Goal: Task Accomplishment & Management: Manage account settings

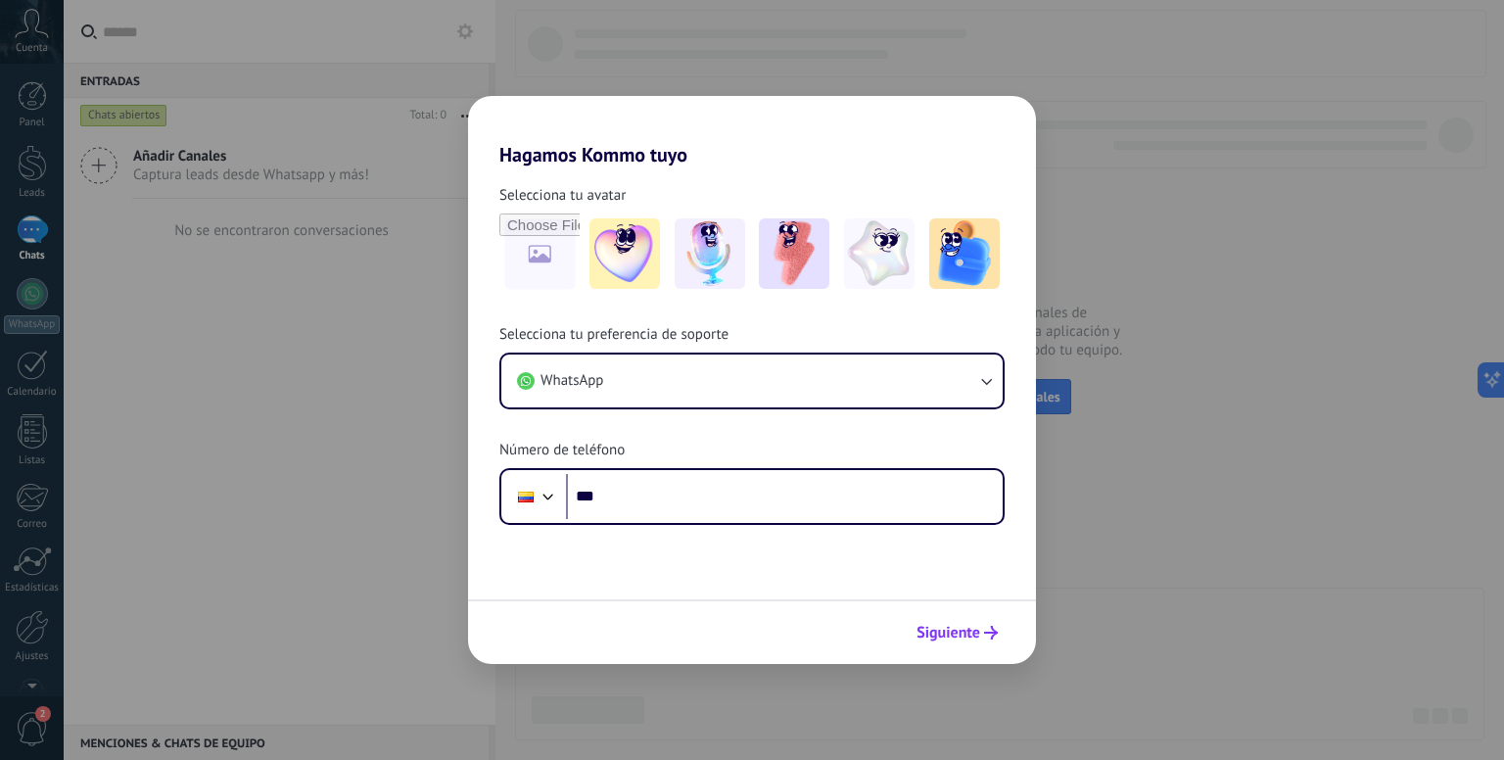
click at [938, 626] on span "Siguiente" at bounding box center [948, 633] width 64 height 14
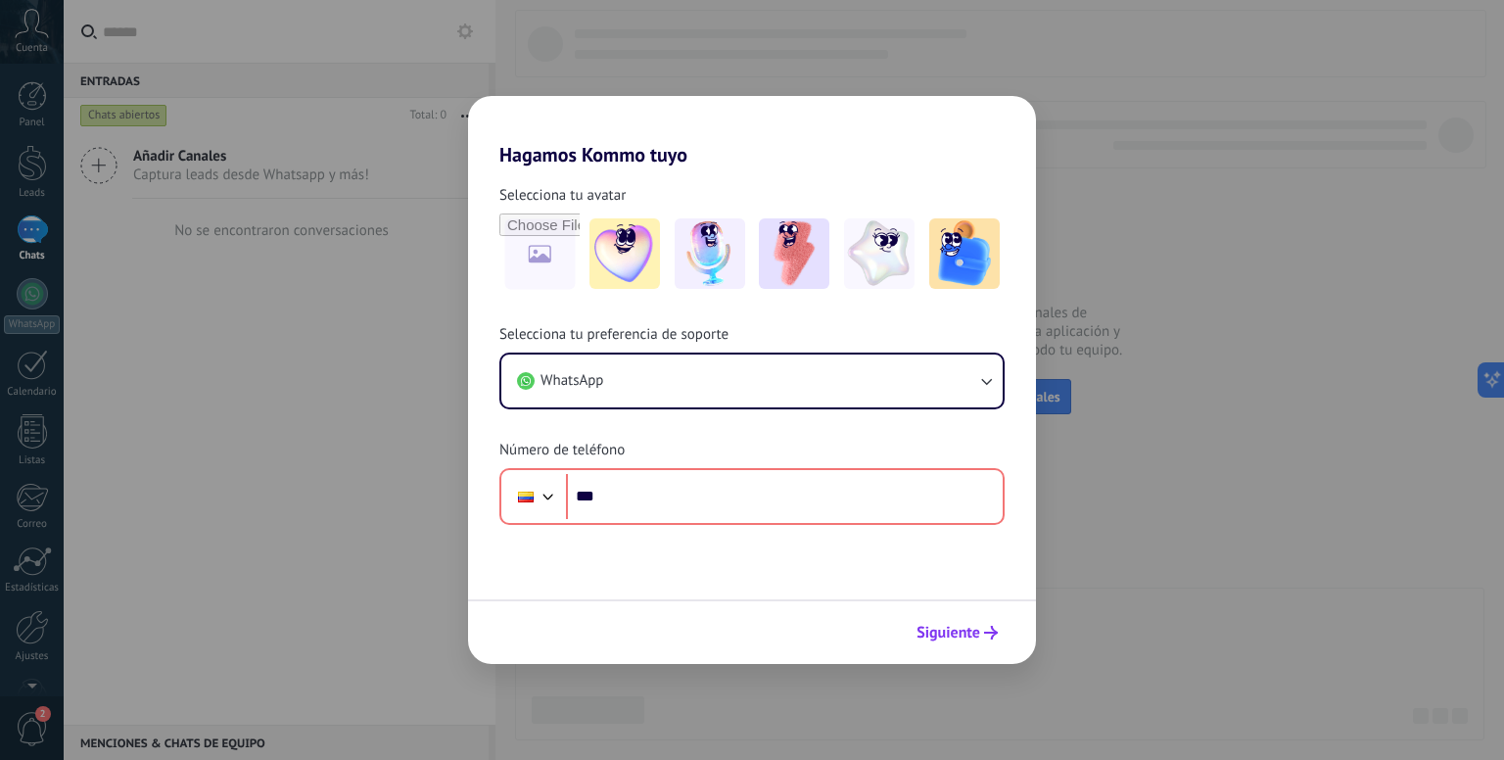
click at [946, 626] on span "Siguiente" at bounding box center [948, 633] width 64 height 14
click at [966, 626] on span "Siguiente" at bounding box center [948, 633] width 64 height 14
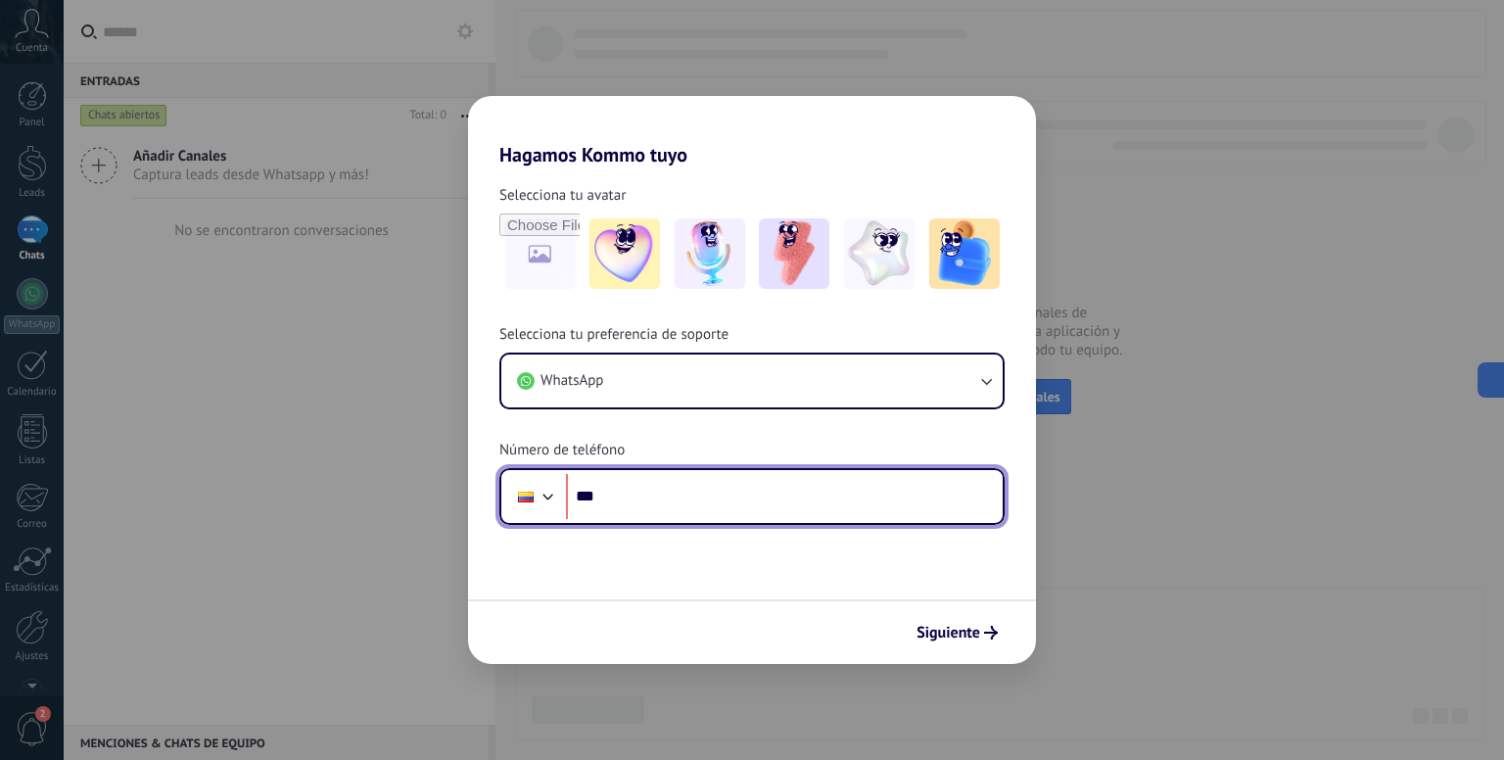
click at [677, 503] on input "***" at bounding box center [784, 496] width 437 height 45
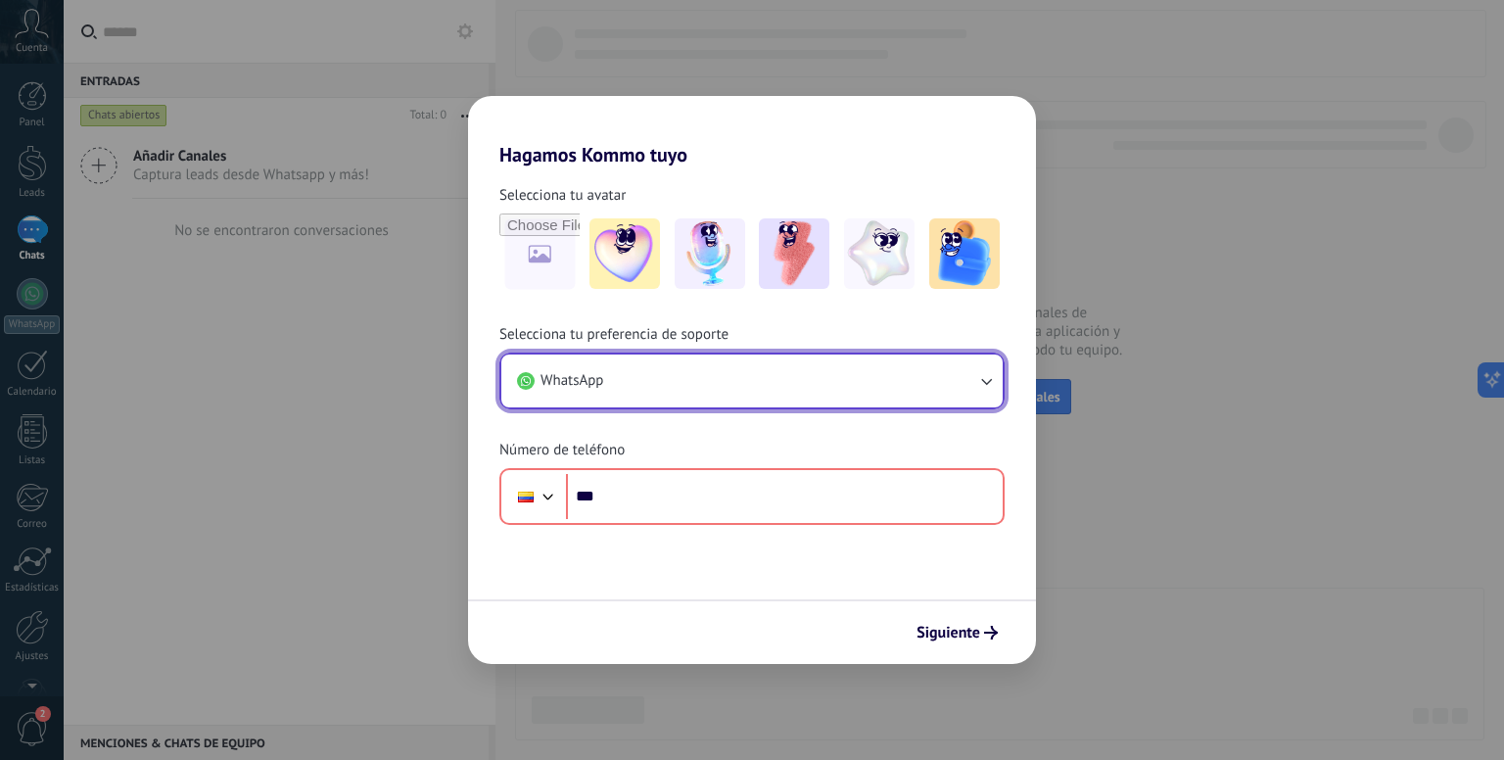
click at [951, 396] on button "WhatsApp" at bounding box center [751, 380] width 501 height 53
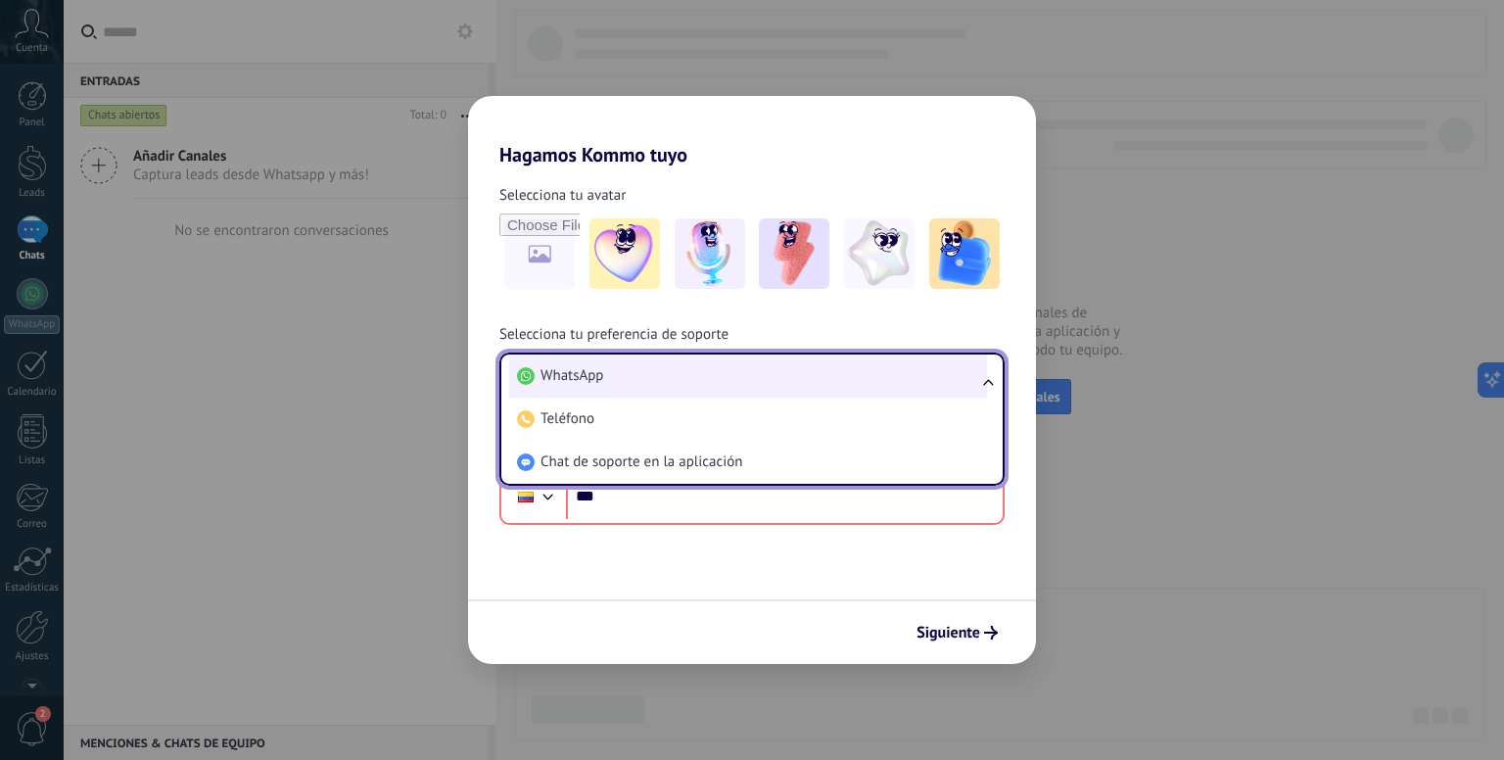
click at [904, 374] on li "WhatsApp" at bounding box center [748, 375] width 478 height 43
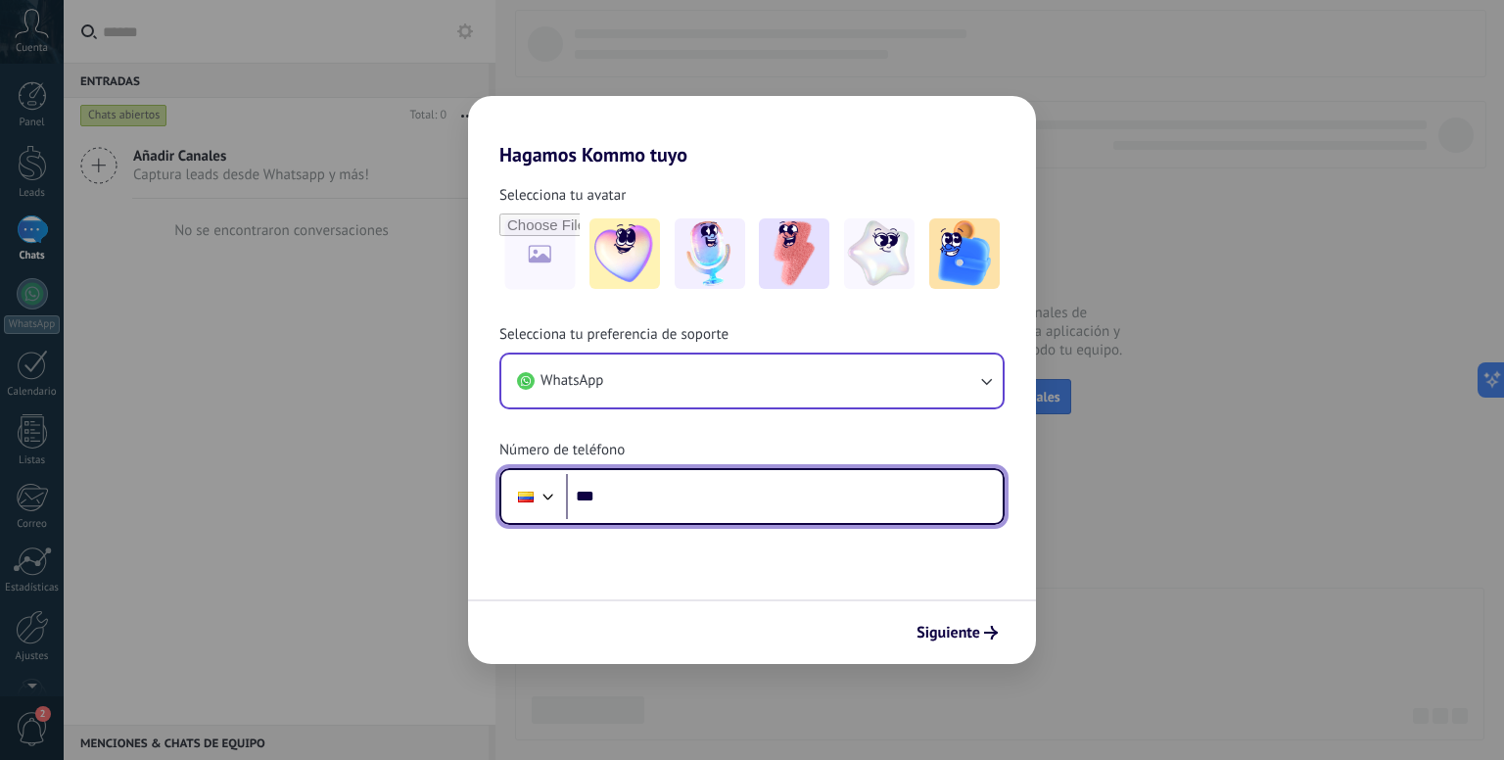
click at [594, 510] on input "***" at bounding box center [784, 496] width 437 height 45
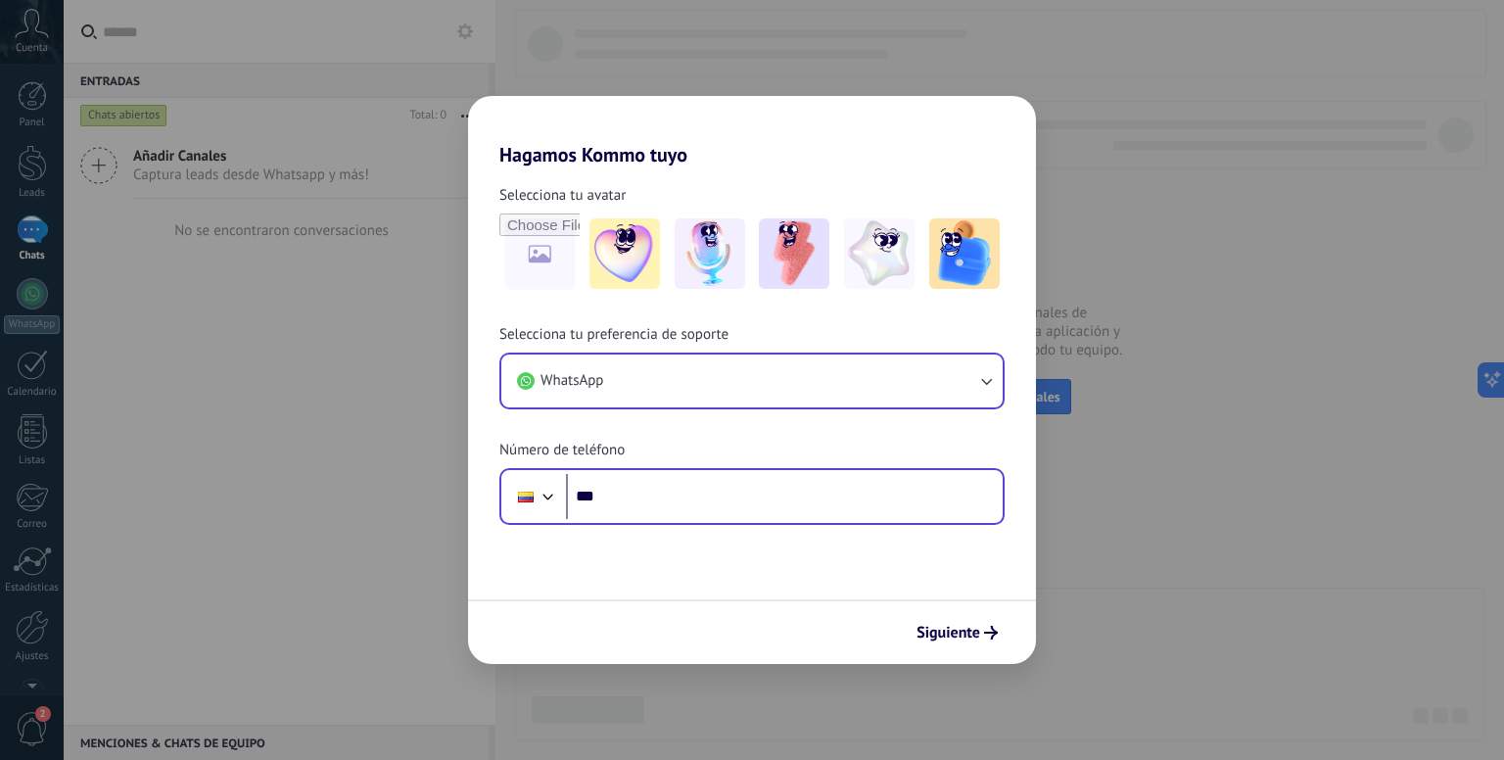
click at [544, 505] on div at bounding box center [533, 496] width 53 height 41
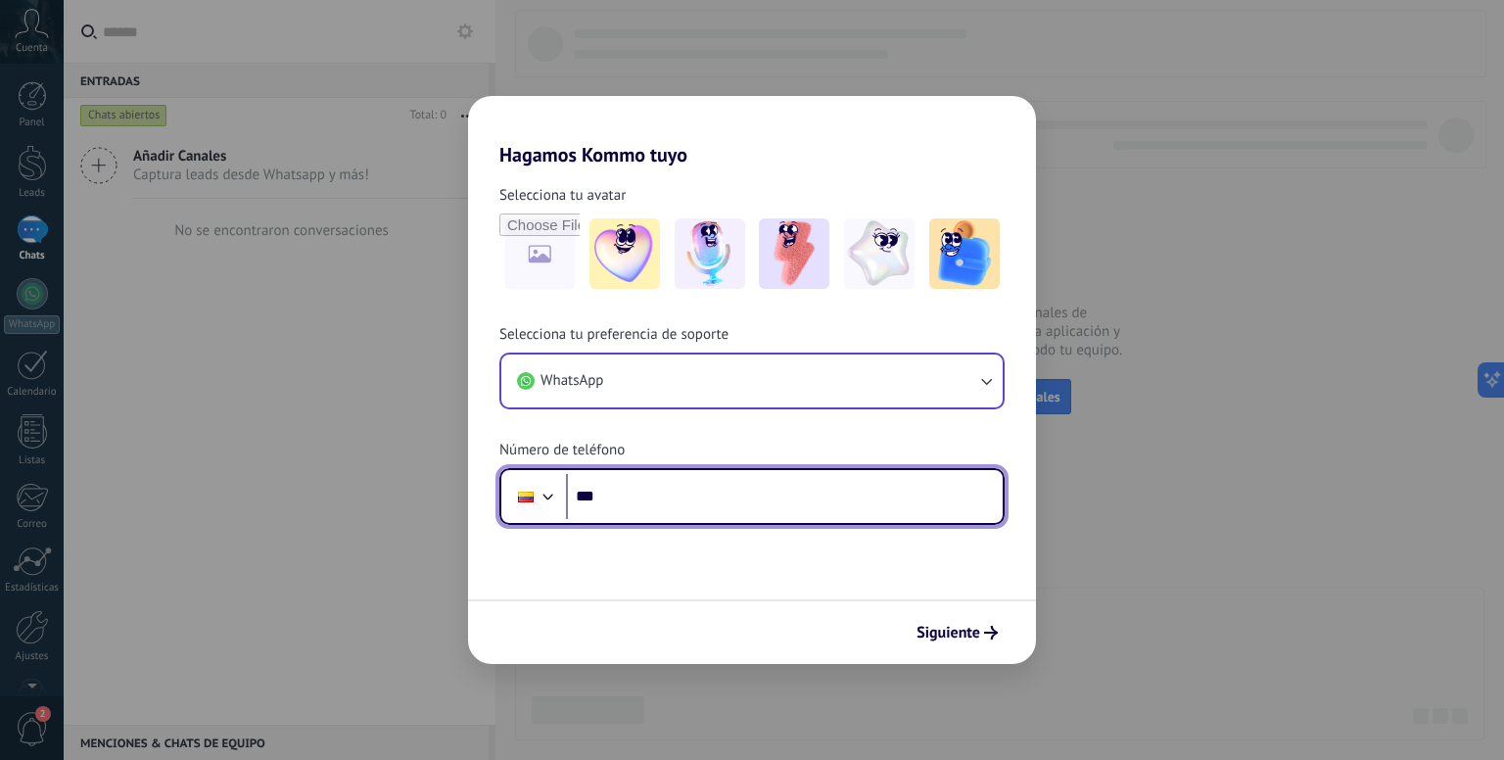
click at [536, 491] on div at bounding box center [547, 494] width 23 height 23
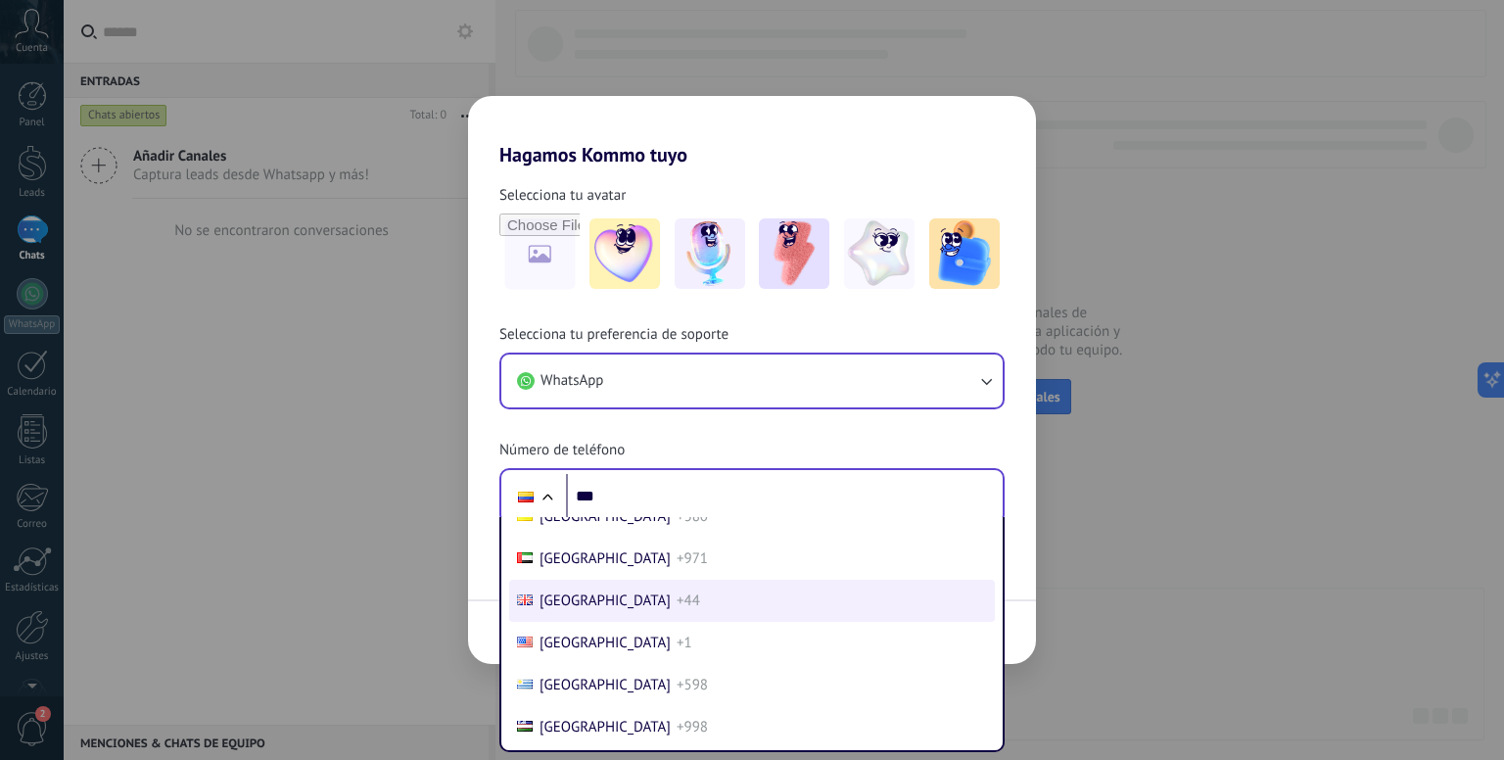
scroll to position [8379, 0]
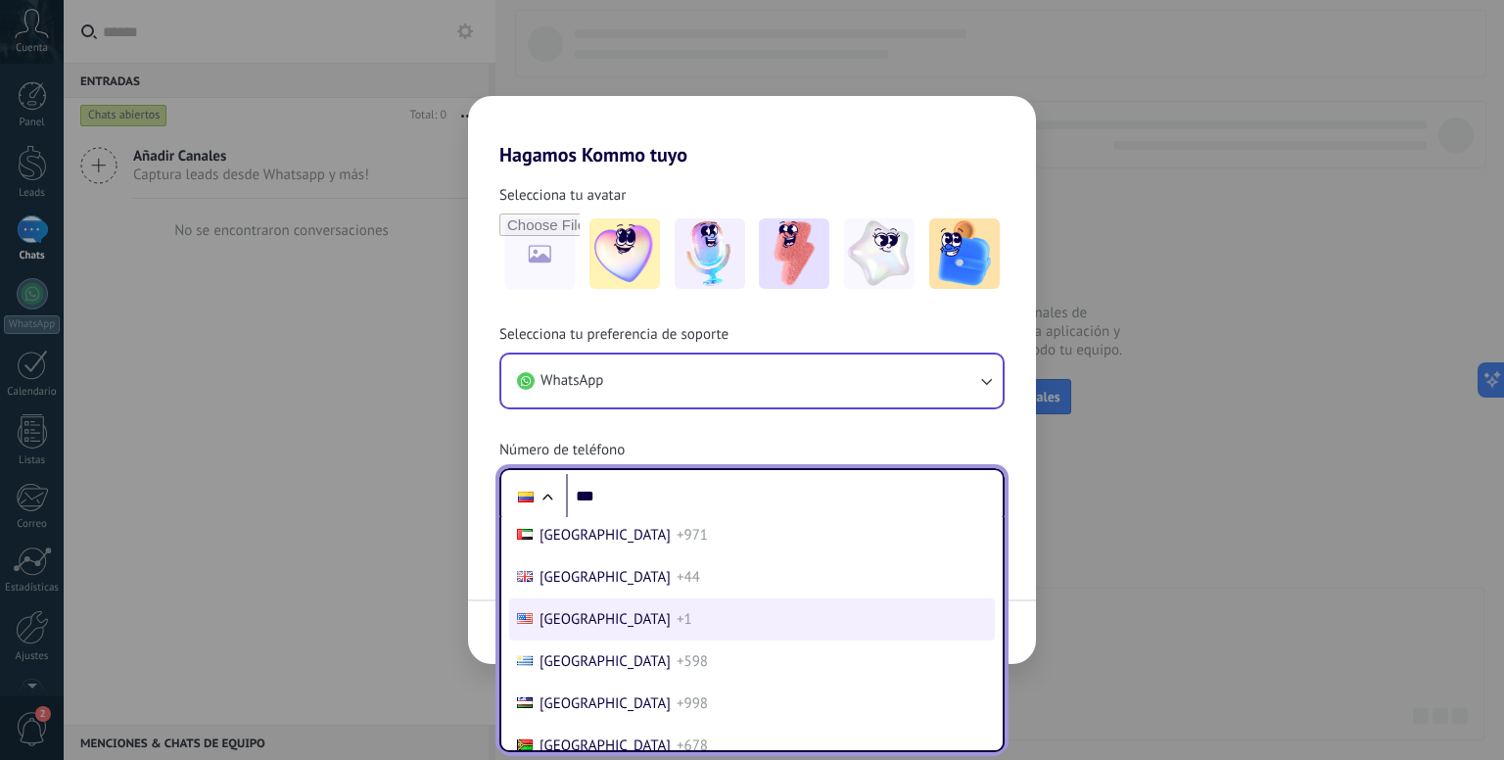
click at [619, 640] on li "United States +1" at bounding box center [752, 619] width 486 height 42
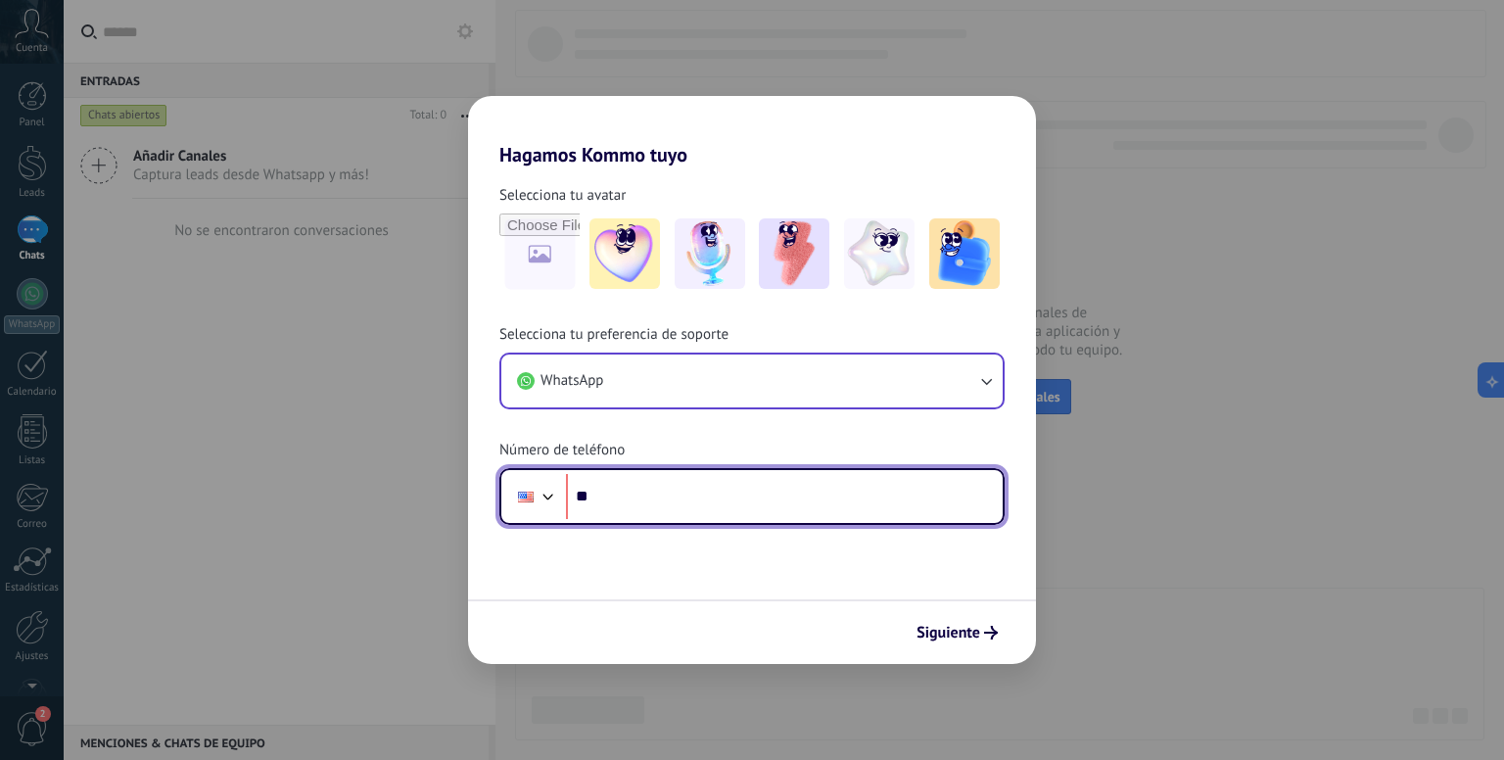
click at [654, 494] on input "***" at bounding box center [784, 496] width 437 height 45
type input "**********"
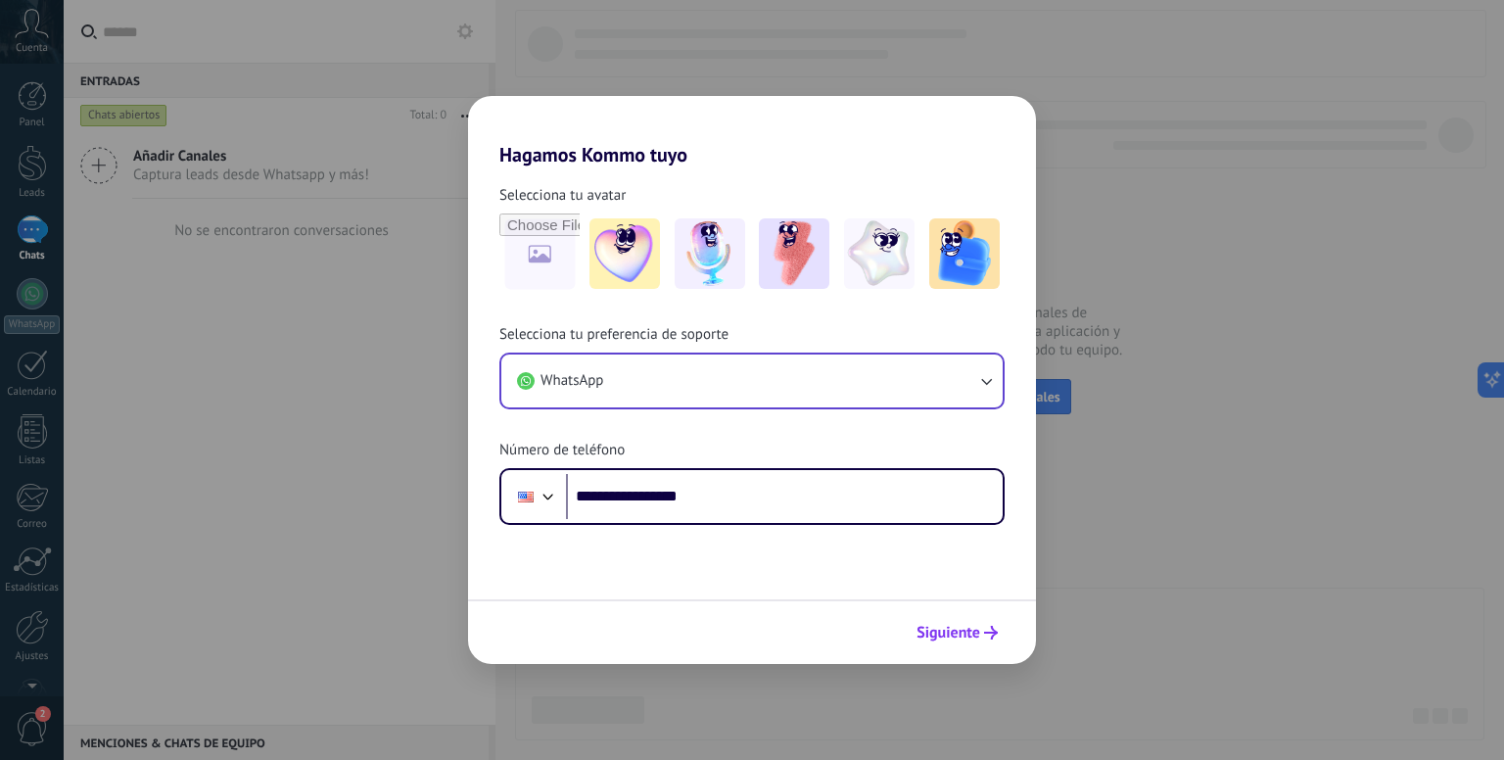
click at [952, 639] on span "Siguiente" at bounding box center [948, 633] width 64 height 14
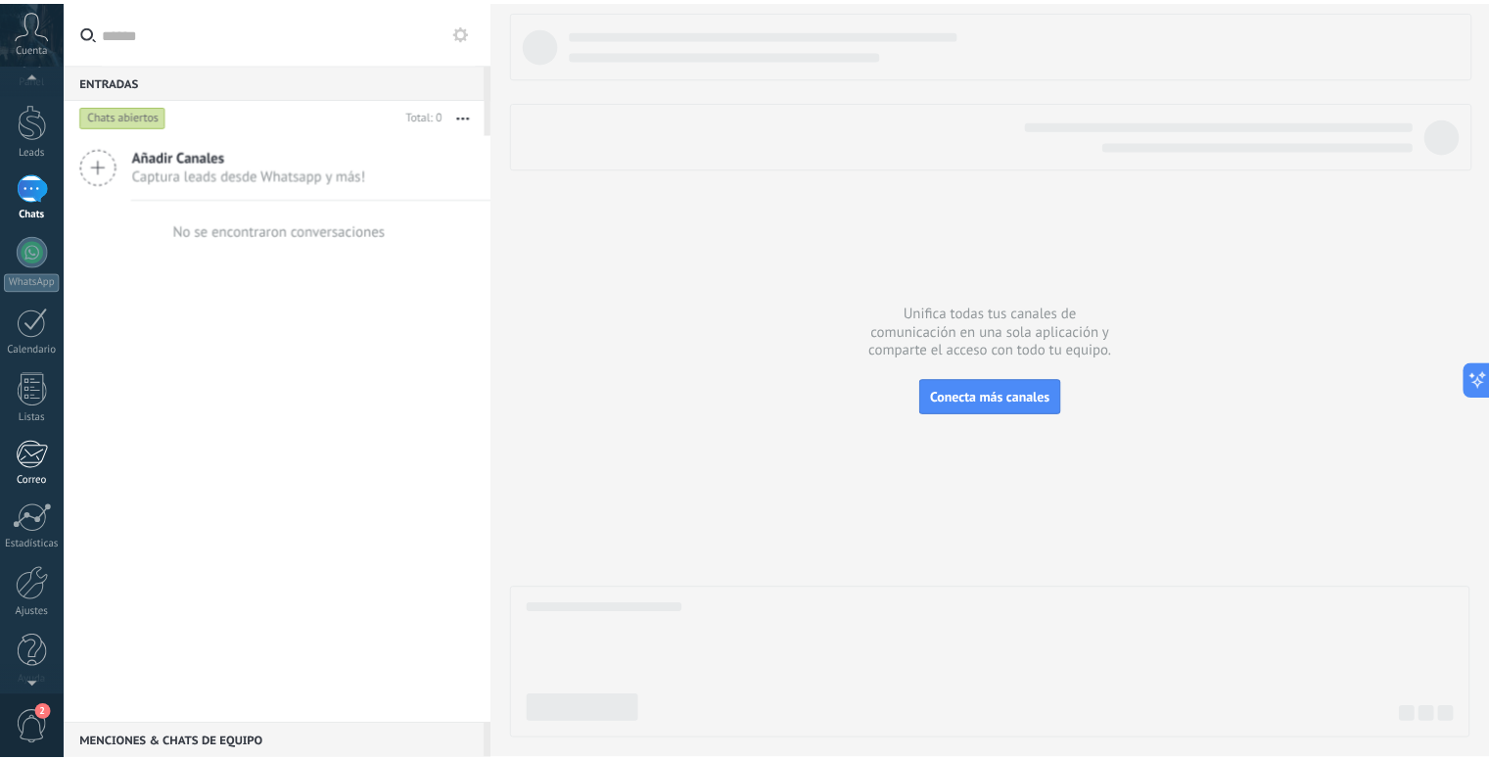
scroll to position [54, 0]
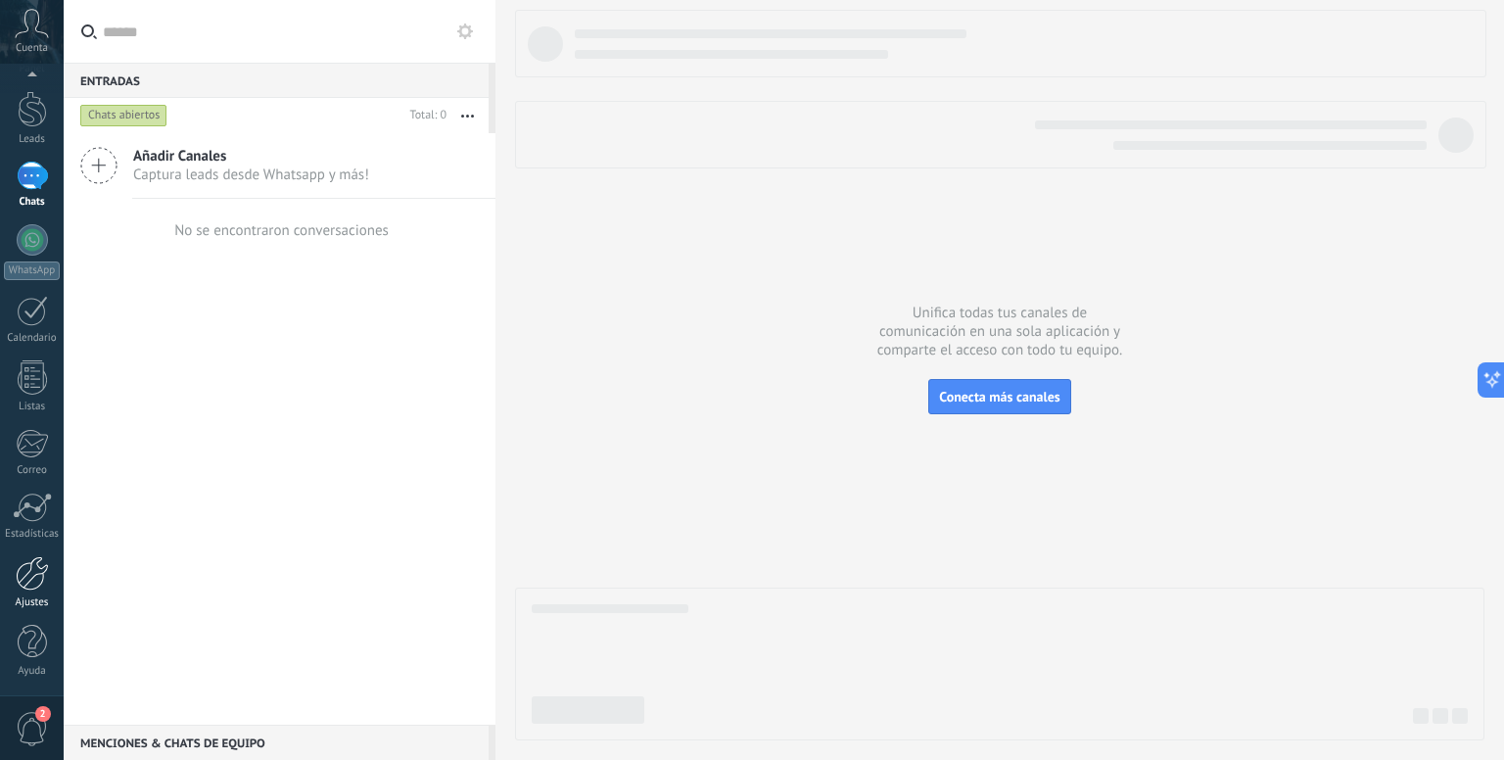
click at [37, 597] on div "Ajustes" at bounding box center [32, 602] width 57 height 13
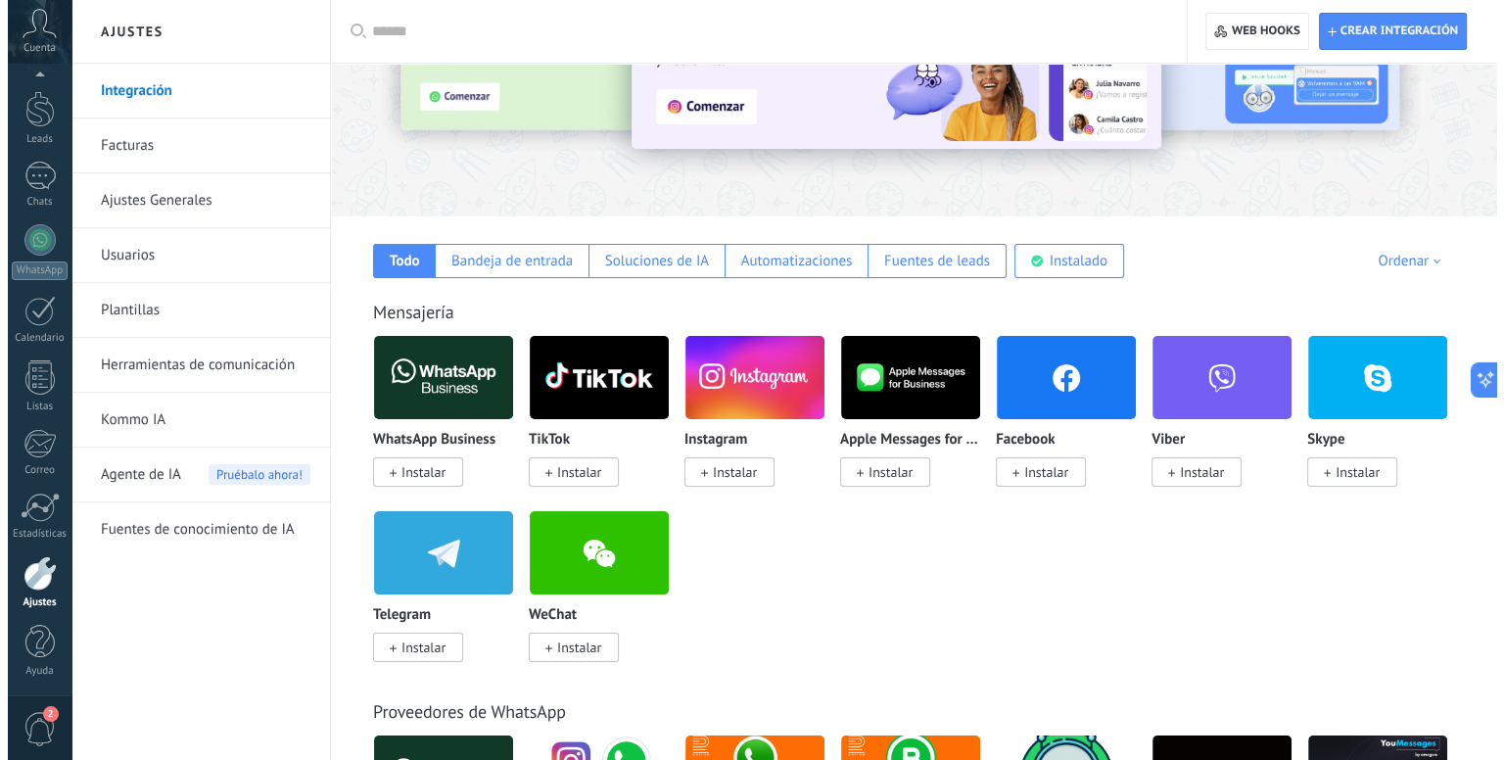
scroll to position [98, 0]
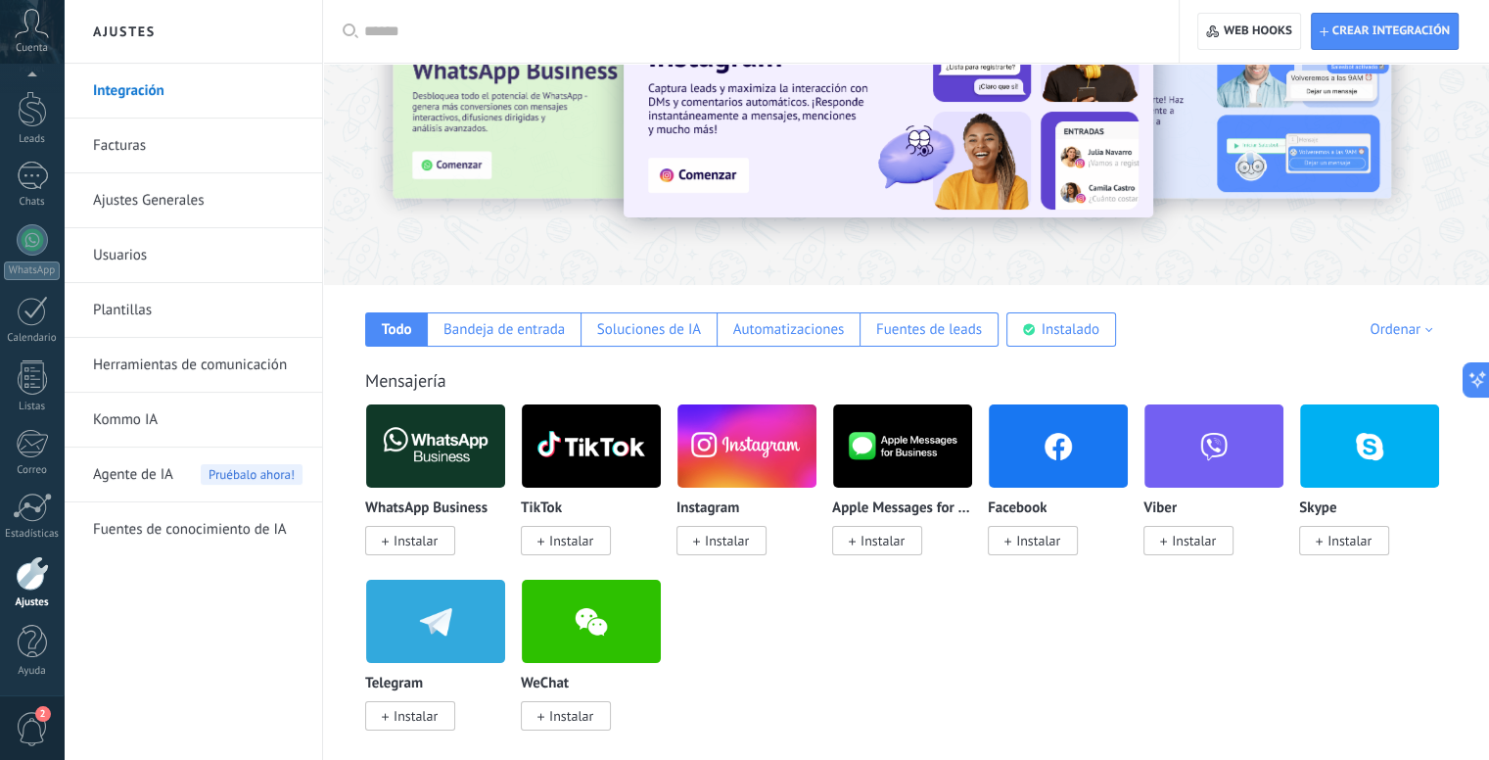
click at [1087, 447] on img at bounding box center [1058, 445] width 139 height 95
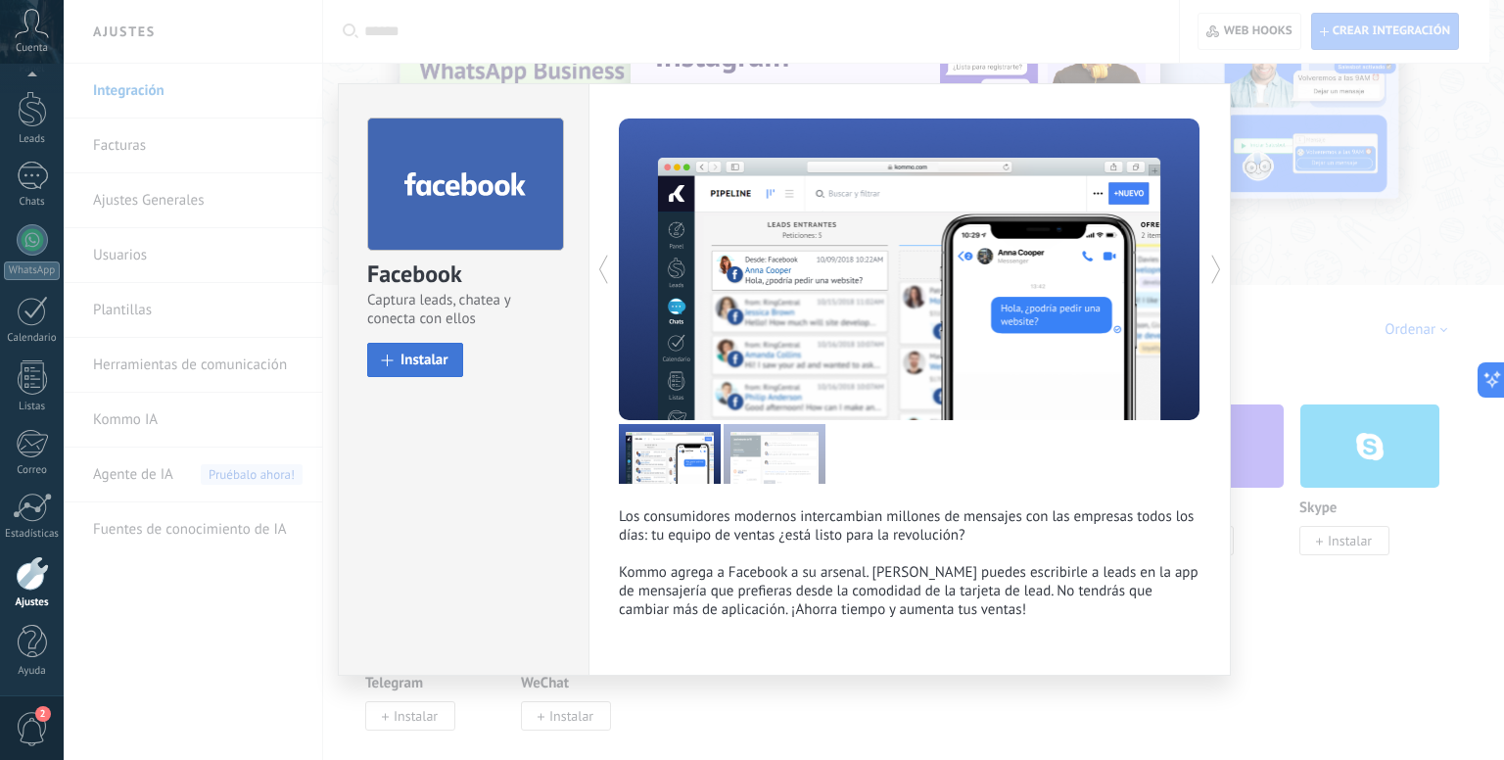
click at [434, 370] on button "Instalar" at bounding box center [415, 360] width 96 height 34
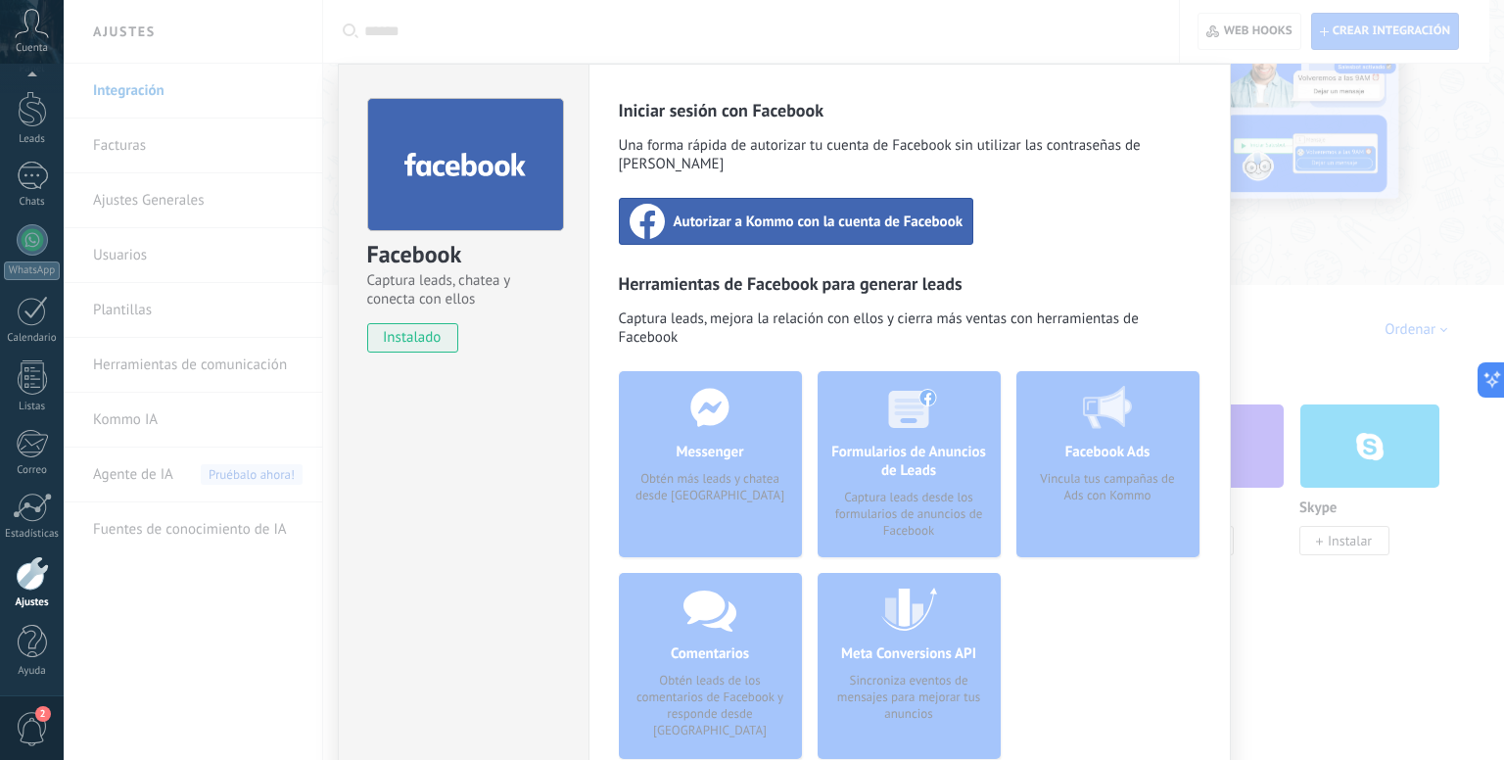
click at [836, 211] on span "Autorizar a Kommo con la cuenta de Facebook" at bounding box center [818, 221] width 290 height 20
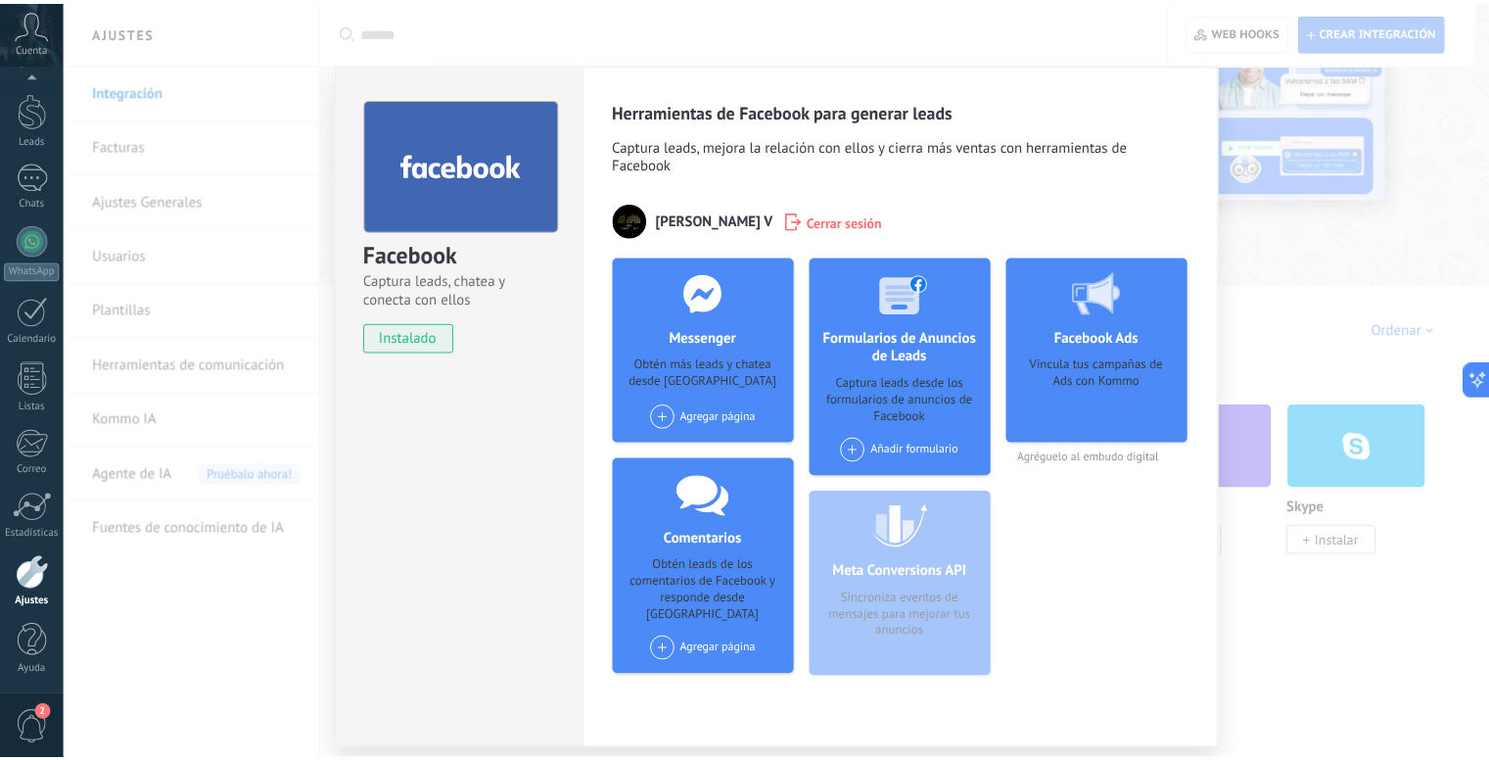
scroll to position [0, 0]
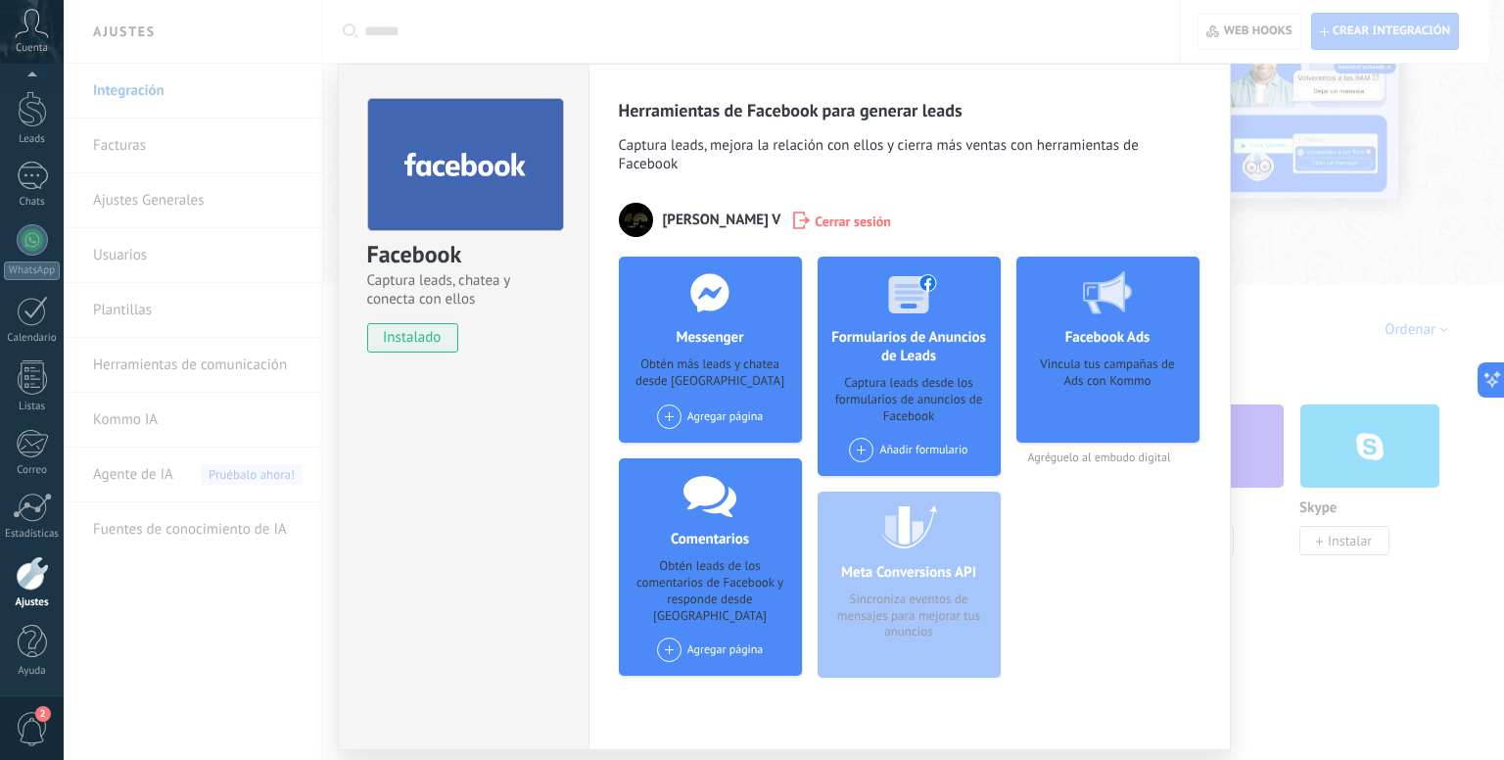
click at [1281, 314] on div "Facebook Captura leads, chatea y conecta con ellos instalado Desinstalar Herram…" at bounding box center [784, 380] width 1440 height 760
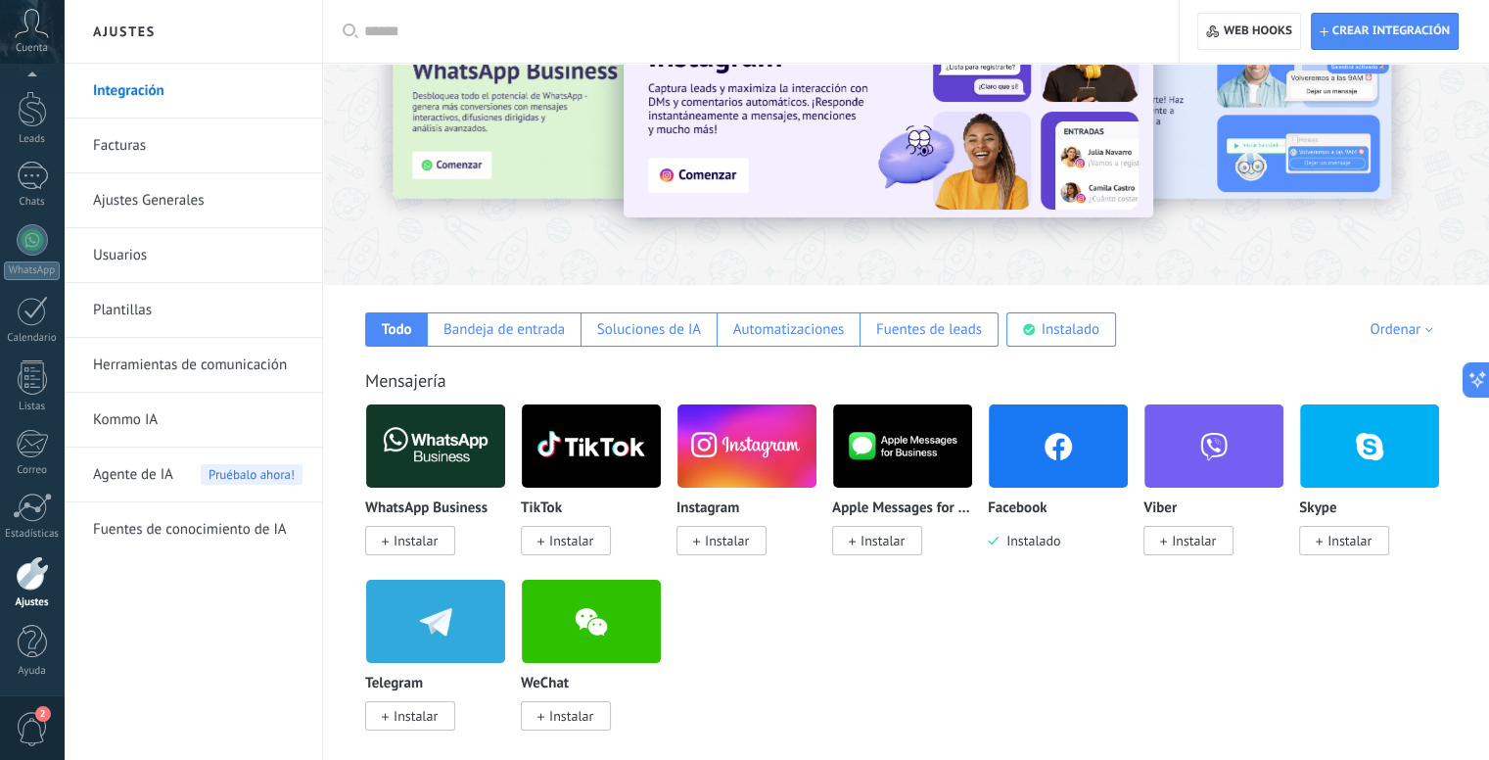
click at [739, 428] on img at bounding box center [746, 445] width 139 height 95
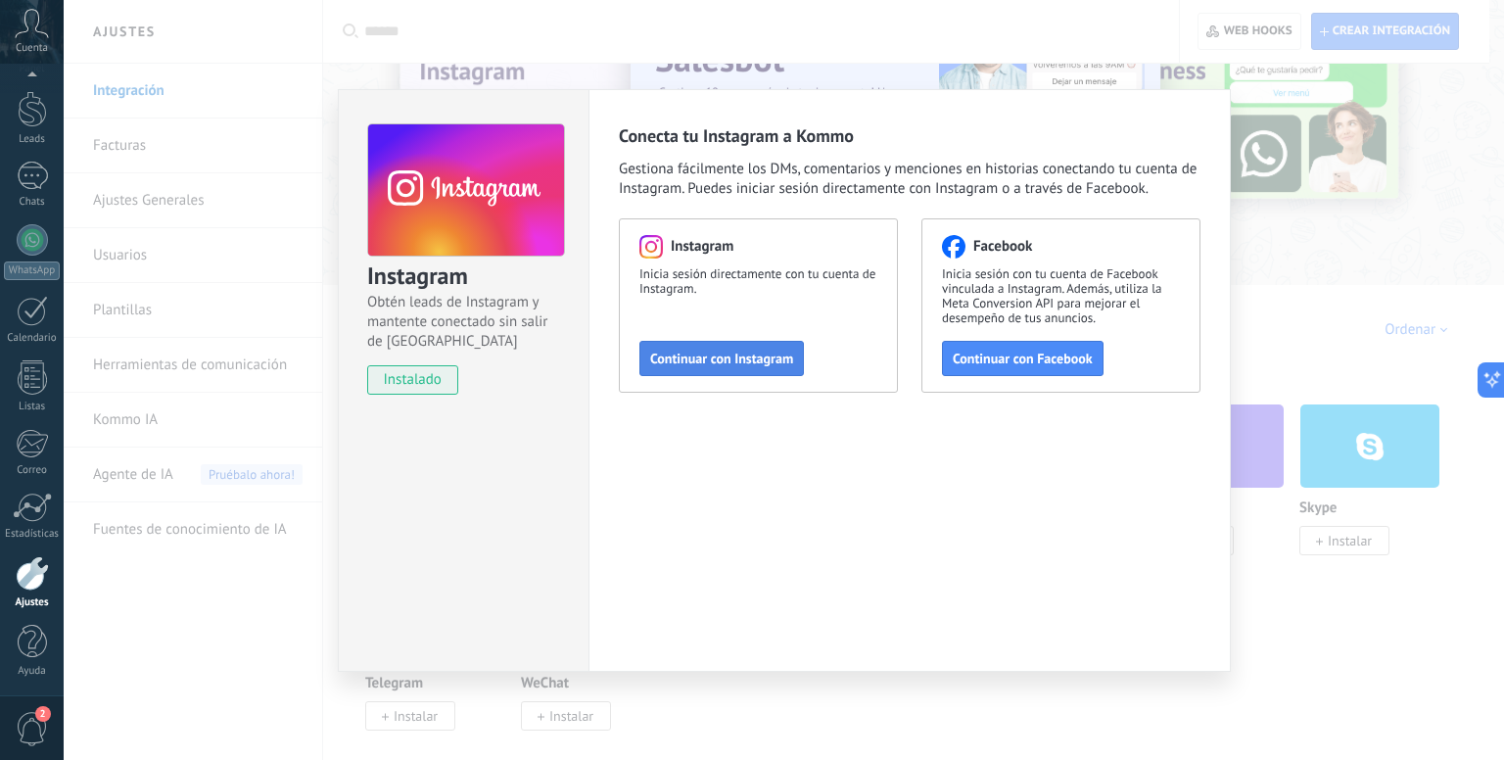
click at [747, 357] on span "Continuar con Instagram" at bounding box center [721, 358] width 143 height 14
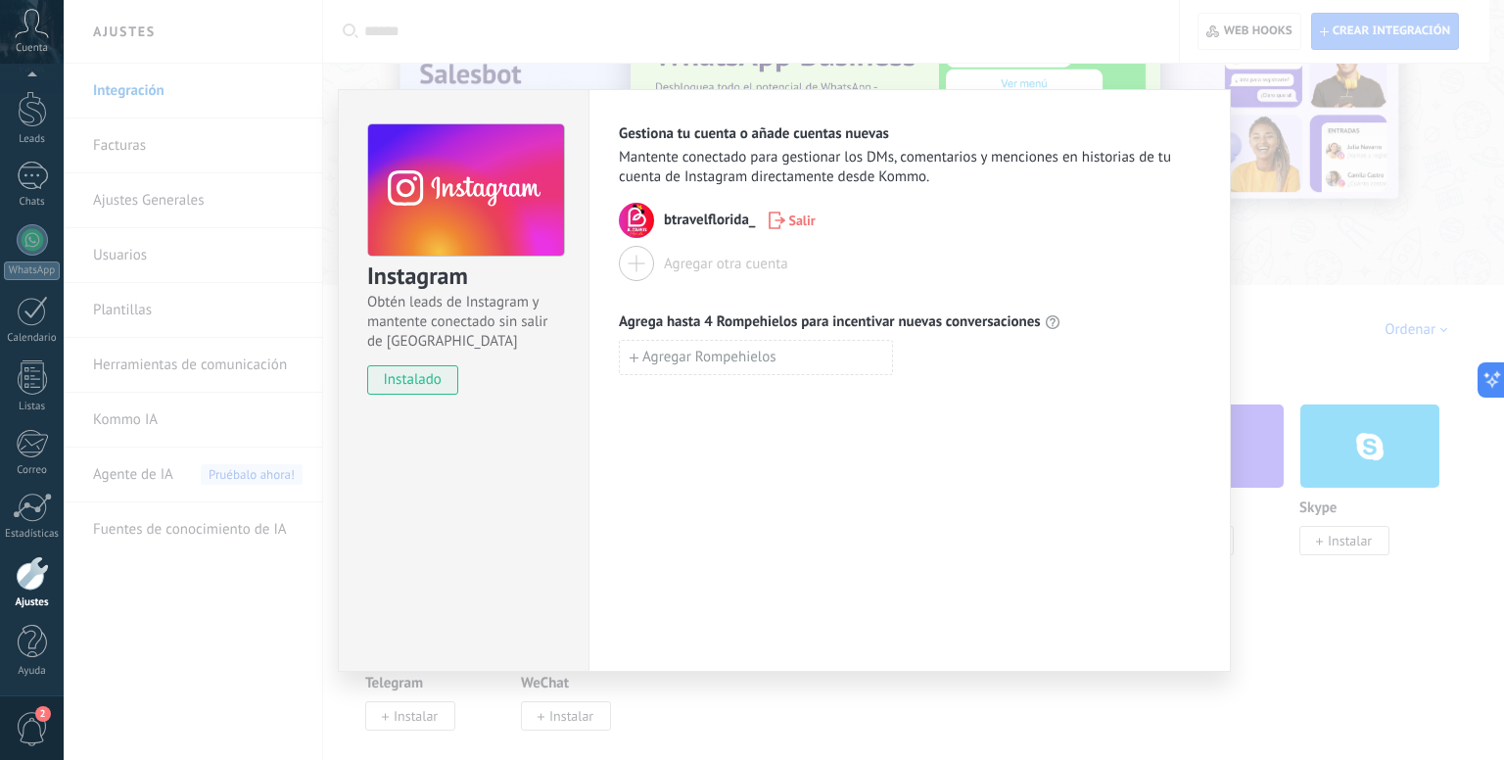
click at [992, 33] on div "Instagram Obtén leads de Instagram y mantente conectado sin salir de Kommo inst…" at bounding box center [784, 380] width 1440 height 760
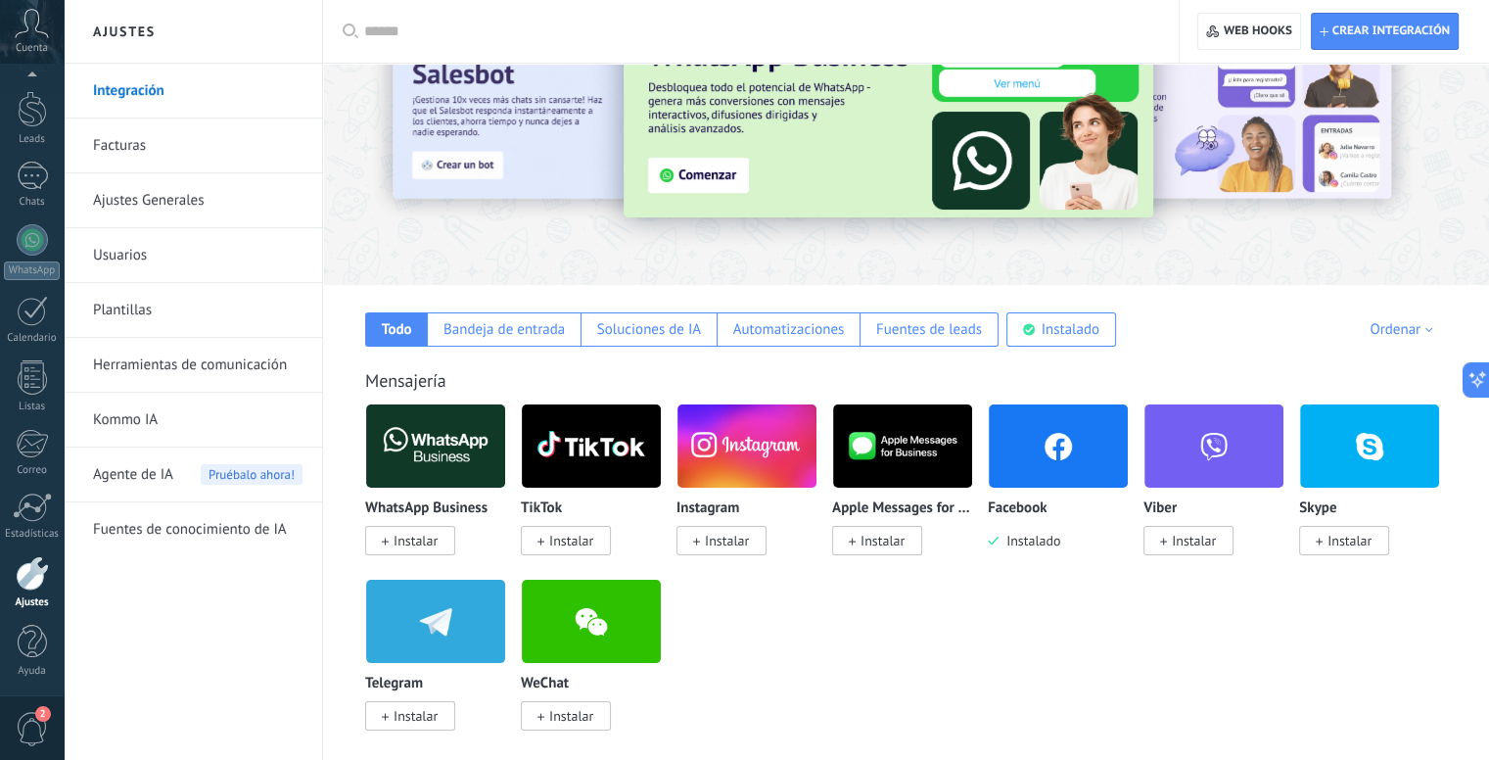
click at [773, 460] on img at bounding box center [746, 445] width 139 height 95
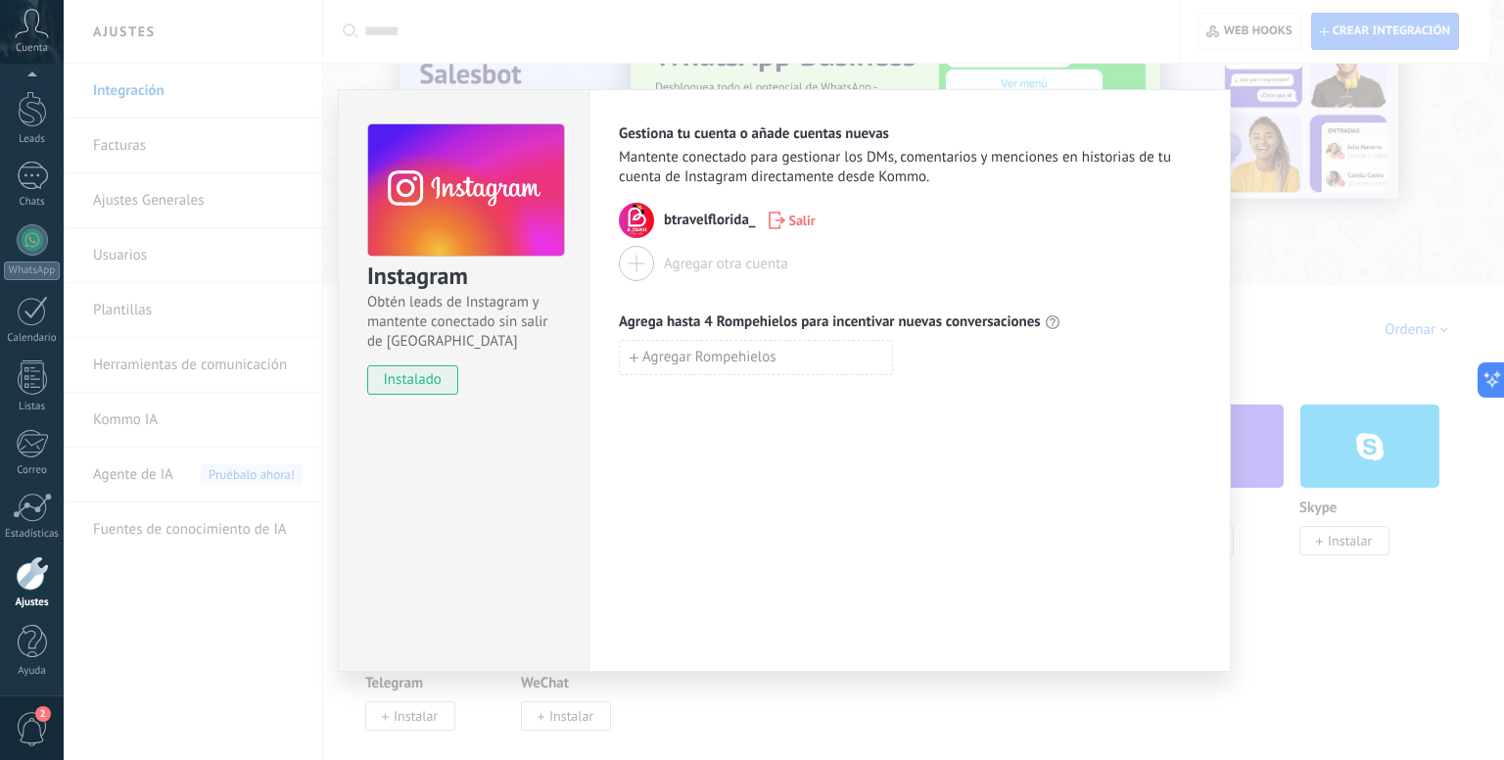
click at [975, 26] on div "Instagram Obtén leads de Instagram y mantente conectado sin salir de Kommo inst…" at bounding box center [784, 380] width 1440 height 760
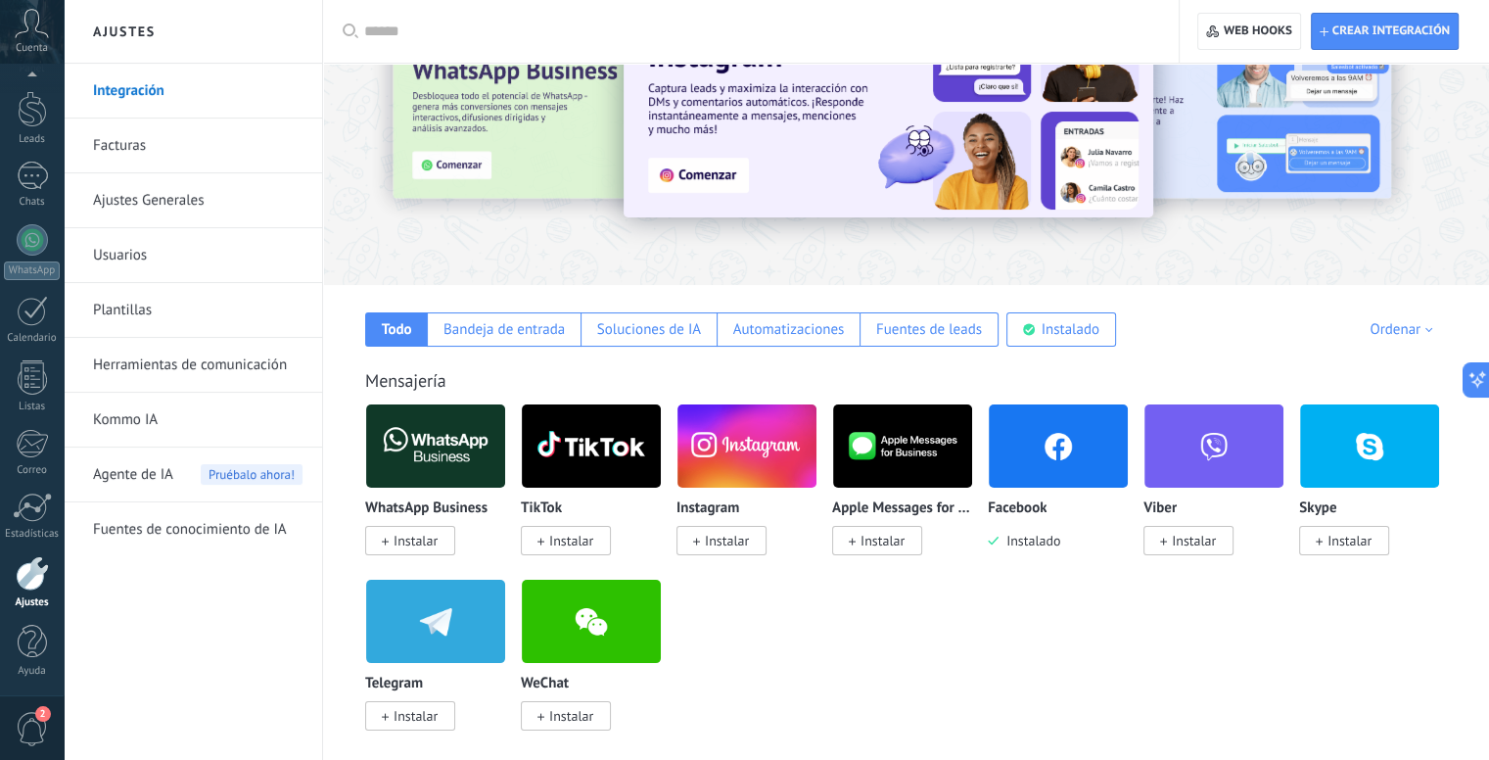
click at [737, 453] on img at bounding box center [746, 445] width 139 height 95
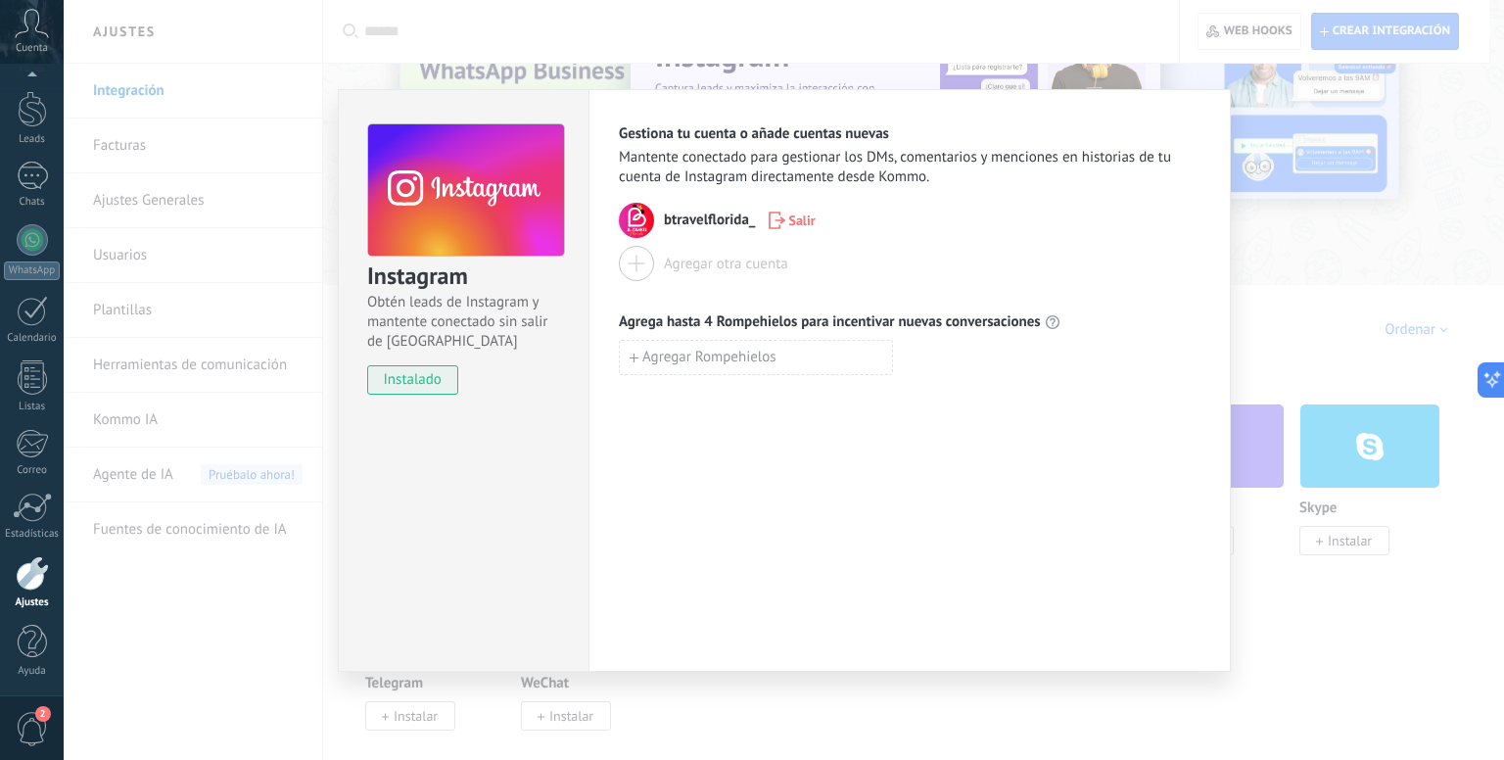
click at [1067, 22] on div "Instagram Obtén leads de Instagram y mantente conectado sin salir de Kommo inst…" at bounding box center [784, 380] width 1440 height 760
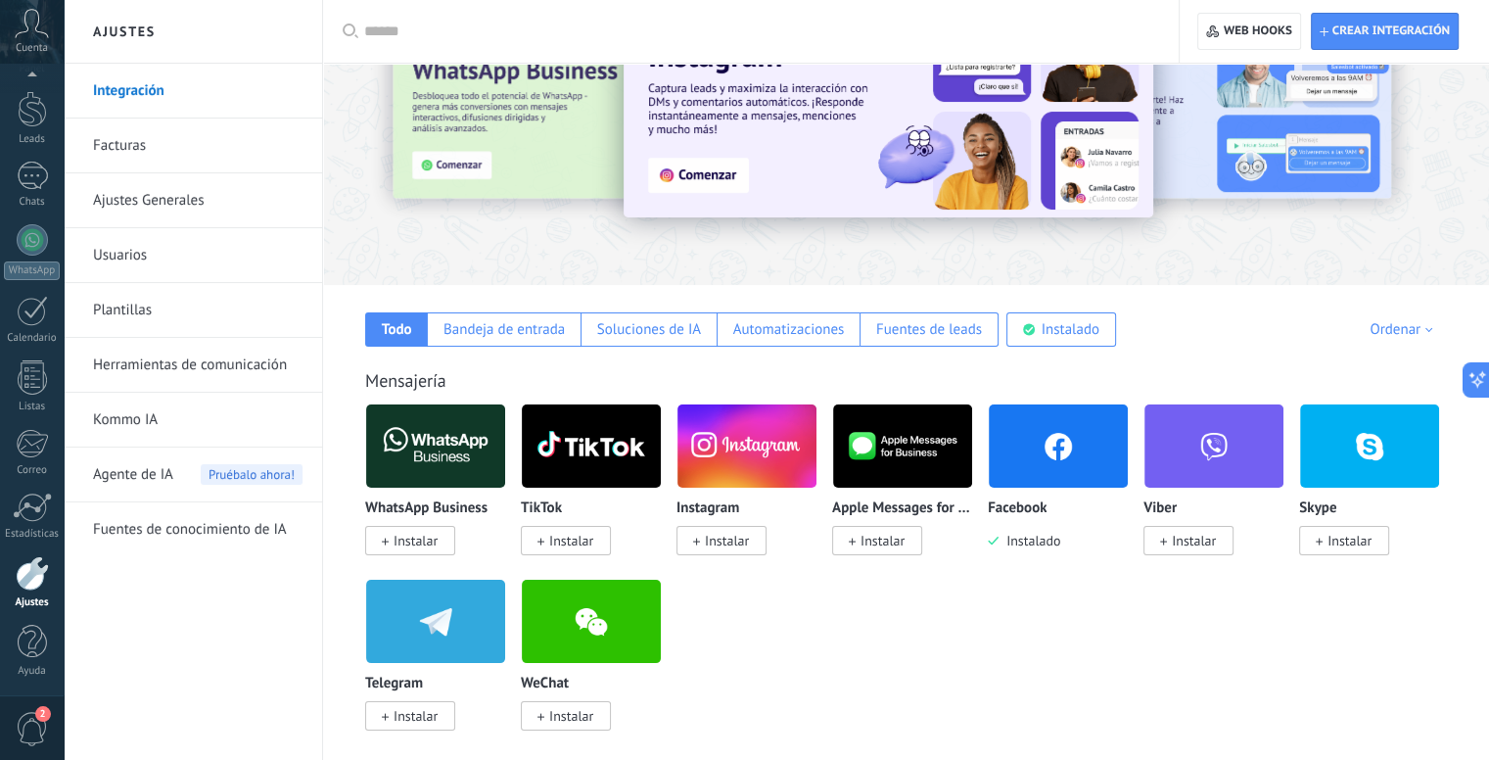
click at [580, 469] on img at bounding box center [591, 445] width 139 height 95
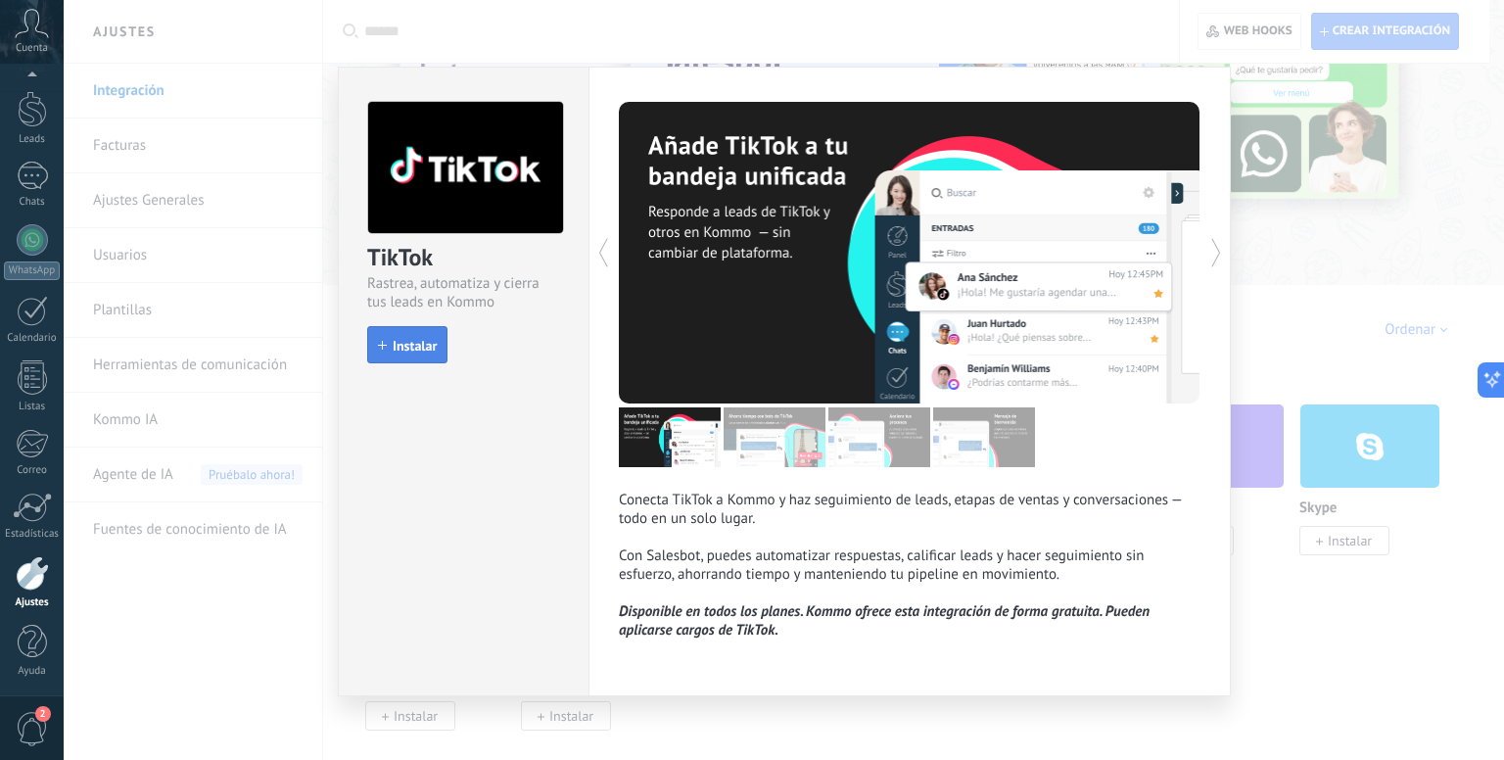
click at [417, 346] on span "Instalar" at bounding box center [415, 346] width 44 height 14
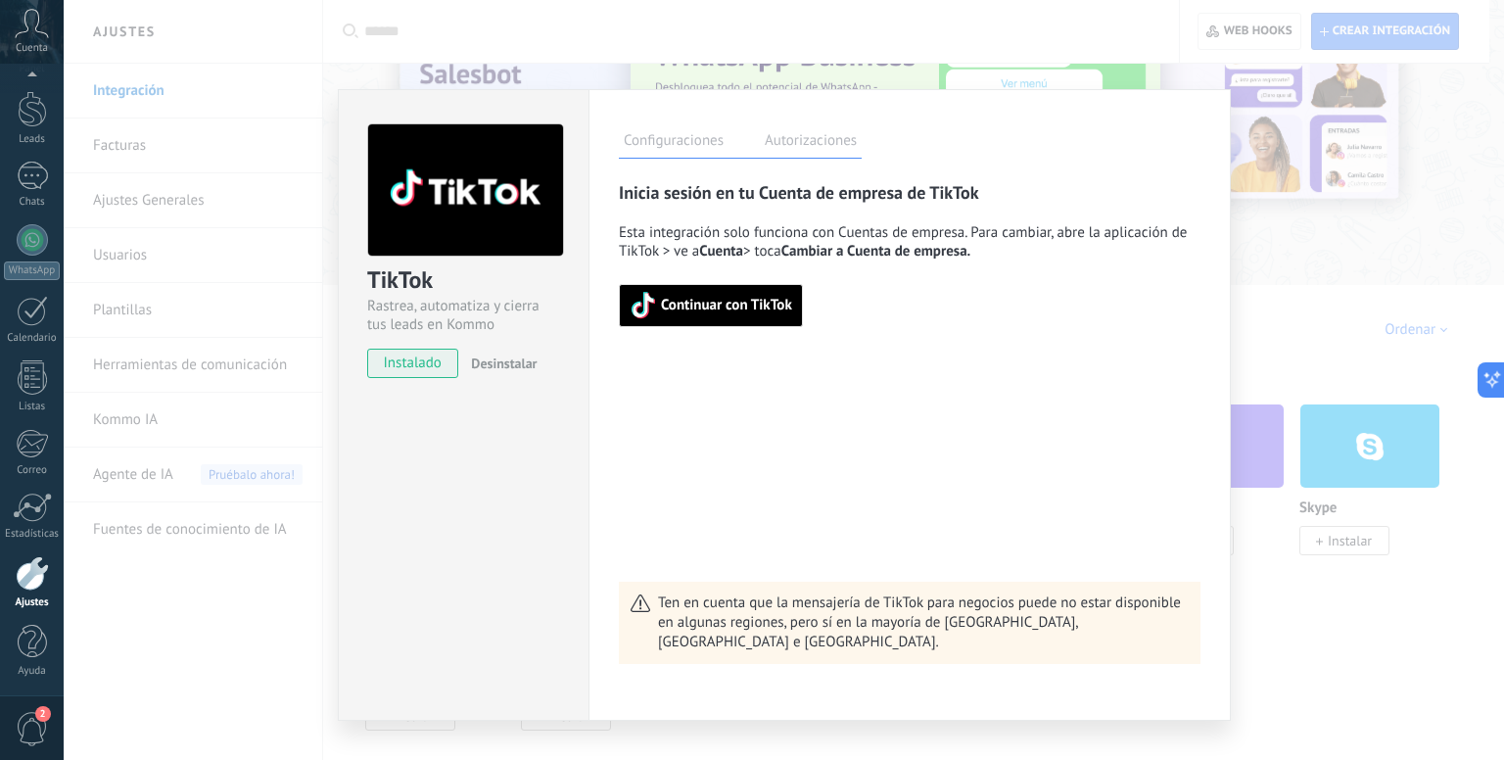
click at [681, 305] on span "Continuar con TikTok" at bounding box center [726, 306] width 131 height 14
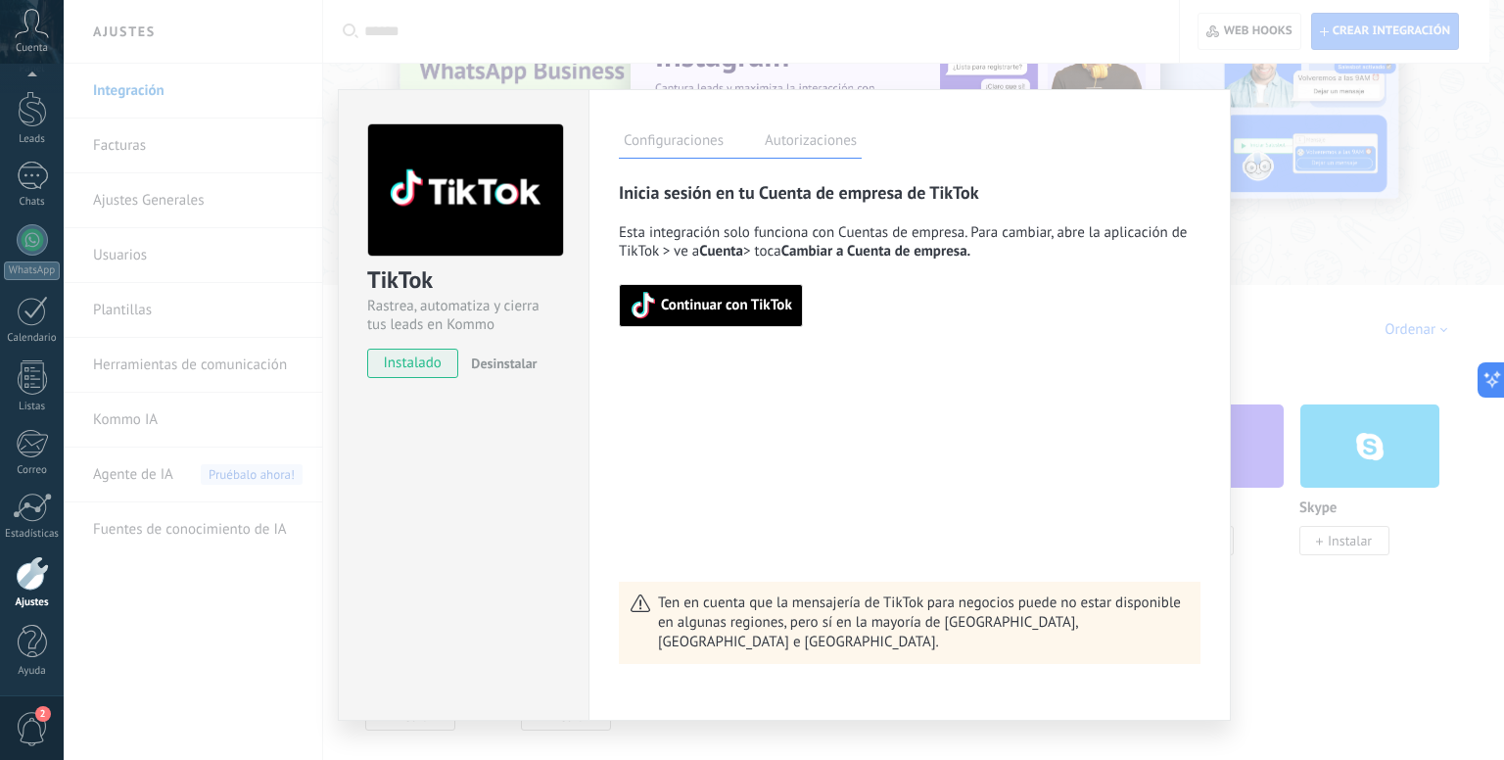
click at [1305, 639] on div "TikTok Rastrea, automatiza y cierra tus leads en Kommo instalado Desinstalar Co…" at bounding box center [784, 380] width 1440 height 760
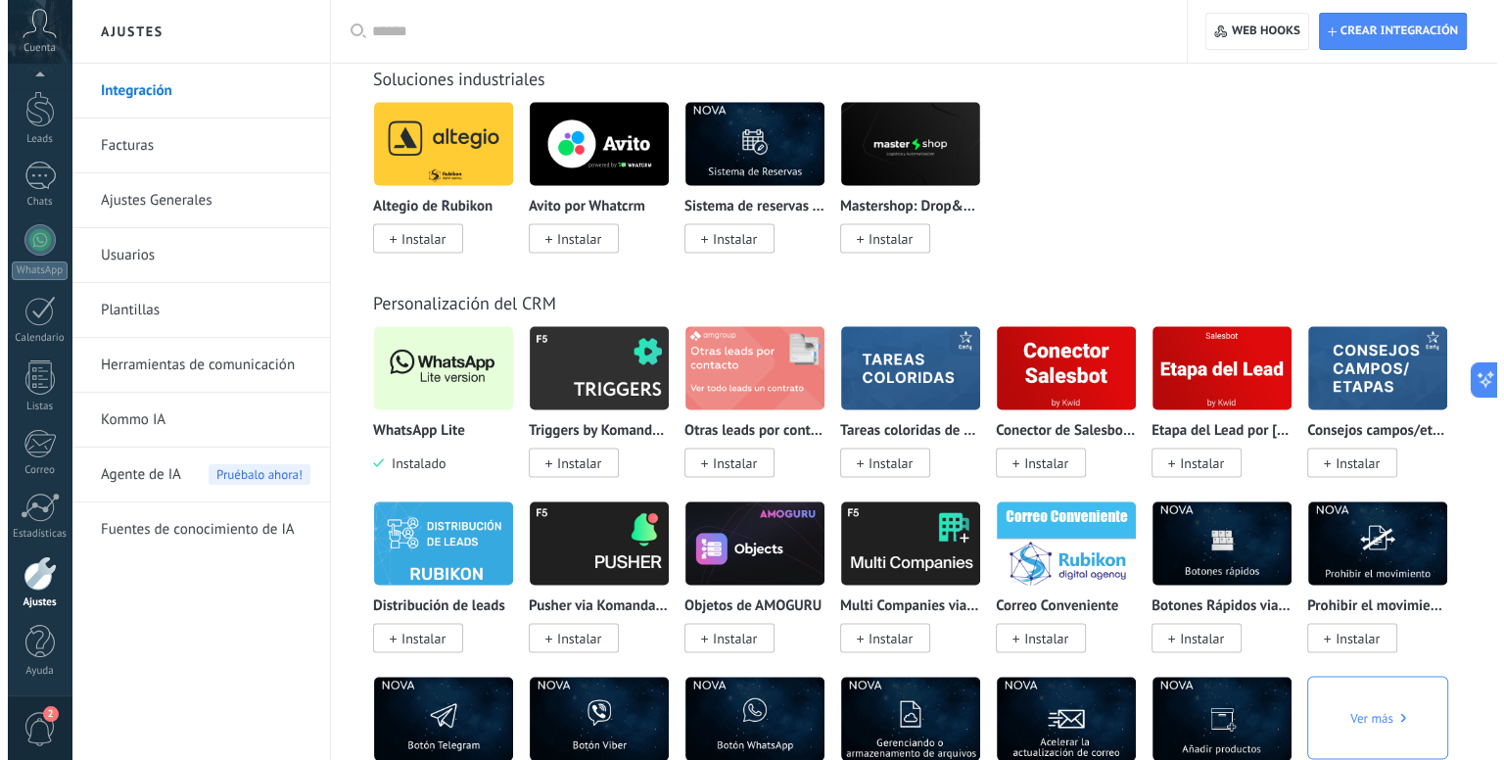
scroll to position [3818, 0]
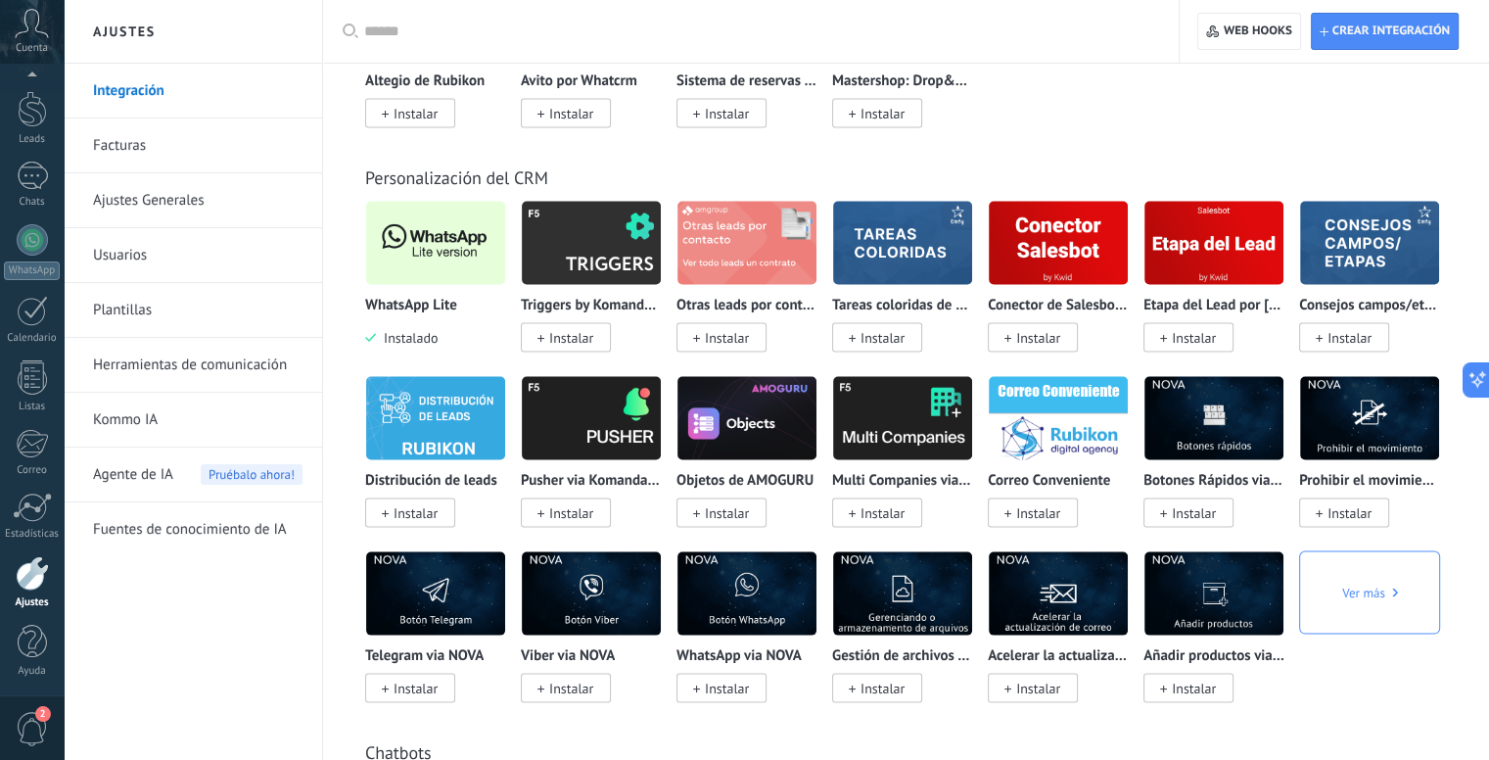
drag, startPoint x: 395, startPoint y: 262, endPoint x: 379, endPoint y: 262, distance: 16.6
click at [397, 262] on img at bounding box center [435, 243] width 139 height 95
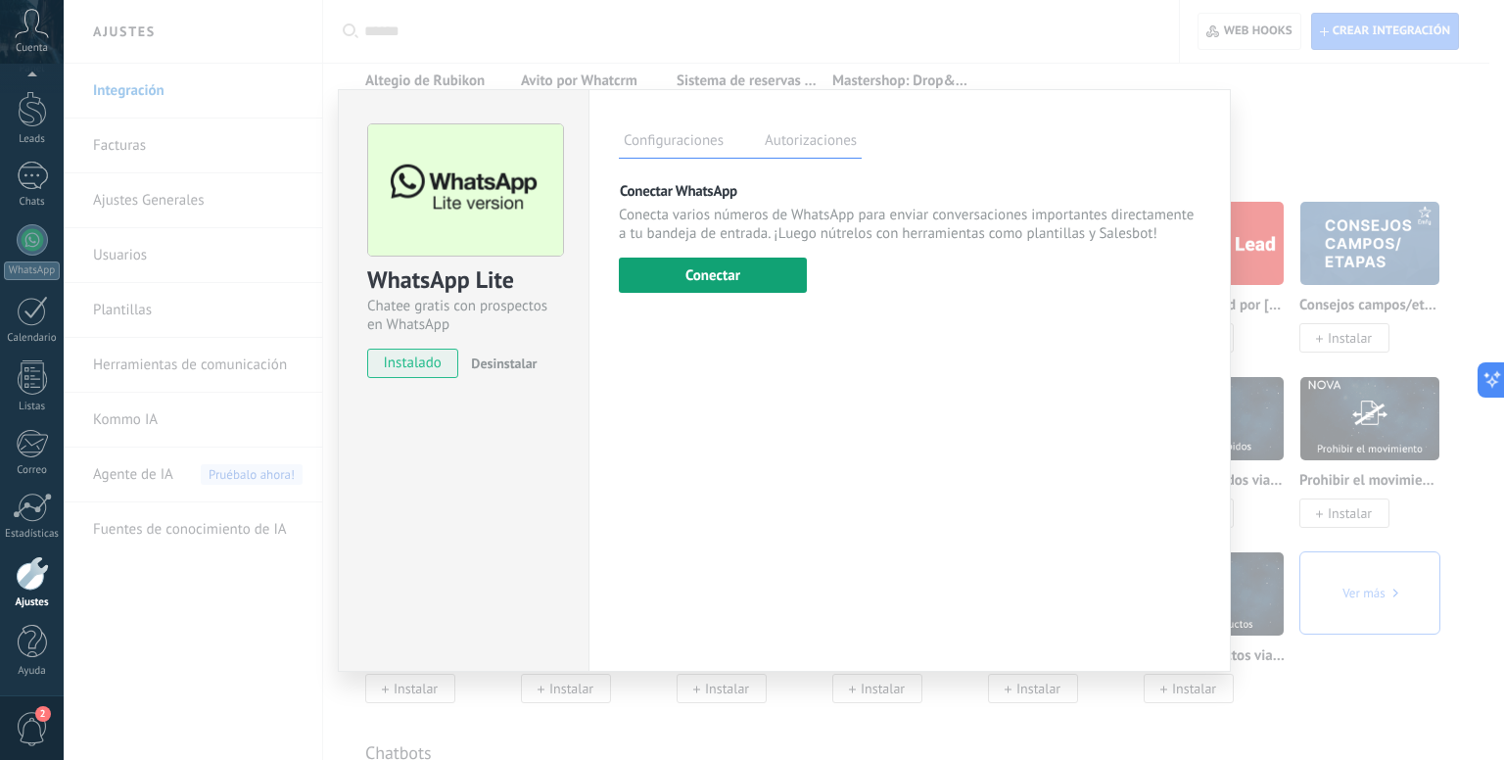
click at [729, 271] on button "Conectar" at bounding box center [713, 274] width 188 height 35
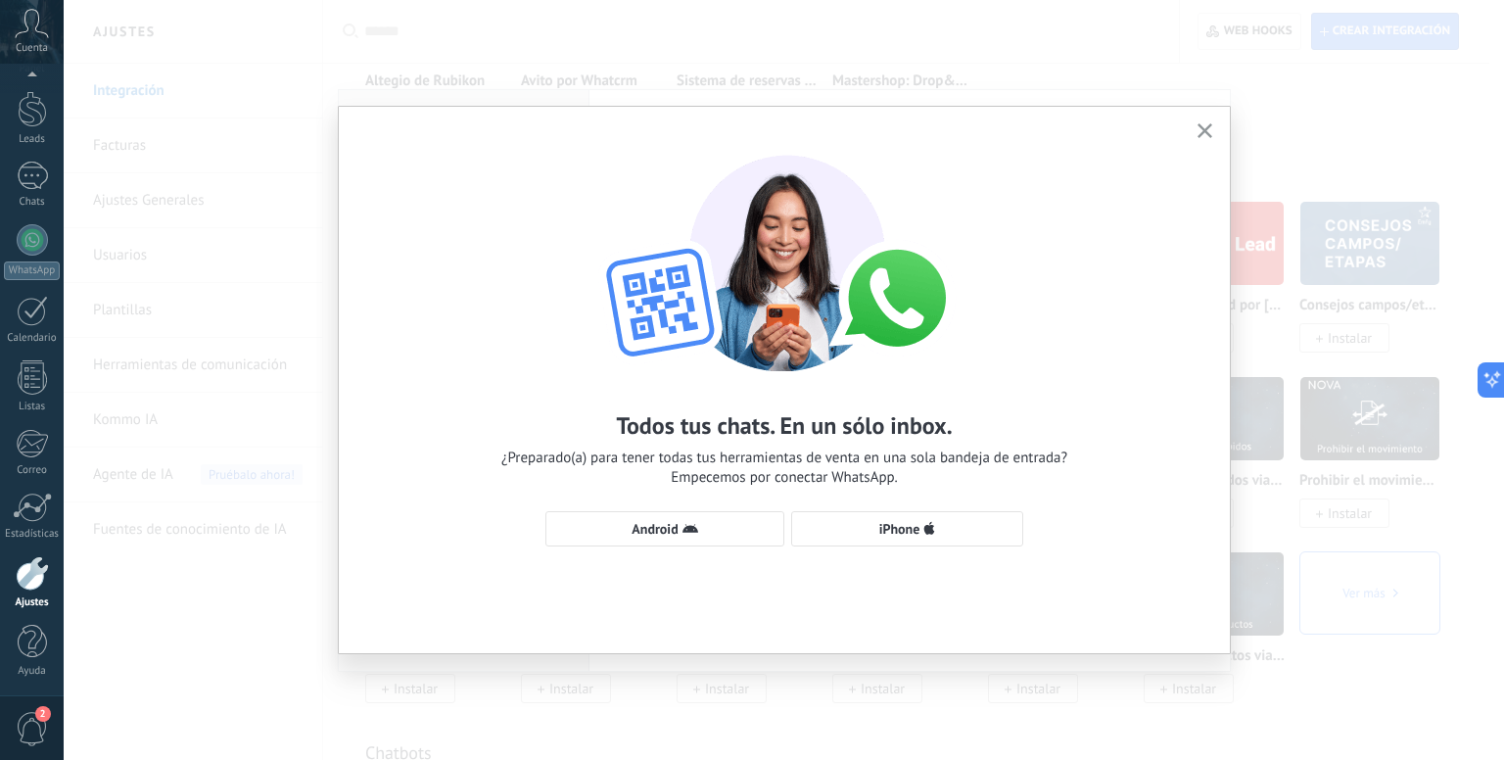
click at [813, 289] on img at bounding box center [784, 253] width 431 height 235
click at [679, 533] on span "Android" at bounding box center [664, 529] width 217 height 16
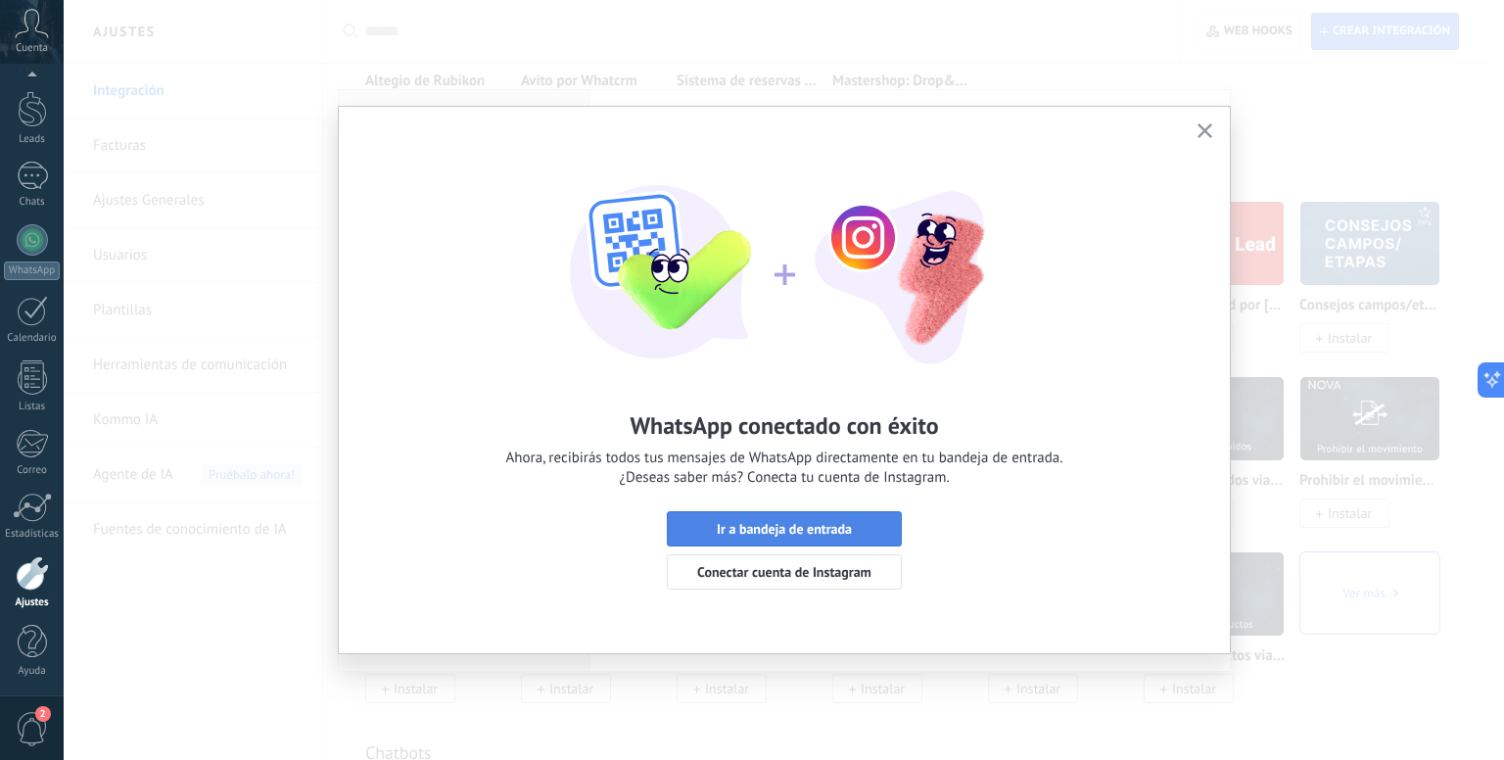
click at [786, 537] on button "Ir a bandeja de entrada" at bounding box center [784, 528] width 235 height 35
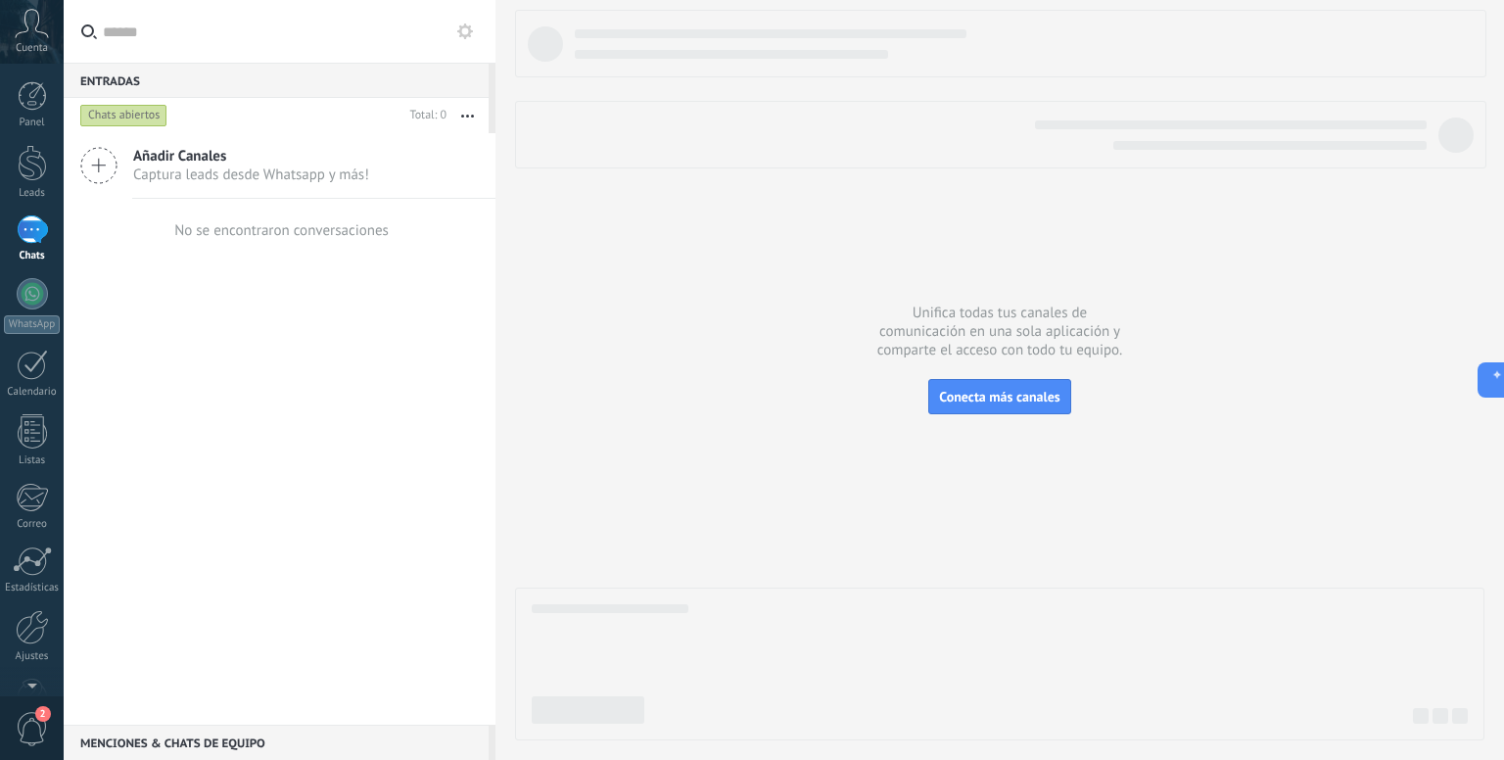
click at [24, 243] on div at bounding box center [32, 229] width 31 height 28
click at [32, 224] on div at bounding box center [32, 229] width 31 height 28
click at [40, 168] on div at bounding box center [32, 163] width 29 height 36
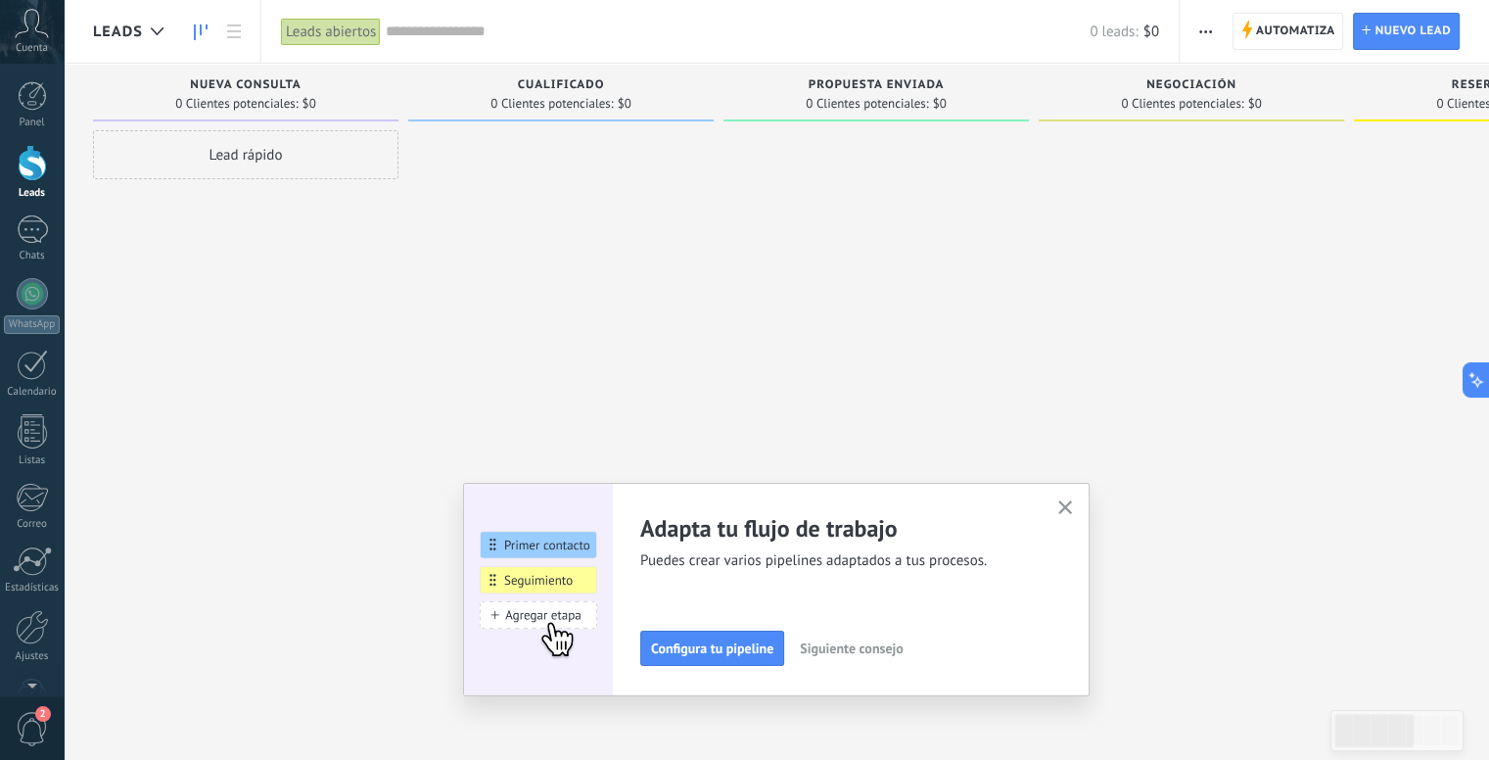
click at [1073, 513] on icon "button" at bounding box center [1065, 507] width 15 height 15
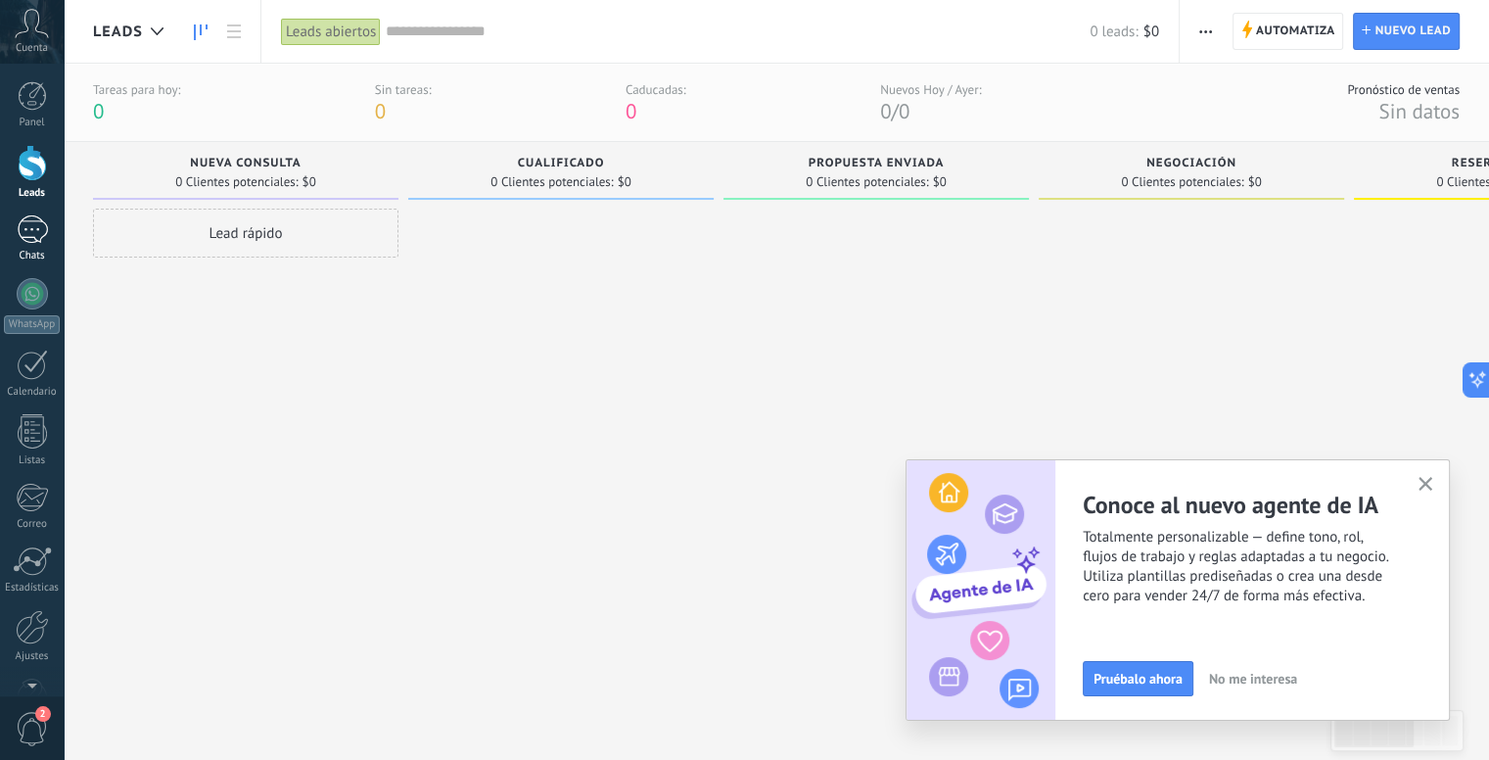
click at [17, 233] on div at bounding box center [32, 229] width 31 height 28
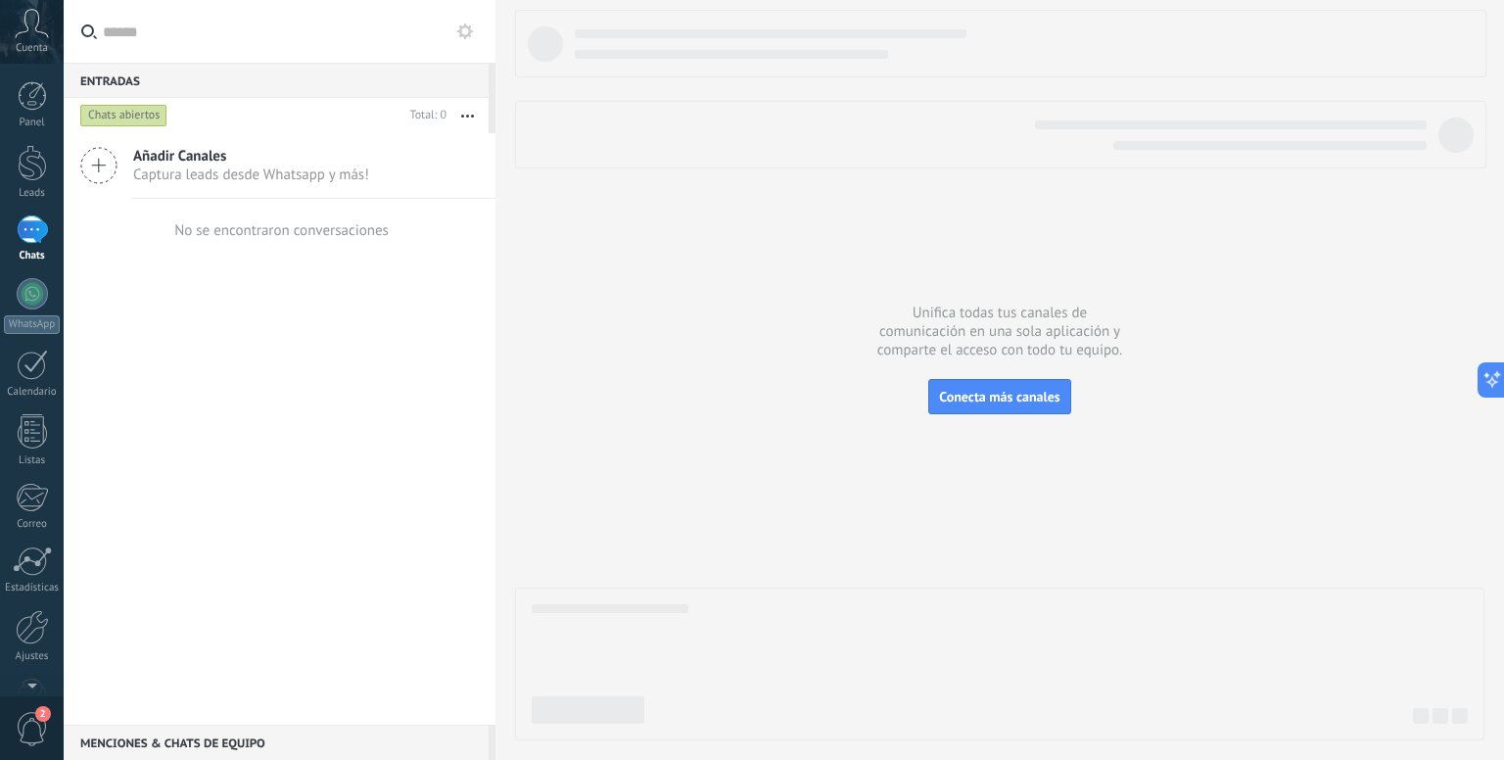
click at [31, 238] on div at bounding box center [32, 229] width 31 height 28
click at [38, 564] on div at bounding box center [32, 560] width 39 height 29
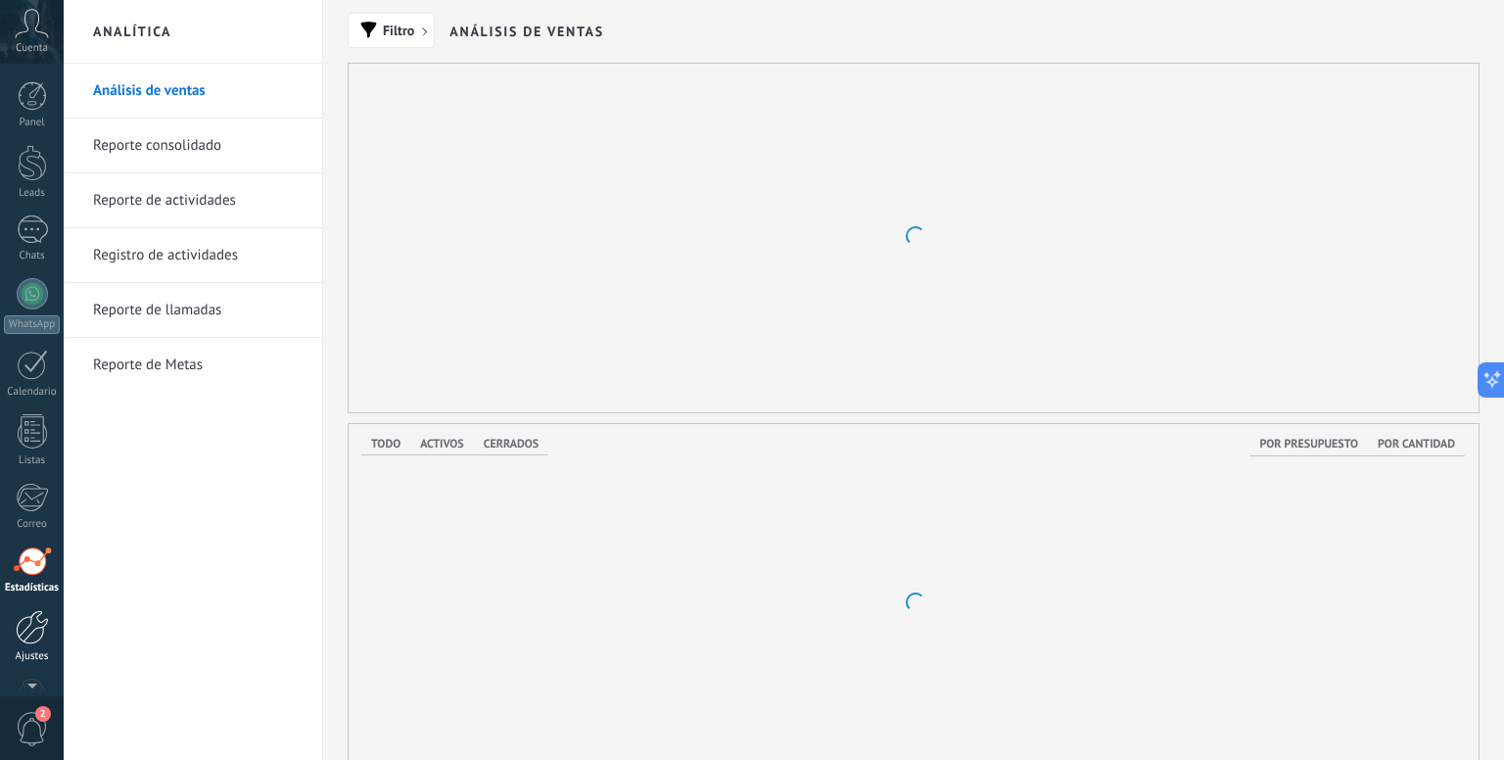
click at [38, 612] on div at bounding box center [32, 627] width 33 height 34
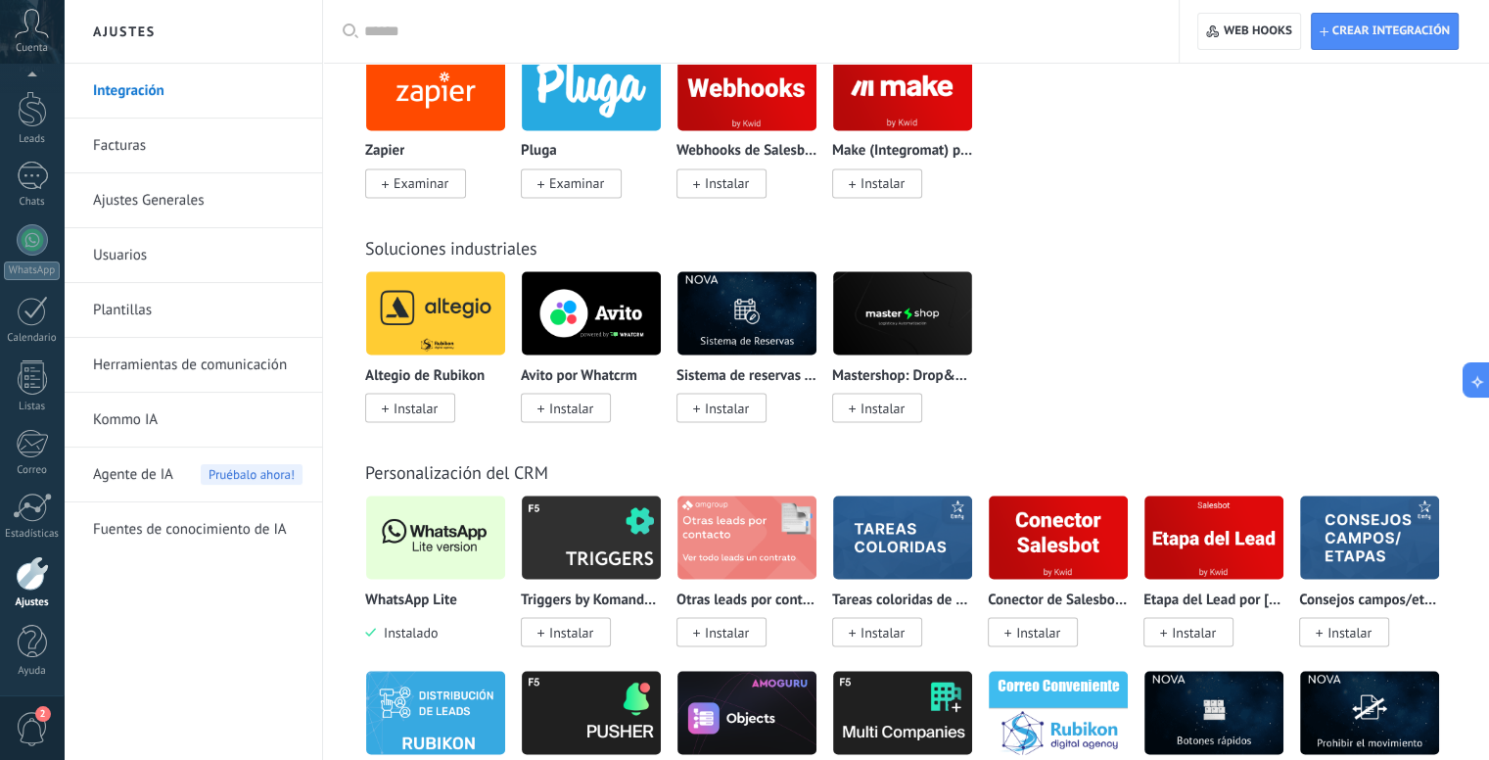
scroll to position [3818, 0]
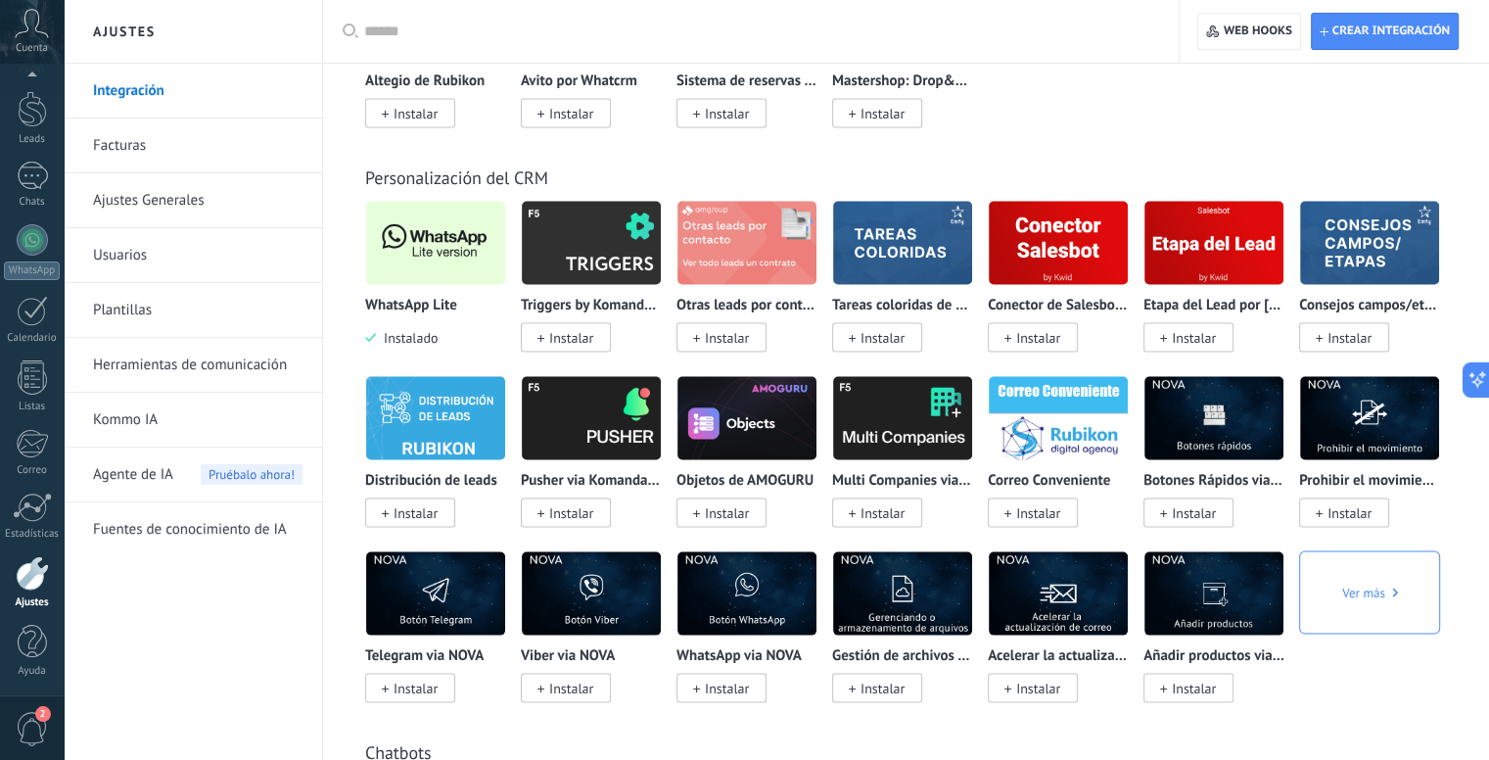
click at [409, 275] on img at bounding box center [435, 243] width 139 height 95
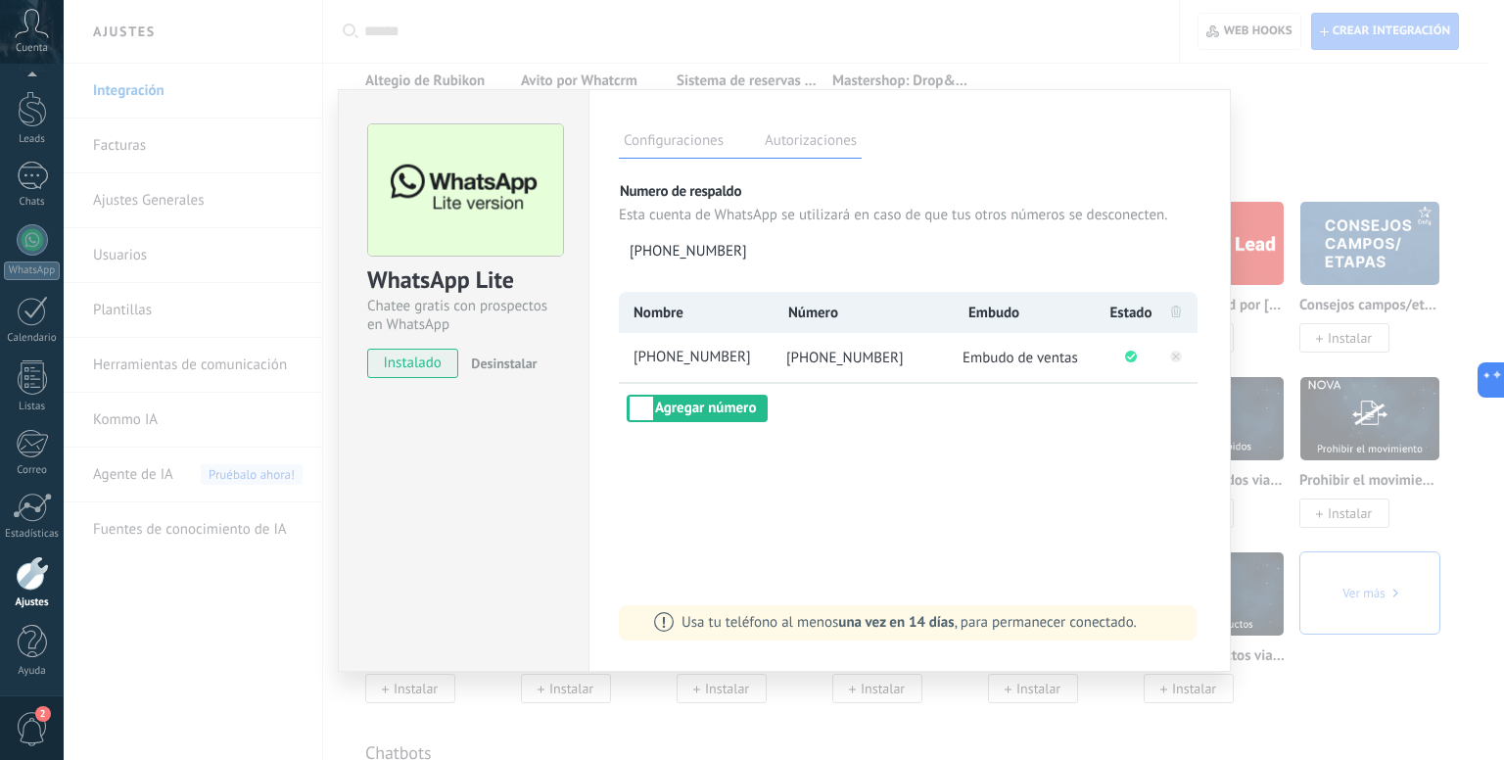
click at [1268, 122] on div "WhatsApp Lite Chatee gratis con prospectos en WhatsApp instalado Desinstalar Co…" at bounding box center [784, 380] width 1440 height 760
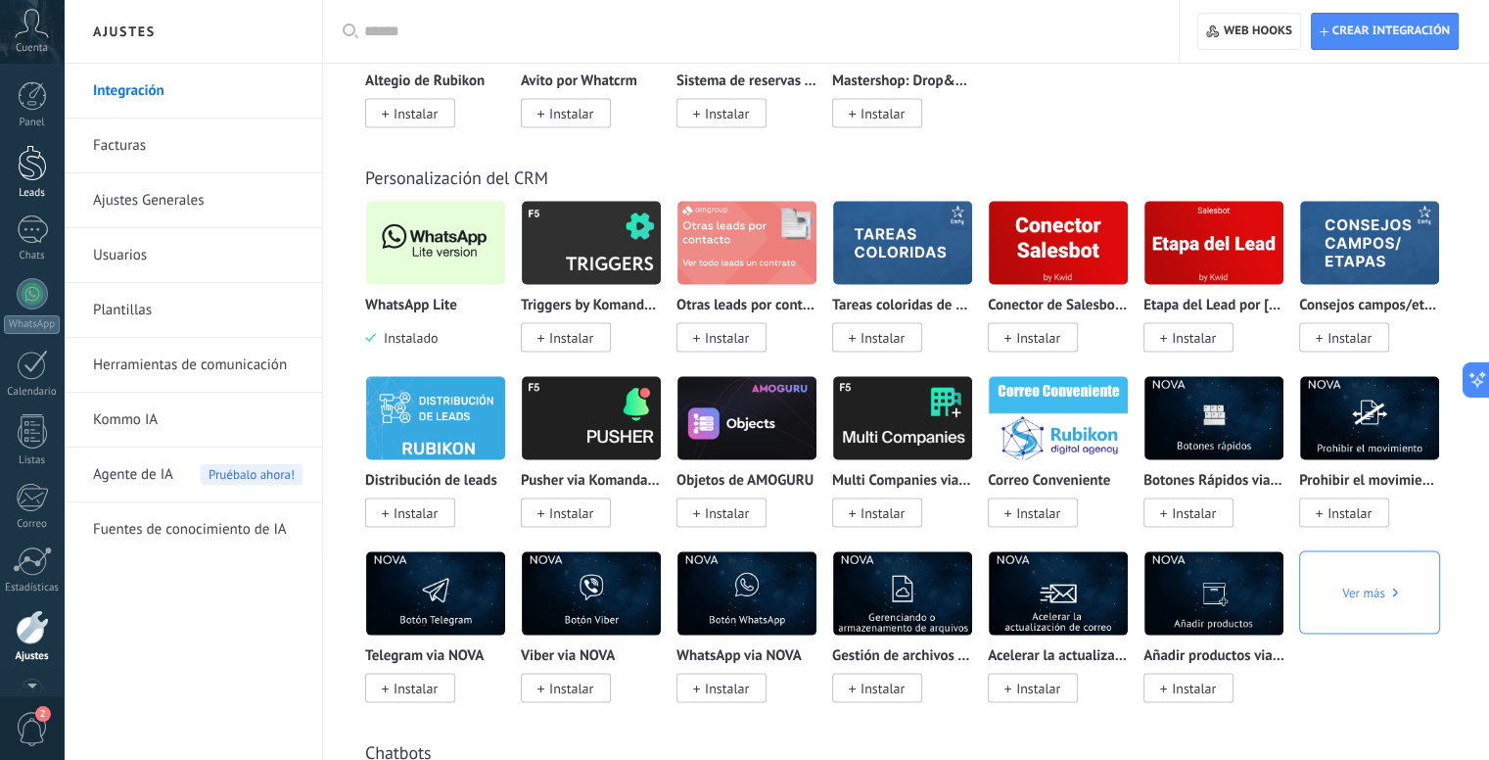
scroll to position [3328, 0]
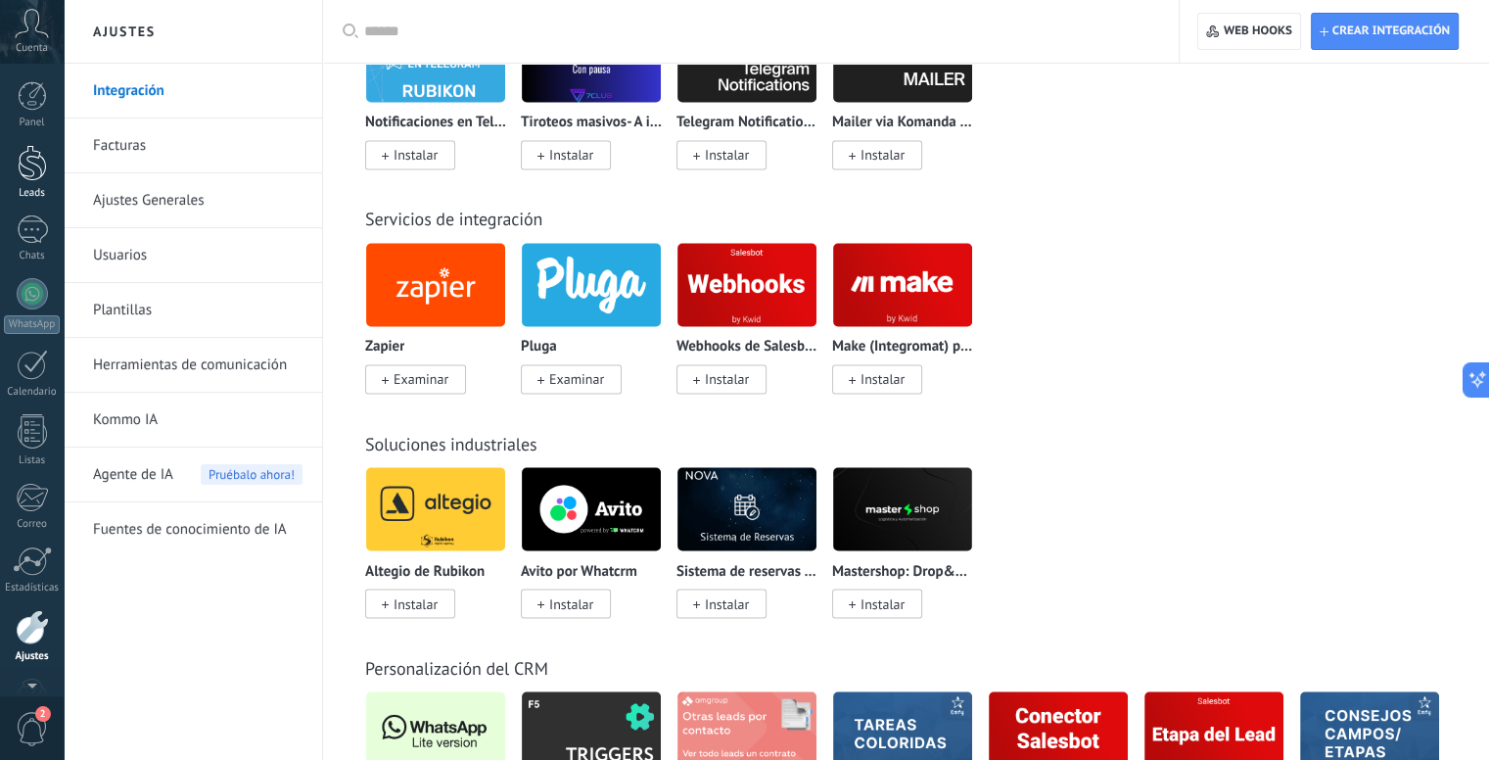
click at [39, 174] on div at bounding box center [32, 163] width 29 height 36
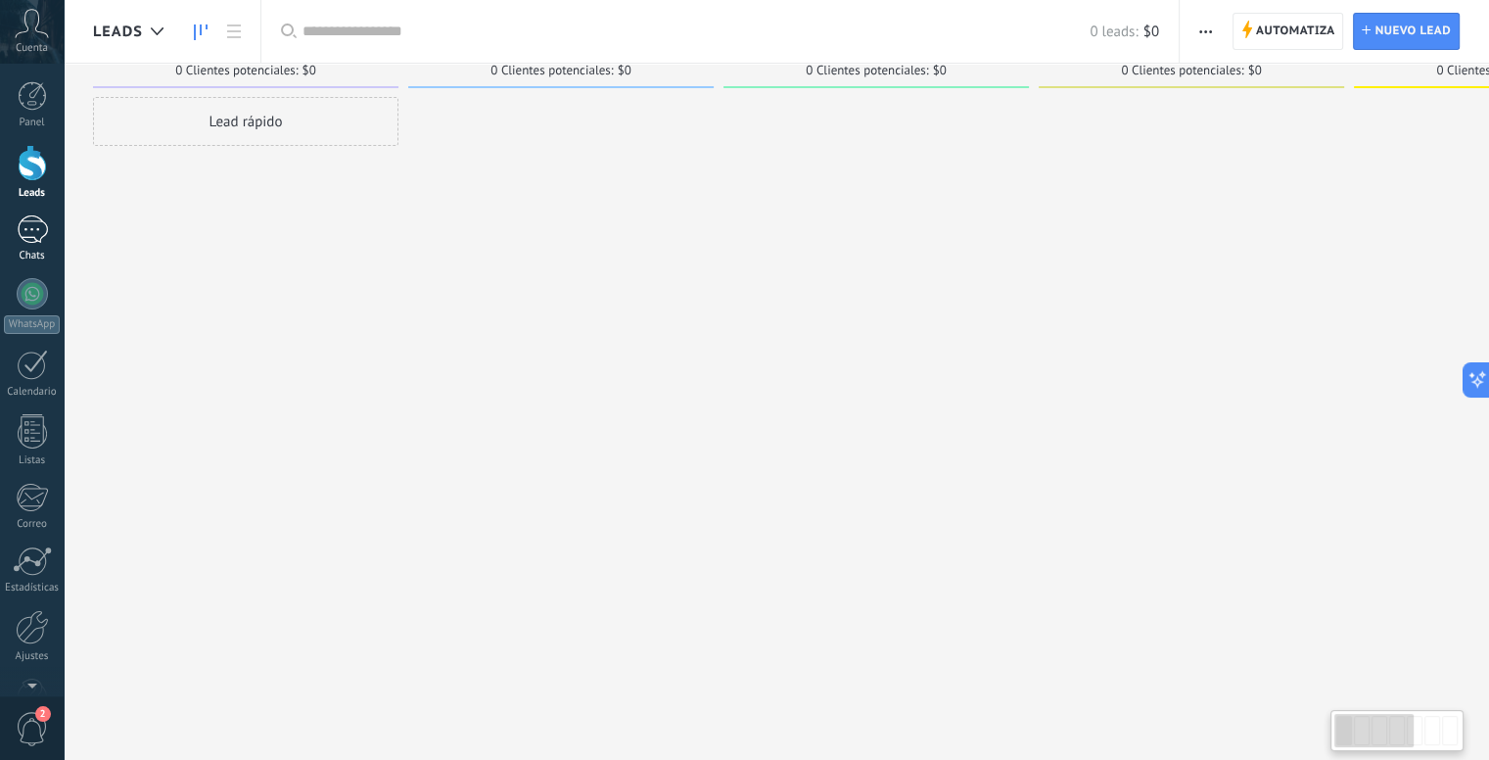
click at [35, 217] on div at bounding box center [32, 229] width 31 height 28
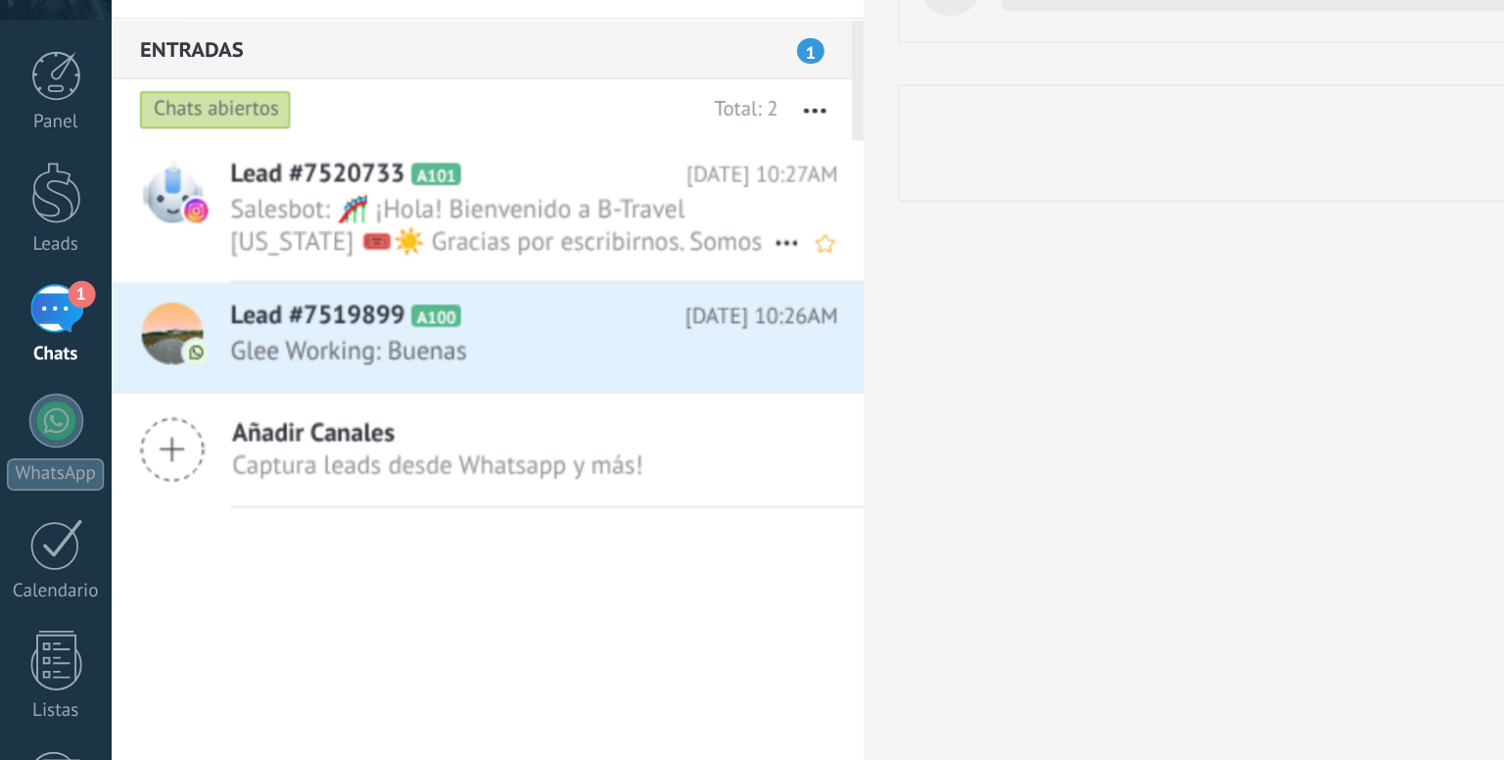
click at [223, 178] on span "Salesbot: 🎢 ¡Hola! Bienvenido a B-Travel Florida 🎟️☀️ Gracias por escribirnos. …" at bounding box center [287, 181] width 311 height 37
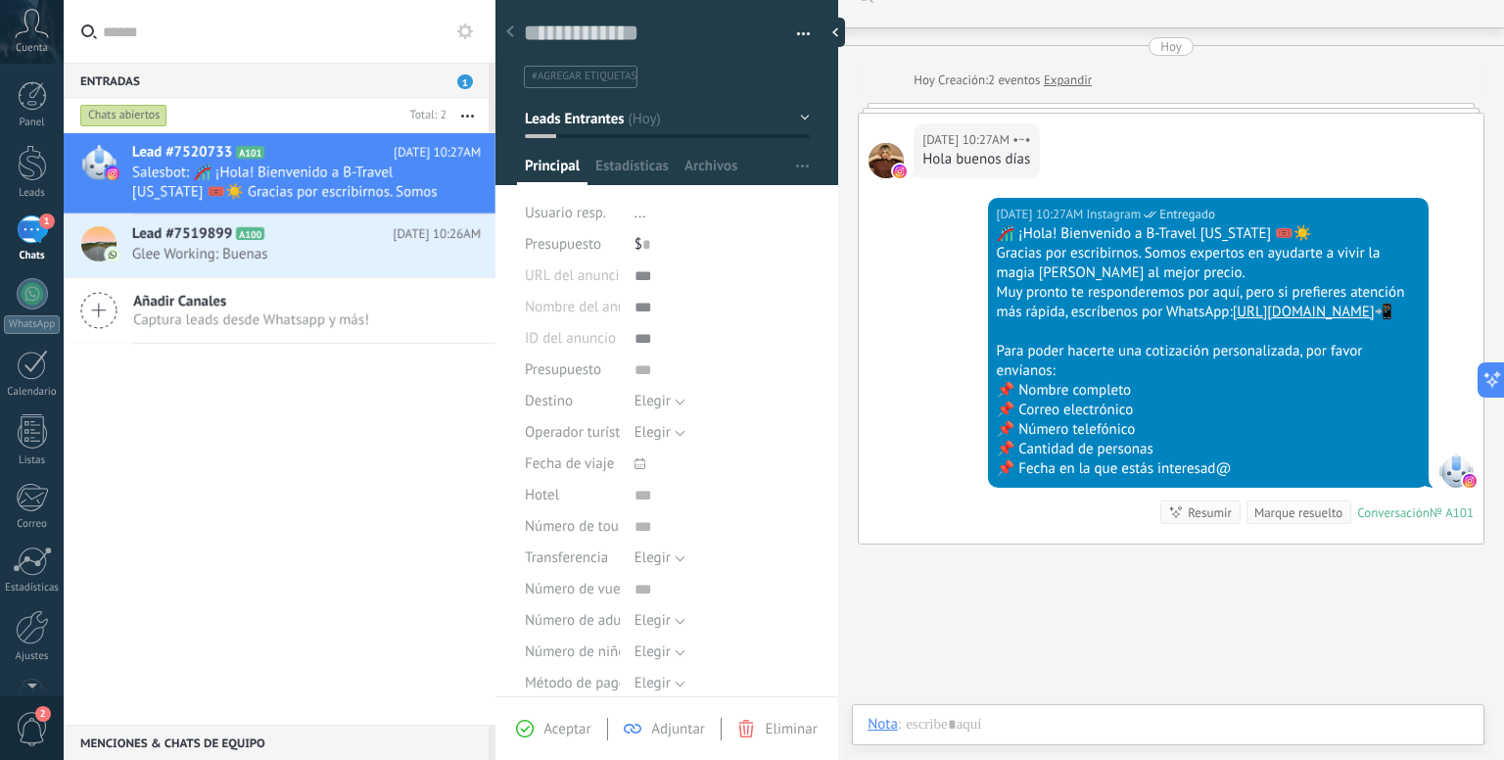
scroll to position [28, 0]
click at [1029, 717] on div at bounding box center [1167, 744] width 601 height 59
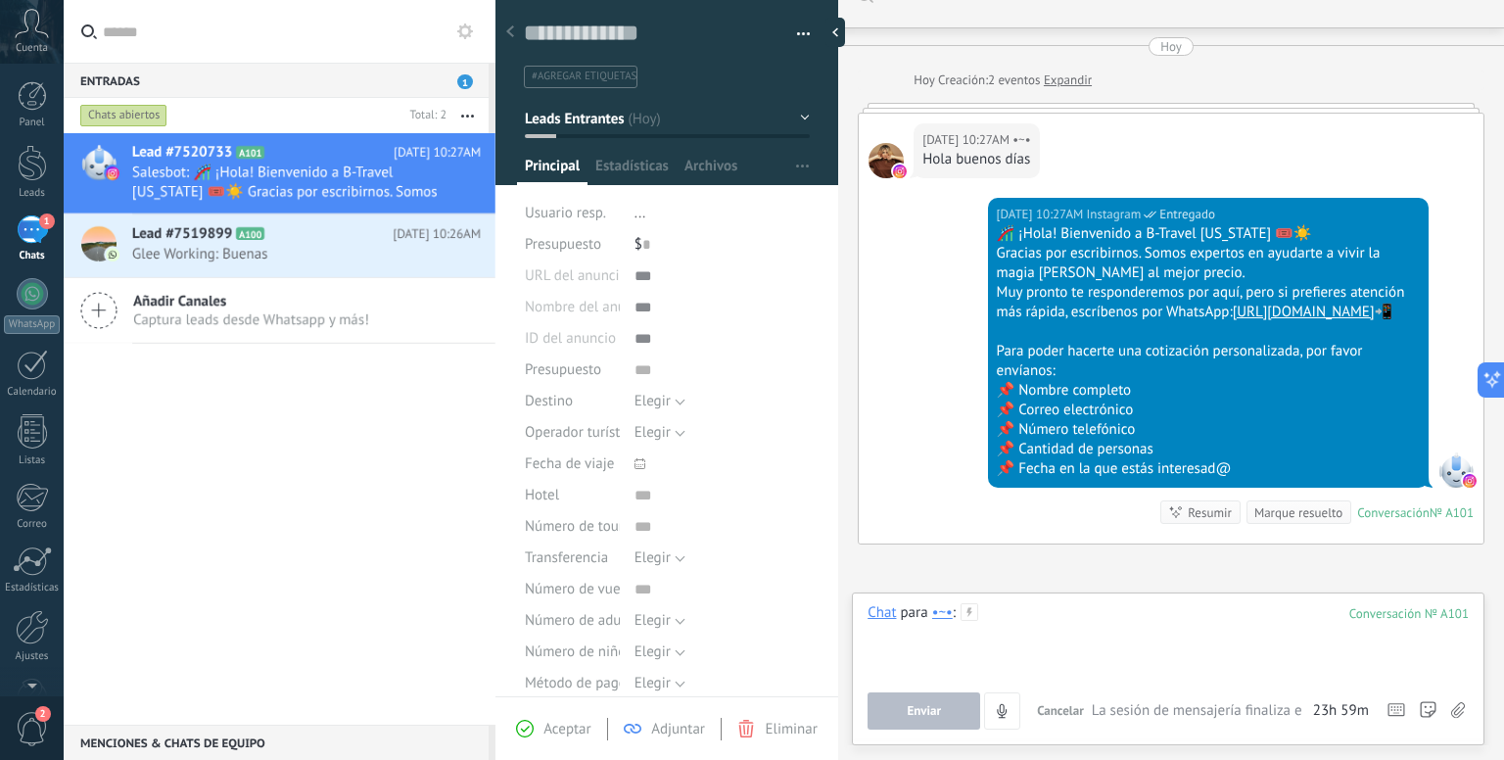
click at [1014, 607] on div at bounding box center [1167, 640] width 601 height 74
click at [952, 588] on div "Buscar Carga más Hoy Hoy Creación: 2 eventos Expandir Hoy 10:27AM •~• Hola buen…" at bounding box center [1171, 425] width 666 height 921
click at [928, 580] on div "Buscar Carga más Hoy Hoy Creación: 2 eventos Expandir Hoy 10:27AM •~• Hola buen…" at bounding box center [1171, 425] width 666 height 921
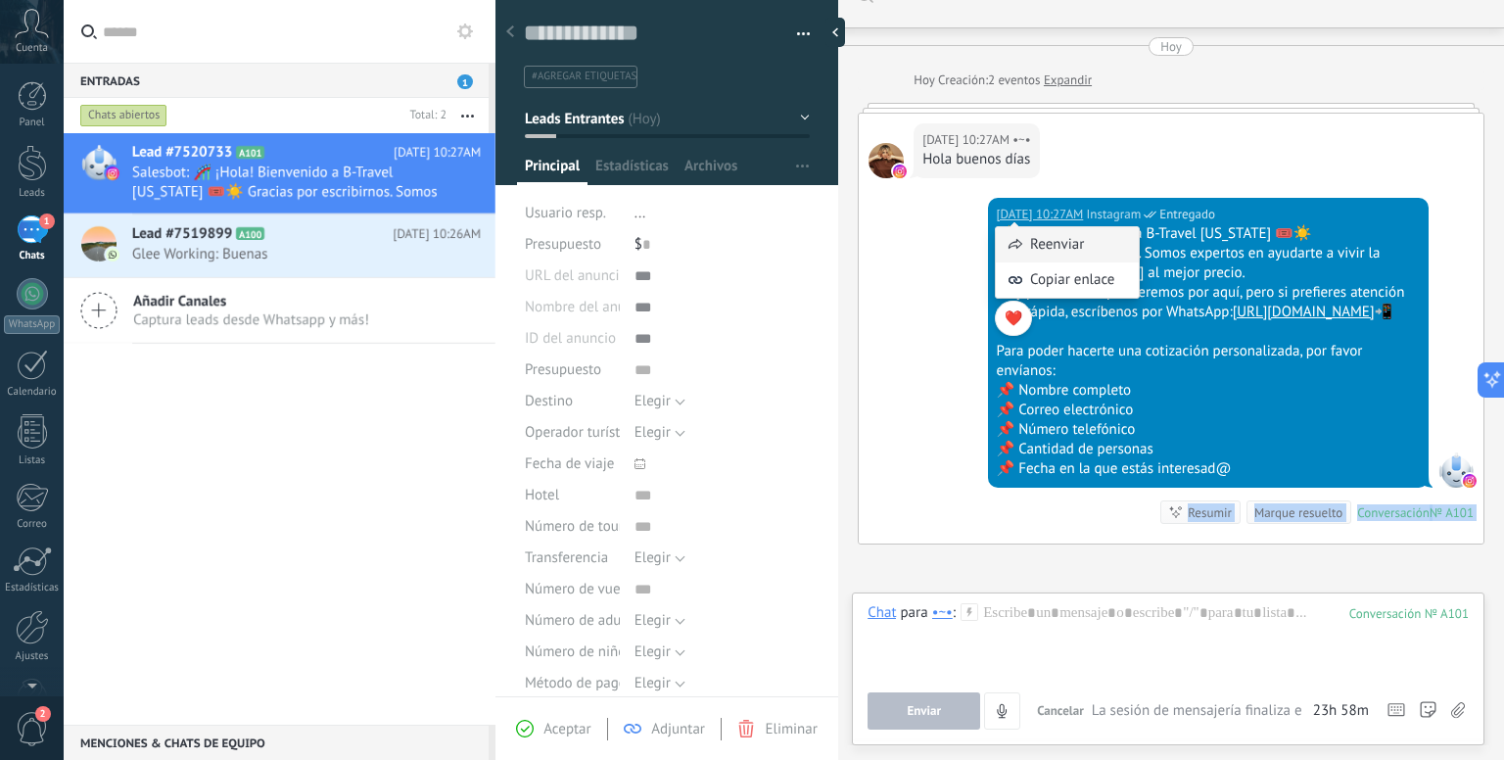
drag, startPoint x: 1240, startPoint y: 480, endPoint x: 1009, endPoint y: 236, distance: 335.8
click at [1009, 236] on body ".abccls-1,.abccls-2{fill-rule:evenodd}.abccls-2{fill:#fff} .abfcls-1{fill:none}…" at bounding box center [752, 380] width 1504 height 760
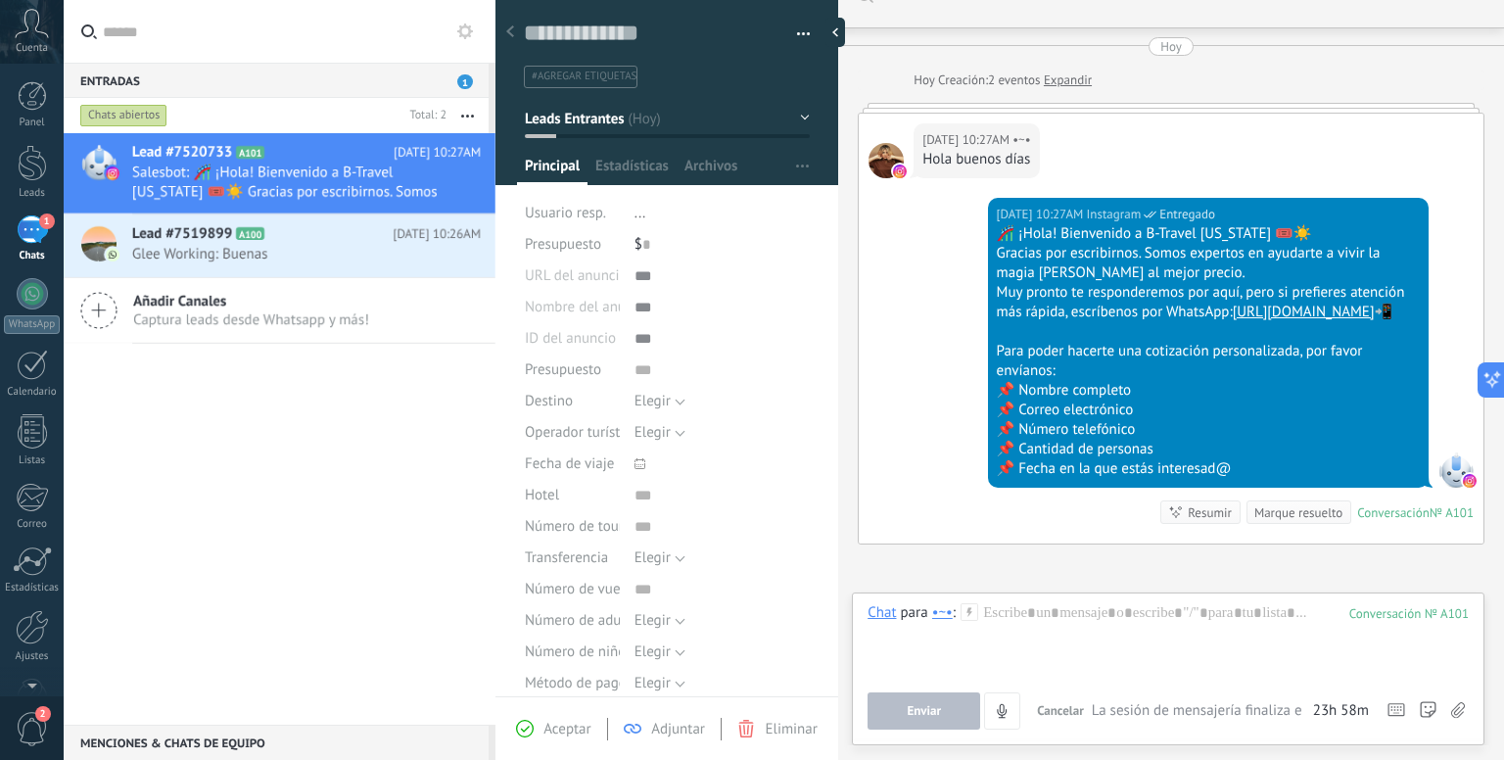
click at [1311, 287] on div "Muy pronto te responderemos por aquí, pero si prefieres atención más rápida, es…" at bounding box center [1208, 302] width 423 height 39
click at [27, 578] on div at bounding box center [32, 573] width 33 height 34
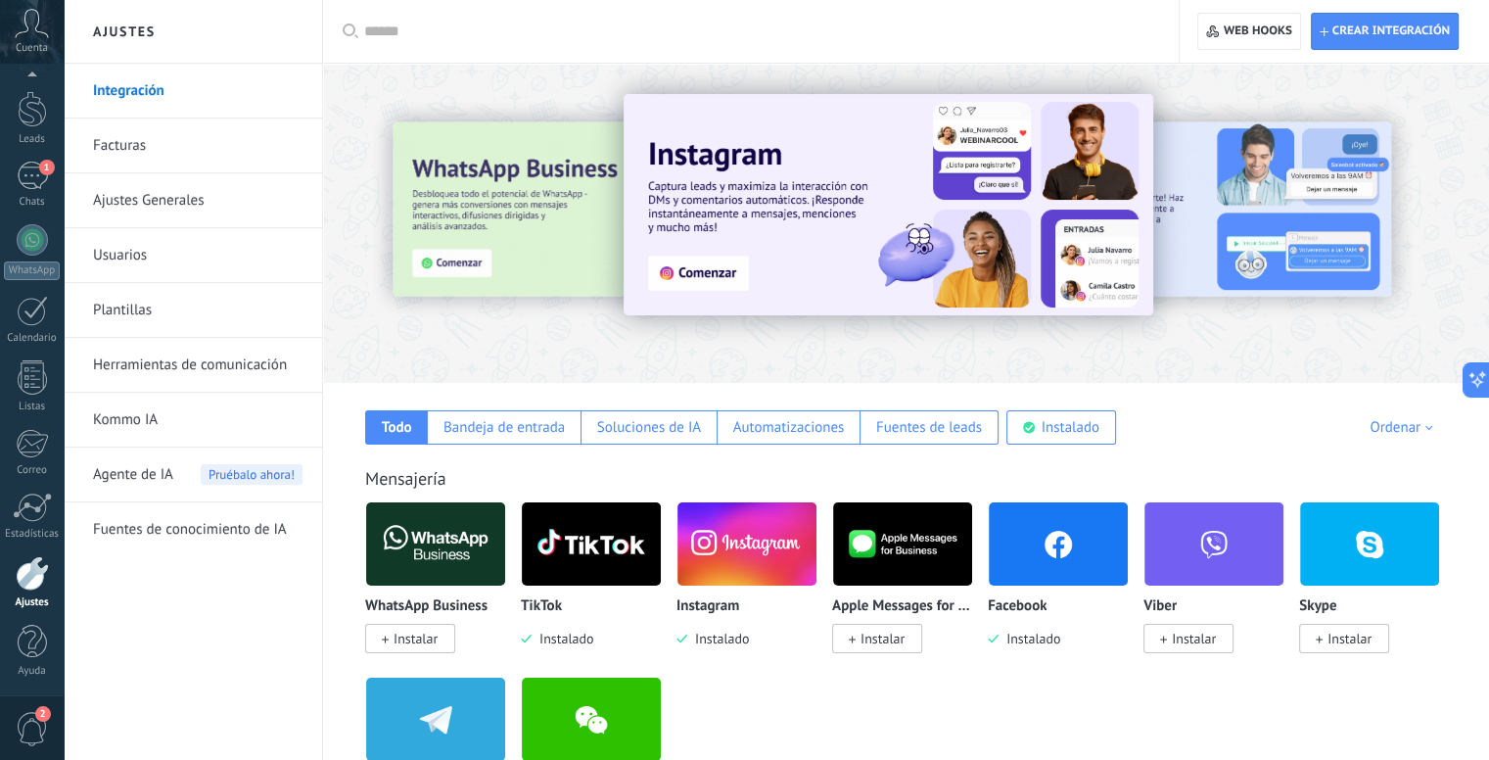
click at [1086, 562] on img at bounding box center [1058, 543] width 139 height 95
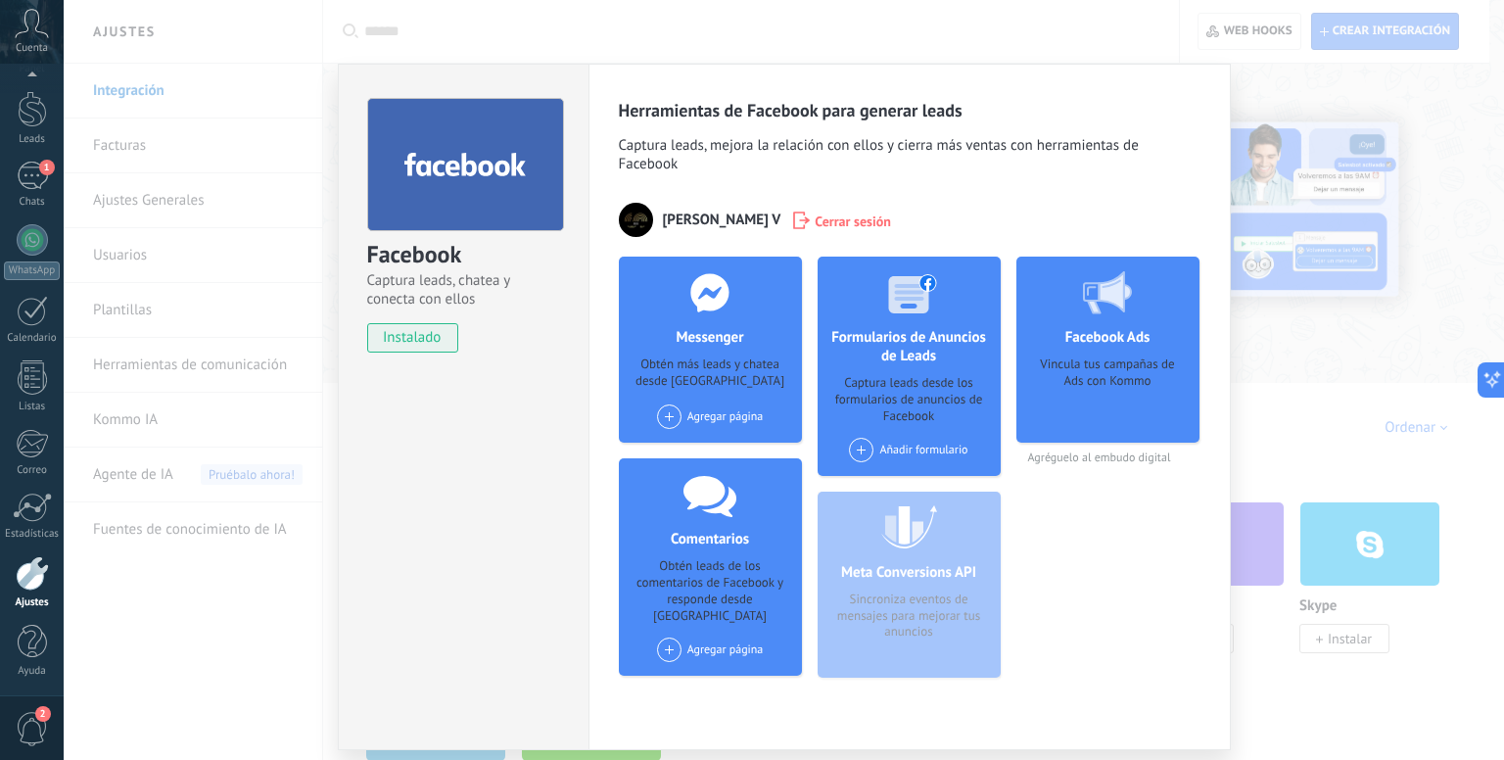
click at [662, 414] on span at bounding box center [669, 416] width 24 height 24
click at [709, 454] on div "B Travel [US_STATE]" at bounding box center [726, 453] width 143 height 43
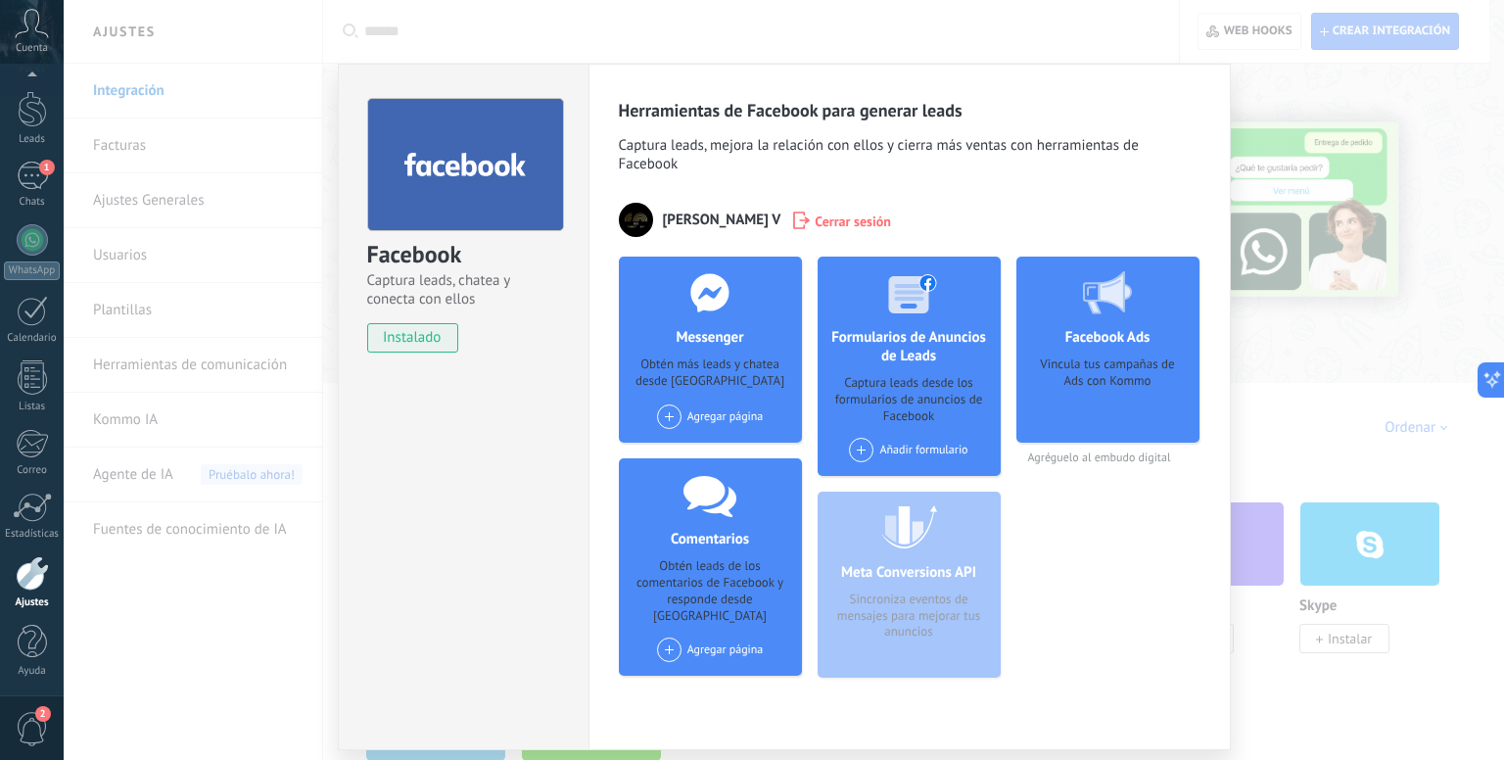
click at [662, 412] on span at bounding box center [669, 416] width 24 height 24
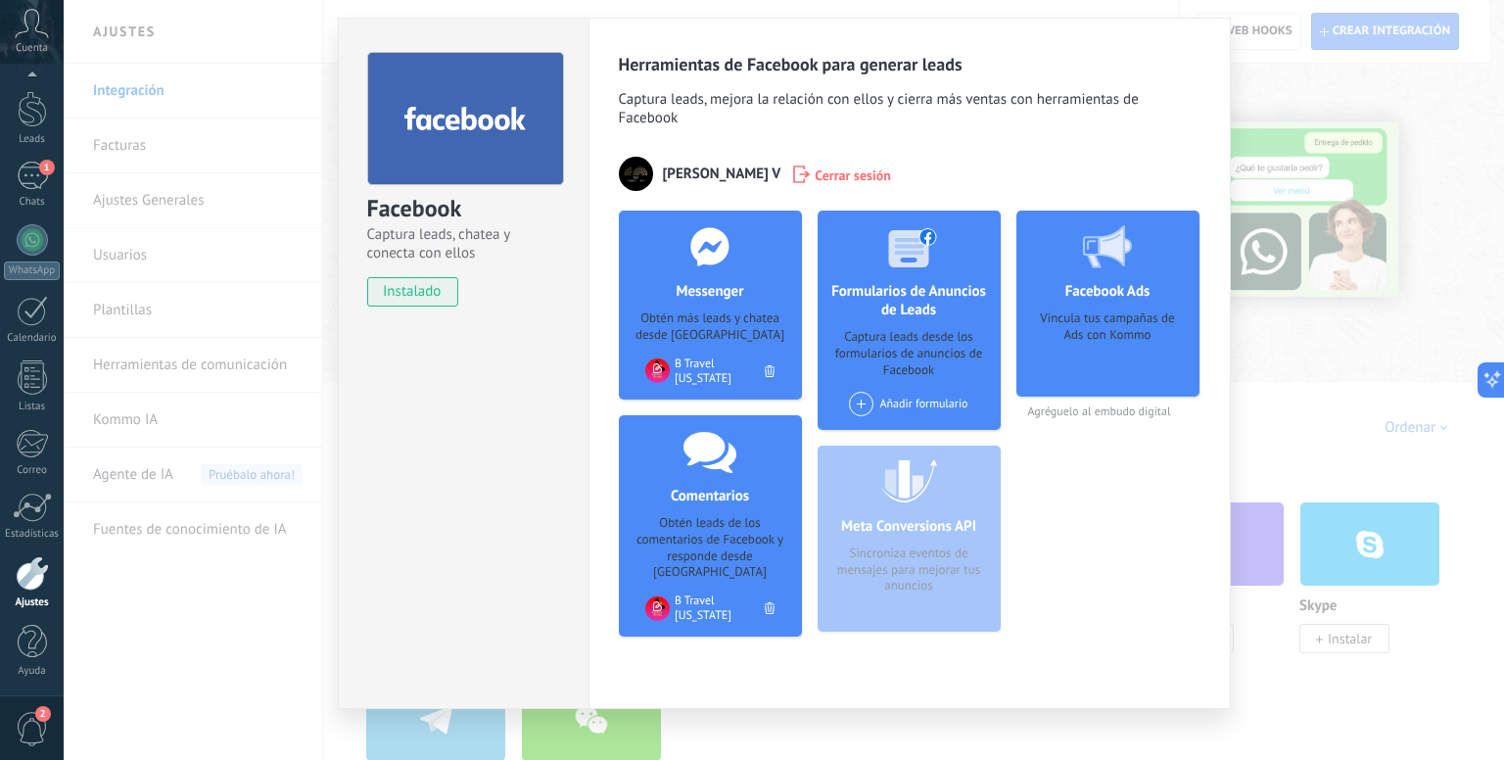
scroll to position [63, 0]
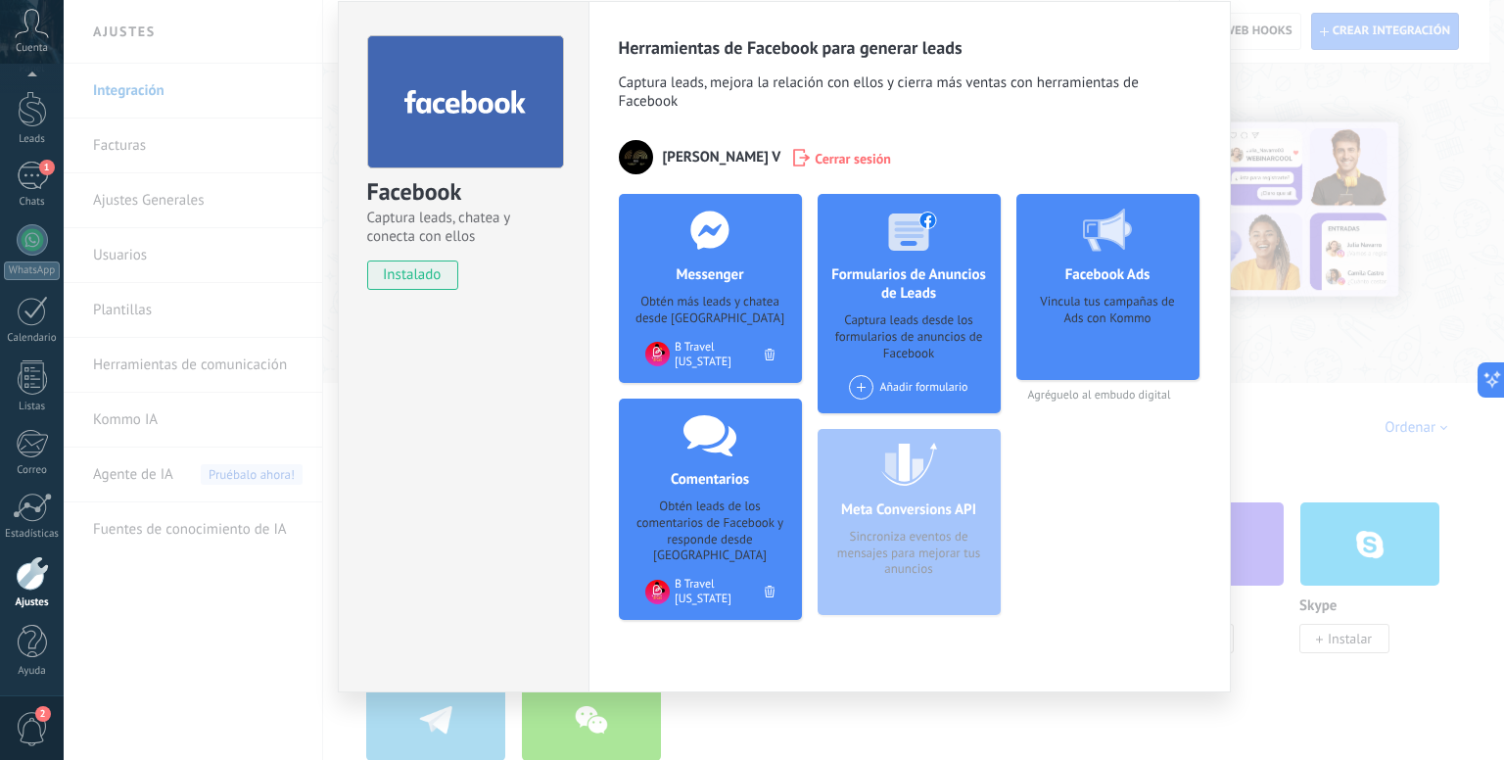
click at [664, 580] on div at bounding box center [657, 592] width 24 height 24
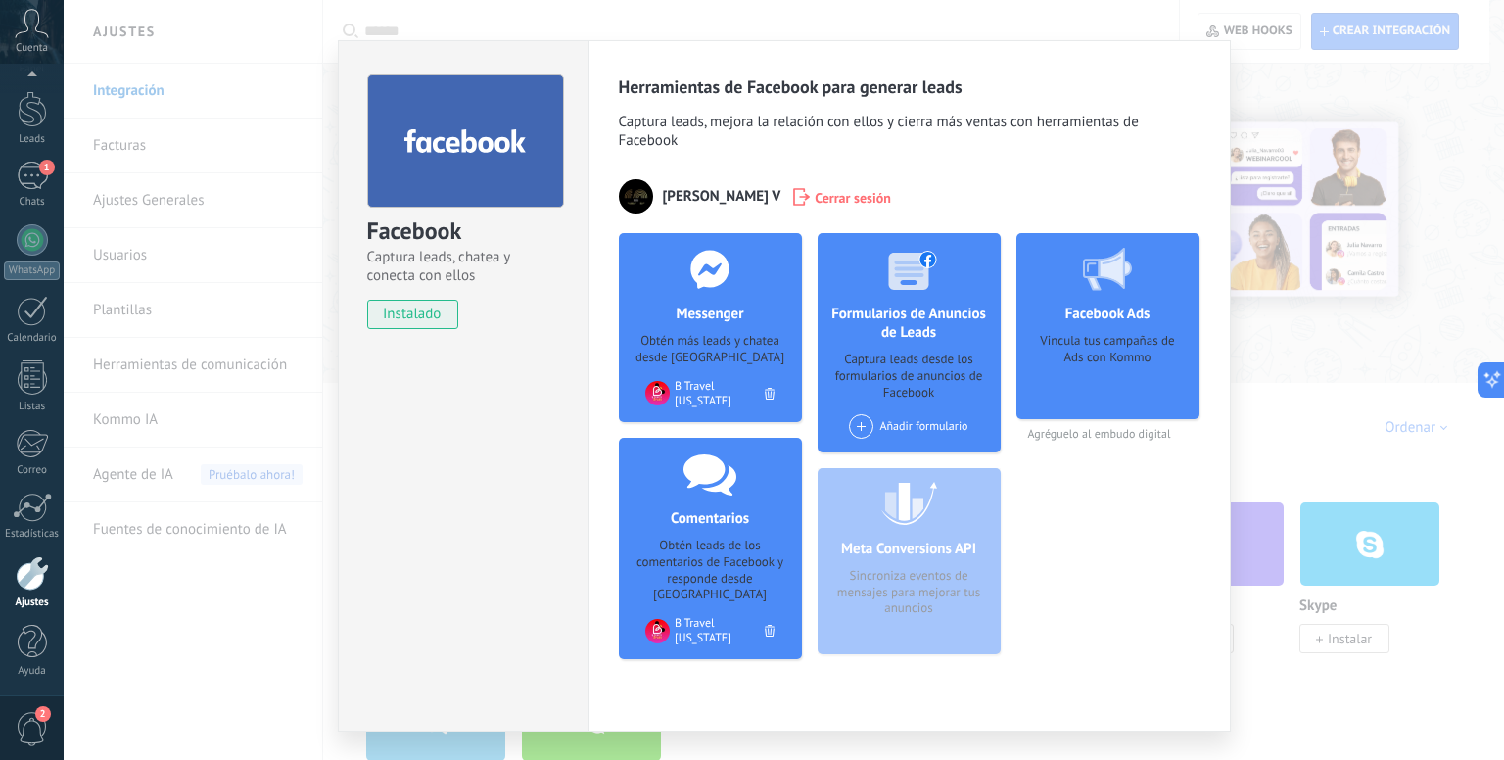
scroll to position [0, 0]
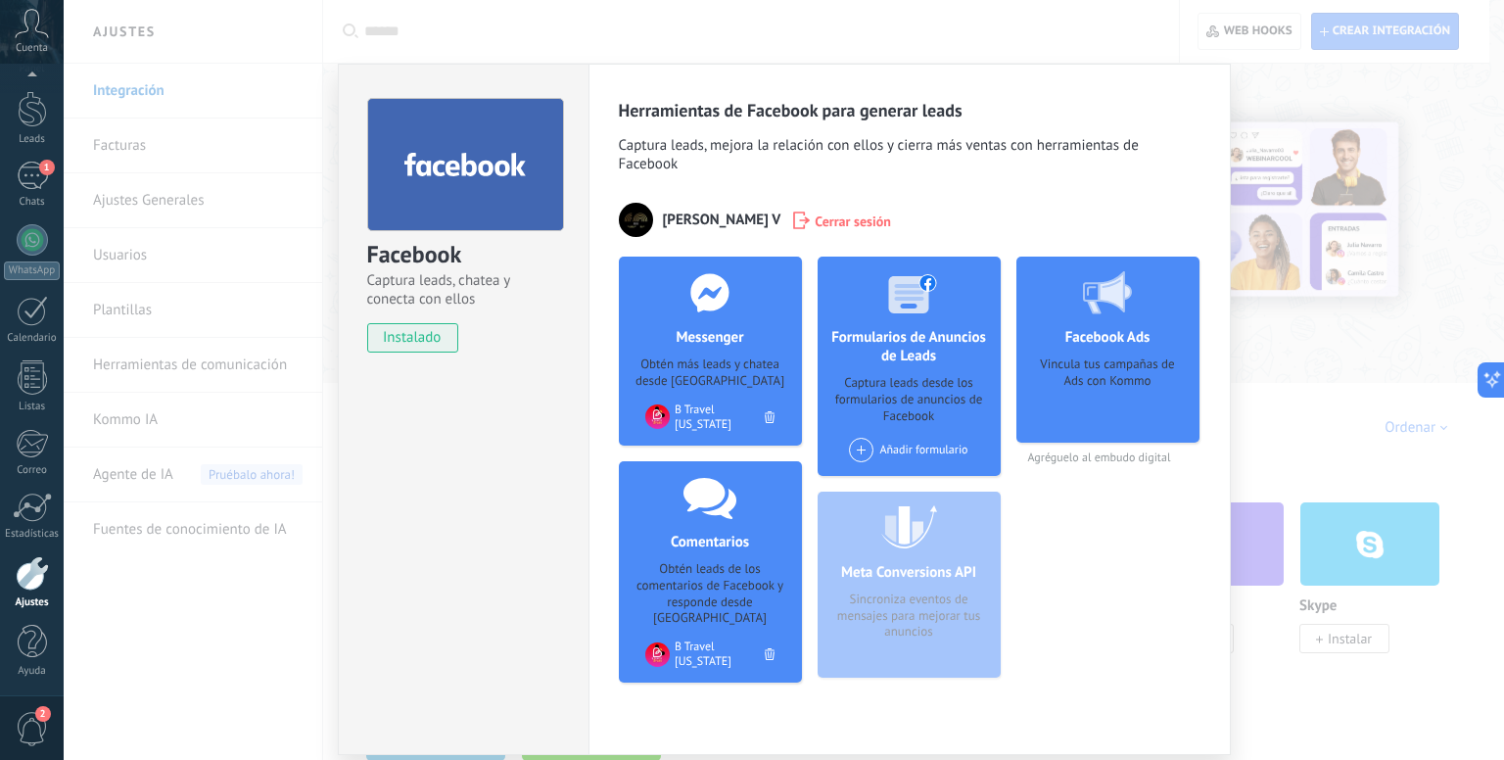
click at [1268, 92] on div "Facebook Captura leads, chatea y conecta con ellos instalado Desinstalar Herram…" at bounding box center [784, 380] width 1440 height 760
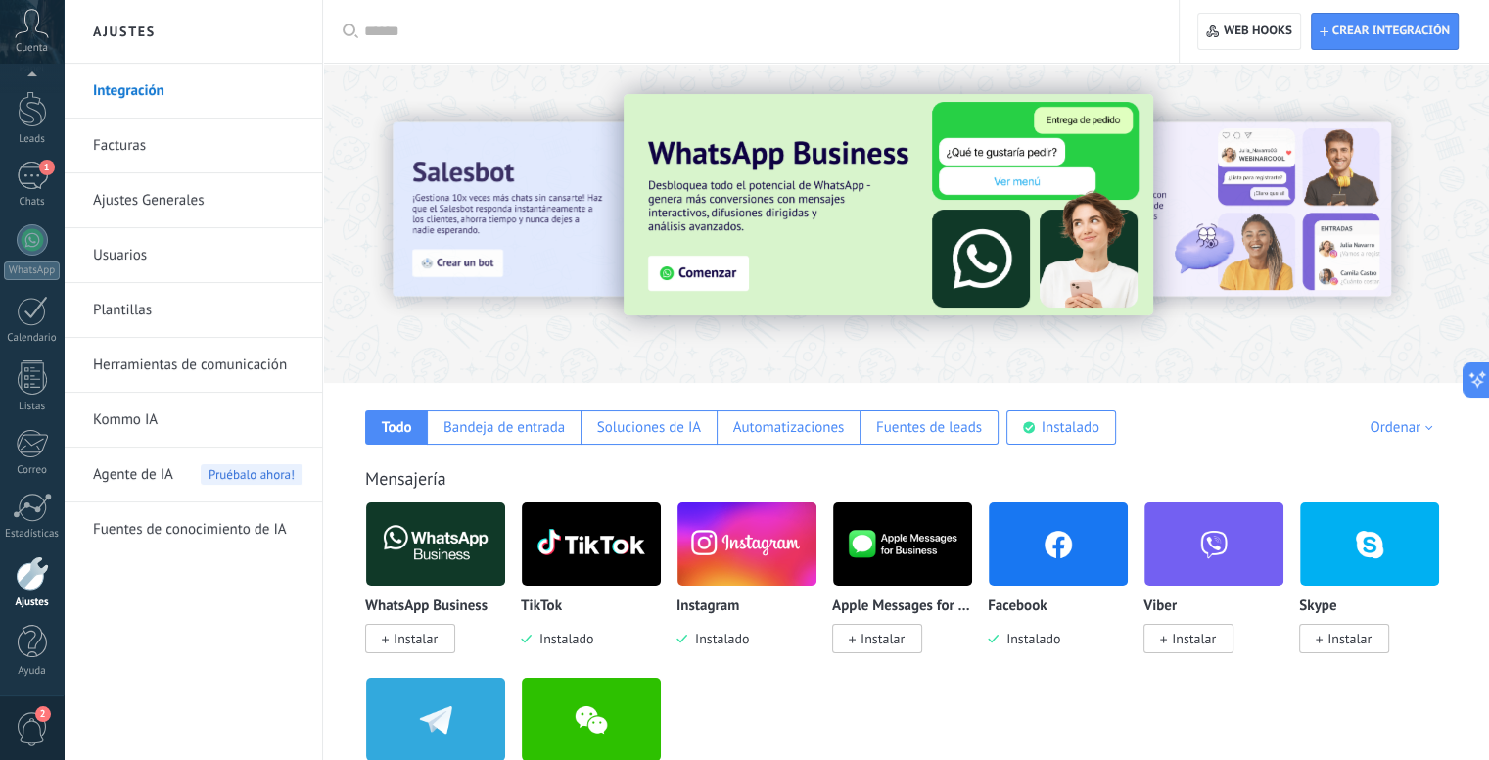
click at [770, 547] on img at bounding box center [746, 543] width 139 height 95
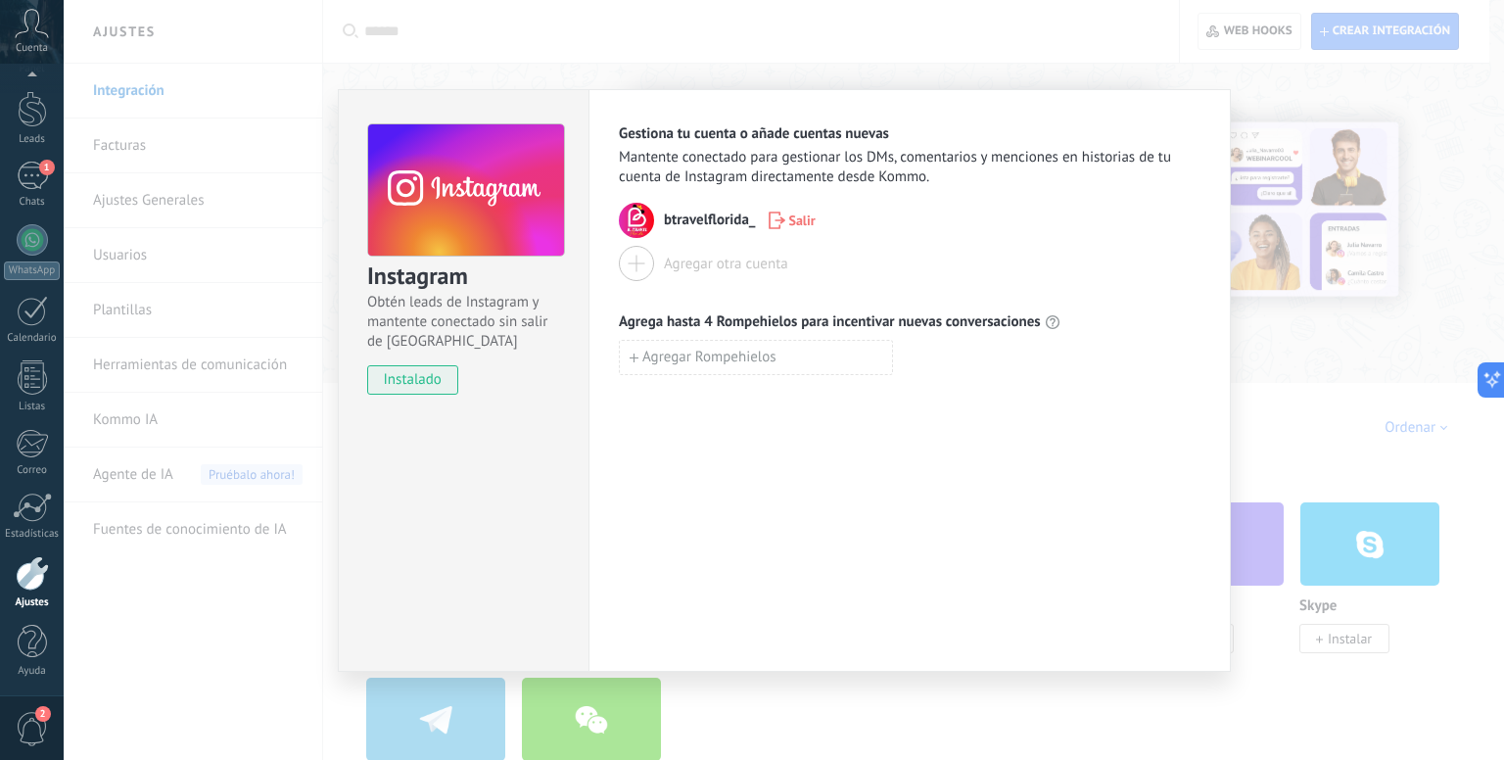
click at [1283, 87] on div "Instagram Obtén leads de Instagram y mantente conectado sin salir de Kommo inst…" at bounding box center [784, 380] width 1440 height 760
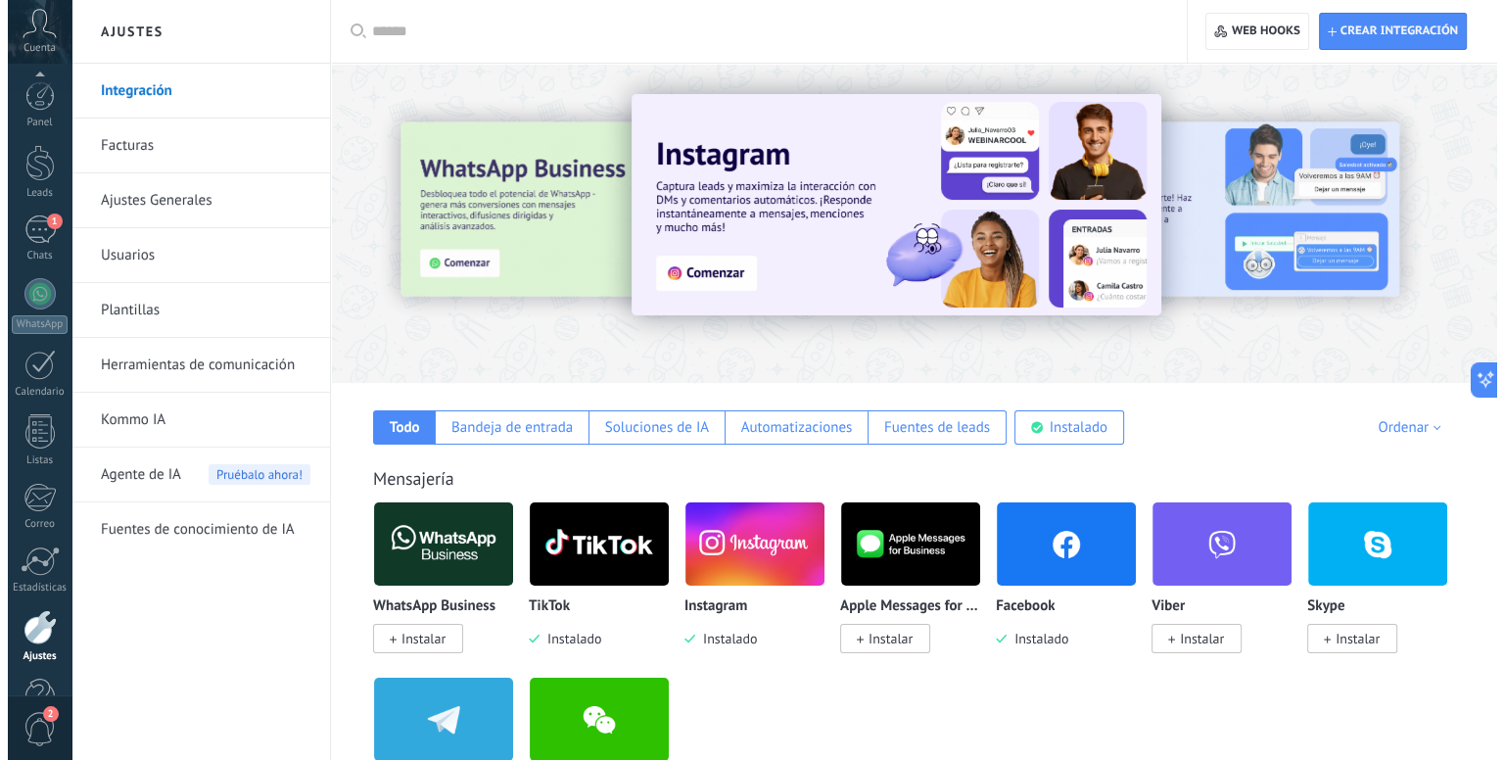
scroll to position [54, 0]
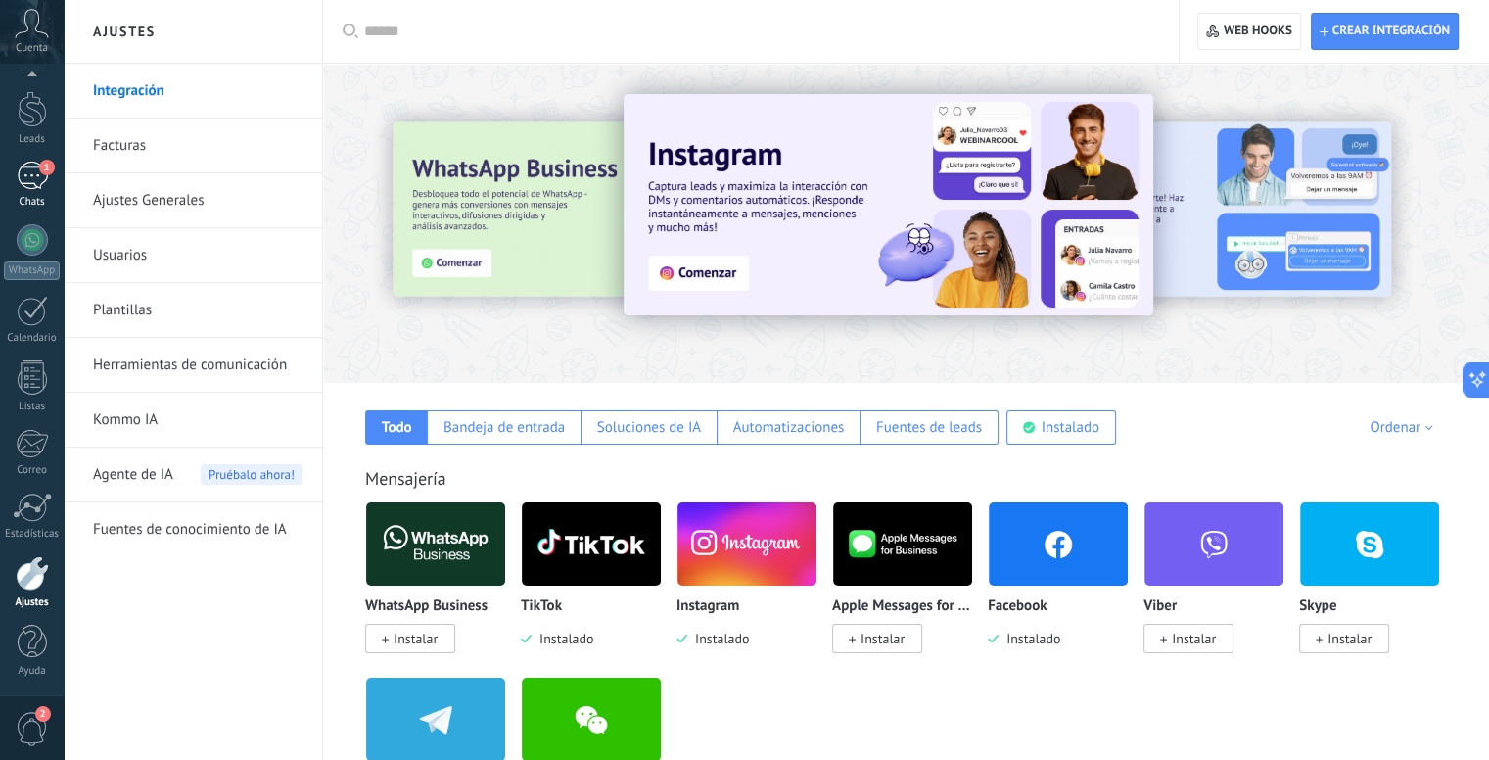
click at [26, 172] on div "1" at bounding box center [32, 176] width 31 height 28
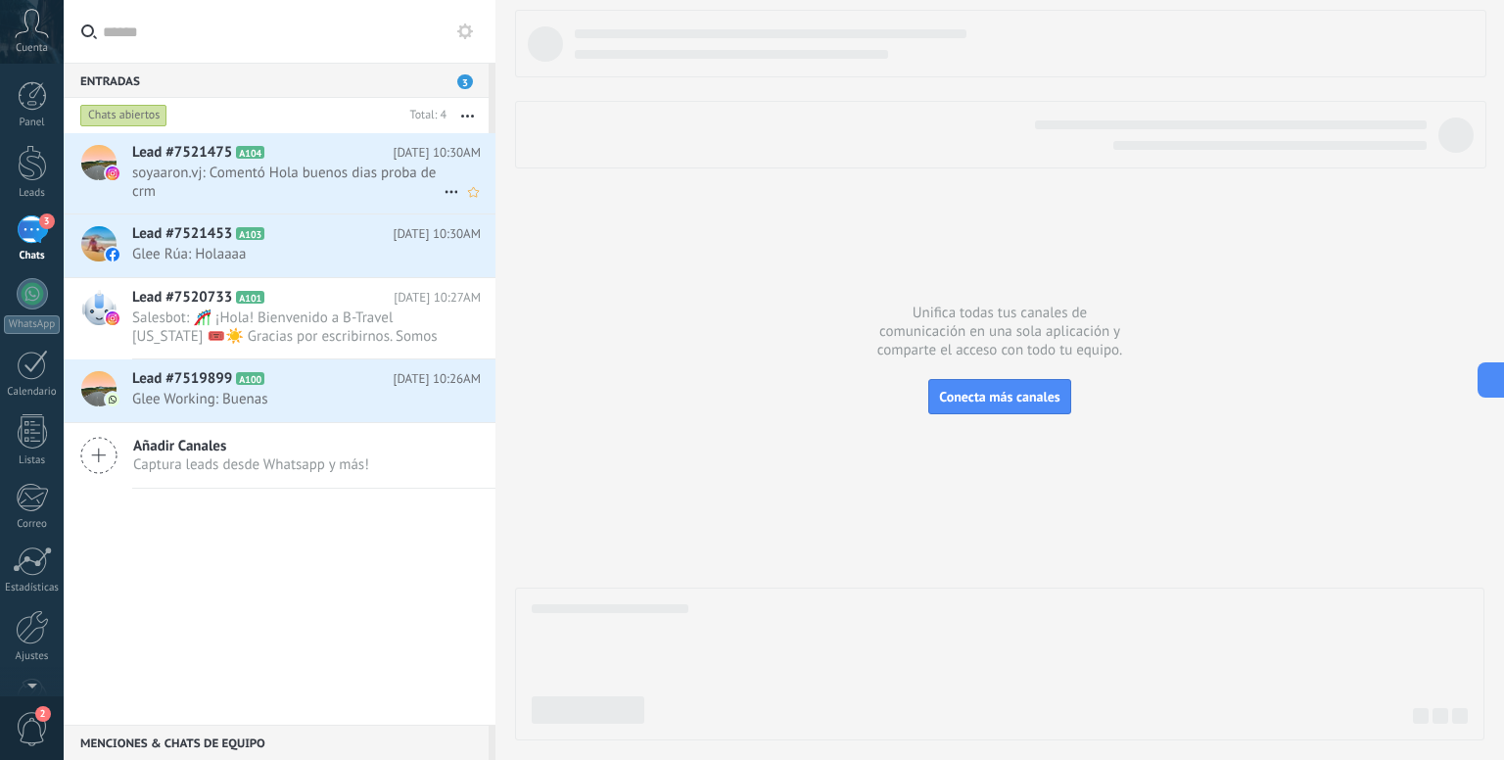
click at [256, 179] on span "soyaaron.vj: Comentó Hola buenos dias proba de crm" at bounding box center [287, 181] width 311 height 37
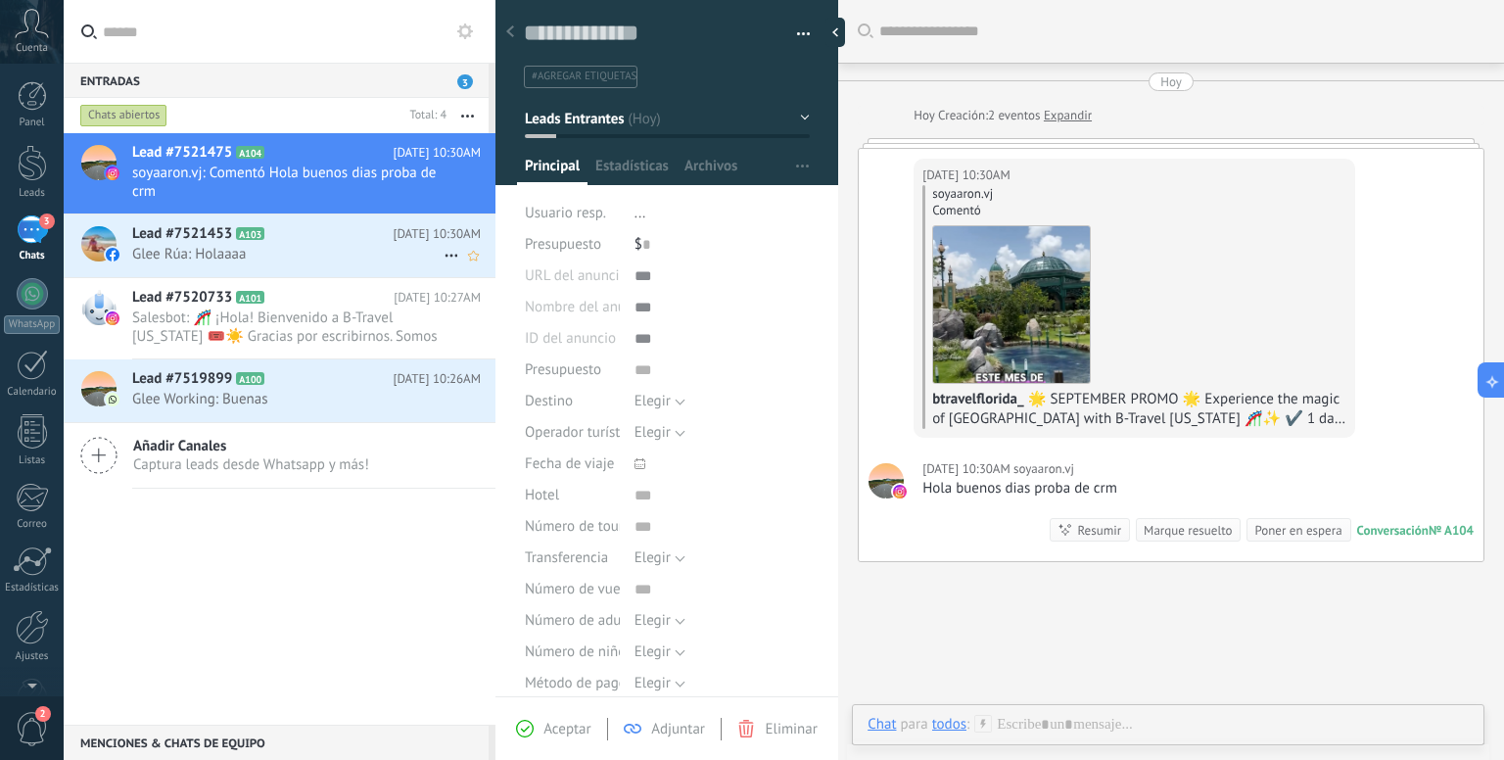
click at [233, 259] on span "Glee Rúa: Holaaaa" at bounding box center [287, 254] width 311 height 19
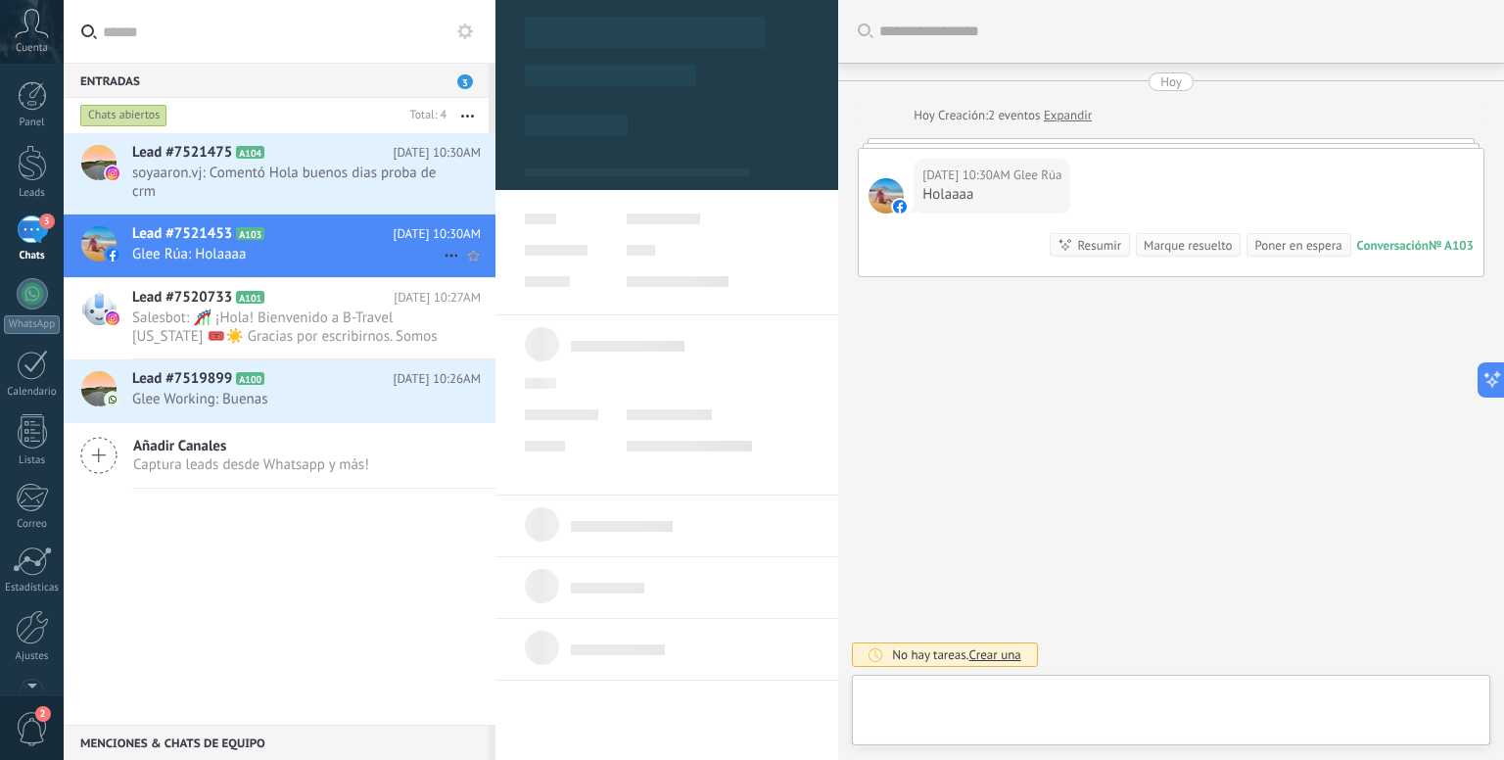
type textarea "**********"
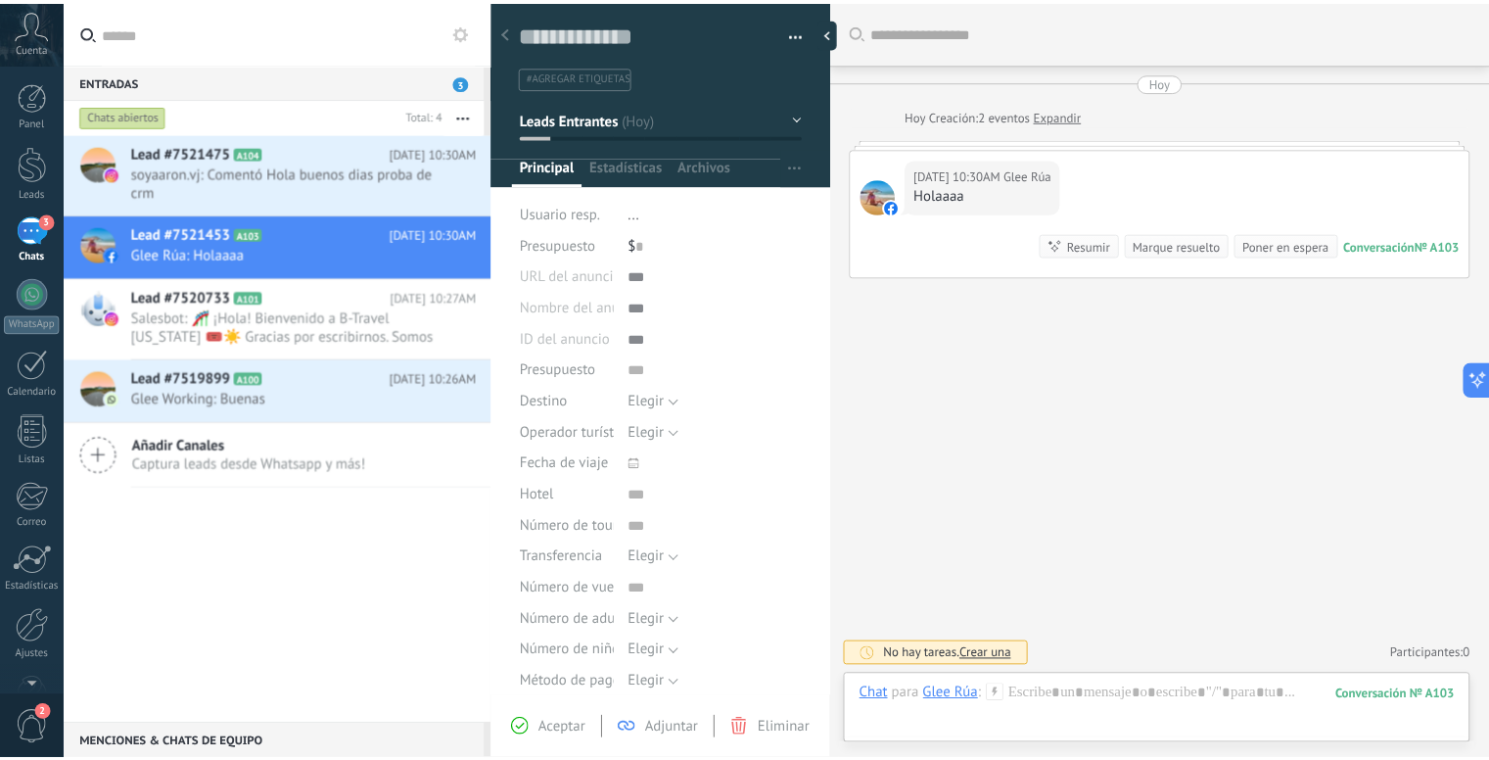
scroll to position [28, 0]
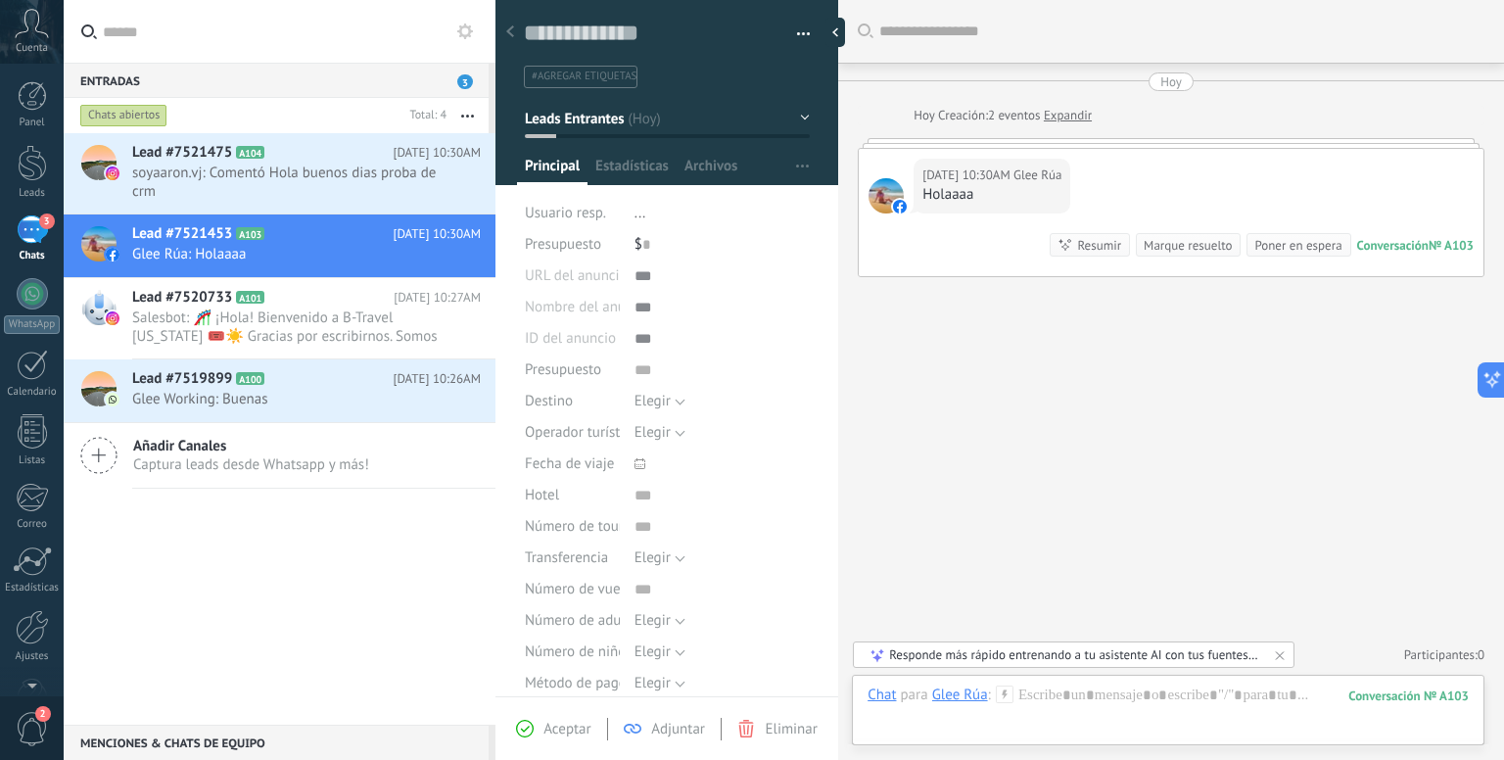
click at [951, 202] on div "Holaaaa" at bounding box center [991, 195] width 139 height 20
click at [1078, 708] on div at bounding box center [1167, 714] width 601 height 59
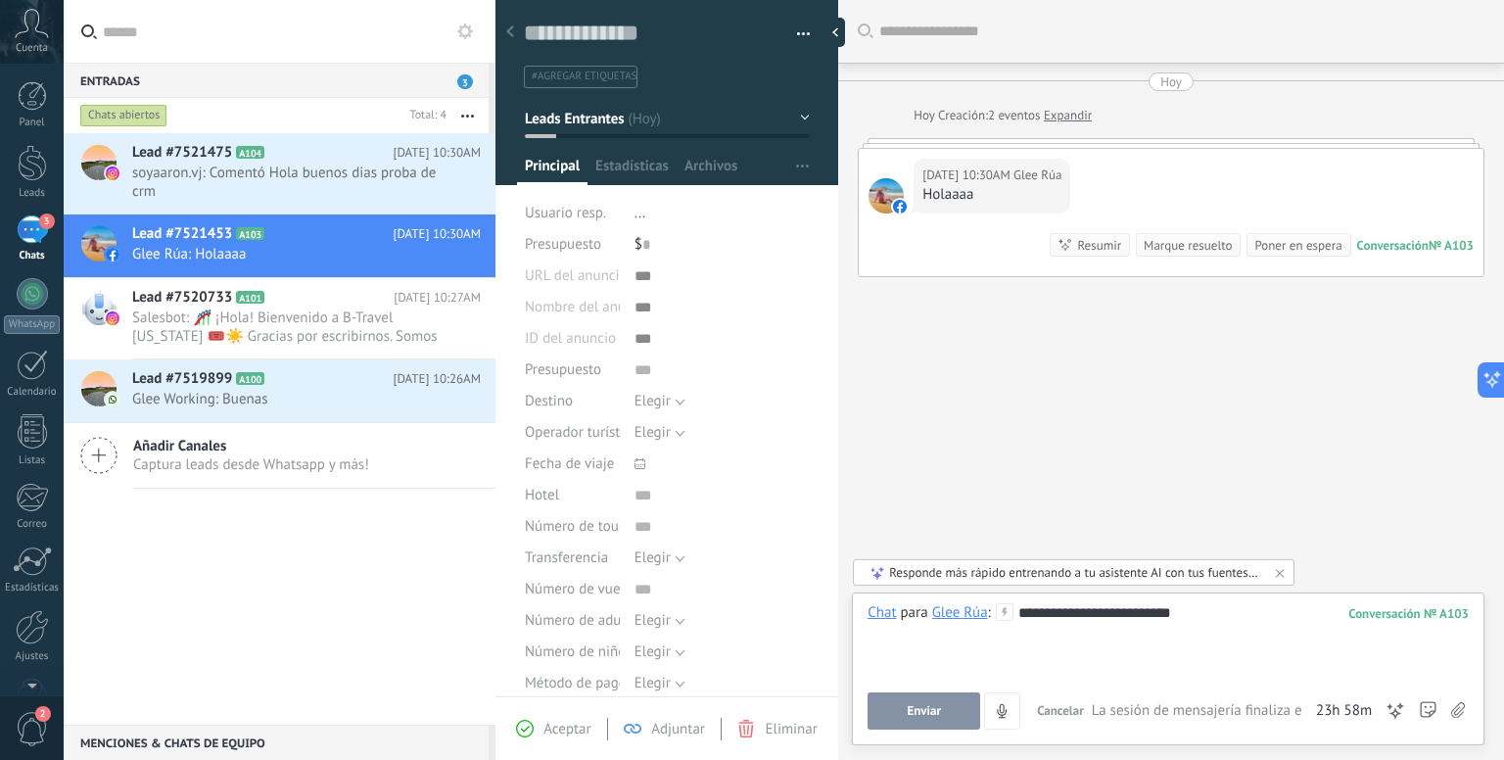
click at [932, 714] on span "Enviar" at bounding box center [923, 711] width 34 height 14
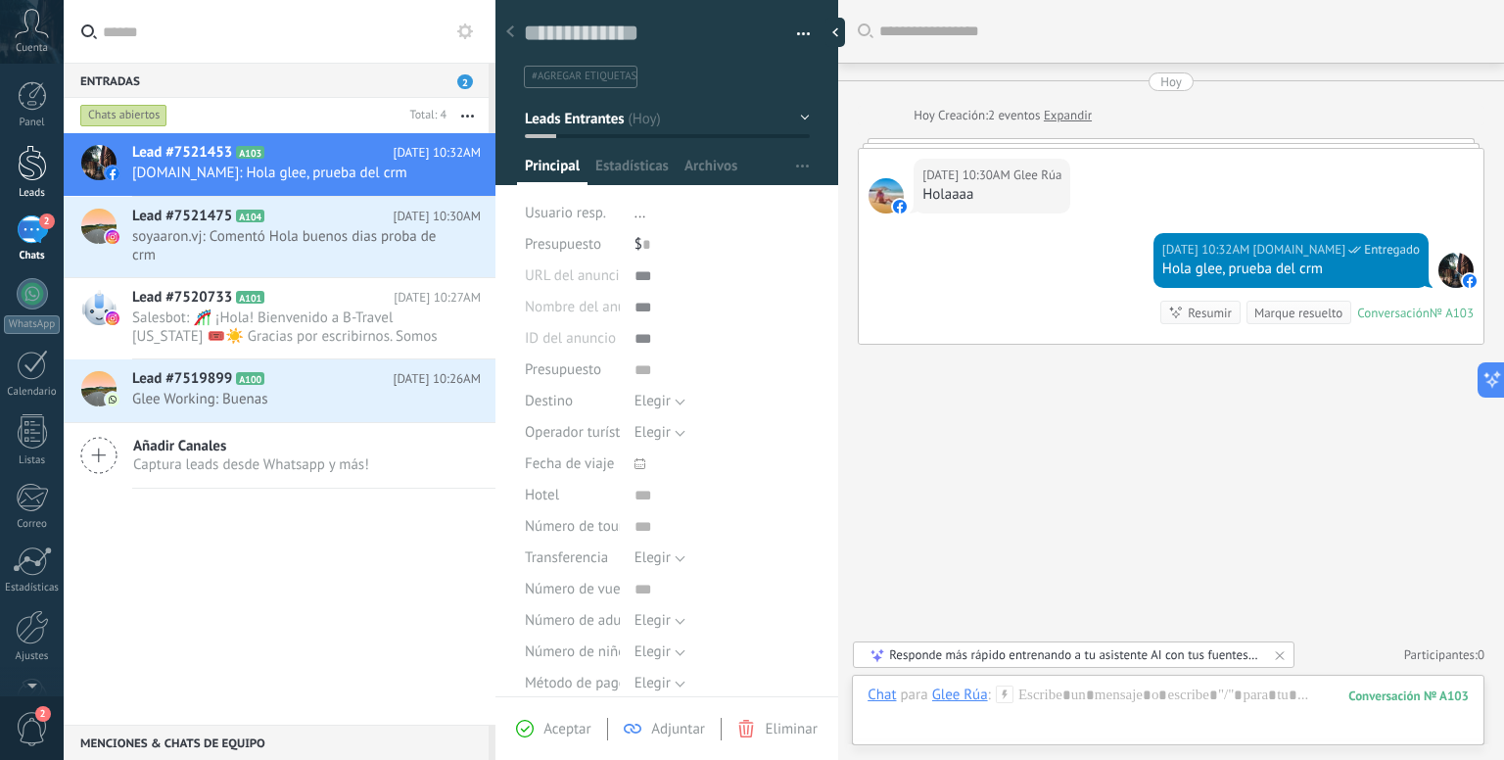
click at [30, 167] on div at bounding box center [32, 163] width 29 height 36
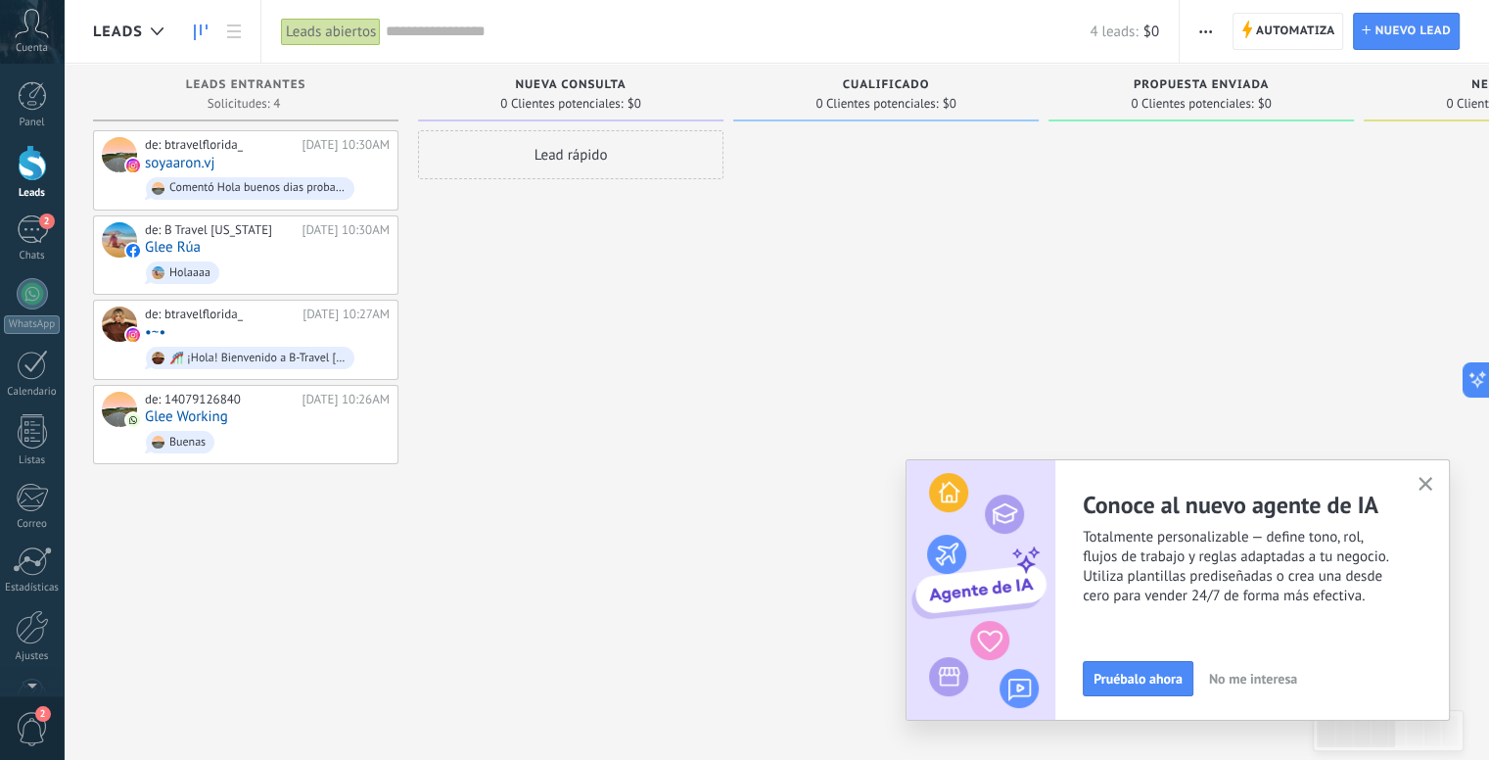
click at [1418, 483] on icon "button" at bounding box center [1425, 484] width 15 height 15
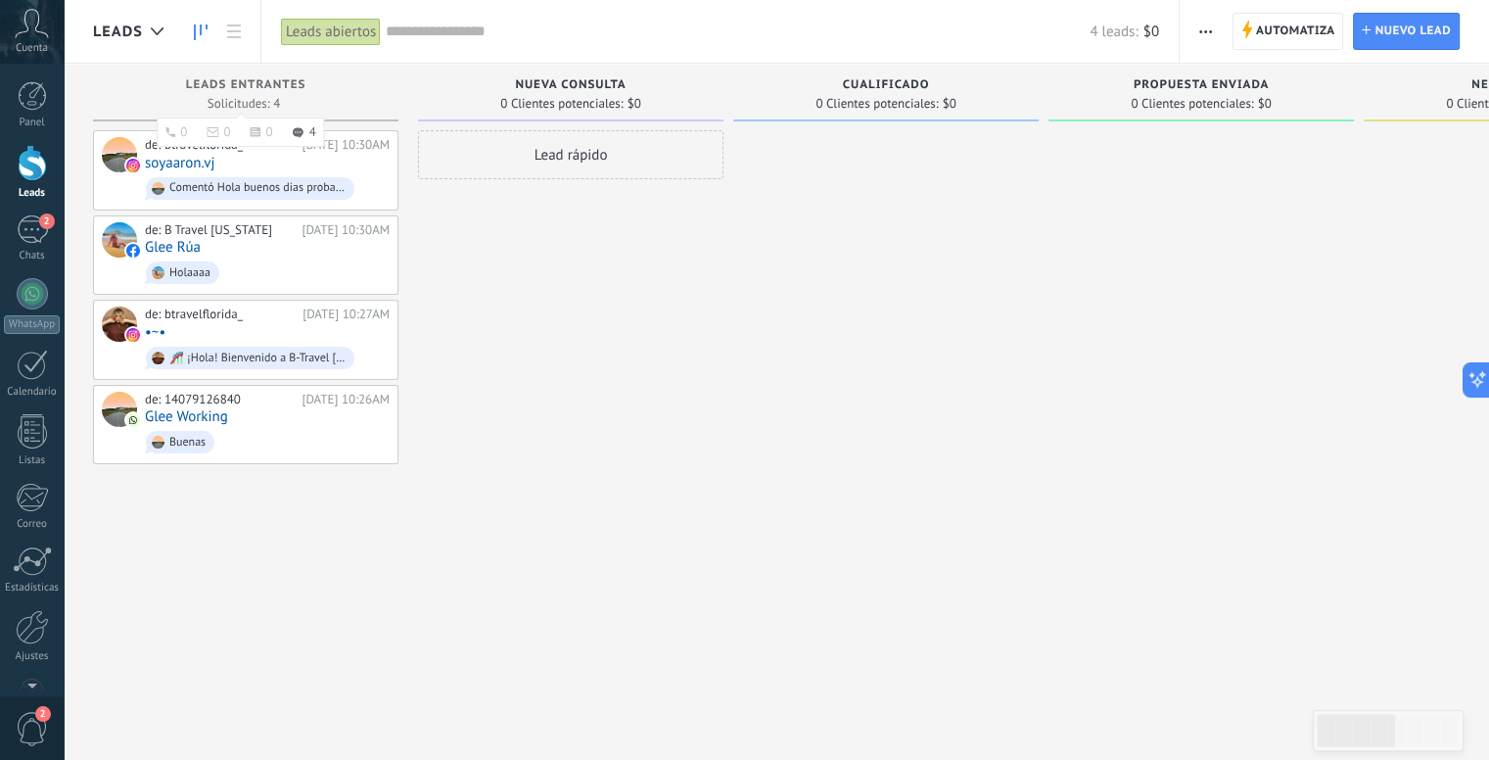
drag, startPoint x: 173, startPoint y: 81, endPoint x: 321, endPoint y: 82, distance: 147.8
click at [313, 83] on div "Leads Entrantes" at bounding box center [246, 86] width 286 height 17
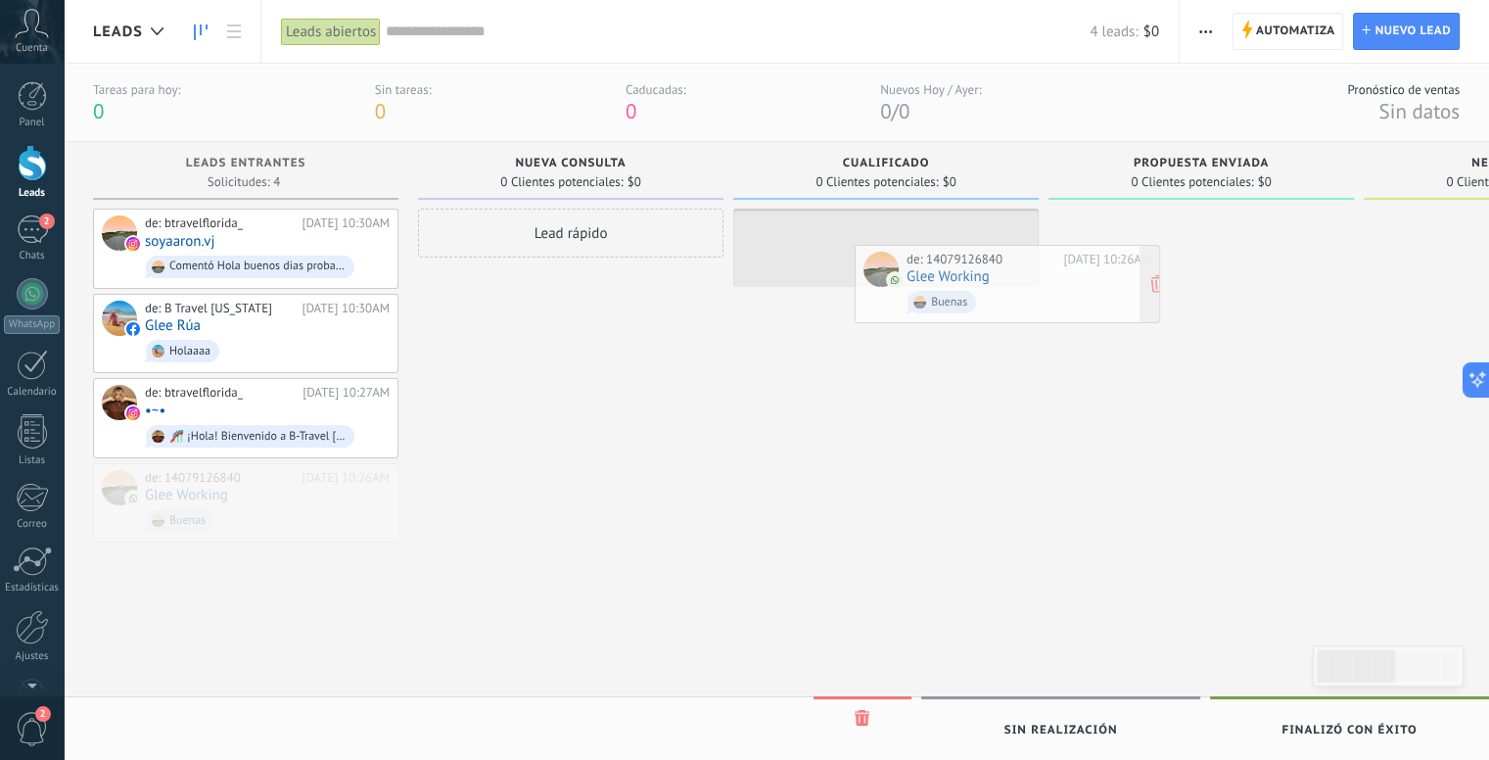
drag, startPoint x: 230, startPoint y: 498, endPoint x: 992, endPoint y: 284, distance: 791.2
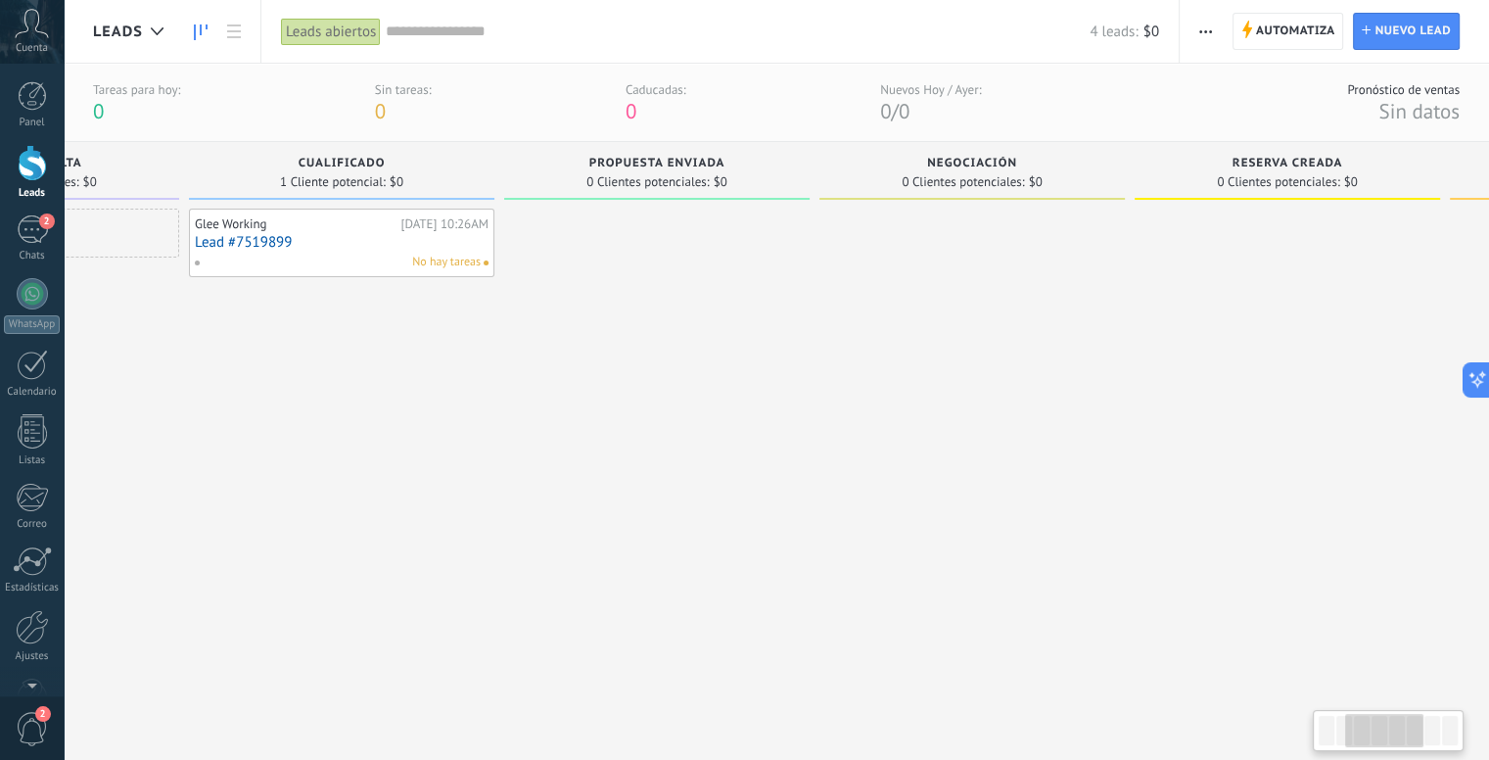
scroll to position [0, 552]
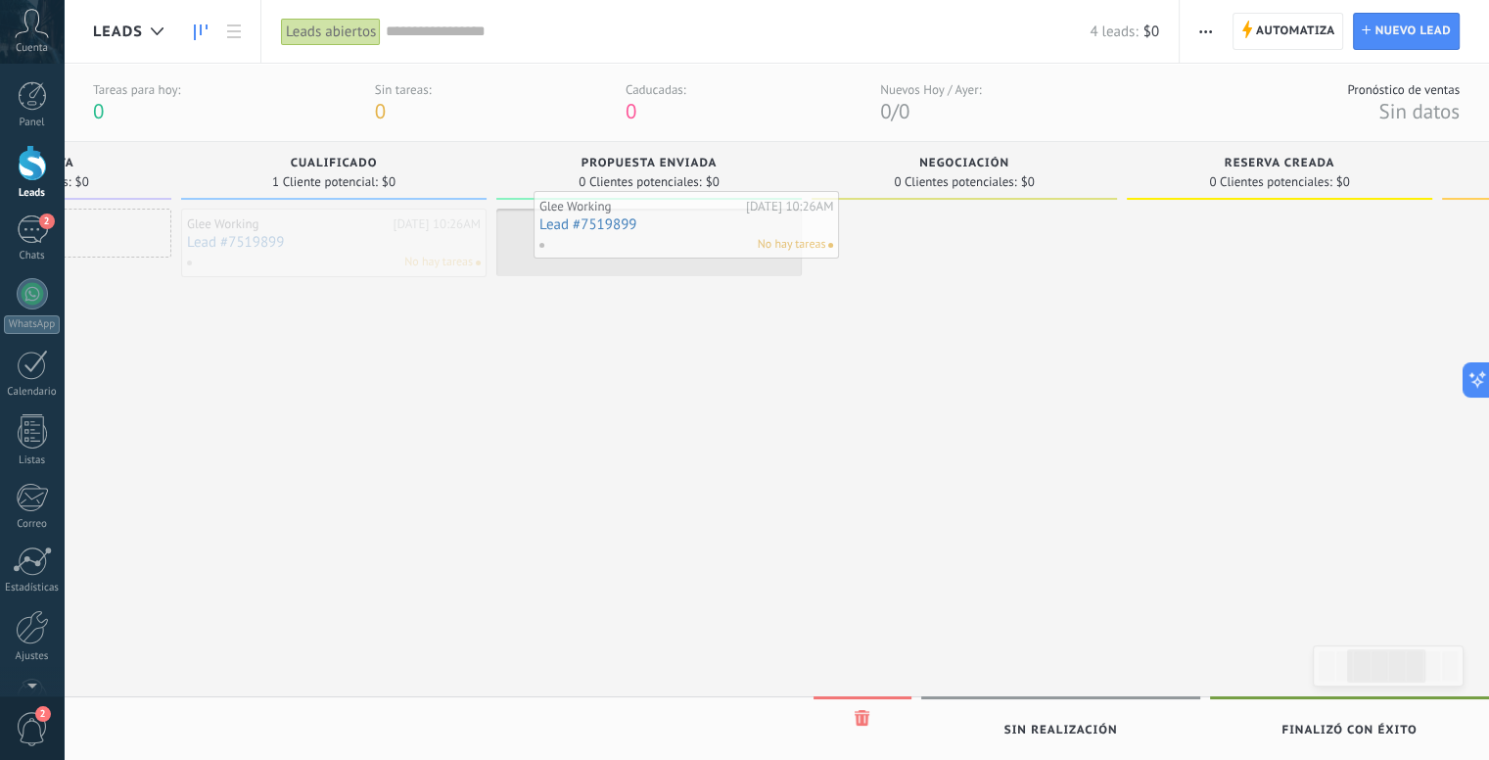
drag, startPoint x: 281, startPoint y: 240, endPoint x: 633, endPoint y: 222, distance: 352.8
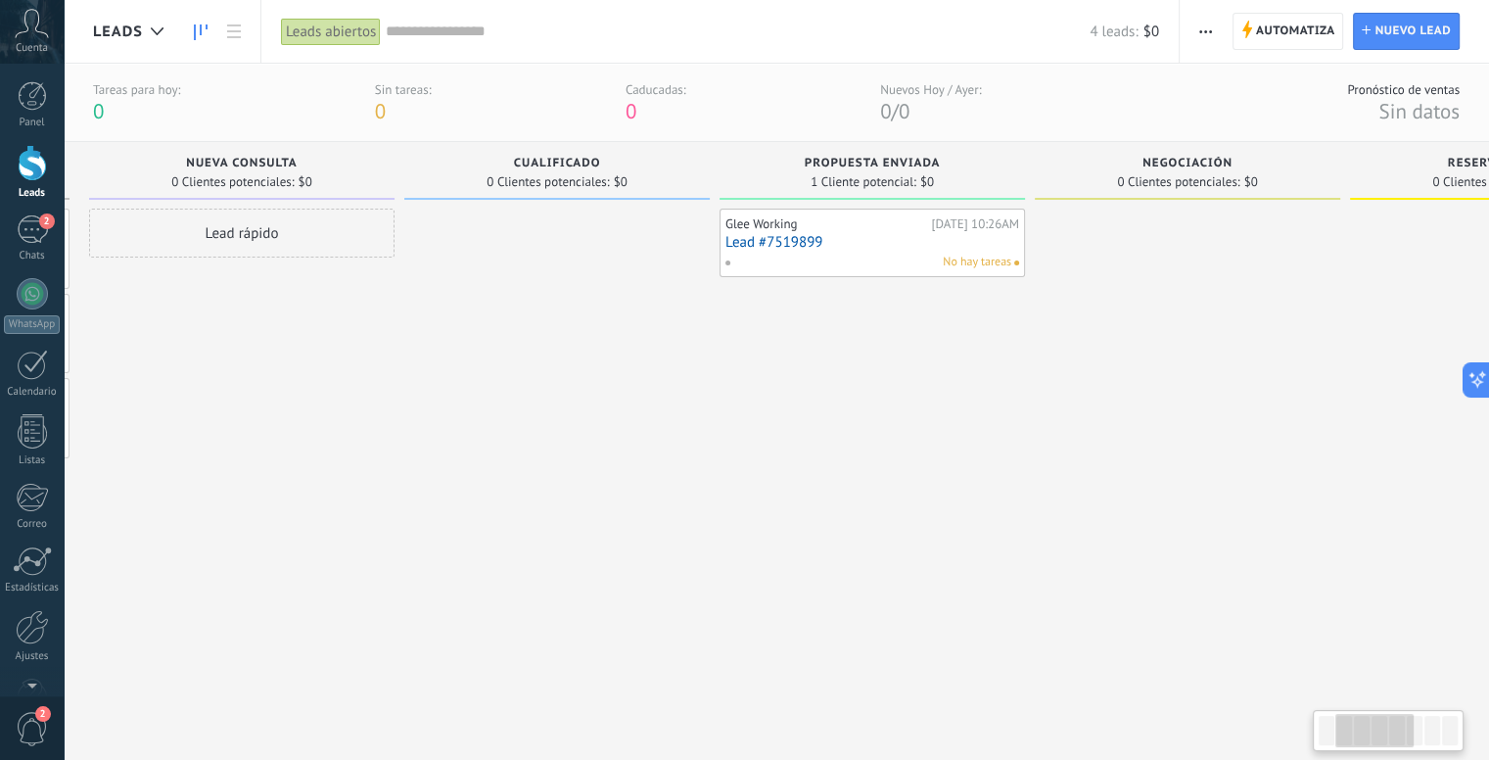
scroll to position [0, 333]
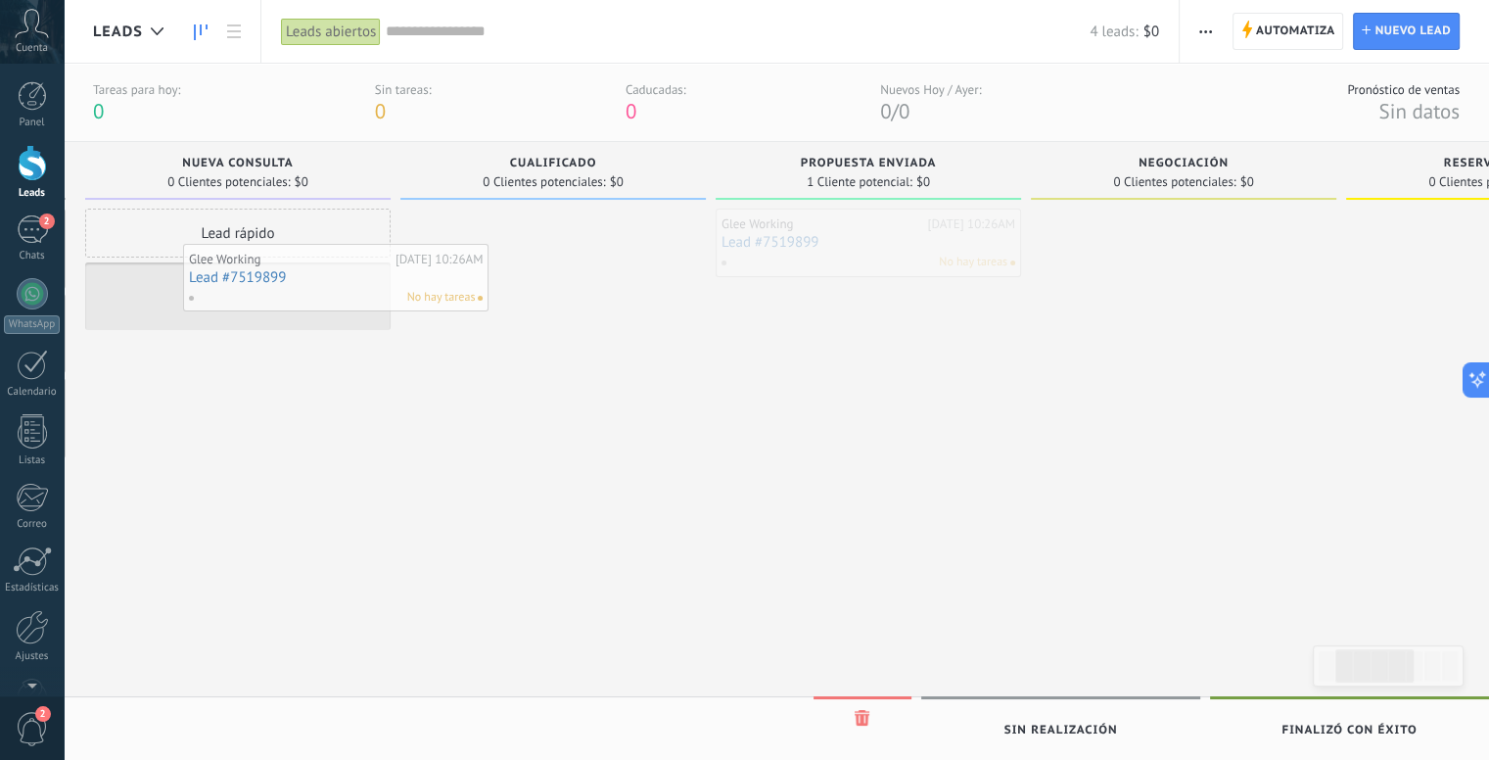
drag, startPoint x: 838, startPoint y: 244, endPoint x: 300, endPoint y: 281, distance: 539.7
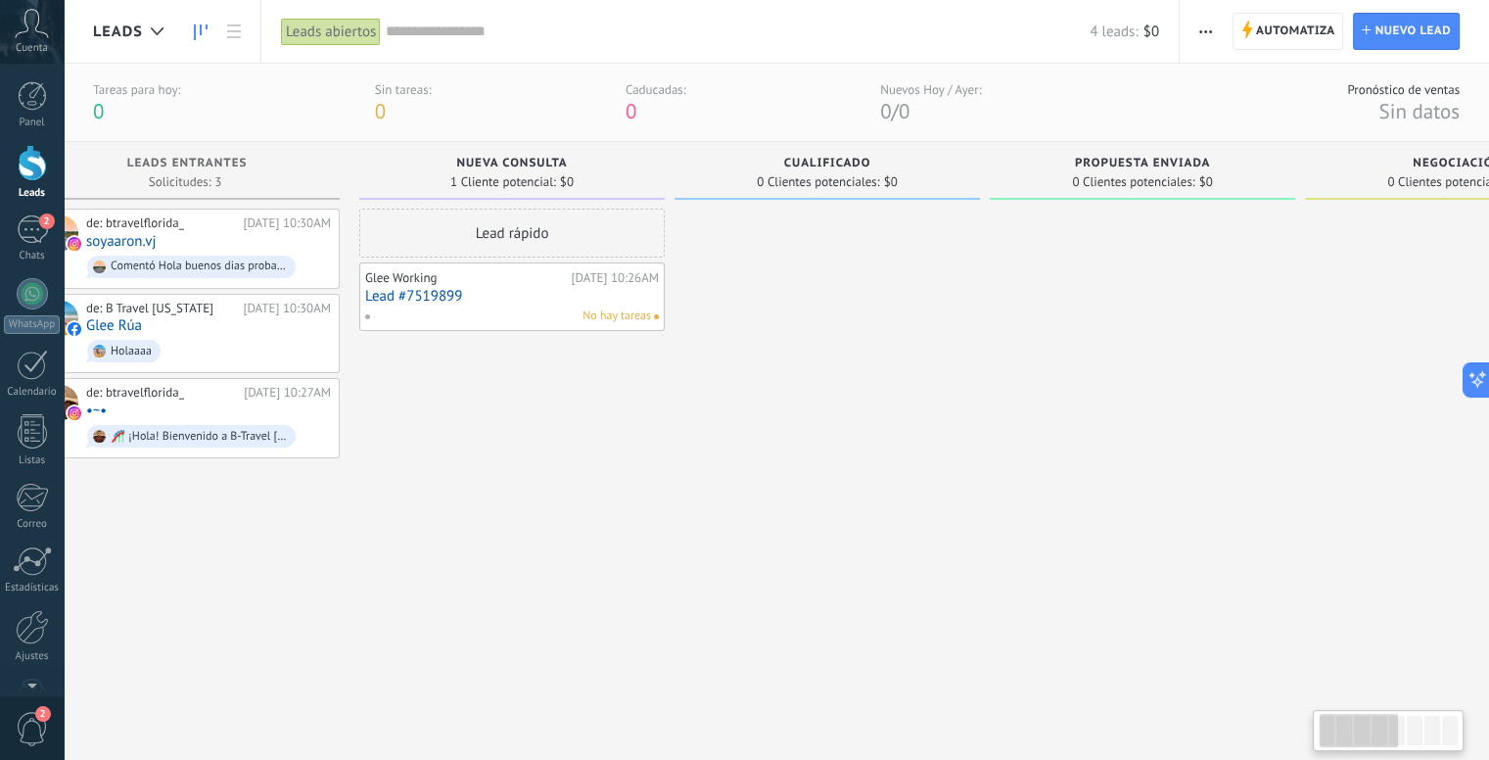
scroll to position [0, 105]
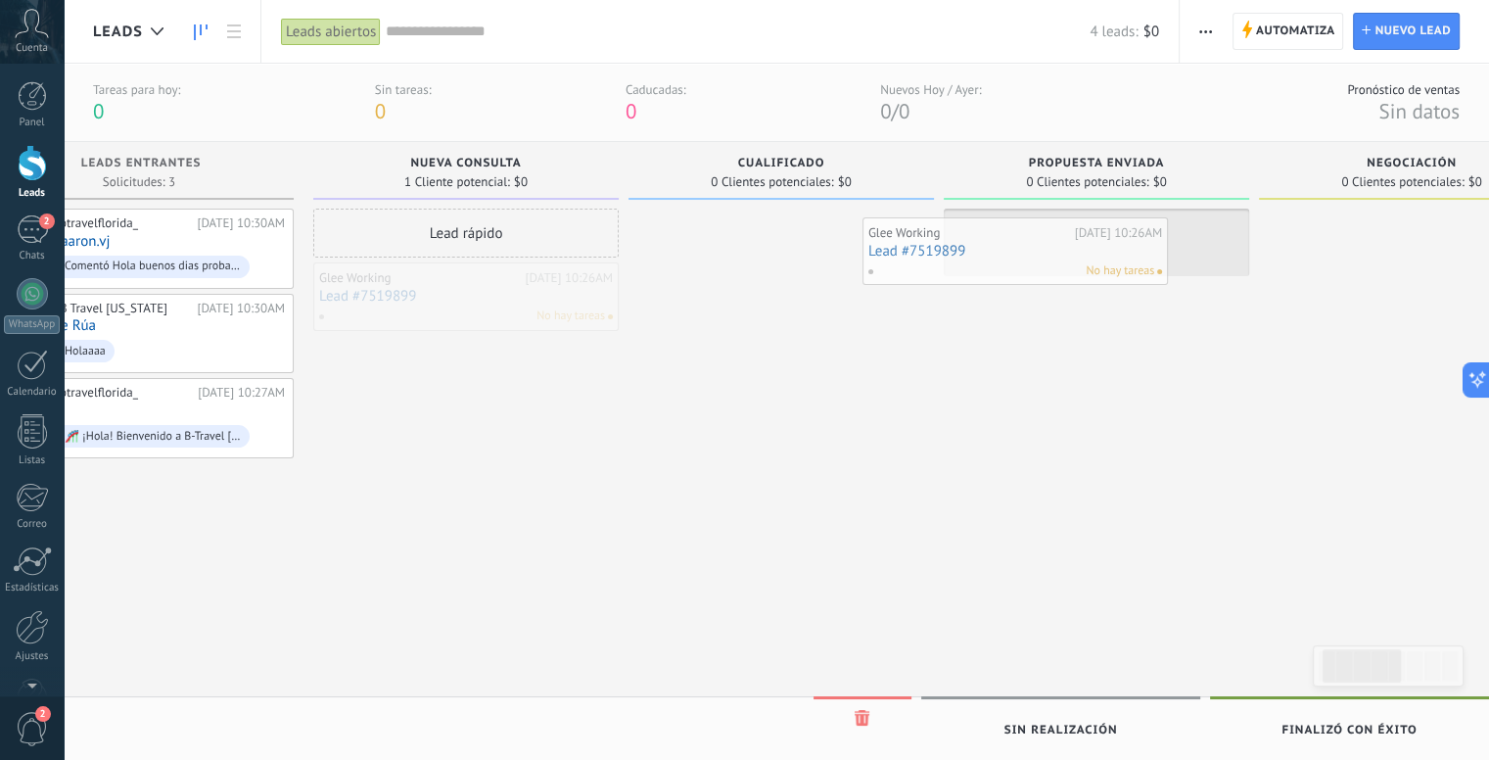
drag, startPoint x: 453, startPoint y: 287, endPoint x: 1002, endPoint y: 242, distance: 551.0
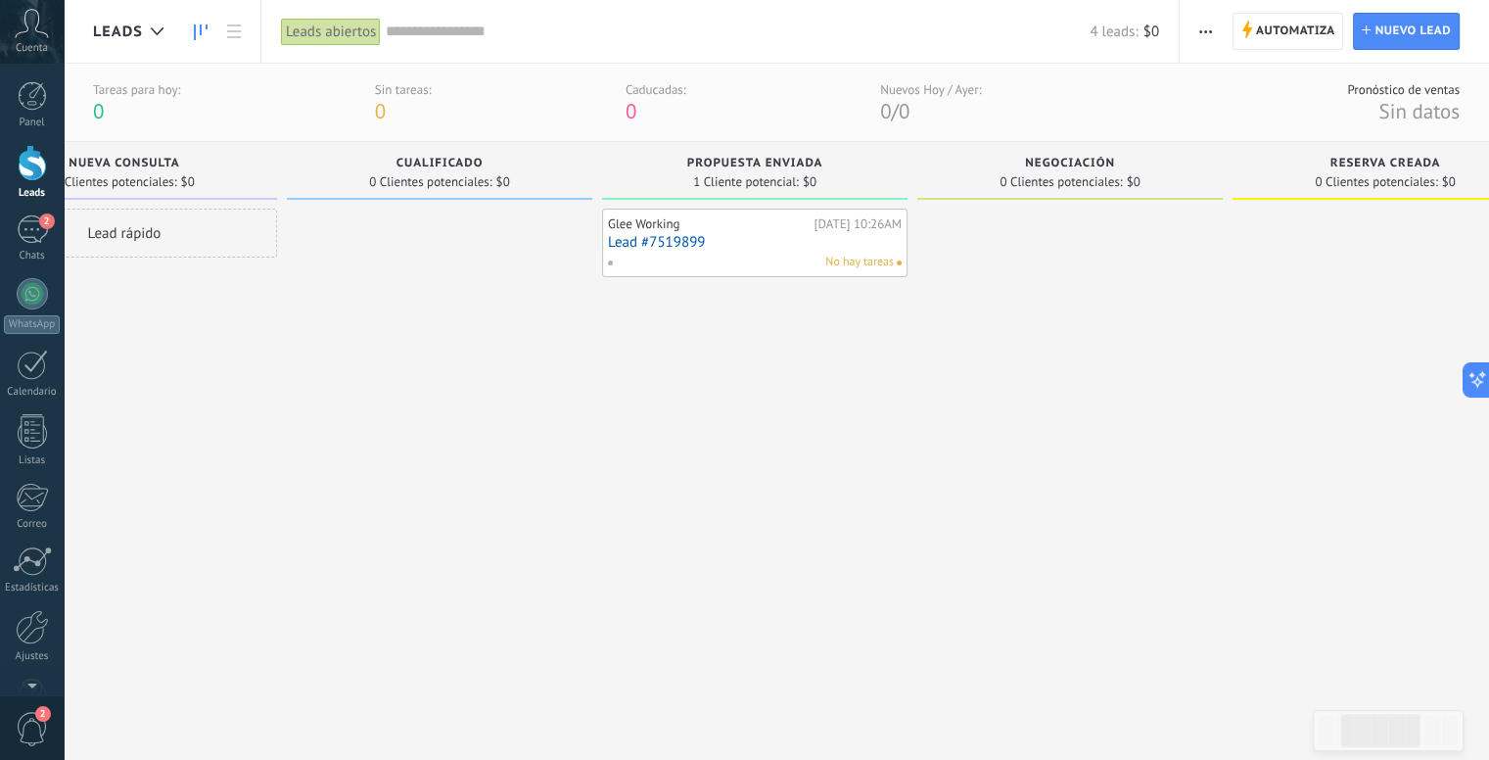
scroll to position [0, 0]
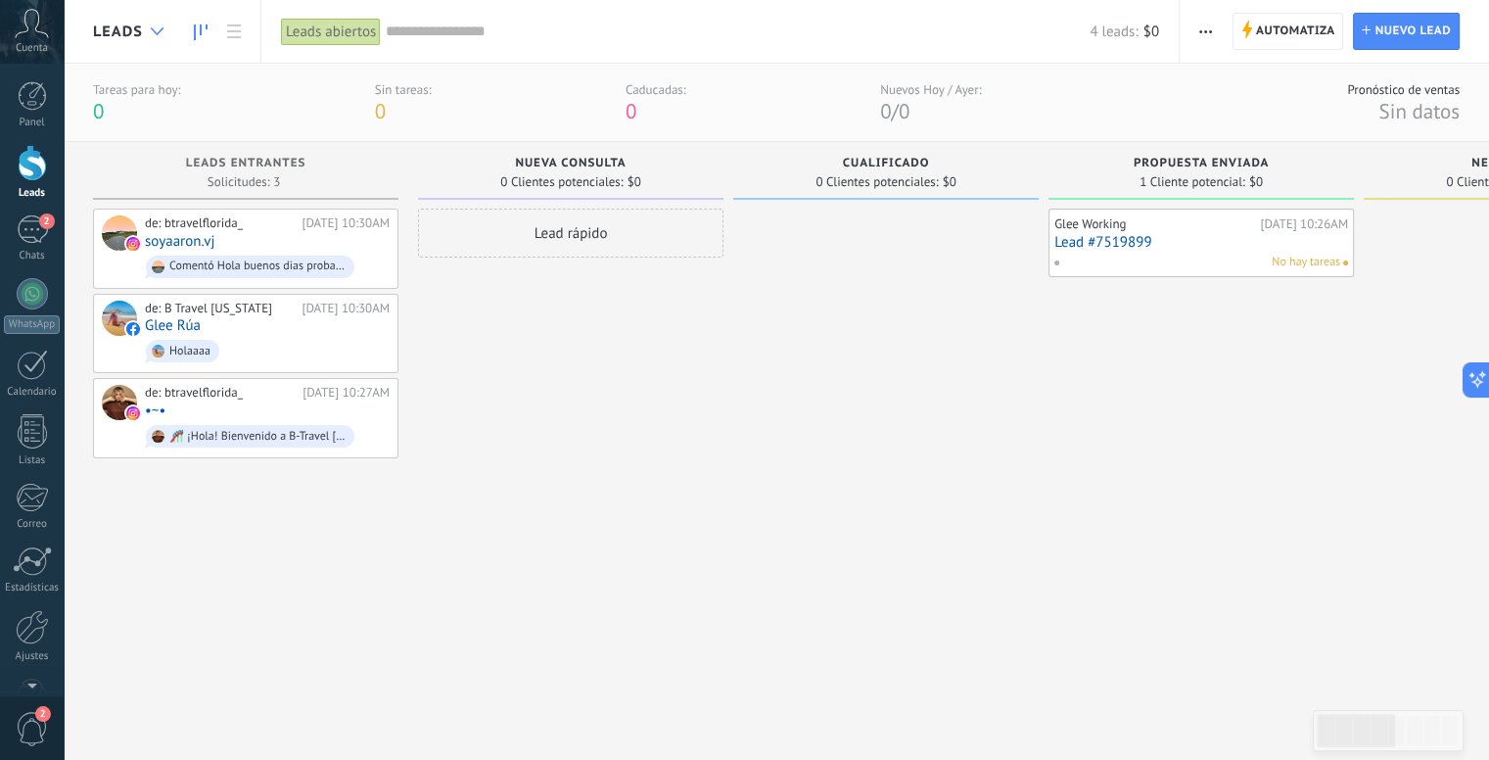
click at [141, 28] on div at bounding box center [157, 32] width 32 height 38
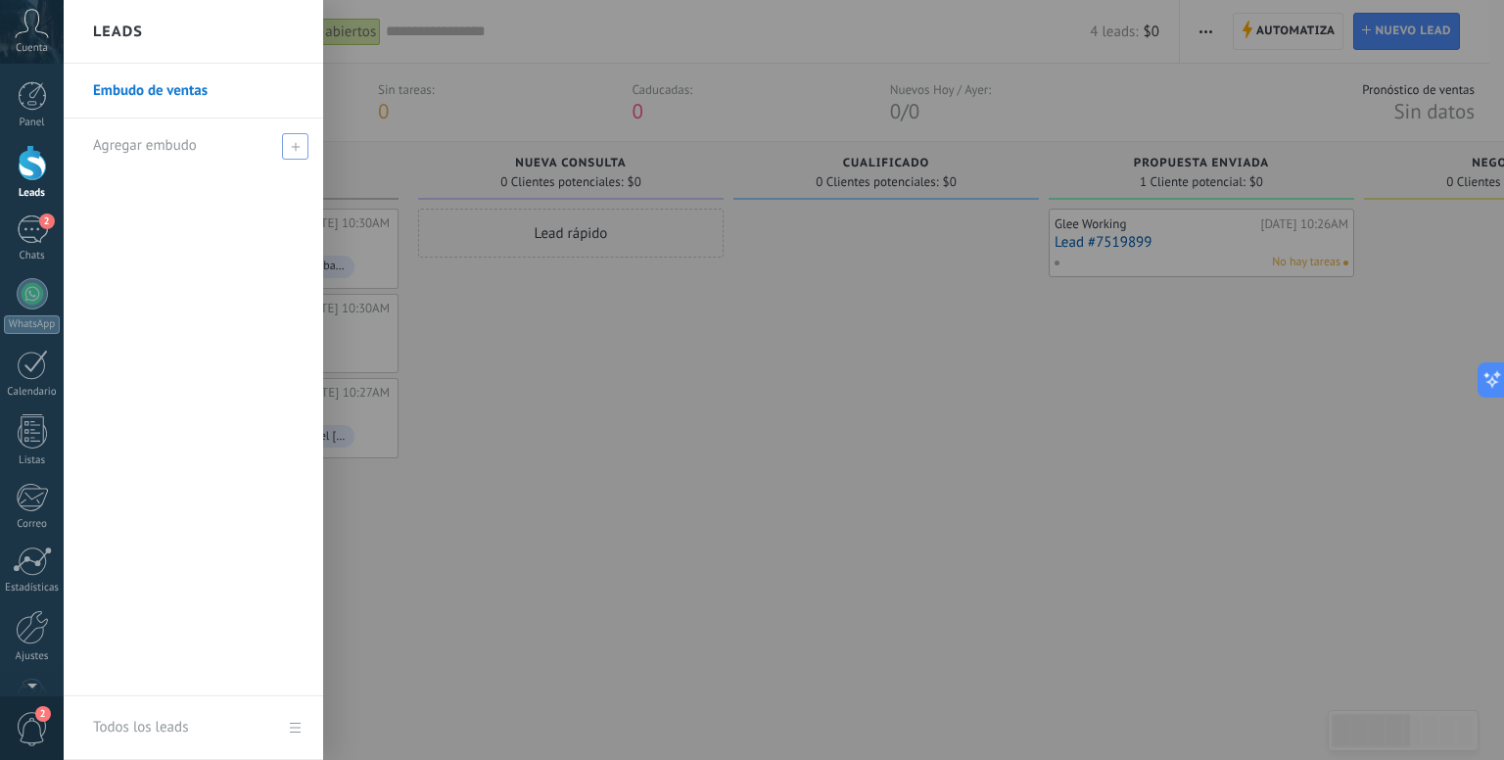
drag, startPoint x: 298, startPoint y: 156, endPoint x: 299, endPoint y: 171, distance: 15.7
click at [299, 161] on div "Agregar embudo" at bounding box center [198, 145] width 210 height 54
click at [225, 155] on input "text" at bounding box center [185, 145] width 184 height 31
type input "***"
click at [298, 145] on span at bounding box center [298, 146] width 18 height 14
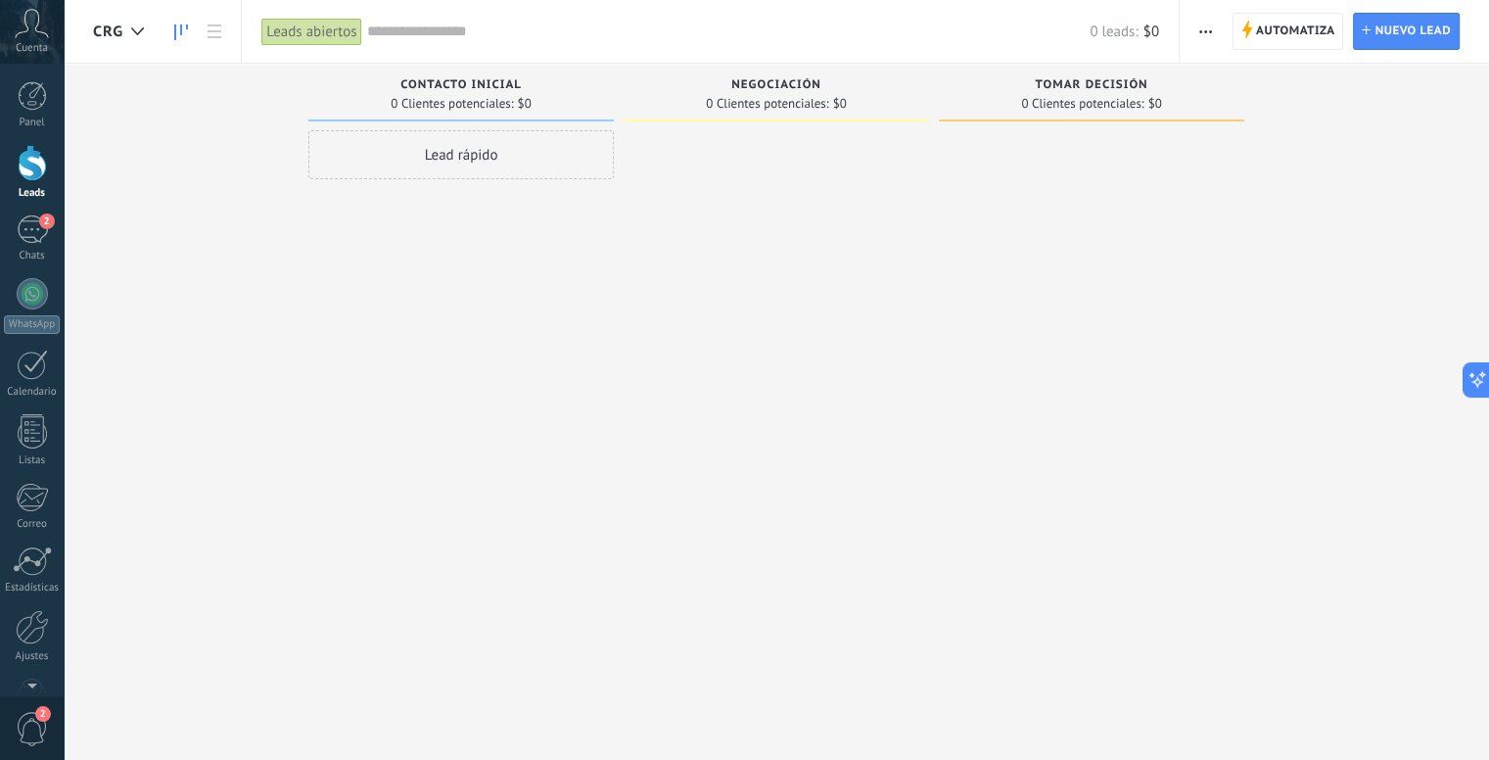
click at [610, 205] on div "Lead rápido" at bounding box center [460, 382] width 305 height 504
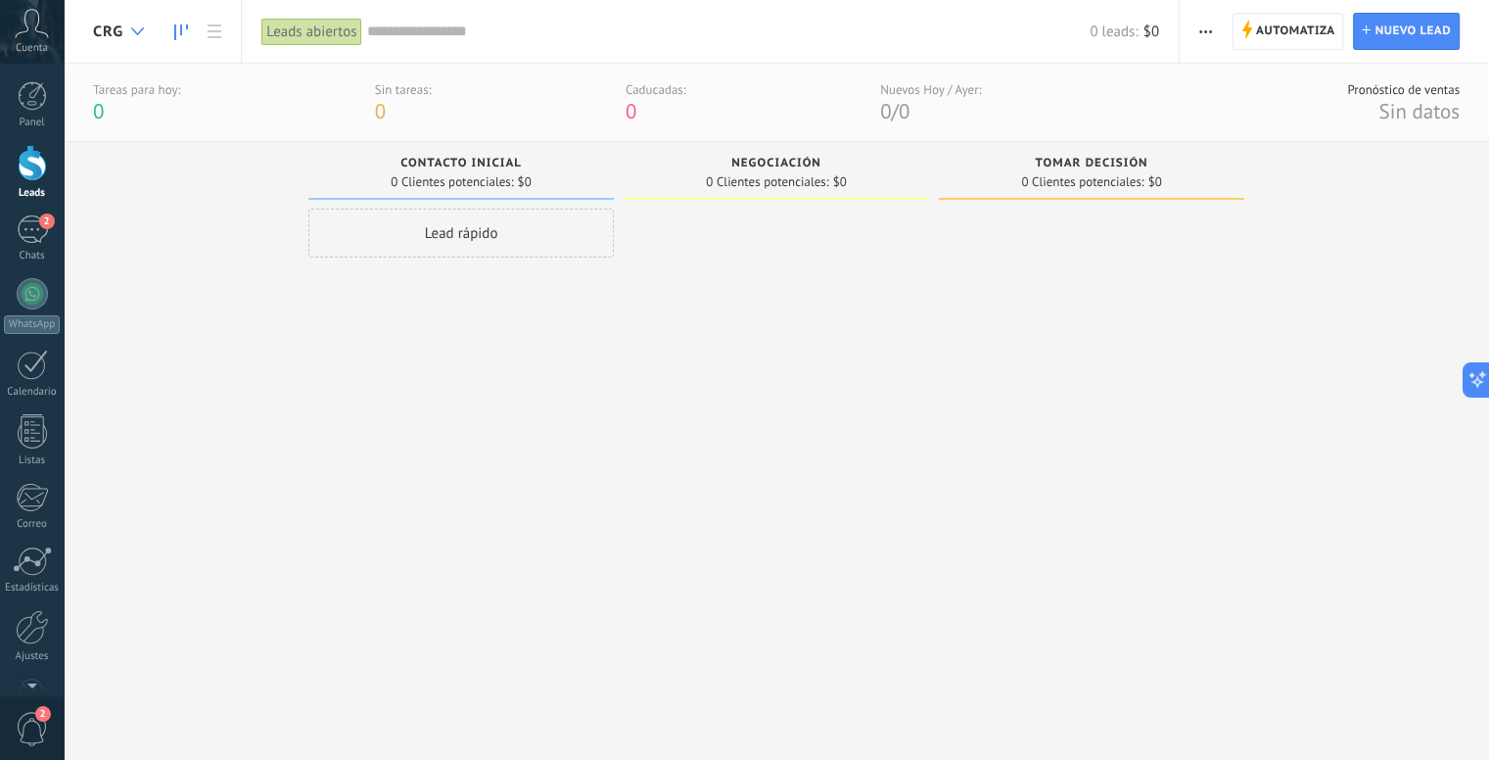
click at [125, 28] on div at bounding box center [137, 32] width 32 height 38
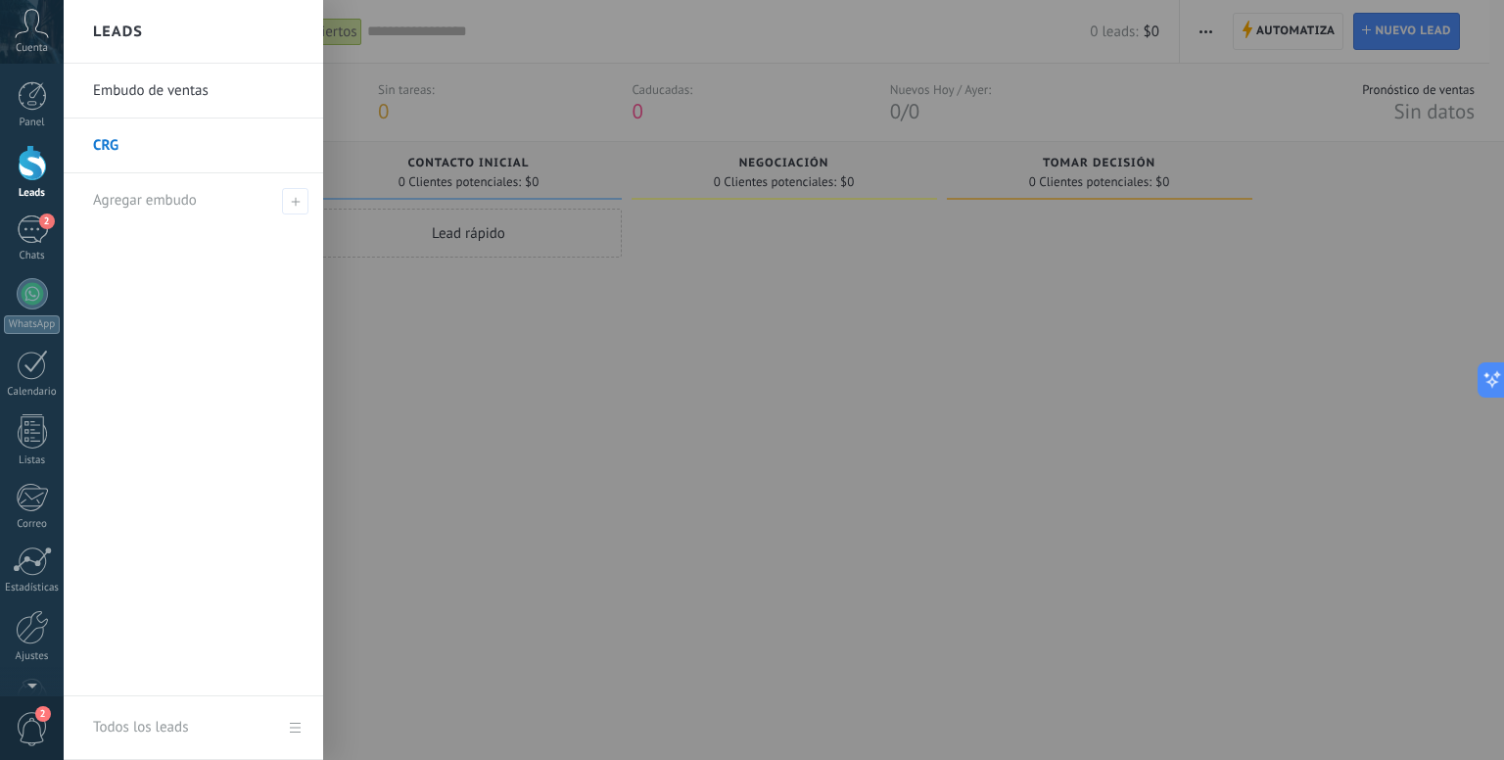
click at [489, 278] on div at bounding box center [816, 380] width 1504 height 760
click at [31, 167] on div at bounding box center [32, 163] width 29 height 36
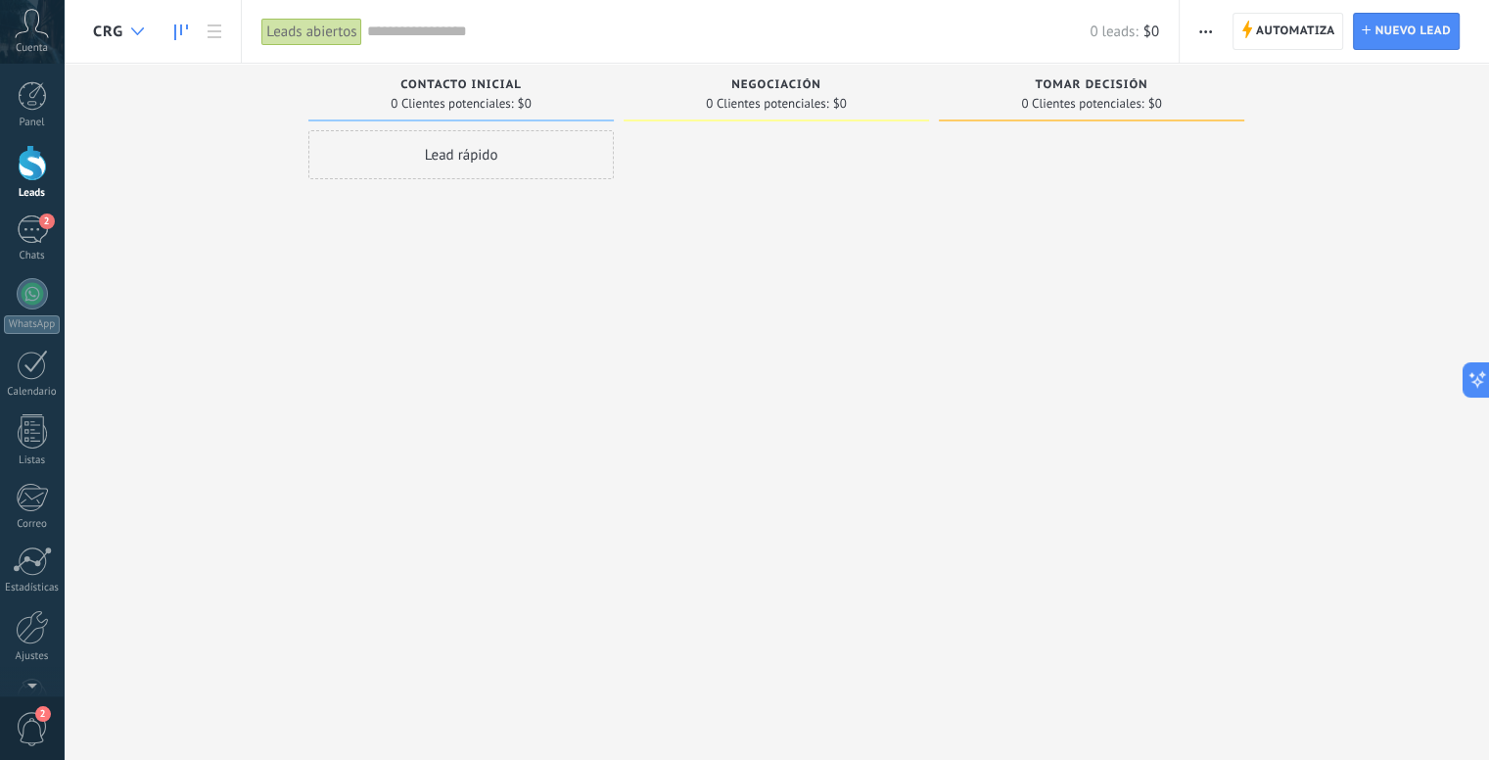
click at [122, 35] on div at bounding box center [137, 32] width 32 height 38
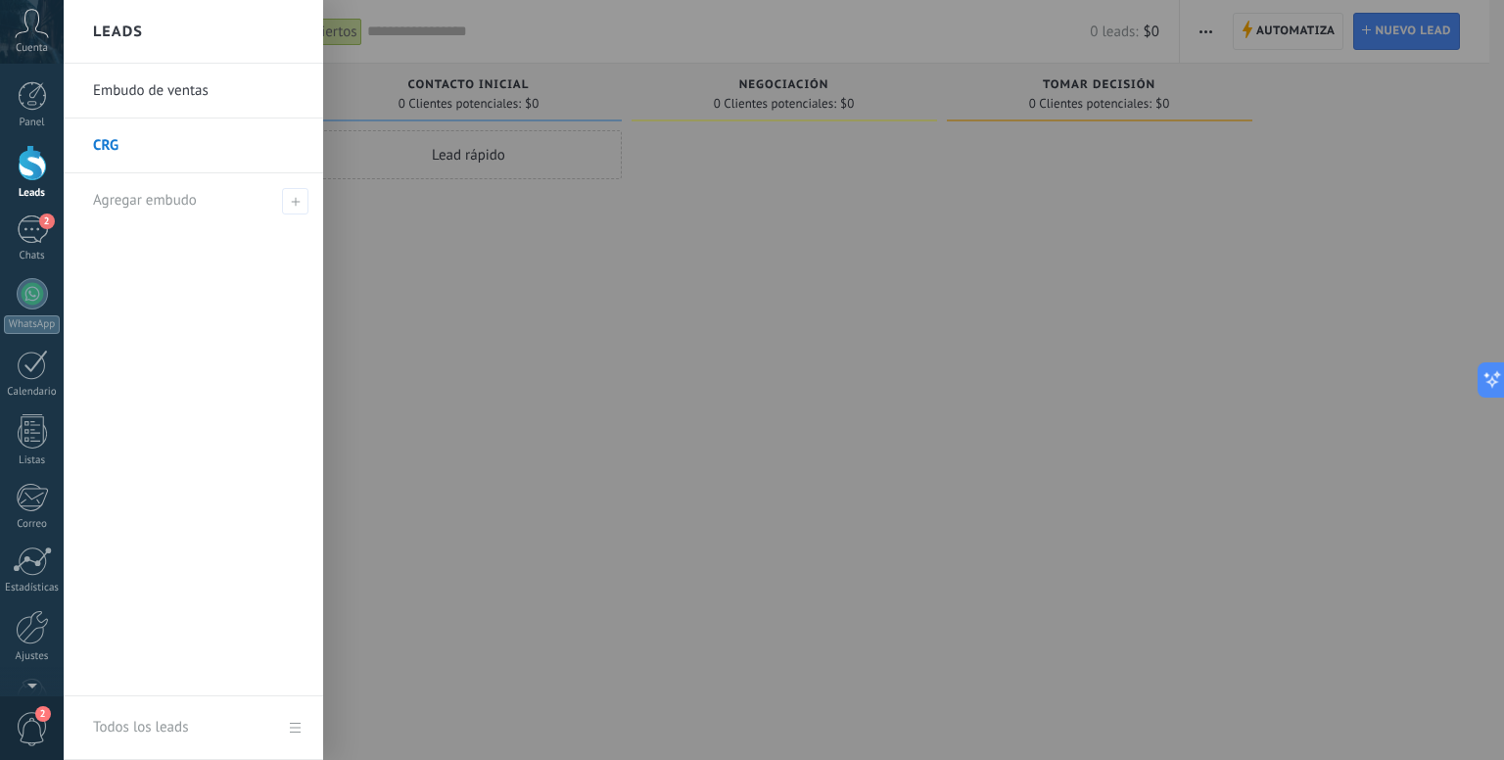
click at [125, 79] on link "Embudo de ventas" at bounding box center [198, 91] width 210 height 55
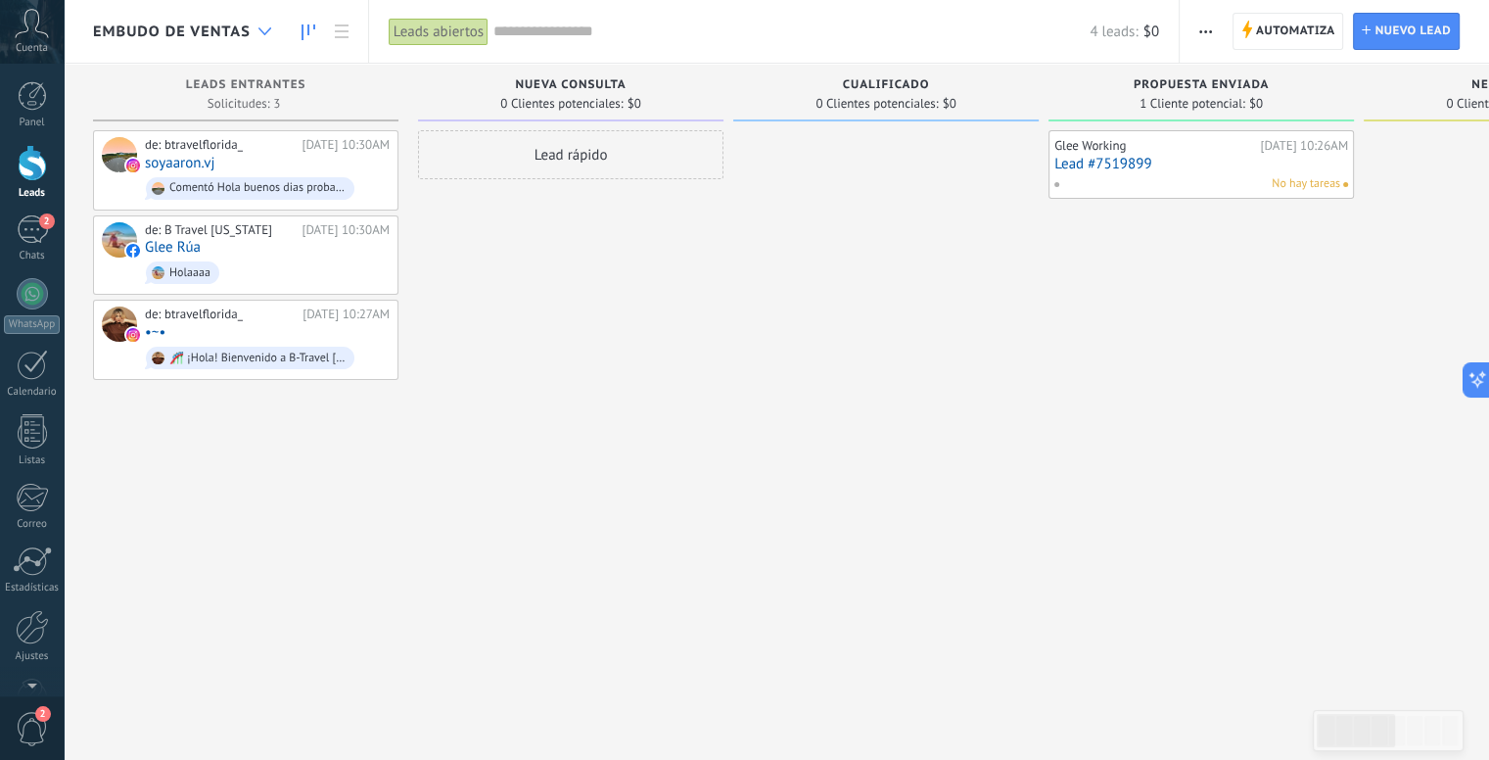
click at [263, 20] on div at bounding box center [265, 32] width 32 height 38
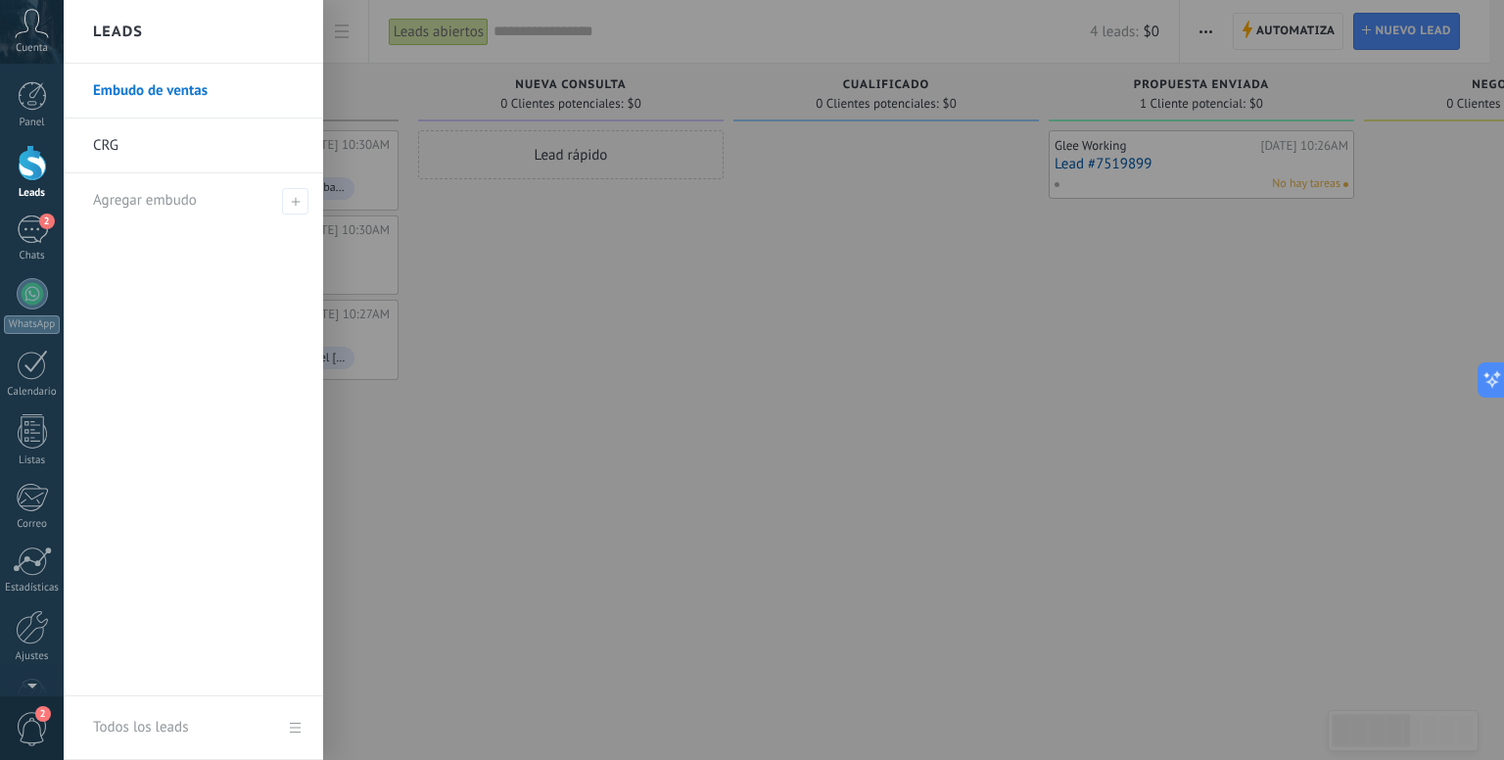
click at [111, 139] on link "CRG" at bounding box center [198, 145] width 210 height 55
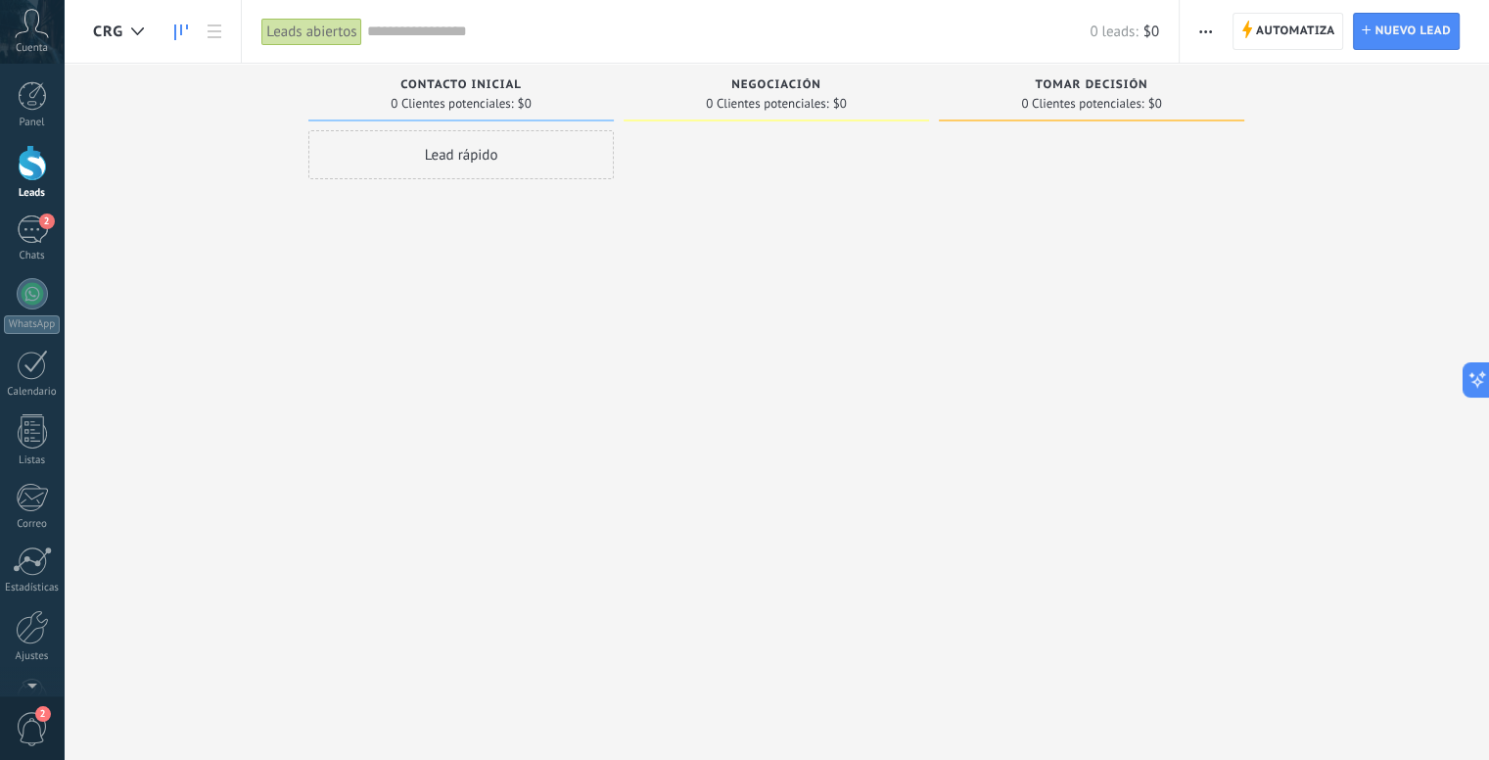
click at [441, 74] on div "Contacto inicial 0 Clientes potenciales: $0" at bounding box center [460, 93] width 305 height 58
click at [464, 80] on span "Contacto inicial" at bounding box center [460, 85] width 121 height 14
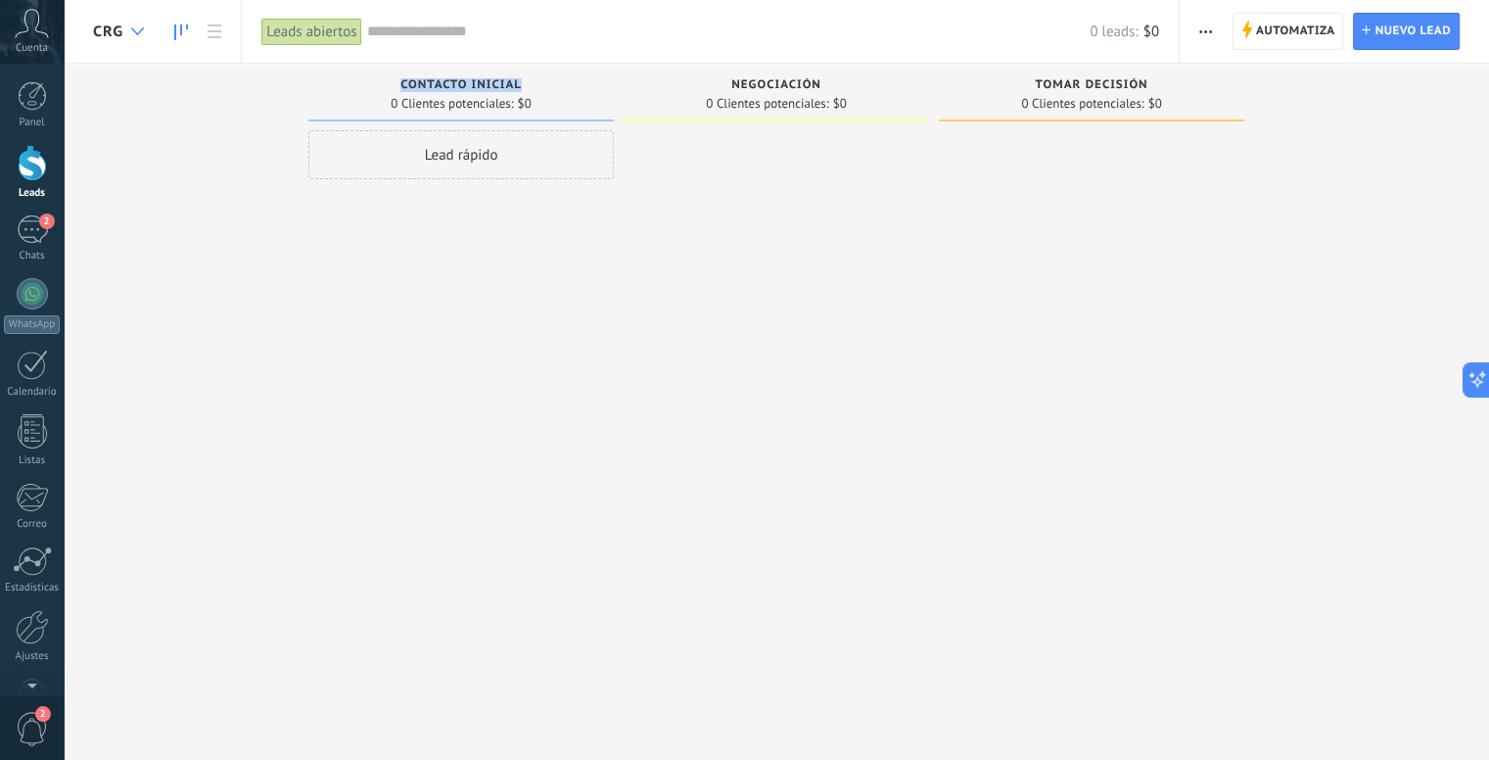
click at [125, 24] on div at bounding box center [137, 32] width 32 height 38
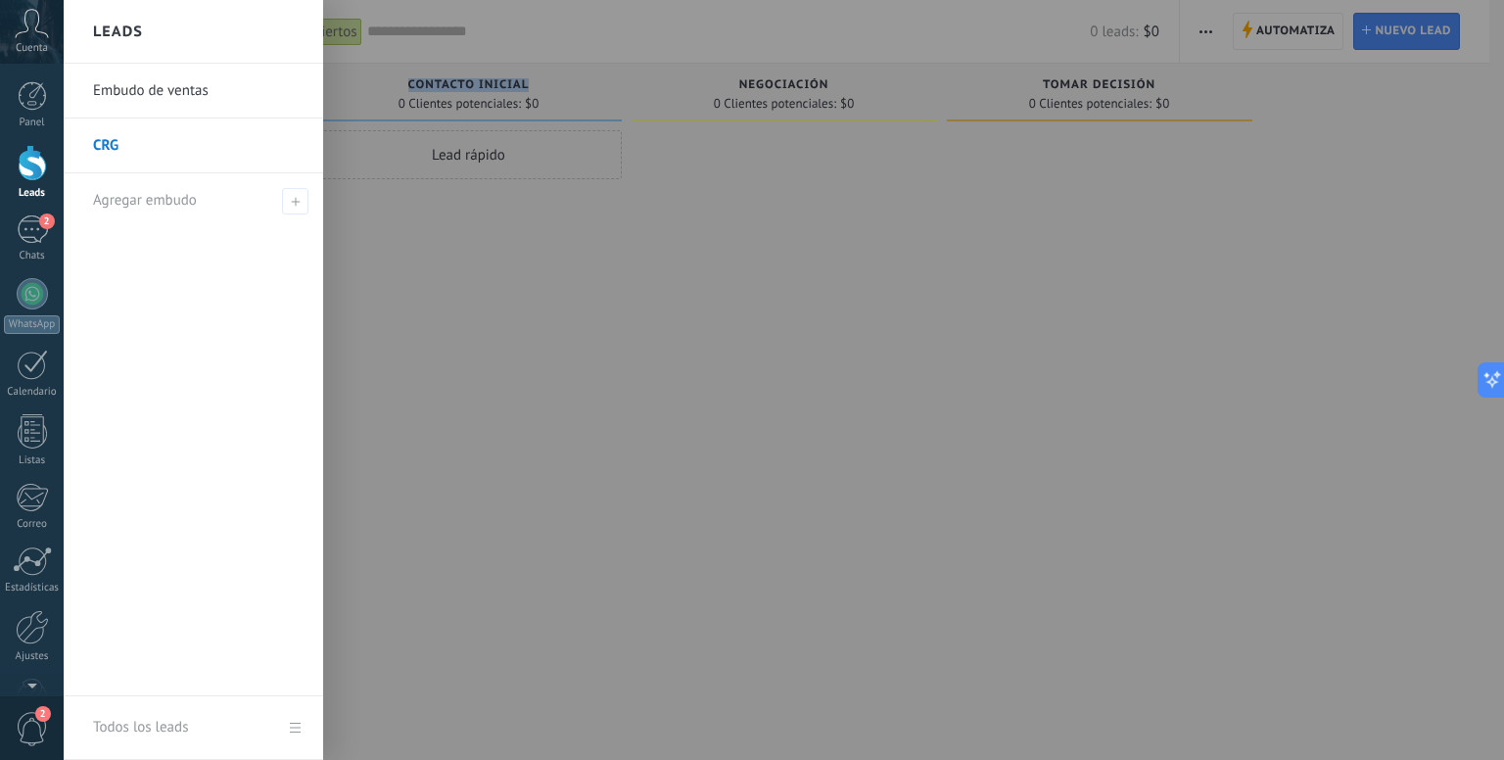
click at [137, 99] on link "Embudo de ventas" at bounding box center [198, 91] width 210 height 55
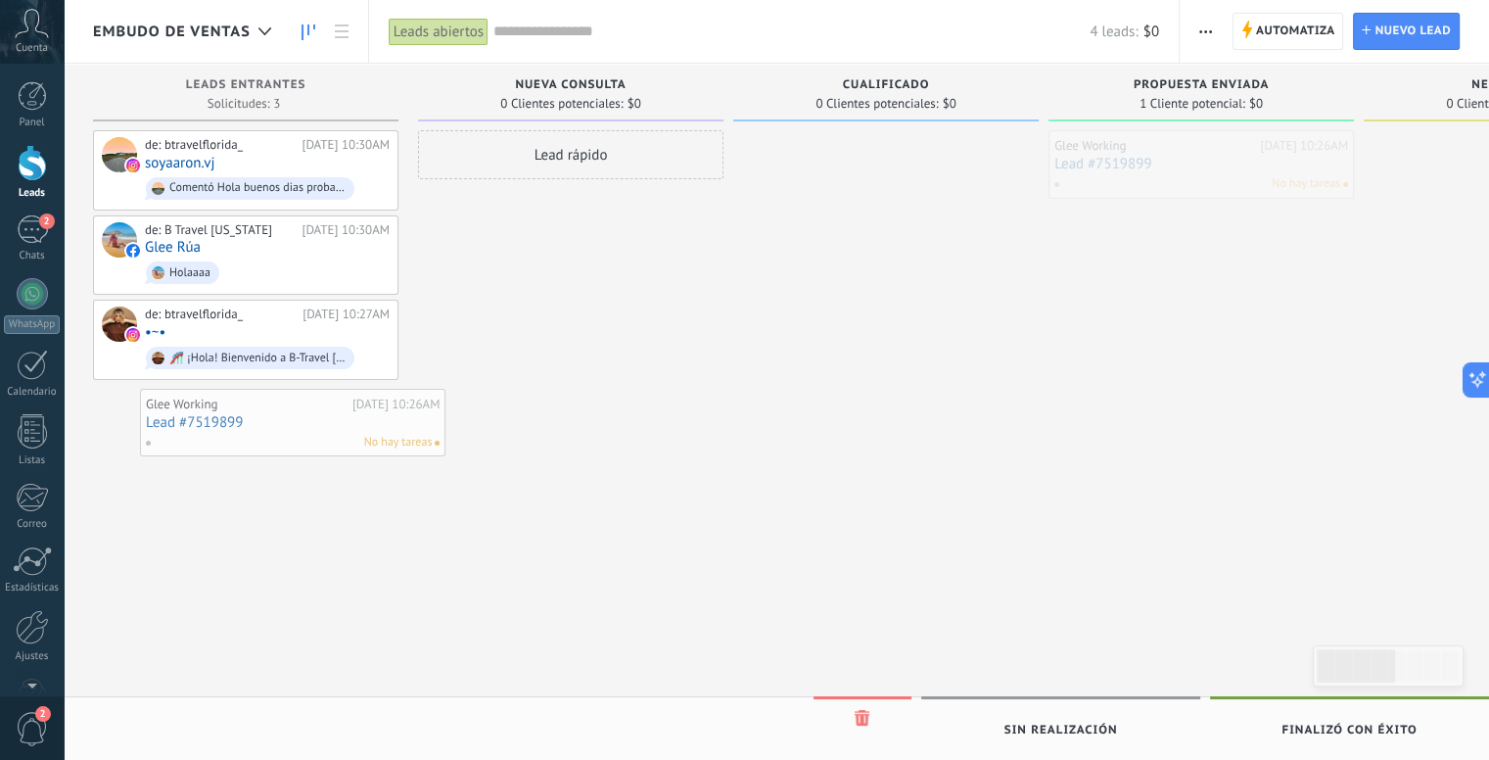
drag, startPoint x: 1112, startPoint y: 158, endPoint x: 203, endPoint y: 415, distance: 945.1
drag, startPoint x: 1127, startPoint y: 151, endPoint x: 172, endPoint y: 397, distance: 985.8
drag, startPoint x: 1133, startPoint y: 153, endPoint x: 504, endPoint y: 184, distance: 629.2
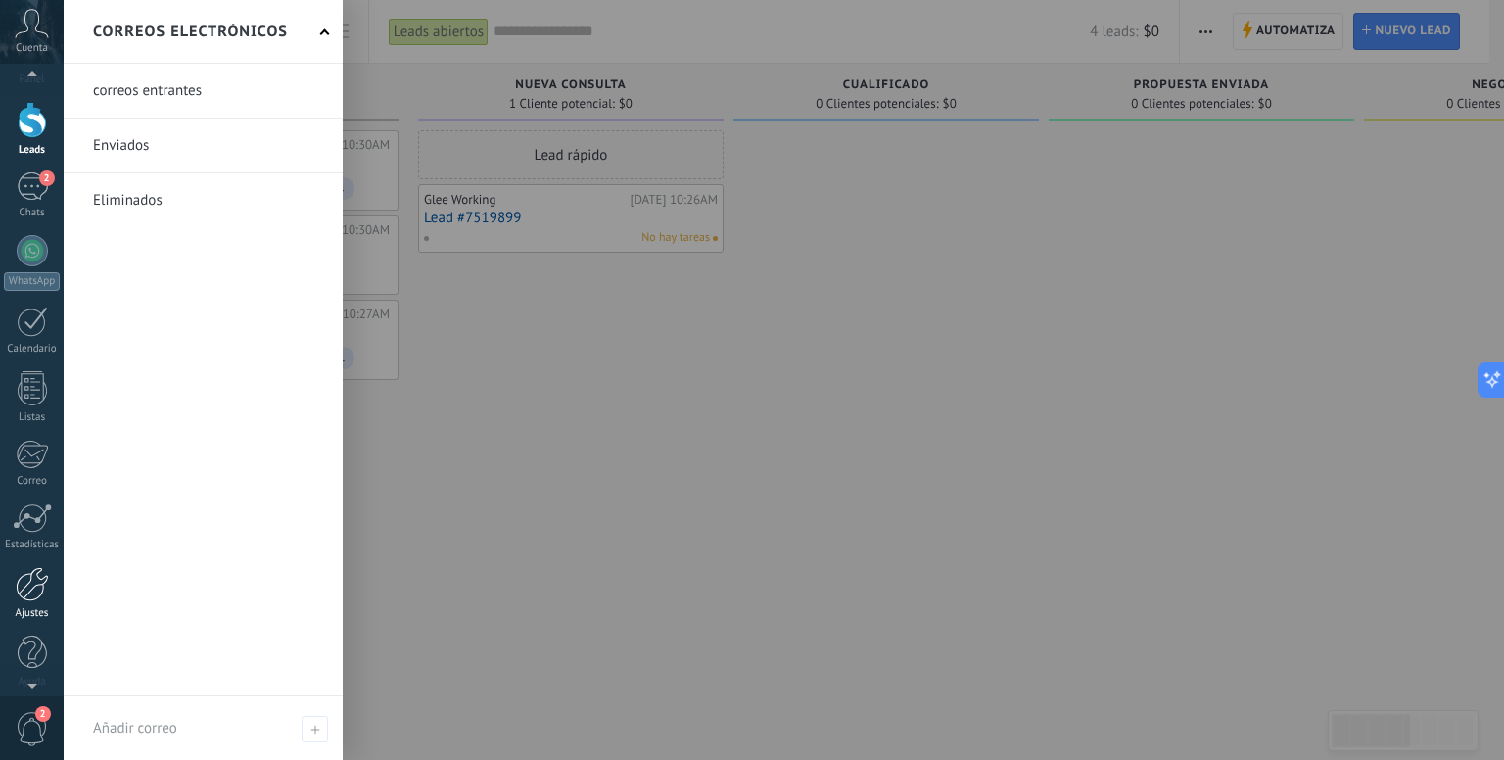
scroll to position [54, 0]
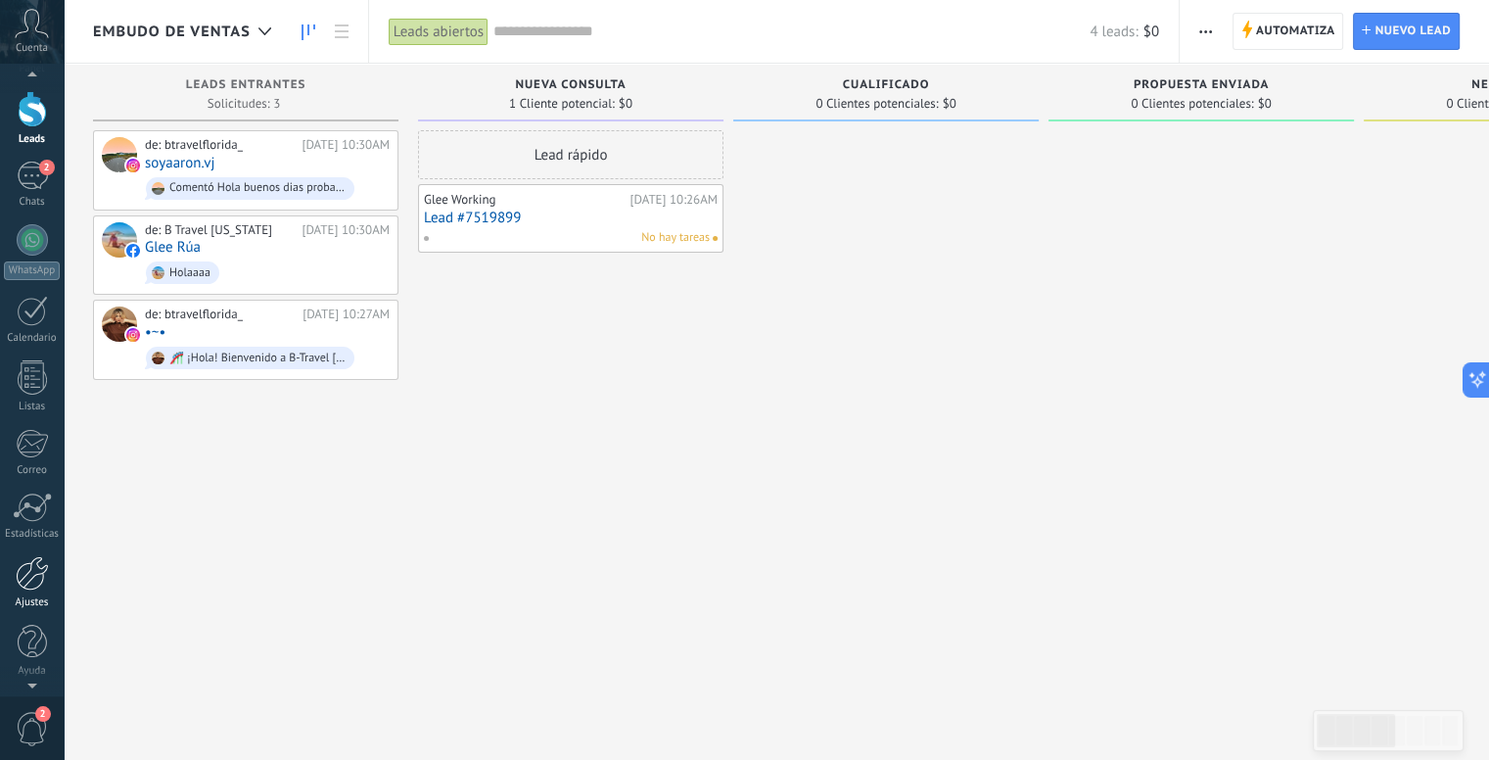
click at [24, 587] on div at bounding box center [32, 573] width 33 height 34
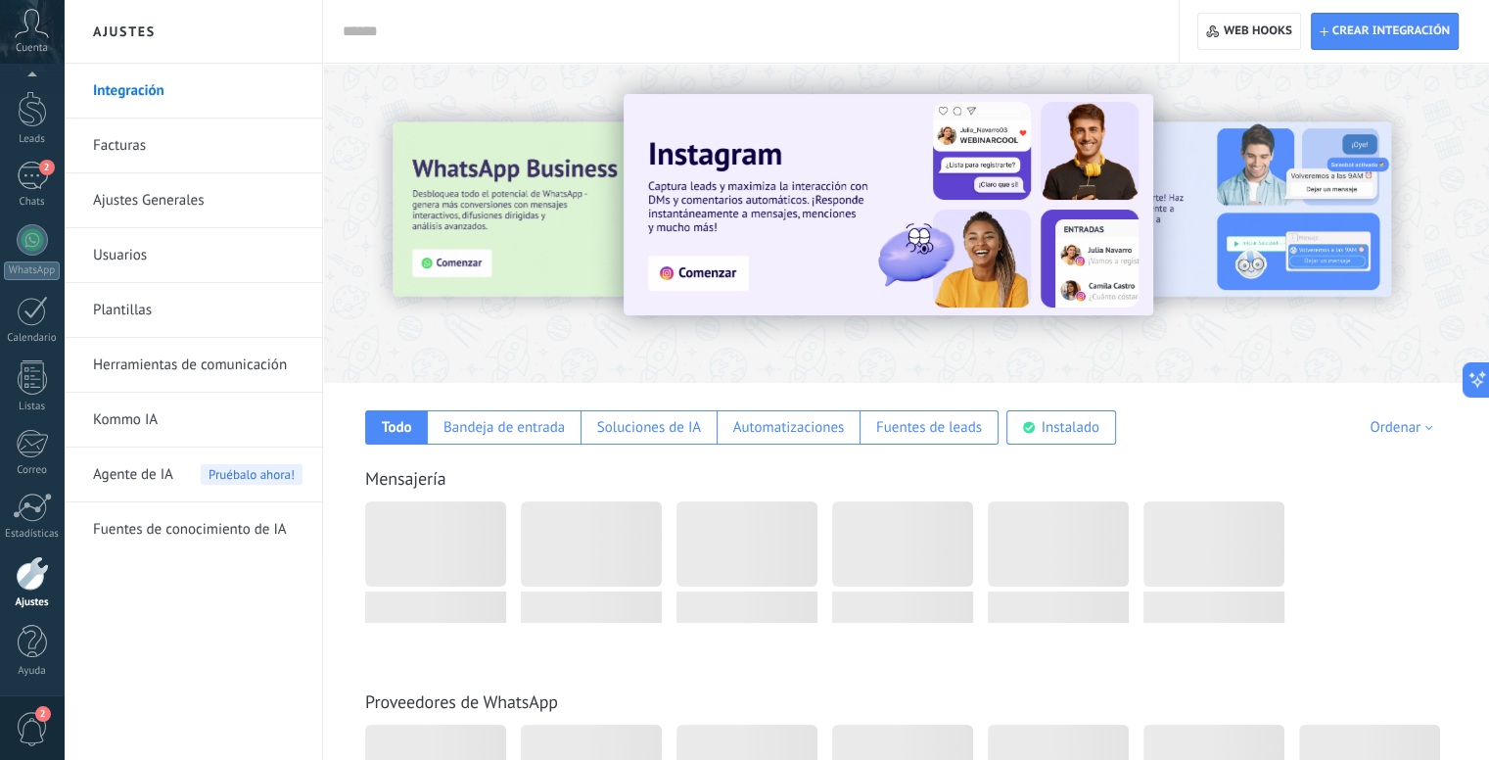
click at [211, 364] on link "Herramientas de comunicación" at bounding box center [197, 365] width 209 height 55
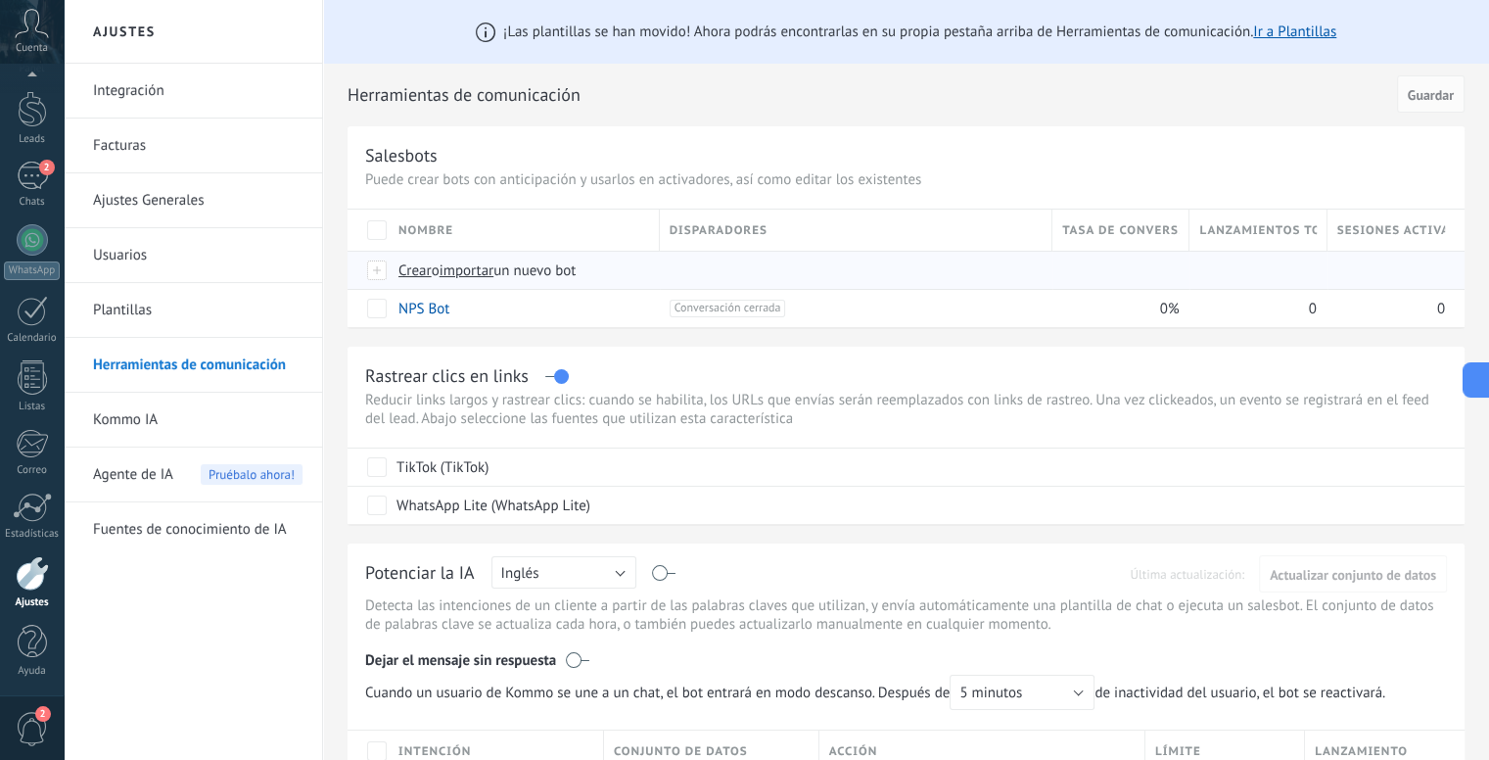
click at [372, 269] on div at bounding box center [378, 270] width 22 height 18
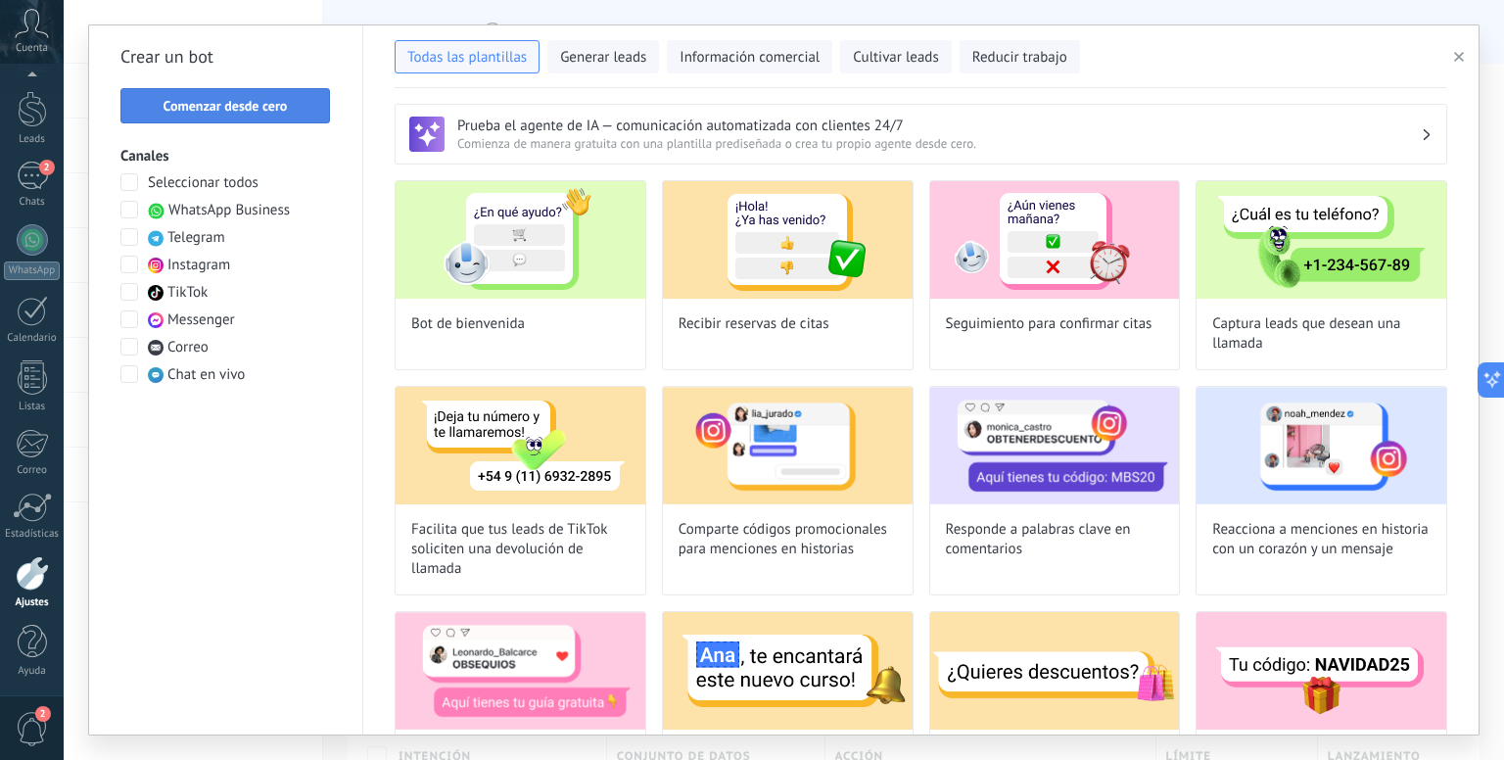
click at [279, 107] on span "Comenzar desde cero" at bounding box center [225, 106] width 124 height 14
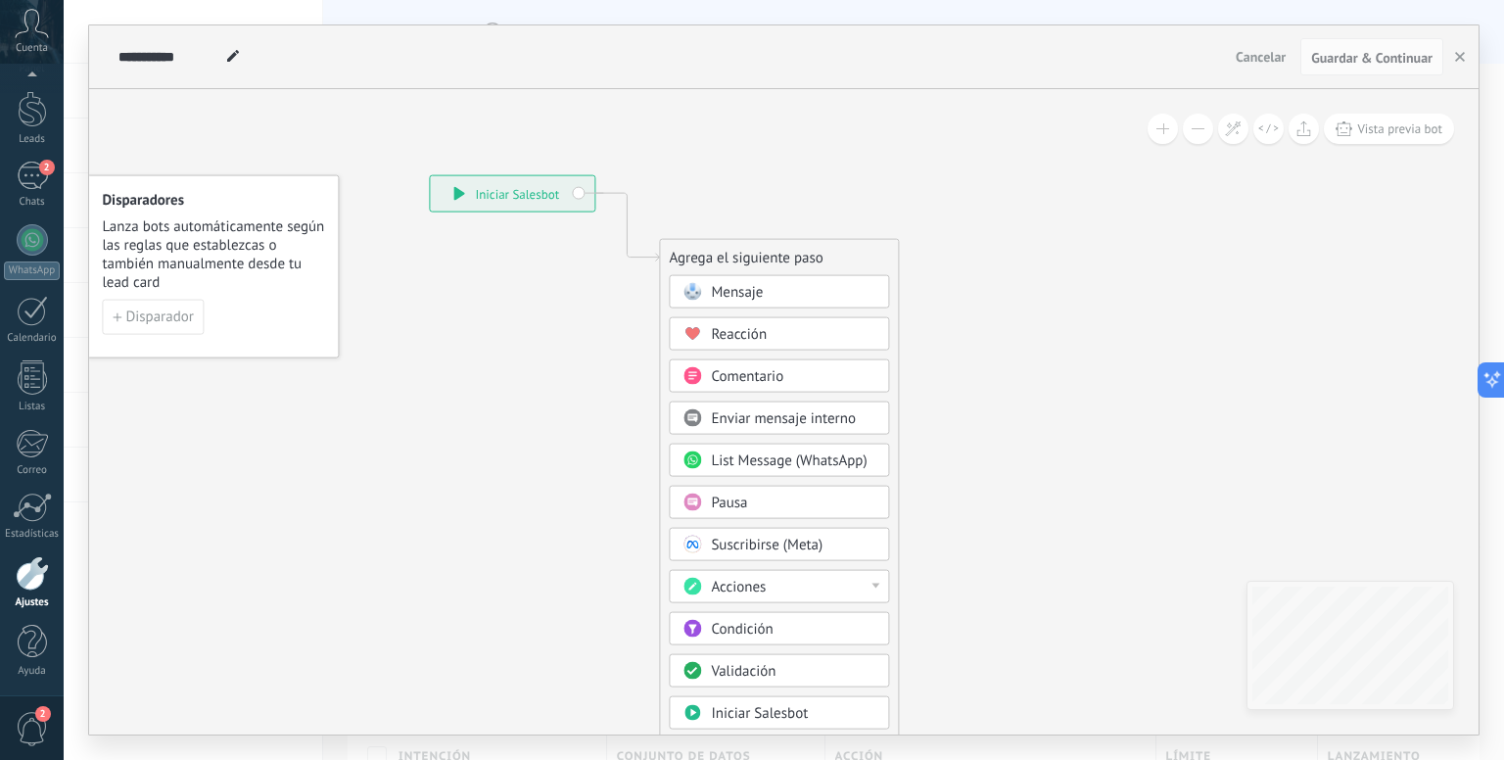
drag, startPoint x: 666, startPoint y: 430, endPoint x: 566, endPoint y: 341, distance: 133.8
click at [566, 341] on icon at bounding box center [597, 527] width 1316 height 1683
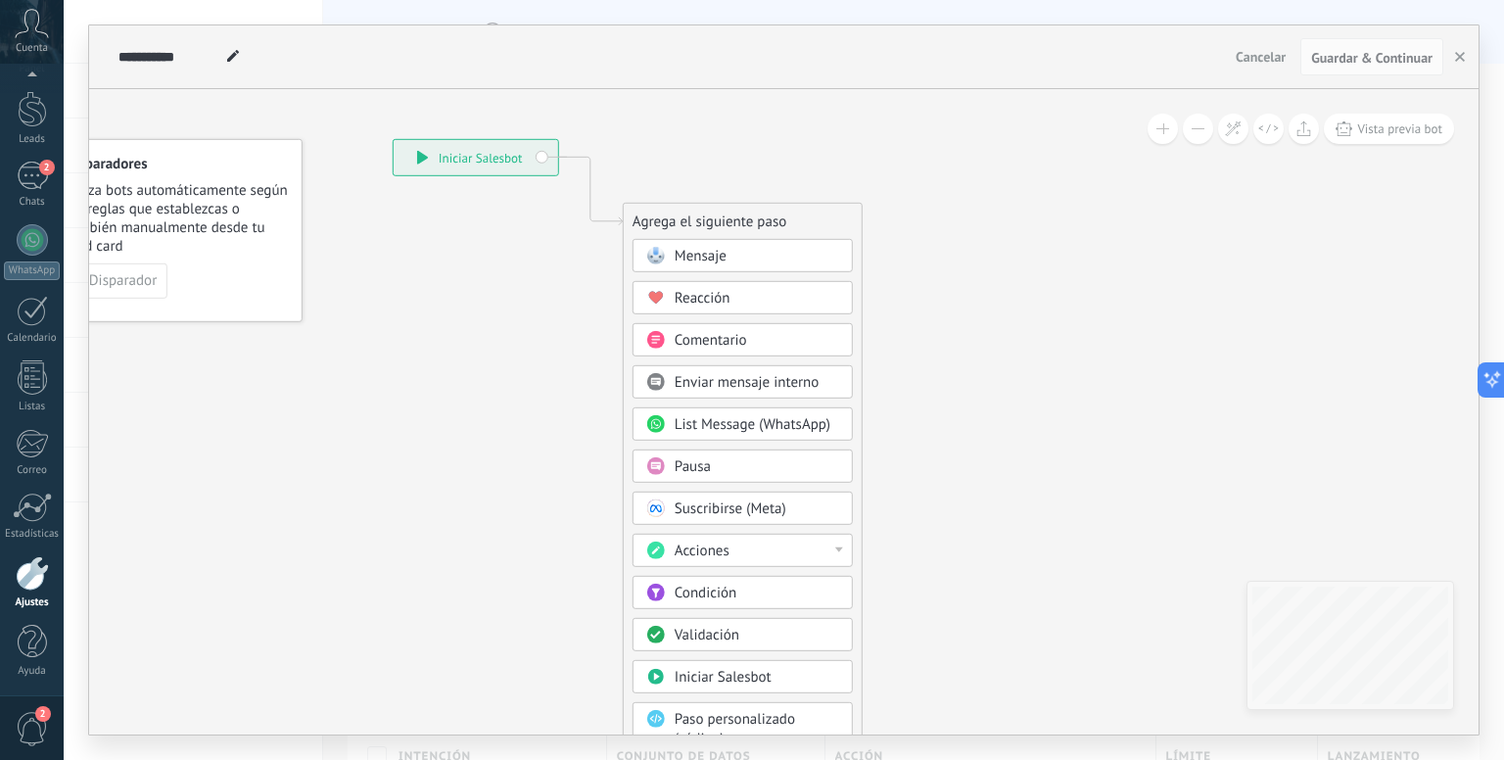
click at [752, 263] on div "Mensaje" at bounding box center [756, 257] width 164 height 20
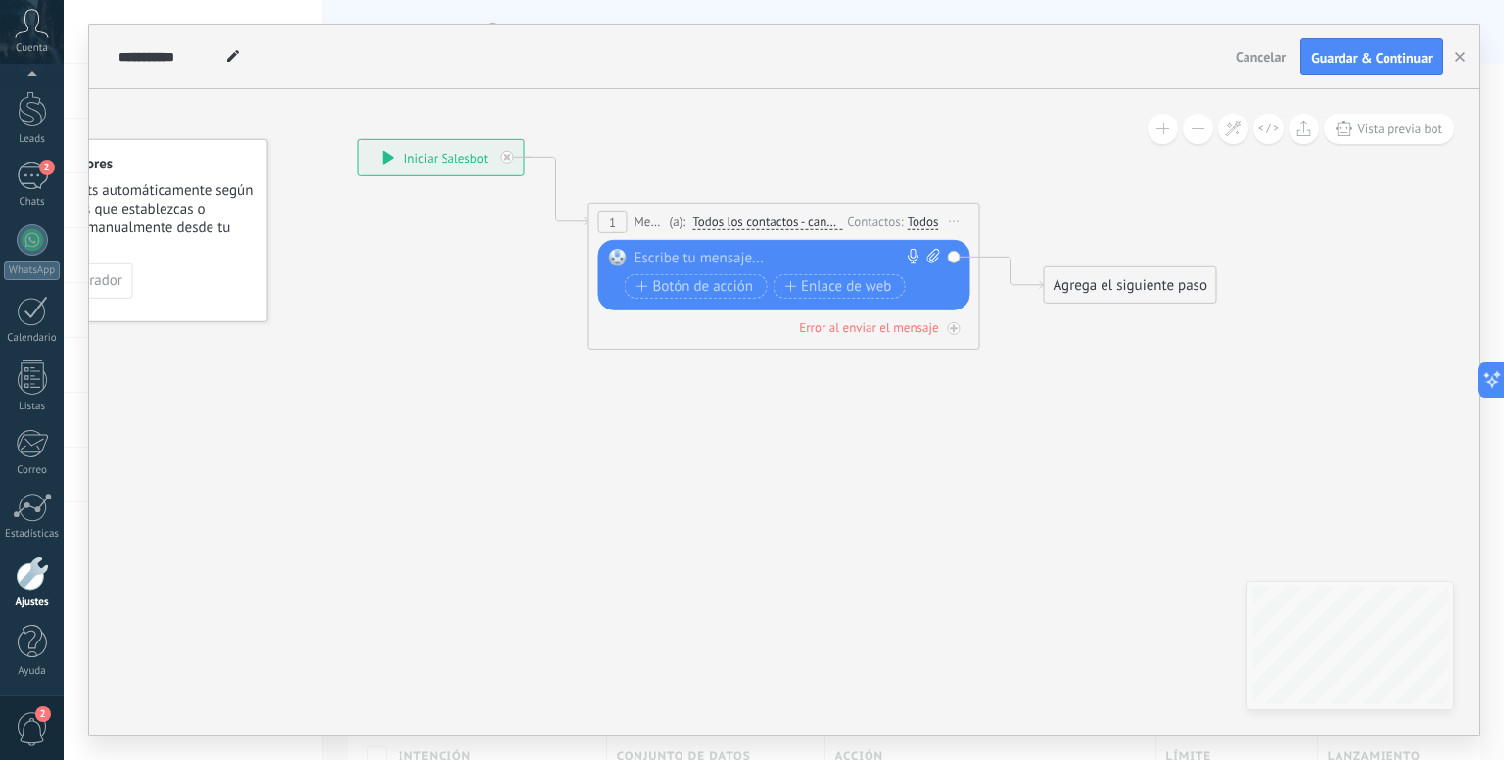
click at [716, 259] on div at bounding box center [779, 259] width 291 height 20
click at [727, 259] on div at bounding box center [780, 259] width 292 height 20
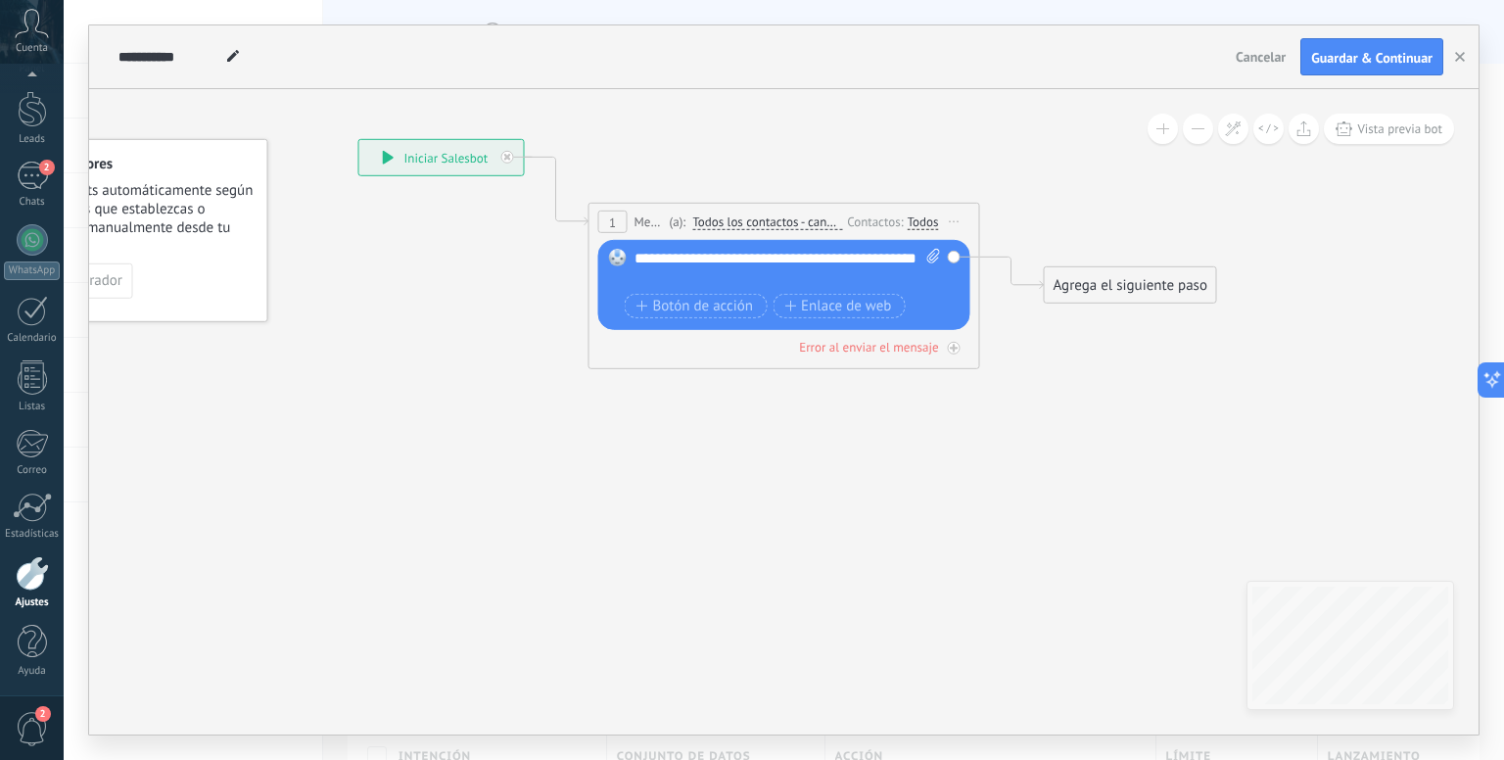
click at [674, 465] on icon at bounding box center [754, 231] width 1771 height 1162
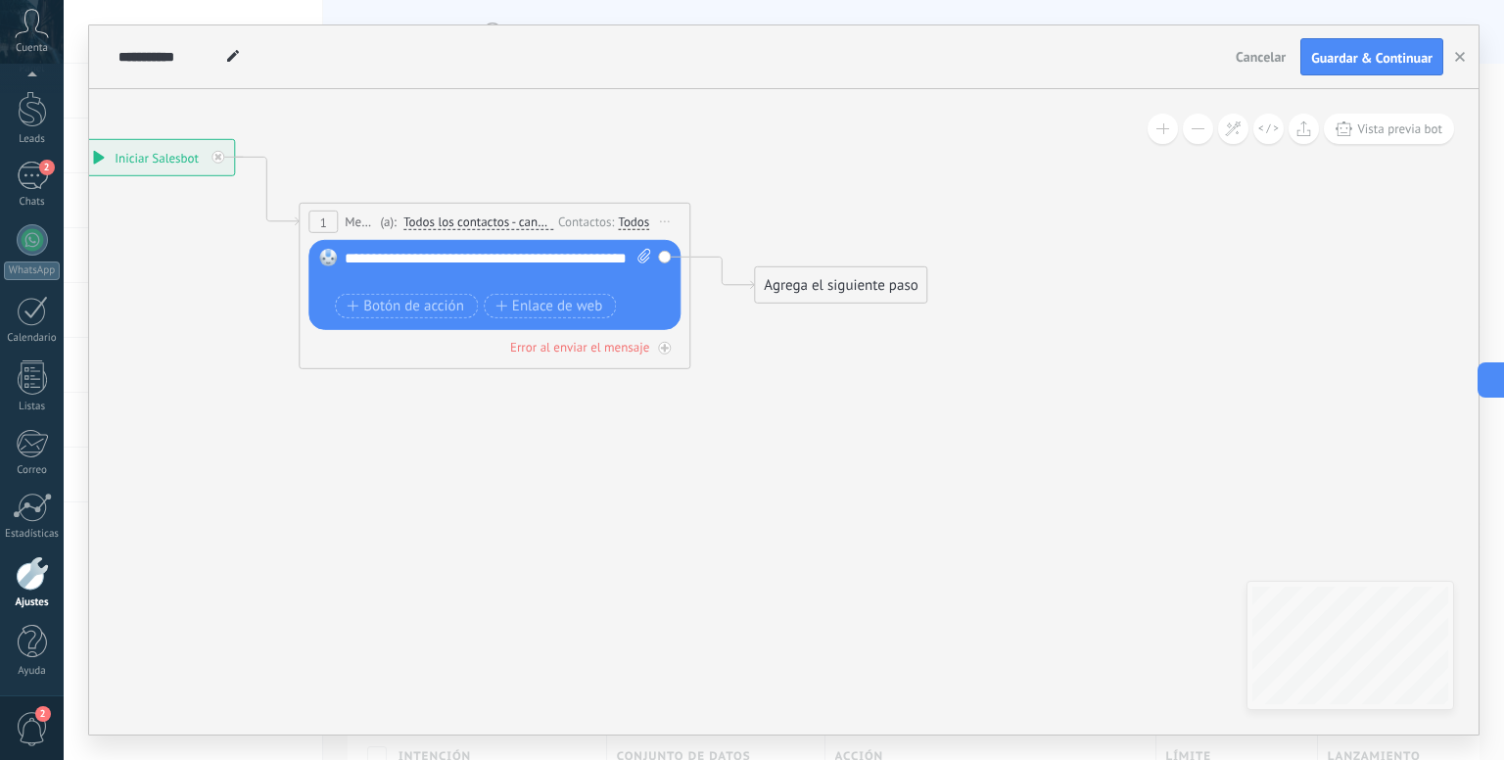
click at [847, 289] on div "Agrega el siguiente paso" at bounding box center [840, 285] width 171 height 32
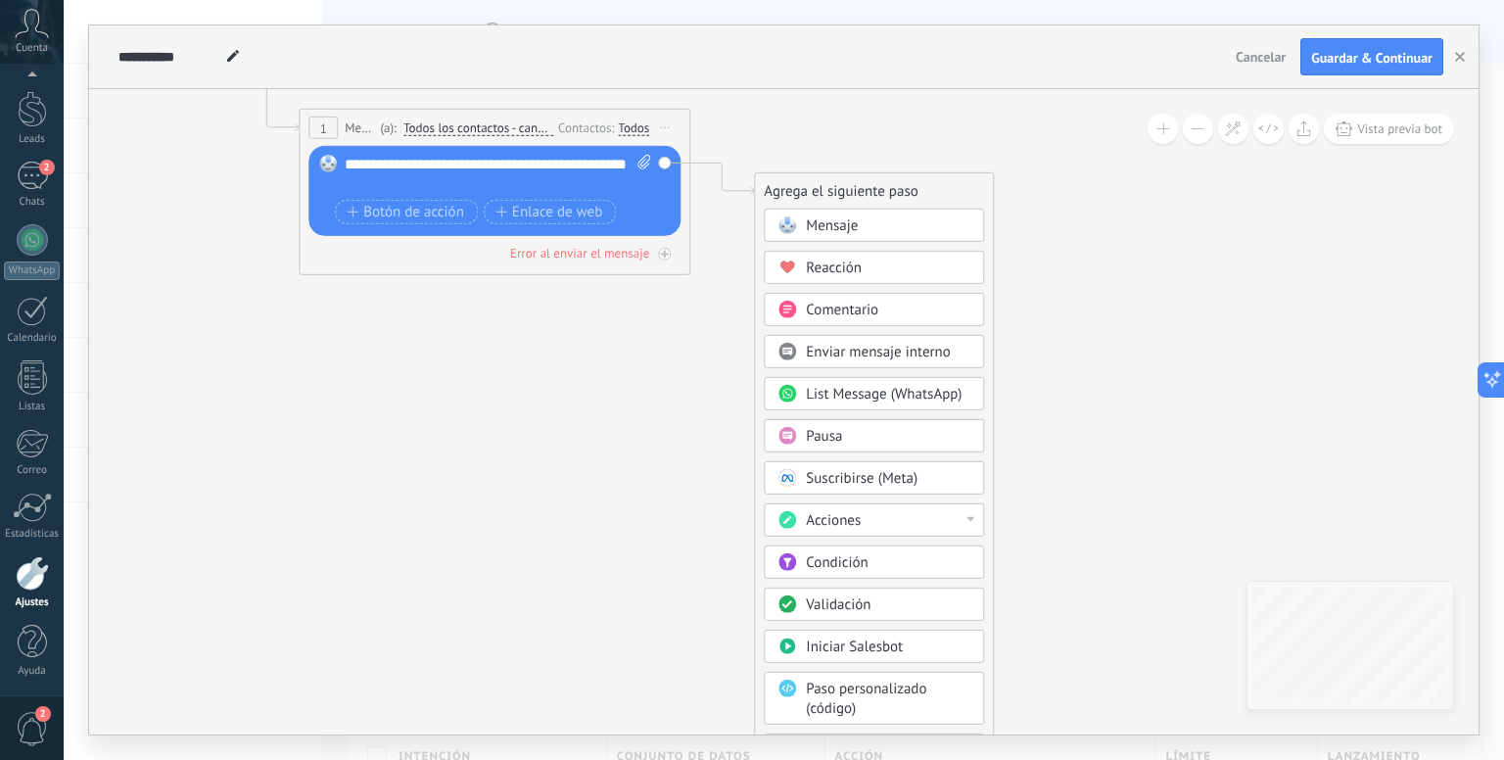
click at [846, 440] on div "Pausa" at bounding box center [888, 437] width 164 height 20
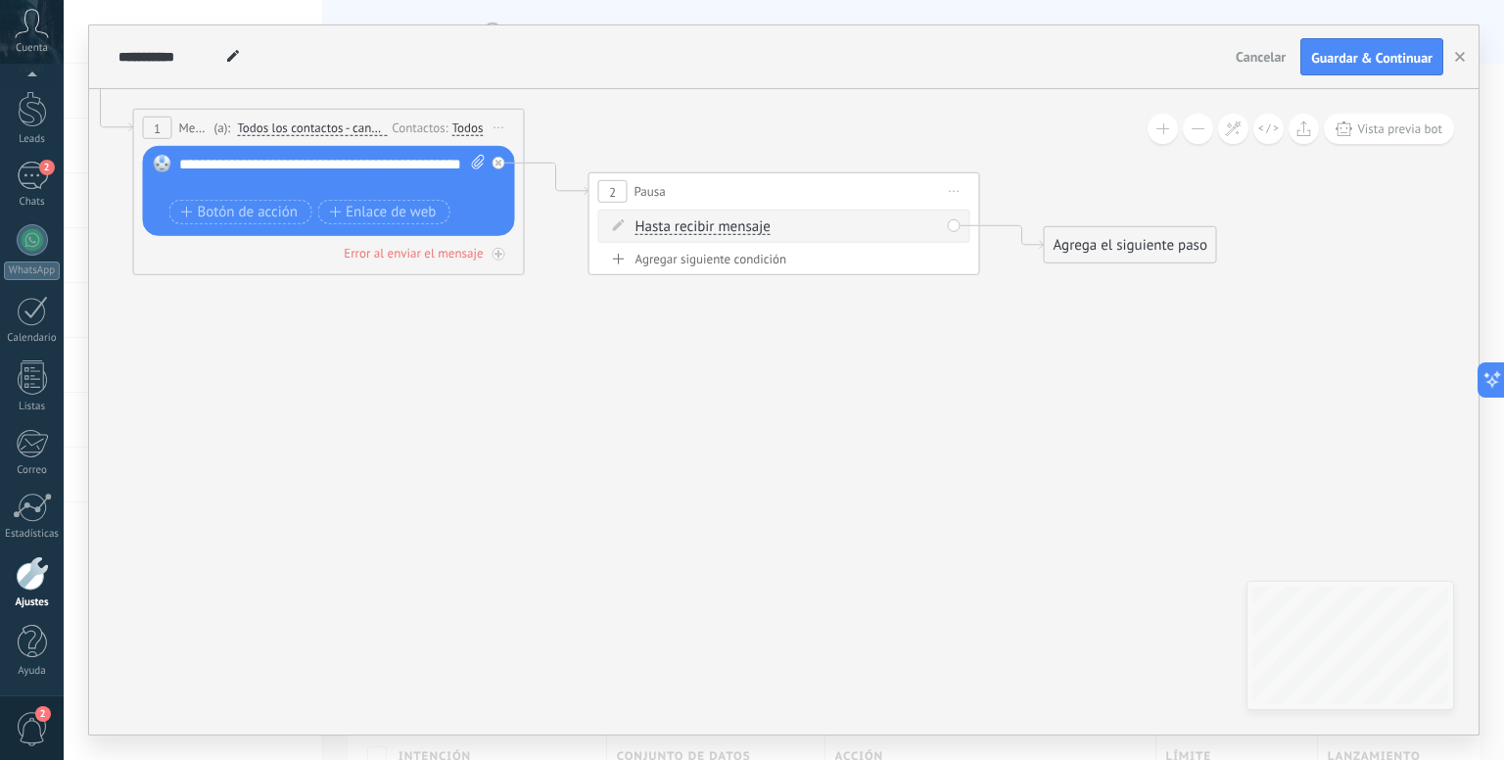
click at [637, 252] on div "Agregar siguiente condición" at bounding box center [784, 259] width 372 height 17
click at [722, 266] on span ": * horas * min * sec" at bounding box center [780, 267] width 122 height 19
click at [737, 266] on input "*" at bounding box center [732, 268] width 9 height 16
click at [830, 269] on span ": * horas * min * sec" at bounding box center [780, 267] width 122 height 19
type input "**"
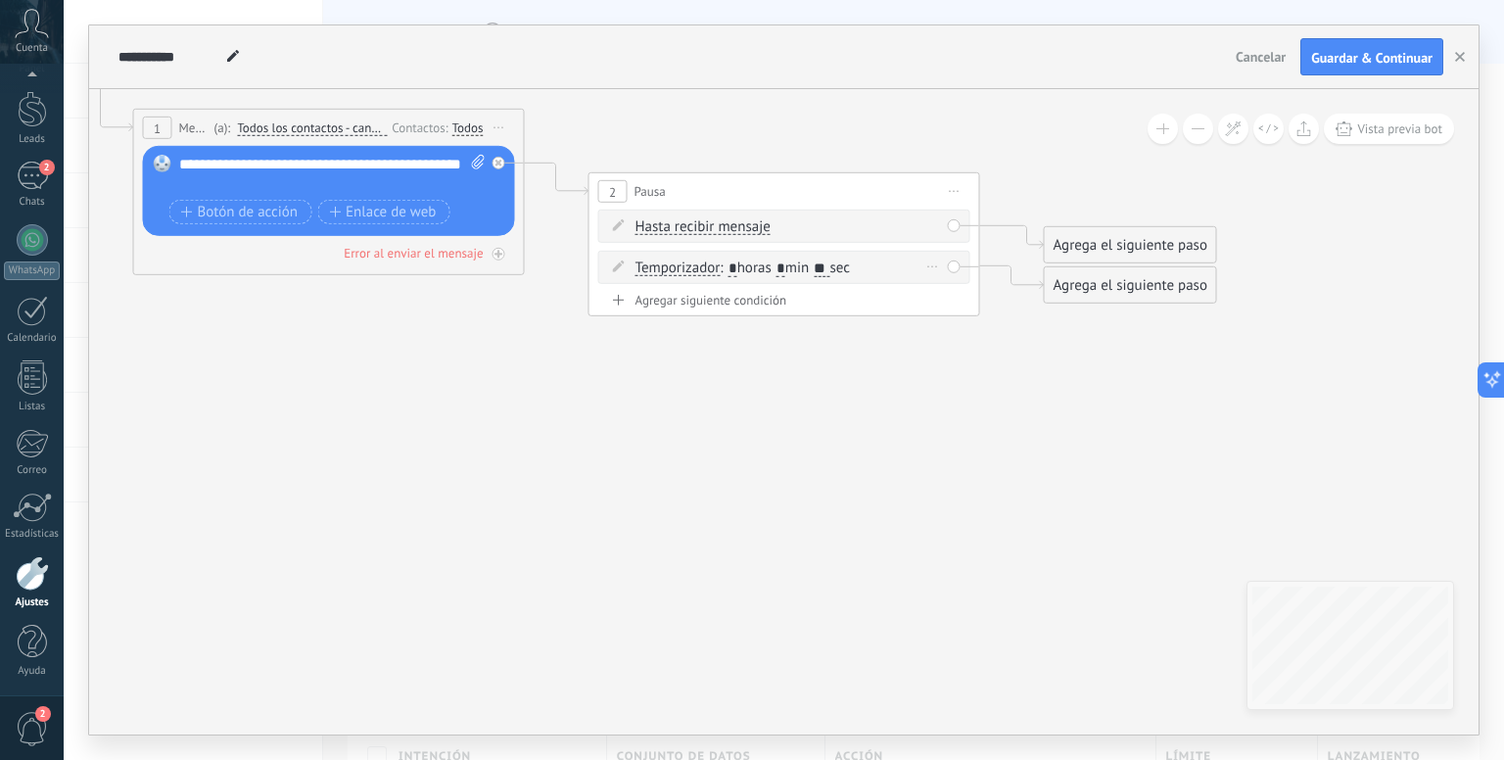
drag, startPoint x: 791, startPoint y: 263, endPoint x: 775, endPoint y: 259, distance: 16.1
click at [775, 259] on span ": * horas * min ** sec" at bounding box center [784, 267] width 130 height 19
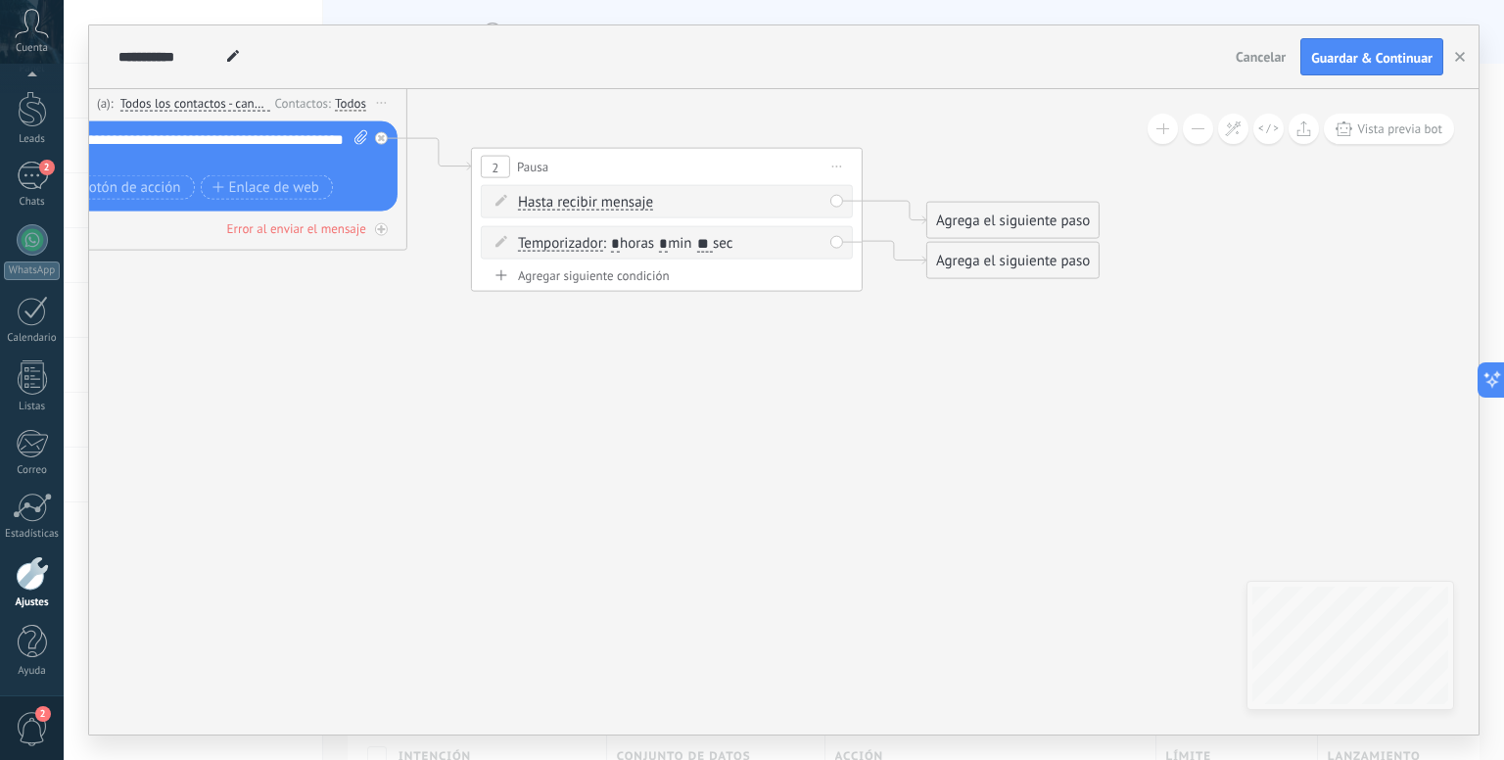
type input "*"
drag, startPoint x: 1000, startPoint y: 269, endPoint x: 865, endPoint y: 361, distance: 163.4
click at [865, 357] on div "Agrega el siguiente paso" at bounding box center [895, 341] width 171 height 32
click at [865, 361] on div "Agrega el siguiente paso" at bounding box center [877, 353] width 171 height 32
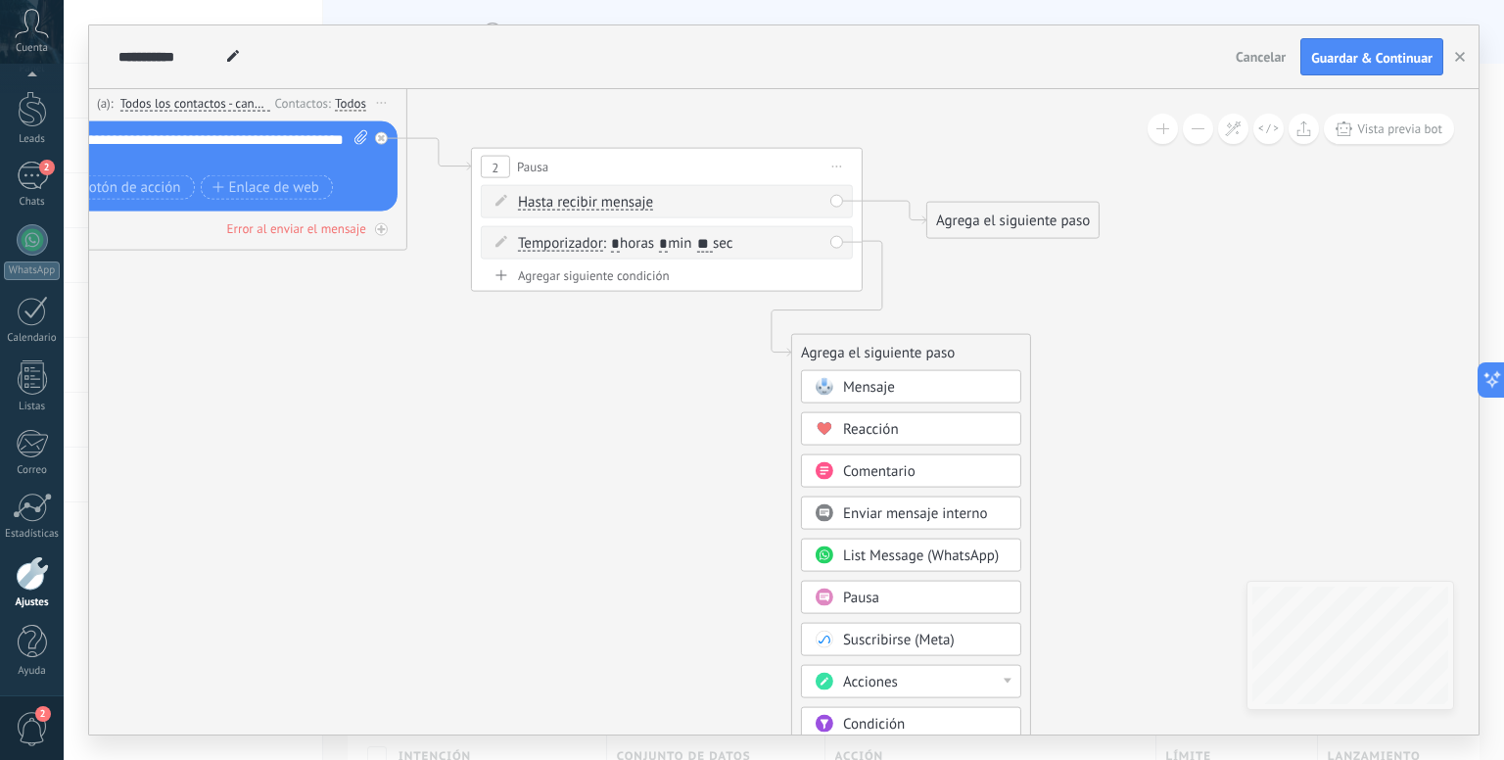
click at [883, 384] on span "Mensaje" at bounding box center [869, 387] width 52 height 19
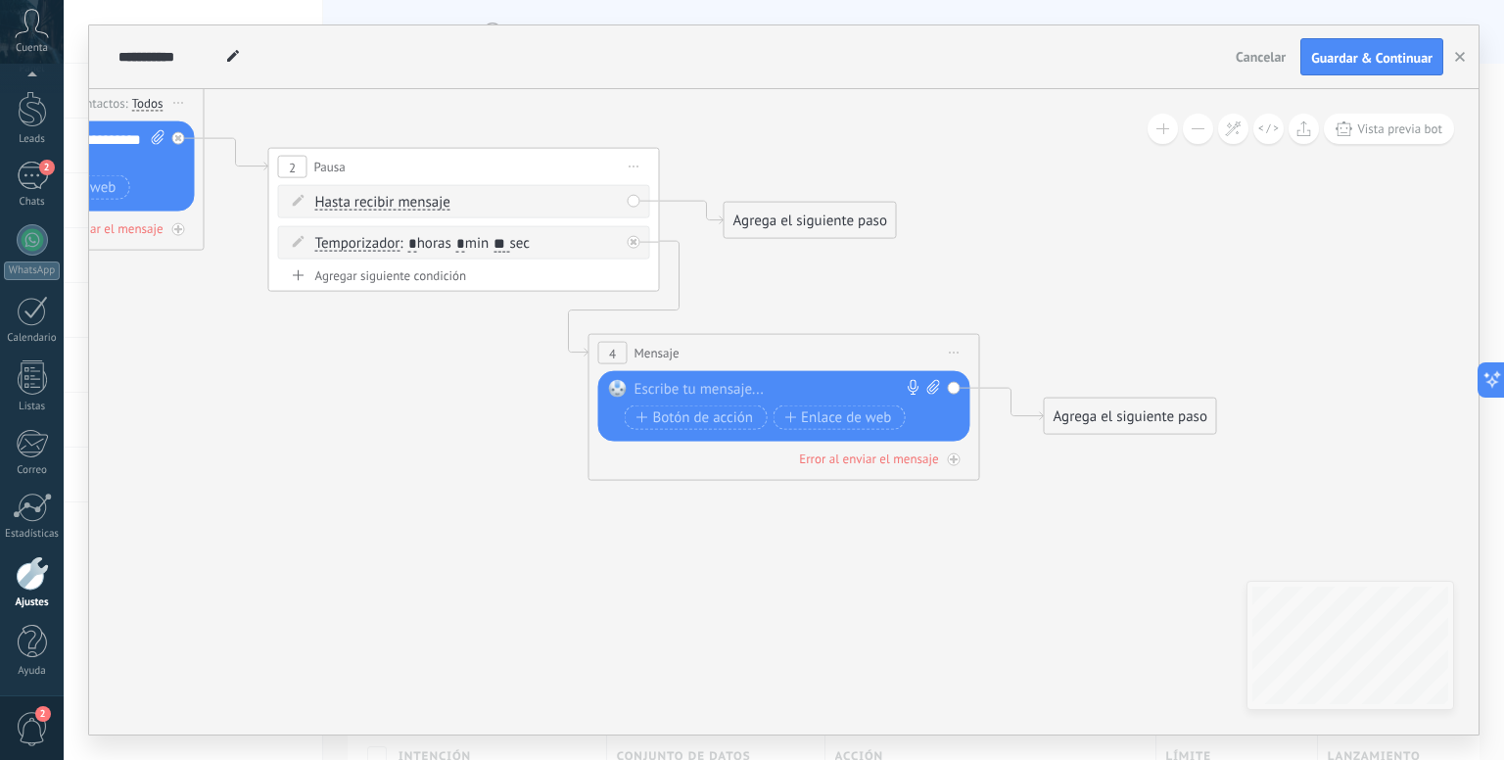
click at [789, 374] on div "Reemplazar Quitar Convertir a mensaje de voz Arrastre la imagen aquí para adjun…" at bounding box center [784, 406] width 372 height 70
click at [757, 382] on div at bounding box center [779, 390] width 291 height 20
click at [734, 537] on icon at bounding box center [367, 250] width 2546 height 1438
click at [786, 229] on div "Agrega el siguiente paso" at bounding box center [809, 221] width 171 height 32
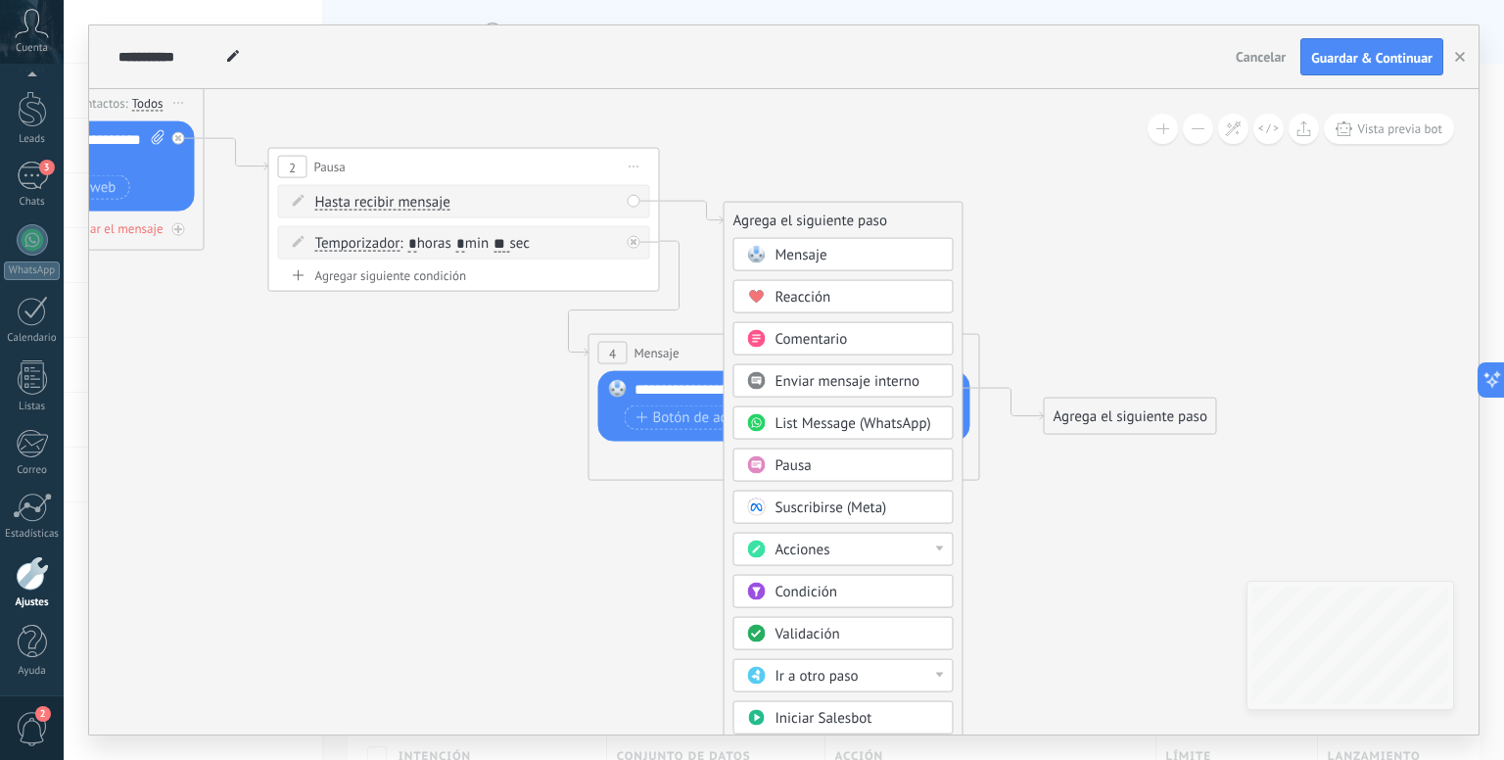
click at [877, 546] on div "Acciones" at bounding box center [857, 550] width 164 height 20
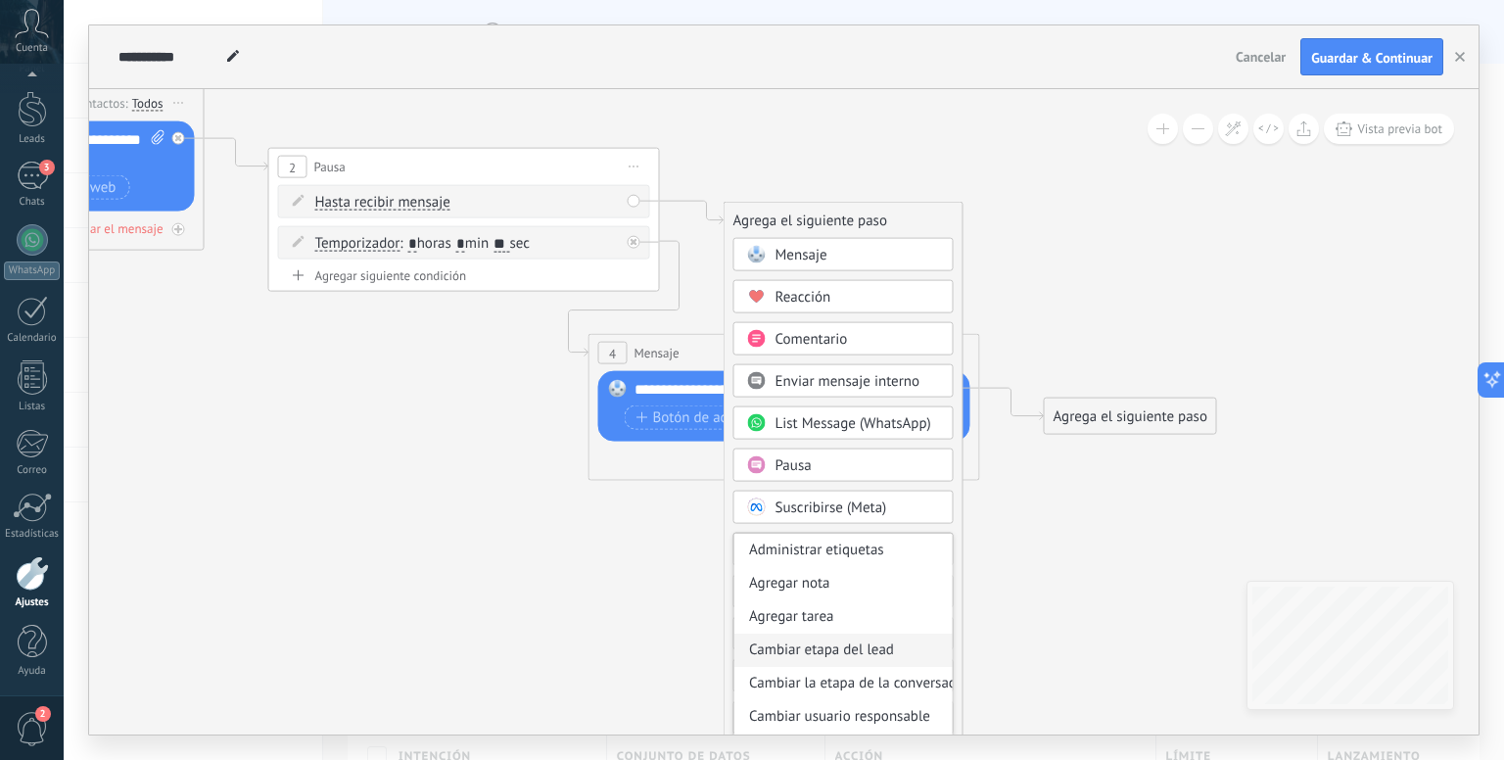
click at [846, 647] on div "Cambiar etapa del lead" at bounding box center [843, 649] width 218 height 33
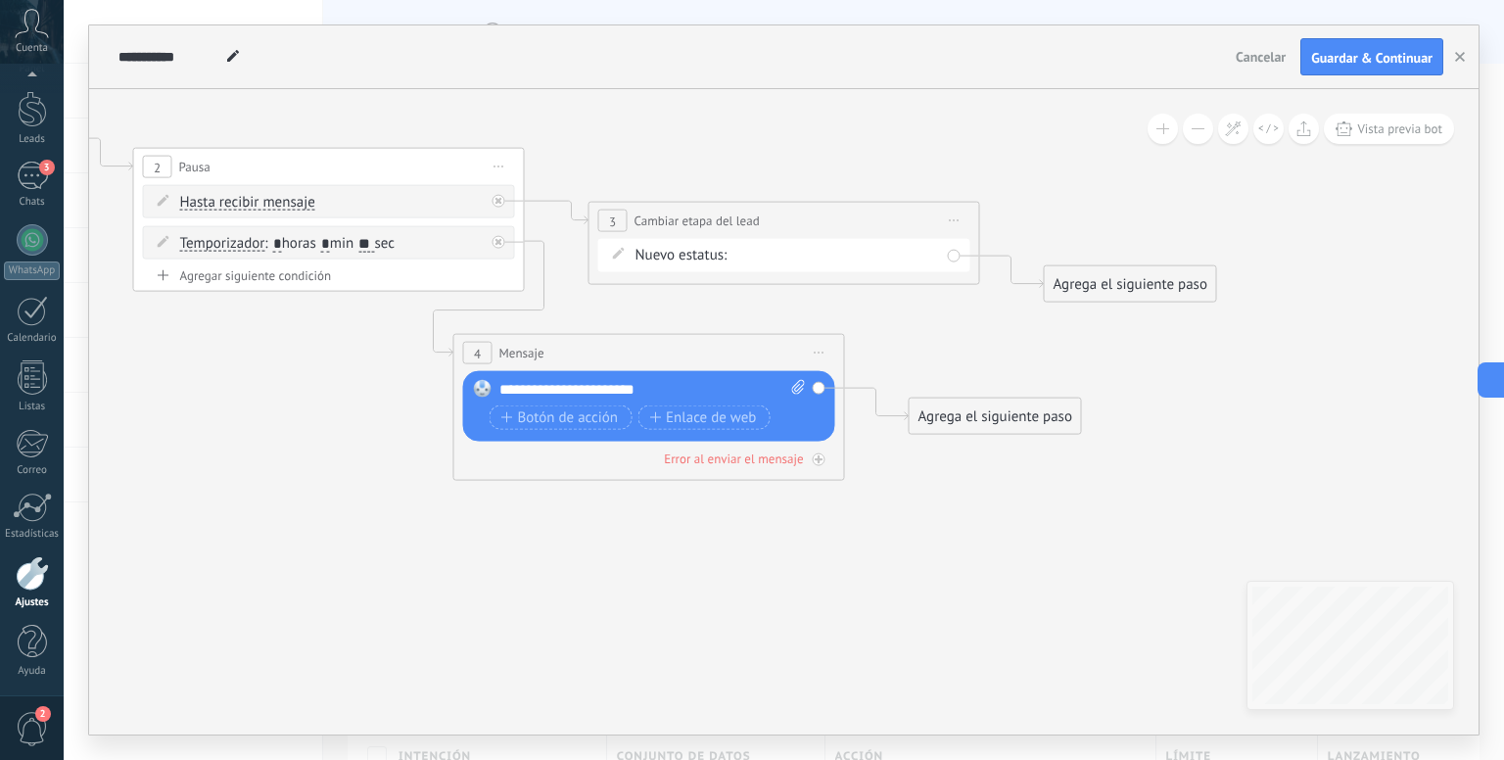
click at [0, 0] on div "Nueva consulta Cualificado Propuesta enviada Negociación Reserva creada Reserva…" at bounding box center [0, 0] width 0 height 0
click at [0, 0] on label "Cualificado" at bounding box center [0, 0] width 0 height 0
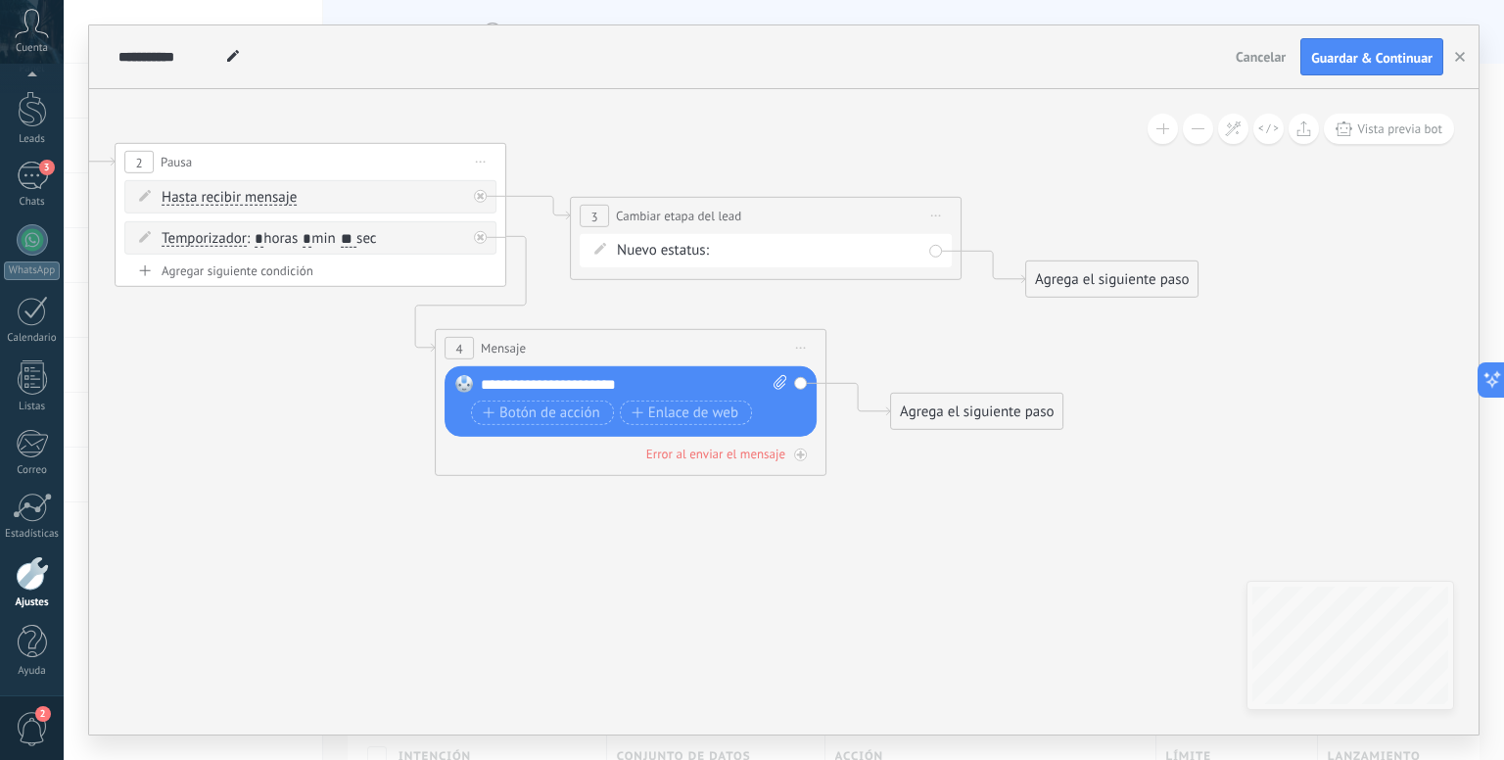
drag, startPoint x: 889, startPoint y: 306, endPoint x: 719, endPoint y: 290, distance: 171.1
click at [719, 290] on icon at bounding box center [280, 245] width 2681 height 1438
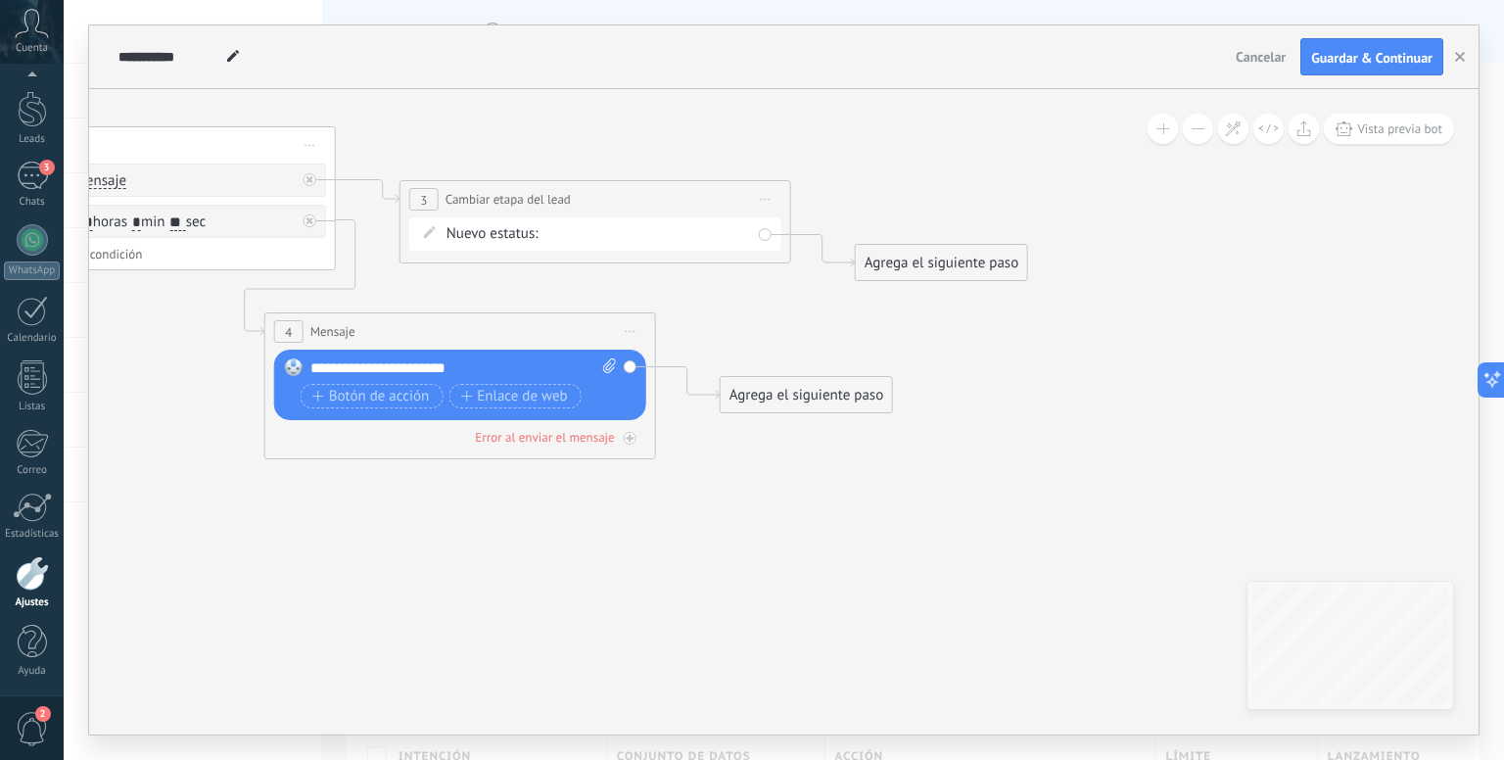
click at [934, 271] on div "Agrega el siguiente paso" at bounding box center [941, 263] width 171 height 32
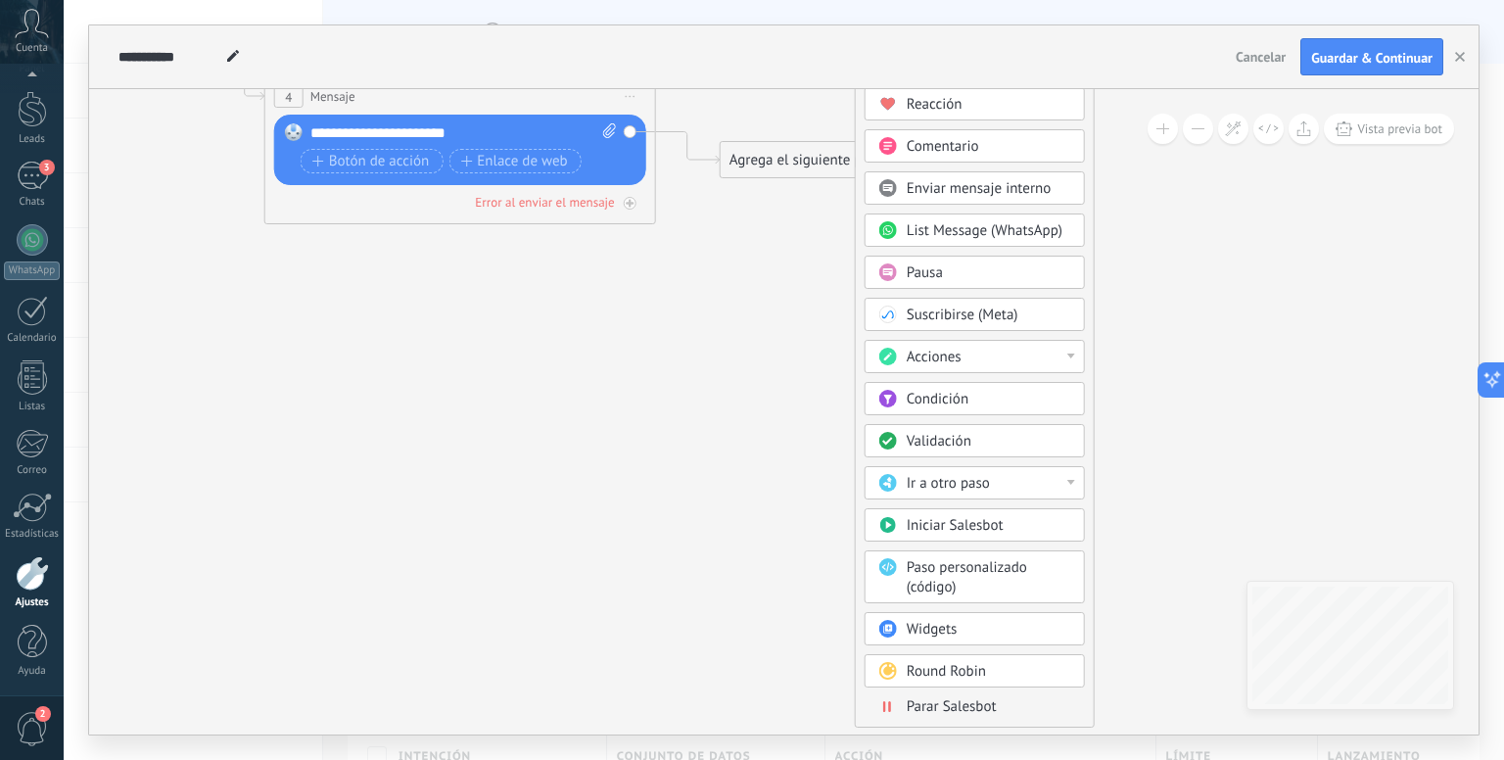
click at [959, 710] on span "Parar Salesbot" at bounding box center [951, 706] width 90 height 19
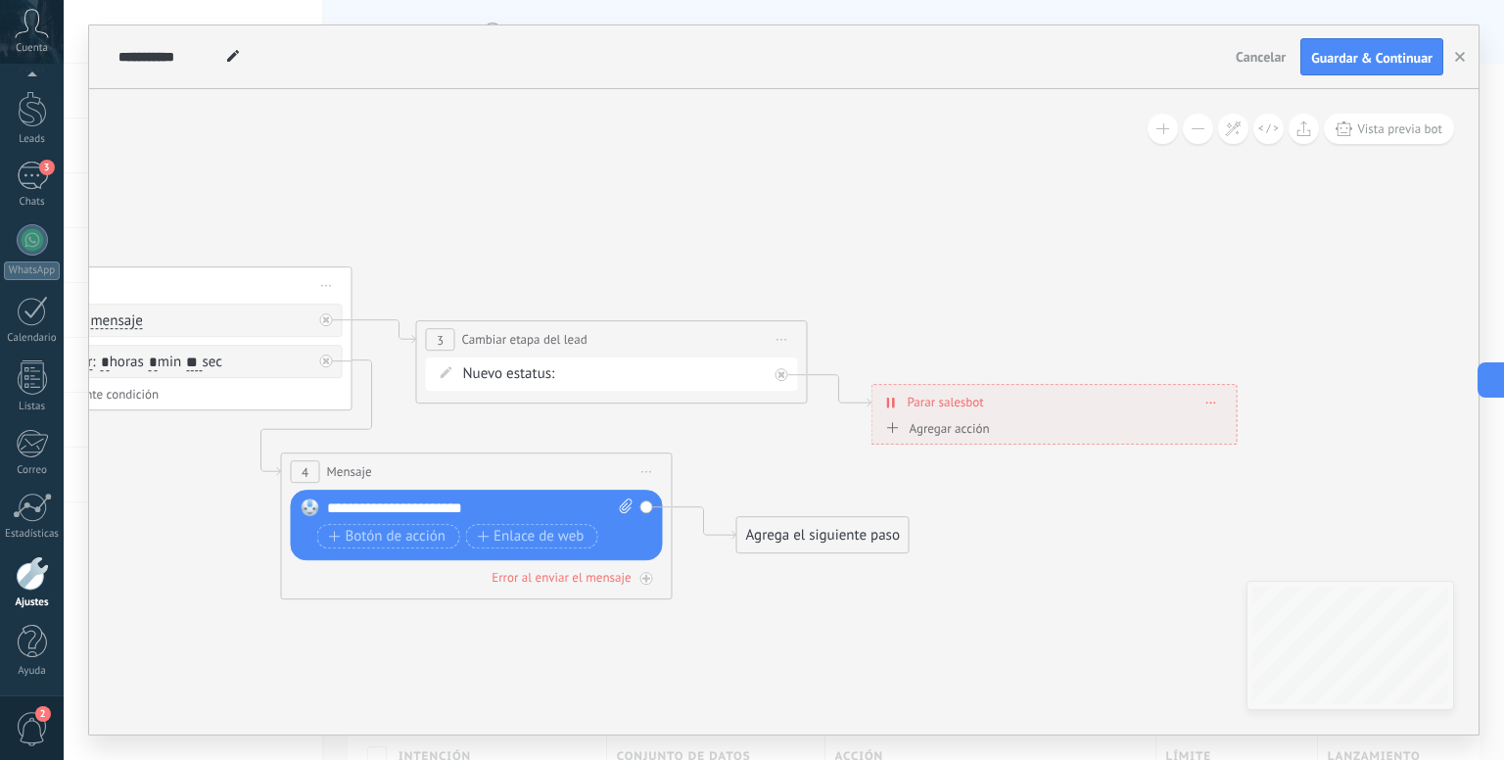
drag, startPoint x: 449, startPoint y: 304, endPoint x: 788, endPoint y: 604, distance: 452.2
click at [760, 619] on icon at bounding box center [126, 369] width 2681 height 1438
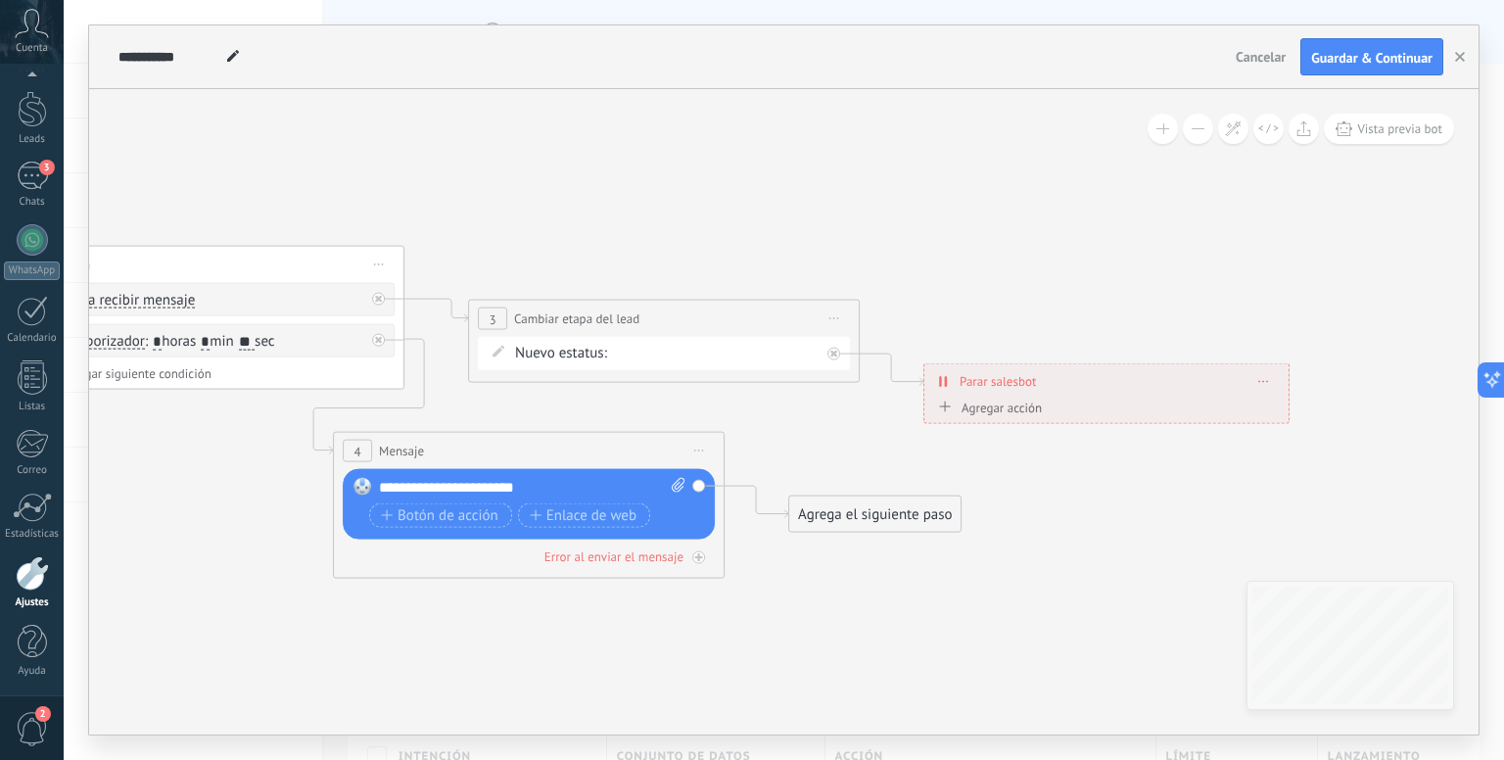
drag, startPoint x: 834, startPoint y: 519, endPoint x: 844, endPoint y: 522, distance: 10.2
click at [838, 519] on div "Agrega el siguiente paso" at bounding box center [874, 514] width 171 height 32
click at [904, 510] on div "Agrega el siguiente paso" at bounding box center [878, 514] width 171 height 32
click at [916, 552] on div "Mensaje" at bounding box center [926, 549] width 164 height 20
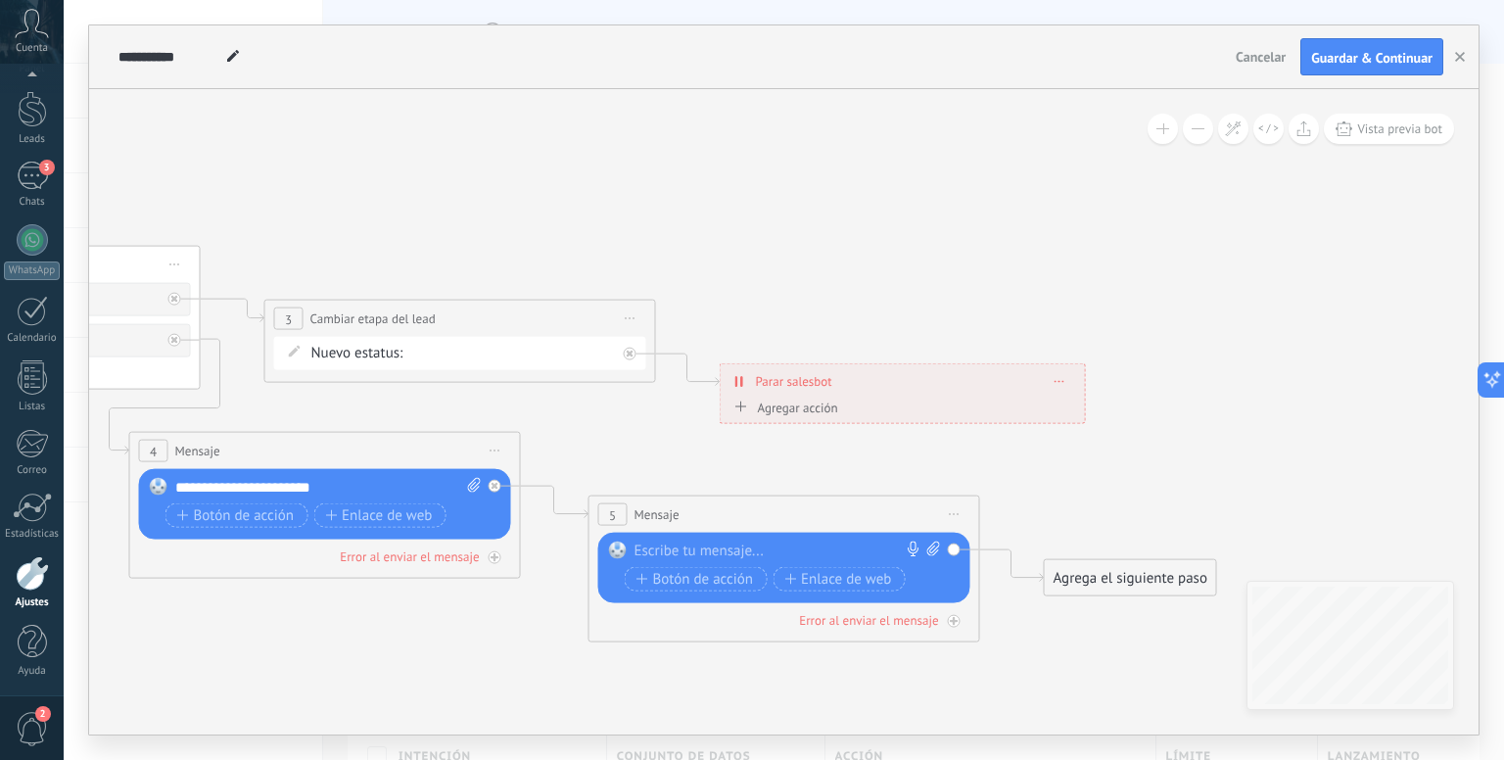
click at [951, 516] on span "Iniciar vista previa aquí Cambiar nombre Duplicar Borrar" at bounding box center [954, 514] width 31 height 28
click at [978, 645] on div "Borrar" at bounding box center [1044, 642] width 194 height 33
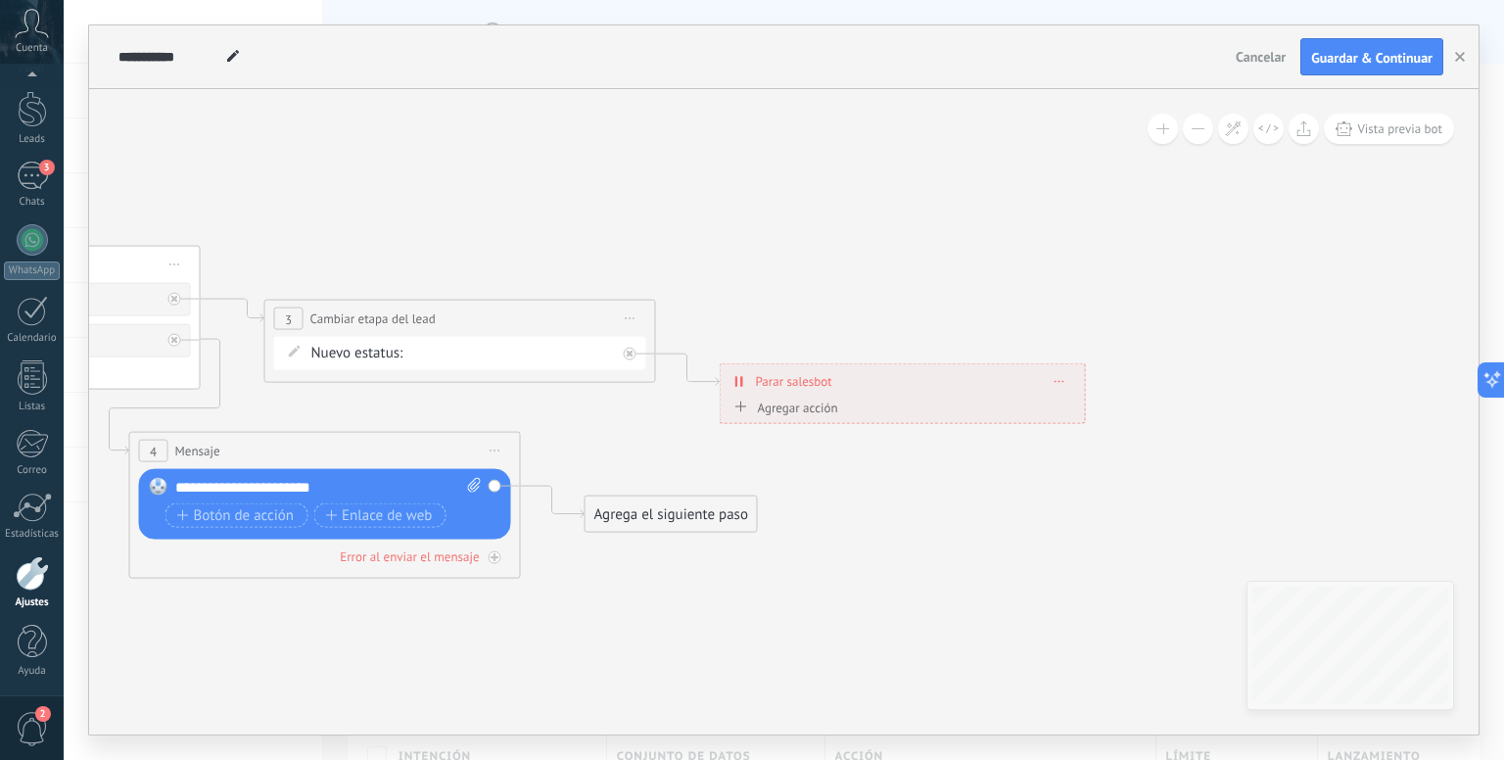
click at [626, 510] on div "Agrega el siguiente paso" at bounding box center [670, 514] width 171 height 32
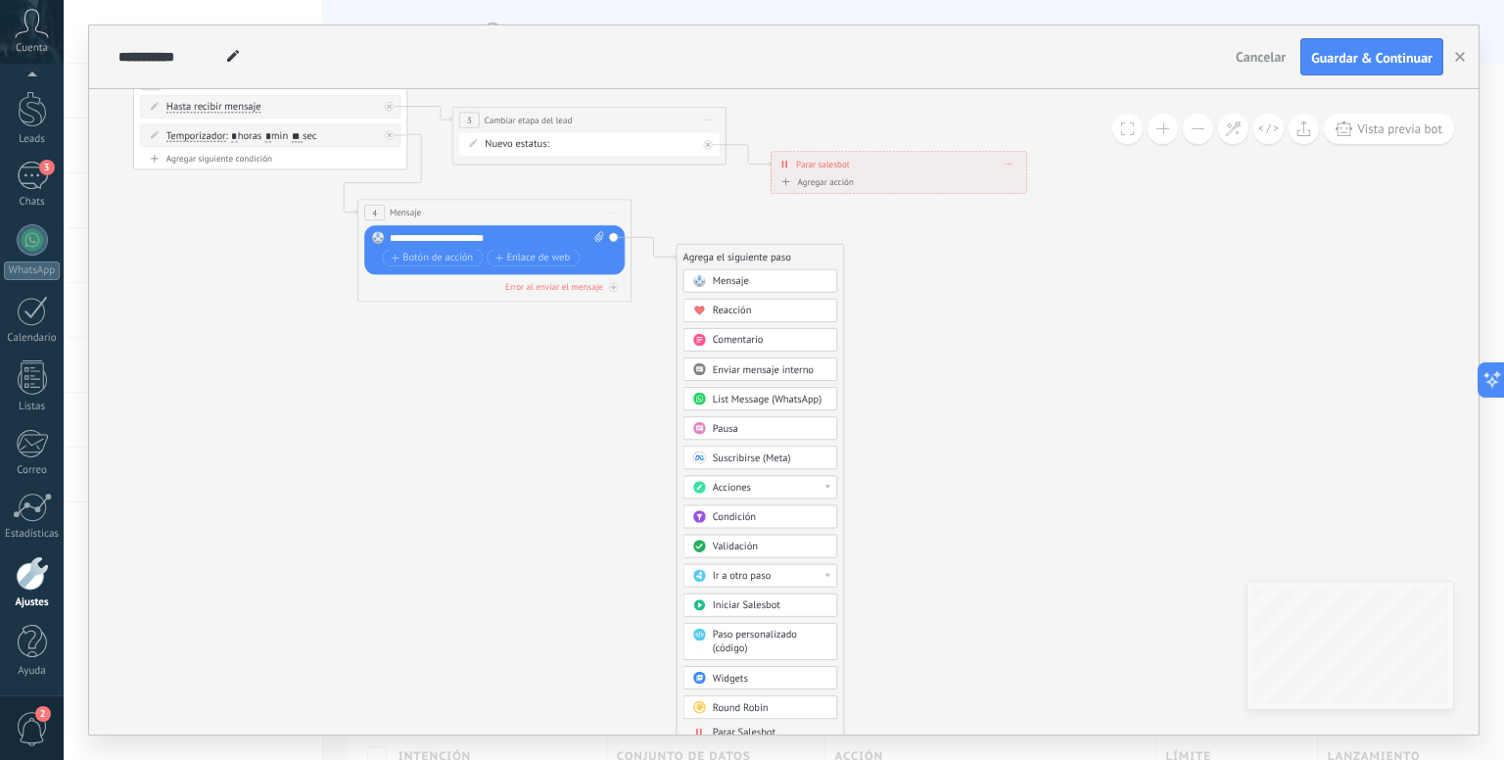
click at [755, 728] on span "Parar Salesbot" at bounding box center [744, 731] width 63 height 13
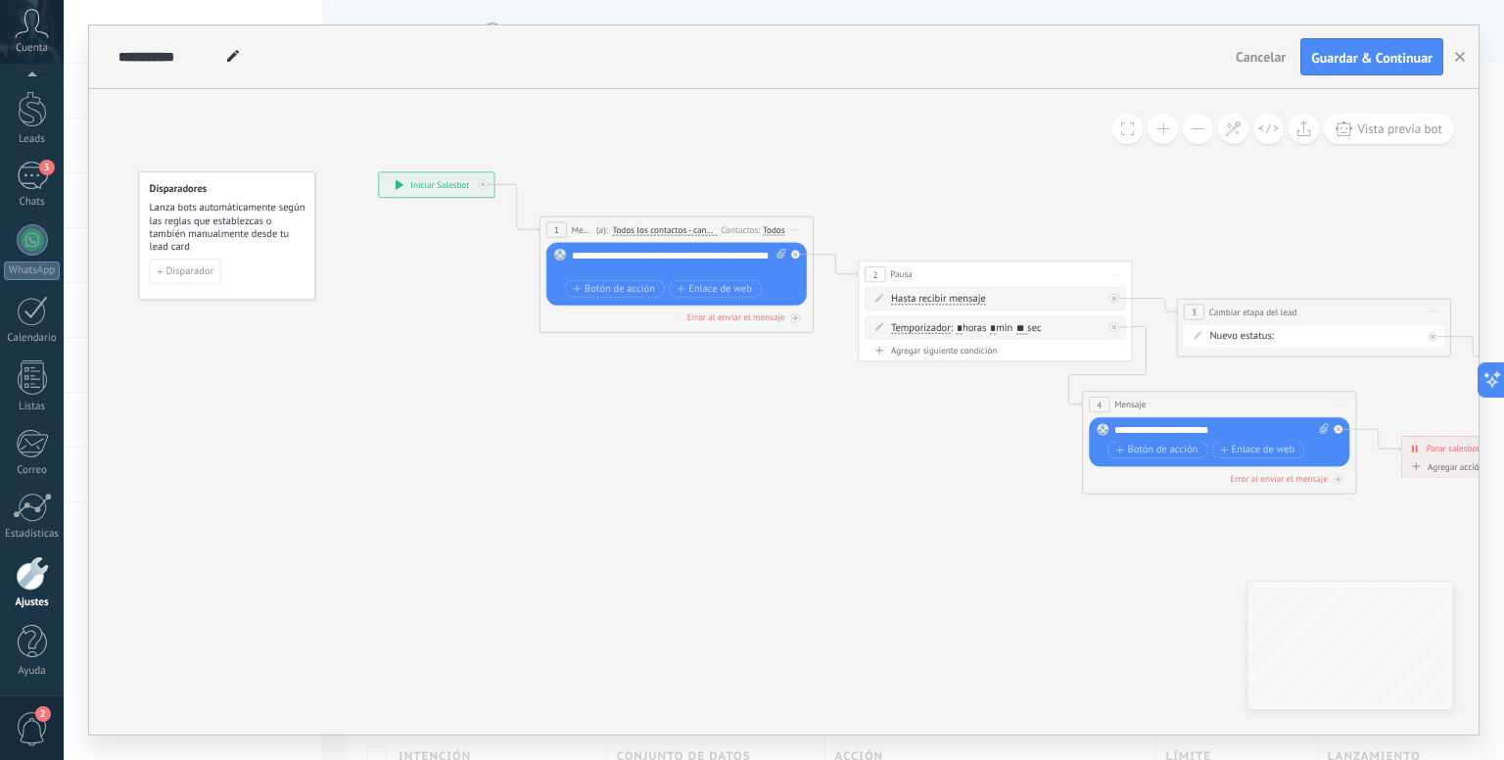
click at [1349, 65] on span "Guardar & Continuar" at bounding box center [1371, 58] width 121 height 14
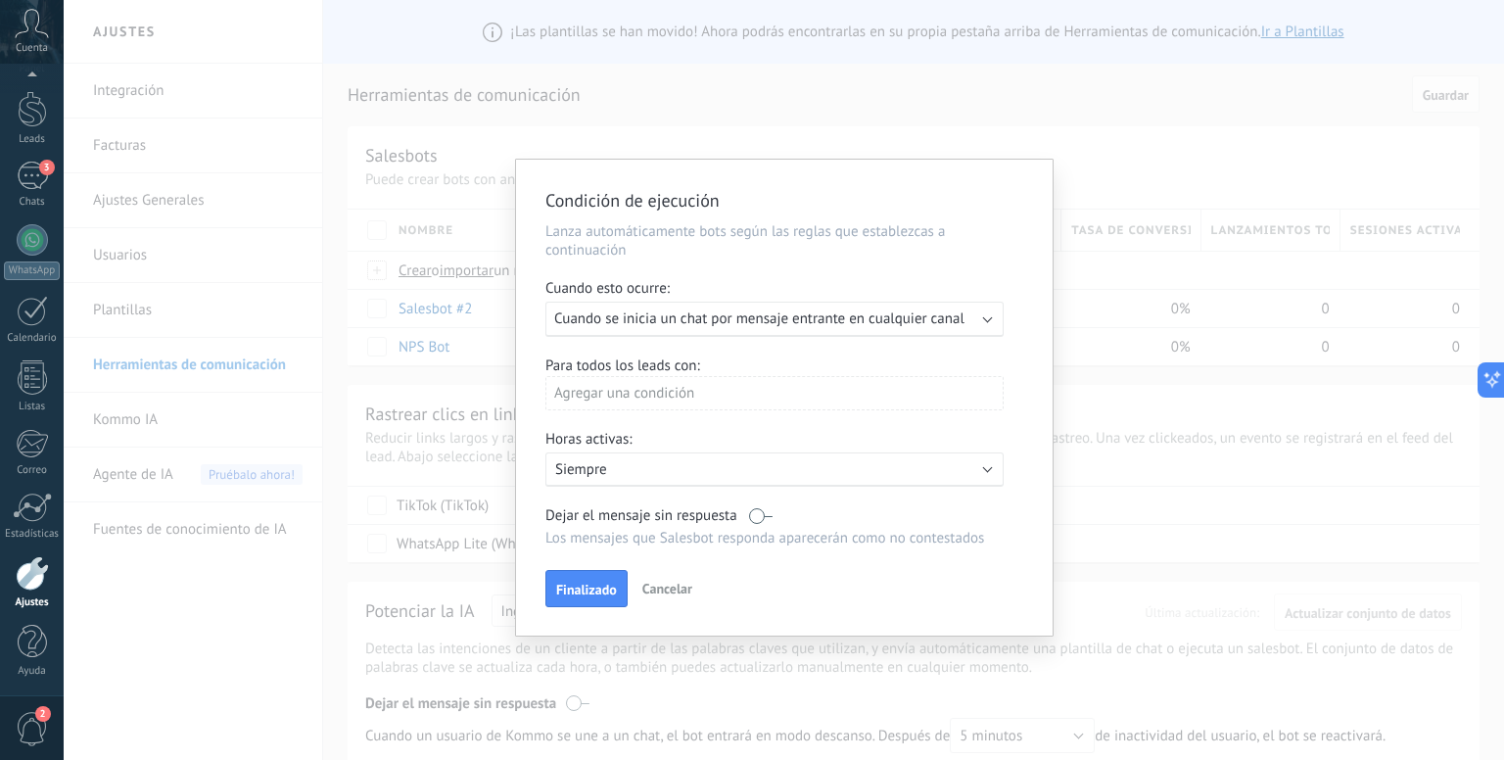
click at [720, 319] on span "Cuando se inicia un chat por mensaje entrante en cualquier canal" at bounding box center [759, 318] width 410 height 19
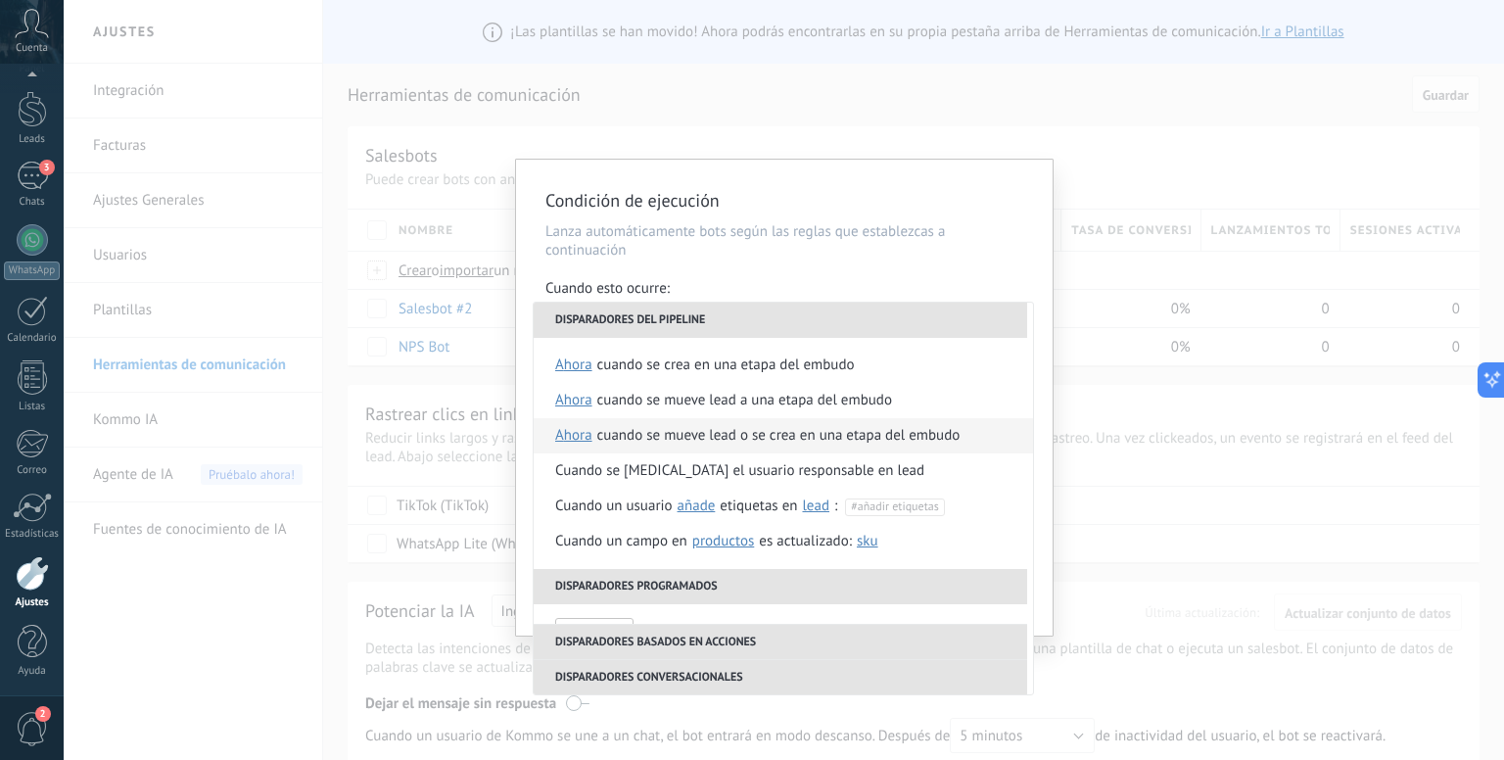
click at [728, 434] on div "Cuando se mueve lead o se crea en una etapa del embudo" at bounding box center [778, 435] width 363 height 35
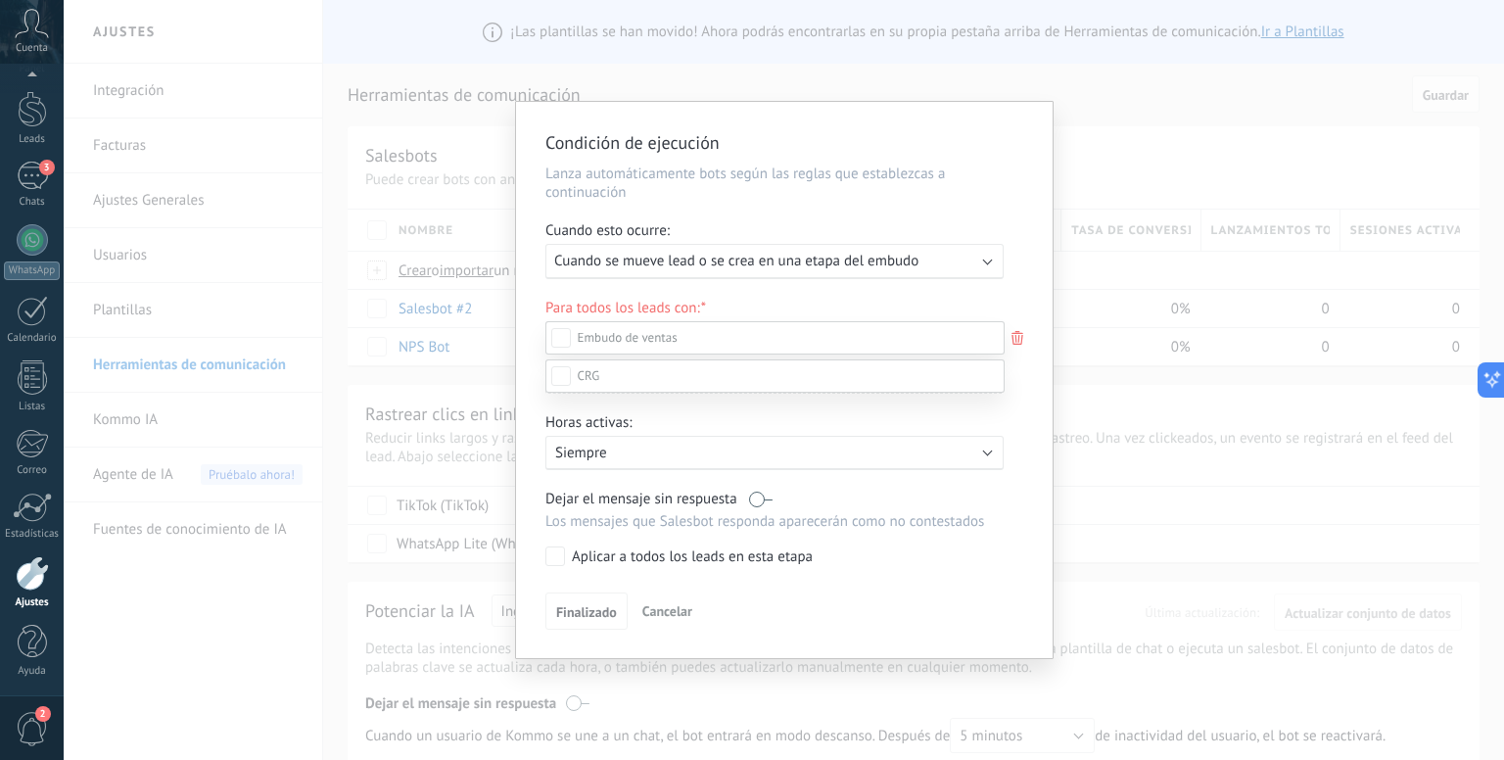
click at [1022, 424] on div at bounding box center [784, 380] width 1440 height 760
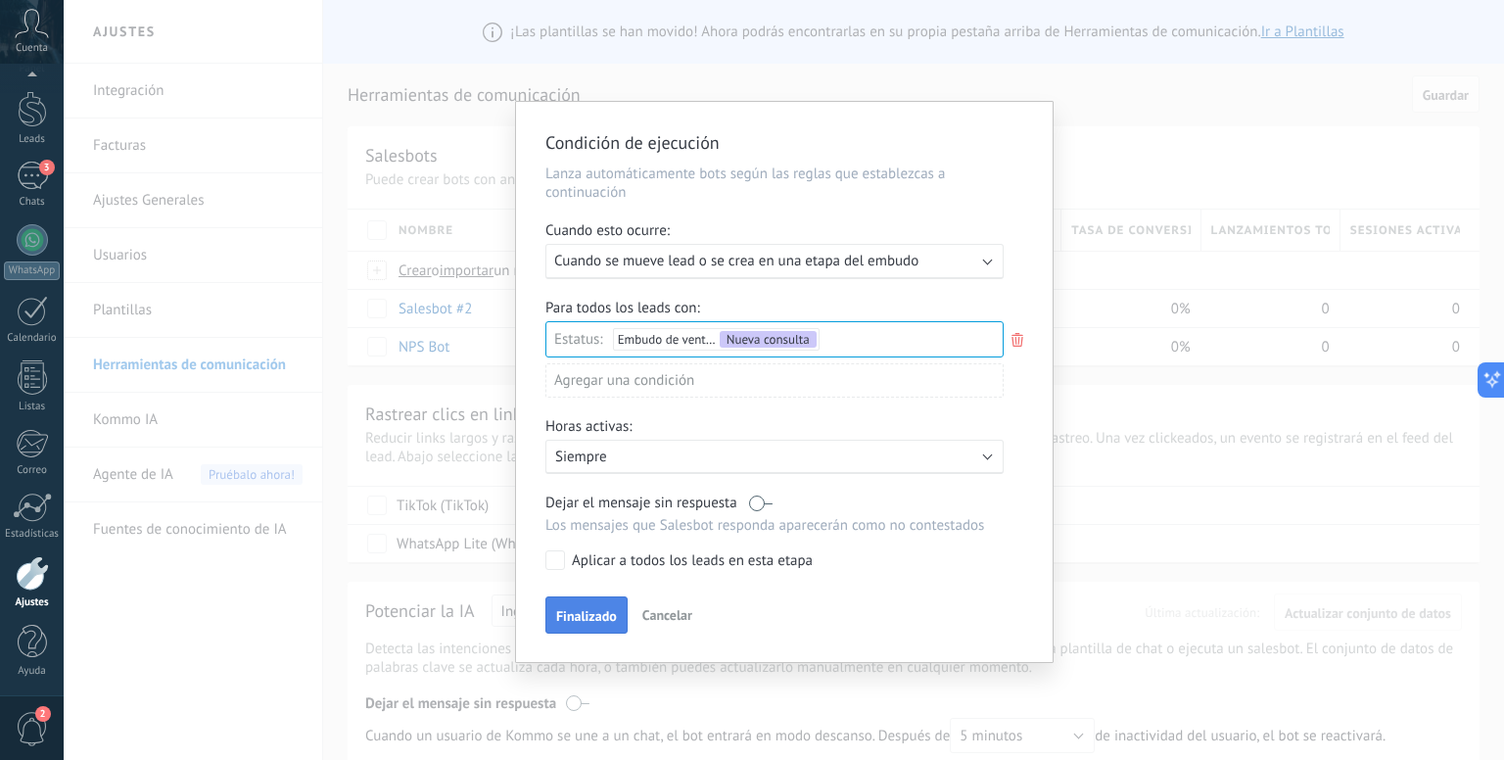
click at [580, 613] on span "Finalizado" at bounding box center [586, 616] width 61 height 14
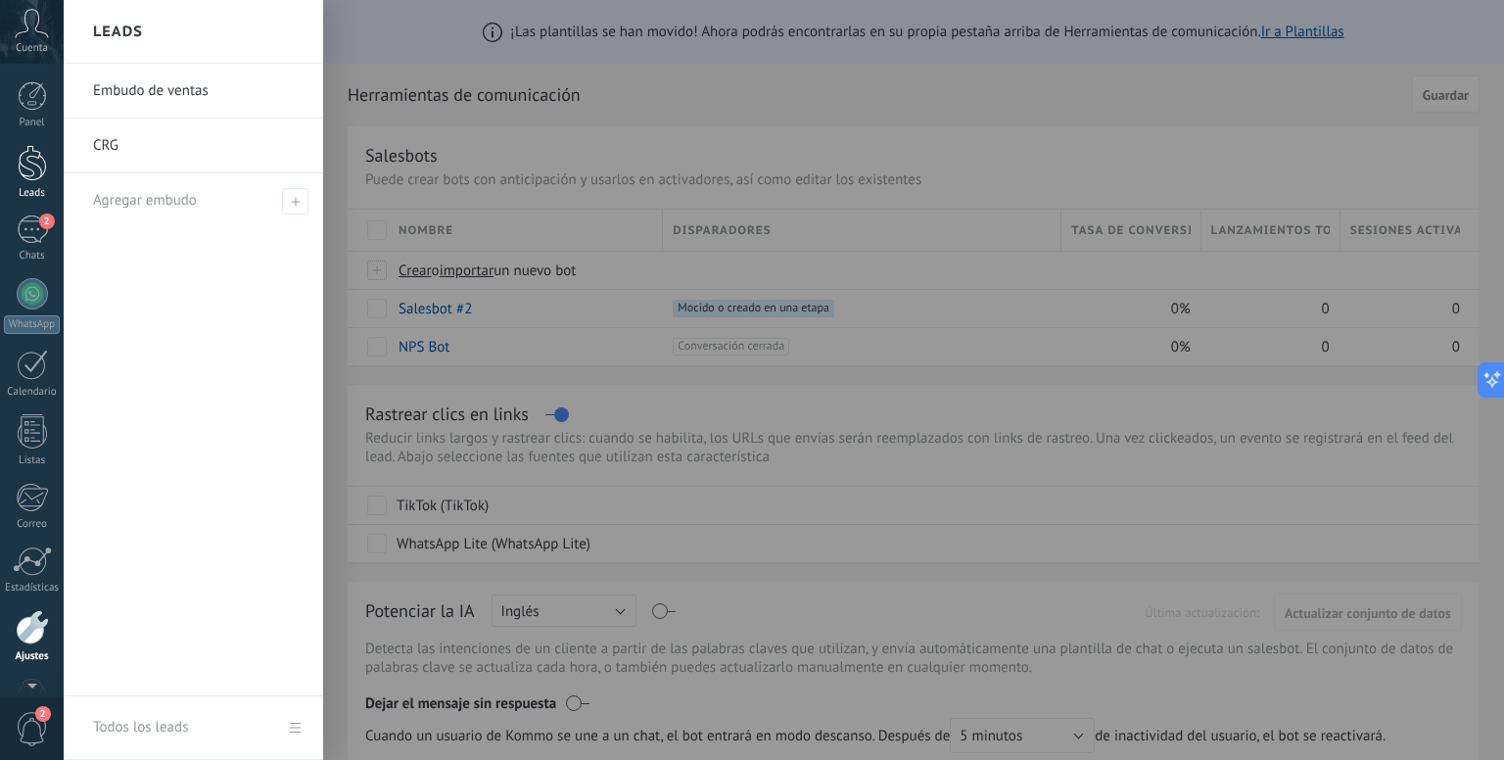
click at [18, 163] on div at bounding box center [32, 163] width 29 height 36
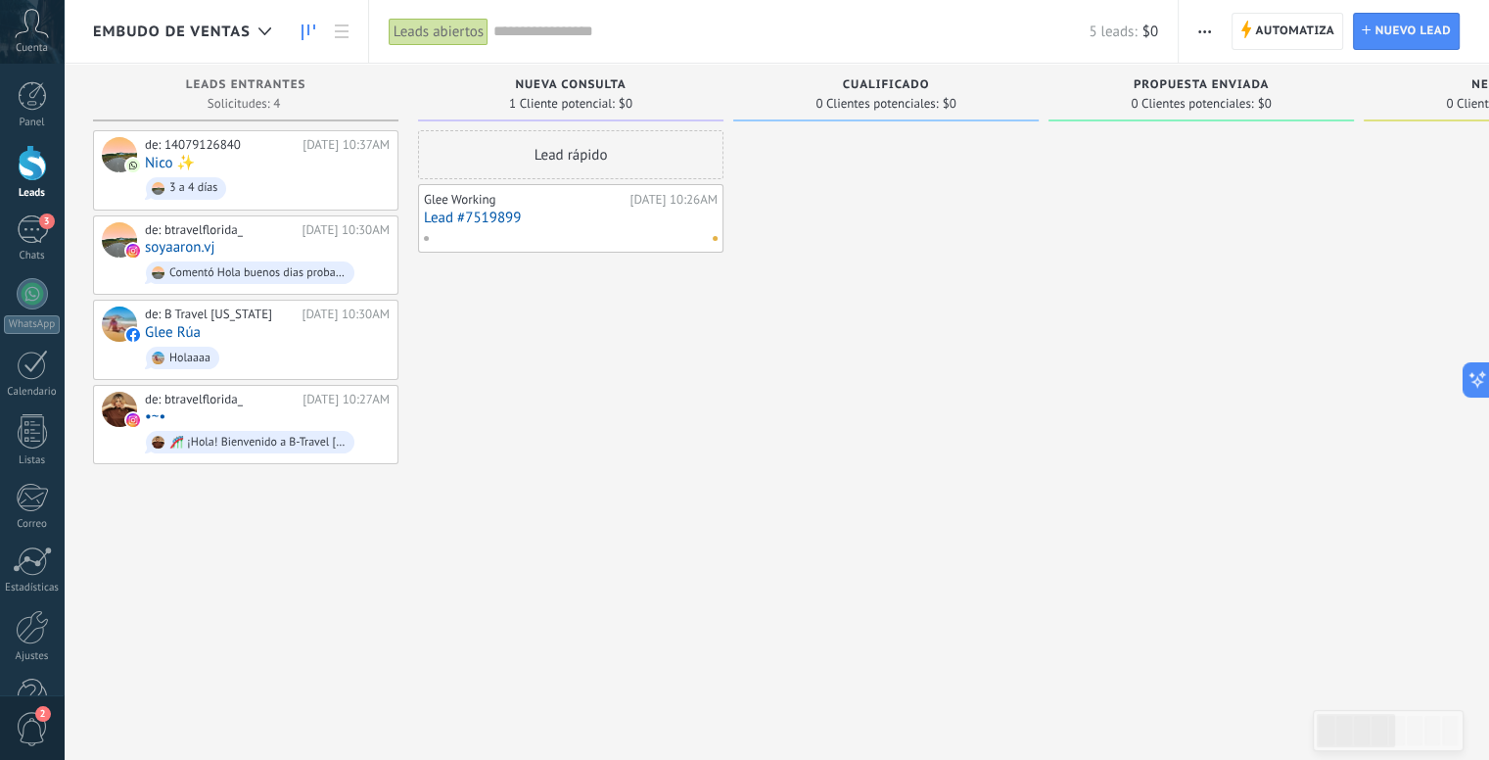
click at [464, 225] on div "Glee Working Hoy 10:26AM Lead #7519899" at bounding box center [571, 218] width 294 height 57
click at [477, 213] on link "Lead #7519899" at bounding box center [571, 217] width 294 height 17
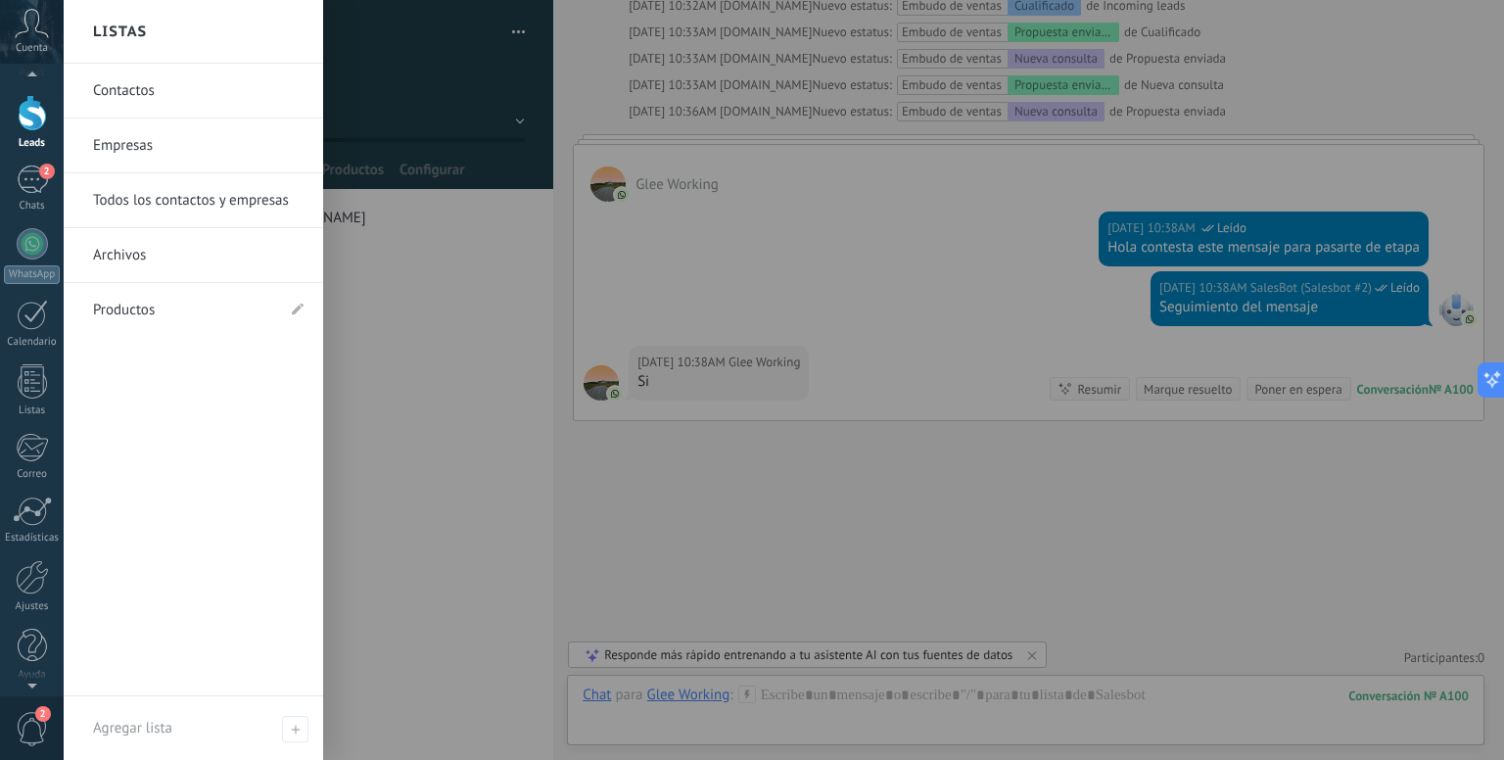
scroll to position [54, 0]
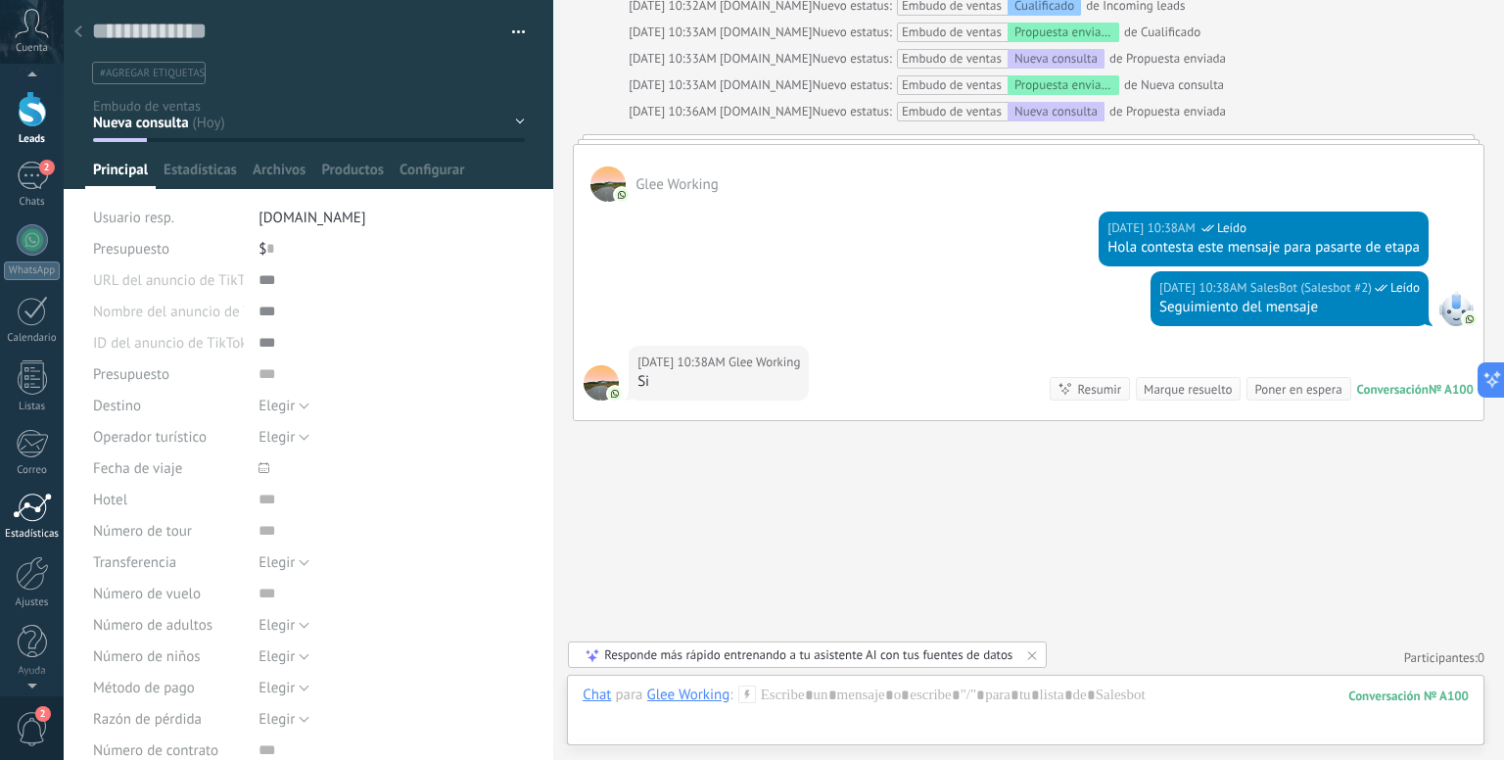
click at [30, 523] on link "Estadísticas" at bounding box center [32, 516] width 64 height 48
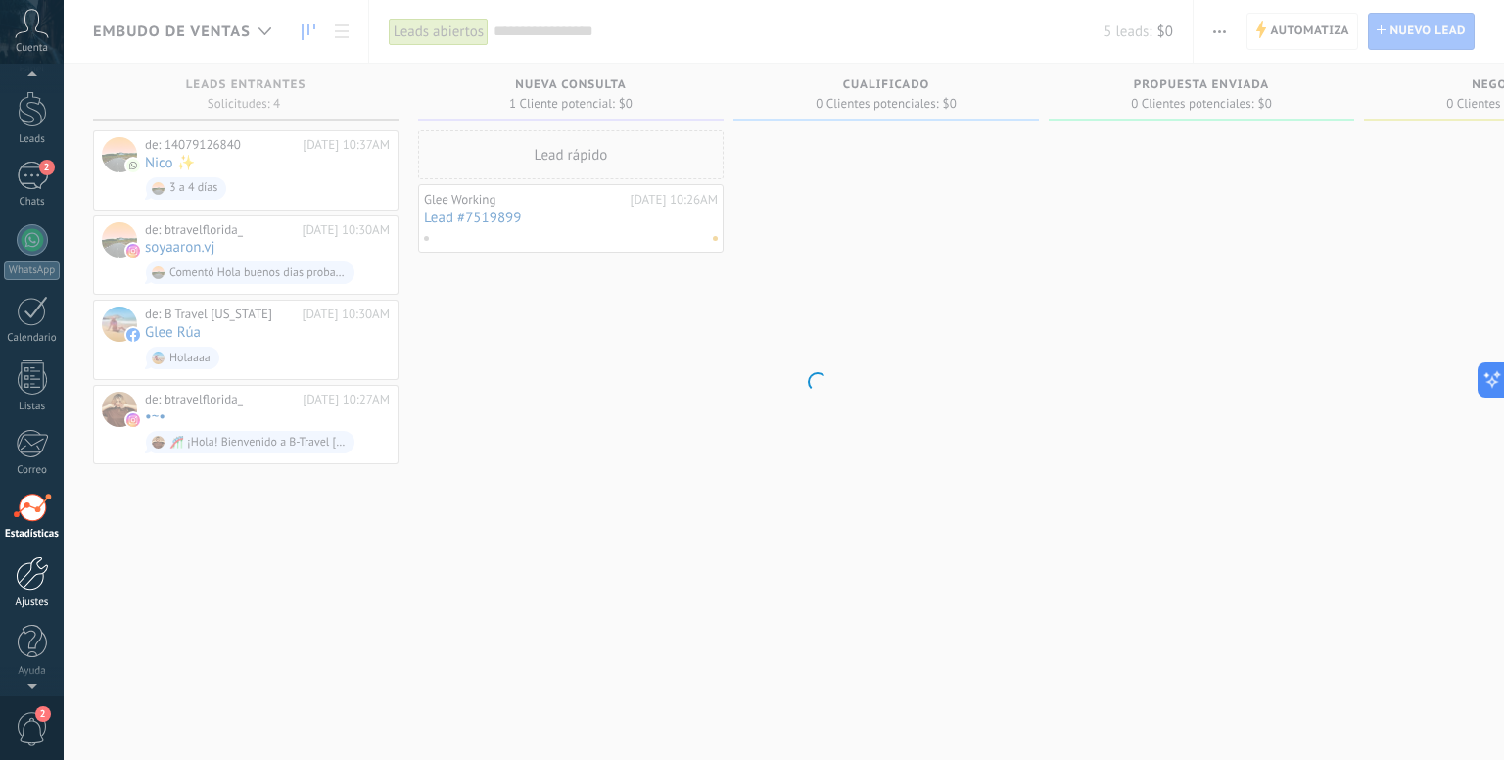
click at [27, 585] on div at bounding box center [32, 573] width 33 height 34
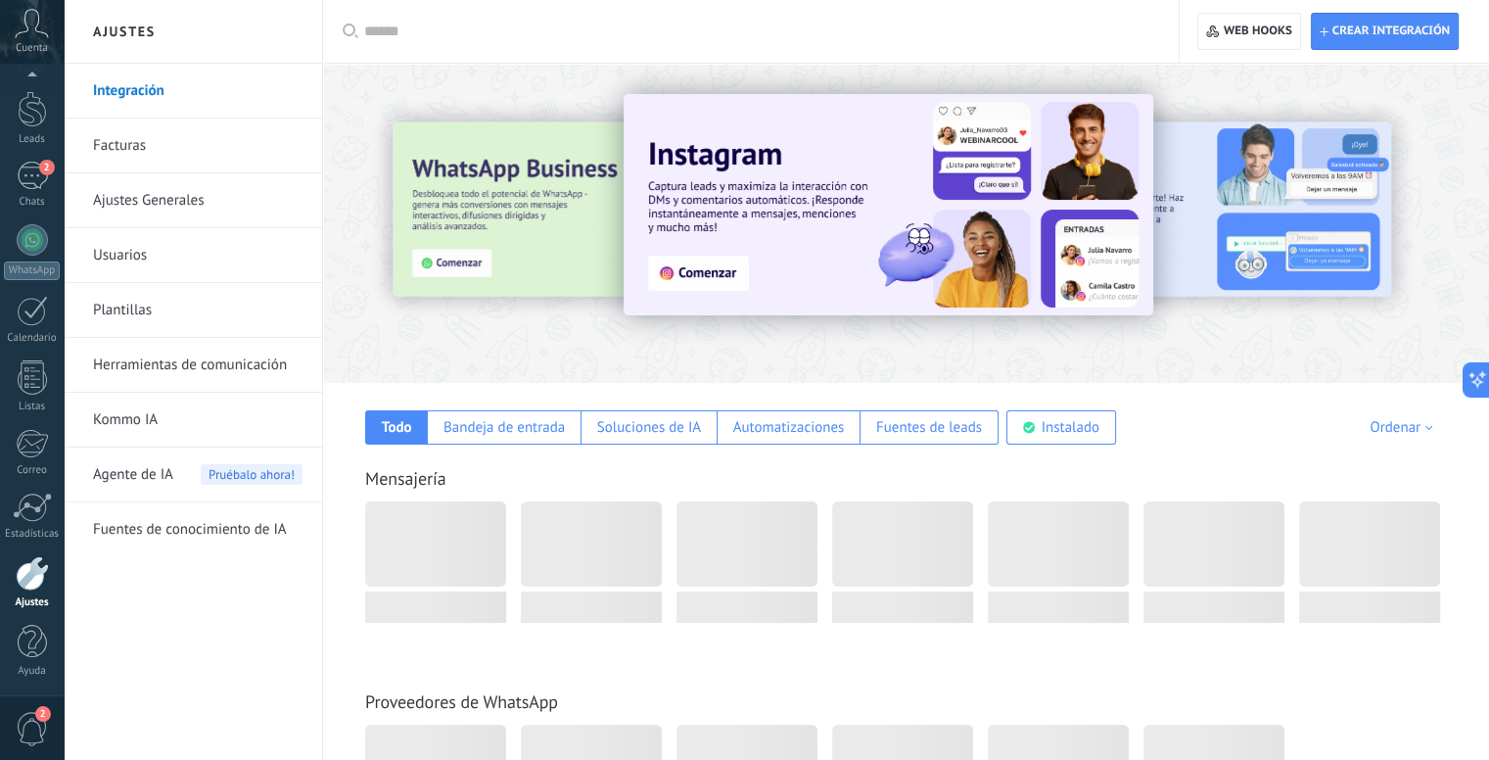
click at [23, 576] on div at bounding box center [32, 573] width 33 height 34
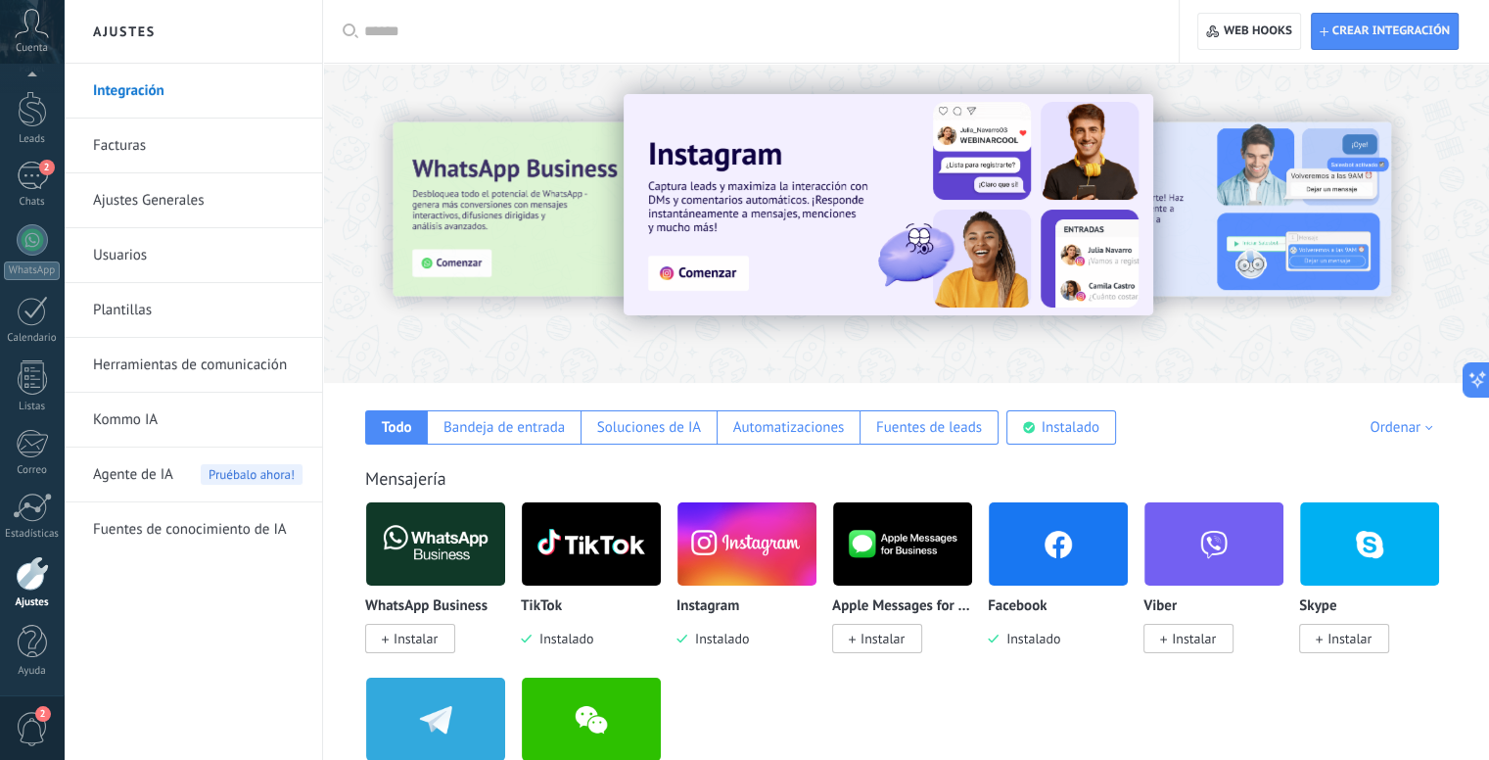
click at [135, 365] on link "Herramientas de comunicación" at bounding box center [197, 365] width 209 height 55
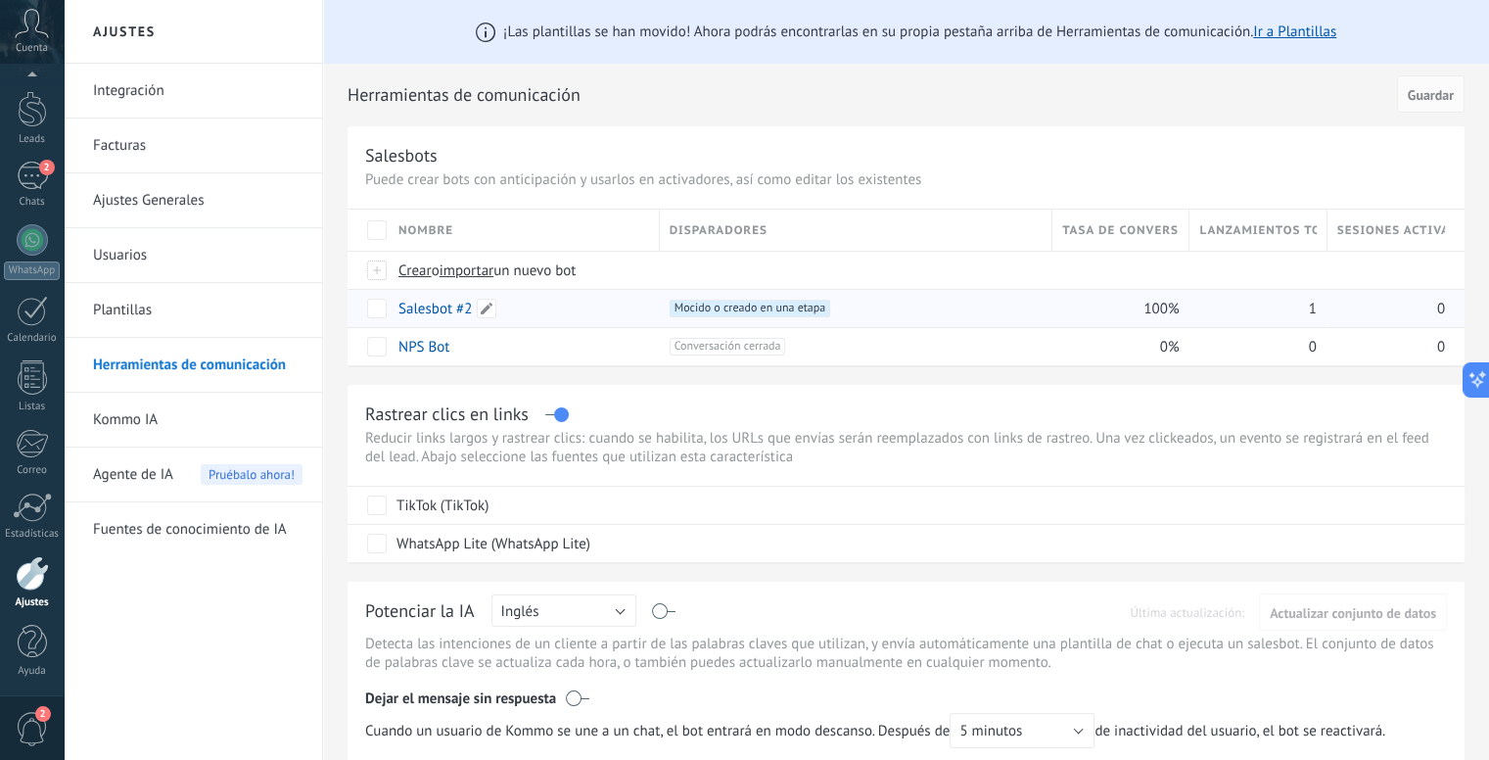
click at [423, 300] on link "Salesbot #2" at bounding box center [434, 309] width 73 height 19
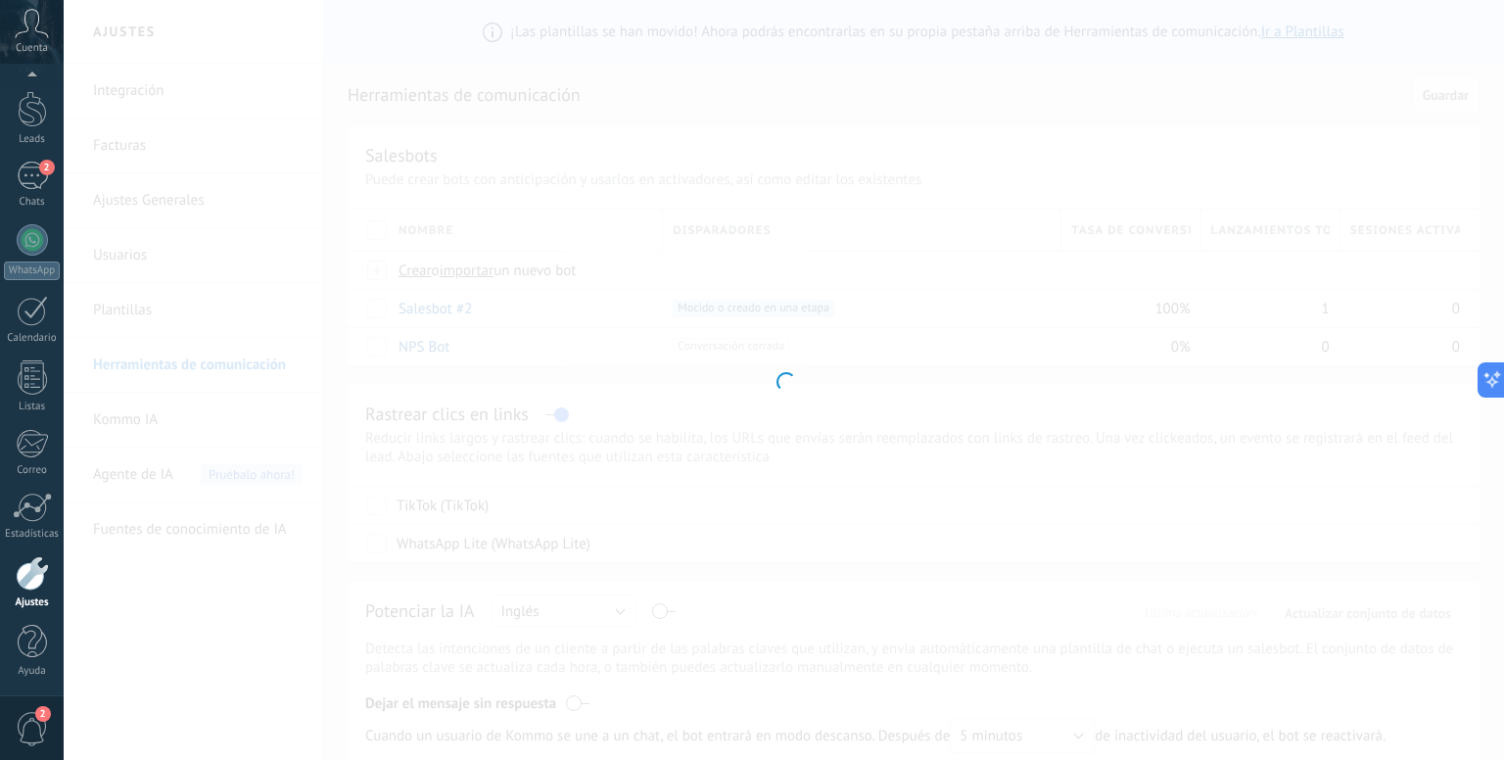
type input "**********"
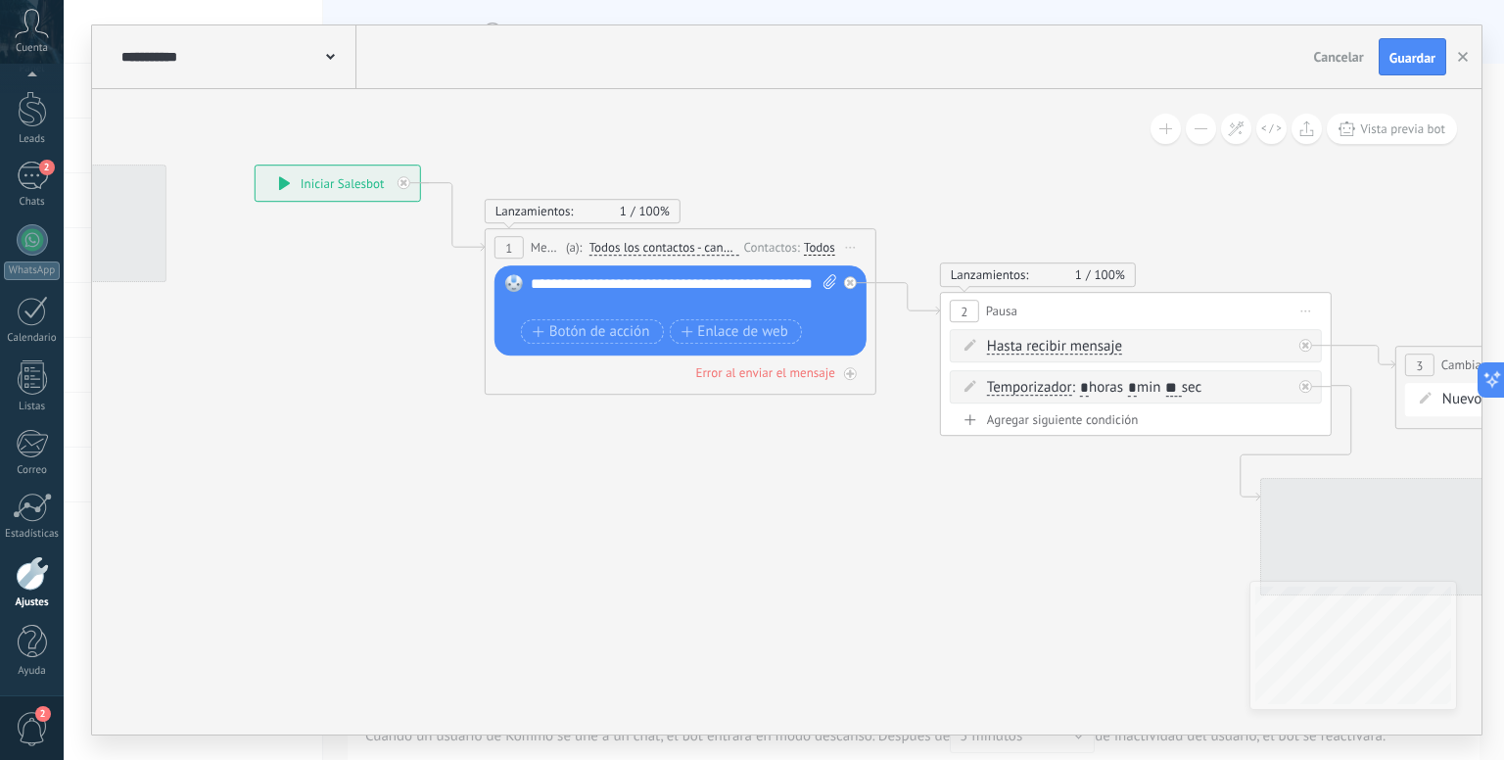
drag, startPoint x: 905, startPoint y: 541, endPoint x: 303, endPoint y: 389, distance: 621.1
click at [329, 389] on icon at bounding box center [1235, 394] width 2941 height 1438
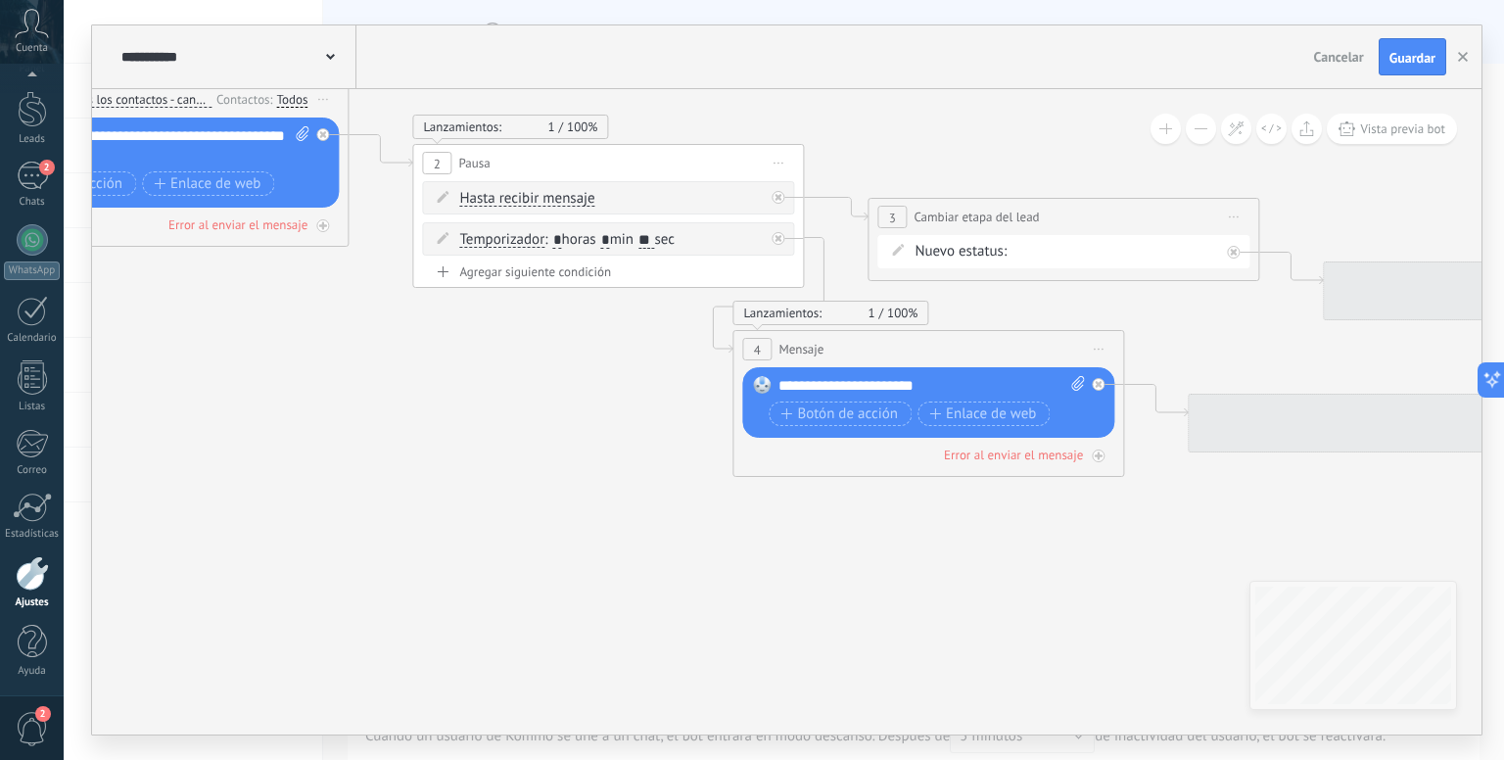
drag, startPoint x: 736, startPoint y: 455, endPoint x: 450, endPoint y: 369, distance: 298.5
click at [468, 372] on icon at bounding box center [707, 246] width 2941 height 1438
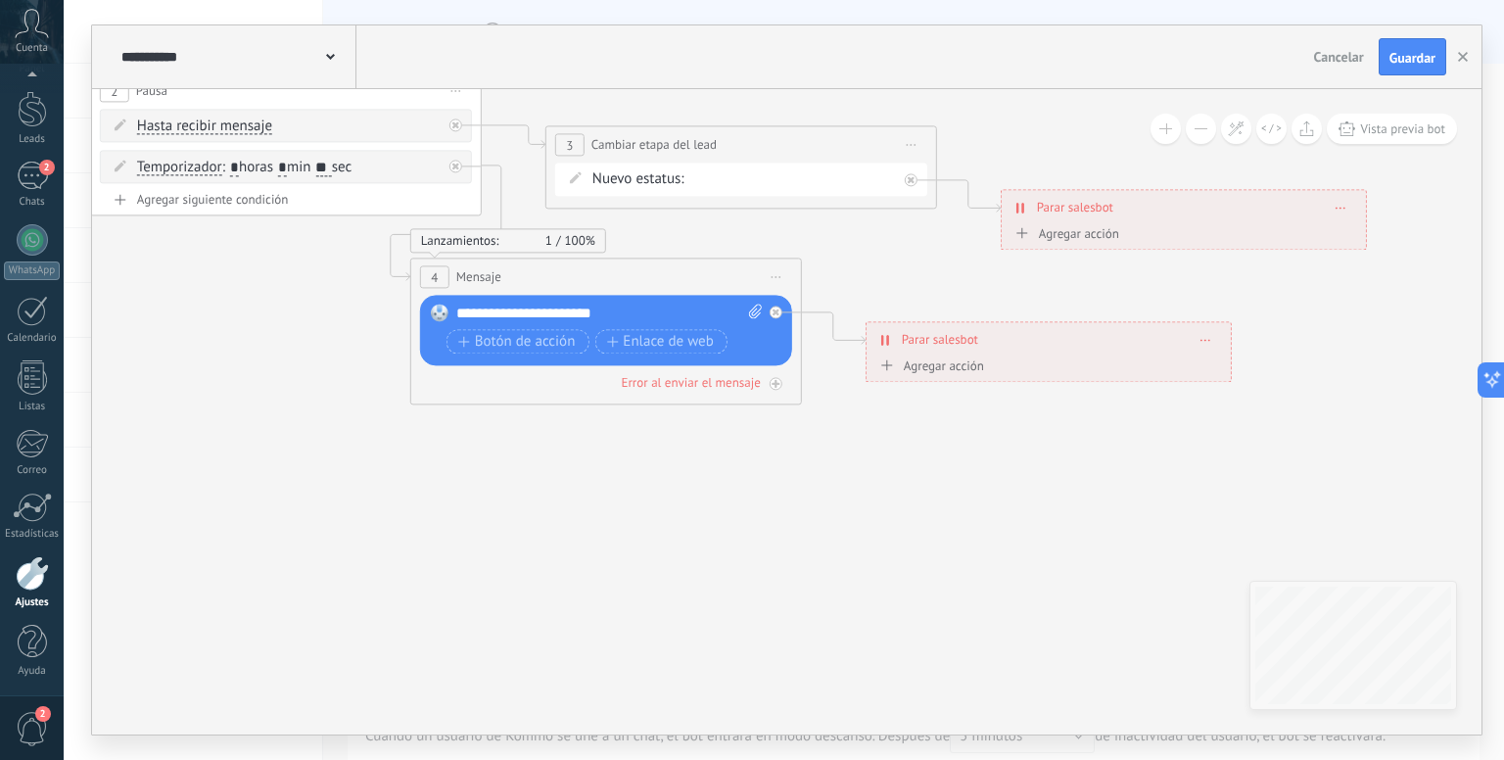
drag, startPoint x: 491, startPoint y: 461, endPoint x: 314, endPoint y: 442, distance: 178.2
click at [333, 443] on icon at bounding box center [385, 174] width 2941 height 1438
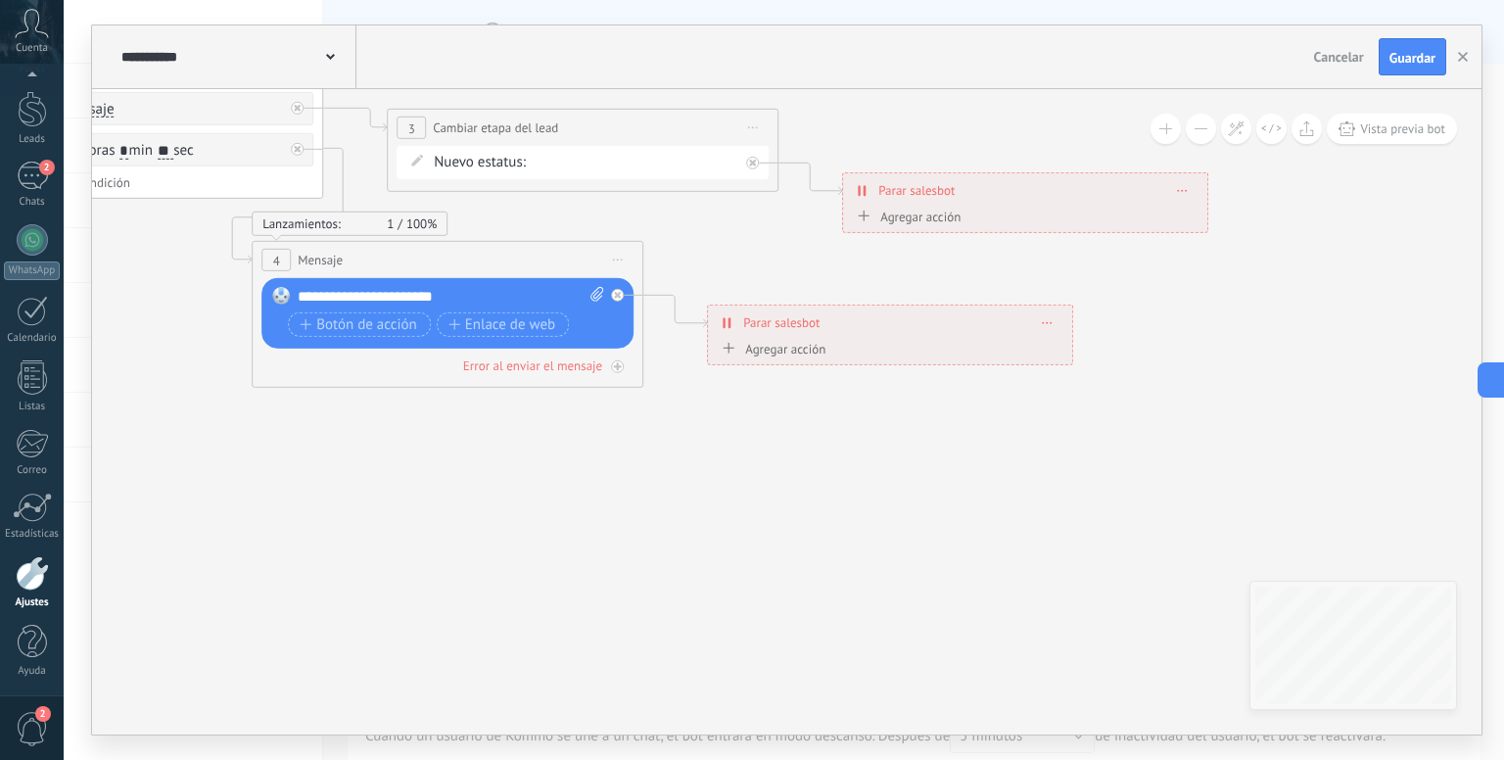
click at [818, 348] on div "Agregar acción" at bounding box center [771, 348] width 109 height 15
click at [818, 348] on button "Conversación marcada como cerrada" at bounding box center [829, 348] width 245 height 35
click at [1069, 366] on icon at bounding box center [227, 157] width 2941 height 1438
click at [1043, 321] on icon at bounding box center [1048, 322] width 10 height 2
click at [1073, 351] on div "Borrar" at bounding box center [1083, 350] width 87 height 33
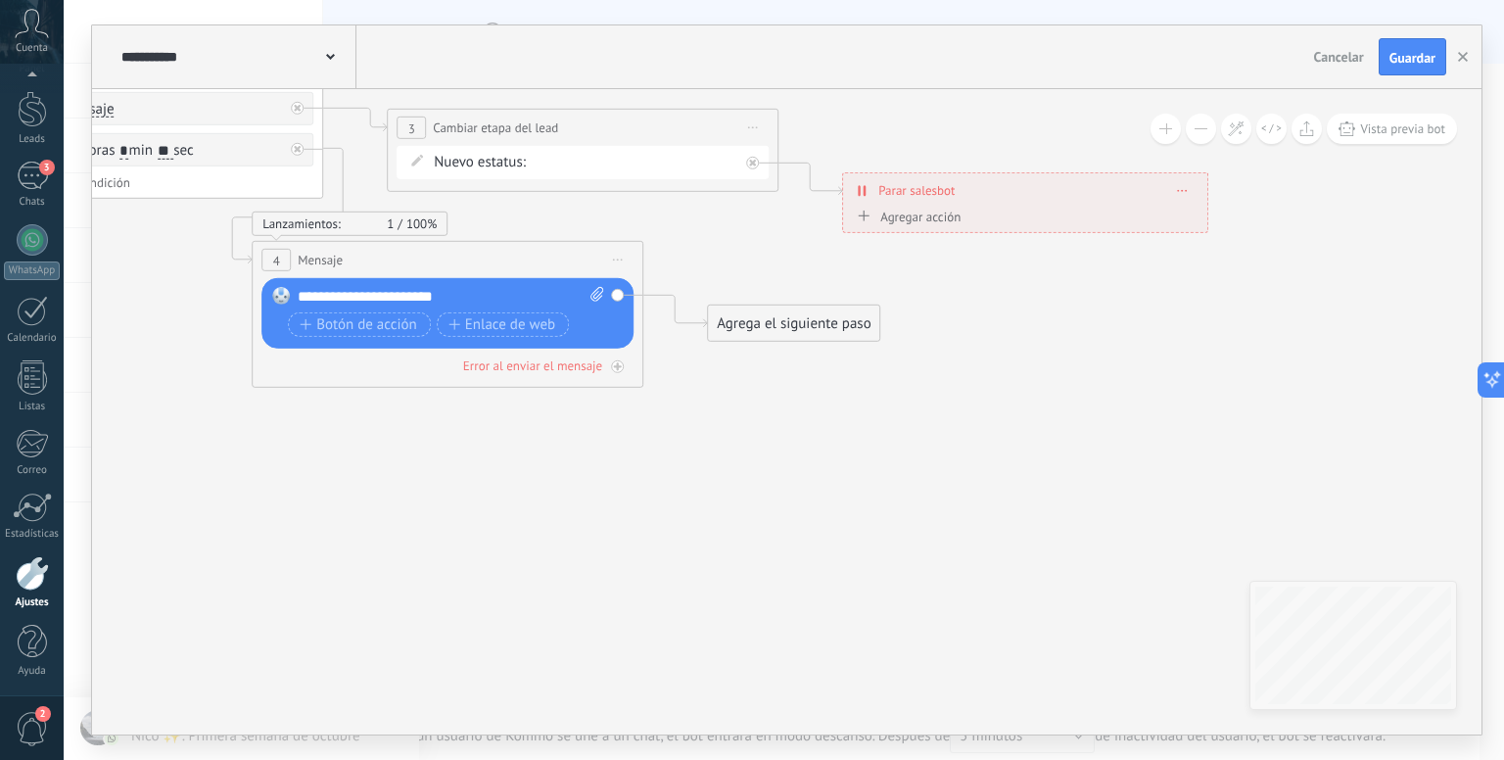
click at [811, 334] on div "Agrega el siguiente paso" at bounding box center [793, 323] width 171 height 32
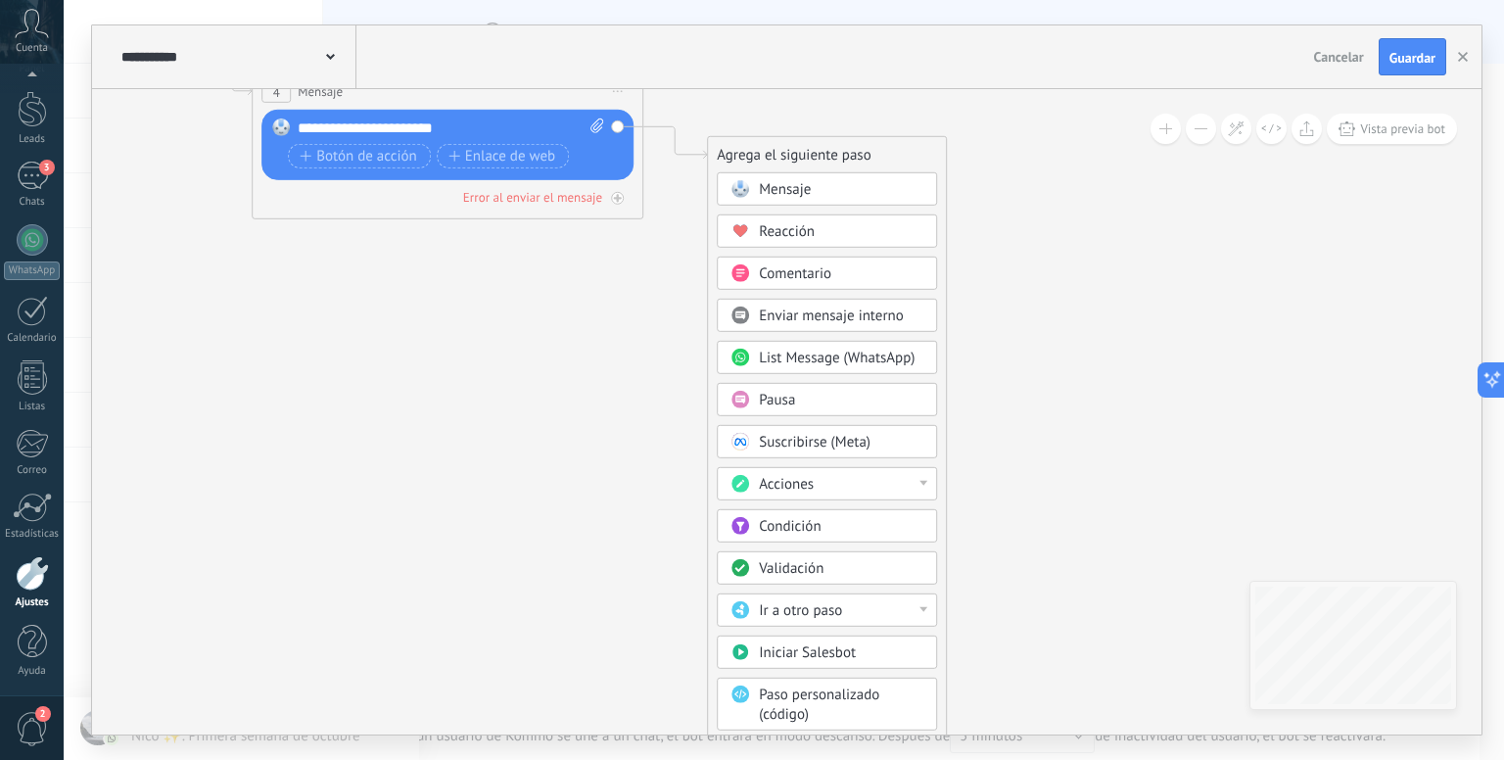
click at [862, 475] on div "Acciones" at bounding box center [841, 485] width 164 height 20
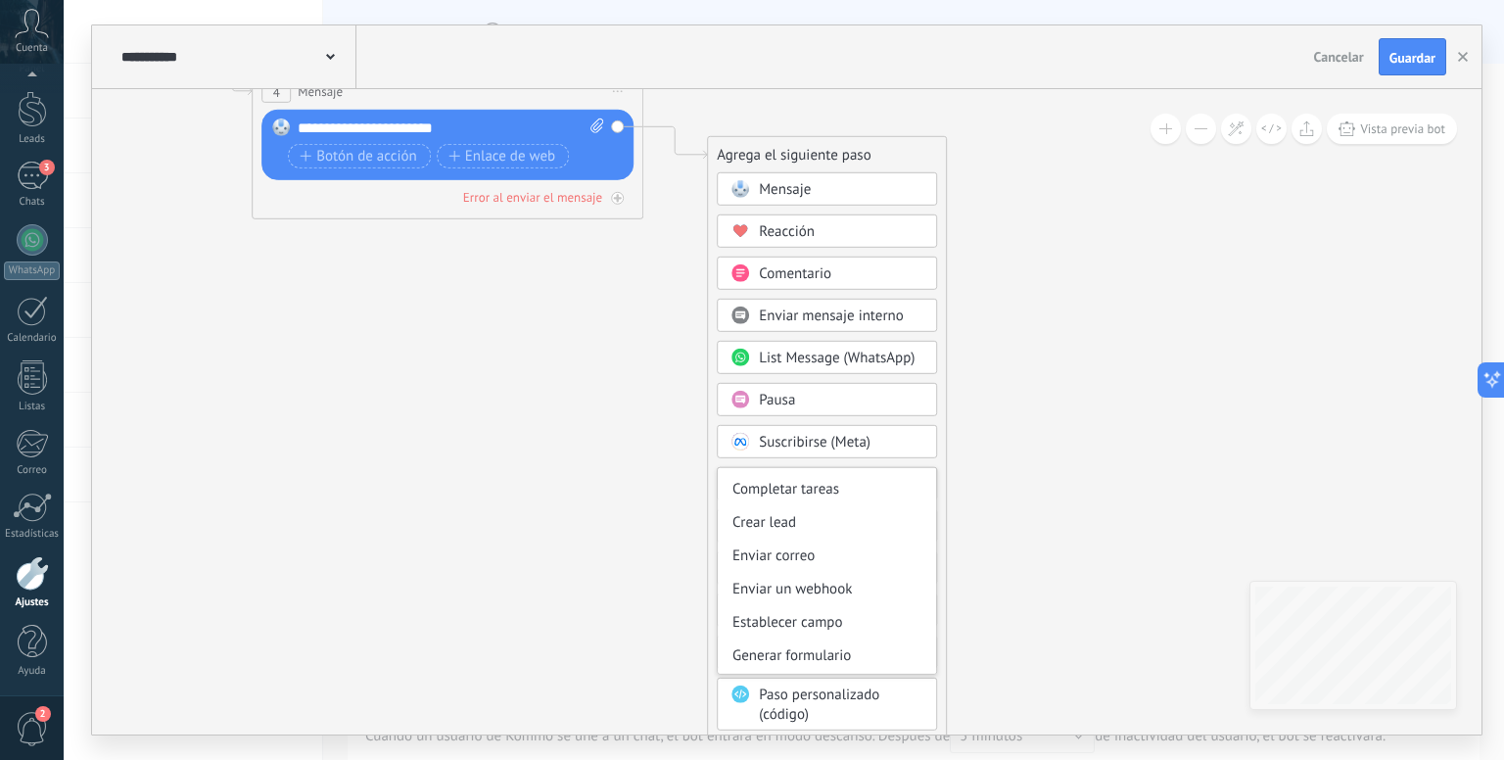
scroll to position [259, 0]
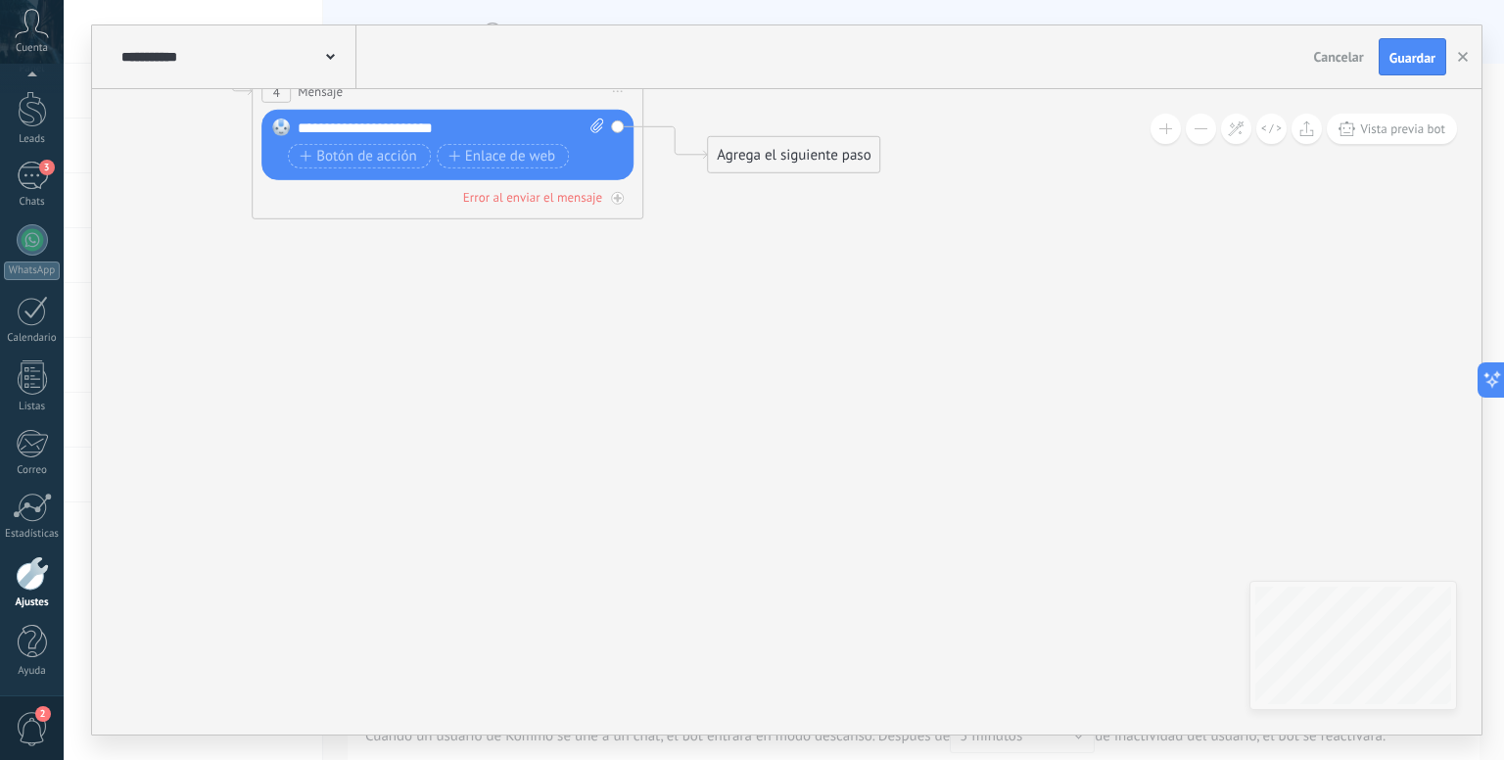
click at [811, 160] on div "Agrega el siguiente paso" at bounding box center [793, 155] width 171 height 32
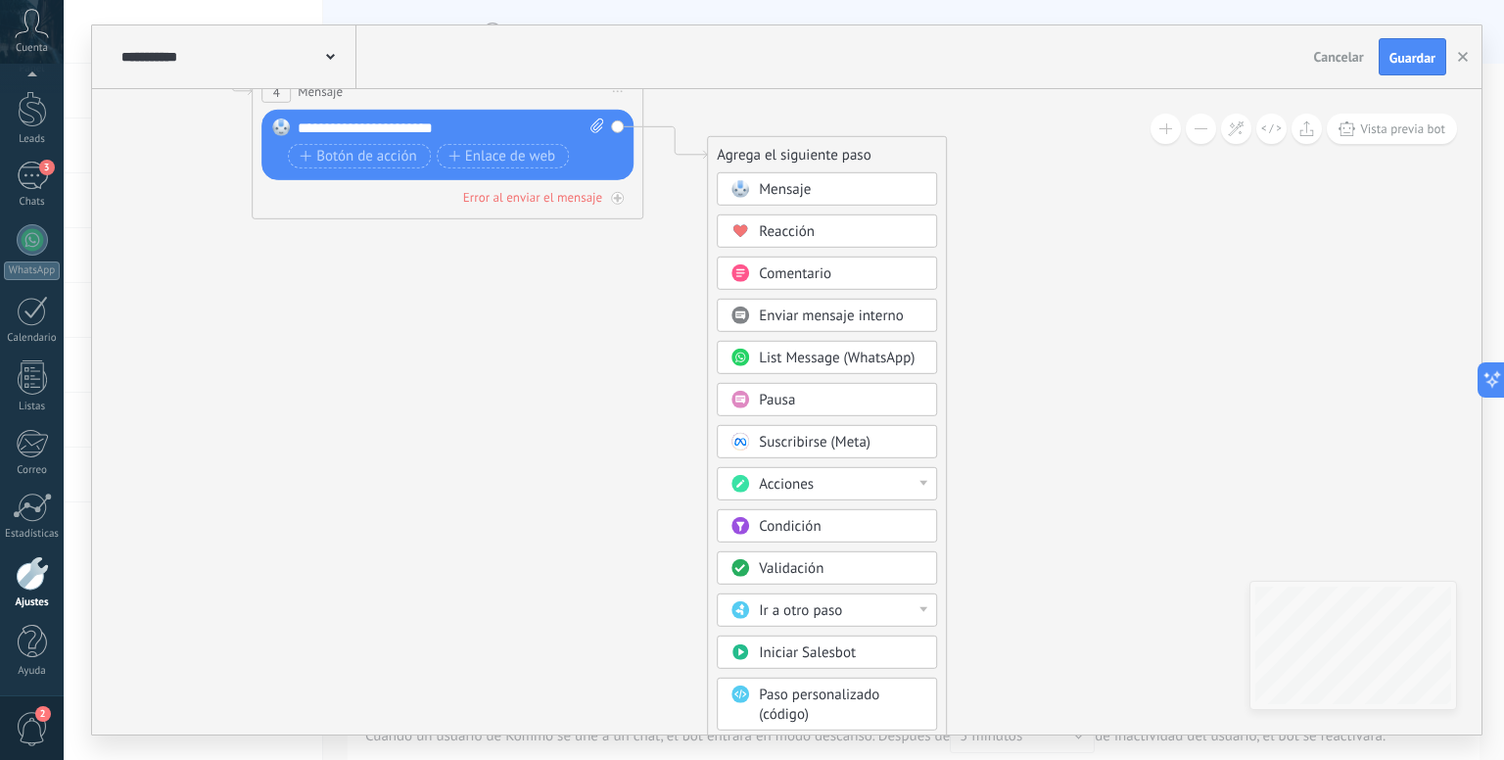
click at [885, 608] on div "Ir a otro paso" at bounding box center [841, 611] width 164 height 20
click at [839, 680] on div "3: Cambiar etapa del lead" at bounding box center [827, 677] width 218 height 33
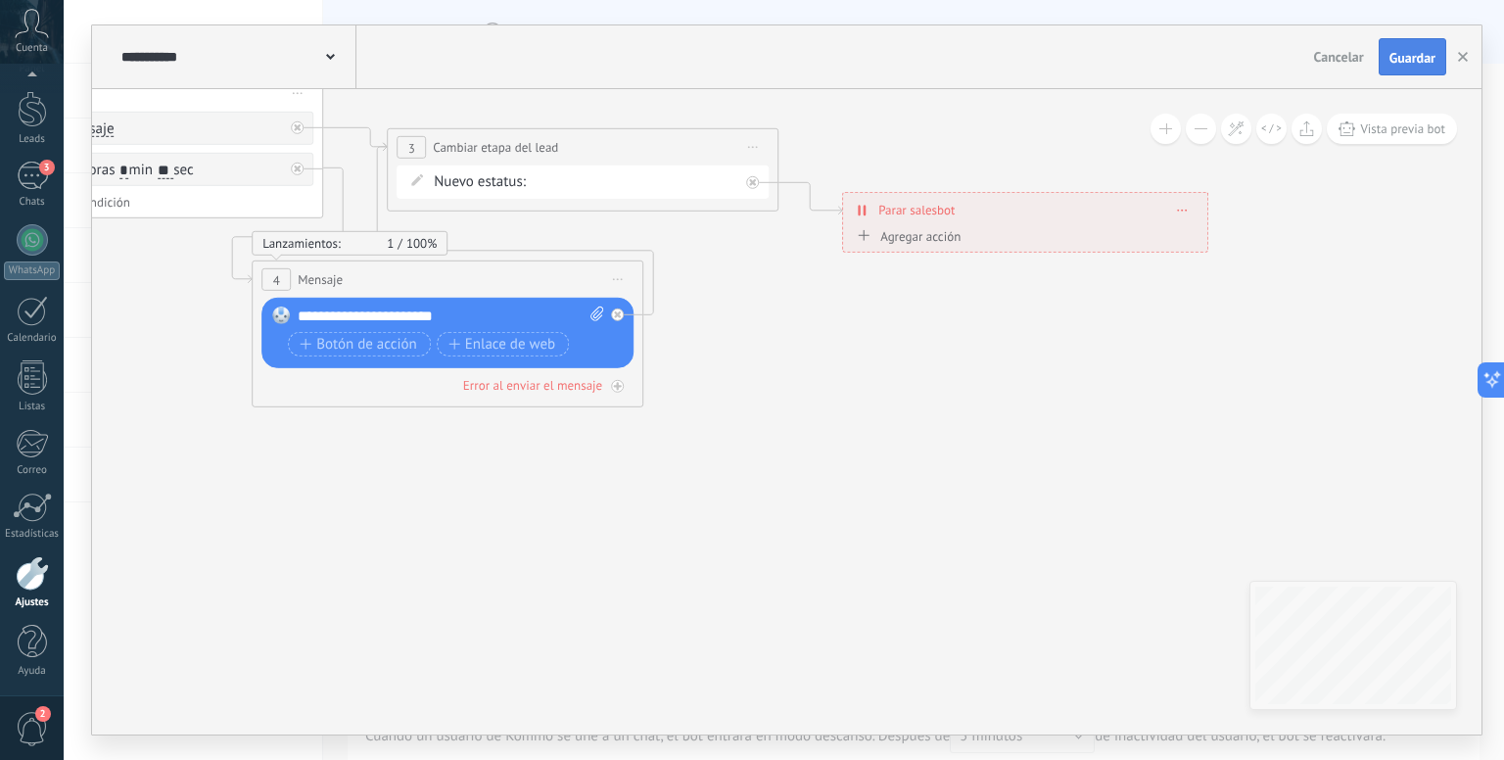
click at [1407, 68] on button "Guardar" at bounding box center [1412, 56] width 68 height 37
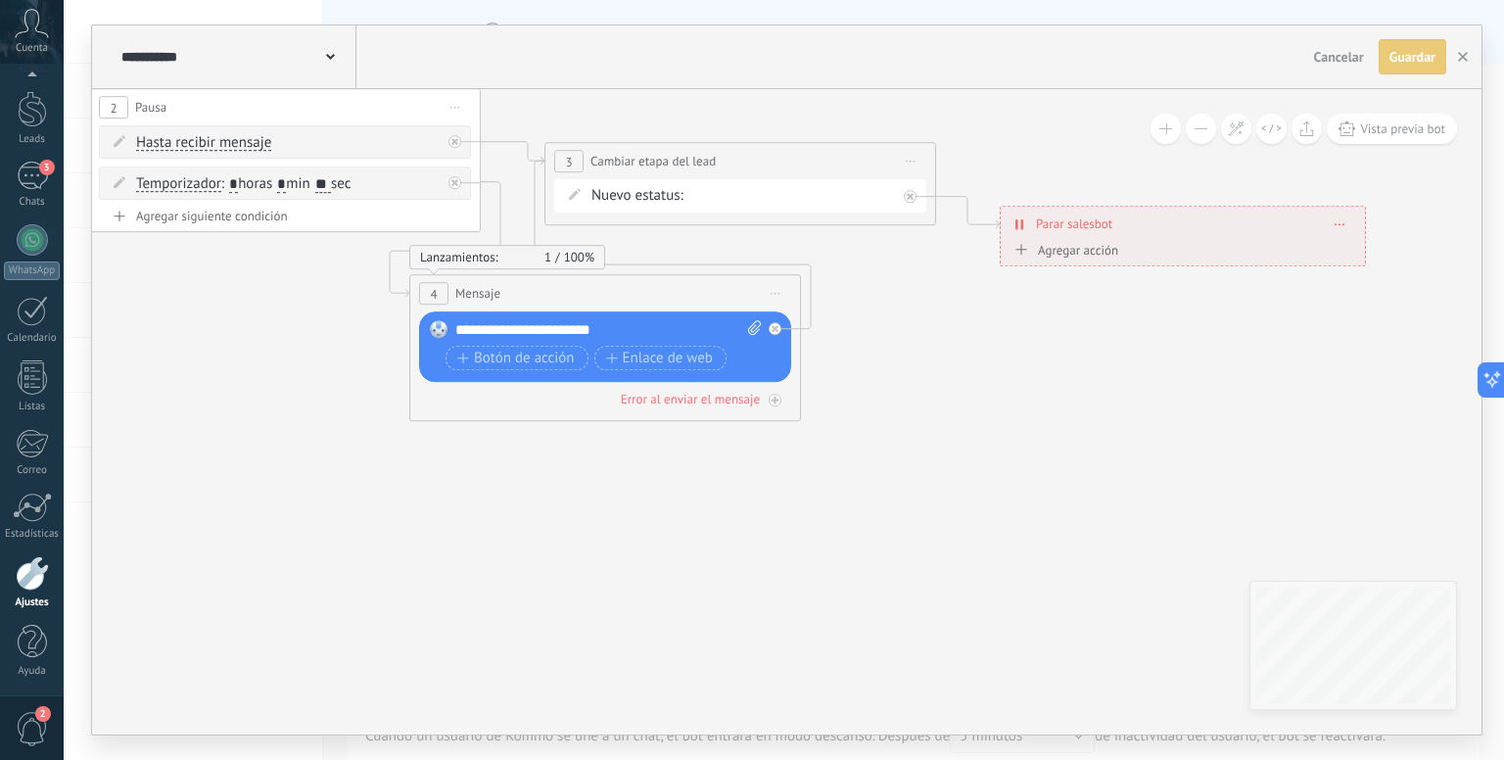
drag, startPoint x: 693, startPoint y: 428, endPoint x: 1417, endPoint y: 457, distance: 725.0
click at [1417, 457] on icon at bounding box center [384, 190] width 2941 height 1438
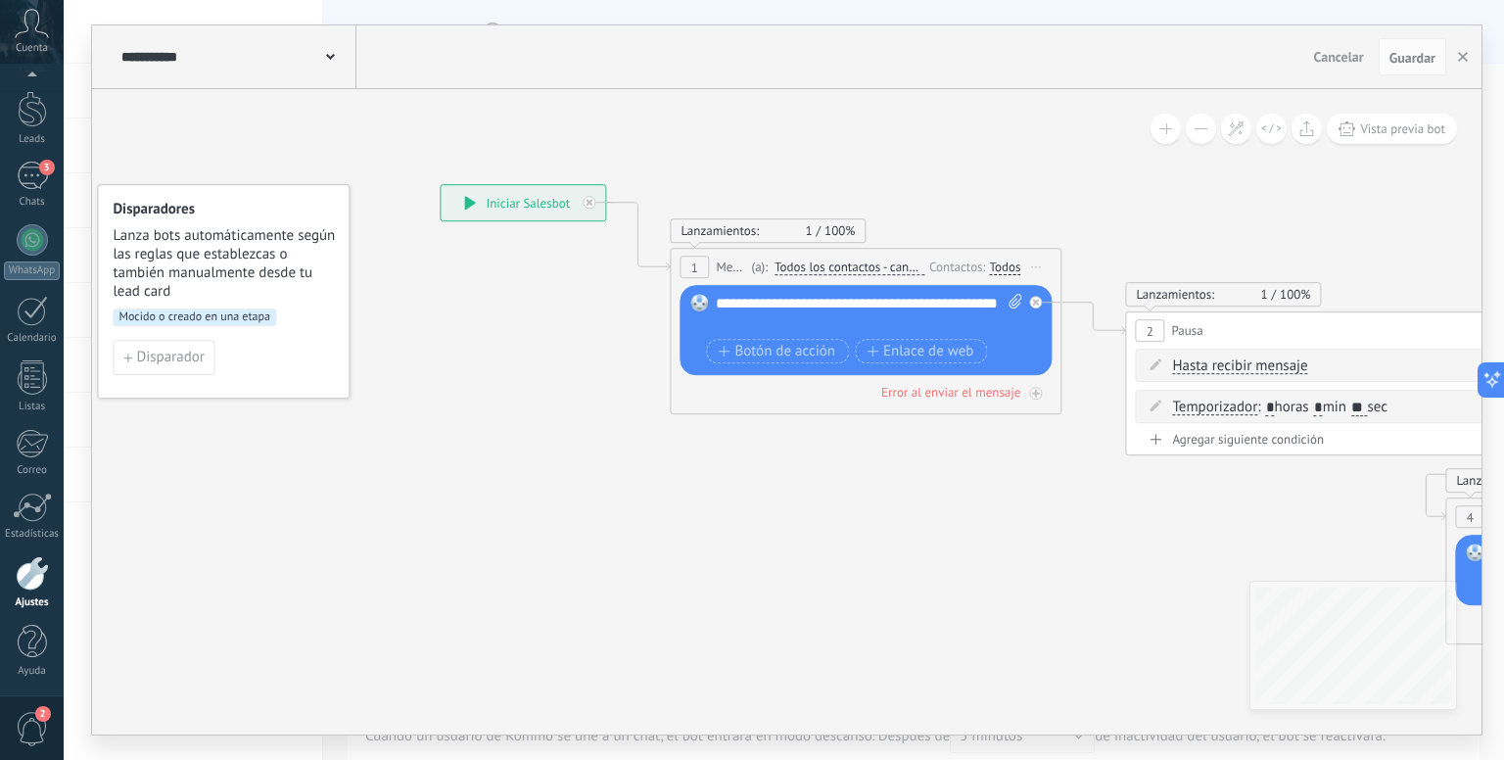
drag, startPoint x: 353, startPoint y: 374, endPoint x: 708, endPoint y: 431, distance: 358.9
click at [830, 559] on icon at bounding box center [1420, 414] width 2941 height 1438
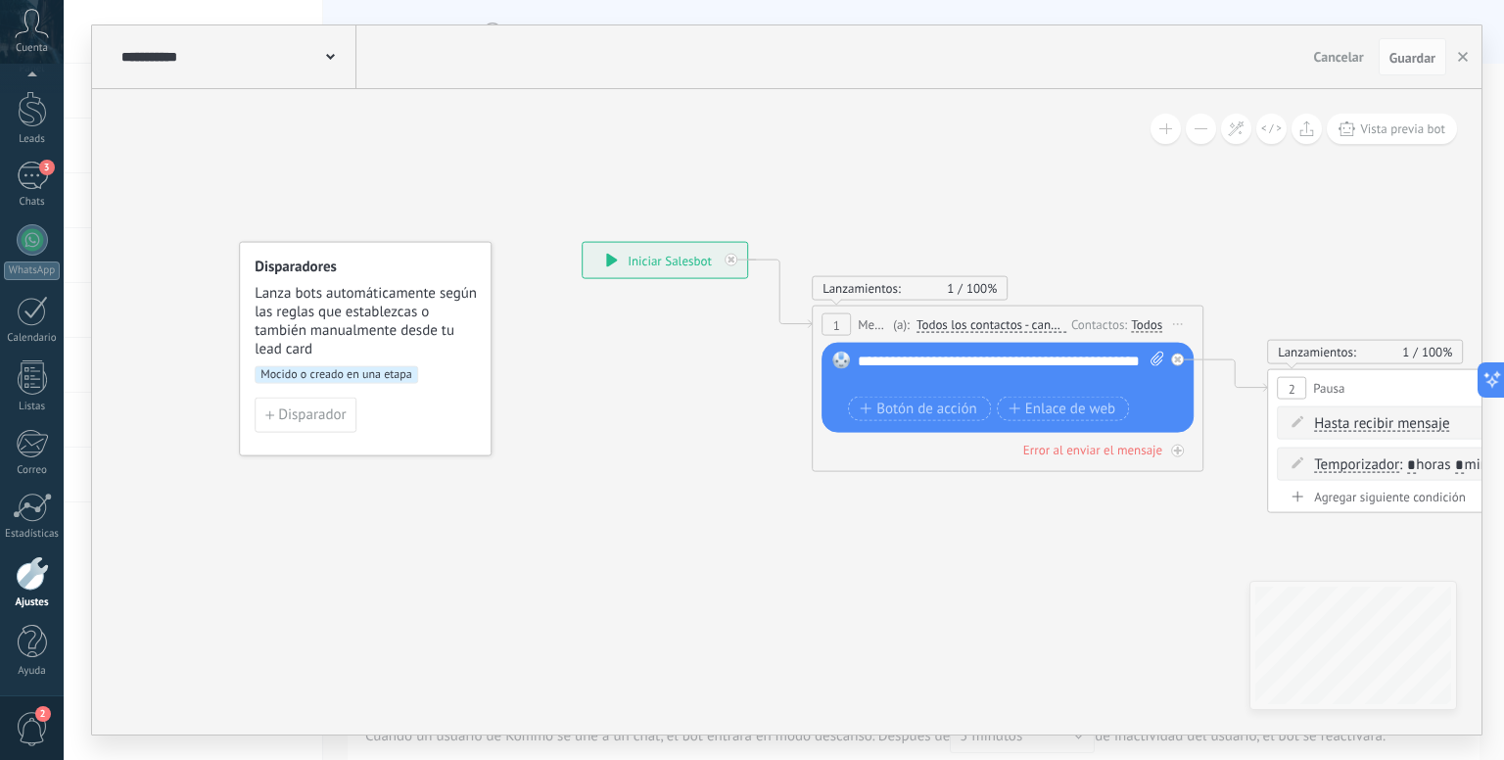
click at [388, 348] on span "Lanza bots automáticamente según las reglas que establezcas o también manualmen…" at bounding box center [366, 321] width 223 height 74
click at [378, 385] on div "Mocido o creado en una etapa" at bounding box center [365, 381] width 221 height 31
click at [23, 158] on div at bounding box center [32, 163] width 29 height 36
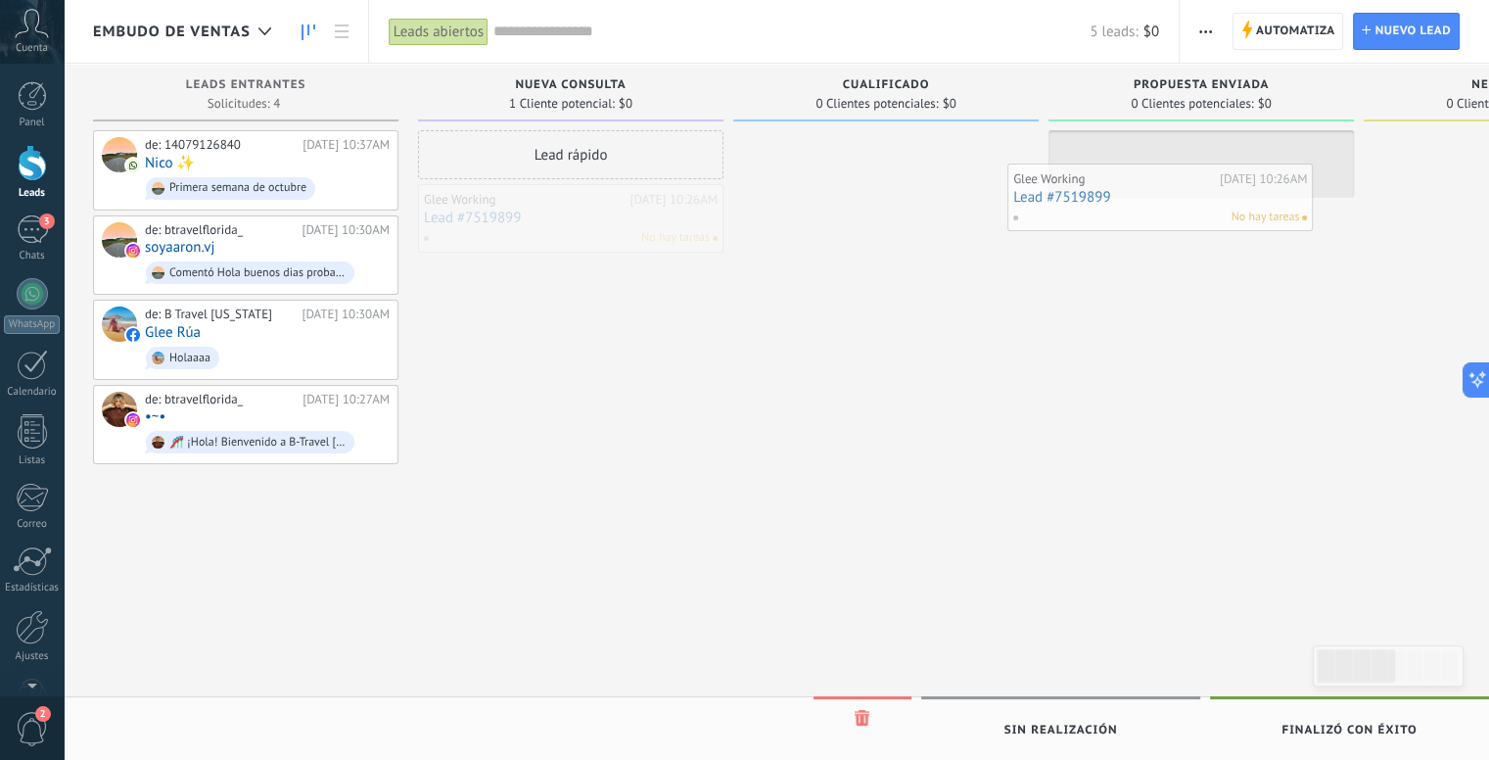
drag, startPoint x: 538, startPoint y: 209, endPoint x: 1134, endPoint y: 189, distance: 595.5
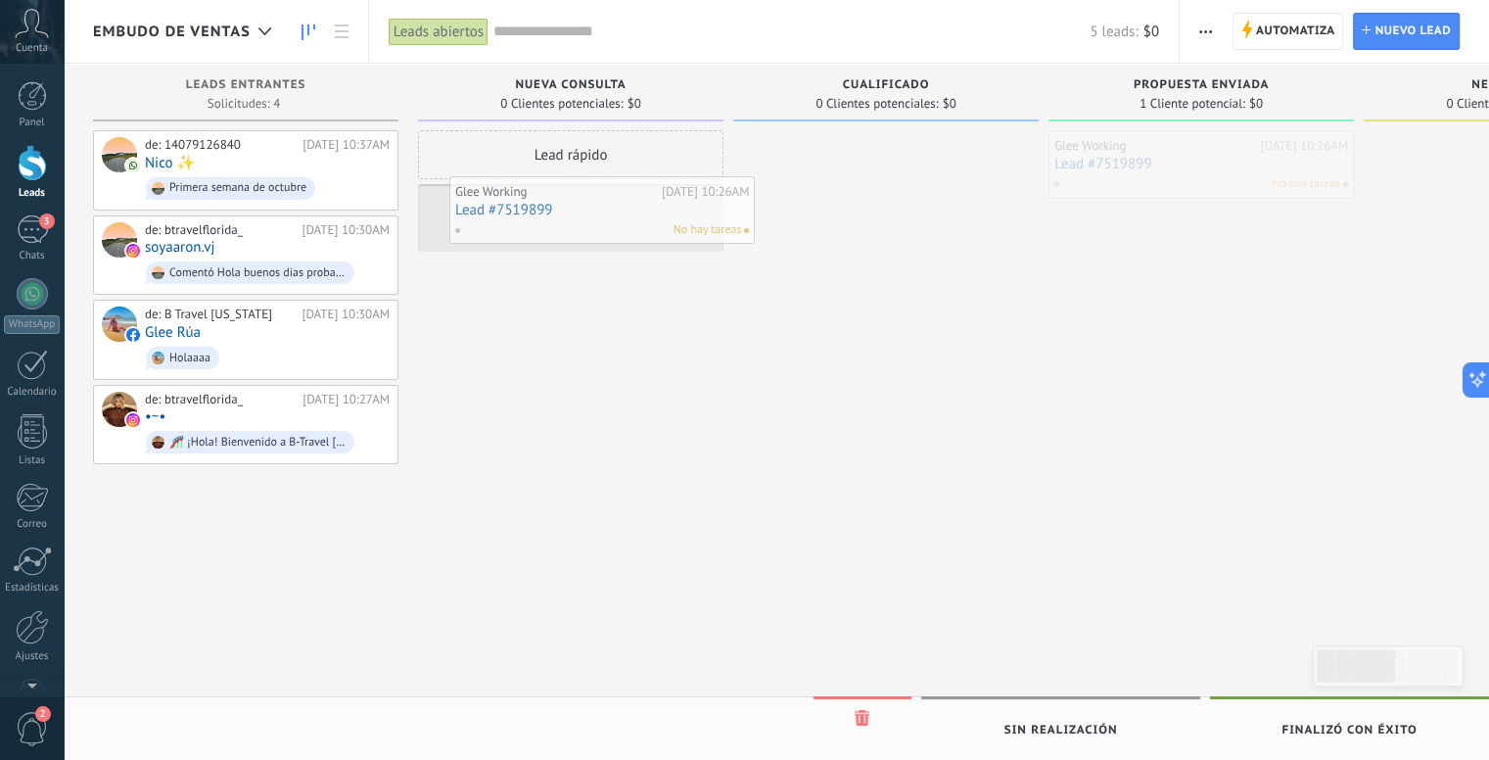
drag, startPoint x: 1151, startPoint y: 144, endPoint x: 552, endPoint y: 190, distance: 600.8
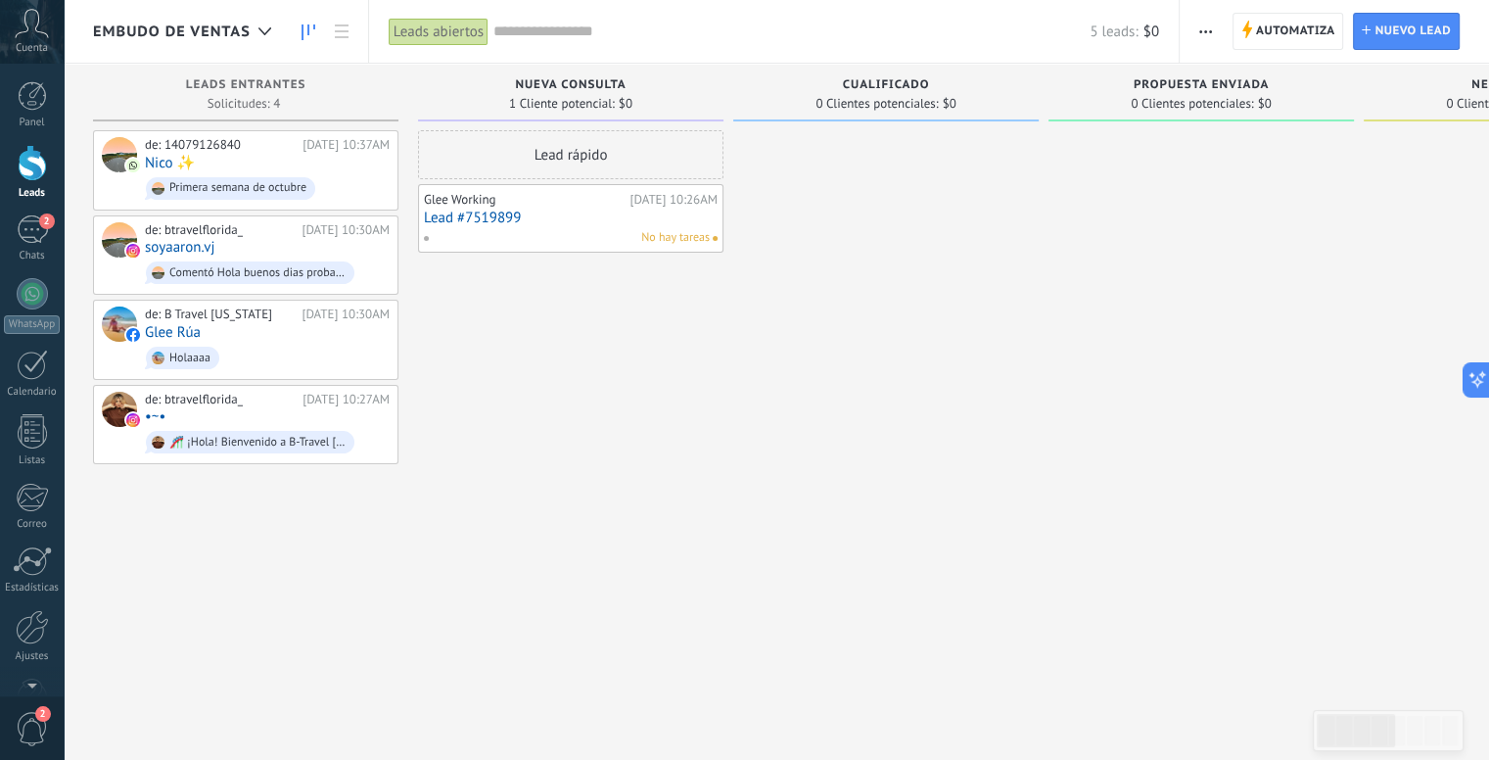
click at [466, 213] on link "Lead #7519899" at bounding box center [571, 217] width 294 height 17
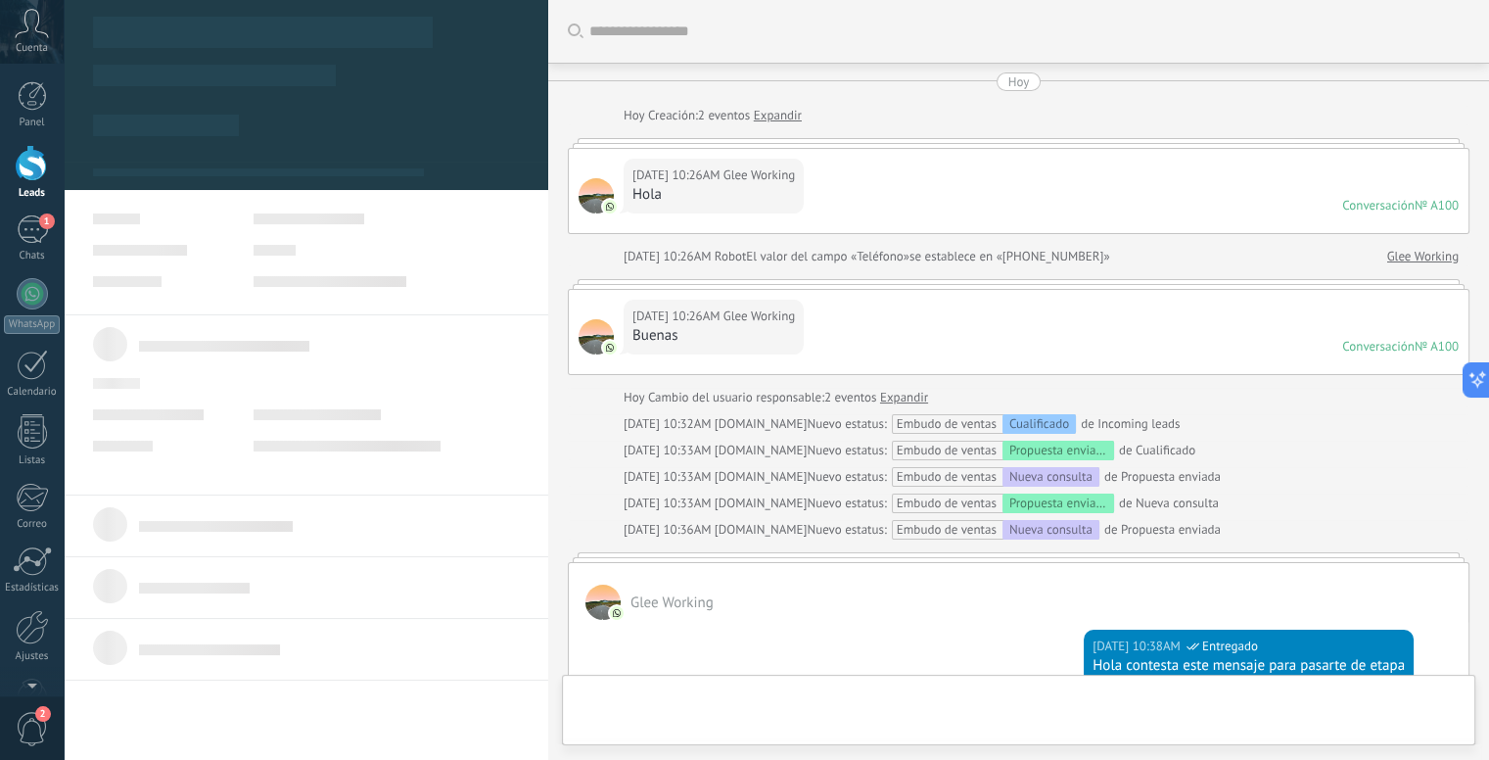
type textarea "**********"
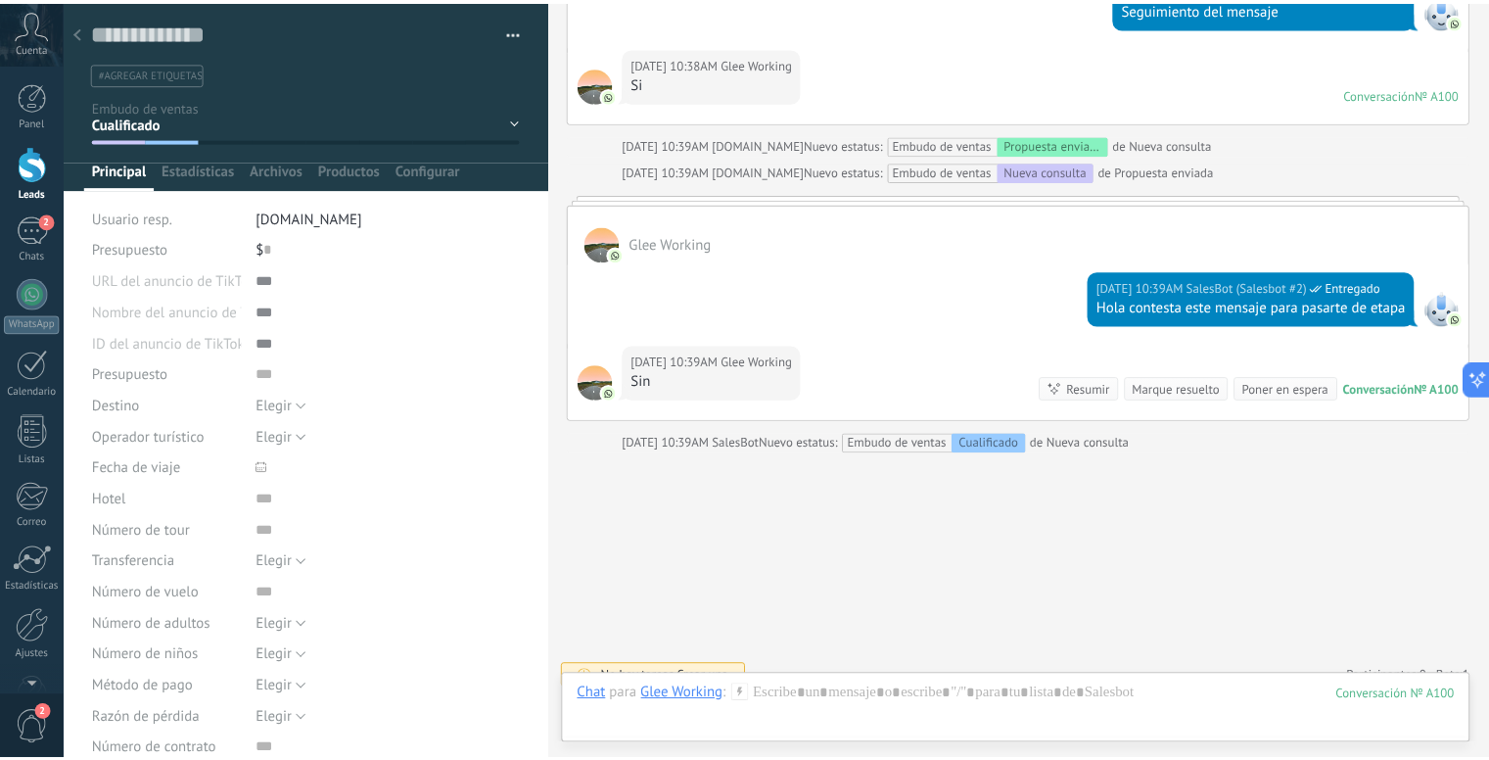
scroll to position [736, 0]
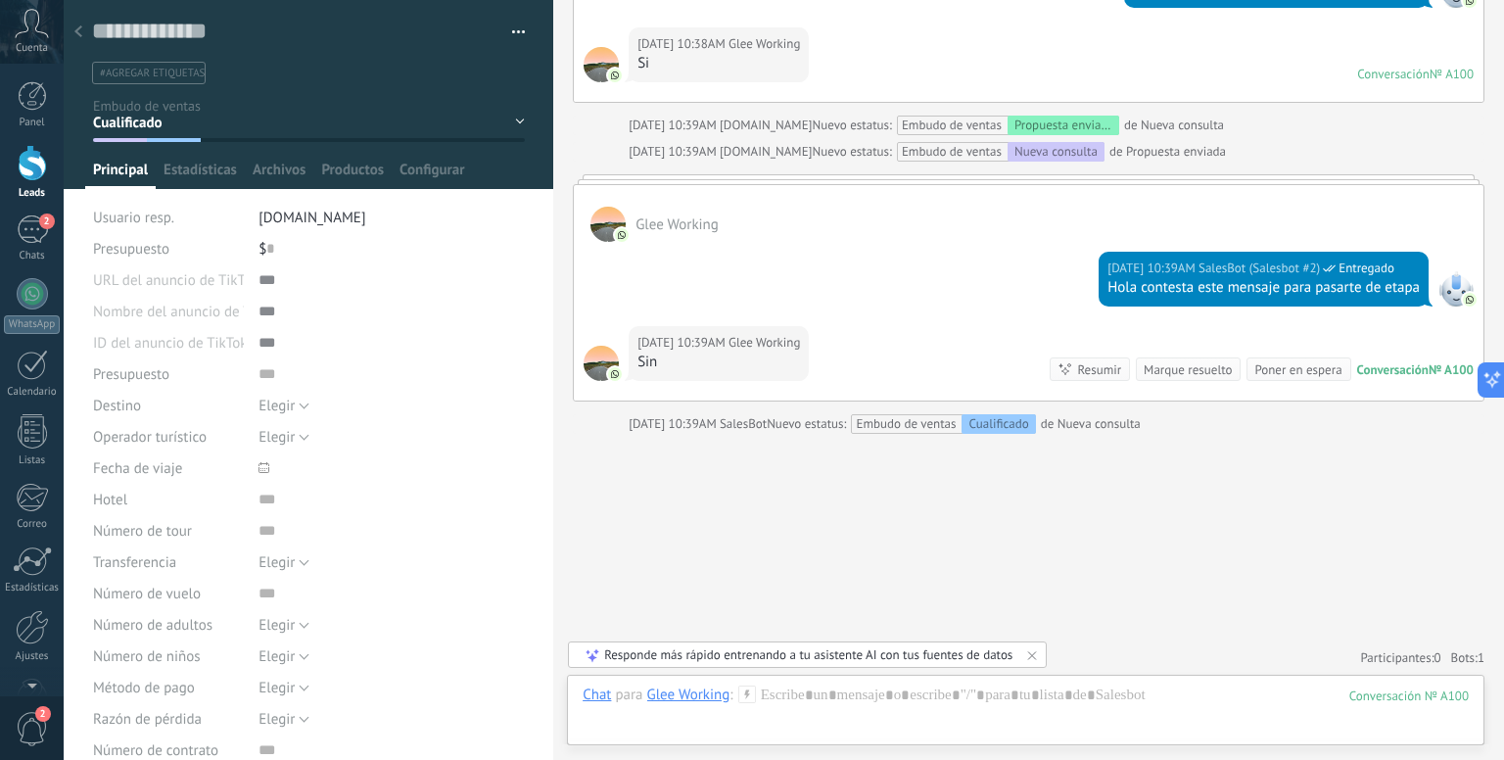
click at [76, 36] on icon at bounding box center [78, 31] width 8 height 12
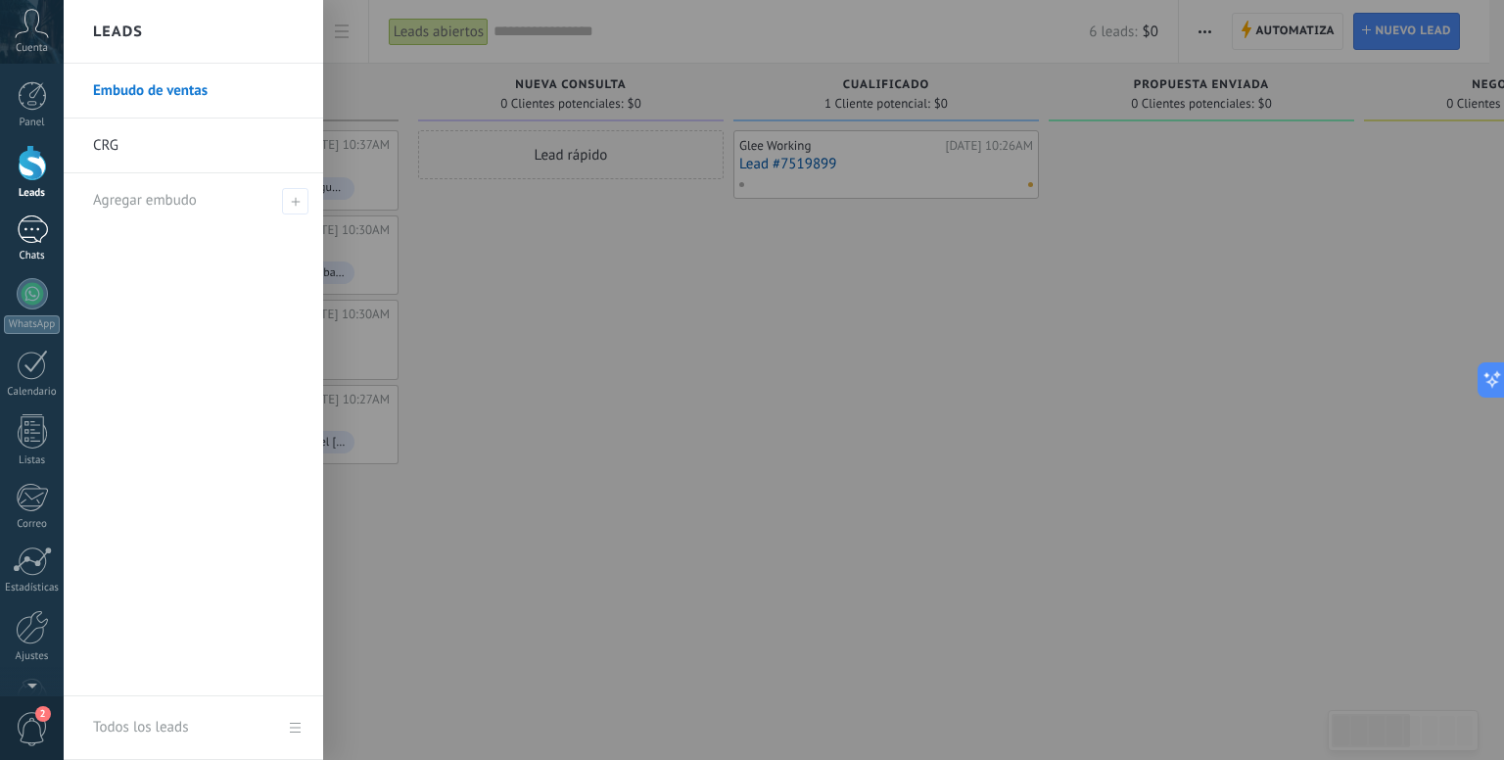
click at [30, 239] on div at bounding box center [32, 229] width 31 height 28
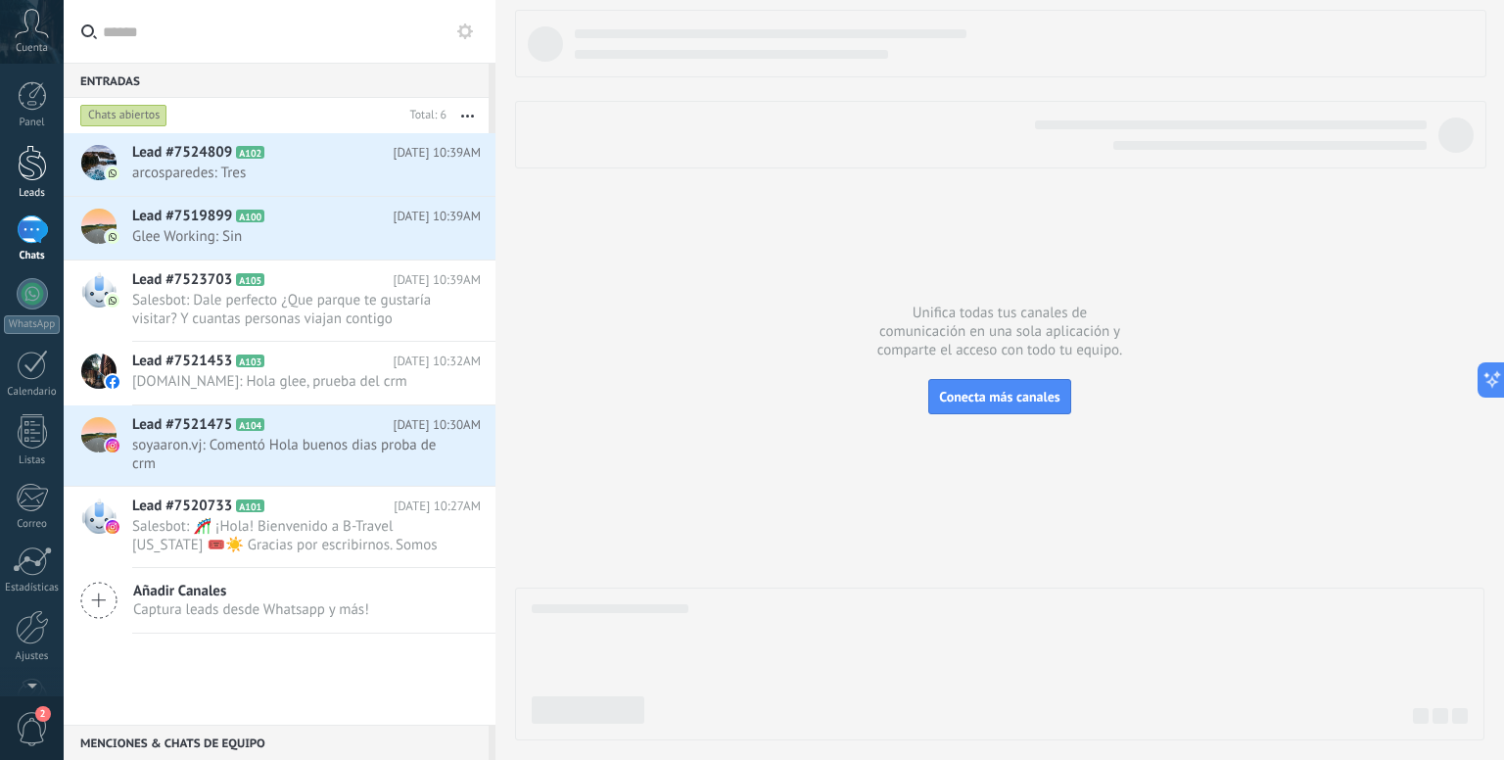
click at [28, 153] on div at bounding box center [32, 163] width 29 height 36
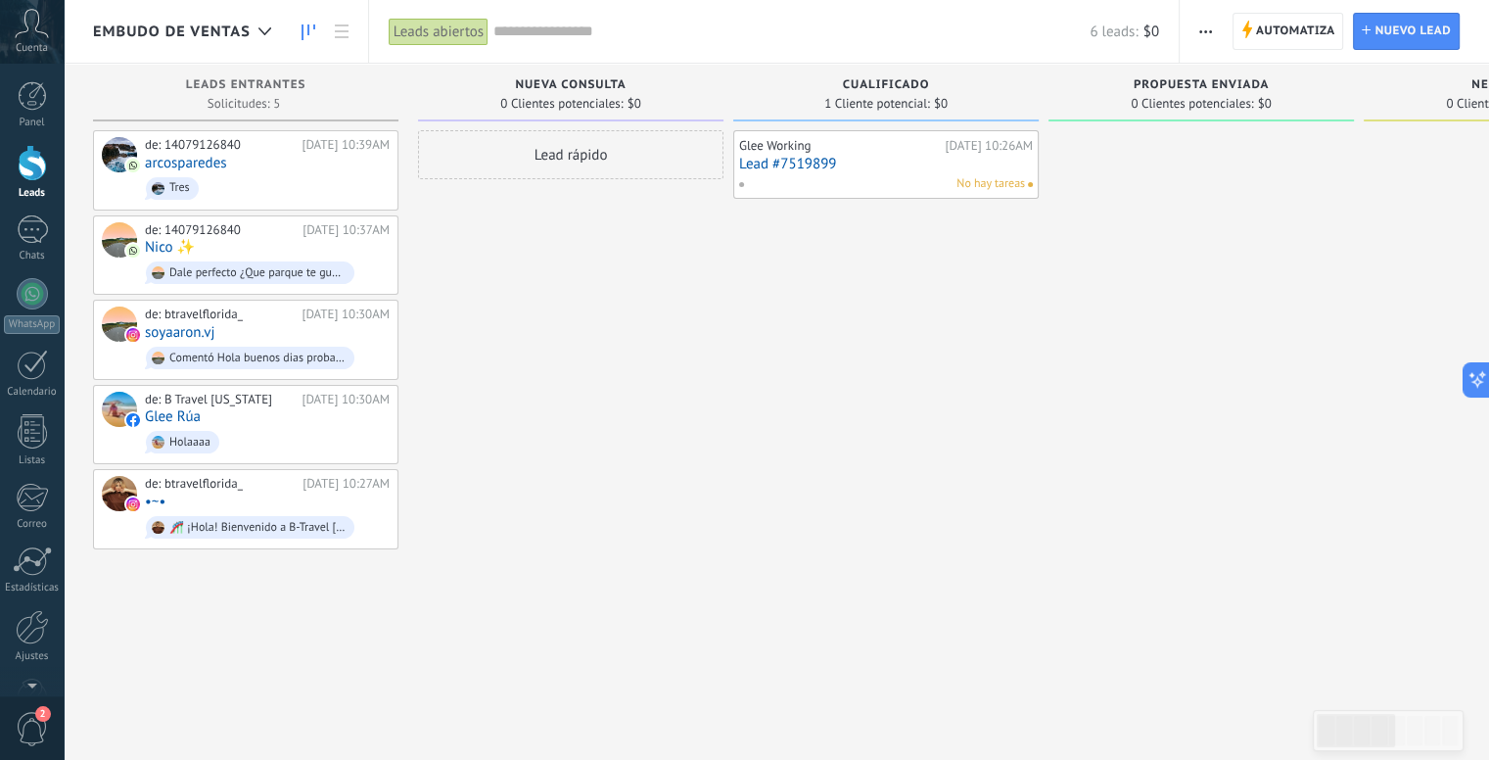
drag, startPoint x: 449, startPoint y: 96, endPoint x: 572, endPoint y: 127, distance: 126.3
click at [572, 127] on div "Nueva consulta 0 Clientes potenciales: $0" at bounding box center [570, 97] width 305 height 67
click at [1195, 32] on button "button" at bounding box center [1205, 31] width 28 height 37
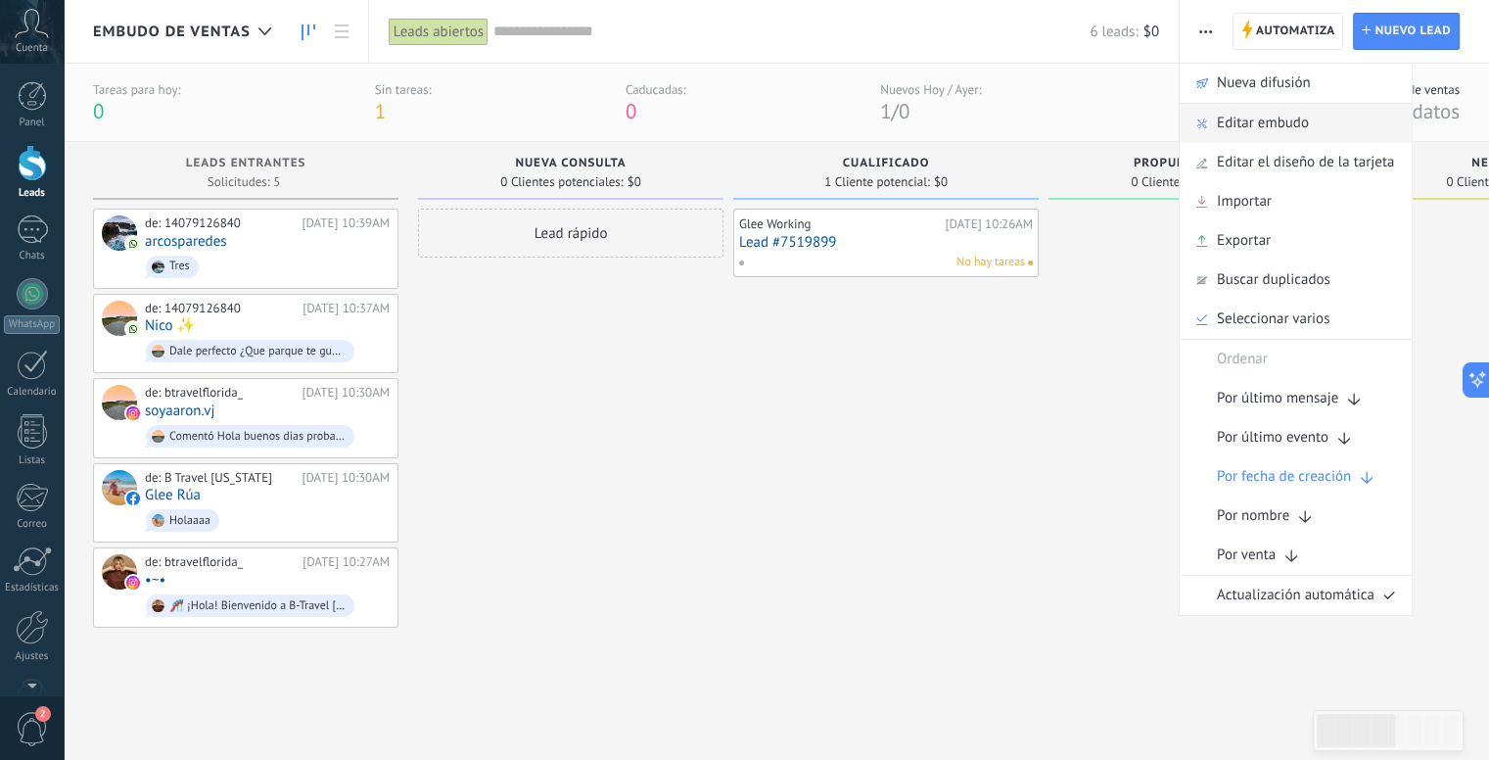
click at [1255, 139] on span "Editar embudo" at bounding box center [1263, 123] width 92 height 39
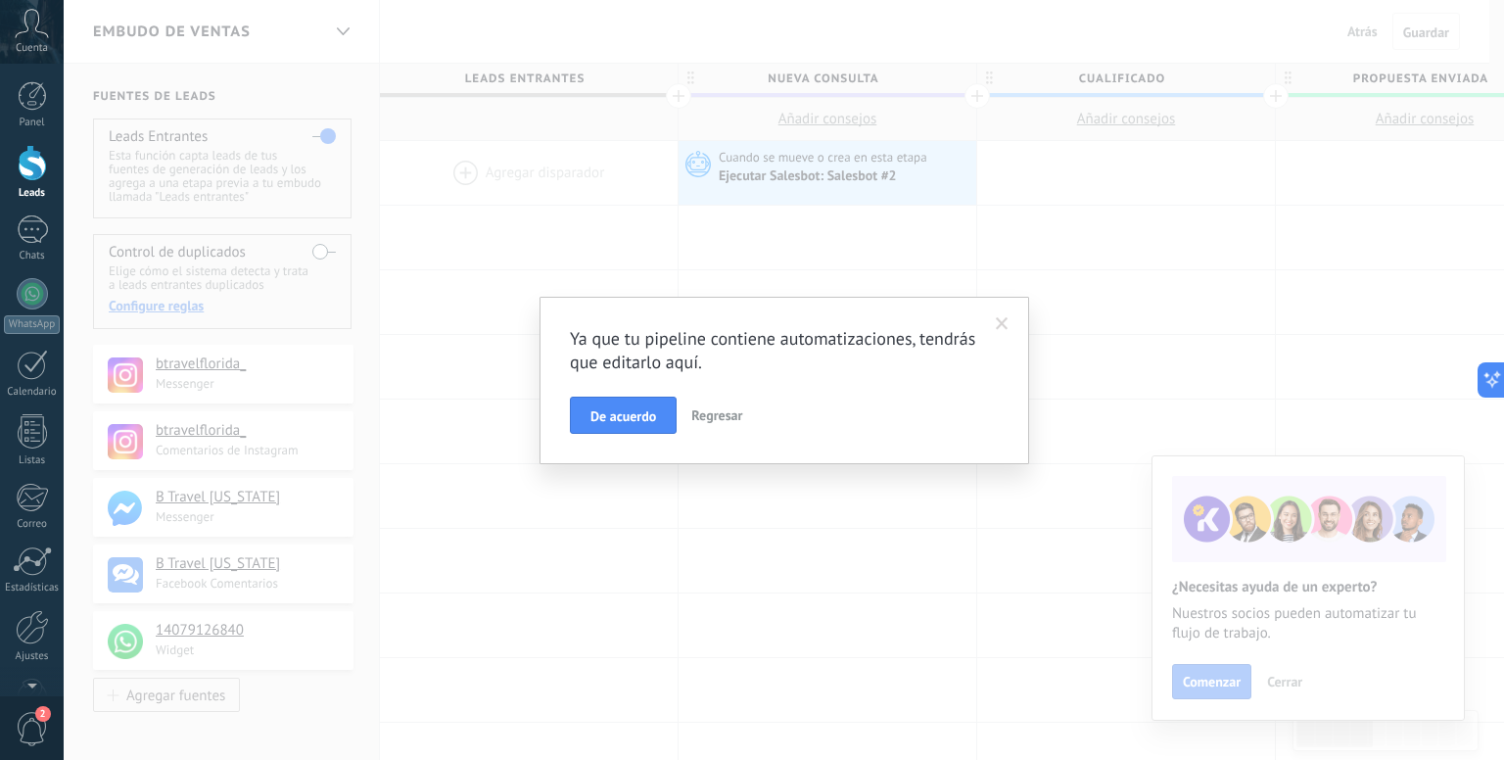
click at [1002, 318] on span at bounding box center [1002, 324] width 13 height 14
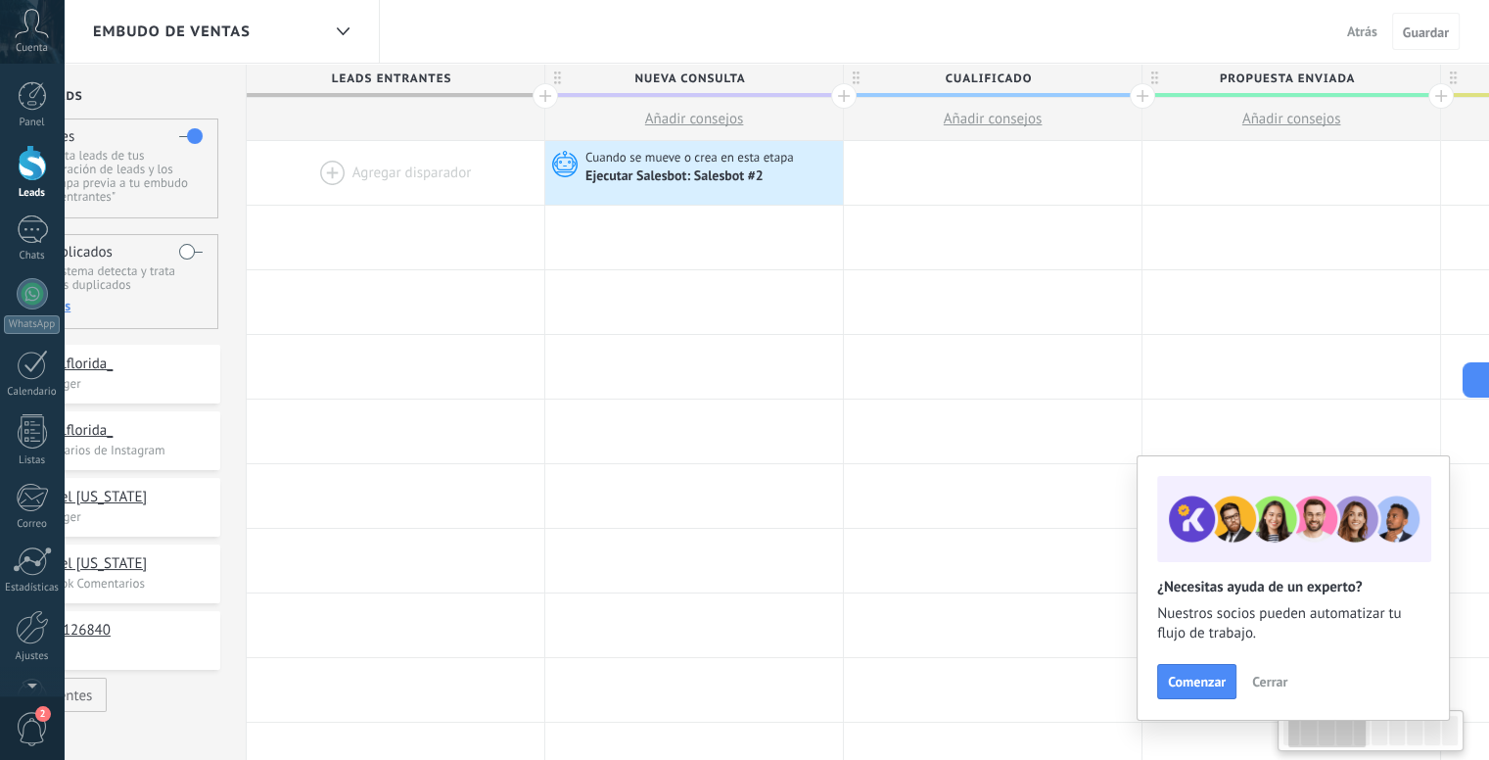
scroll to position [0, 152]
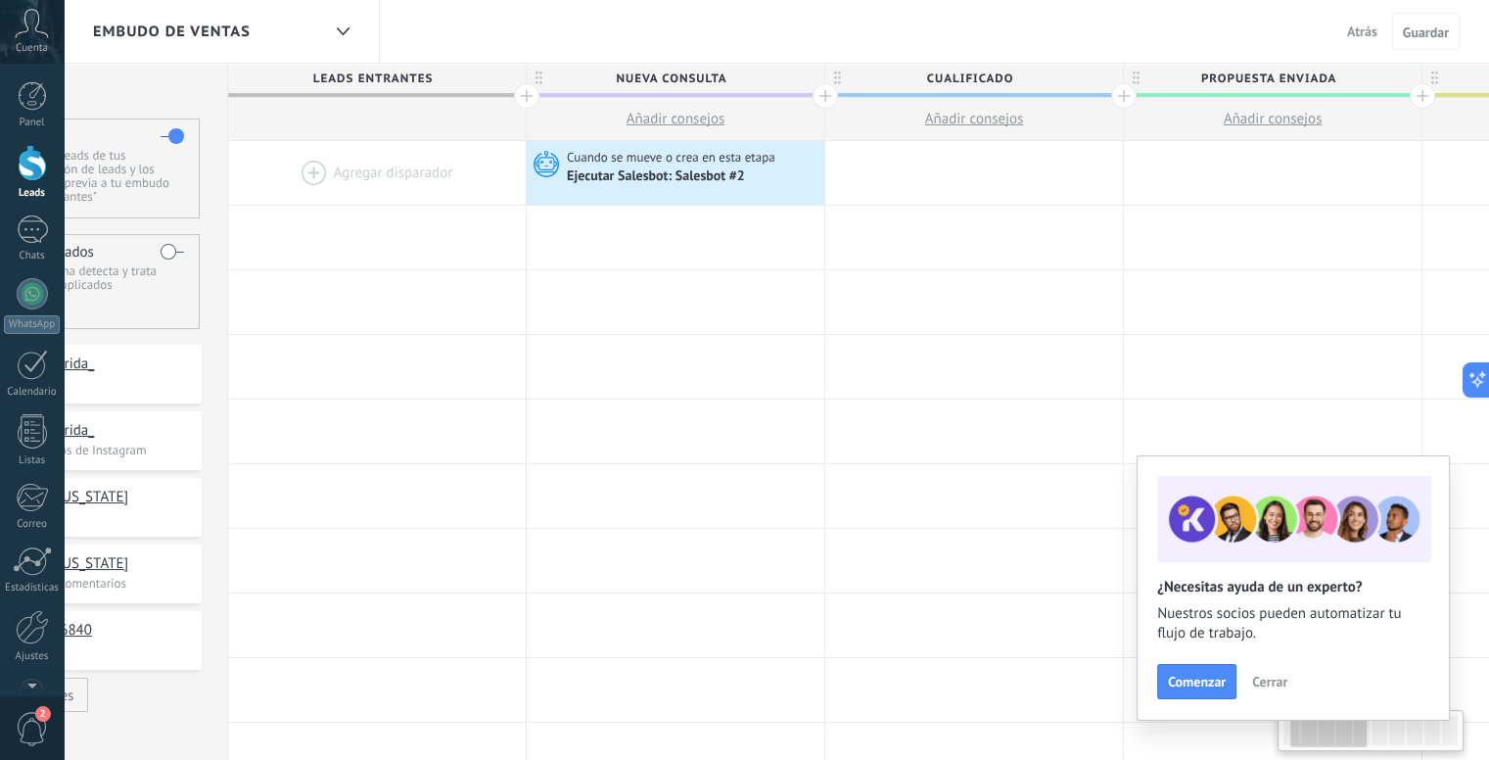
click at [716, 76] on span "Nueva consulta" at bounding box center [671, 79] width 288 height 30
click at [716, 76] on input "**********" at bounding box center [670, 78] width 259 height 29
type input "**********"
click at [1425, 26] on span "Guardar" at bounding box center [1426, 32] width 46 height 14
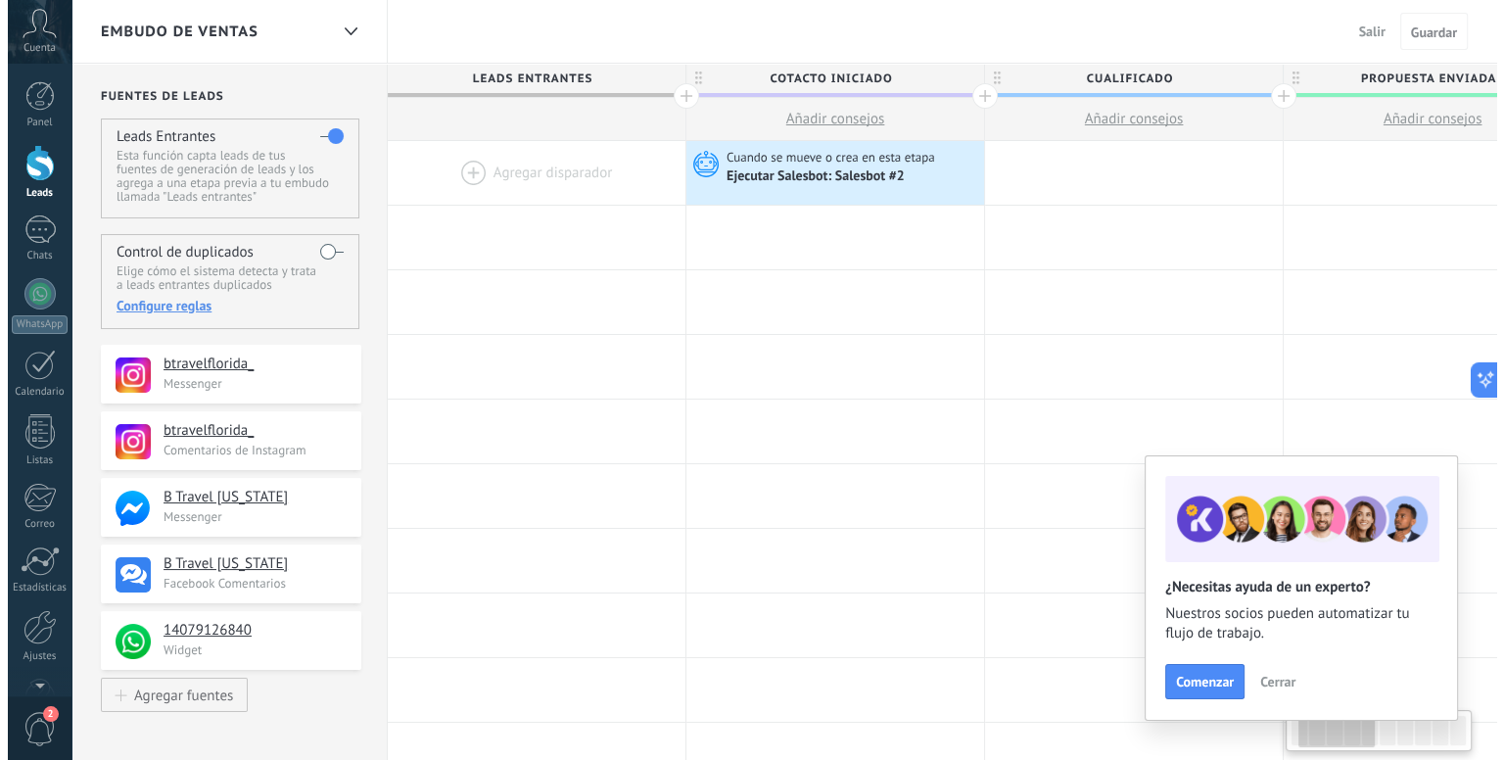
scroll to position [0, 152]
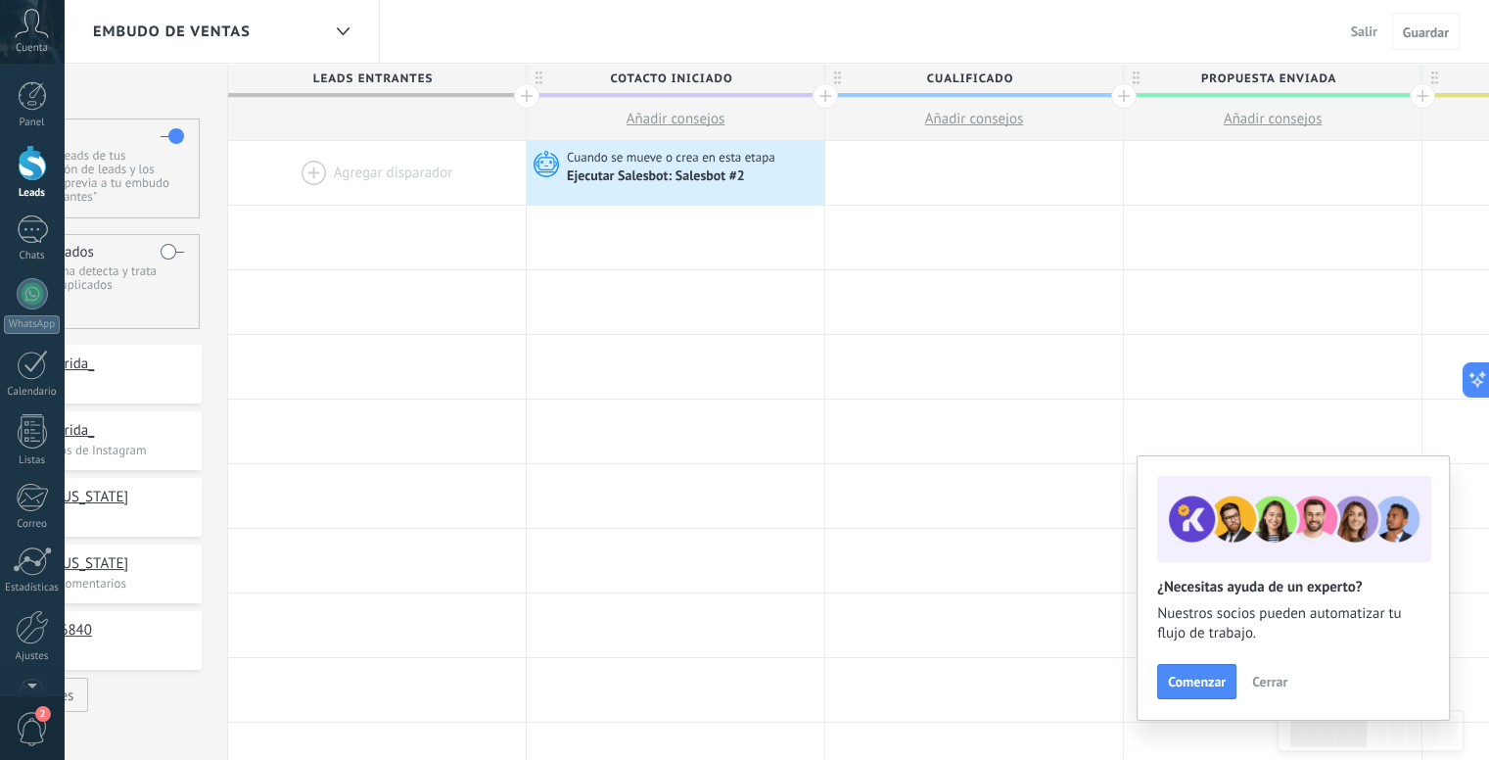
click at [1367, 31] on span "Salir" at bounding box center [1364, 32] width 26 height 18
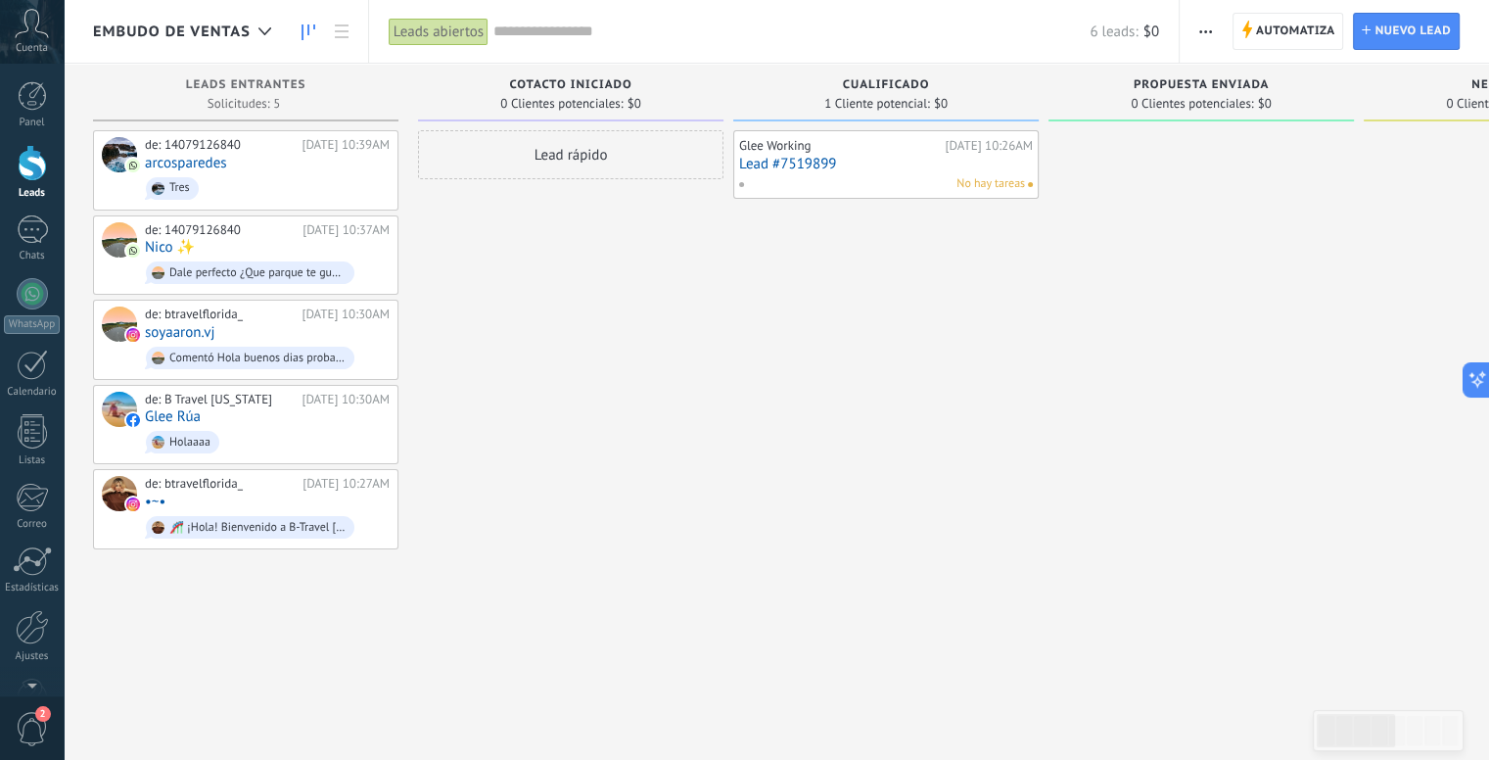
drag, startPoint x: 525, startPoint y: 78, endPoint x: 586, endPoint y: 91, distance: 63.0
click at [525, 78] on span "COTACTO INICIADO" at bounding box center [570, 85] width 122 height 14
click at [1185, 39] on div "Automatiza Nueva difusión Editar embudo Editar el diseño de la tarjeta Importar…" at bounding box center [1334, 31] width 309 height 63
click at [1223, 29] on div "Automatiza Nueva difusión Editar embudo Editar el diseño de la tarjeta Importar…" at bounding box center [1334, 31] width 309 height 63
click at [1185, 27] on div "Automatiza Nueva difusión Editar embudo Editar el diseño de la tarjeta Importar…" at bounding box center [1334, 31] width 309 height 63
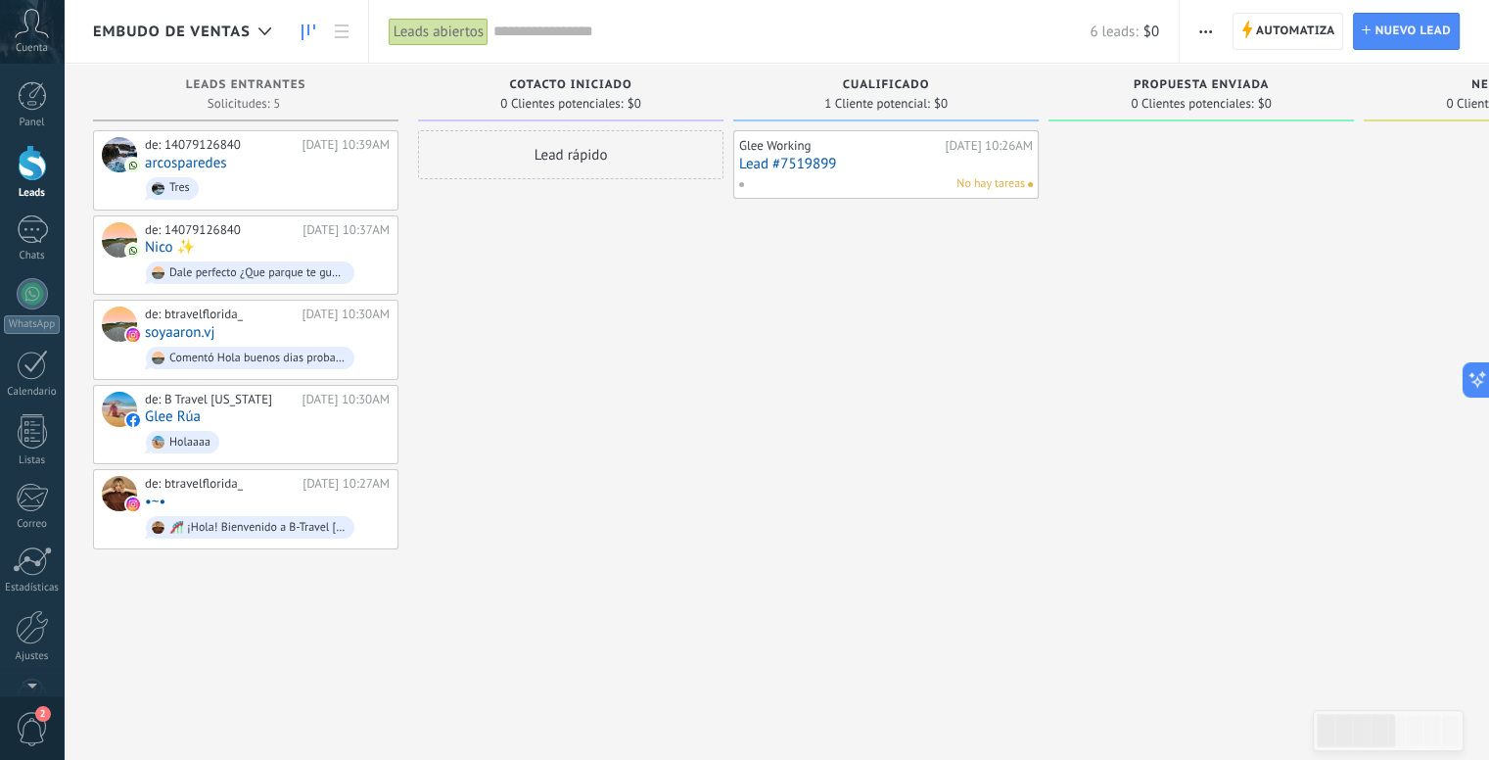
click at [1199, 30] on icon "button" at bounding box center [1205, 31] width 13 height 3
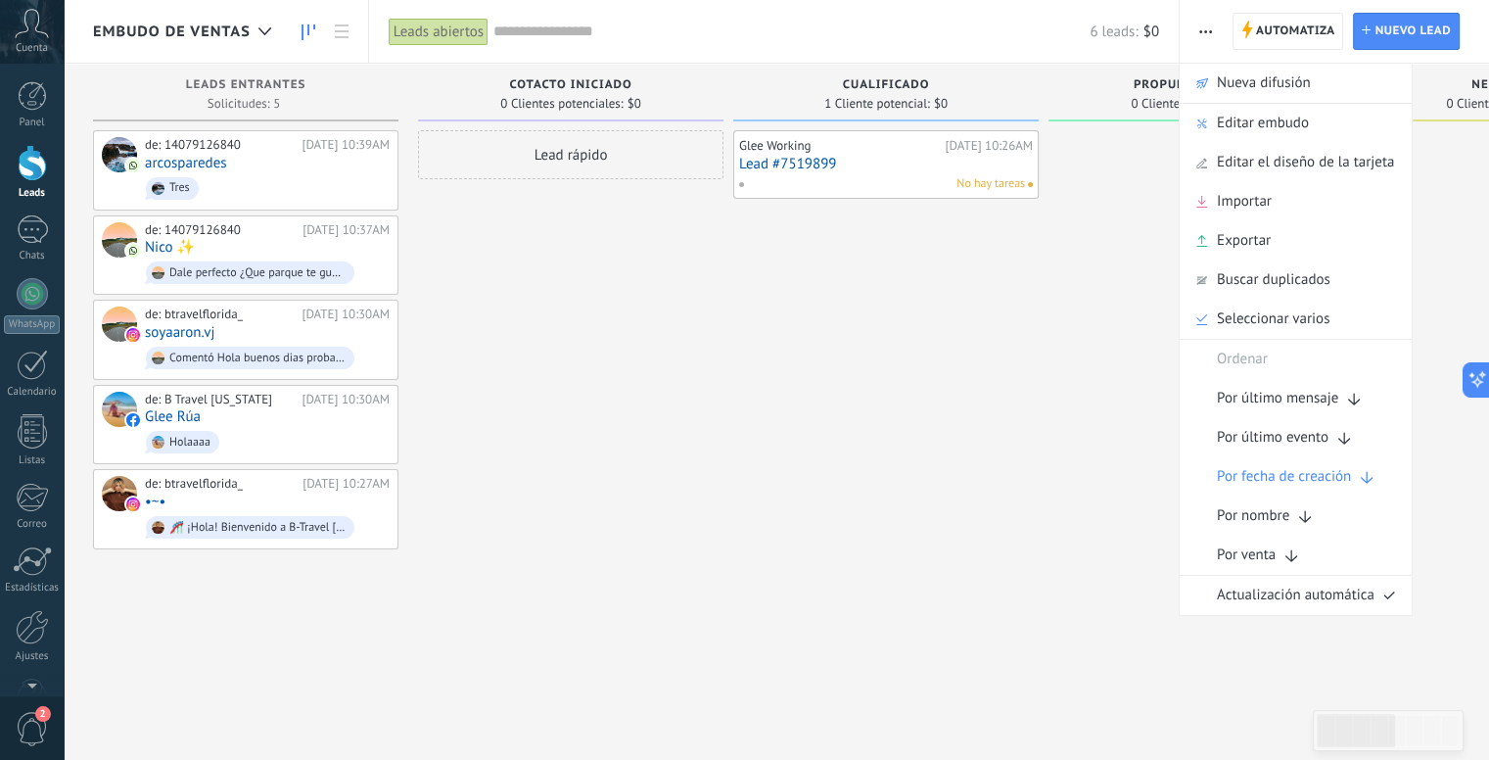
click at [1257, 121] on span "Editar embudo" at bounding box center [1263, 123] width 92 height 39
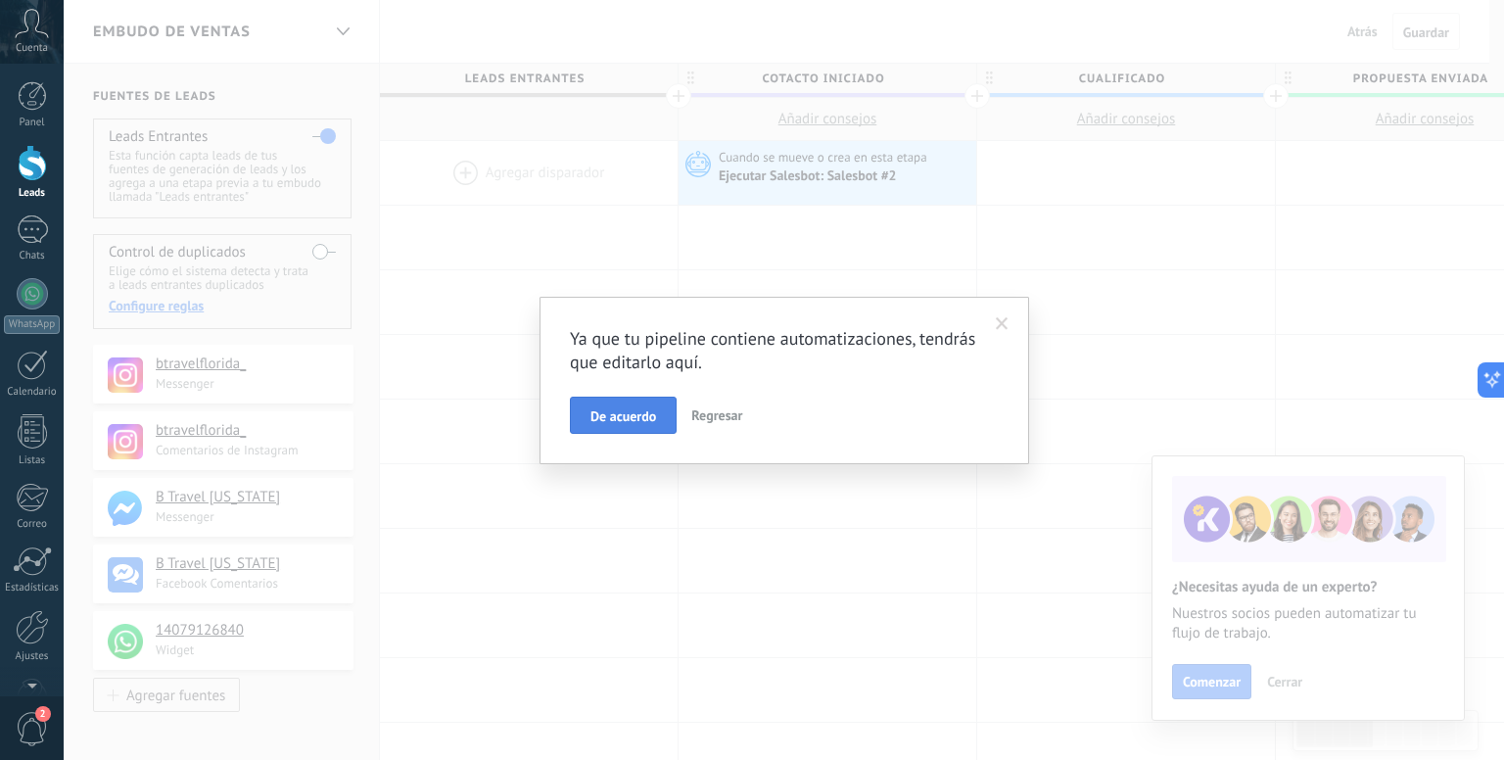
click at [636, 425] on button "De acuerdo" at bounding box center [623, 414] width 107 height 37
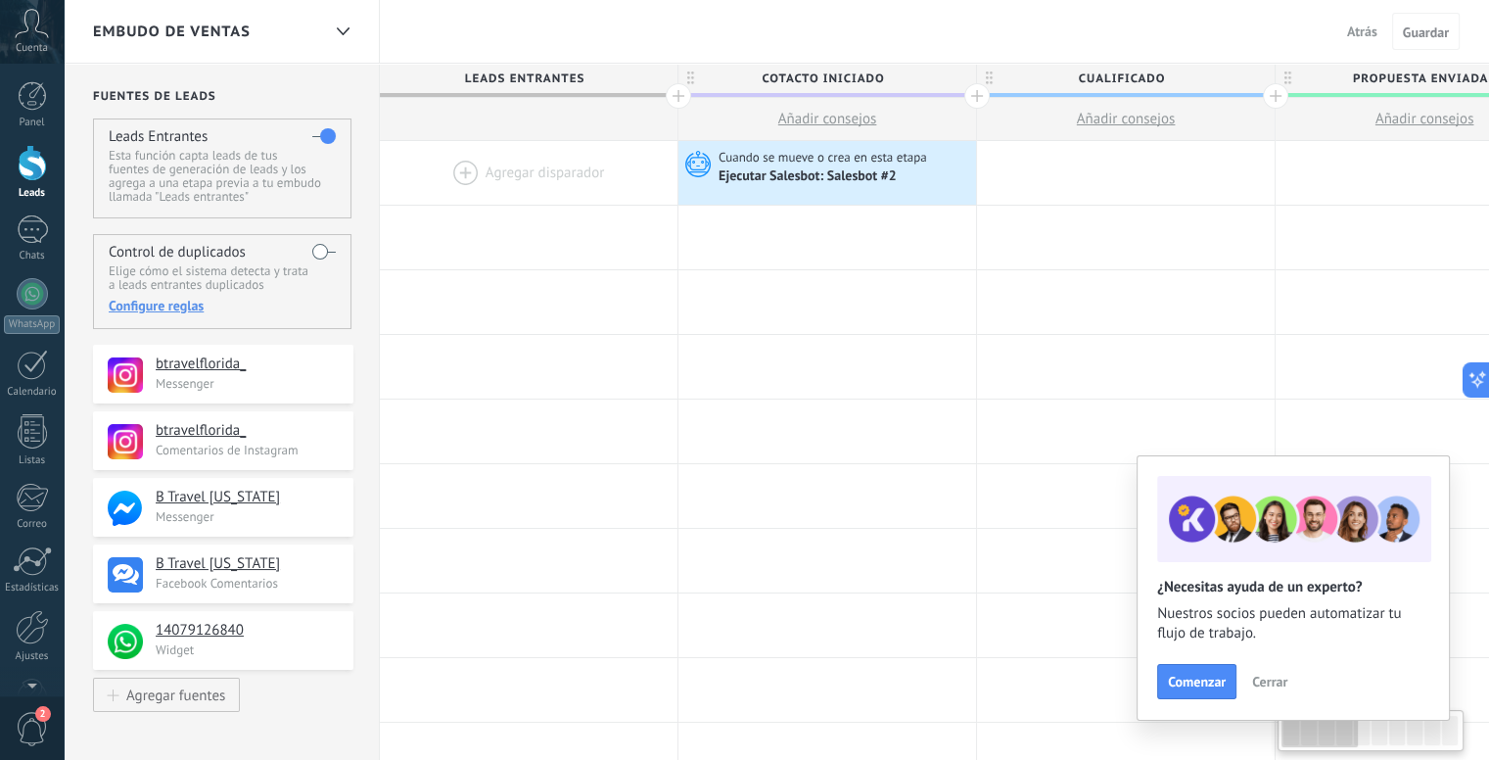
click at [775, 80] on span "COTACTO INICIADO" at bounding box center [822, 79] width 288 height 30
click at [776, 80] on input "**********" at bounding box center [822, 78] width 259 height 29
type input "**********"
click at [1431, 28] on span "Guardar" at bounding box center [1426, 32] width 46 height 14
click at [1364, 22] on button "Salir" at bounding box center [1364, 31] width 42 height 29
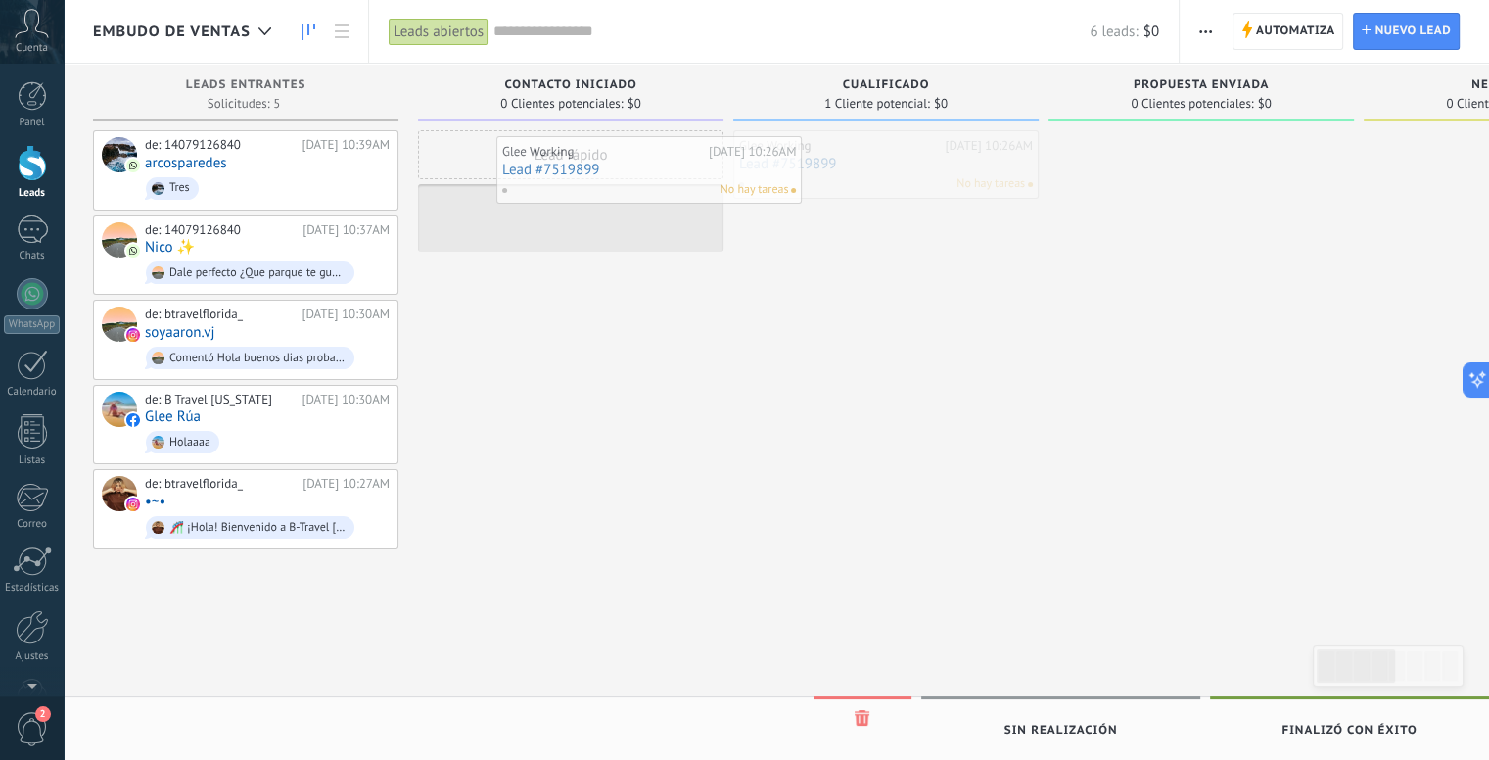
drag, startPoint x: 797, startPoint y: 152, endPoint x: 560, endPoint y: 158, distance: 237.0
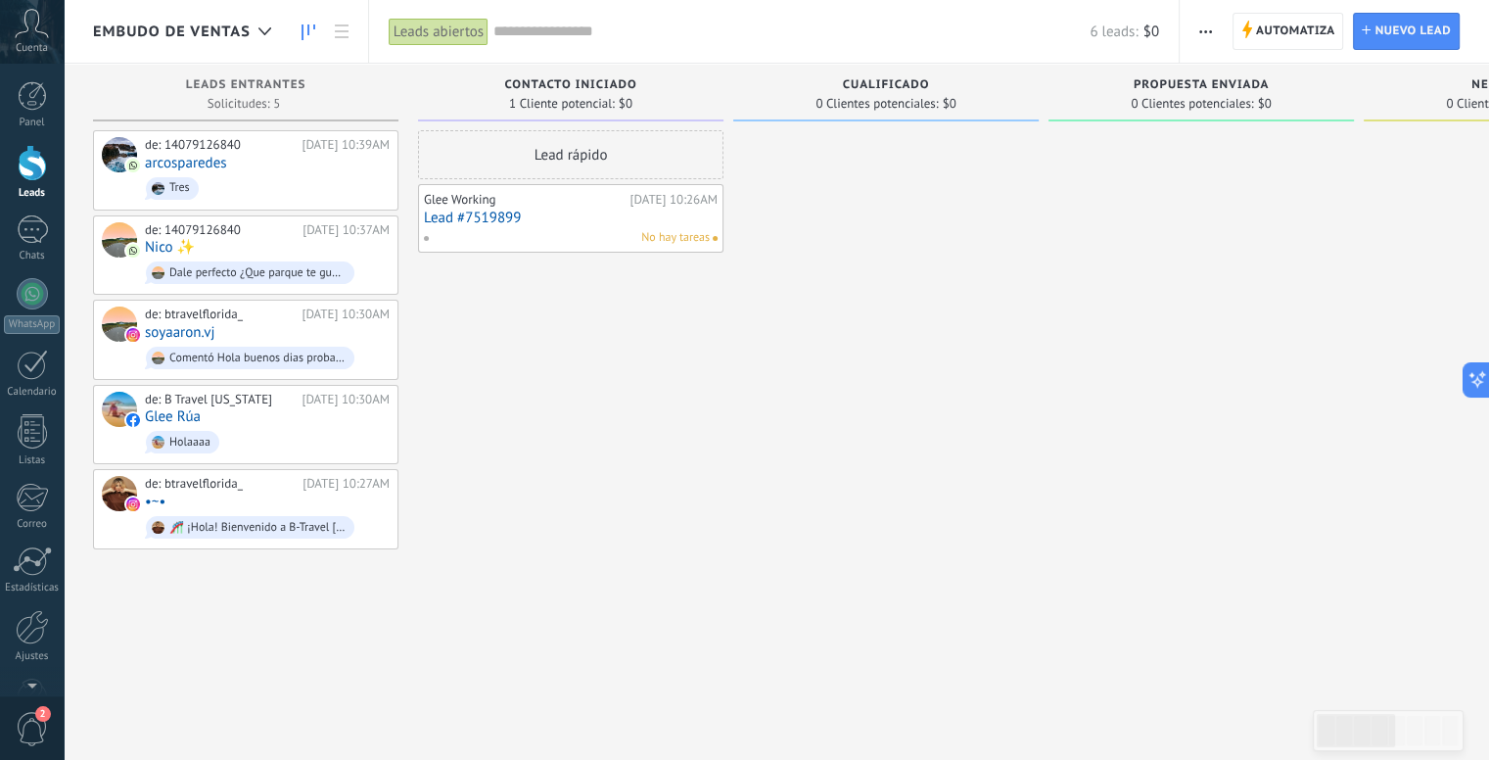
click at [517, 220] on link "Lead #7519899" at bounding box center [571, 217] width 294 height 17
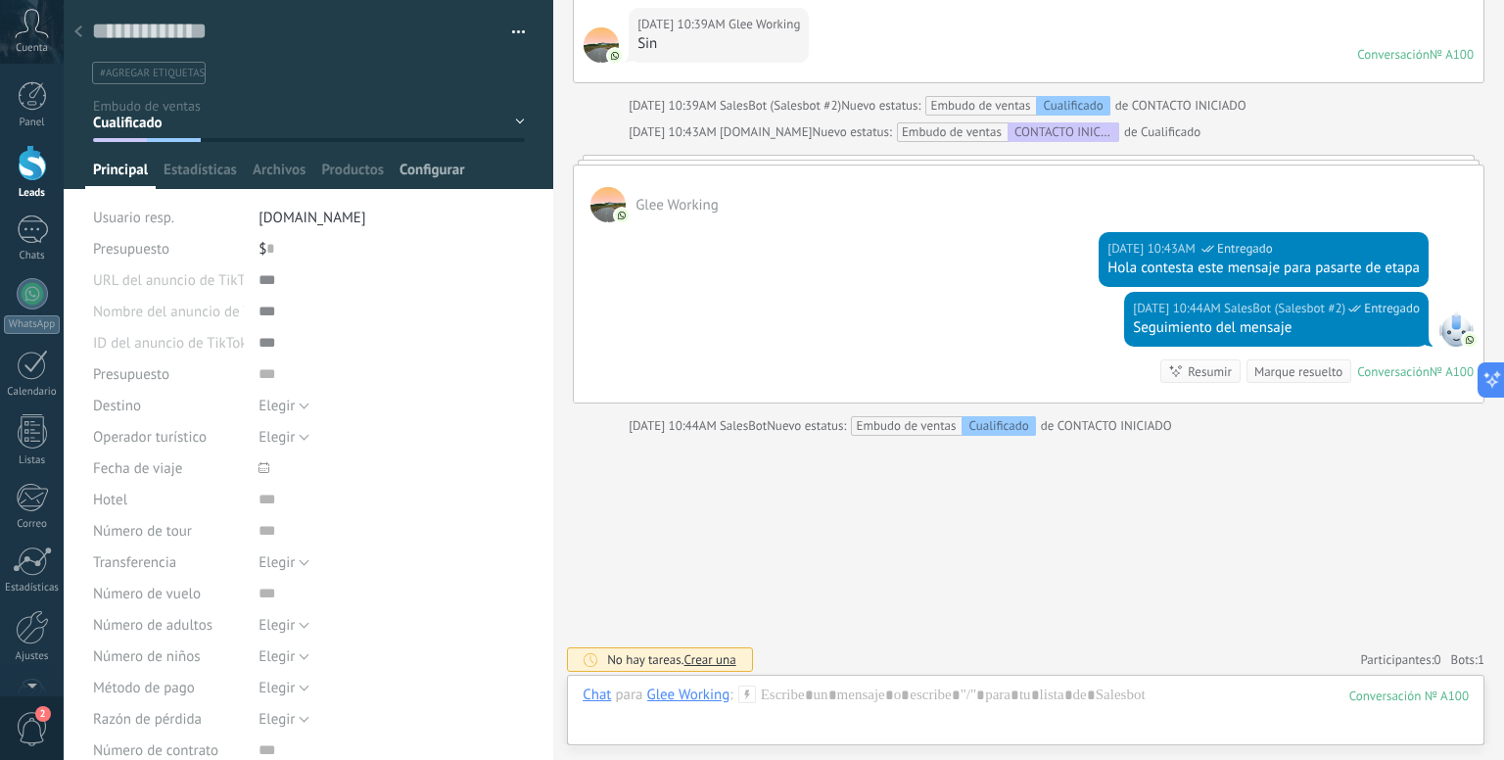
click at [424, 163] on span "Configurar" at bounding box center [431, 175] width 65 height 28
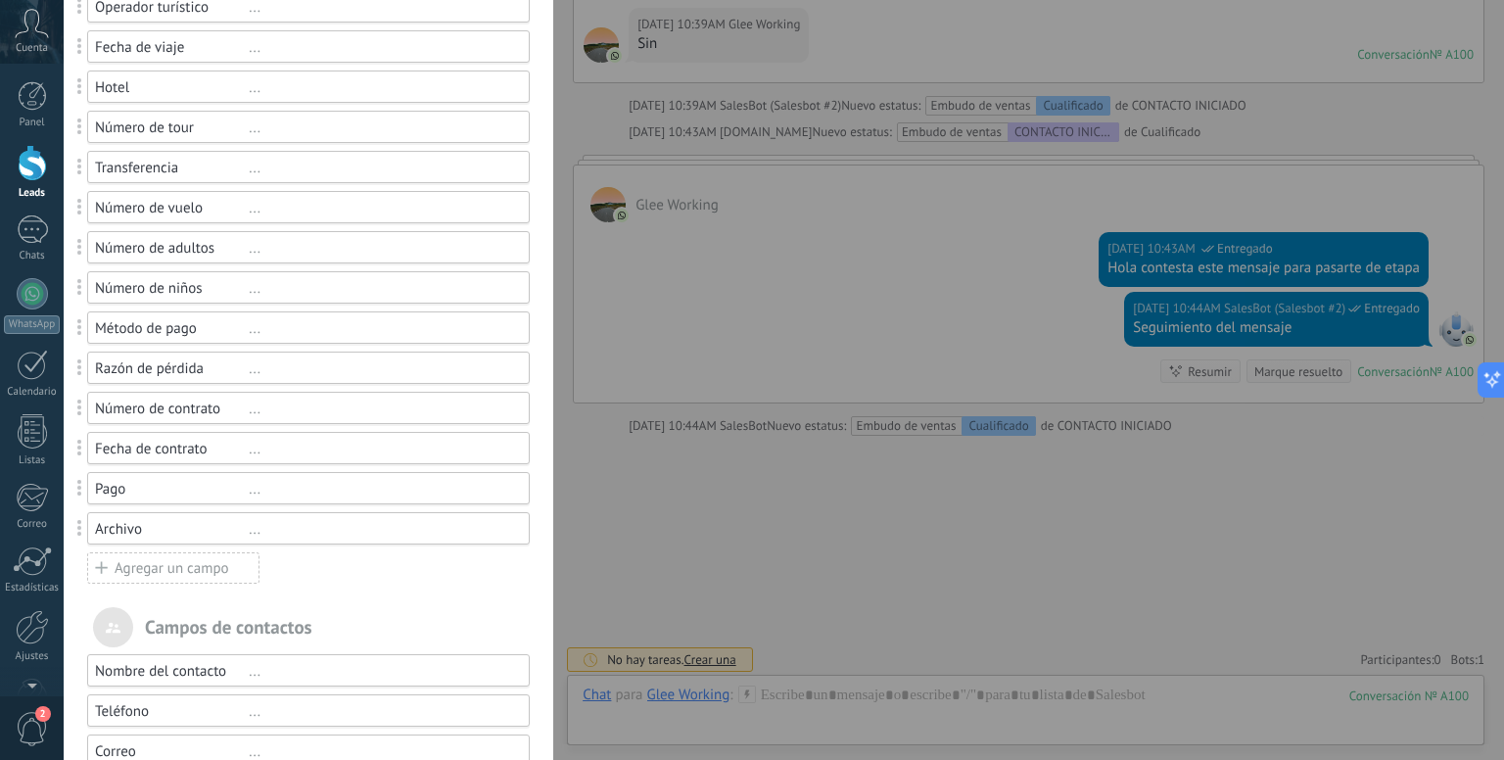
scroll to position [489, 0]
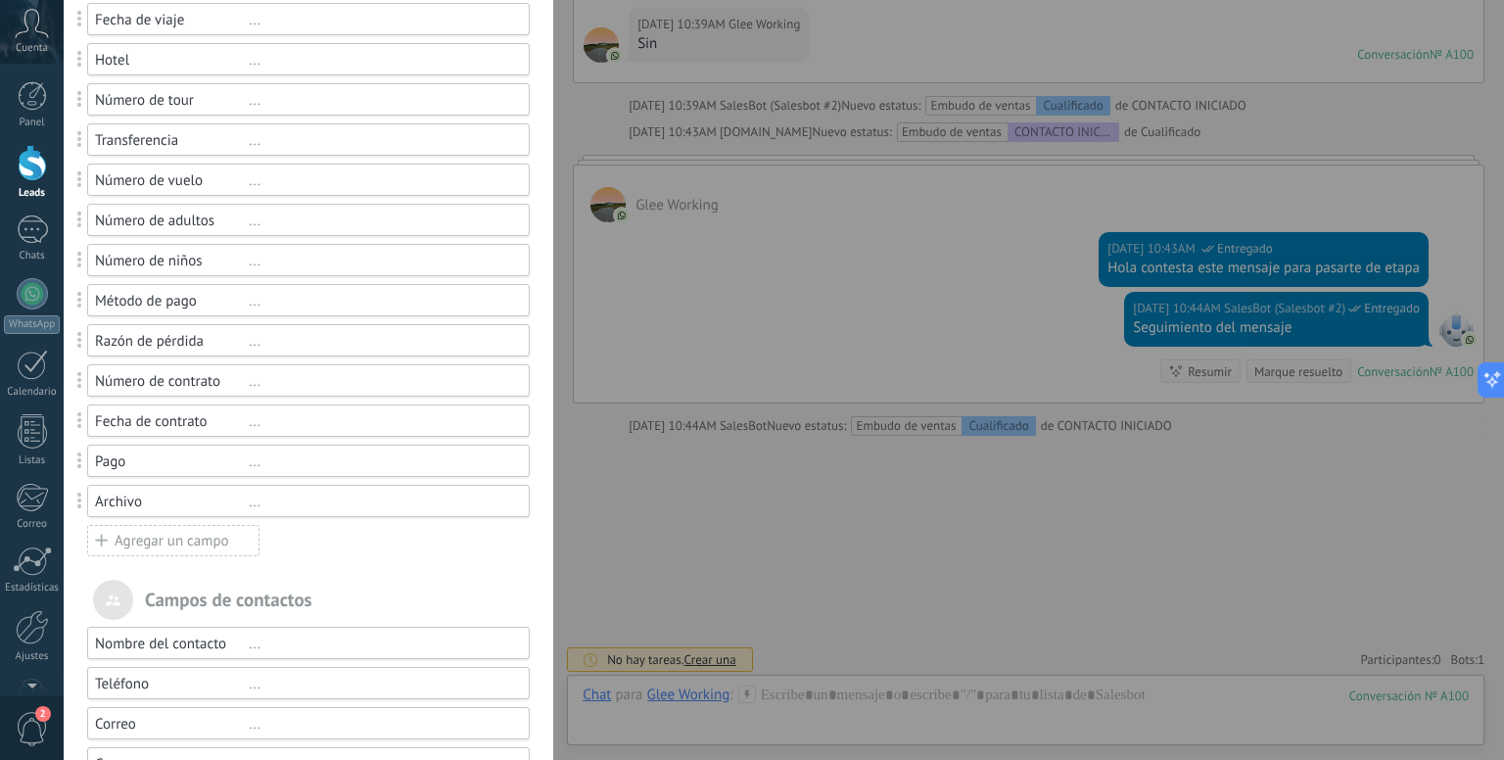
click at [78, 509] on span at bounding box center [81, 501] width 36 height 46
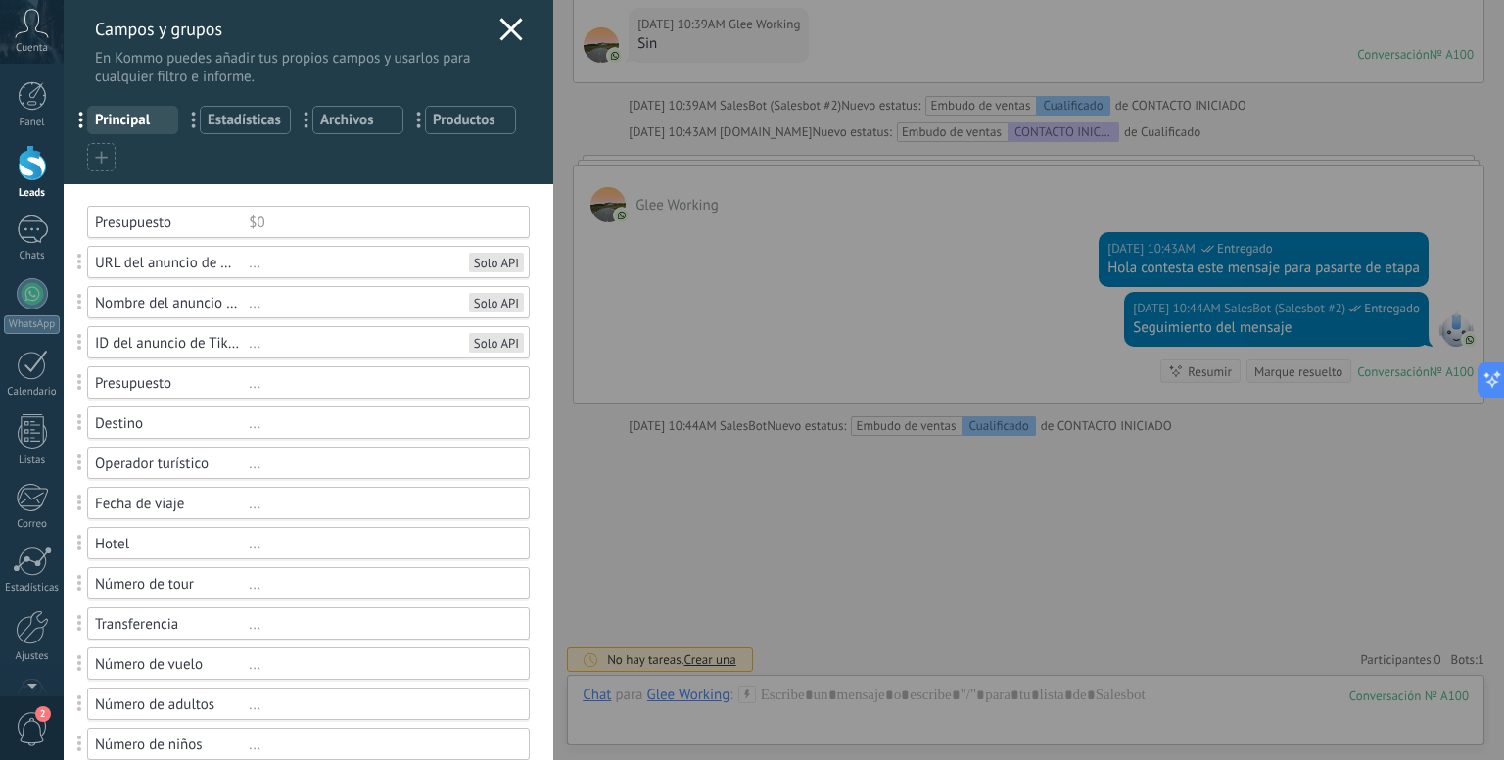
scroll to position [0, 0]
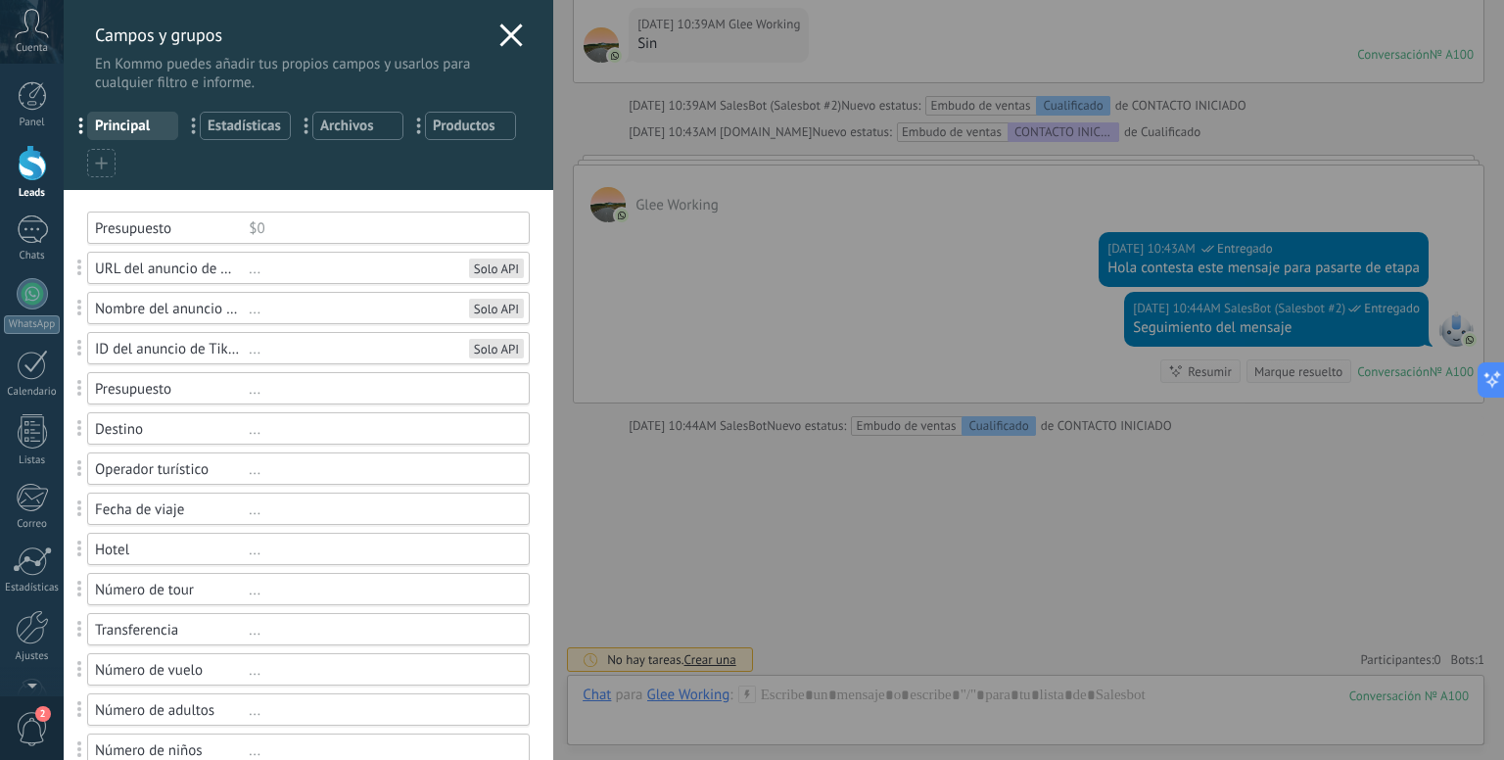
click at [513, 22] on div "Campos y grupos En Kommo puedes añadir tus propios campos y usarlos para cualqu…" at bounding box center [308, 46] width 489 height 92
click at [509, 43] on icon at bounding box center [510, 34] width 23 height 23
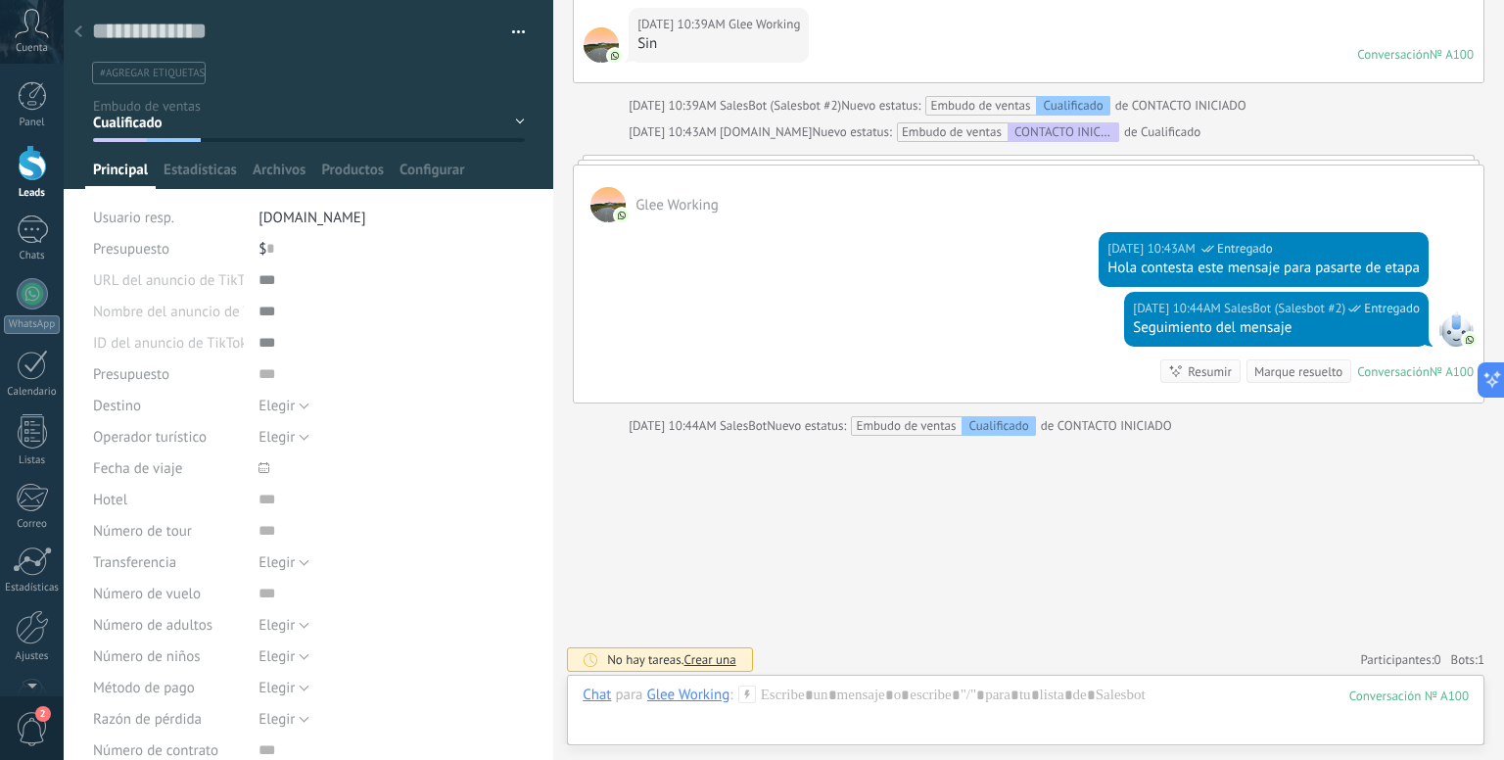
click at [82, 32] on div at bounding box center [78, 33] width 27 height 38
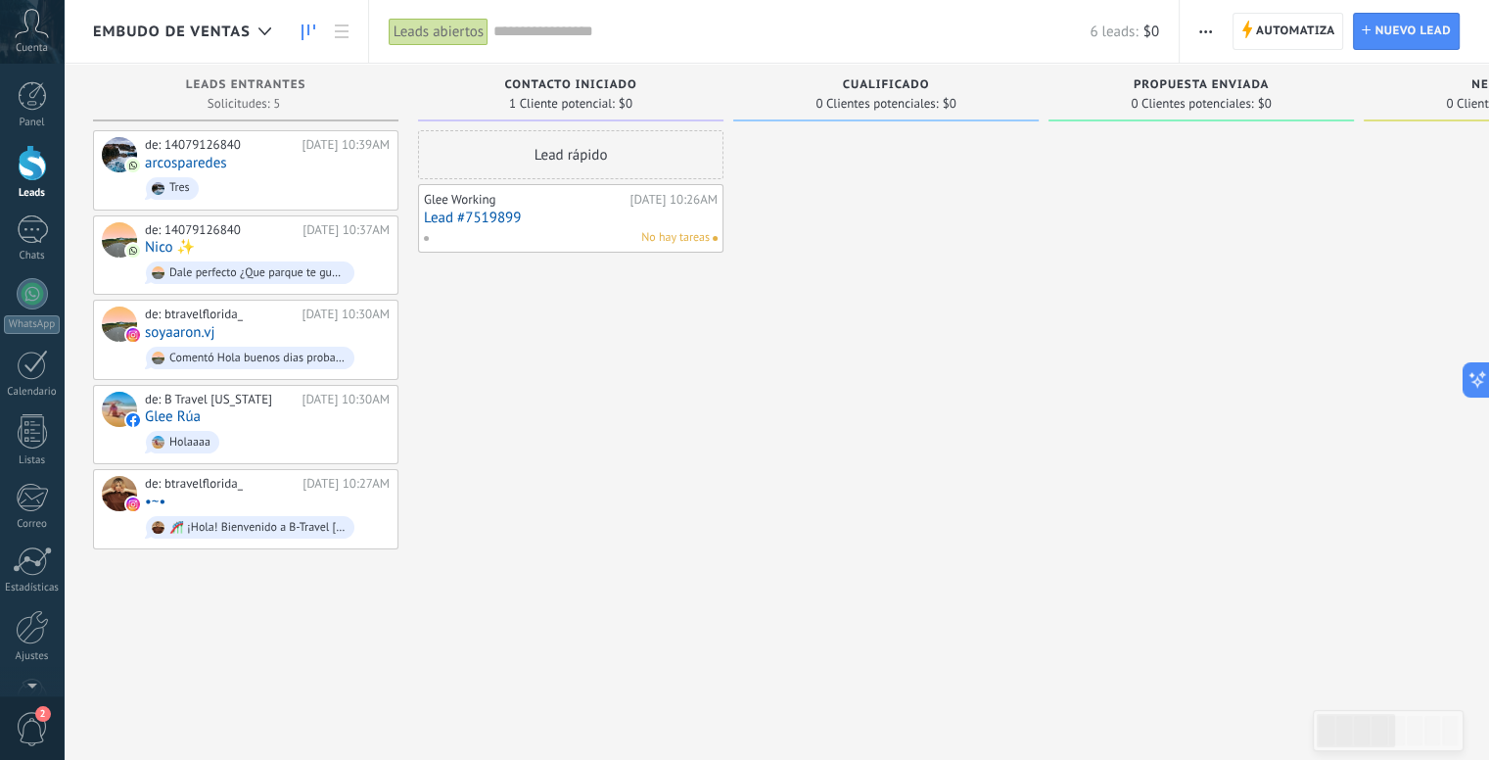
click at [473, 216] on link "Lead #7519899" at bounding box center [571, 217] width 294 height 17
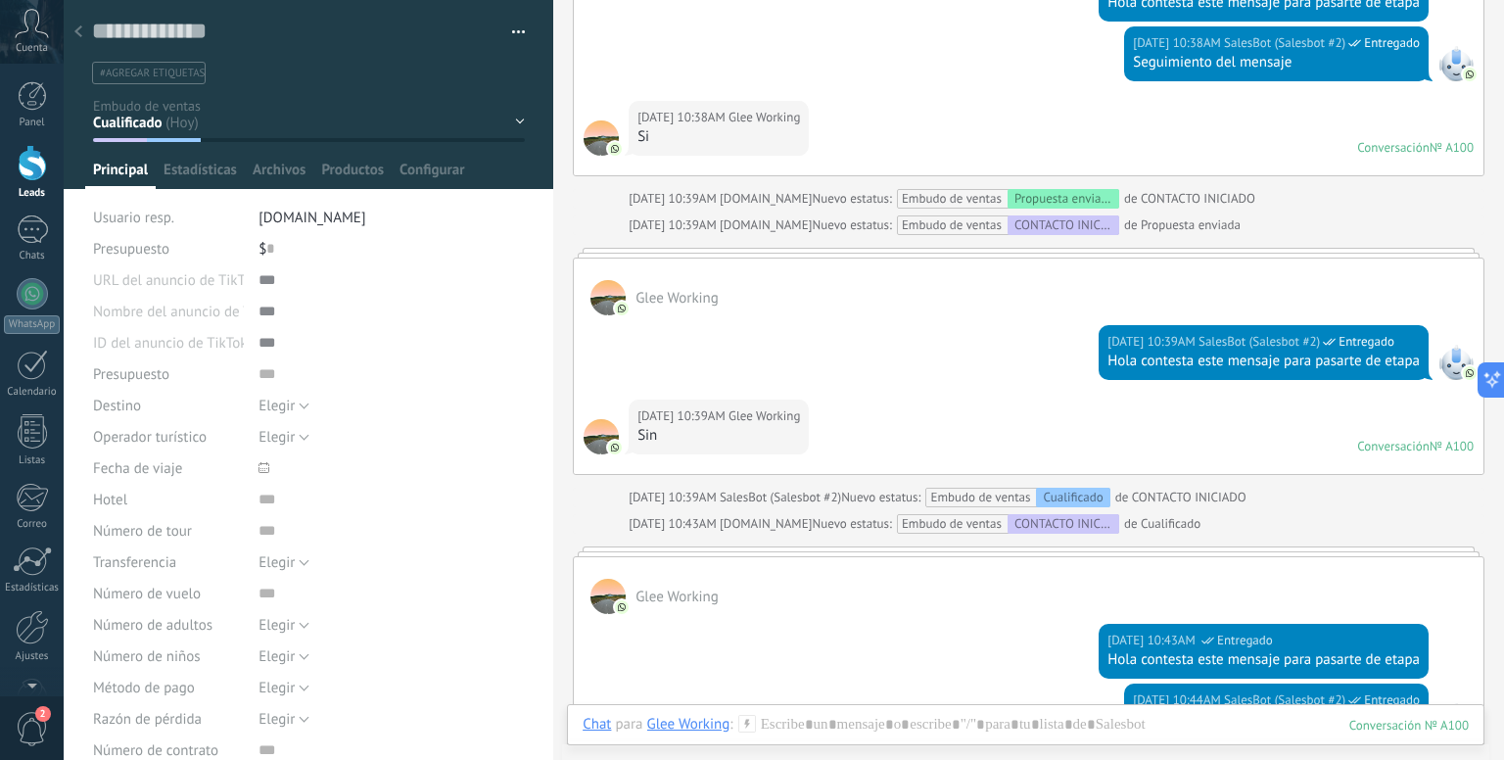
scroll to position [1054, 0]
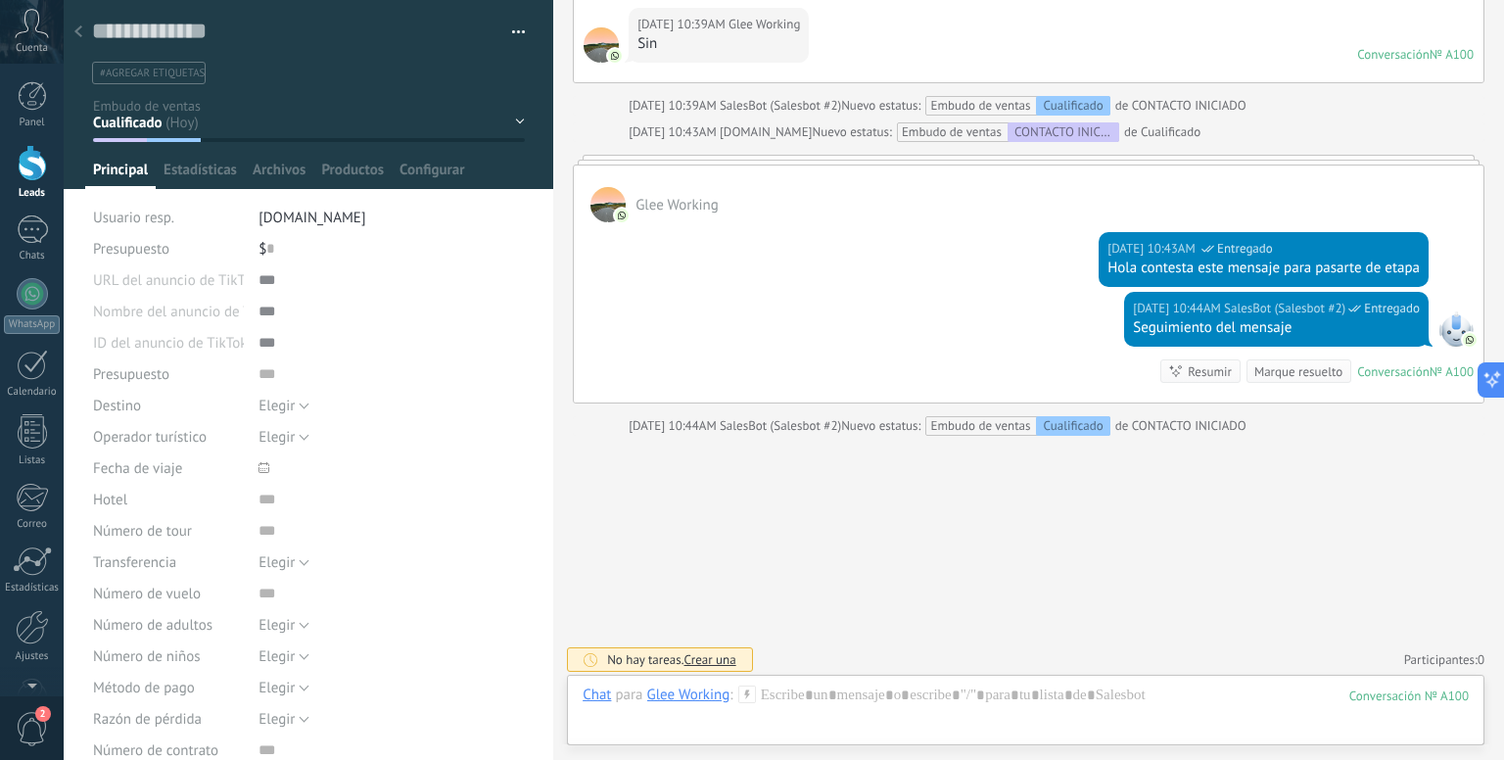
click at [71, 30] on div at bounding box center [78, 33] width 27 height 38
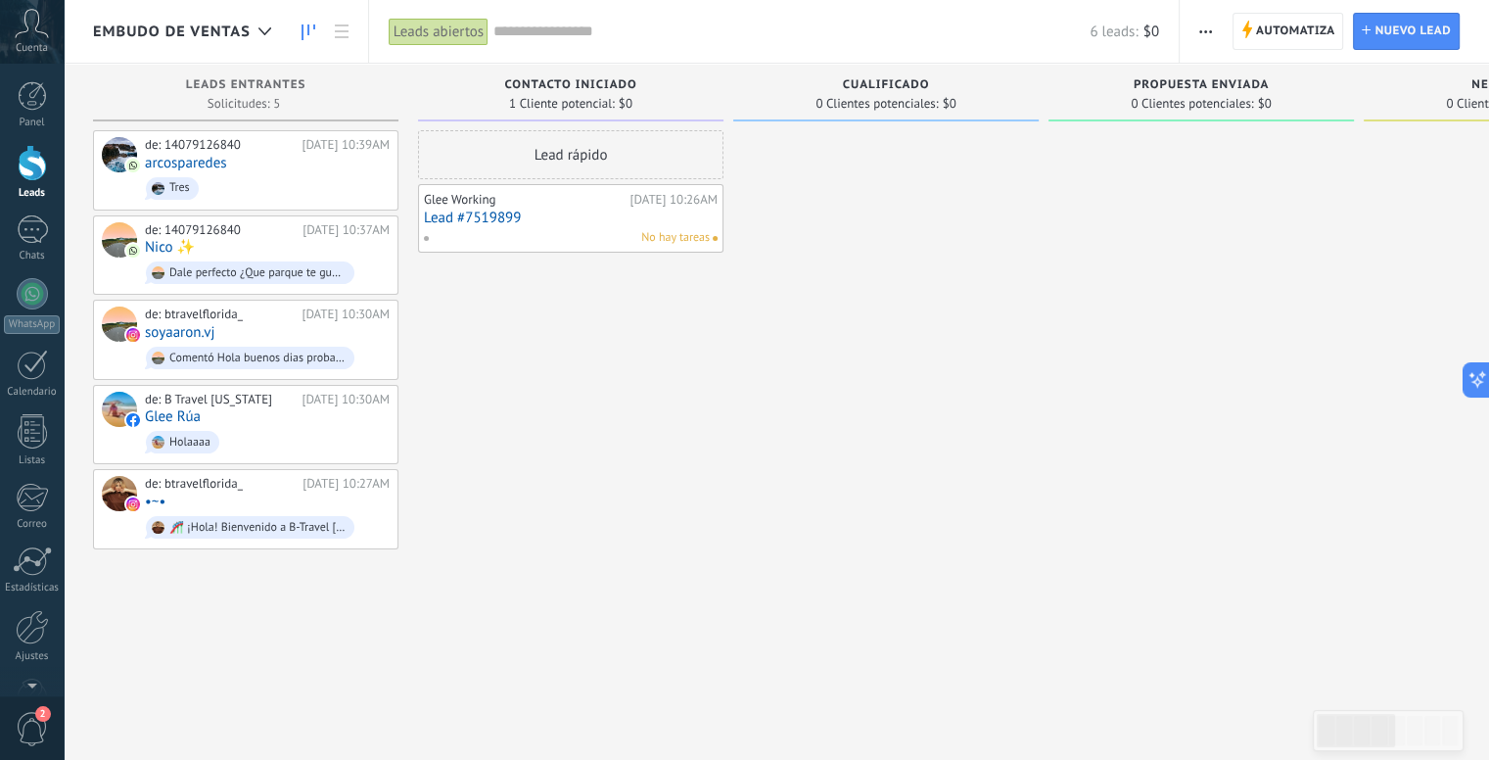
click at [462, 213] on link "Lead #7519899" at bounding box center [571, 217] width 294 height 17
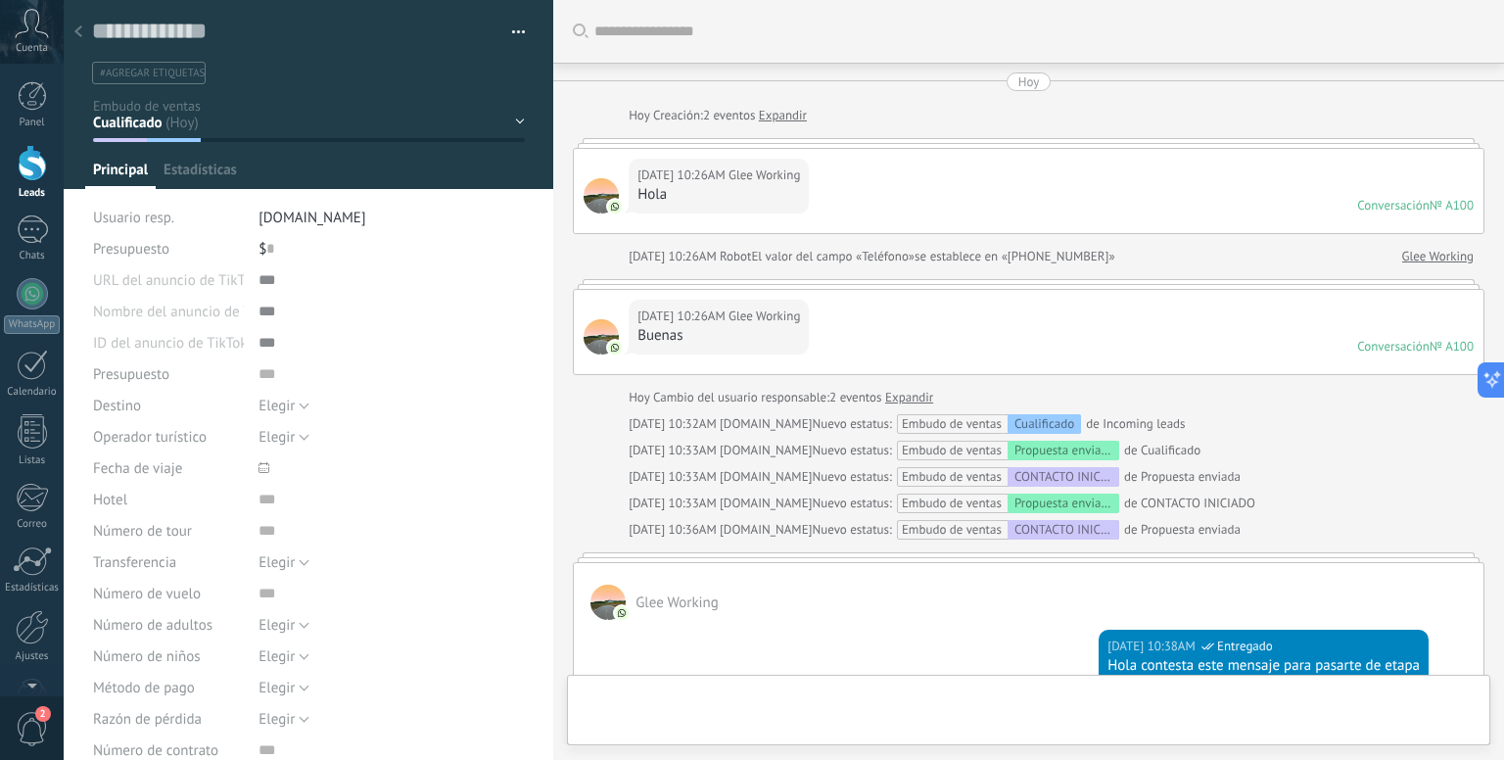
type textarea "**********"
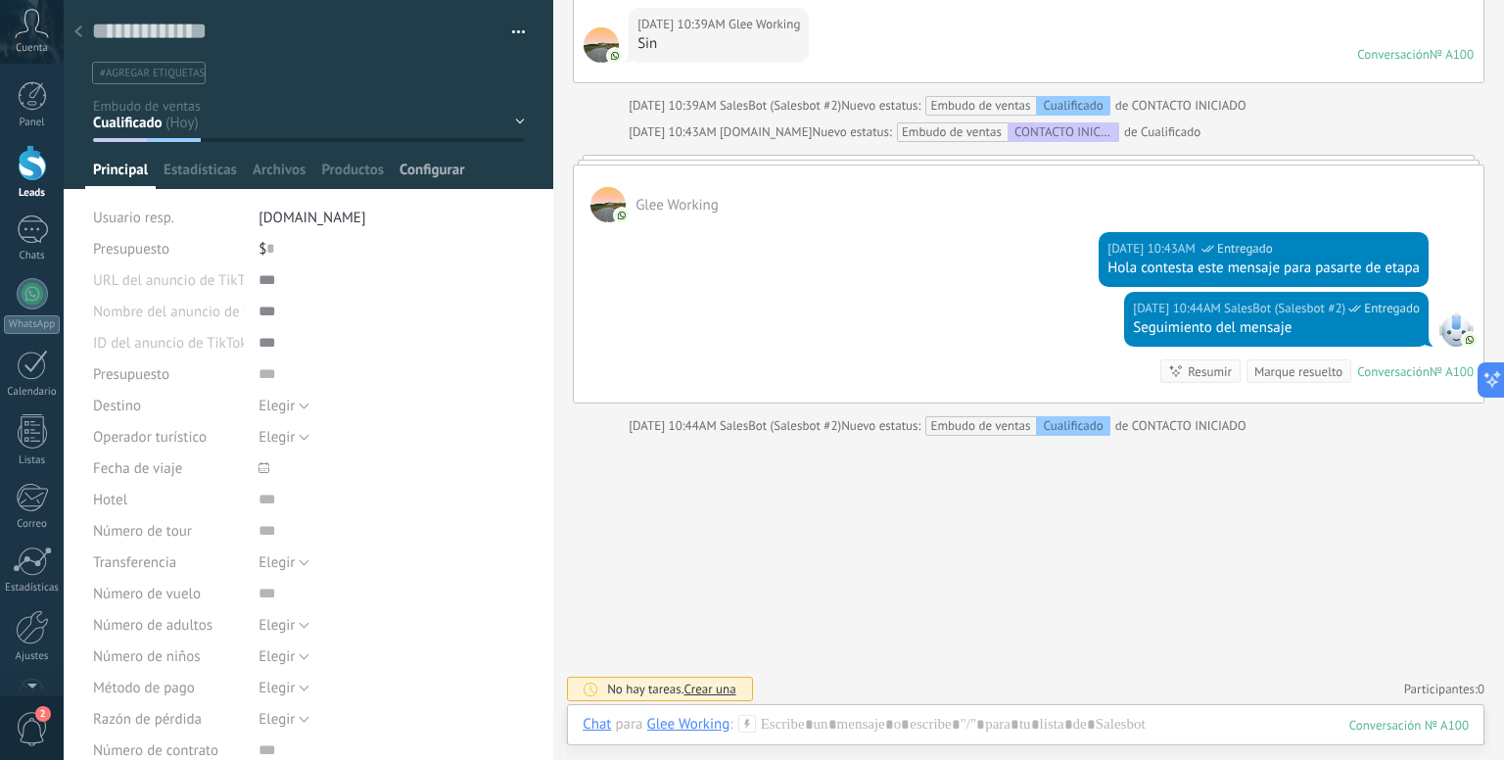
click at [427, 179] on span "Configurar" at bounding box center [431, 175] width 65 height 28
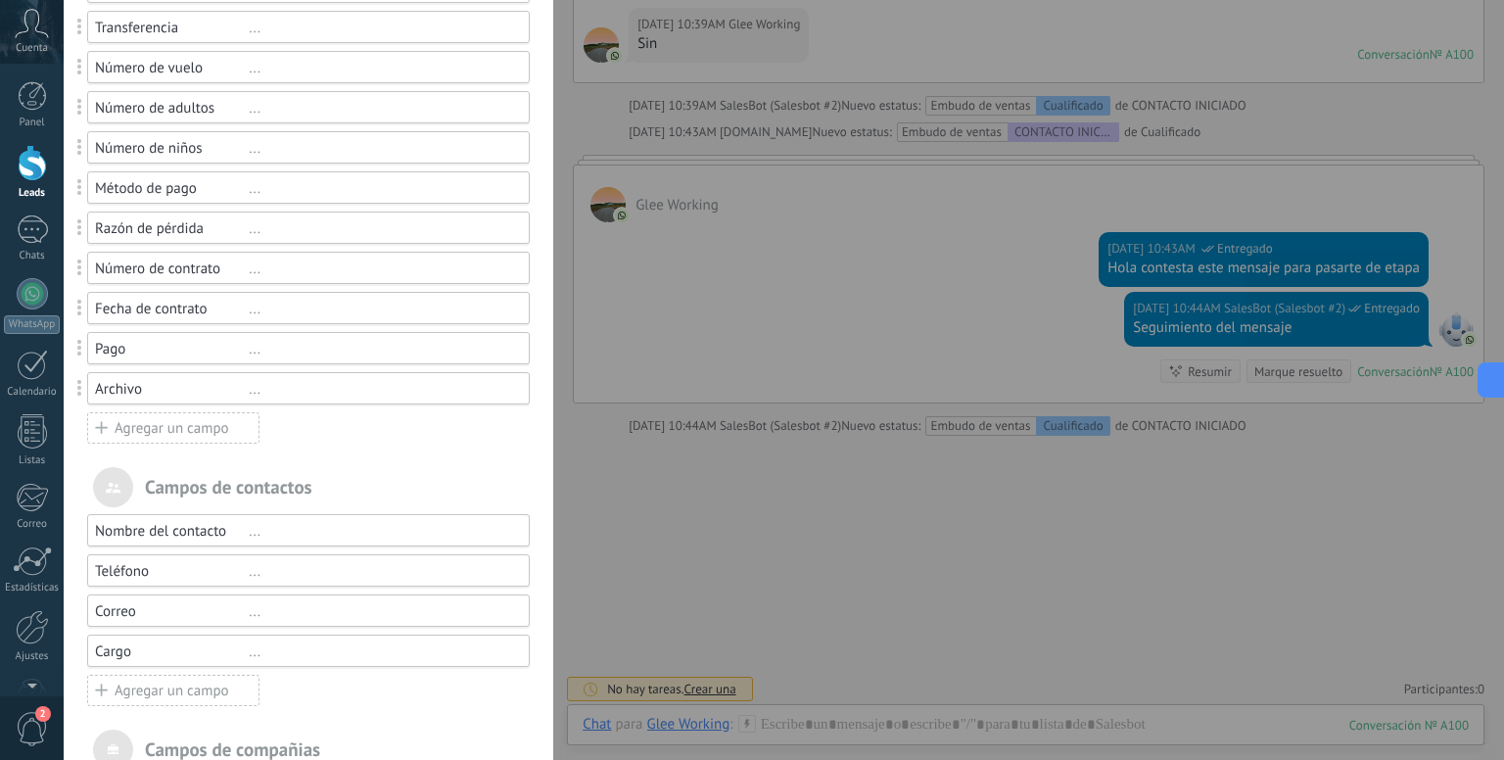
scroll to position [587, 0]
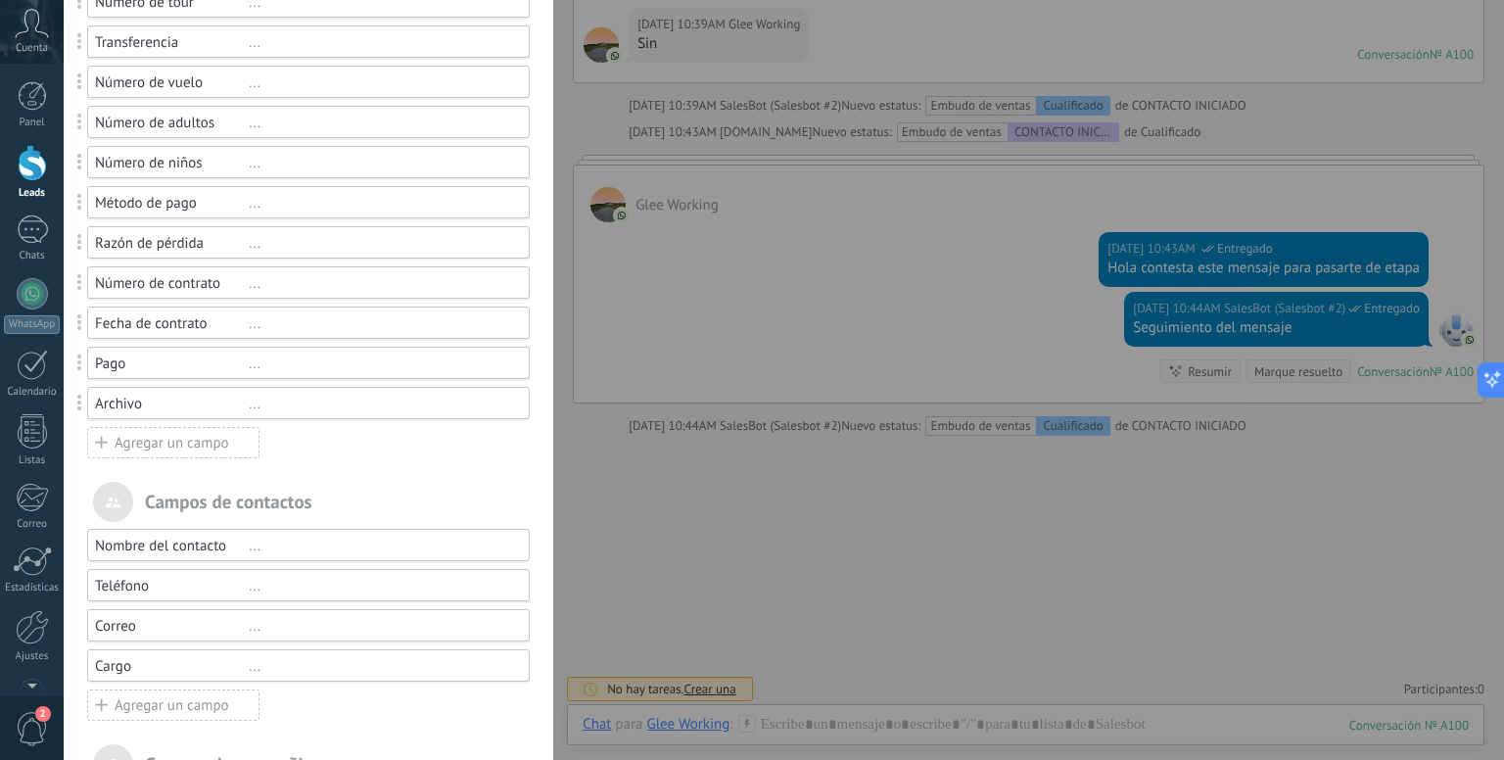
click at [252, 406] on div "..." at bounding box center [380, 403] width 263 height 19
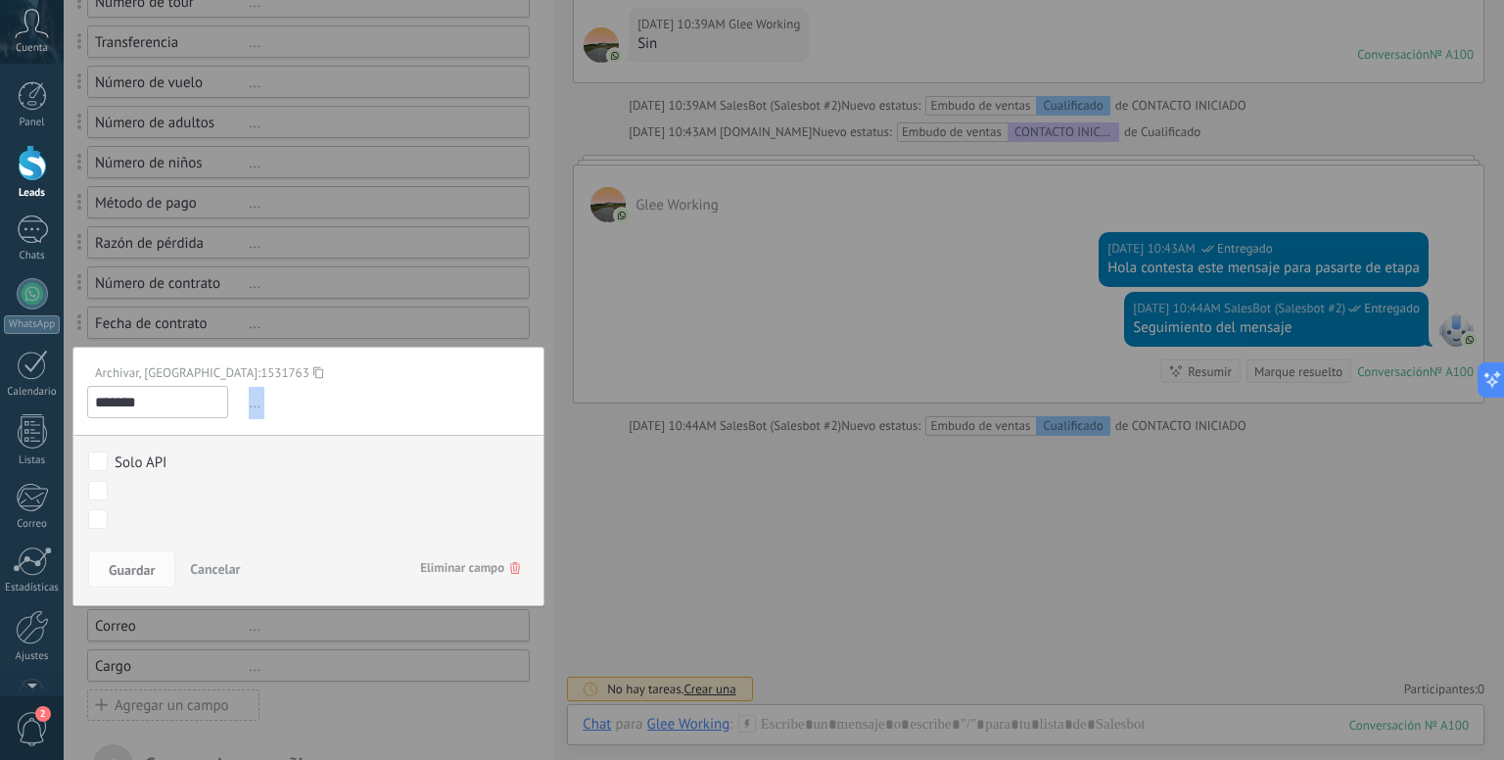
click at [251, 407] on span "..." at bounding box center [387, 403] width 285 height 32
click at [470, 569] on span "Eliminar campo" at bounding box center [470, 567] width 100 height 35
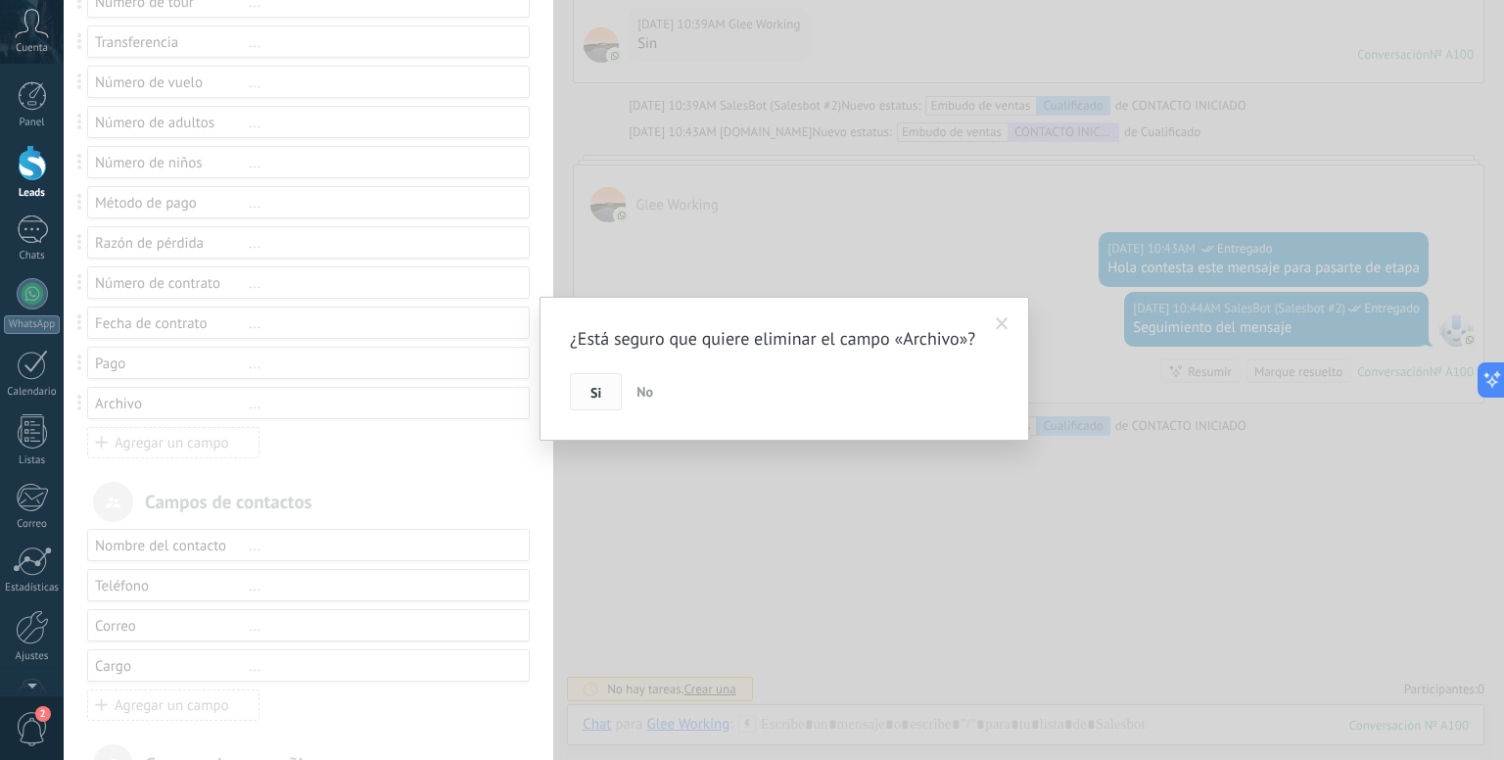
click at [595, 410] on button "Si" at bounding box center [596, 391] width 52 height 37
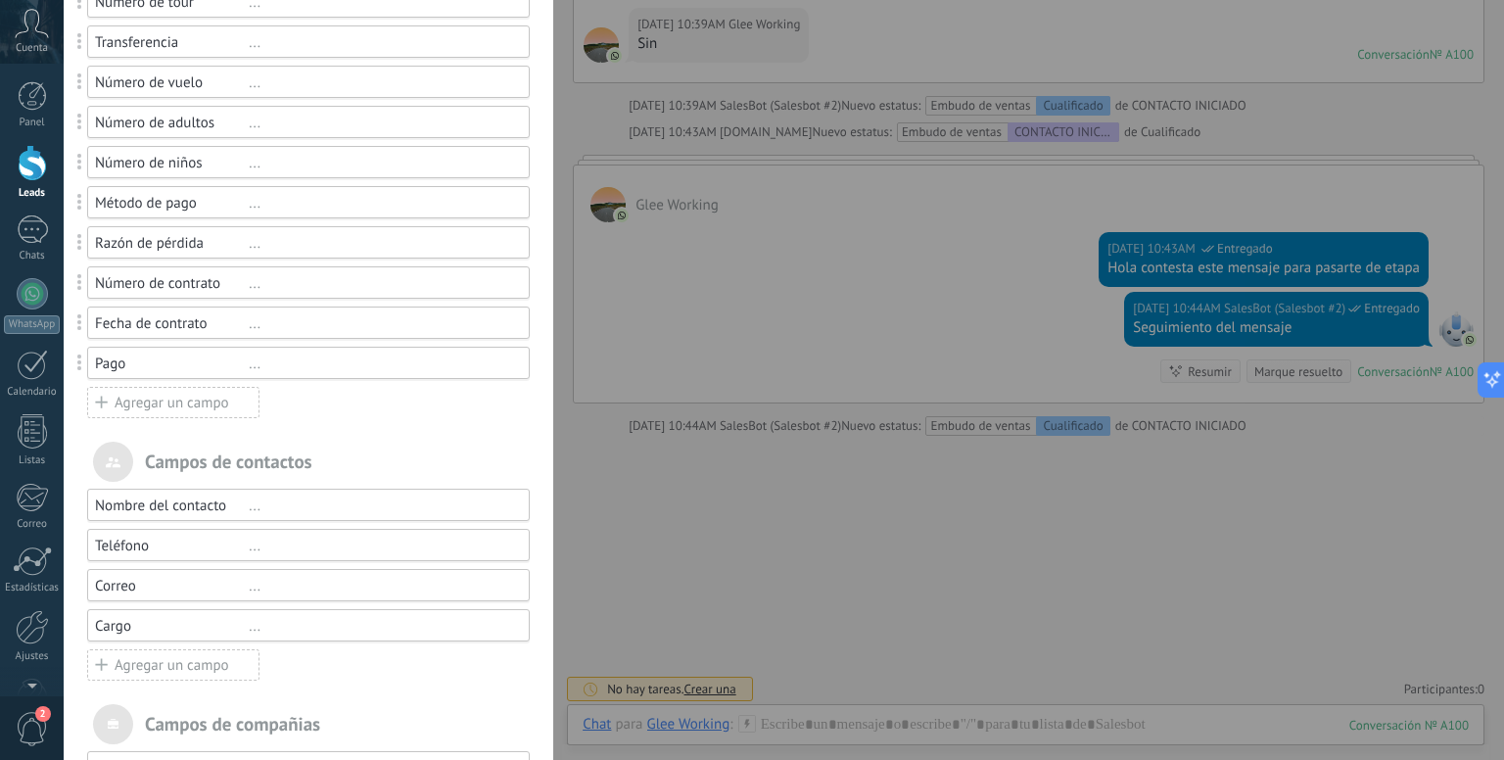
click at [249, 367] on div "..." at bounding box center [380, 363] width 263 height 19
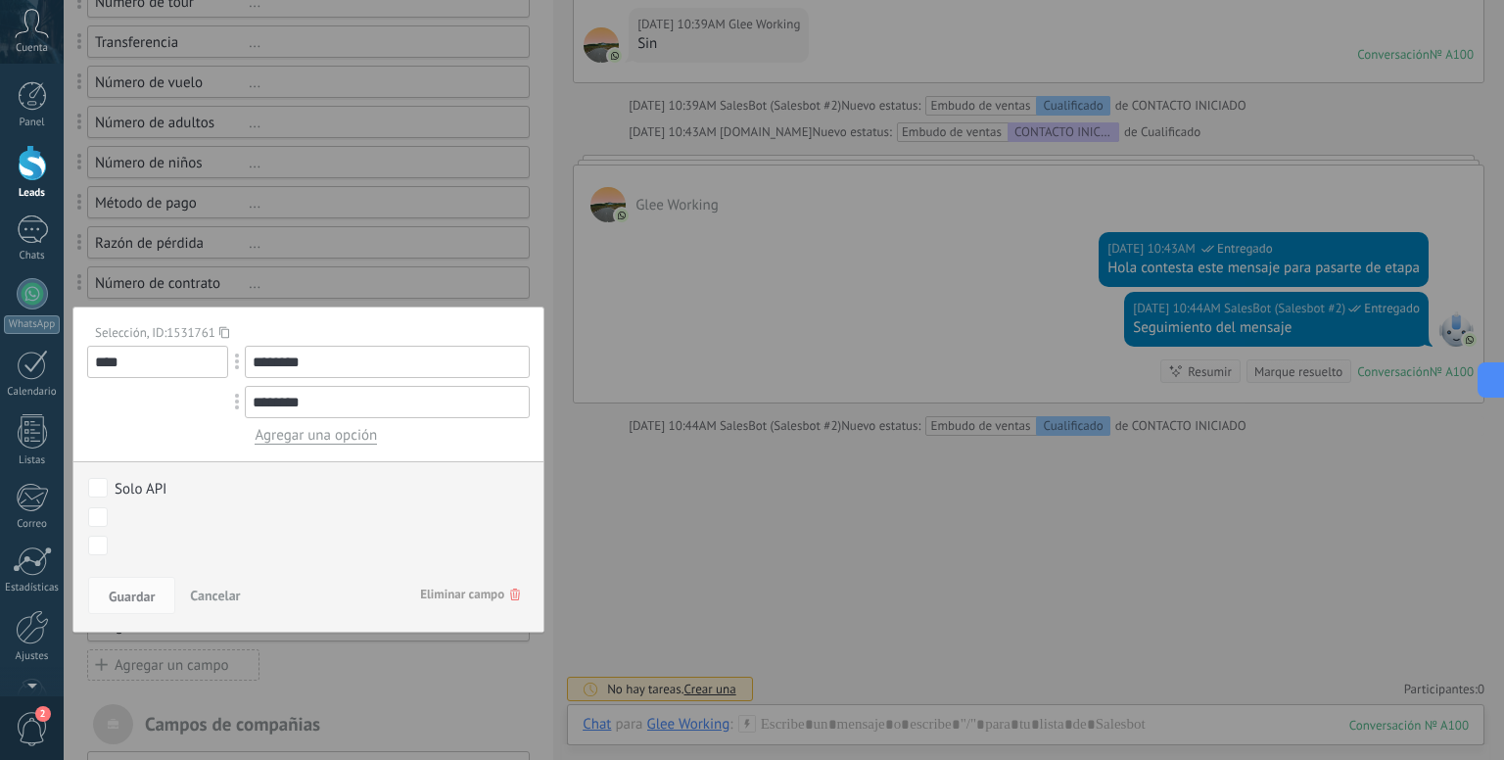
click at [452, 575] on div "Guardar Cancelar Eliminar campo" at bounding box center [308, 601] width 470 height 62
click at [438, 580] on span "Eliminar campo" at bounding box center [470, 594] width 100 height 35
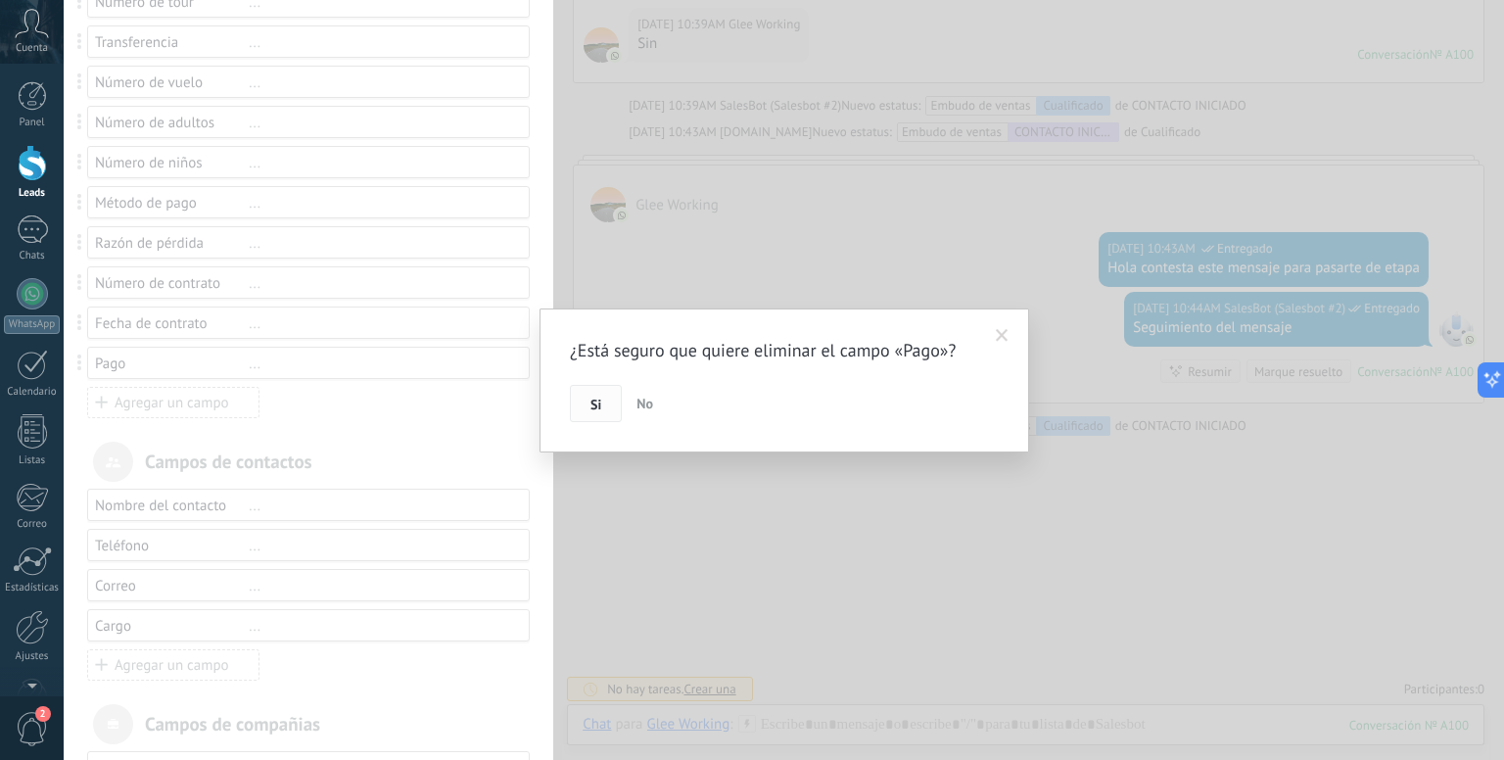
click at [605, 410] on button "Si" at bounding box center [596, 403] width 52 height 37
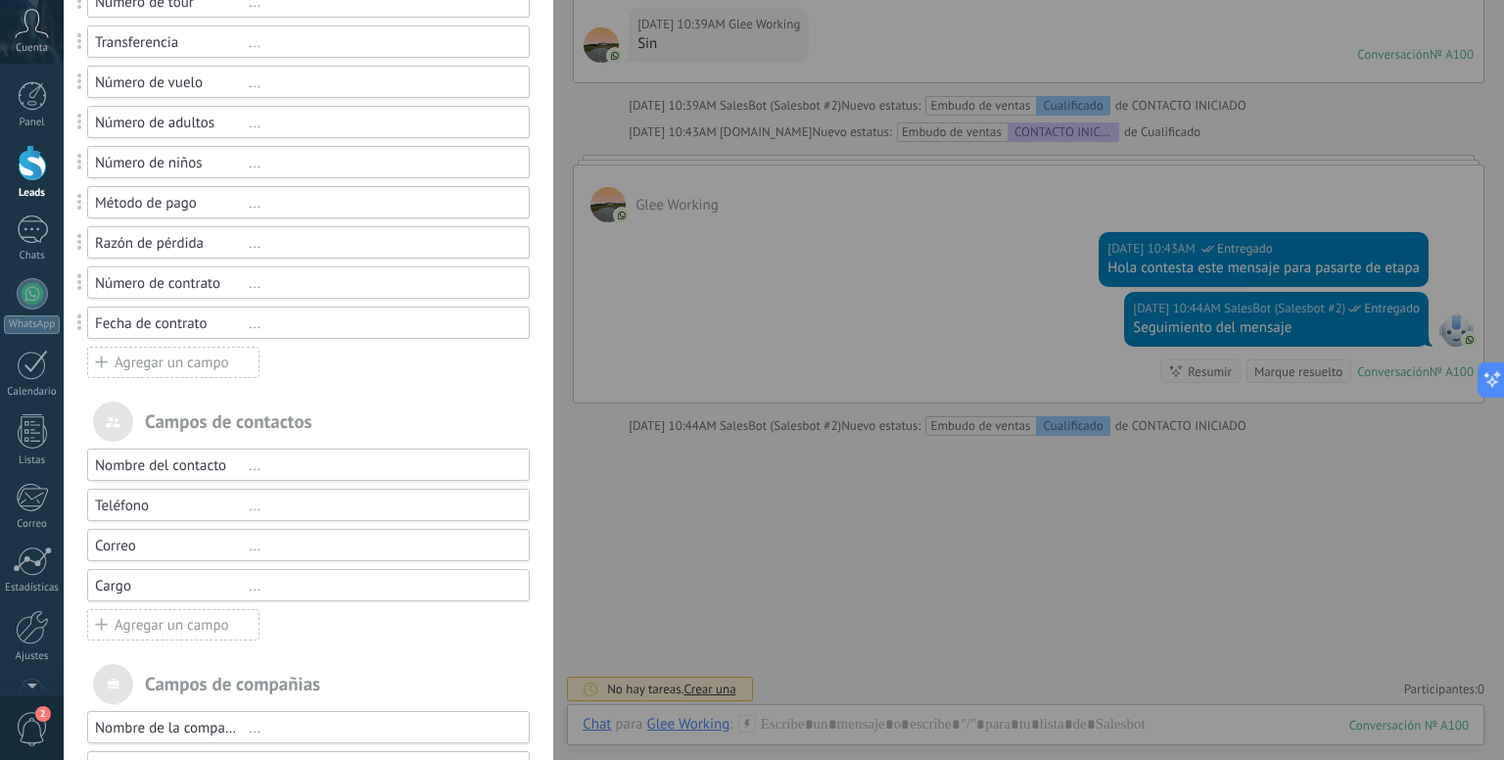
click at [249, 325] on div "..." at bounding box center [380, 323] width 263 height 19
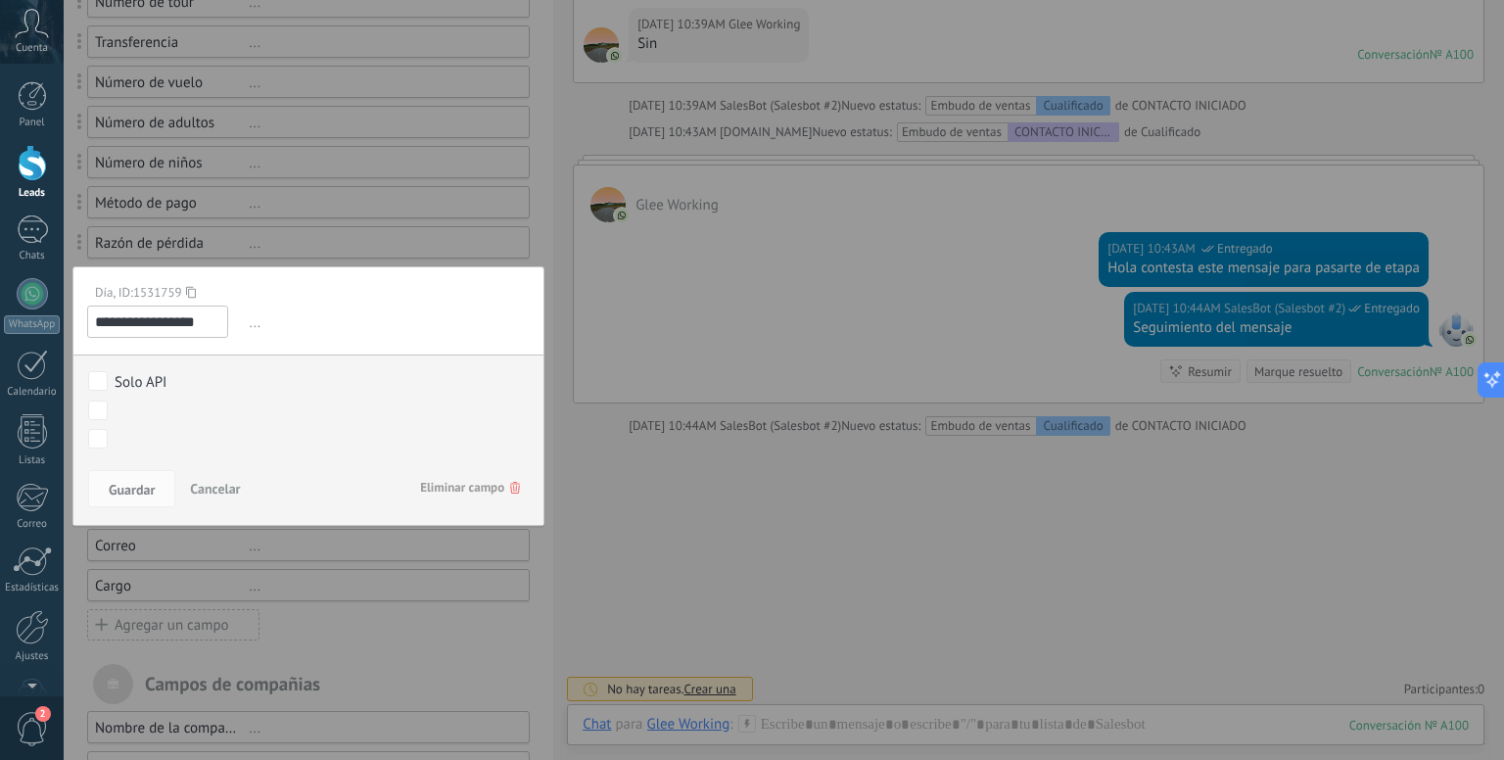
click at [429, 487] on span "Eliminar campo" at bounding box center [470, 487] width 100 height 35
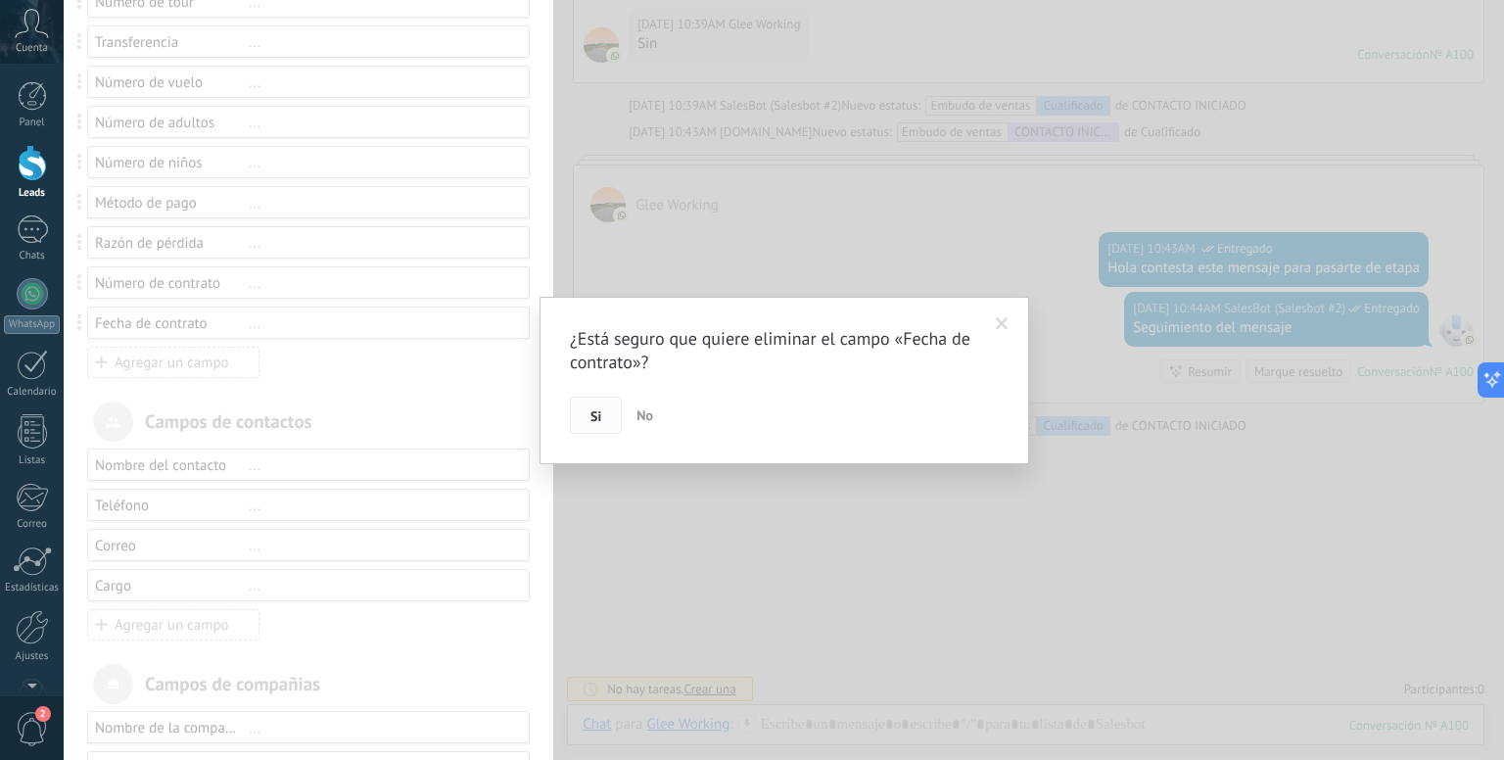
click at [581, 425] on button "Si" at bounding box center [596, 414] width 52 height 37
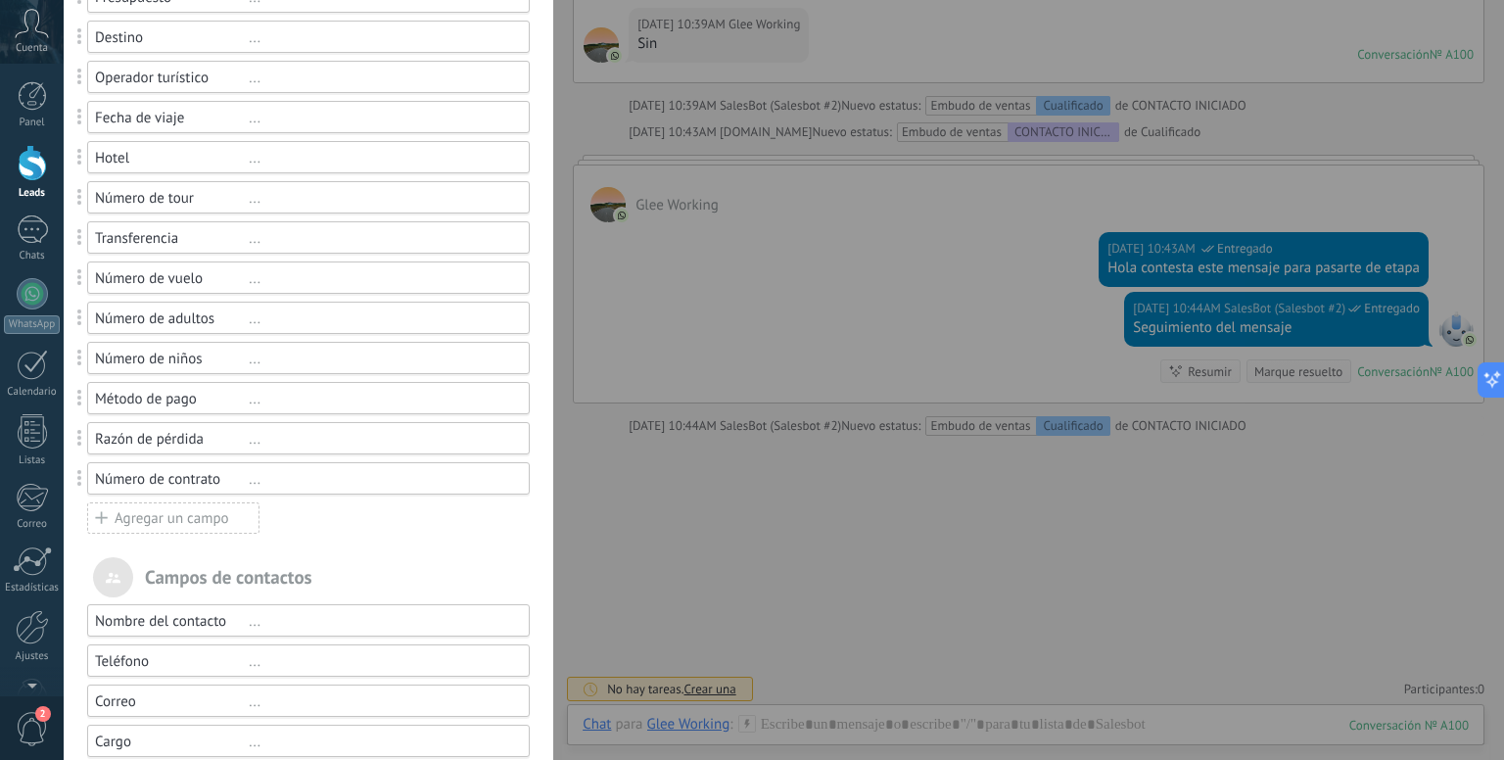
scroll to position [392, 0]
click at [253, 479] on div "..." at bounding box center [380, 479] width 263 height 19
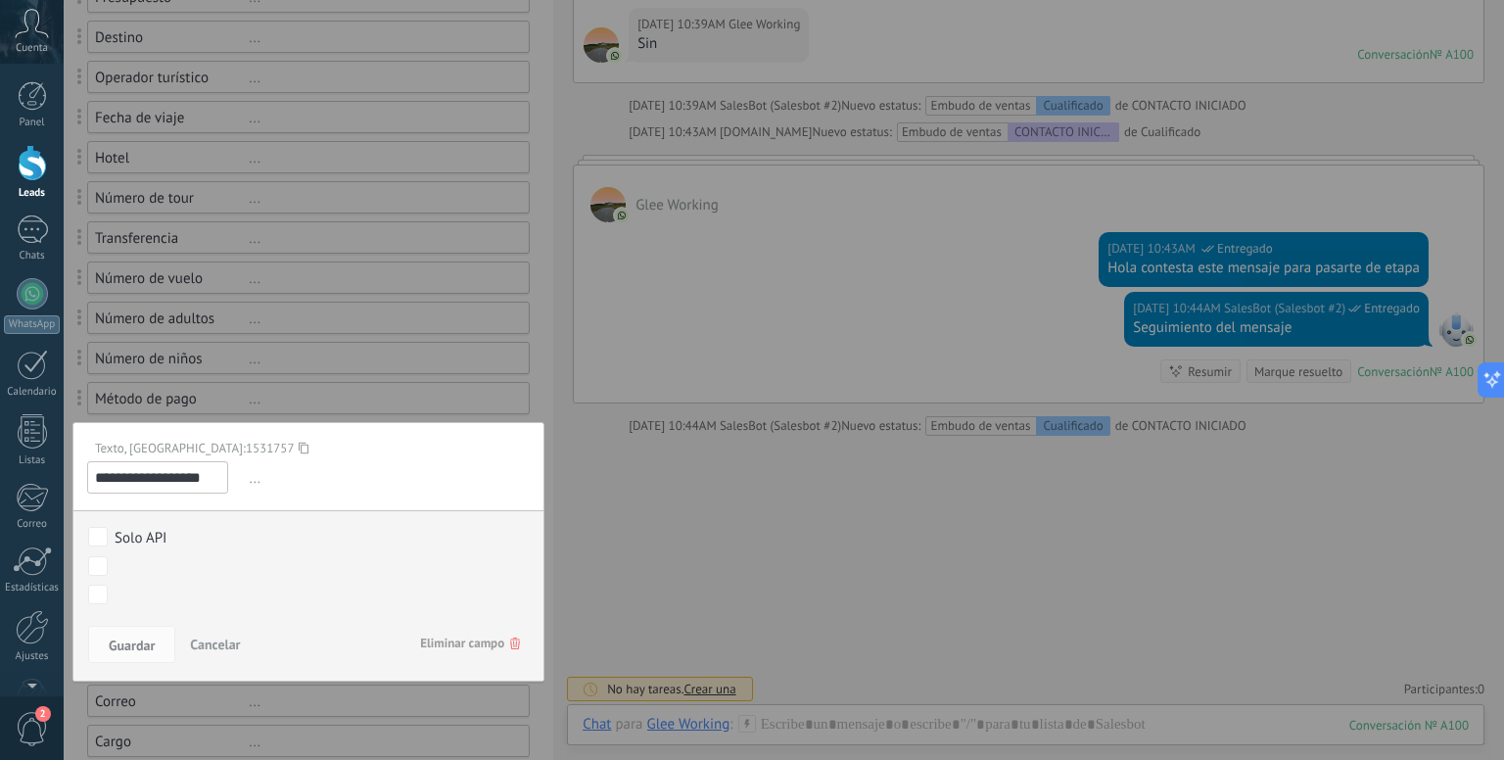
click at [476, 631] on span "Eliminar campo" at bounding box center [470, 643] width 100 height 35
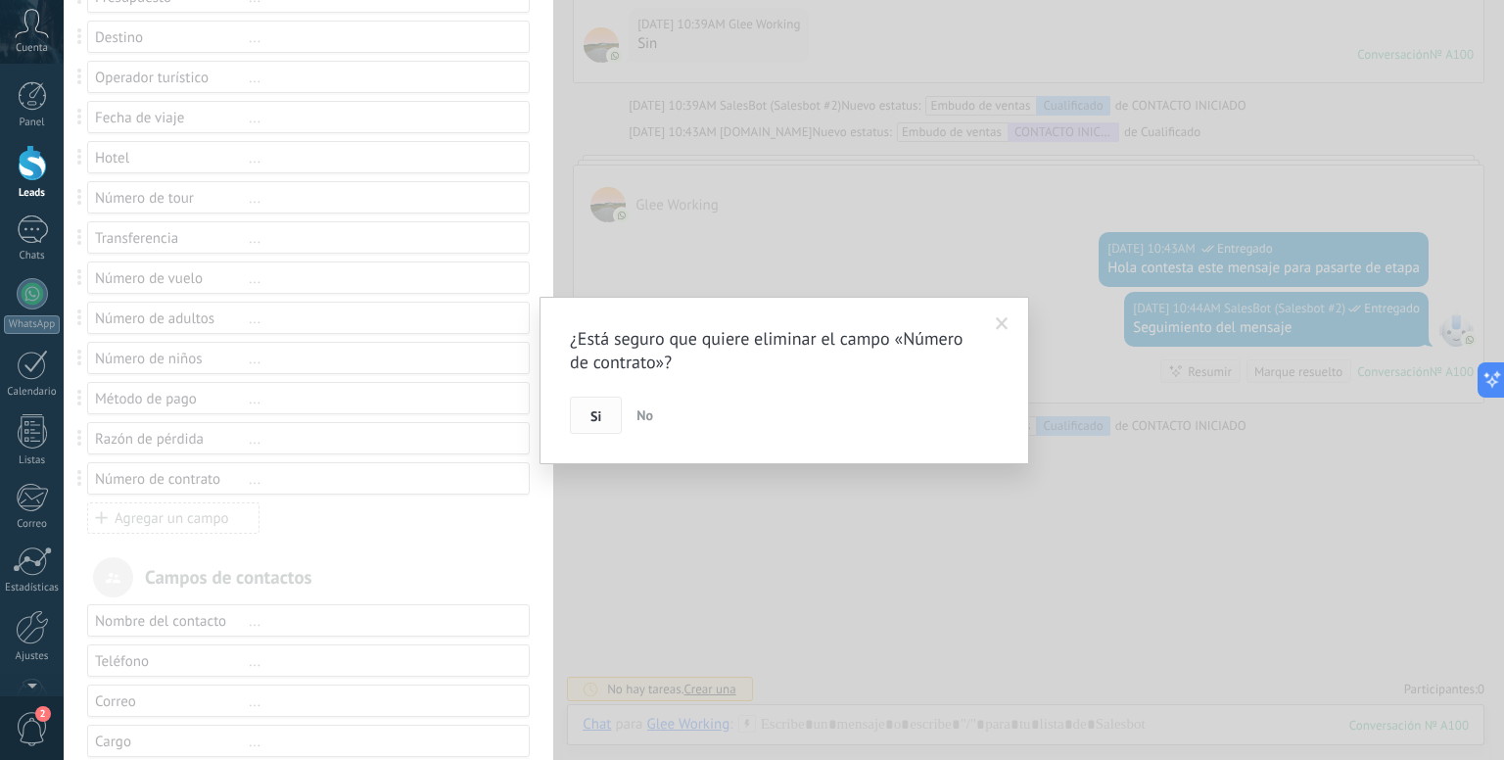
click at [591, 421] on span "Si" at bounding box center [595, 416] width 11 height 14
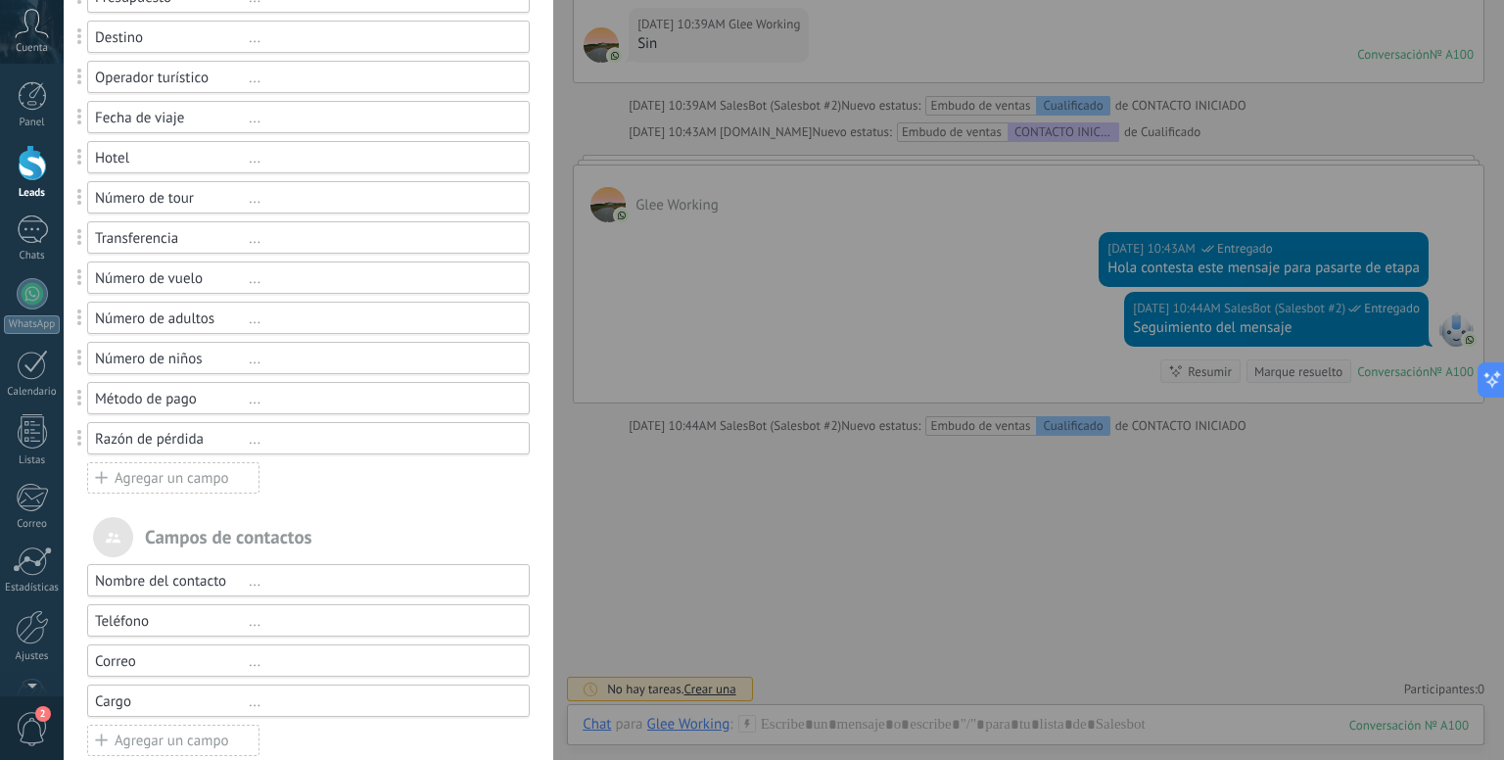
click at [249, 441] on div "..." at bounding box center [380, 439] width 263 height 19
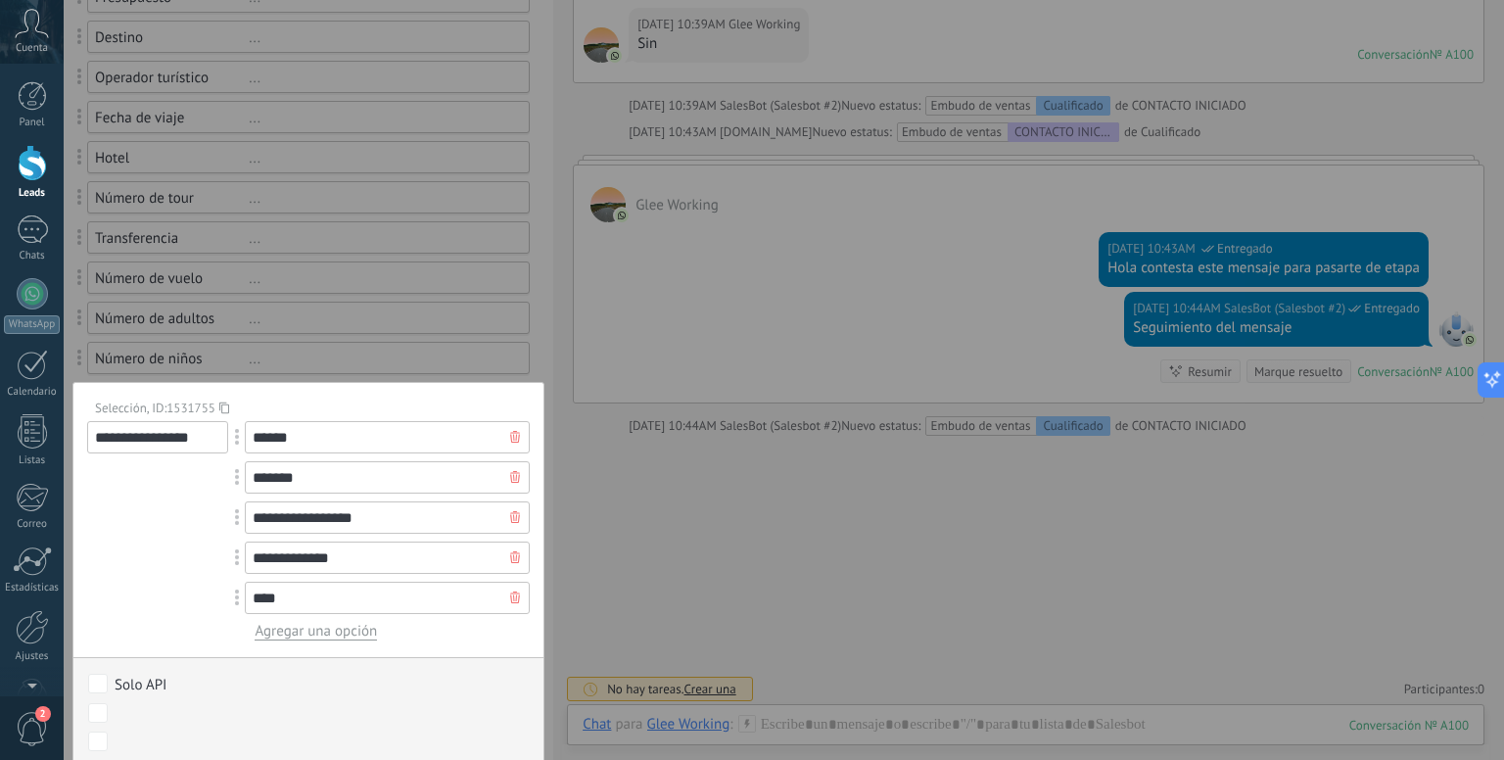
click at [495, 334] on div at bounding box center [308, 351] width 489 height 1486
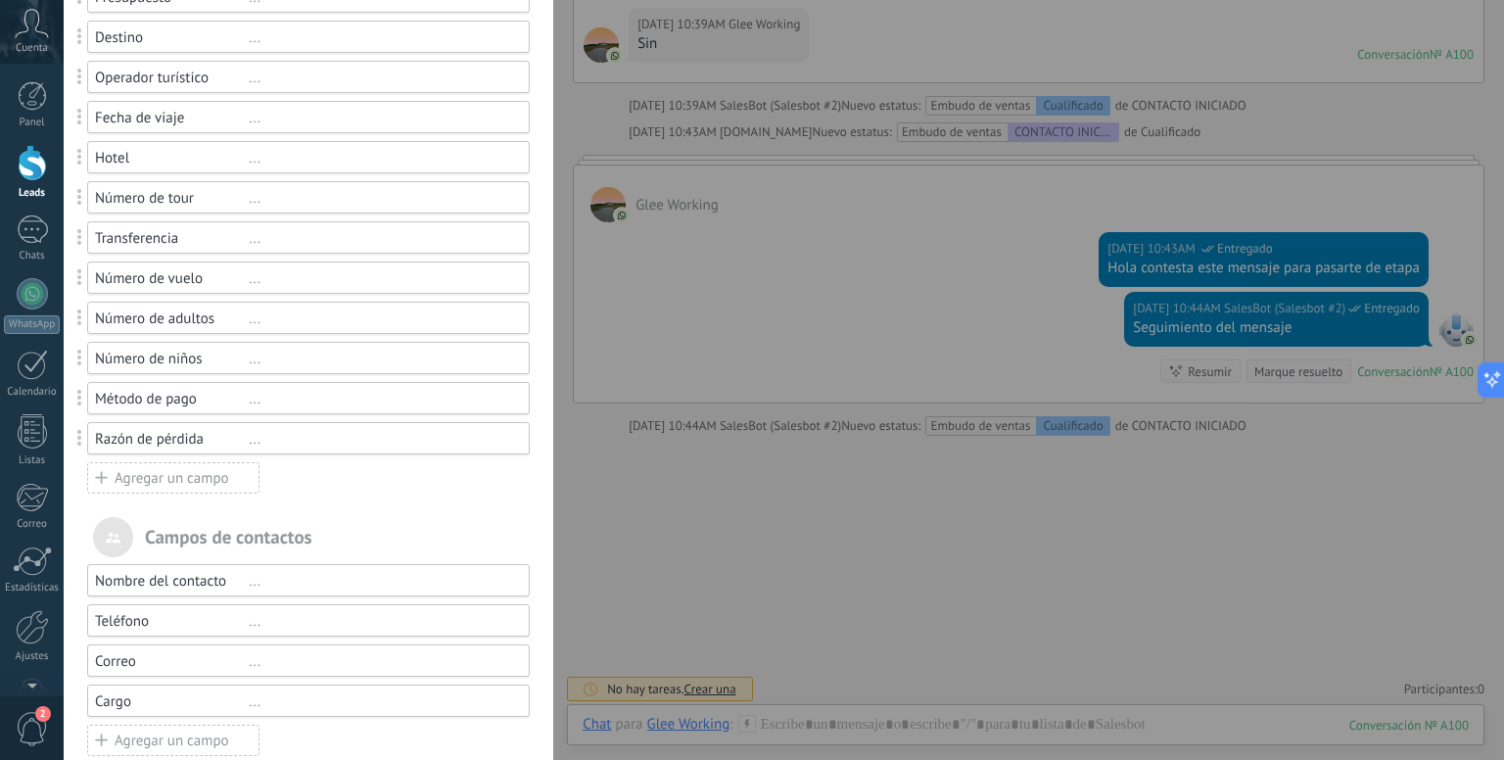
click at [251, 445] on div "..." at bounding box center [380, 439] width 263 height 19
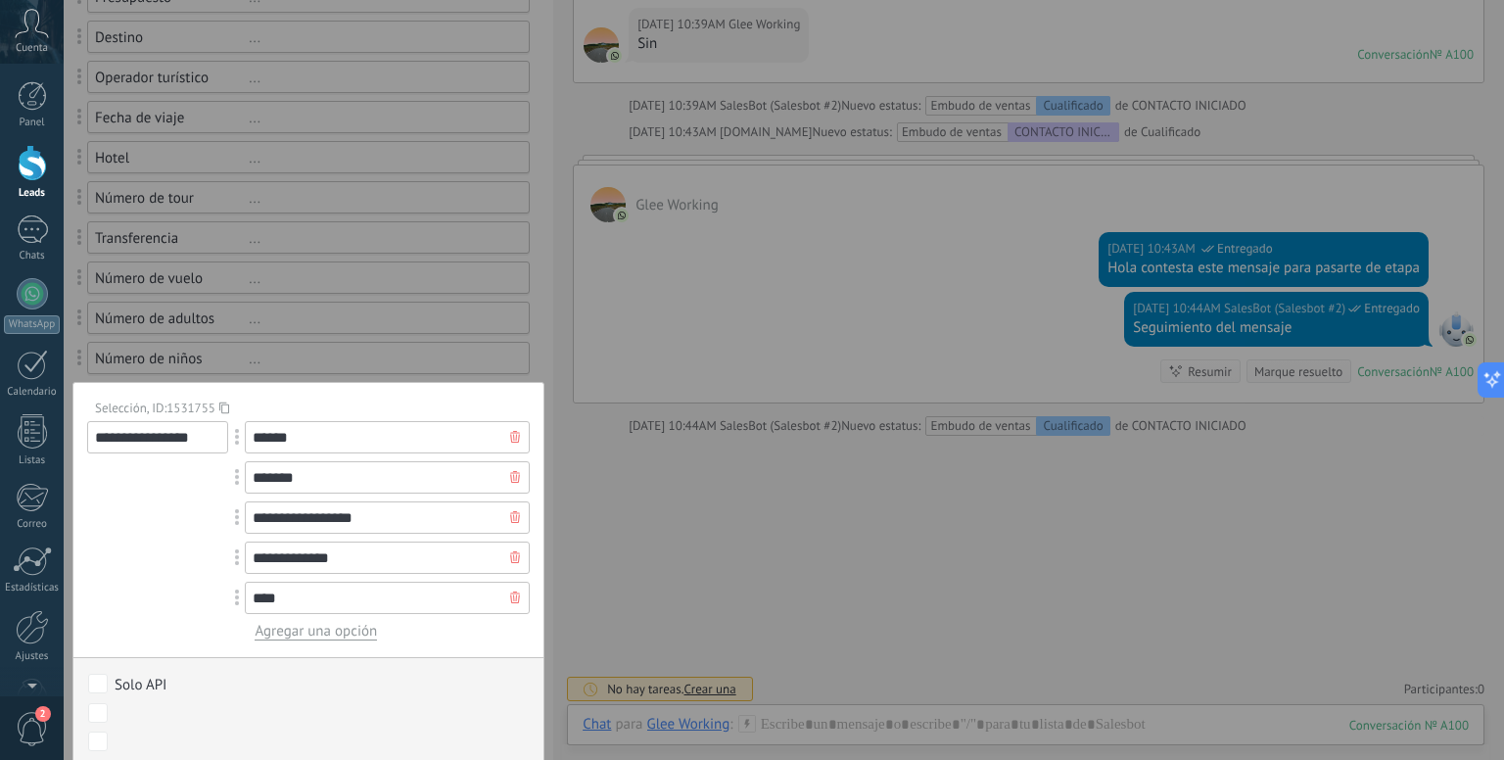
scroll to position [722, 0]
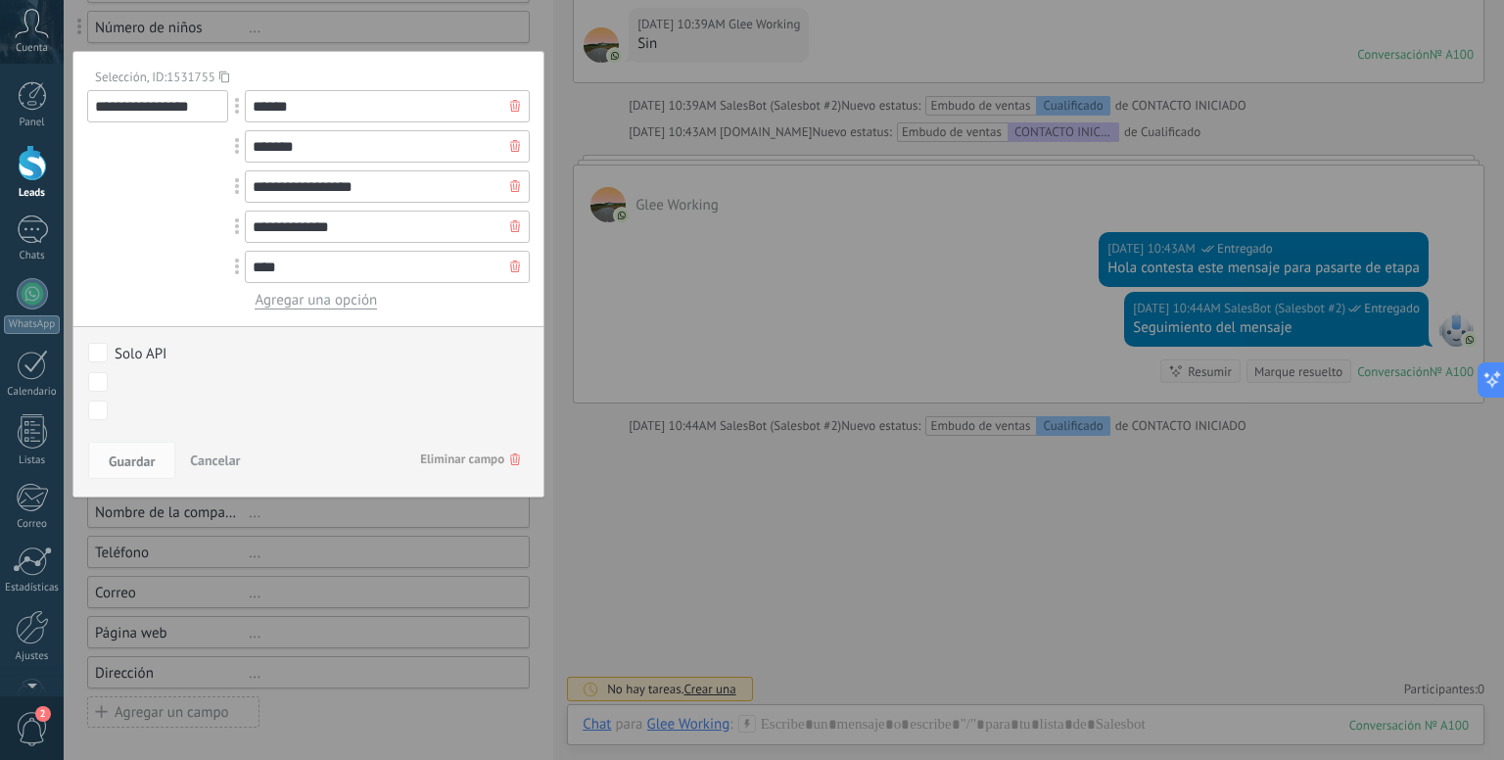
click at [457, 460] on span "Eliminar campo" at bounding box center [470, 458] width 100 height 35
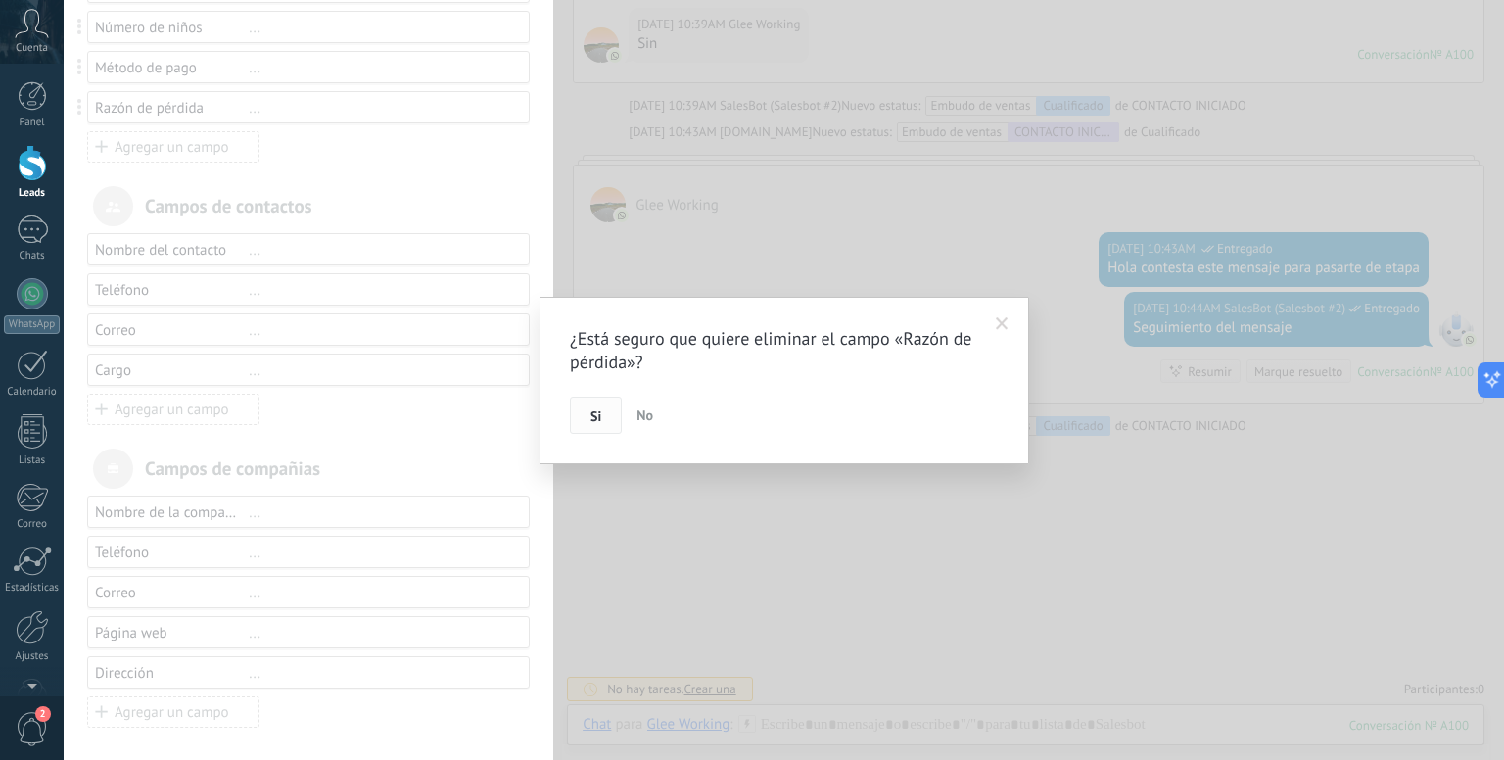
click at [595, 404] on button "Si" at bounding box center [596, 414] width 52 height 37
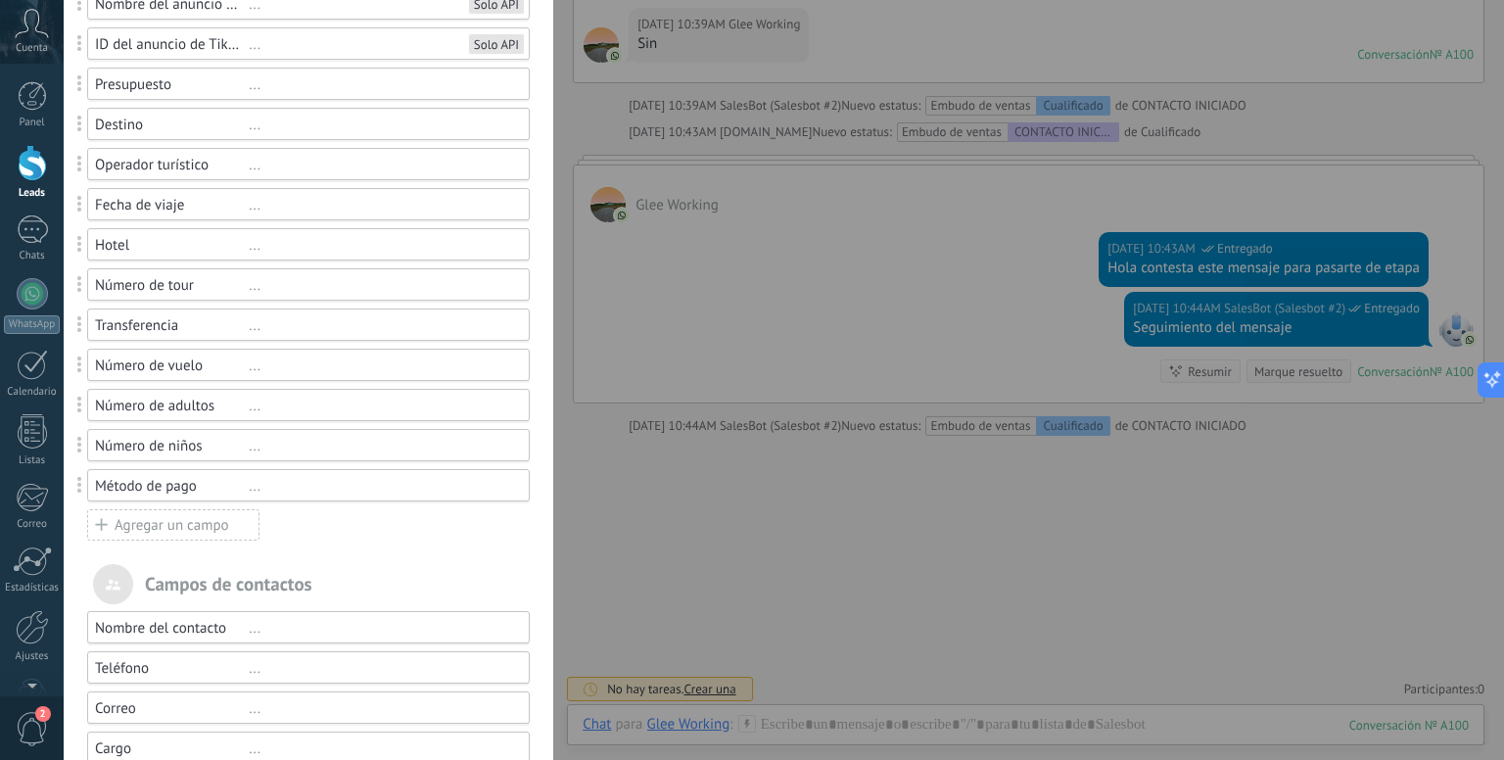
scroll to position [291, 0]
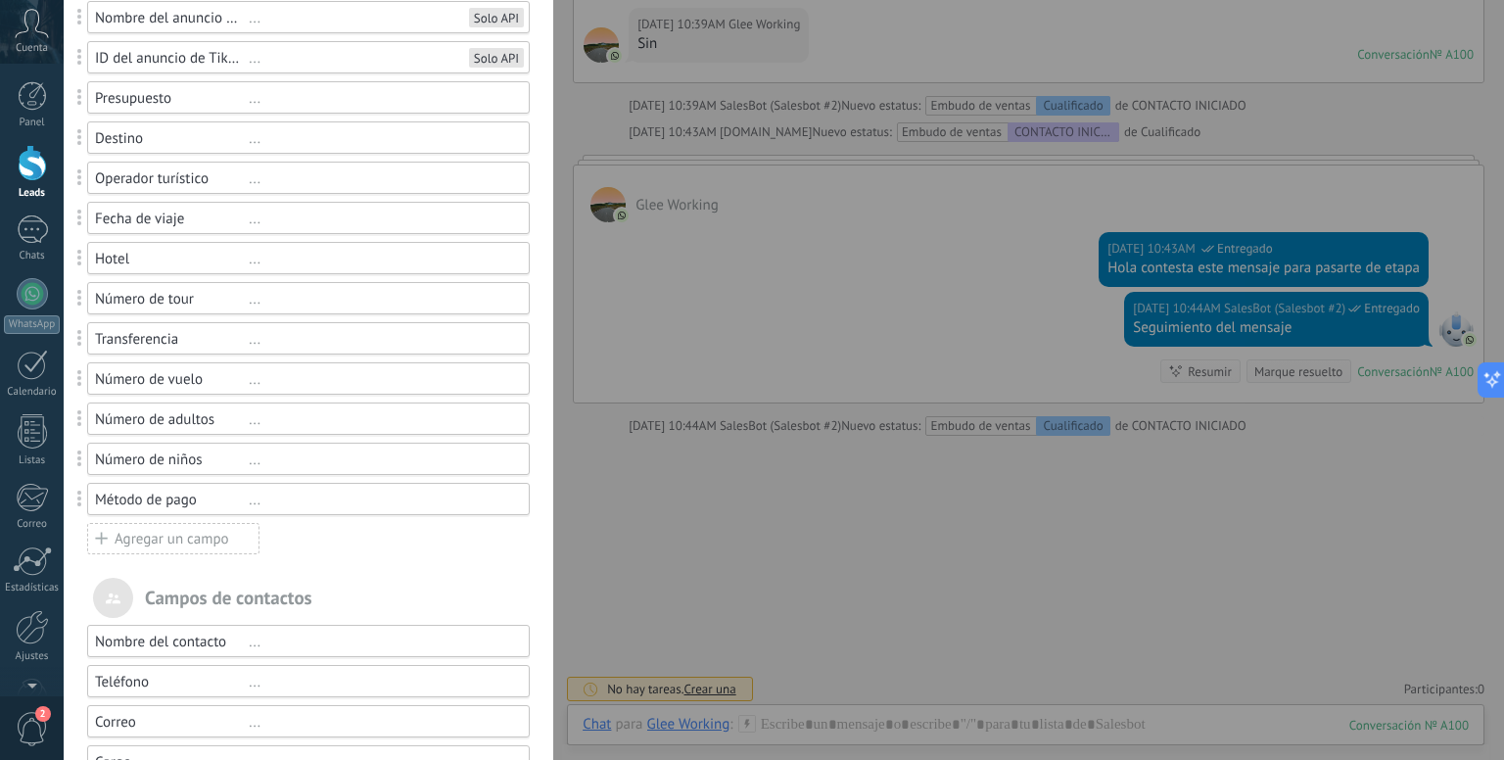
click at [251, 498] on div "..." at bounding box center [380, 499] width 263 height 19
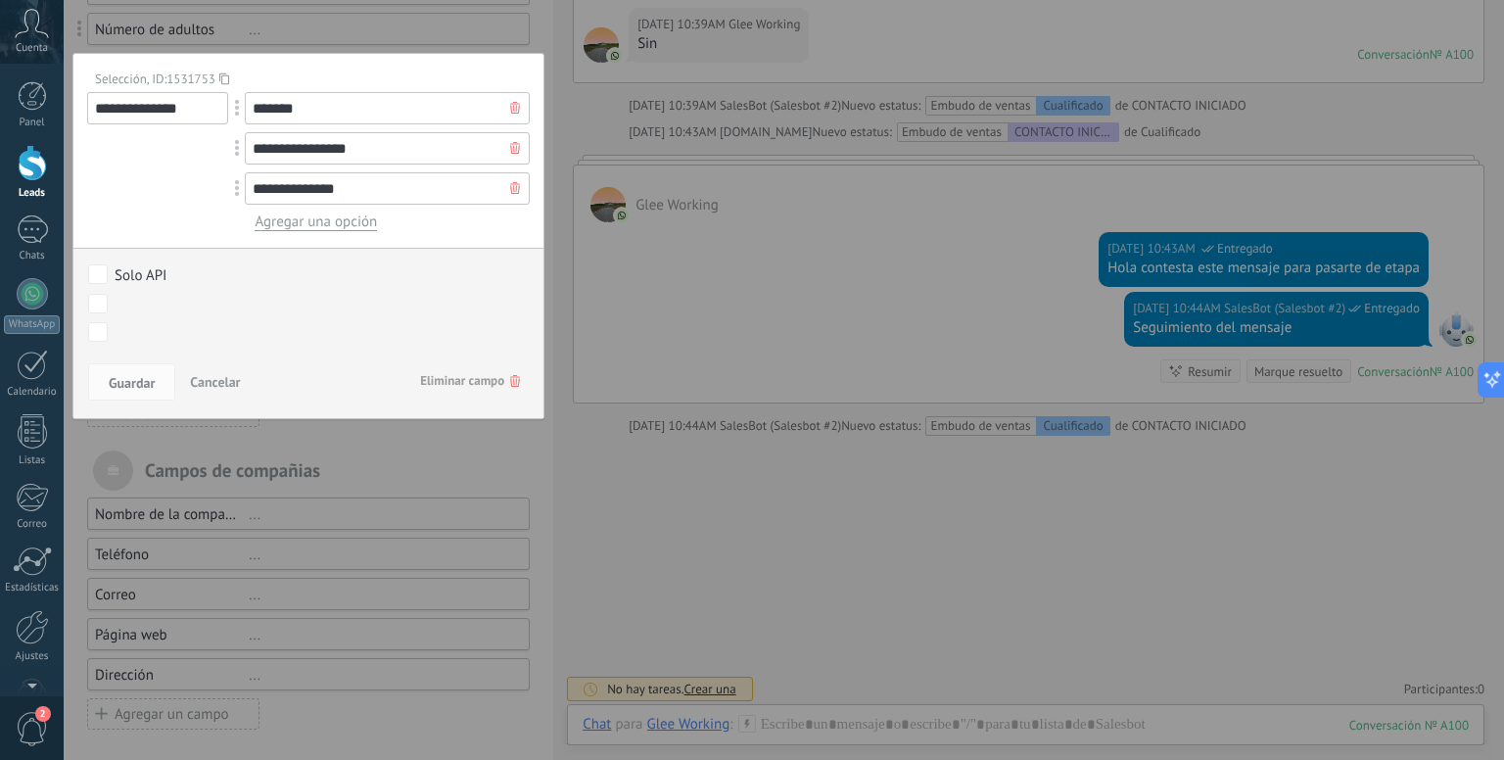
scroll to position [682, 0]
click at [470, 385] on span "Eliminar campo" at bounding box center [470, 378] width 100 height 35
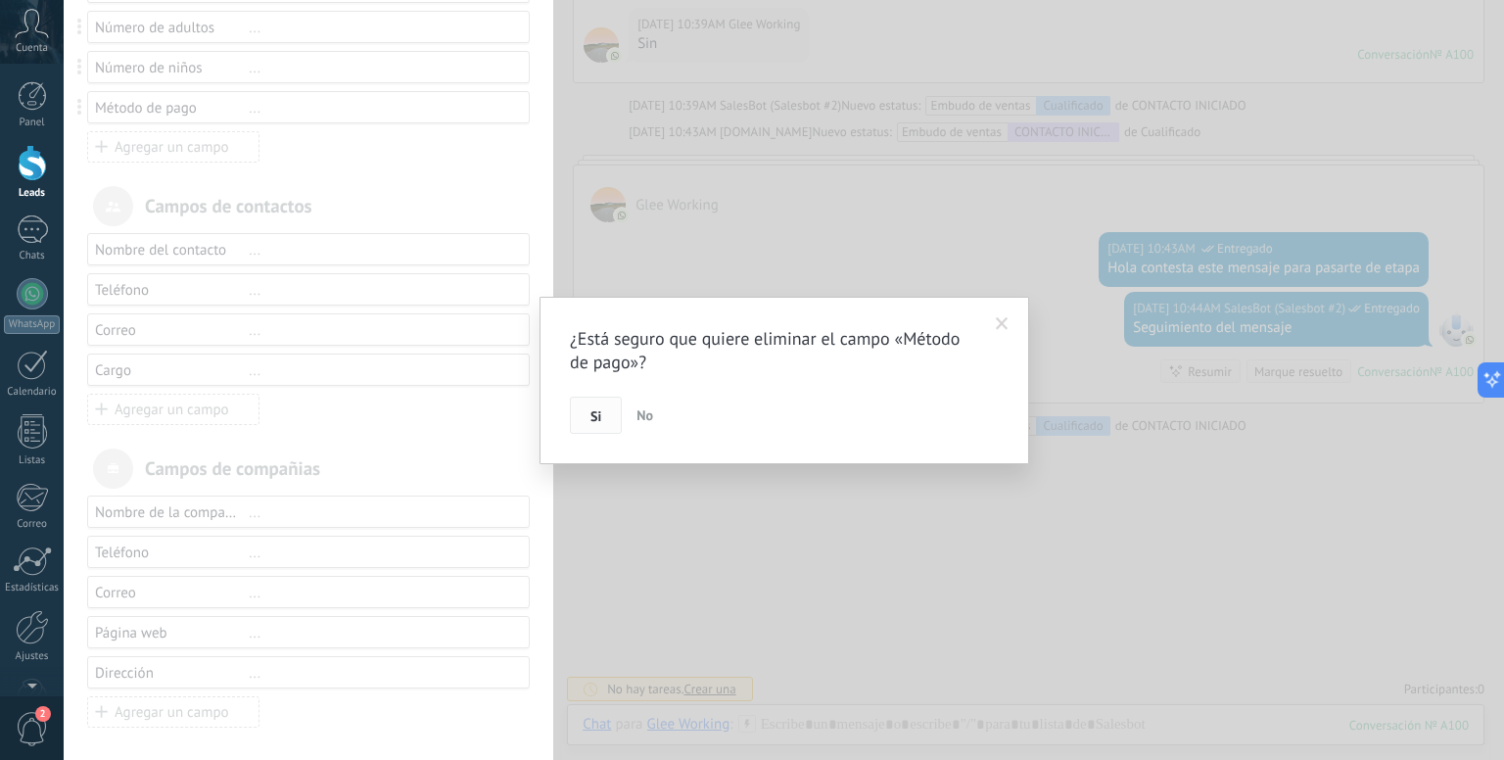
click at [596, 416] on span "Si" at bounding box center [595, 416] width 11 height 14
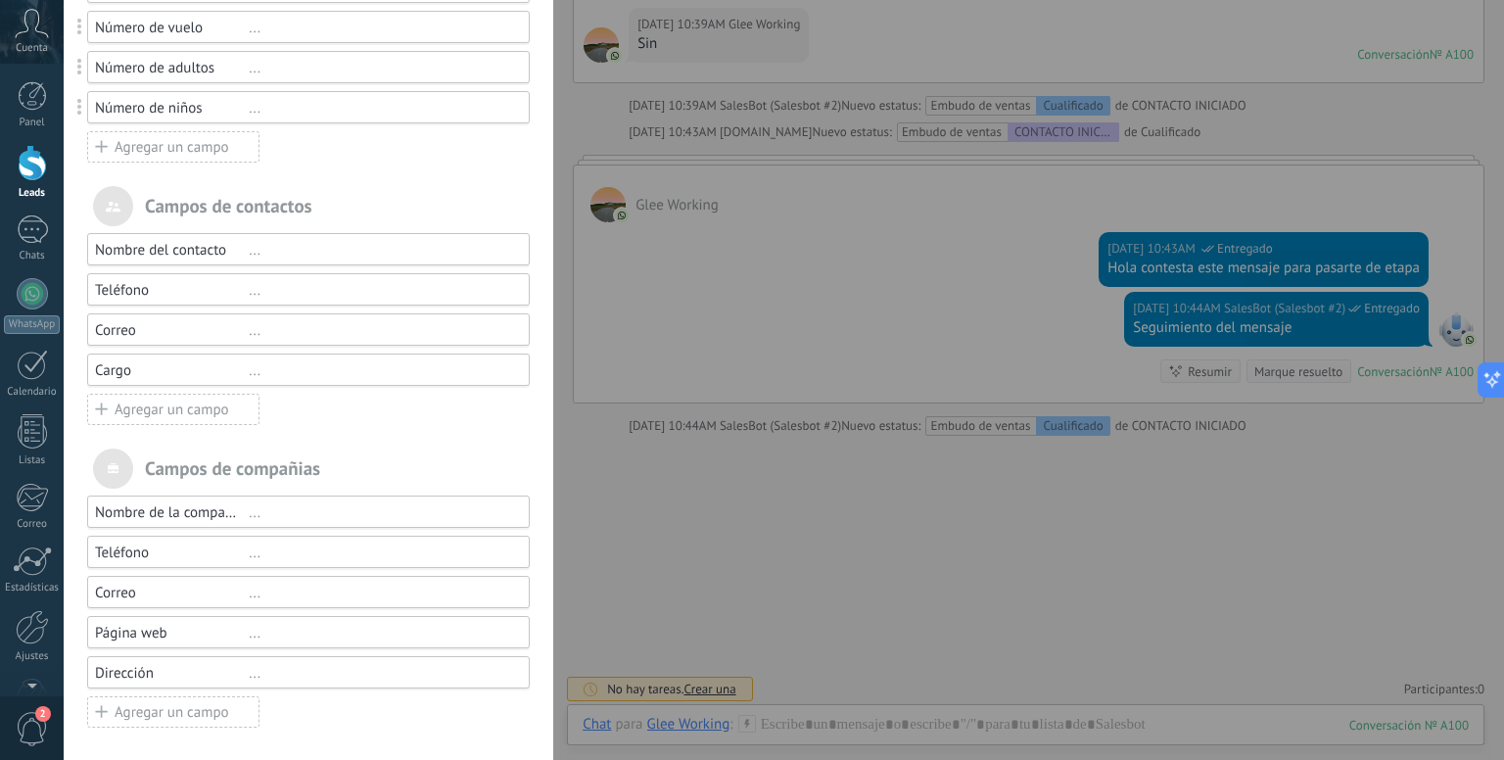
scroll to position [348, 0]
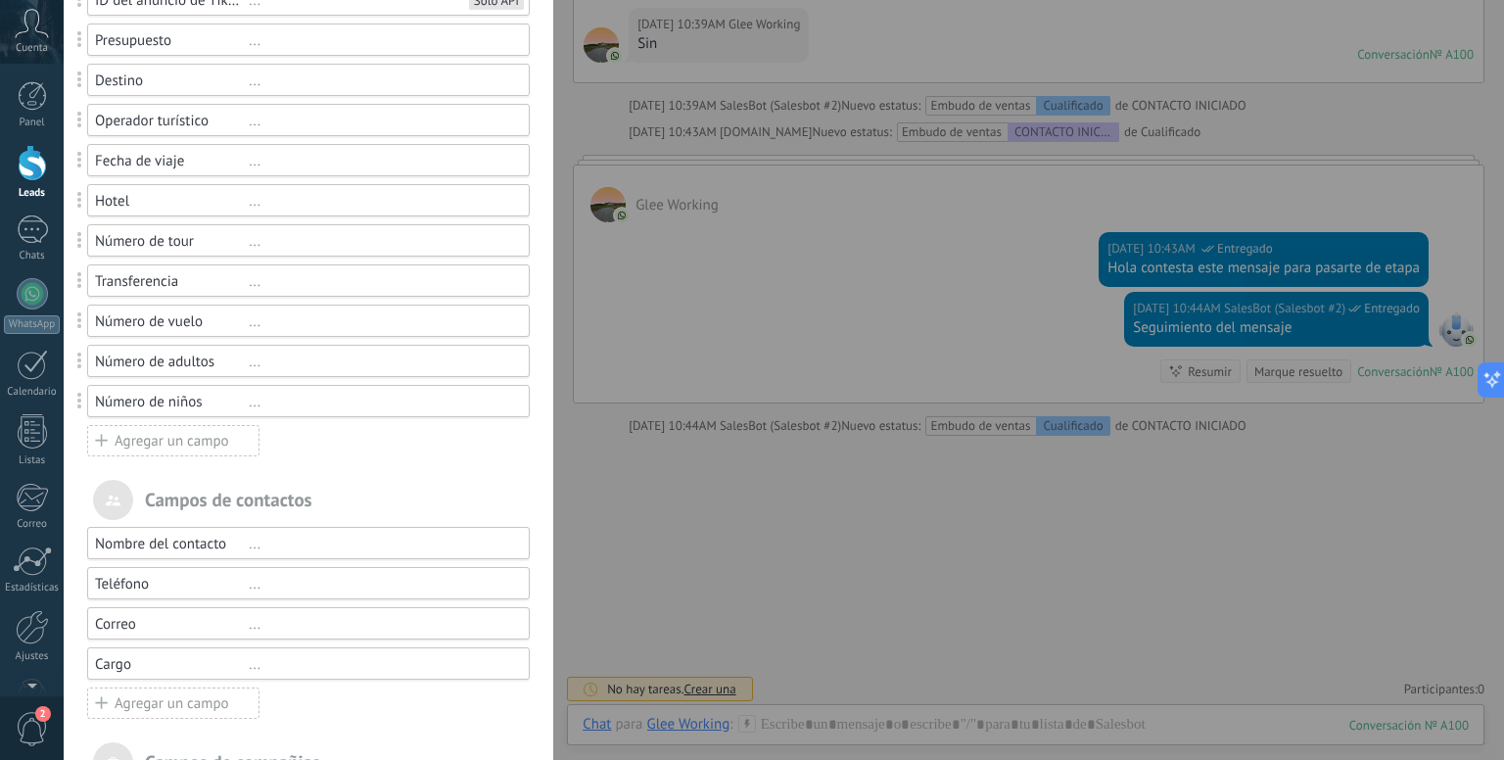
click at [255, 398] on div "..." at bounding box center [380, 402] width 263 height 19
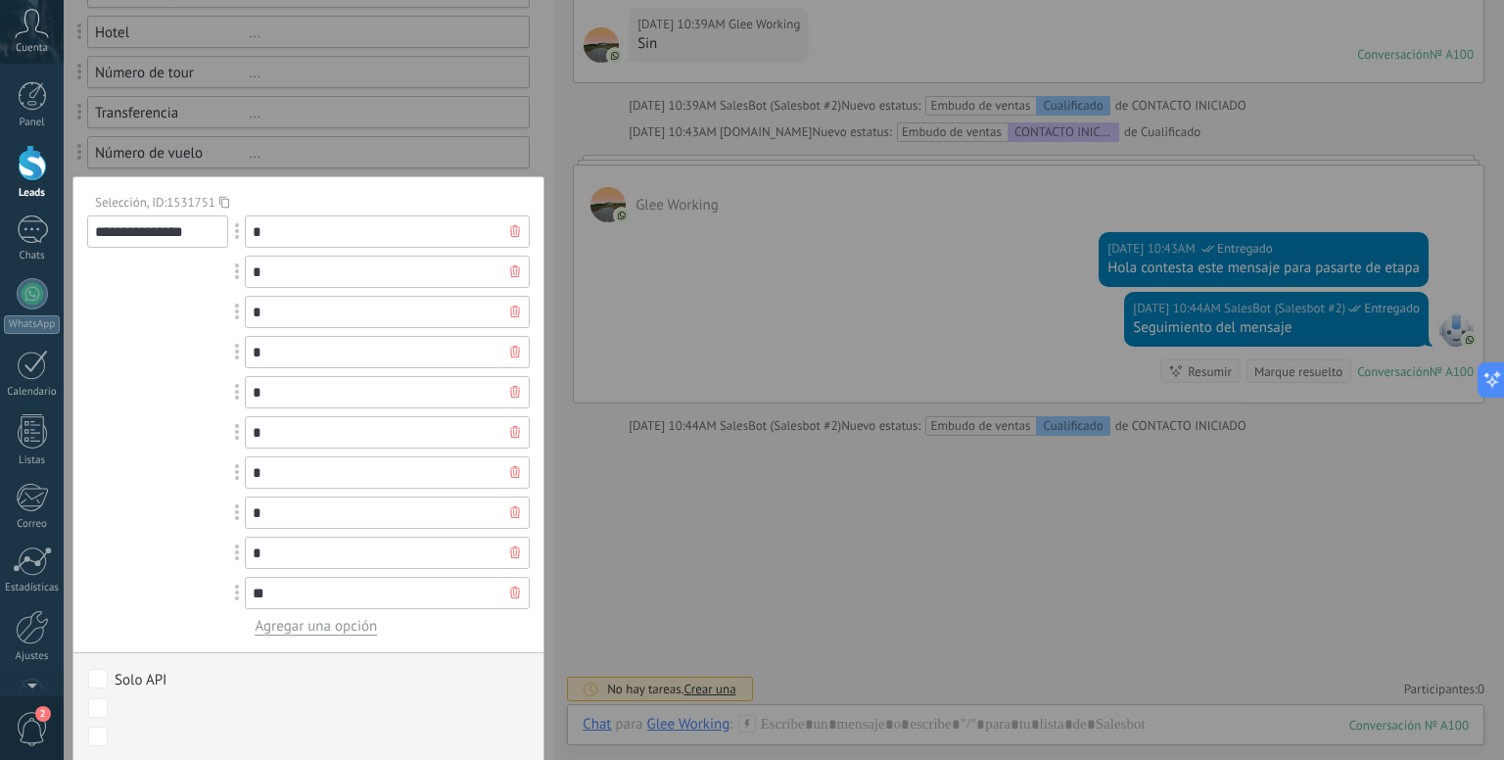
scroll to position [642, 0]
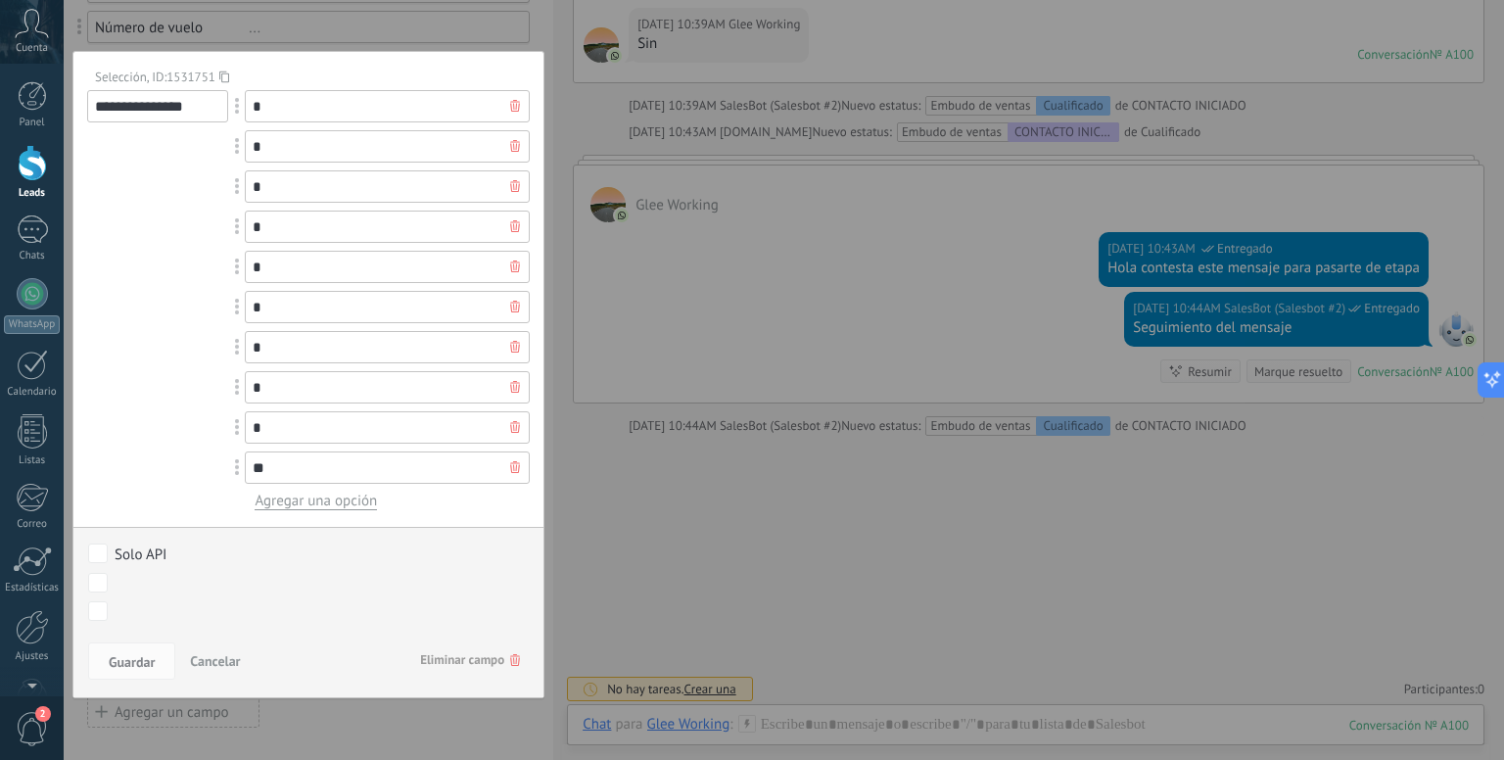
click at [476, 628] on div "Solo API CONTACTO INICIADO Cualificado Propuesta enviada Negociación Reserva cr…" at bounding box center [308, 584] width 470 height 114
click at [478, 647] on span "Eliminar campo" at bounding box center [470, 659] width 100 height 35
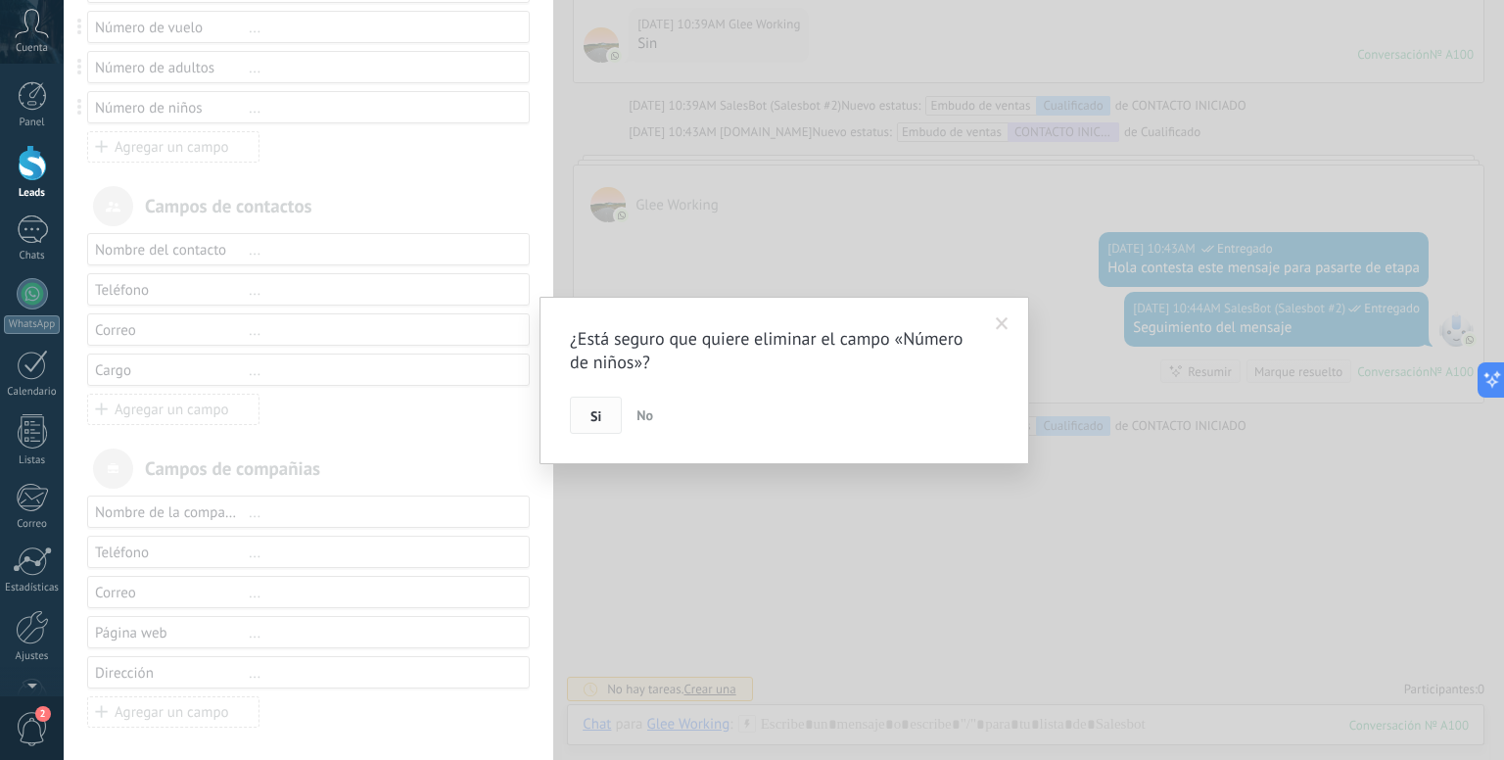
click at [591, 411] on span "Si" at bounding box center [595, 416] width 11 height 14
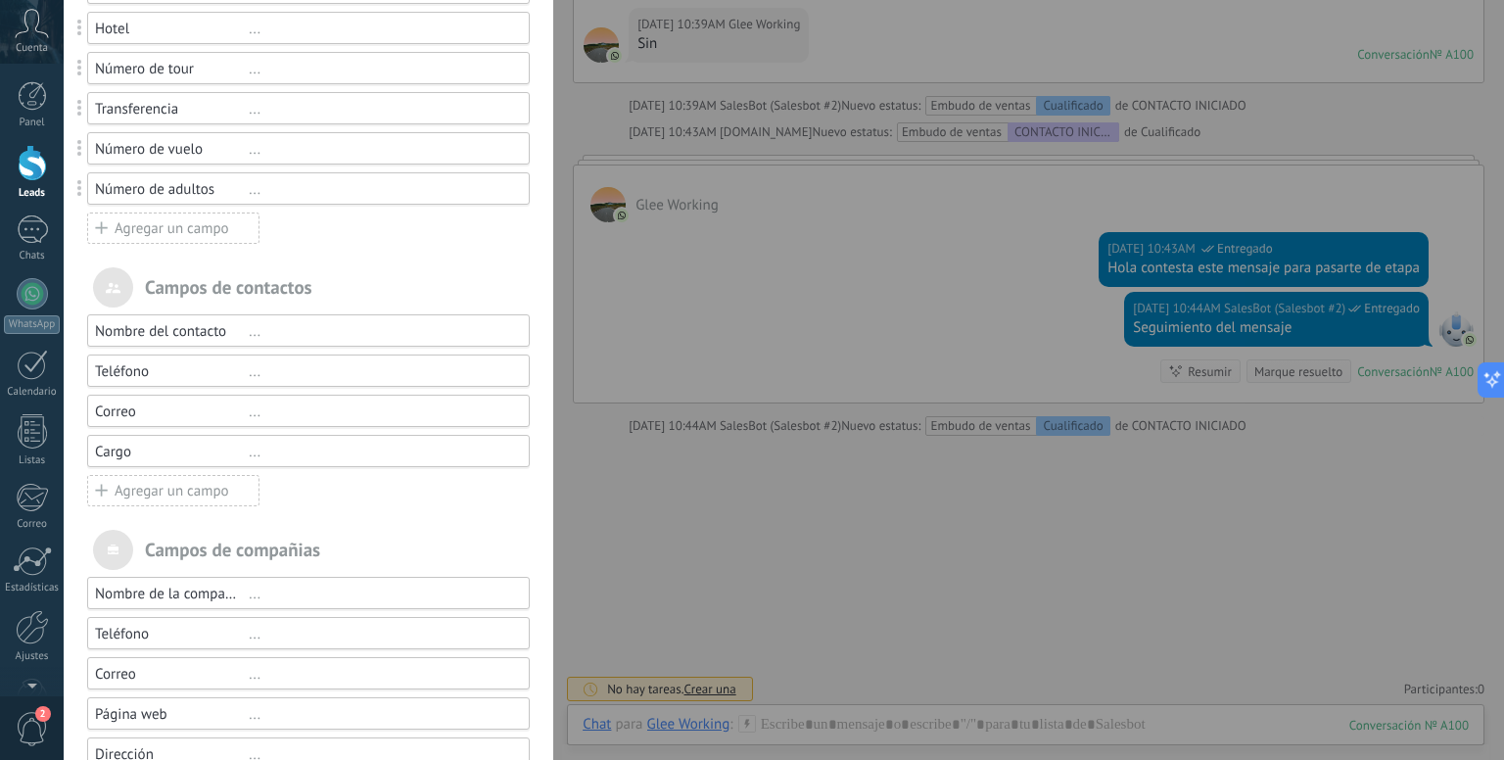
scroll to position [406, 0]
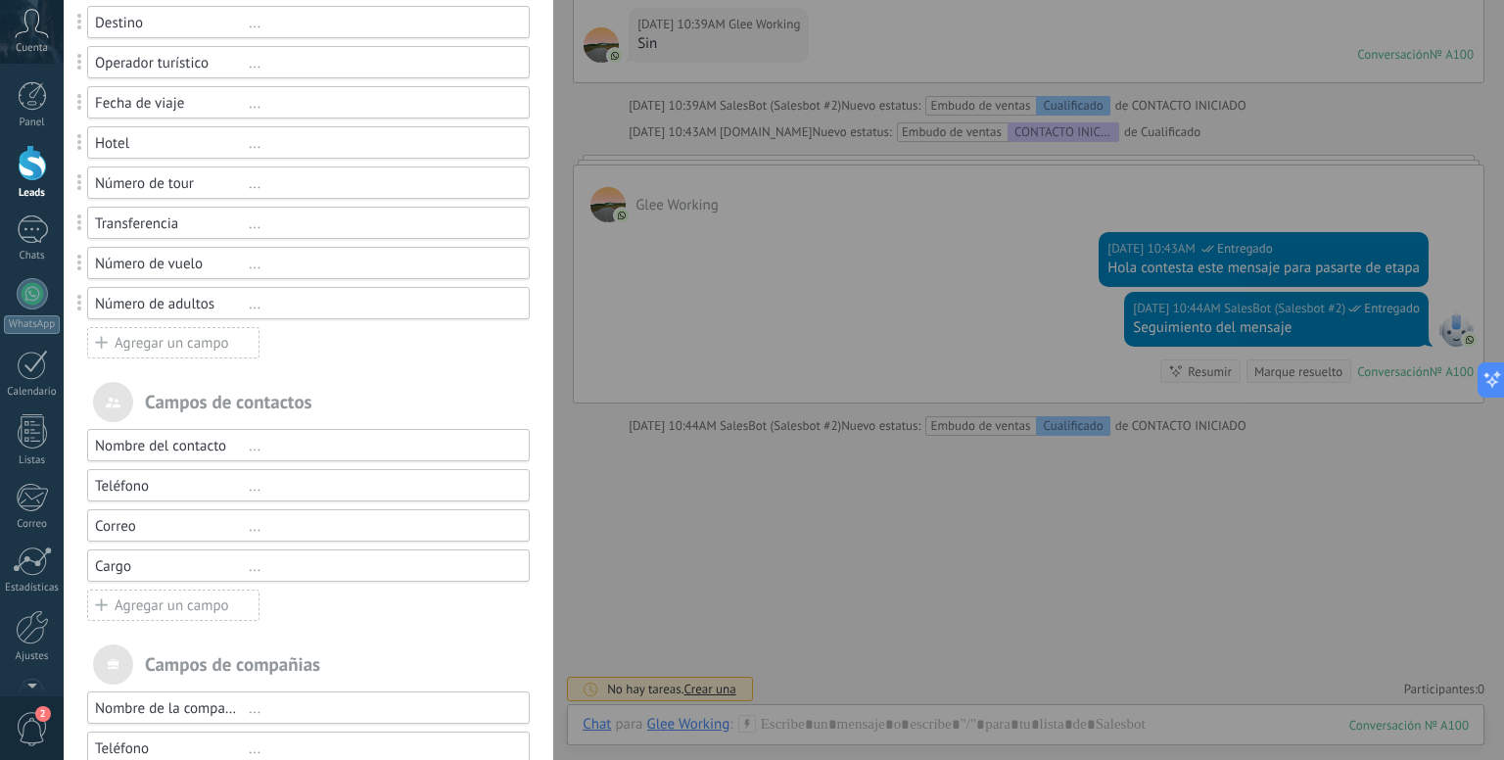
click at [254, 310] on div "..." at bounding box center [380, 304] width 263 height 19
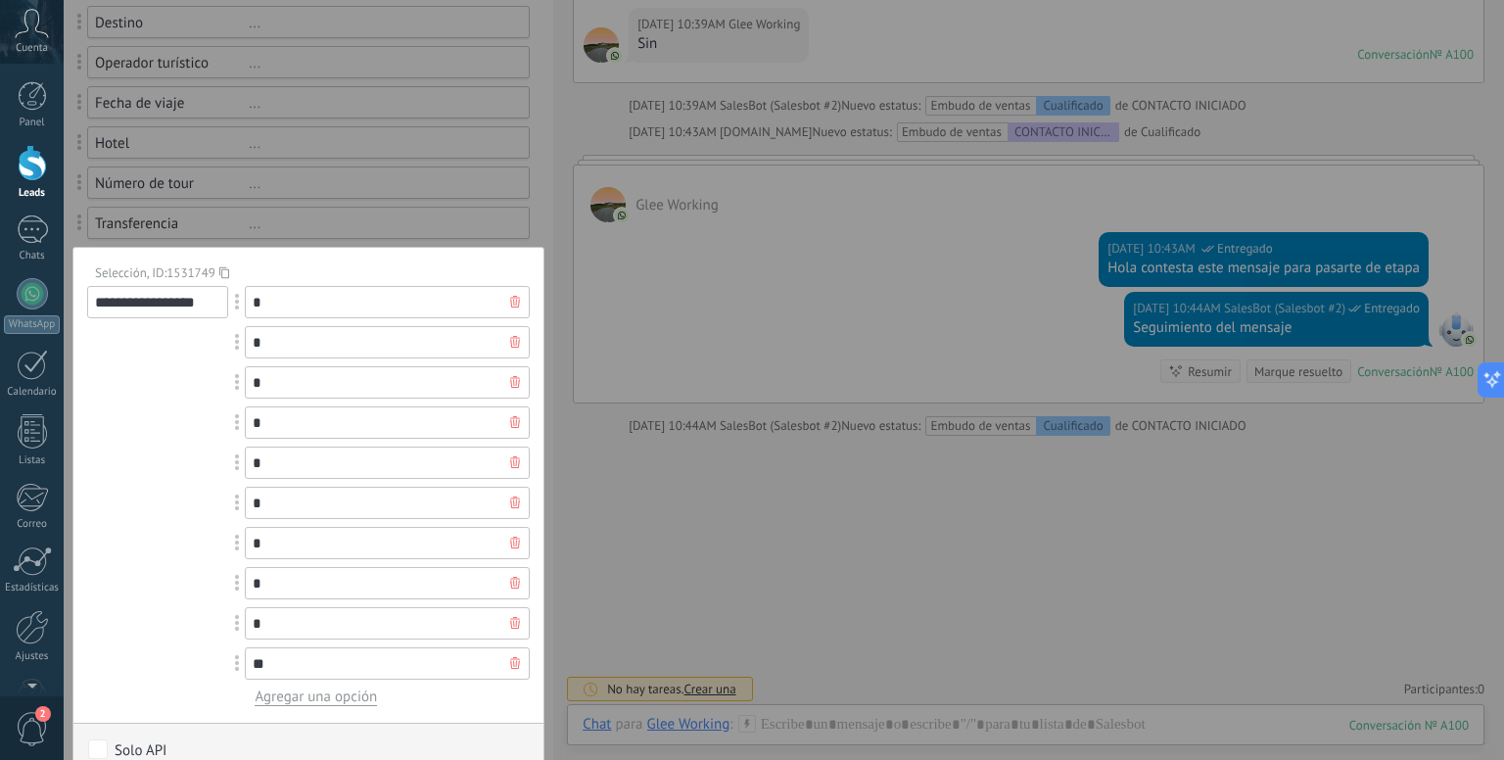
scroll to position [602, 0]
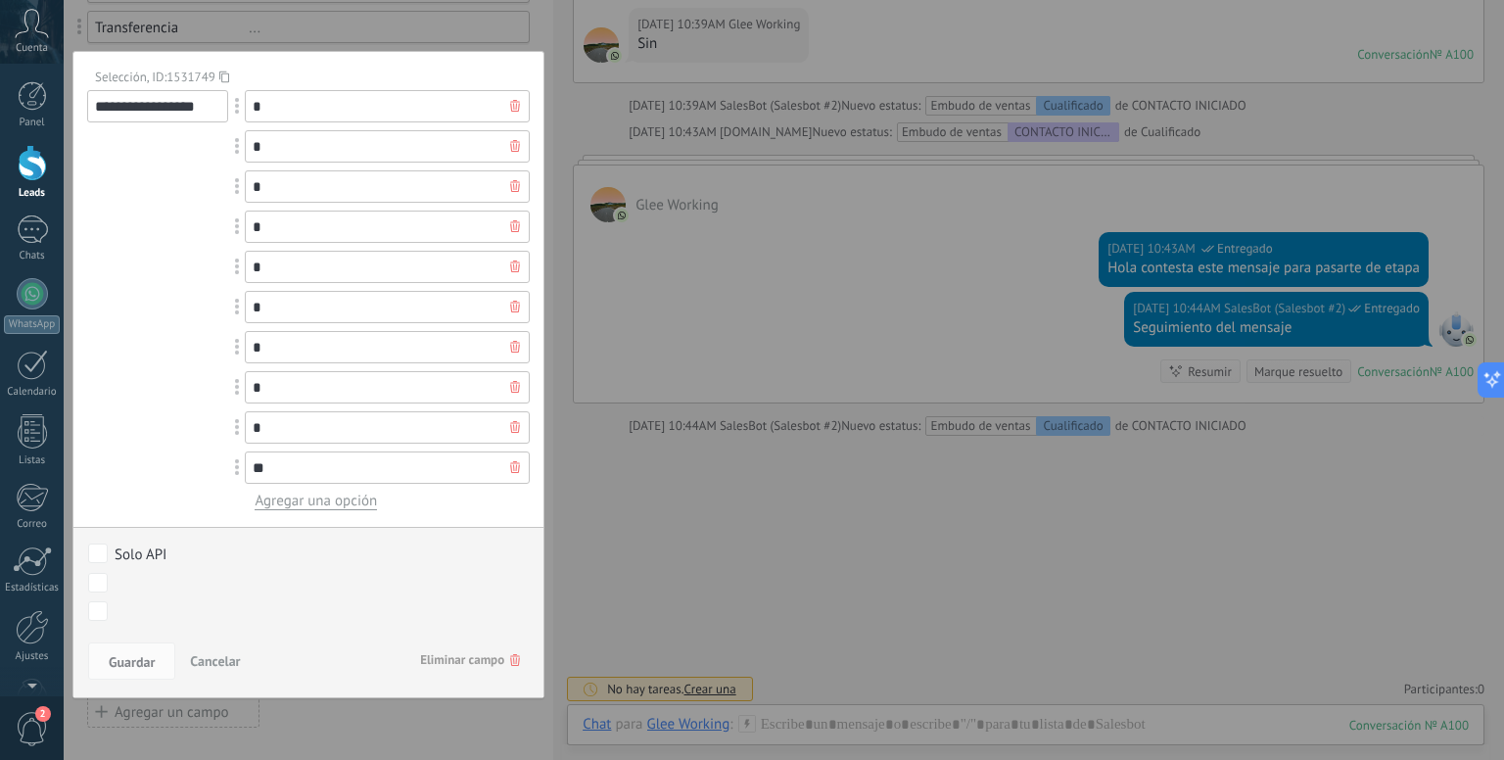
click at [472, 639] on div "Guardar Cancelar Eliminar campo" at bounding box center [308, 666] width 470 height 62
click at [461, 650] on span "Eliminar campo" at bounding box center [470, 659] width 100 height 35
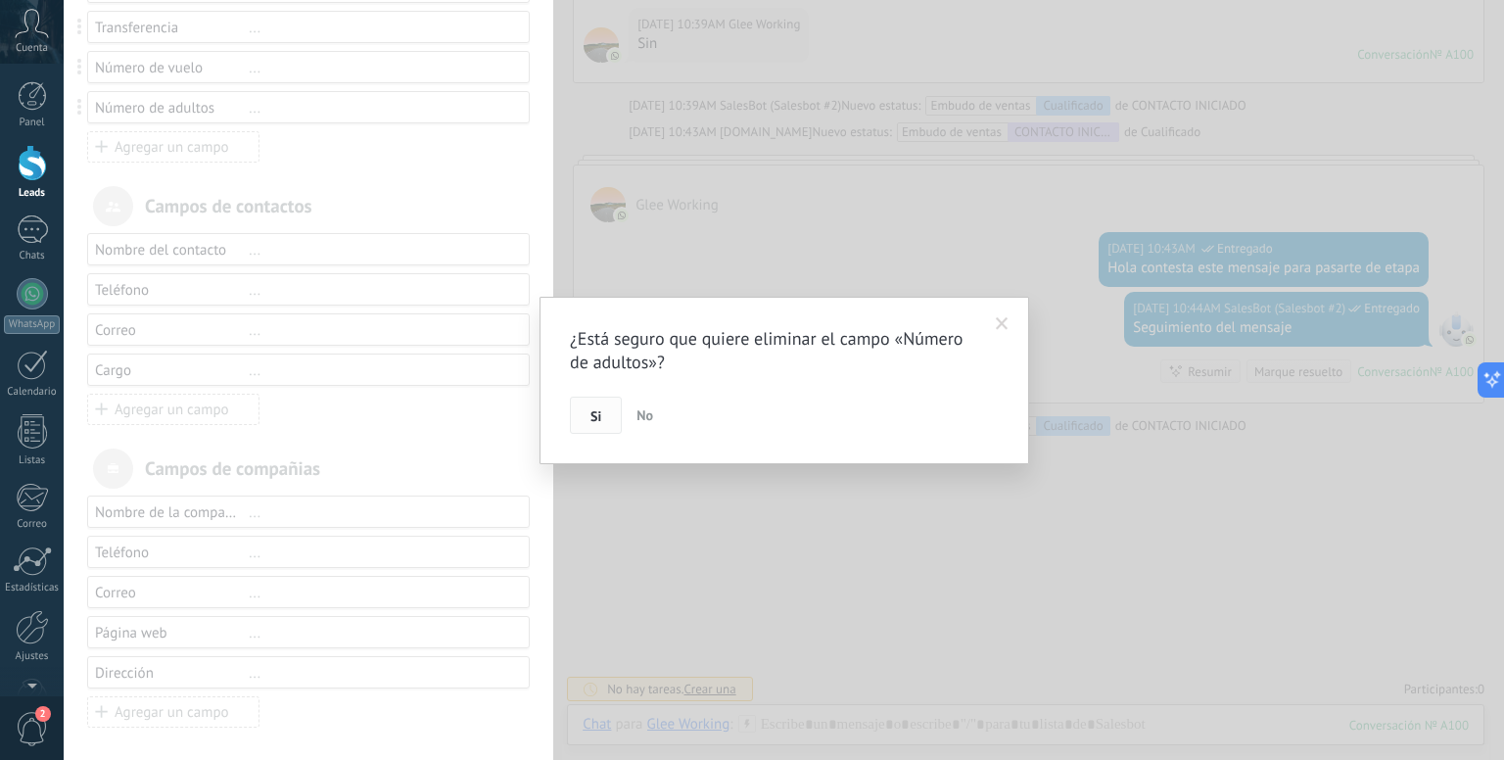
click at [592, 411] on span "Si" at bounding box center [595, 416] width 11 height 14
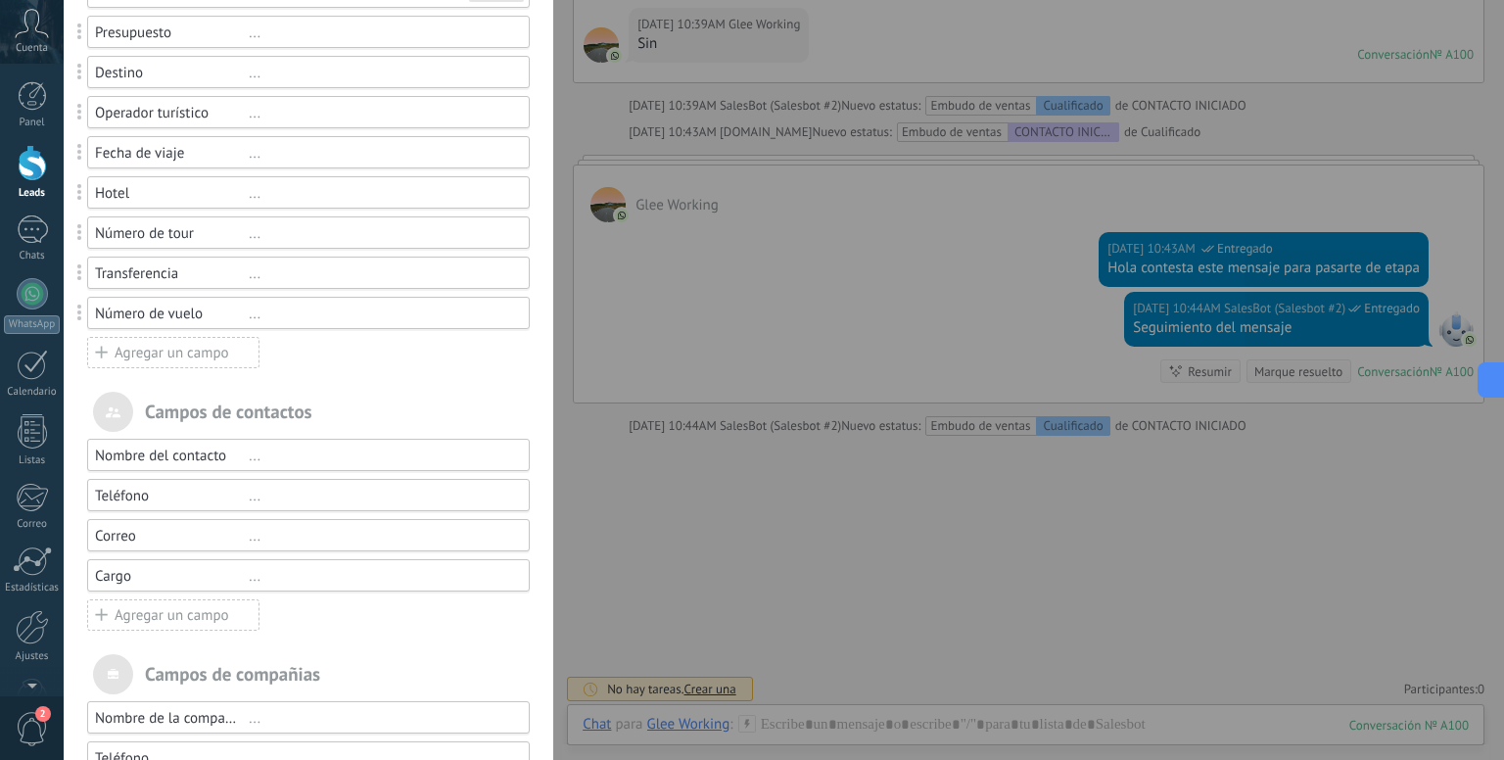
scroll to position [170, 0]
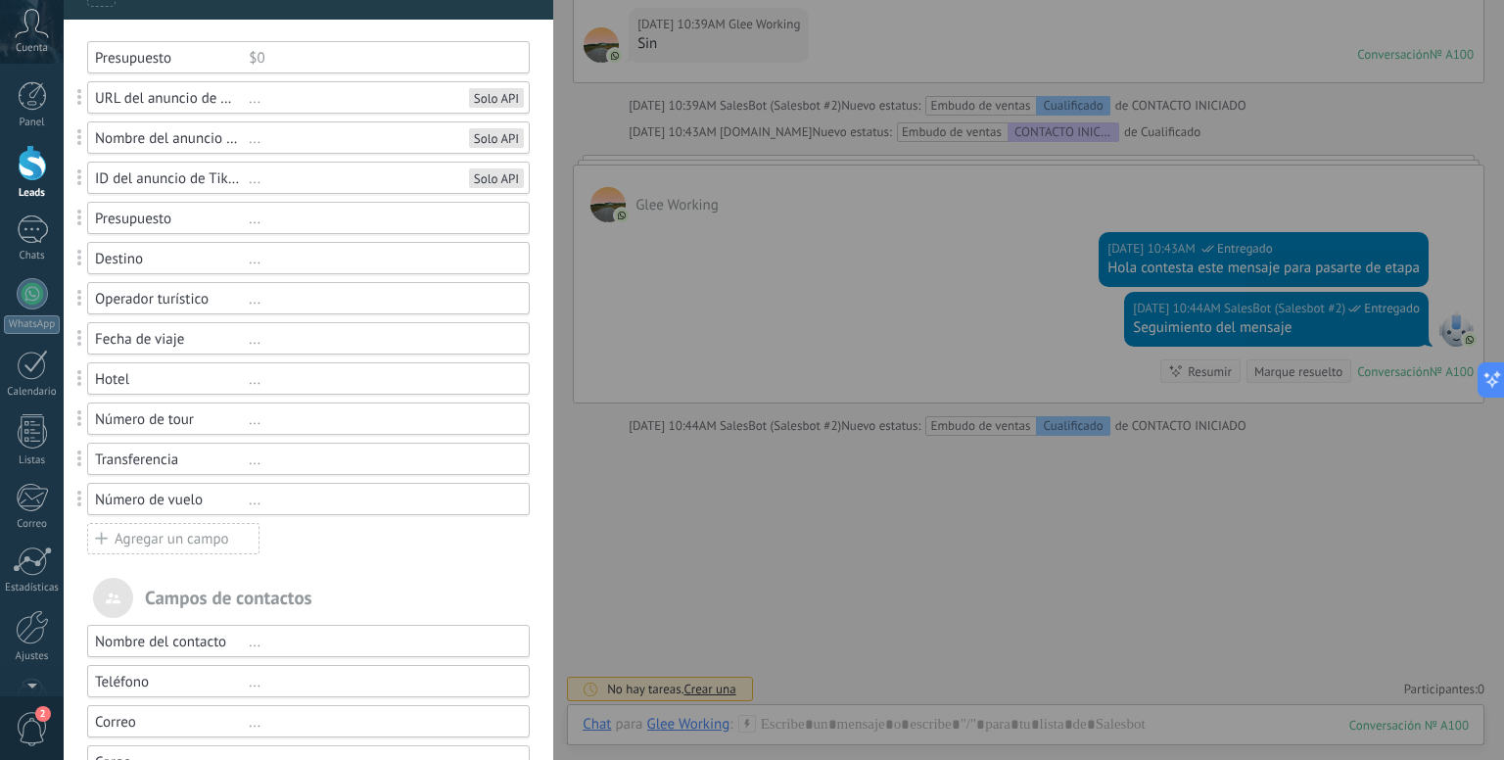
click at [252, 503] on div "..." at bounding box center [380, 499] width 263 height 19
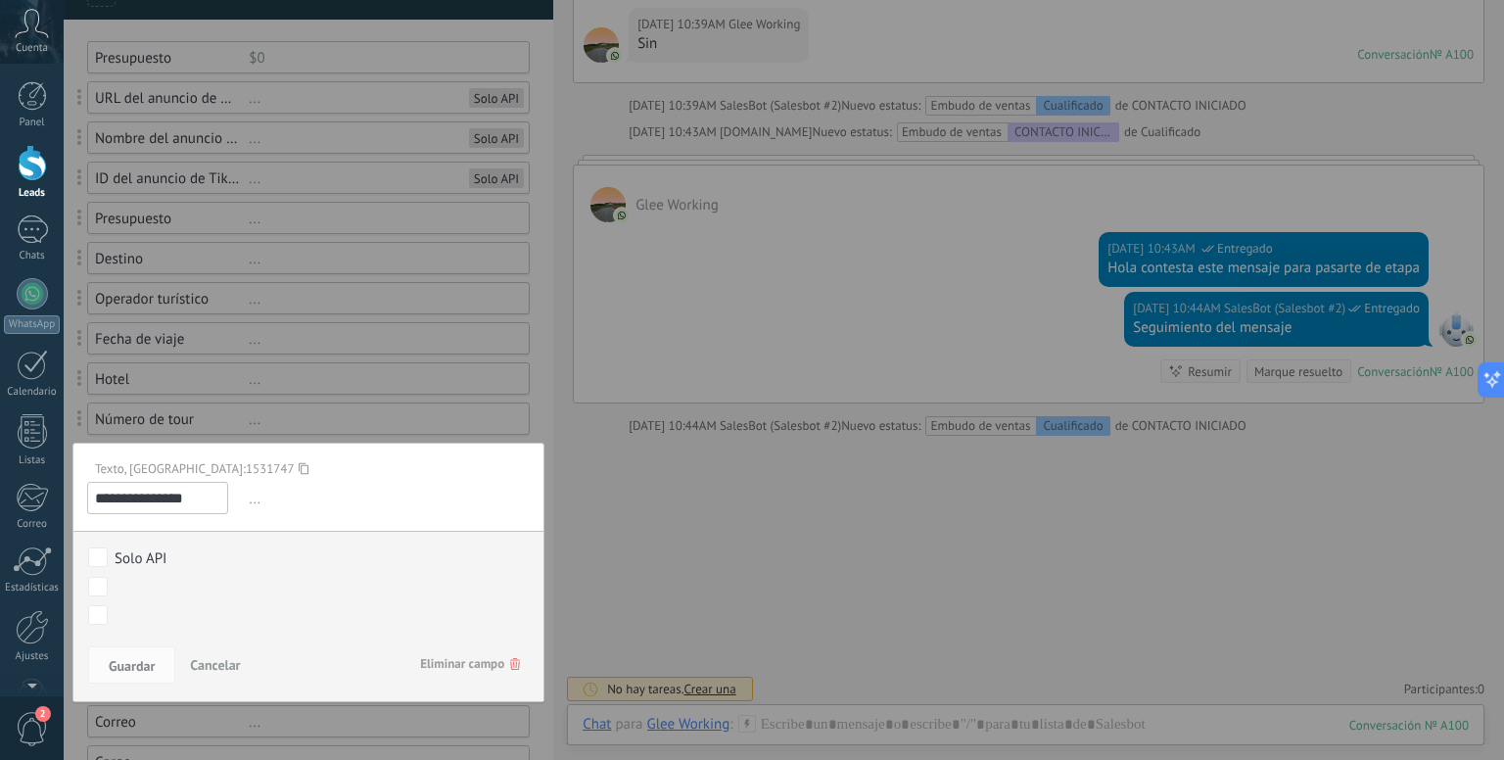
click at [442, 659] on span "Eliminar campo" at bounding box center [470, 663] width 100 height 35
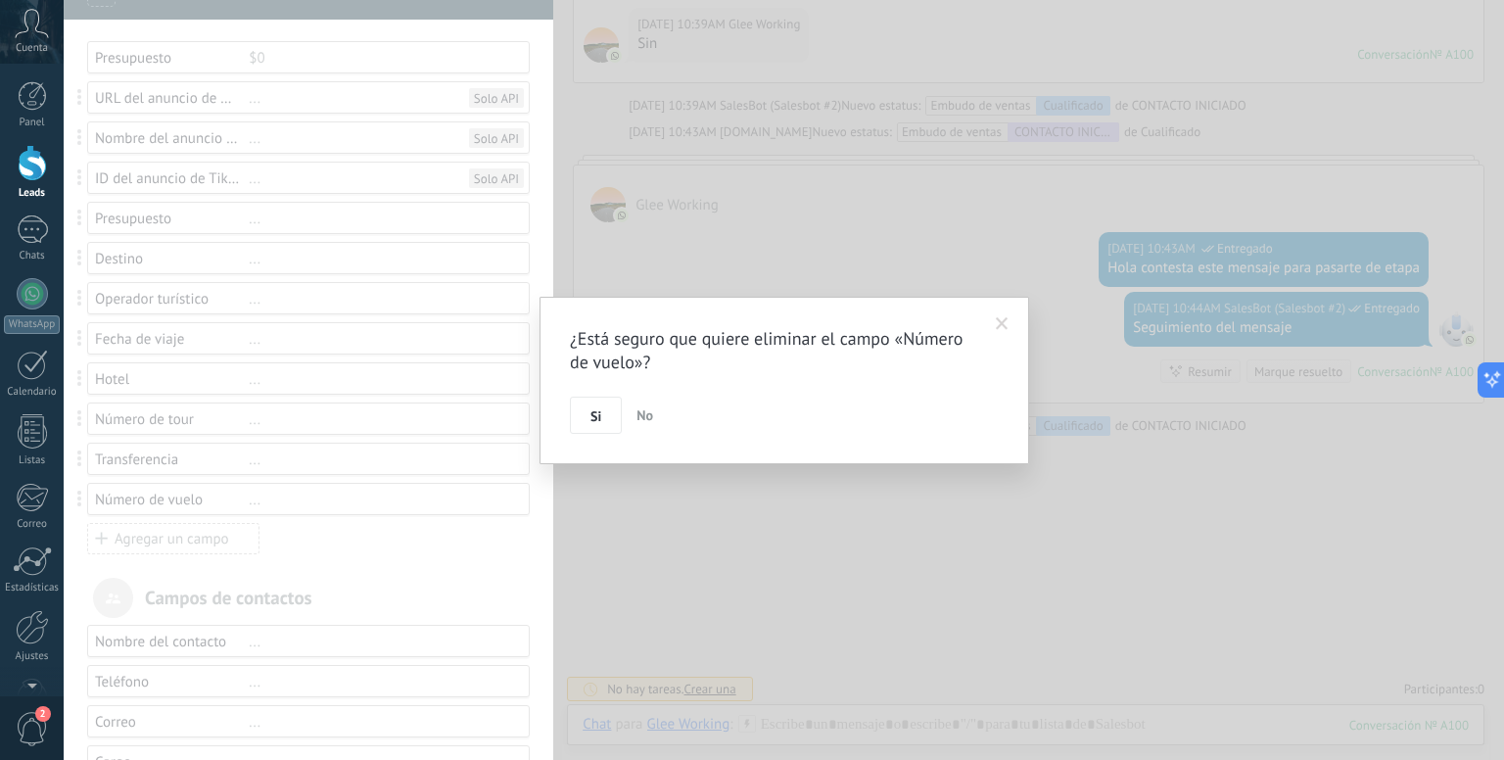
click at [583, 403] on button "Si" at bounding box center [596, 414] width 52 height 37
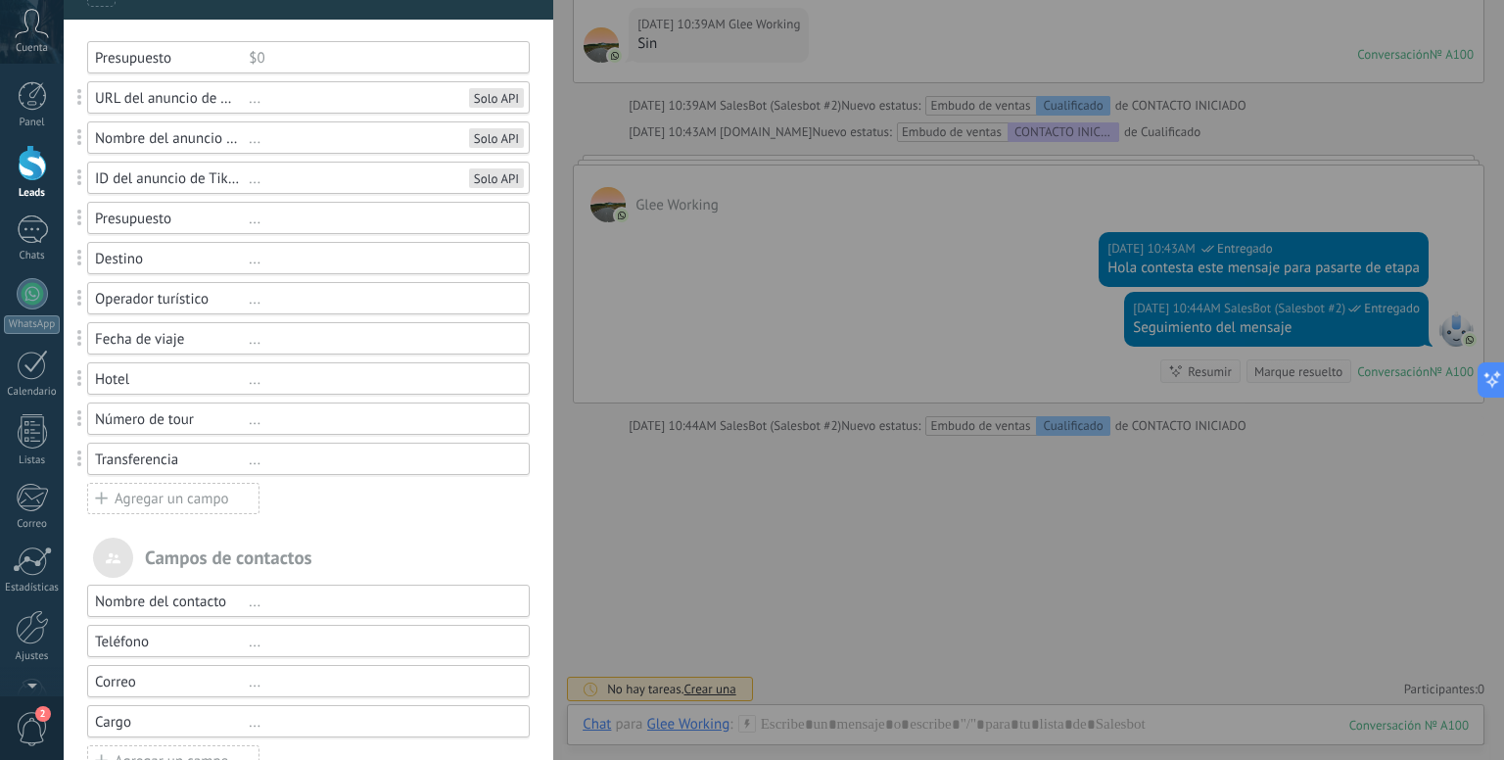
click at [252, 463] on div "..." at bounding box center [380, 459] width 263 height 19
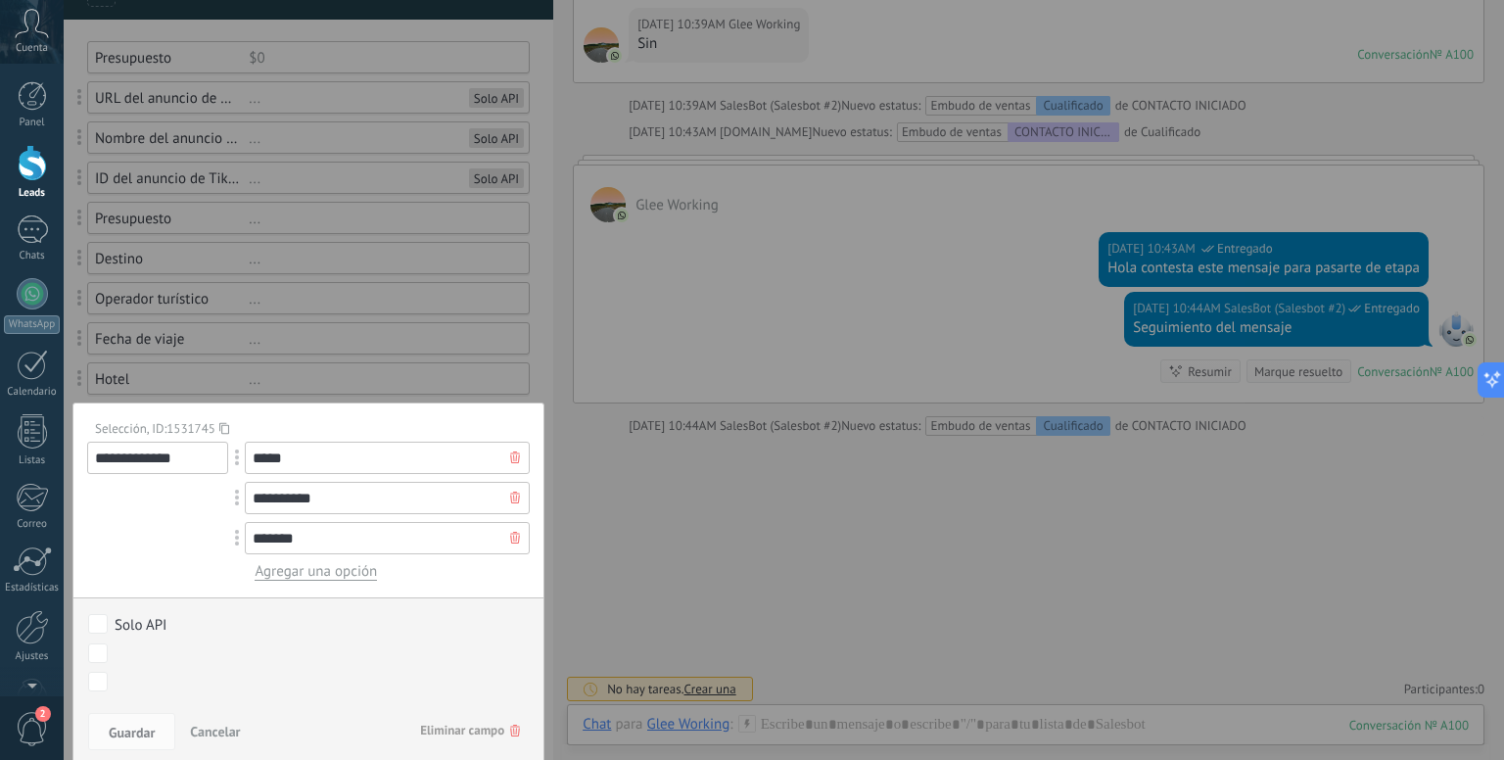
click at [454, 725] on span "Eliminar campo" at bounding box center [470, 730] width 100 height 35
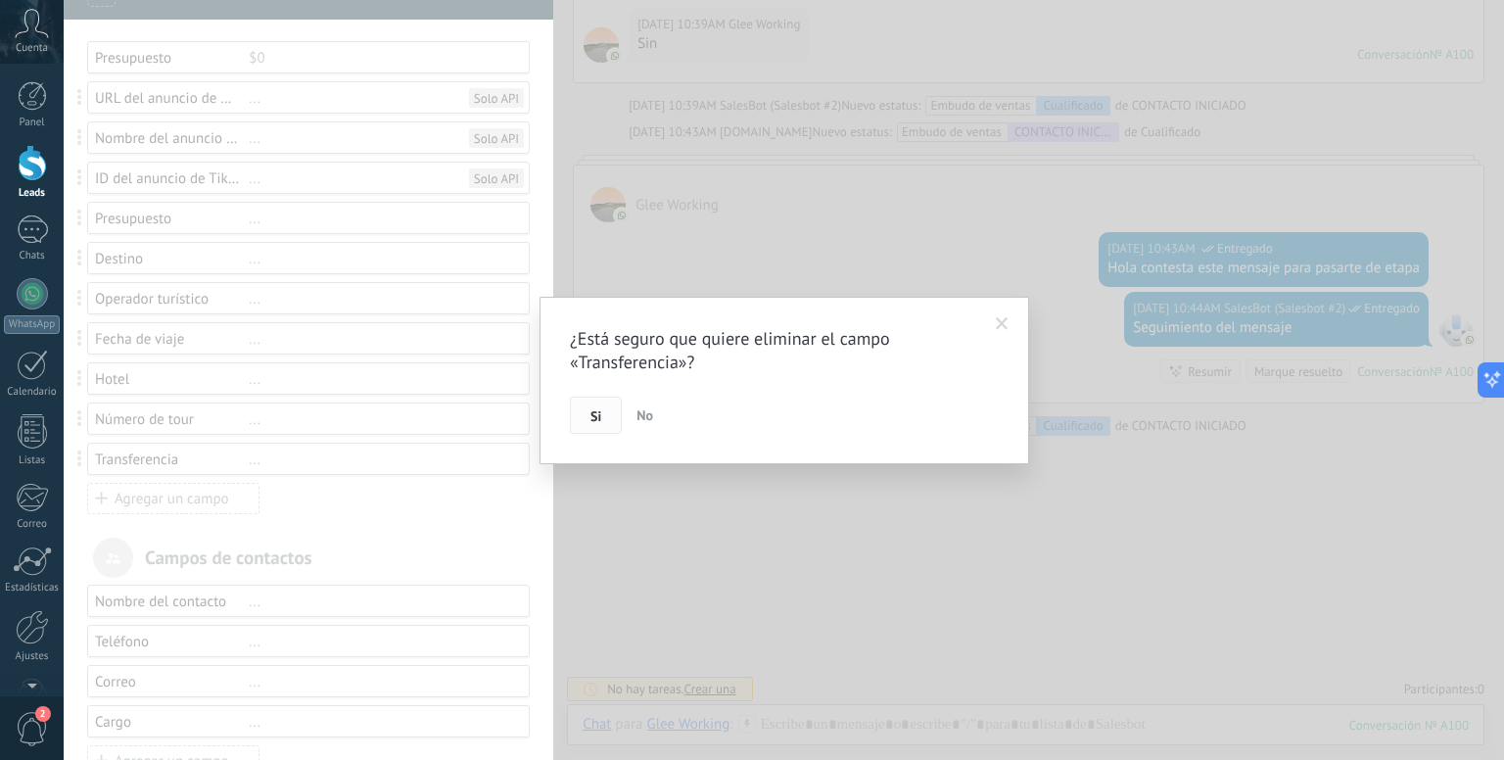
click at [595, 409] on span "Si" at bounding box center [595, 416] width 11 height 14
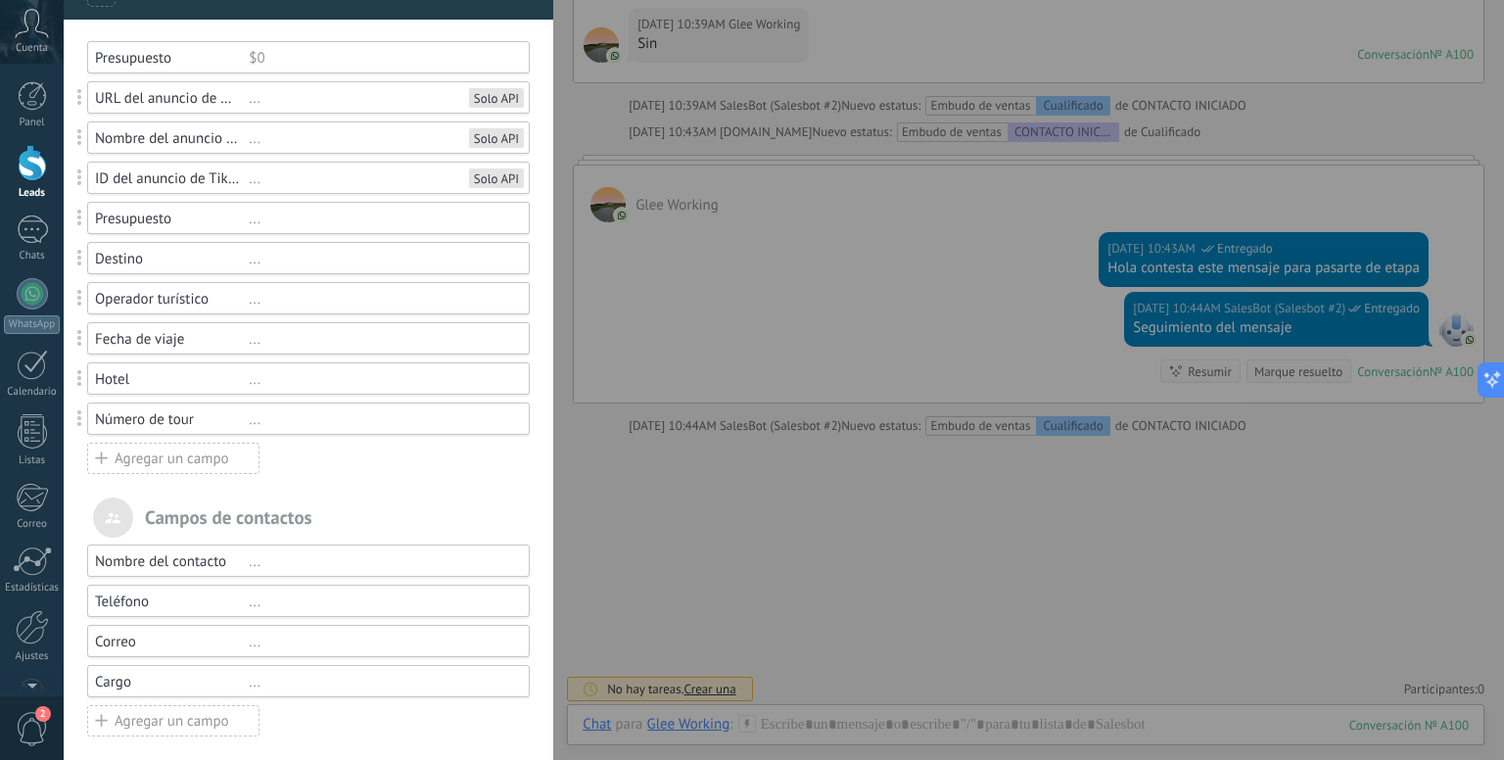
click at [240, 410] on div "Número de tour" at bounding box center [172, 419] width 154 height 19
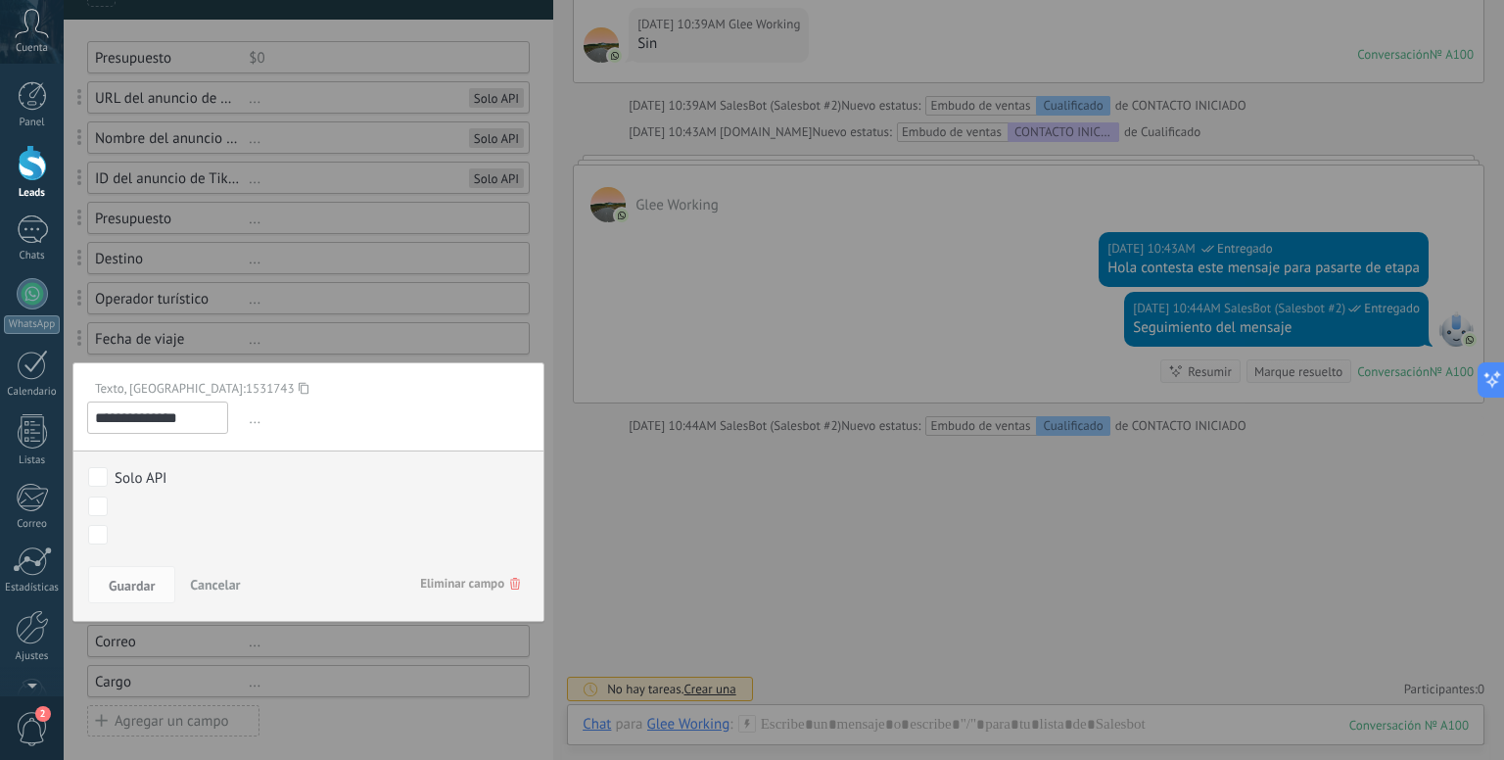
click at [461, 586] on span "Eliminar campo" at bounding box center [470, 583] width 100 height 35
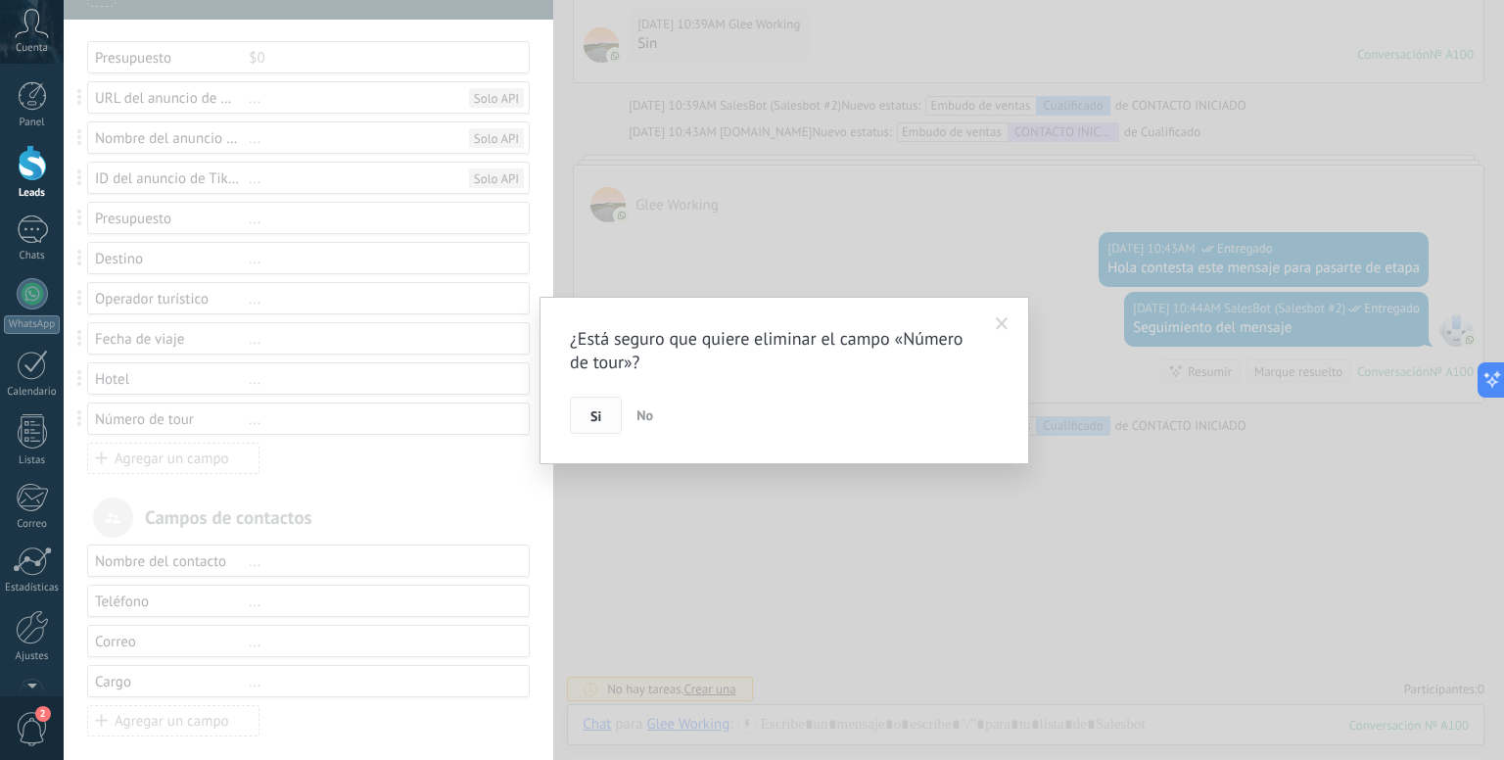
click at [576, 417] on button "Si" at bounding box center [596, 414] width 52 height 37
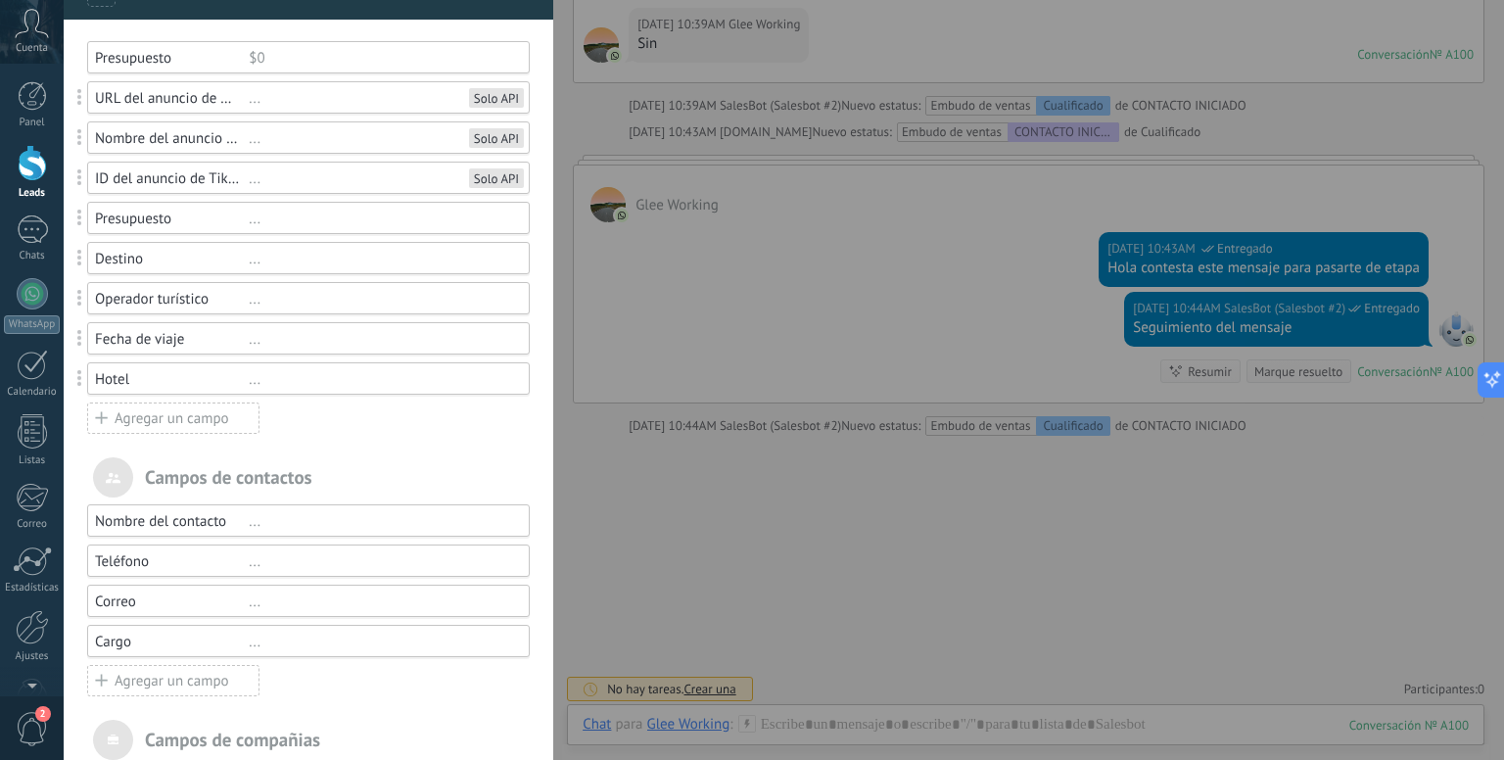
click at [360, 435] on div "Usted ha alcanzado la cantidad máxima de los campos añadidos en la tarifa Perio…" at bounding box center [308, 527] width 489 height 1015
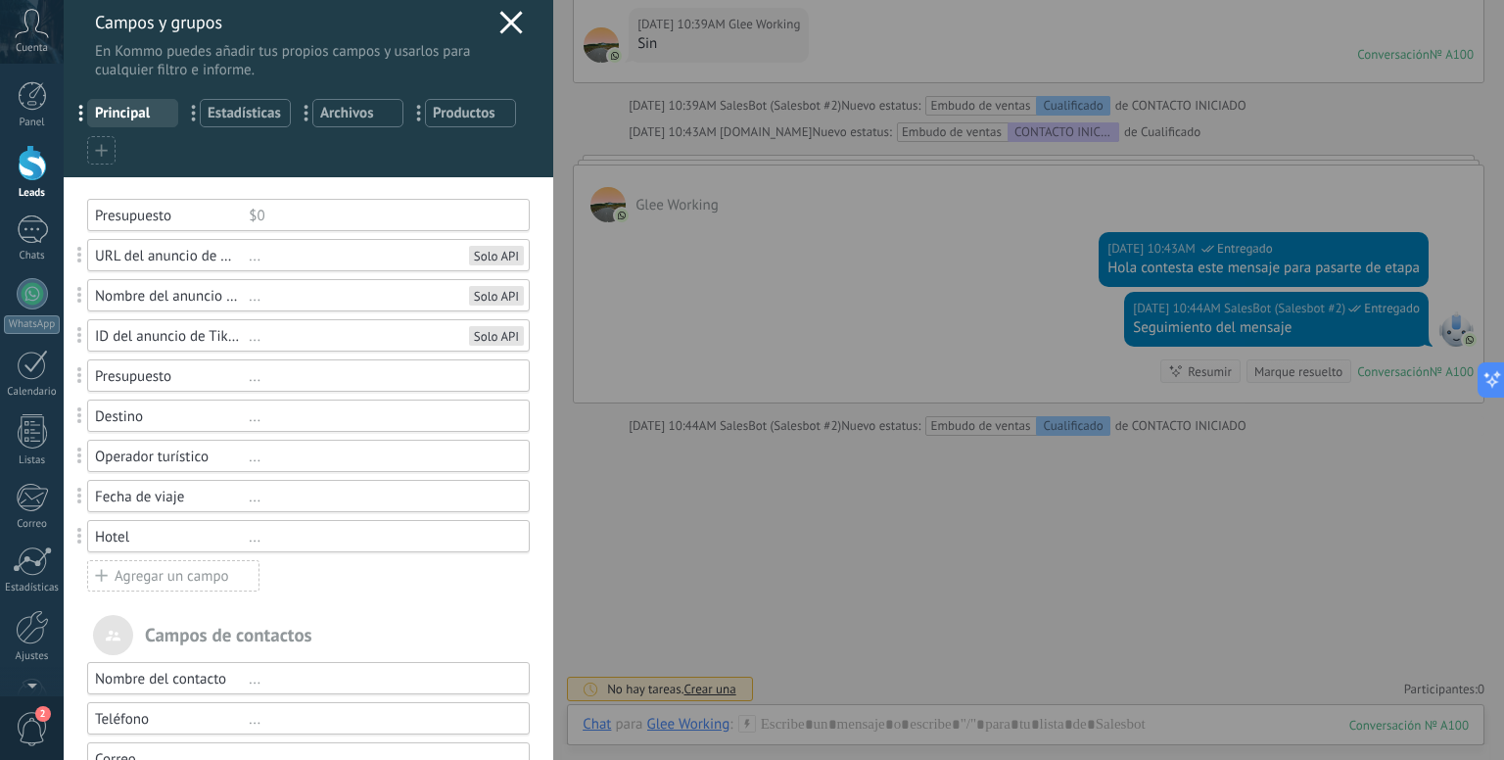
scroll to position [0, 0]
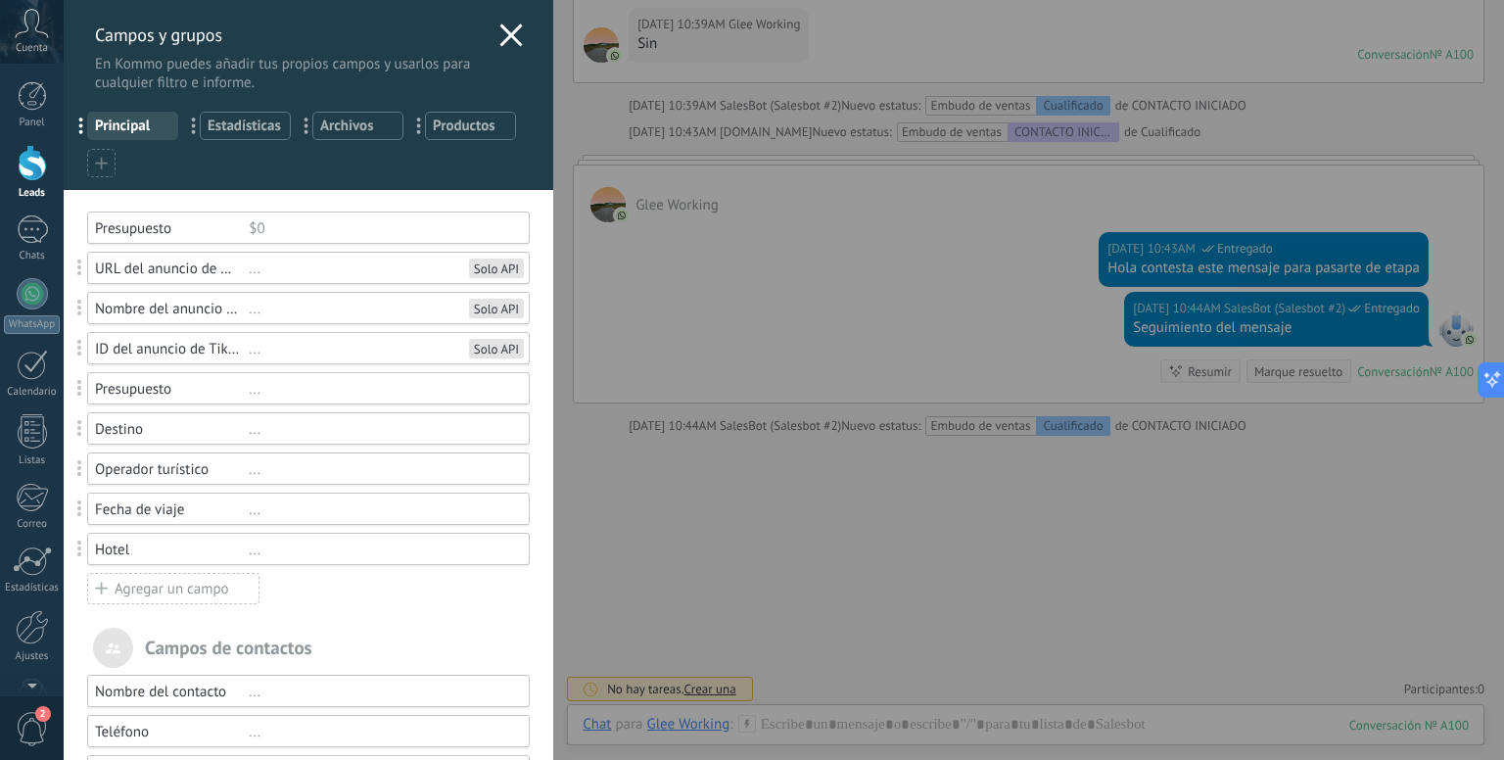
click at [257, 555] on div "..." at bounding box center [380, 549] width 263 height 19
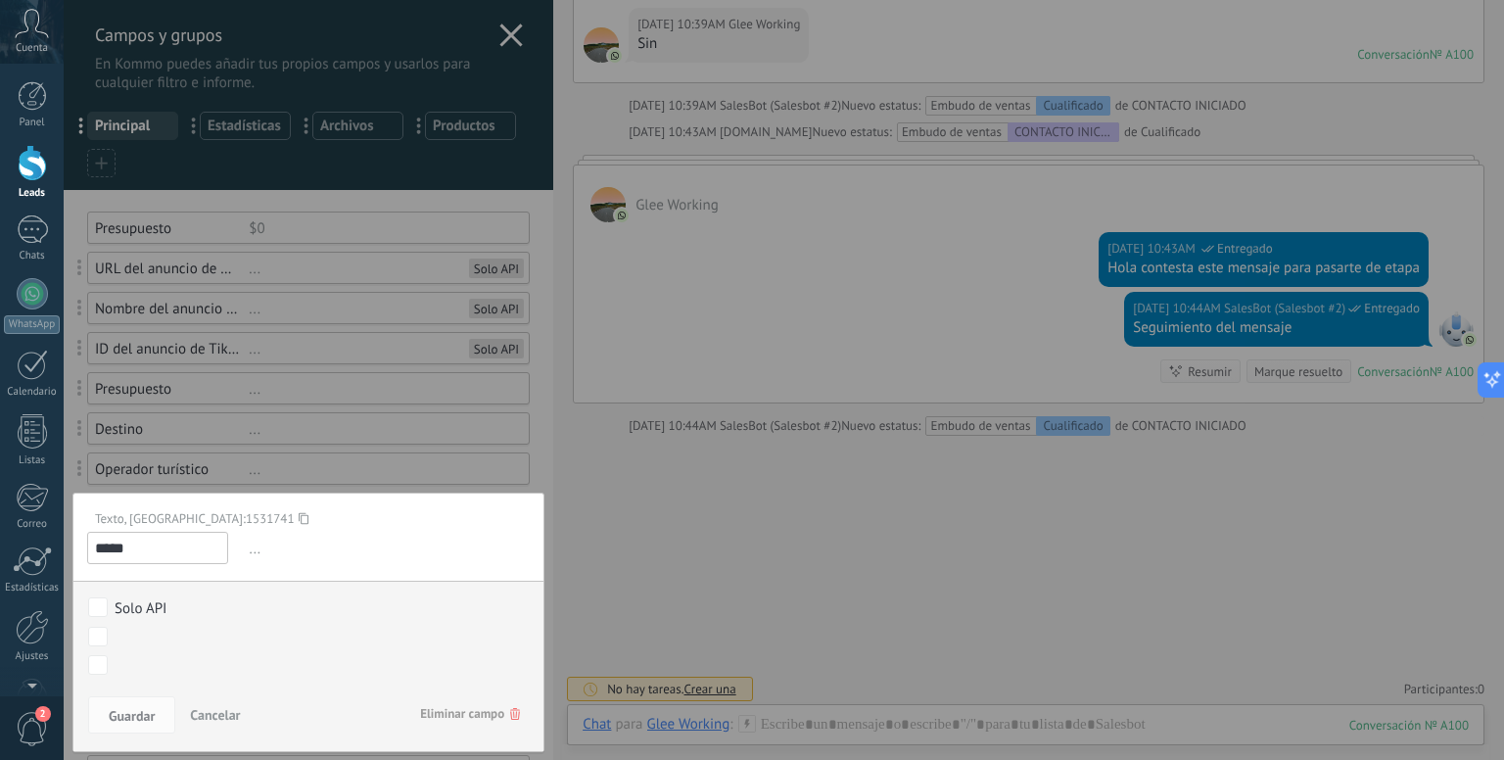
click at [465, 709] on span "Eliminar campo" at bounding box center [470, 713] width 100 height 35
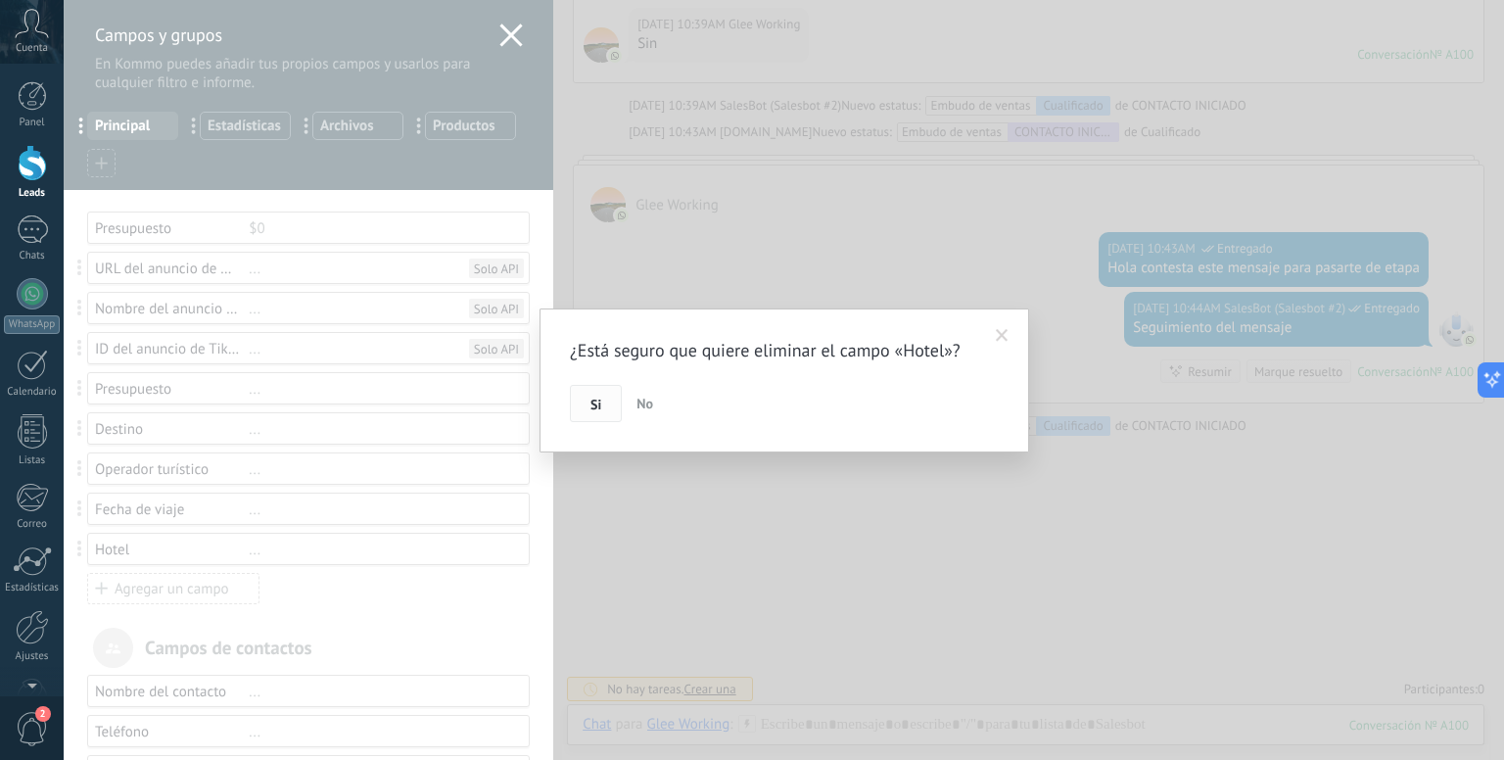
click at [587, 400] on button "Si" at bounding box center [596, 403] width 52 height 37
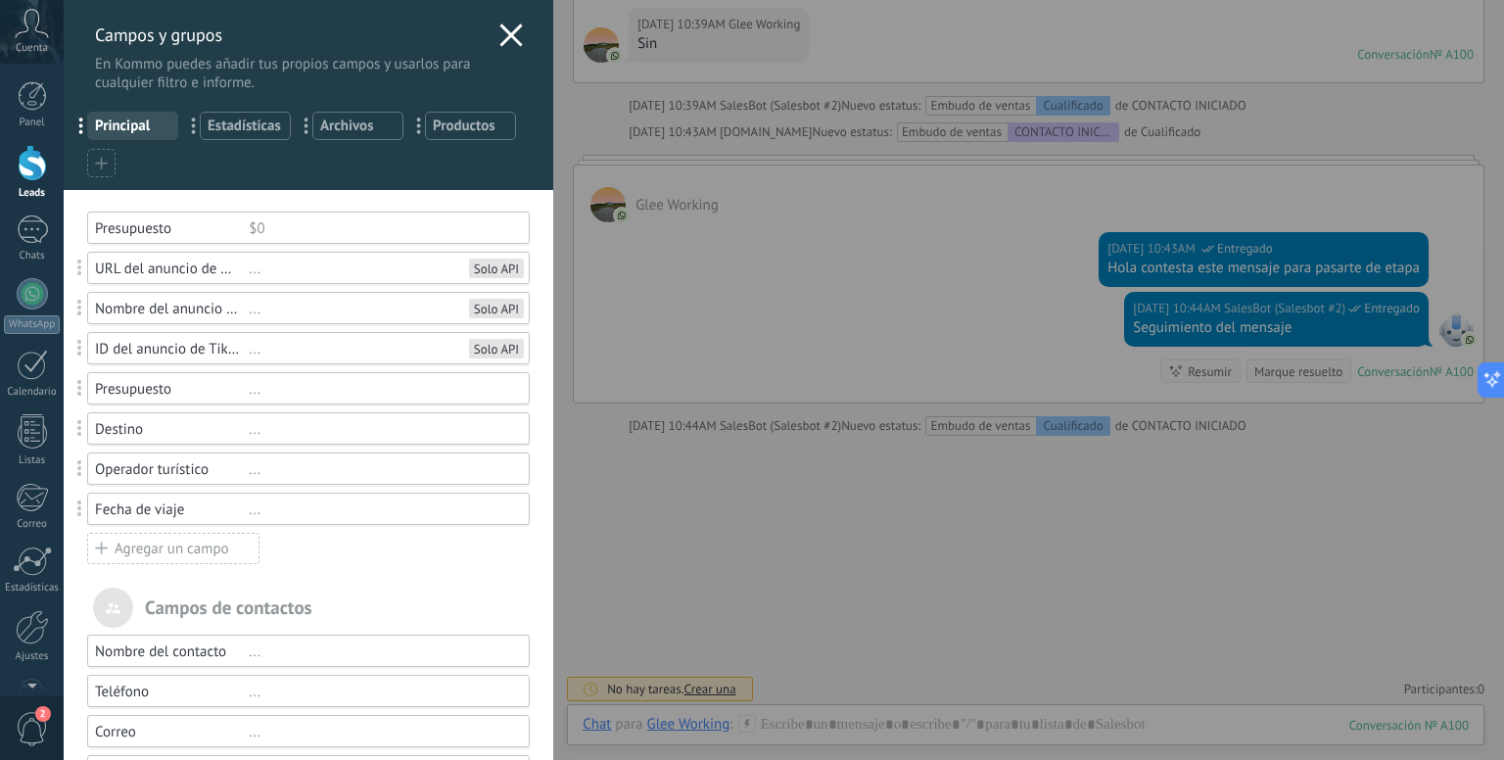
click at [254, 513] on div "..." at bounding box center [380, 509] width 263 height 19
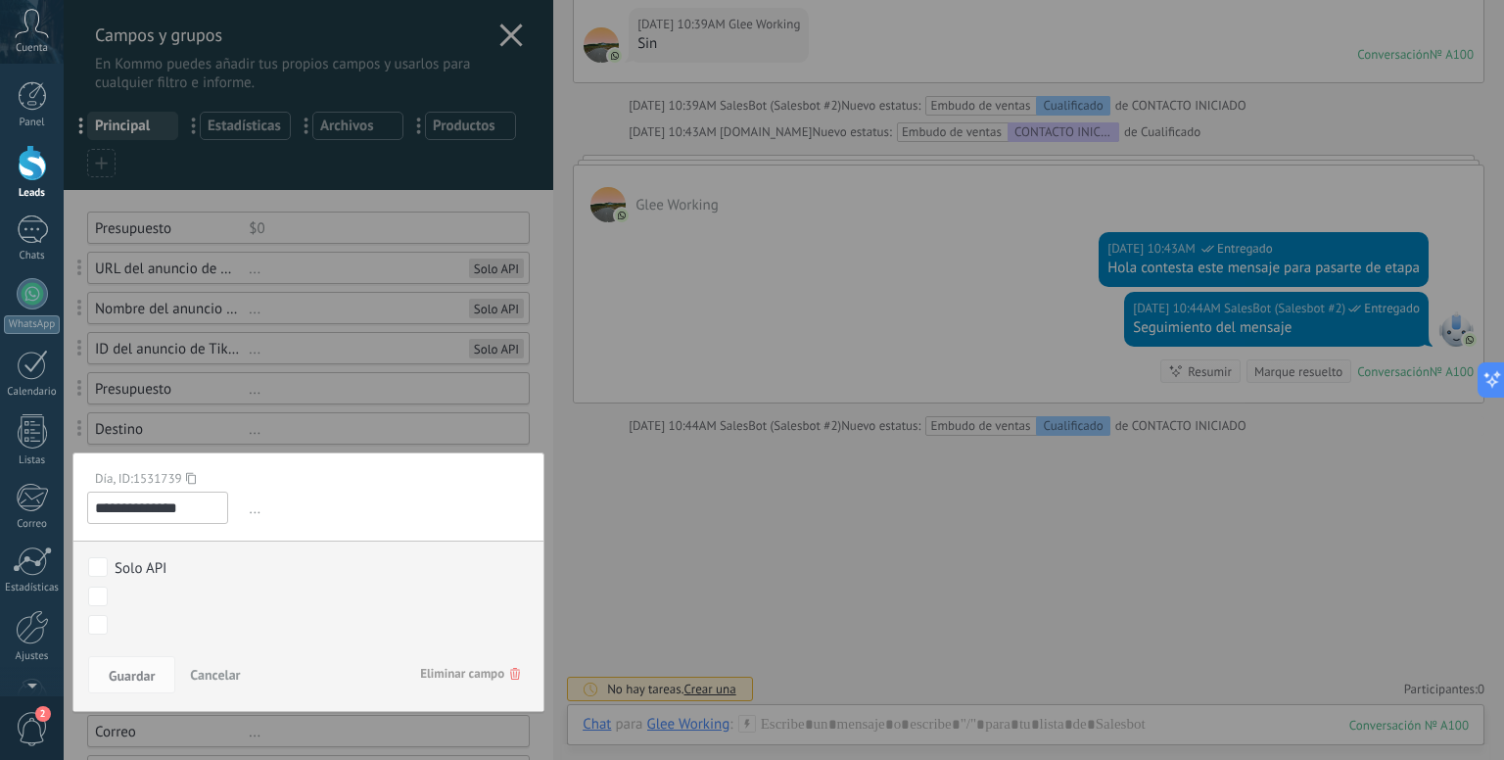
click at [464, 680] on span "Eliminar campo" at bounding box center [470, 673] width 100 height 35
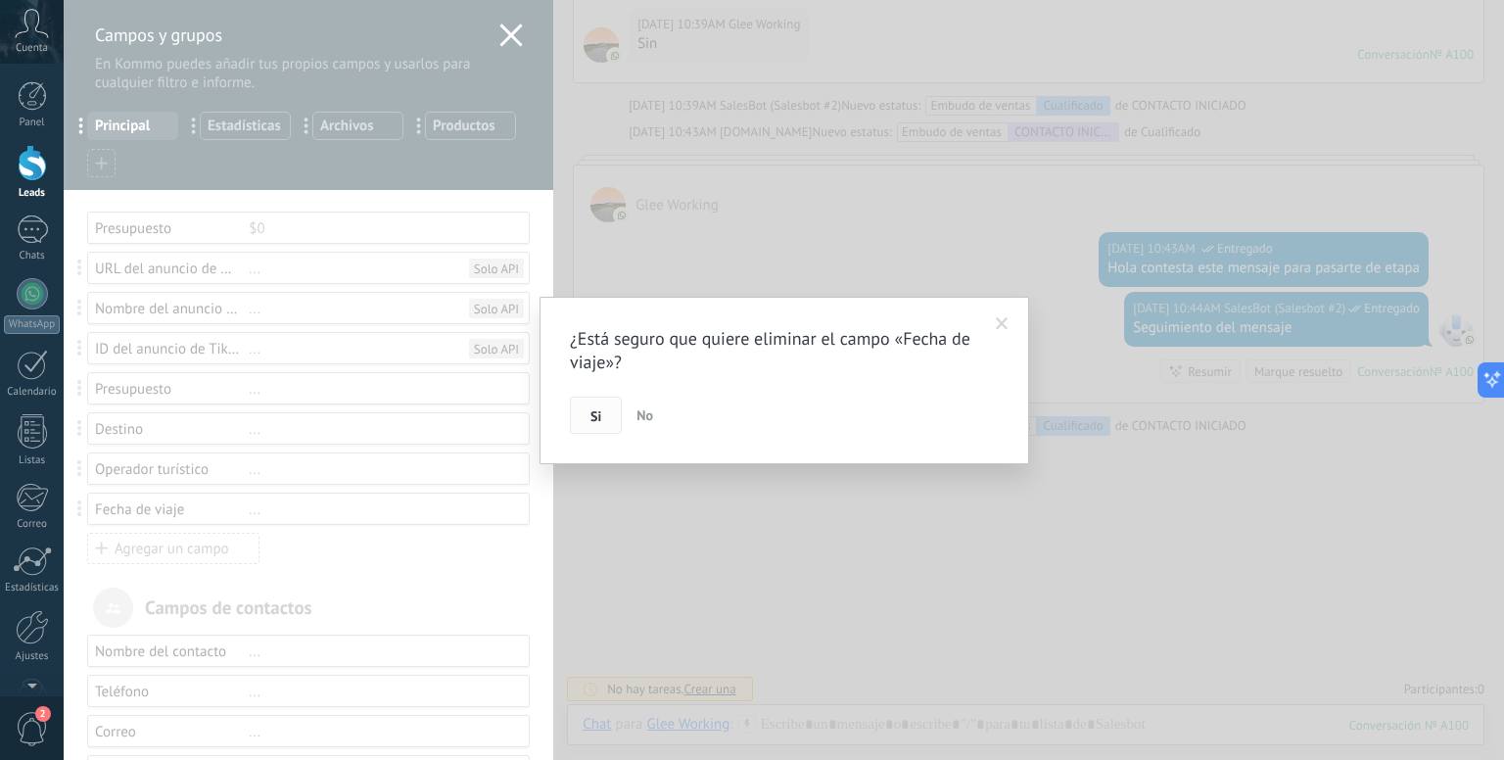
click at [586, 408] on button "Si" at bounding box center [596, 414] width 52 height 37
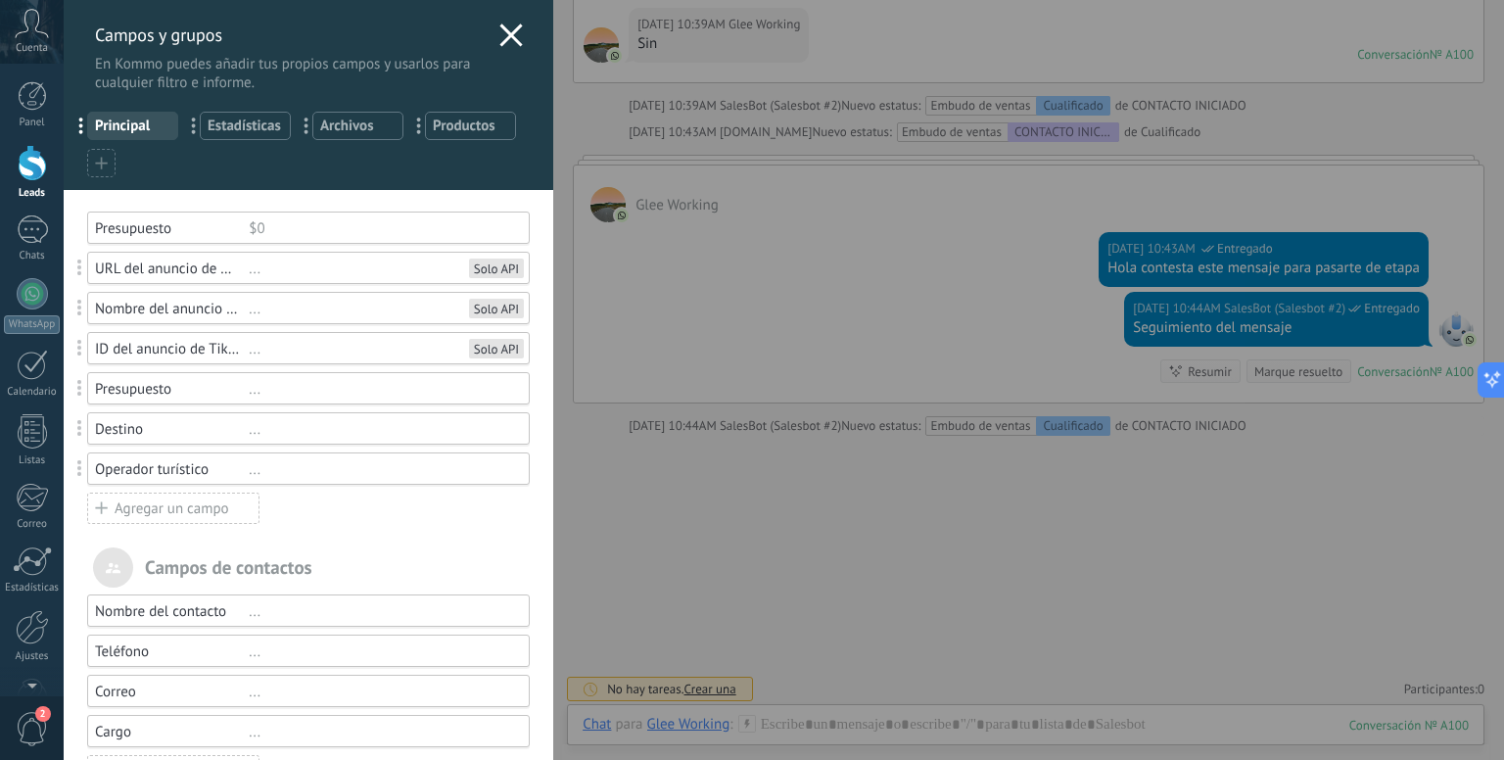
click at [240, 476] on div "Operador turístico" at bounding box center [172, 469] width 154 height 19
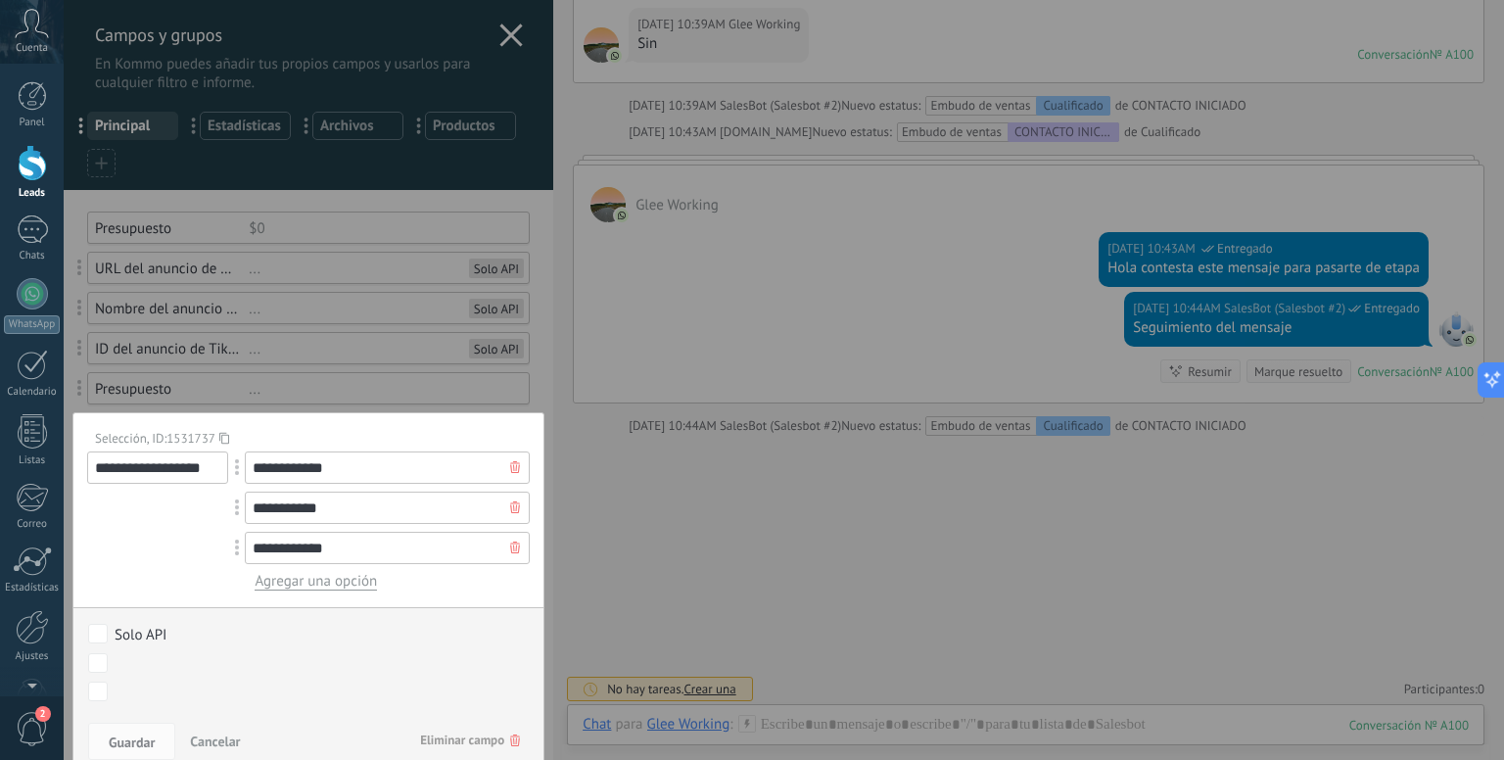
scroll to position [361, 0]
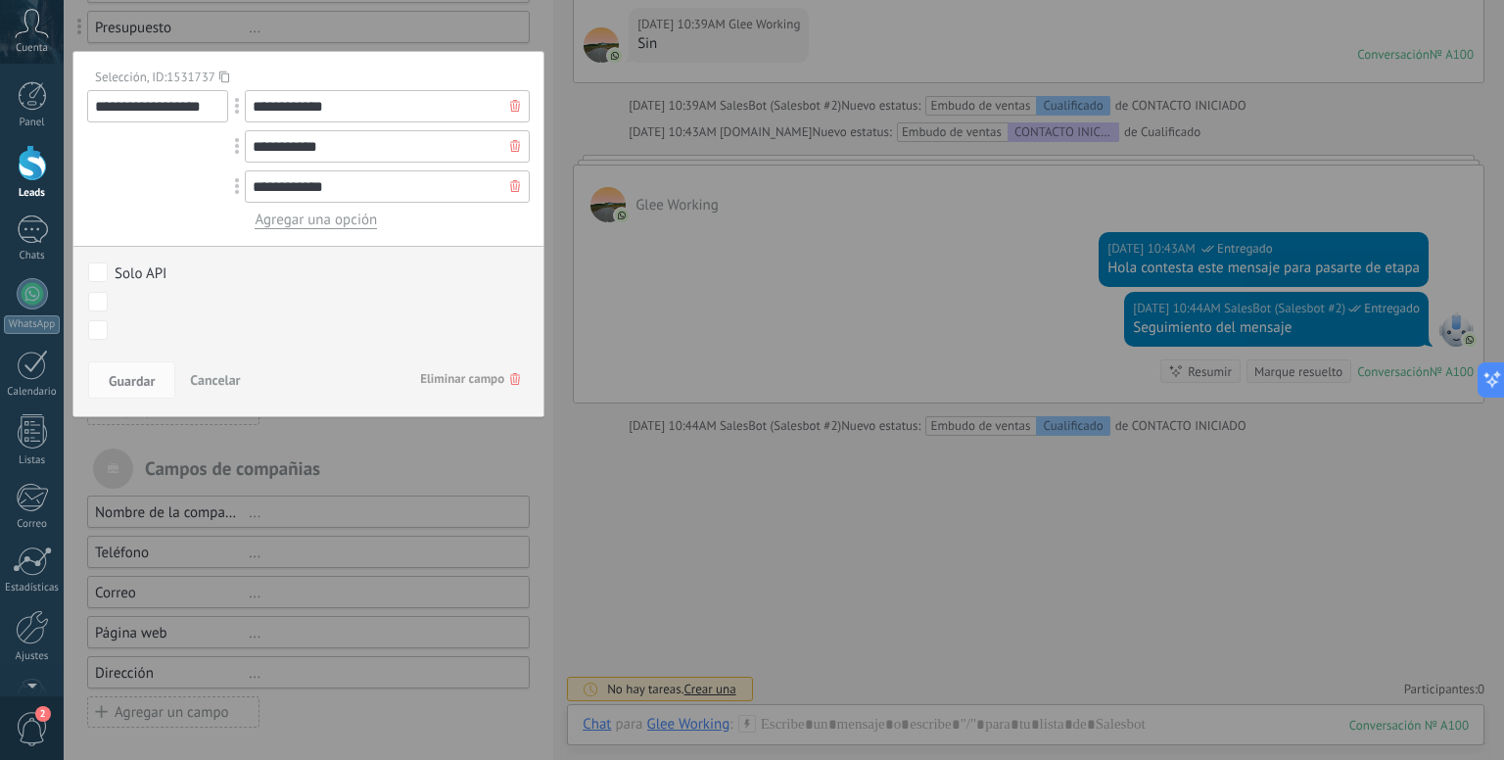
click at [505, 369] on span "Eliminar campo" at bounding box center [470, 378] width 100 height 35
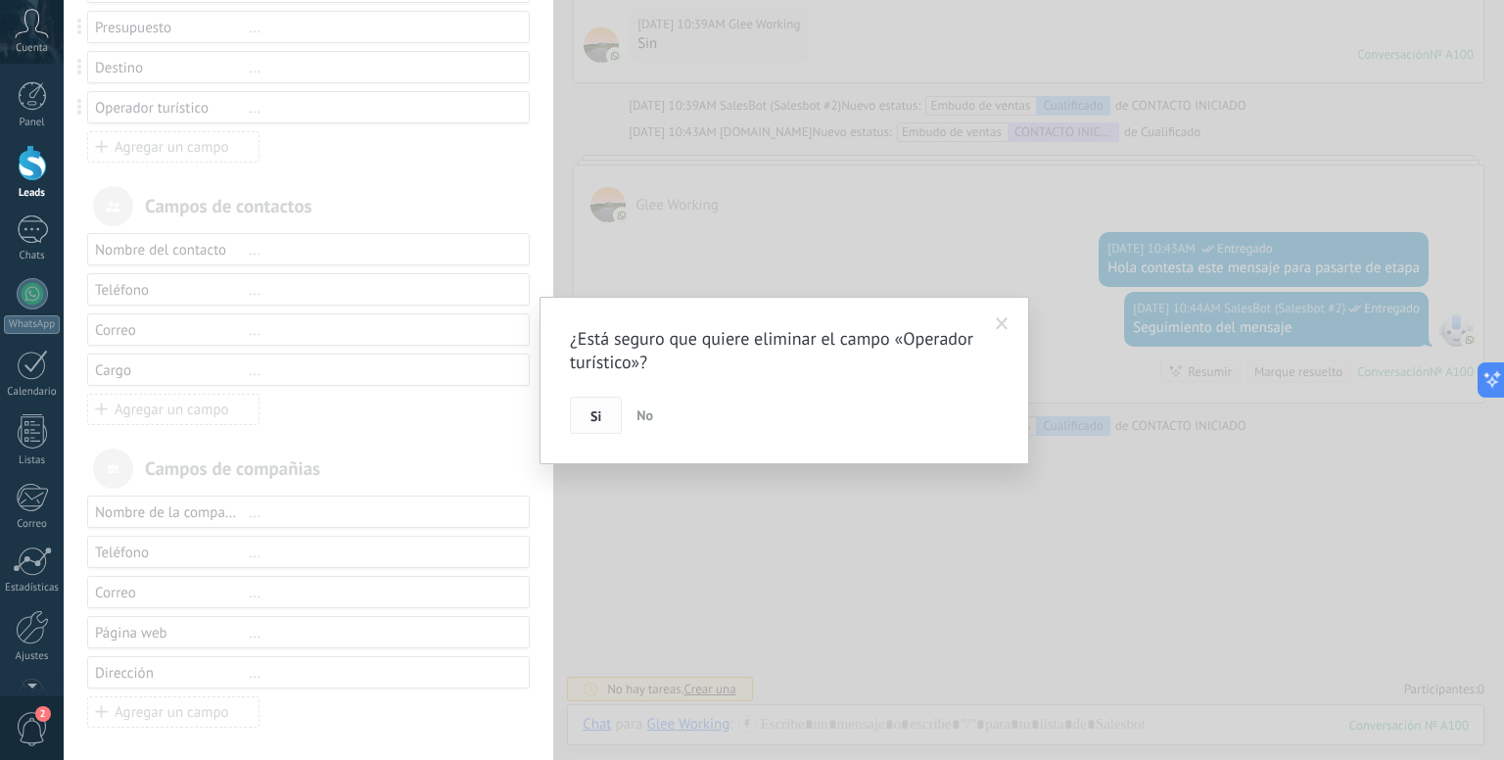
click at [603, 427] on button "Si" at bounding box center [596, 414] width 52 height 37
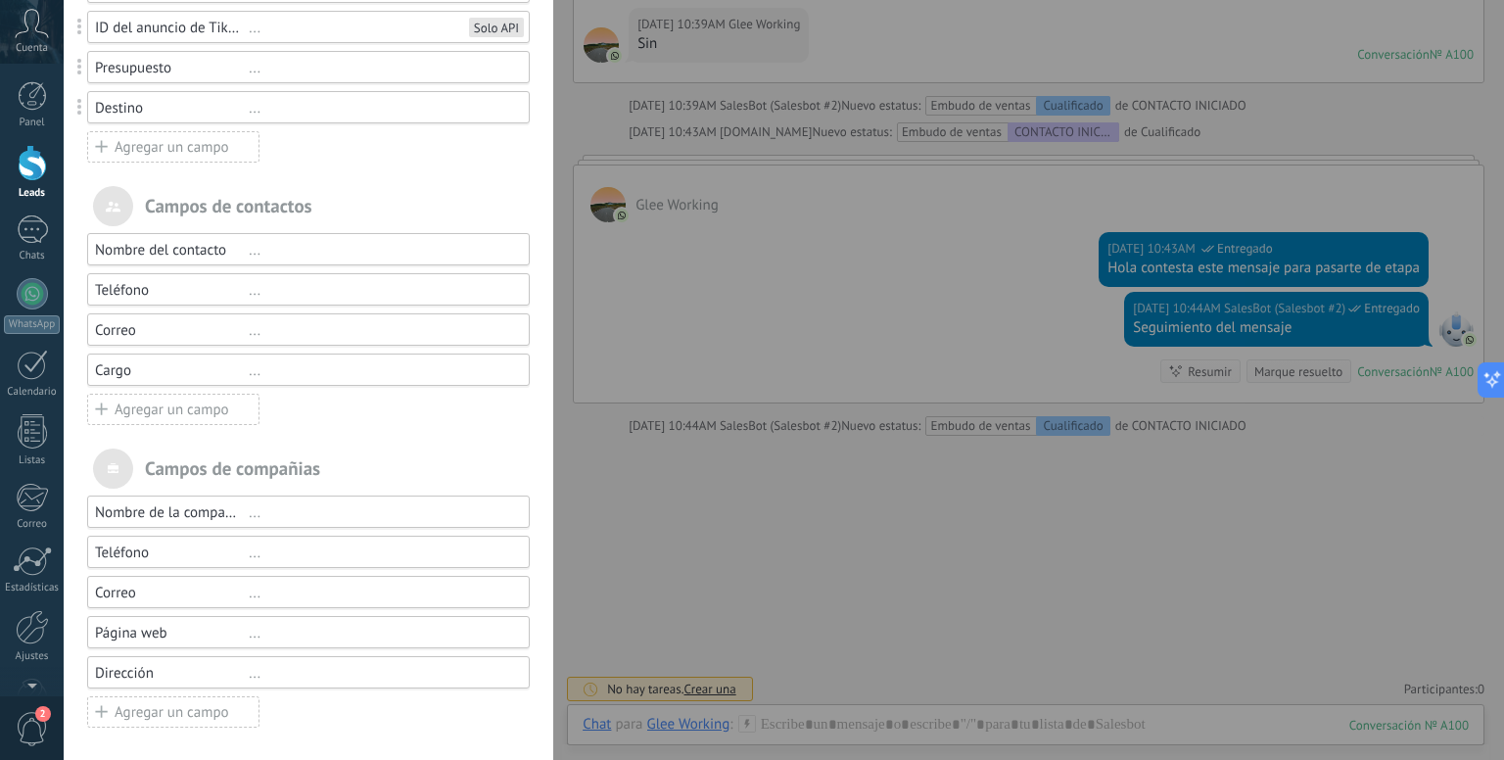
scroll to position [27, 0]
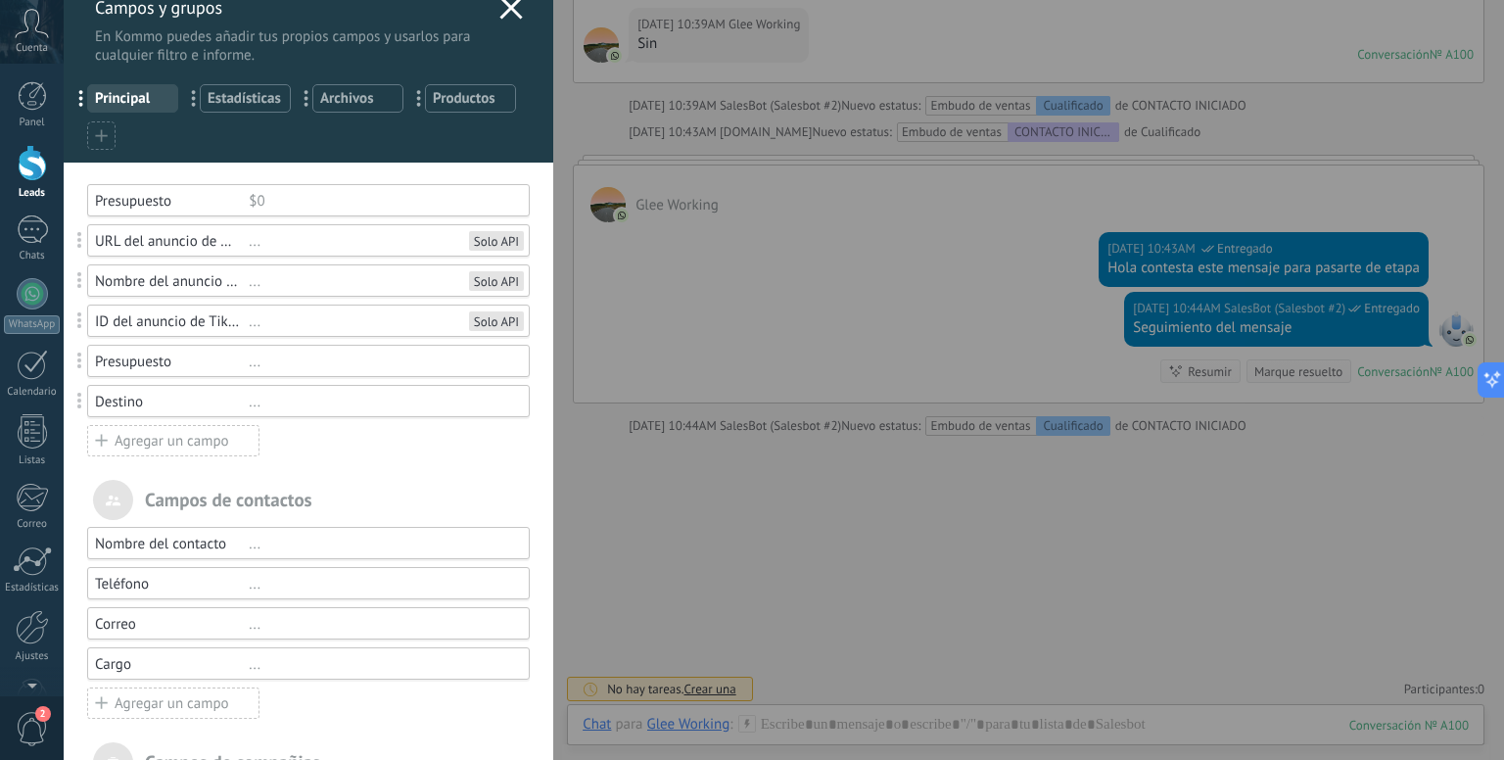
click at [255, 403] on div "..." at bounding box center [380, 402] width 263 height 19
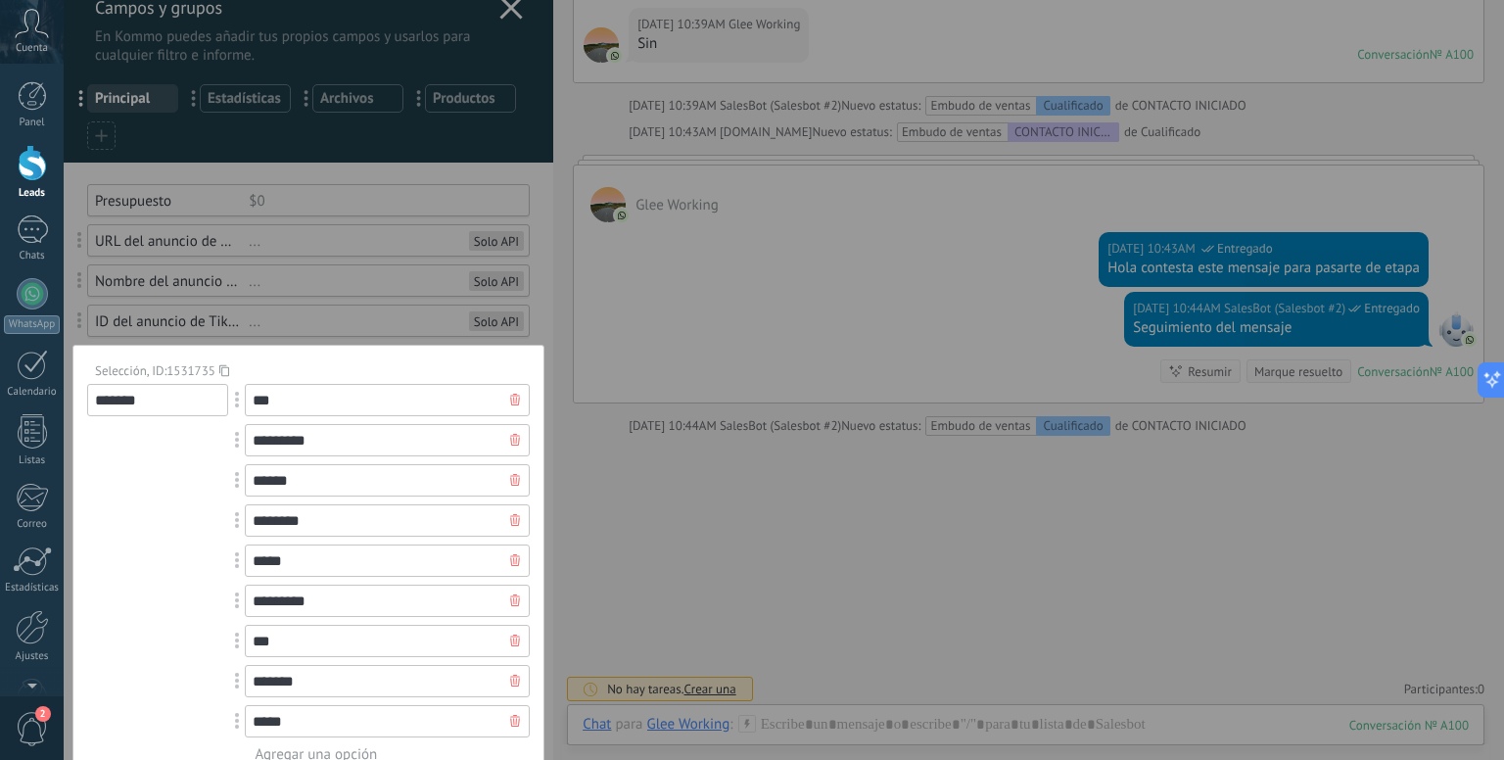
scroll to position [321, 0]
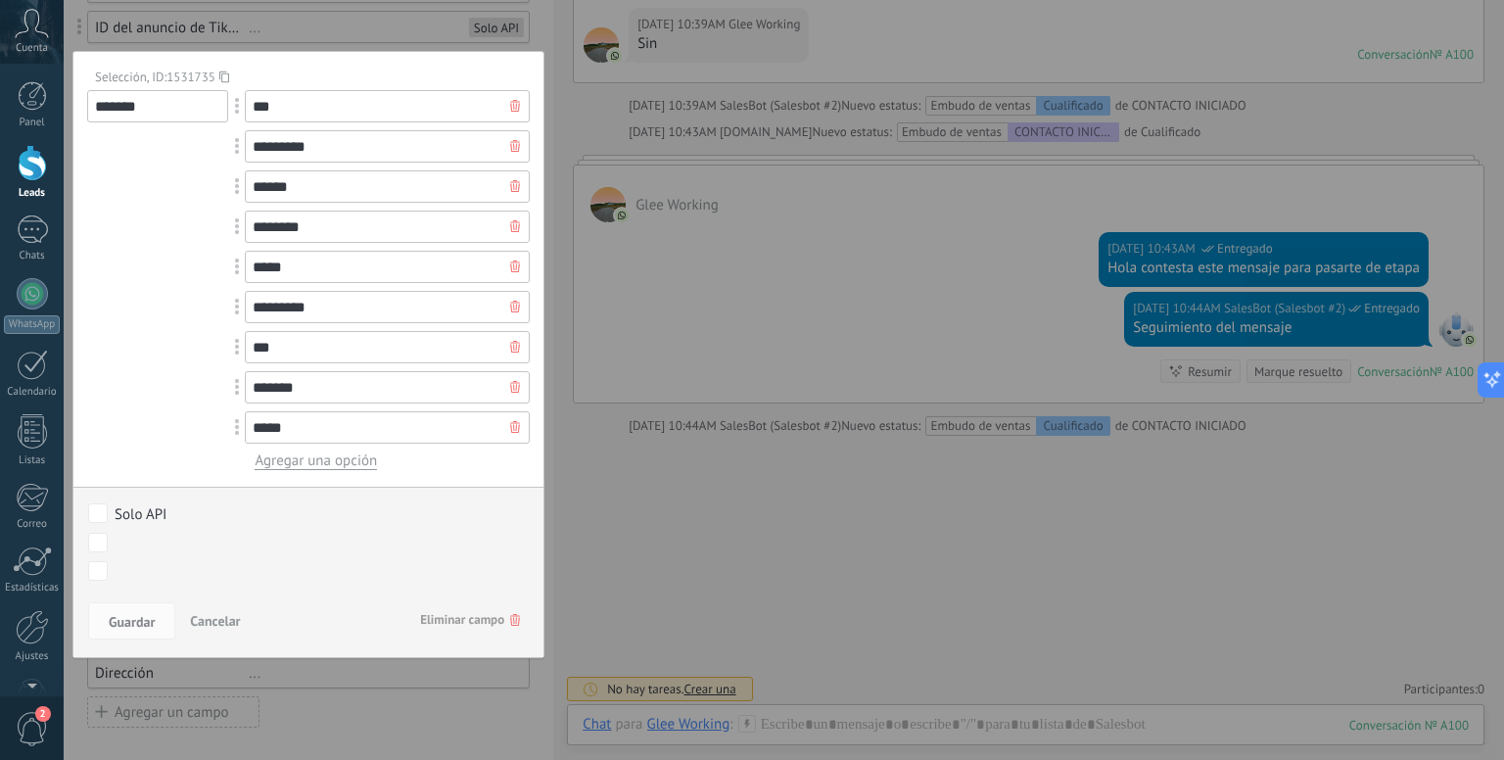
click at [470, 611] on span "Eliminar campo" at bounding box center [470, 619] width 100 height 35
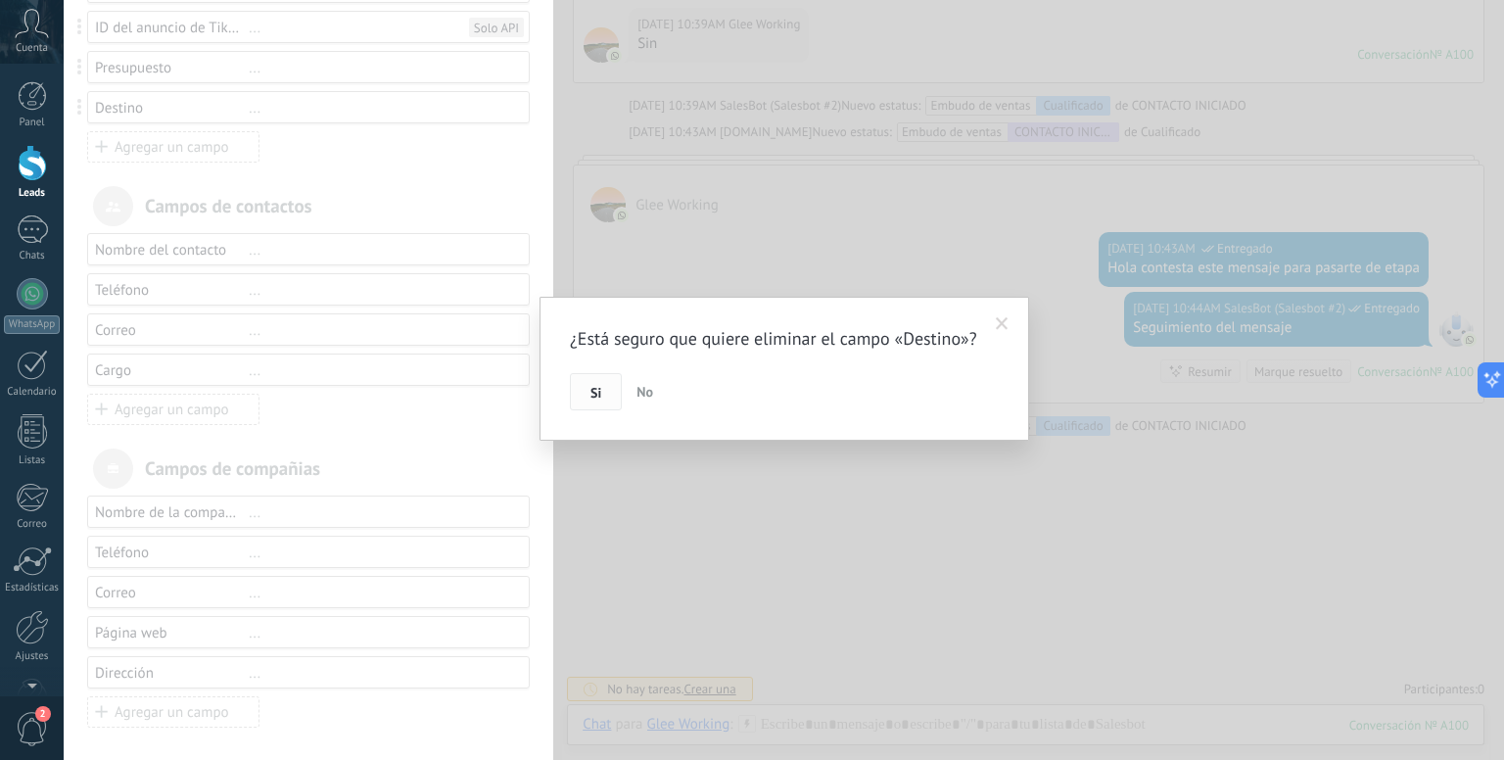
click at [594, 399] on span "Si" at bounding box center [595, 393] width 11 height 14
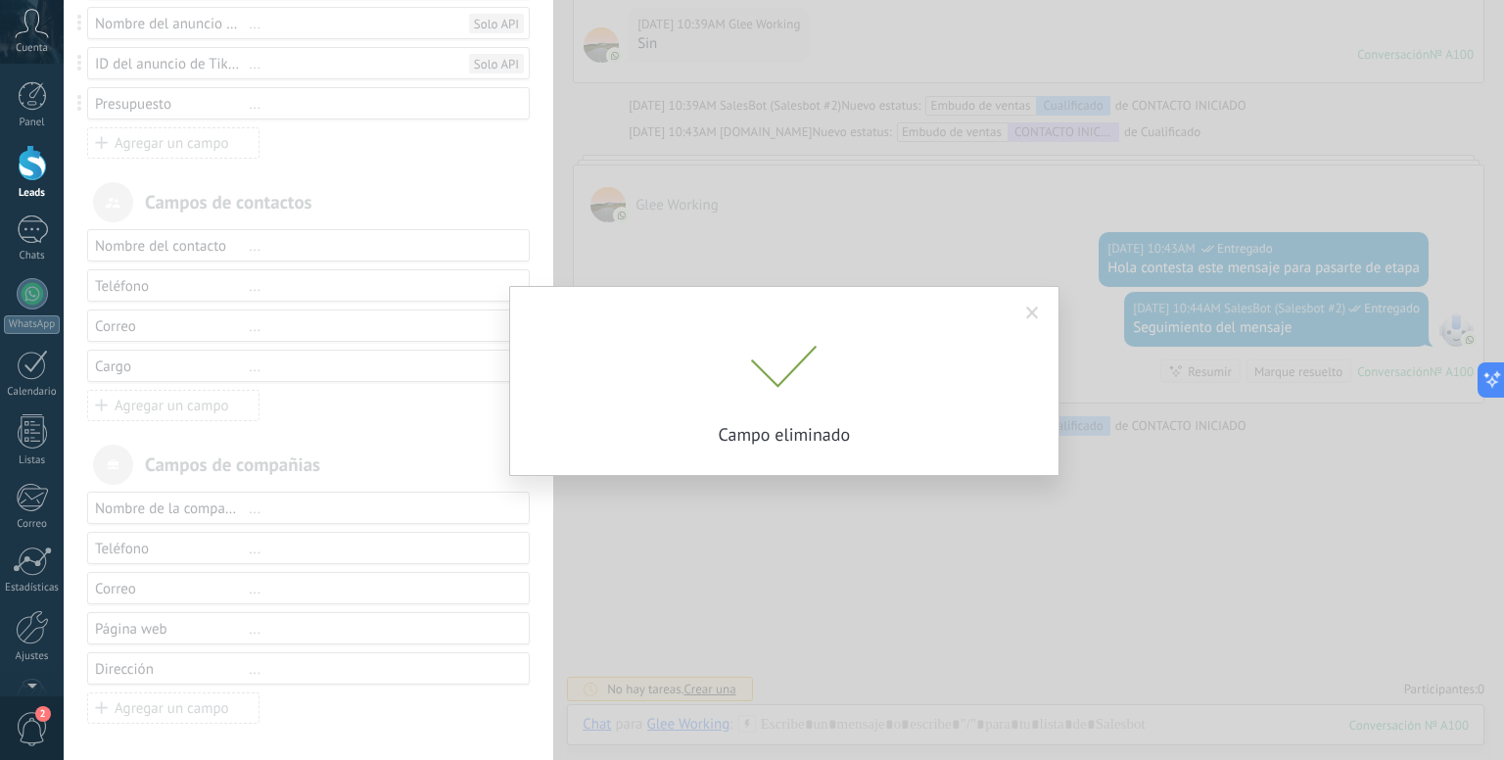
scroll to position [281, 0]
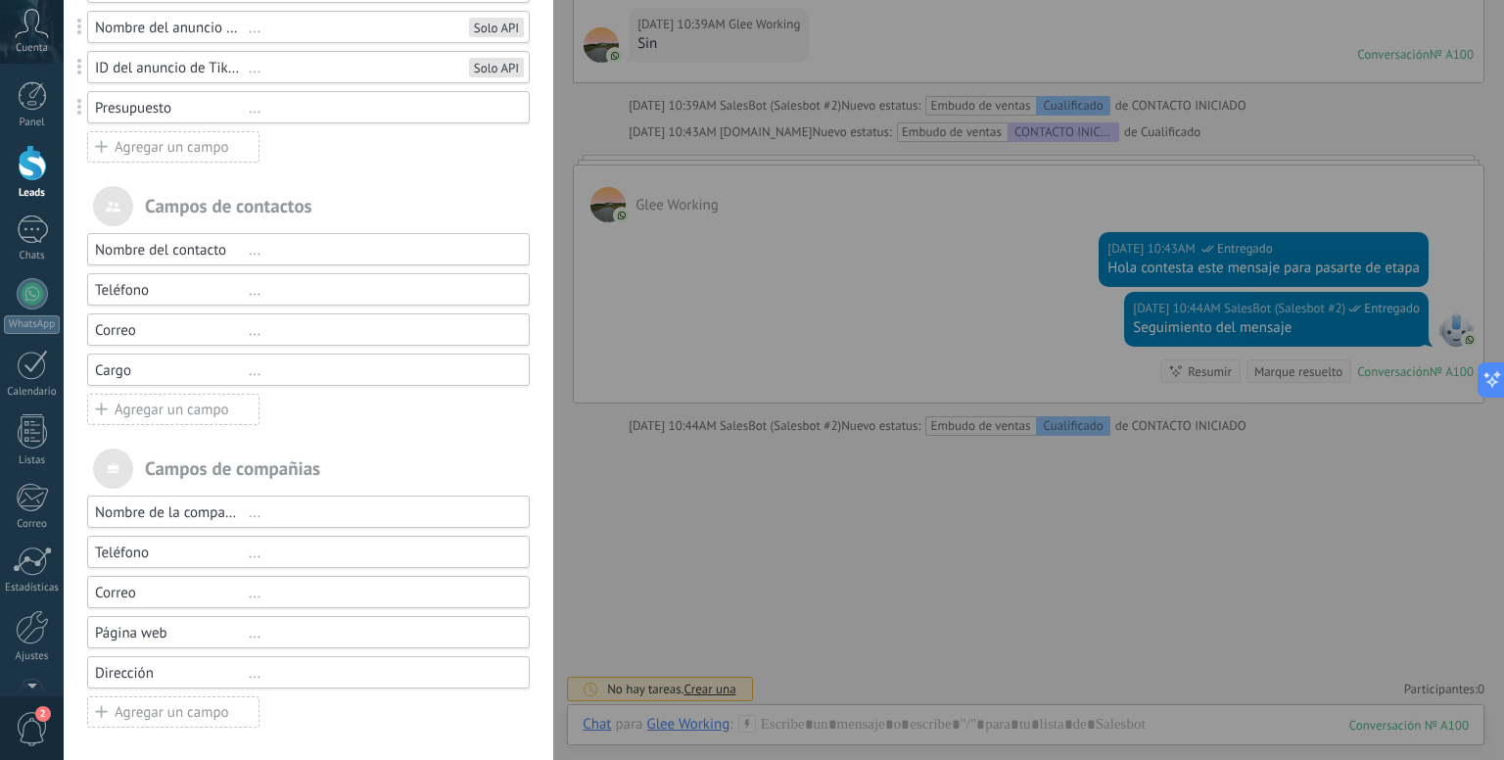
click at [364, 186] on div "Campos de contactos" at bounding box center [308, 206] width 442 height 40
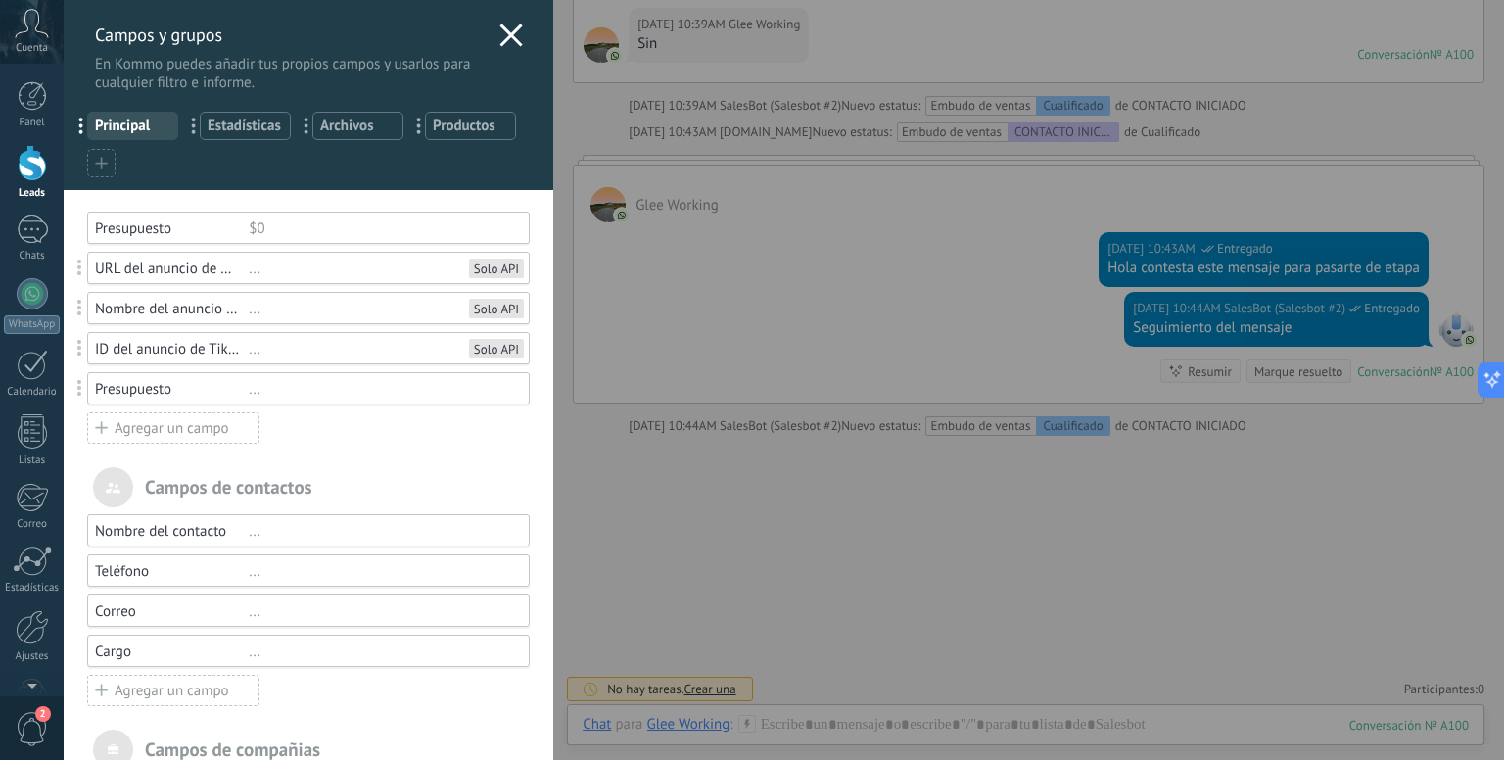
click at [255, 396] on div "Presupuesto ..." at bounding box center [308, 388] width 442 height 32
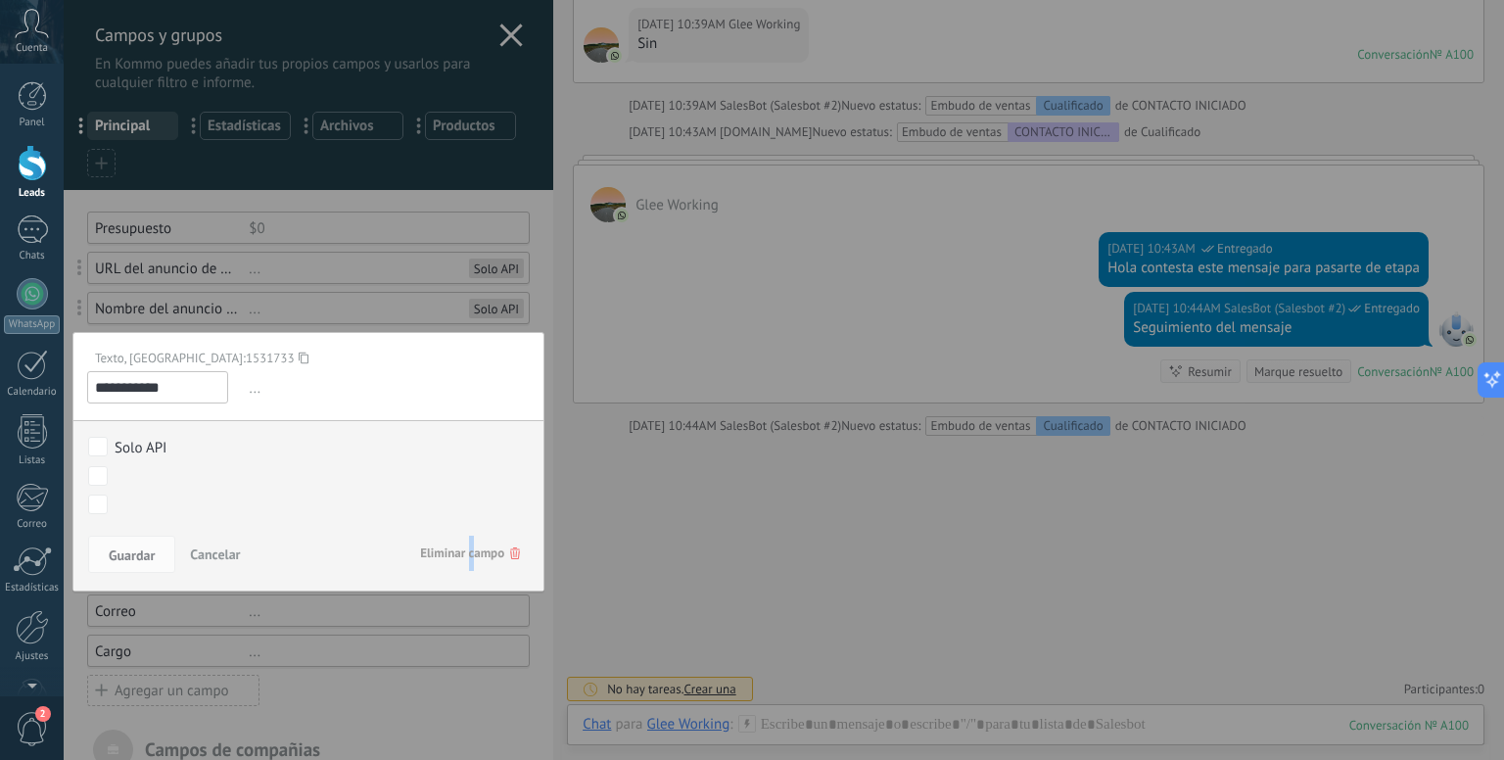
click at [466, 551] on span "Eliminar campo" at bounding box center [470, 552] width 100 height 35
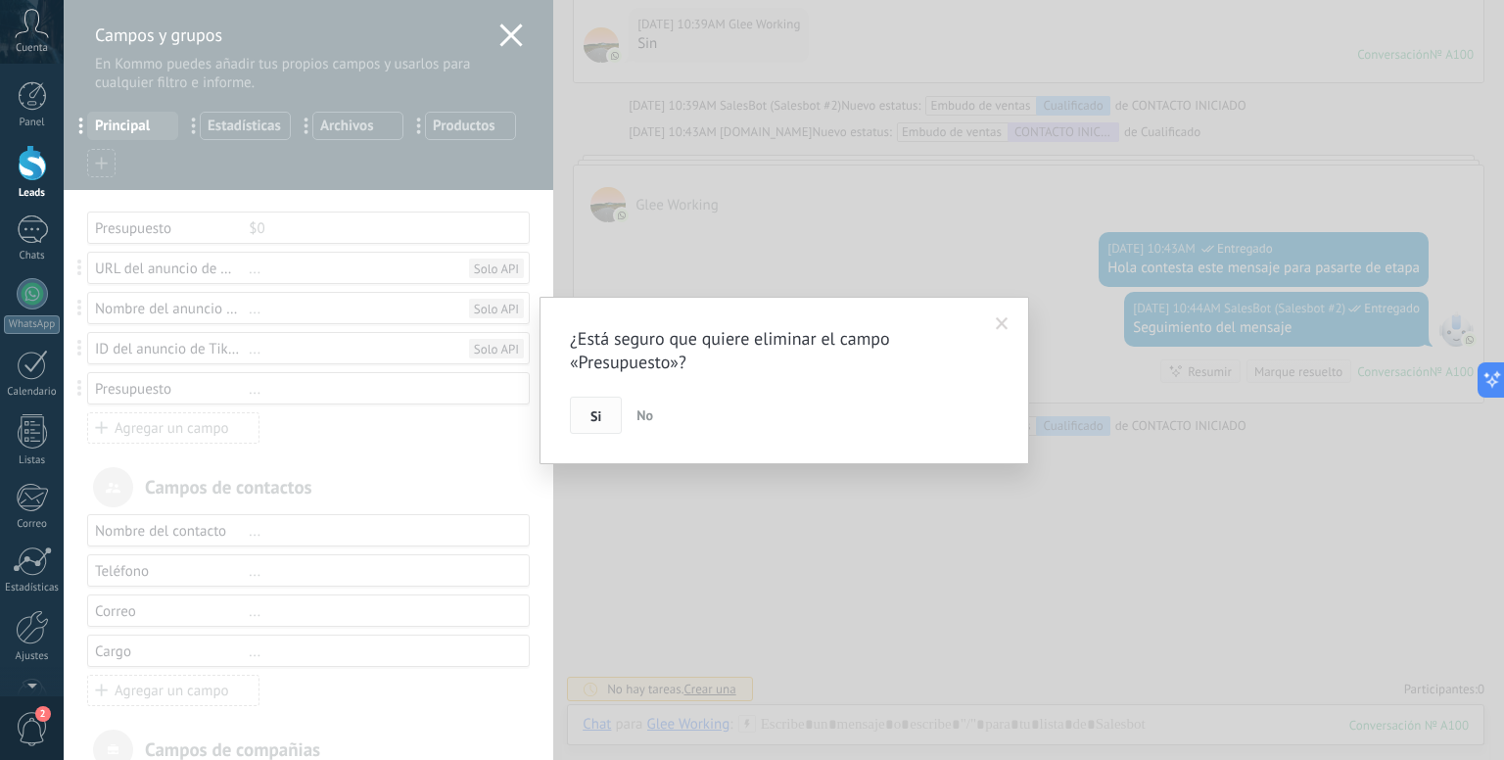
click at [587, 412] on button "Si" at bounding box center [596, 414] width 52 height 37
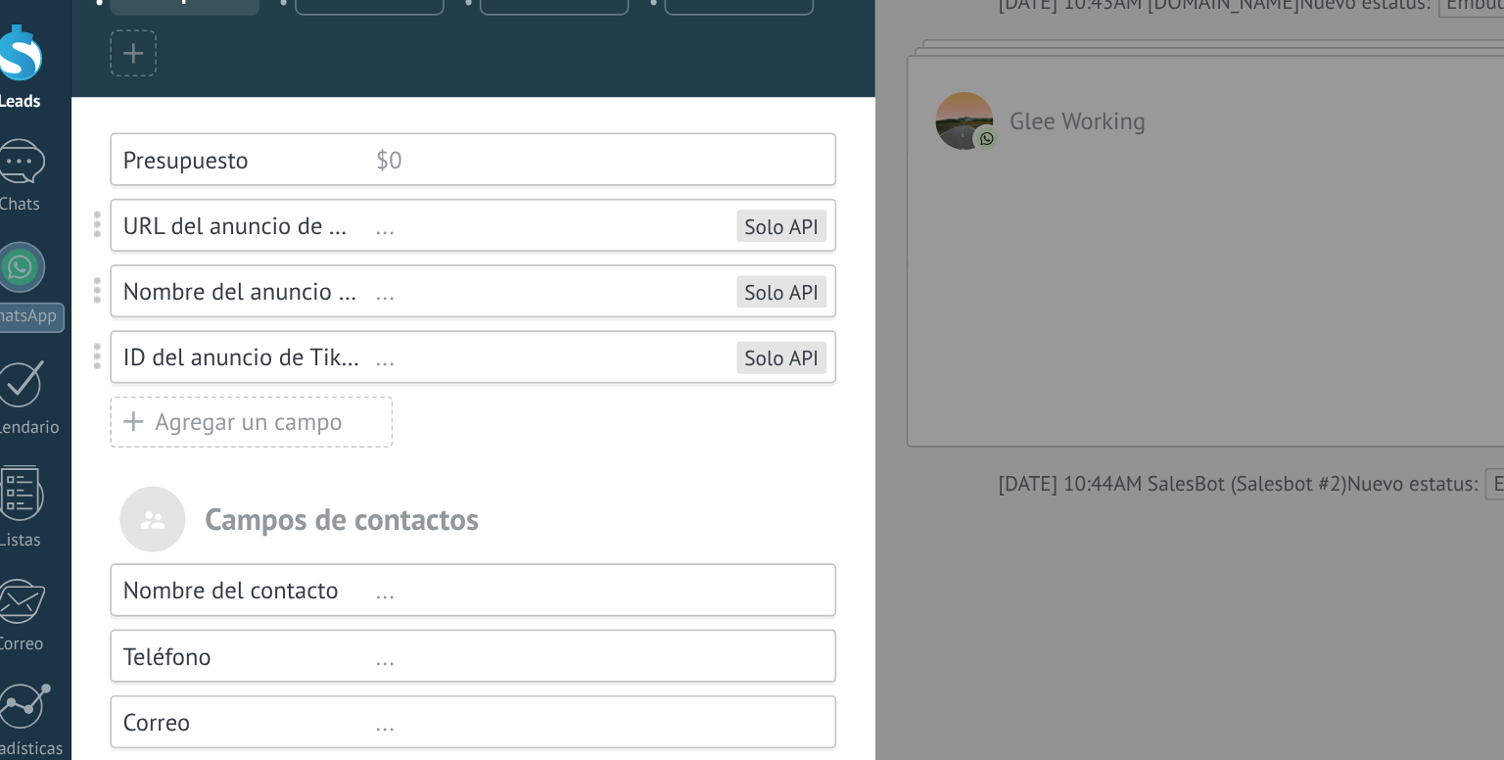
click at [250, 351] on div "..." at bounding box center [380, 349] width 263 height 19
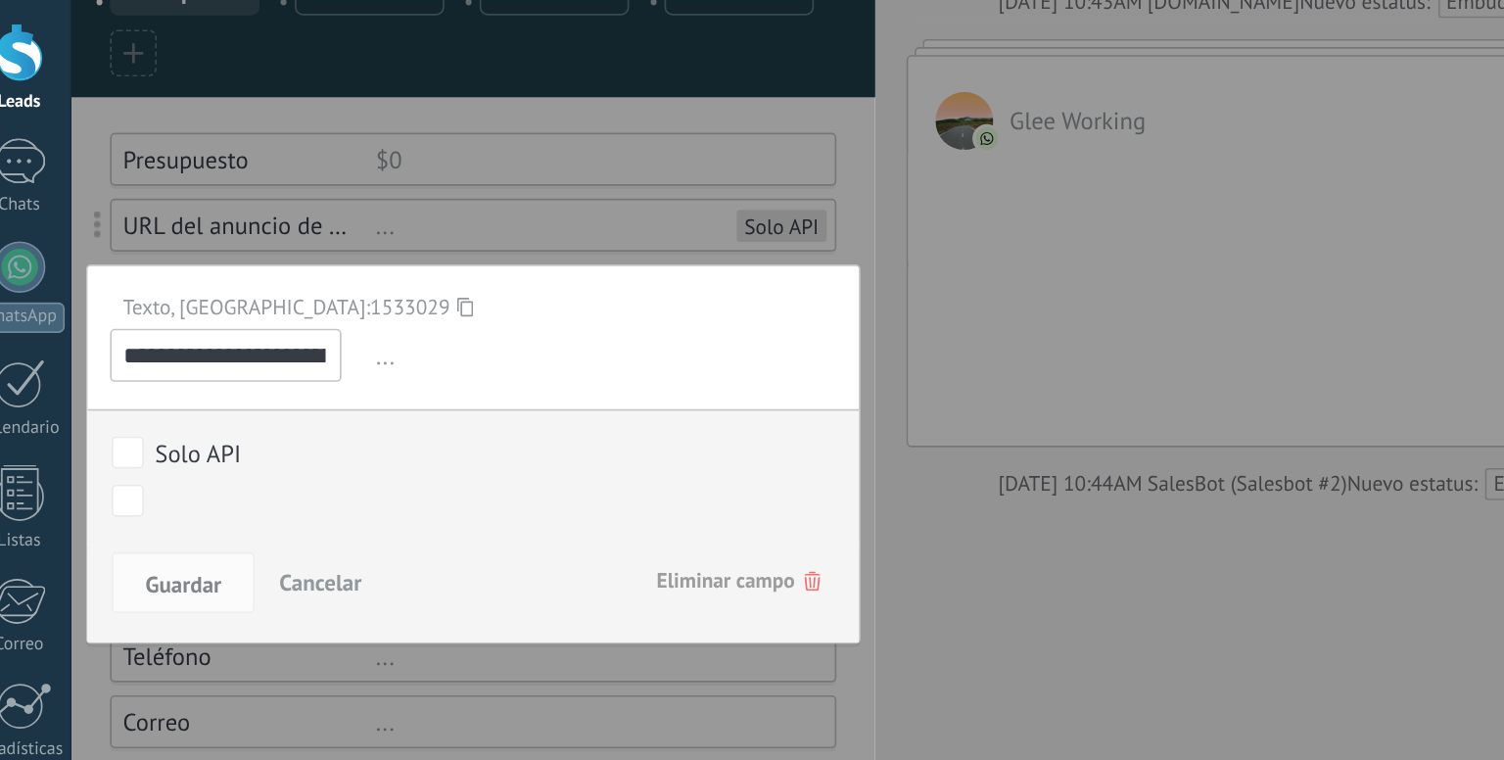
click at [448, 476] on span "Eliminar campo" at bounding box center [470, 484] width 100 height 35
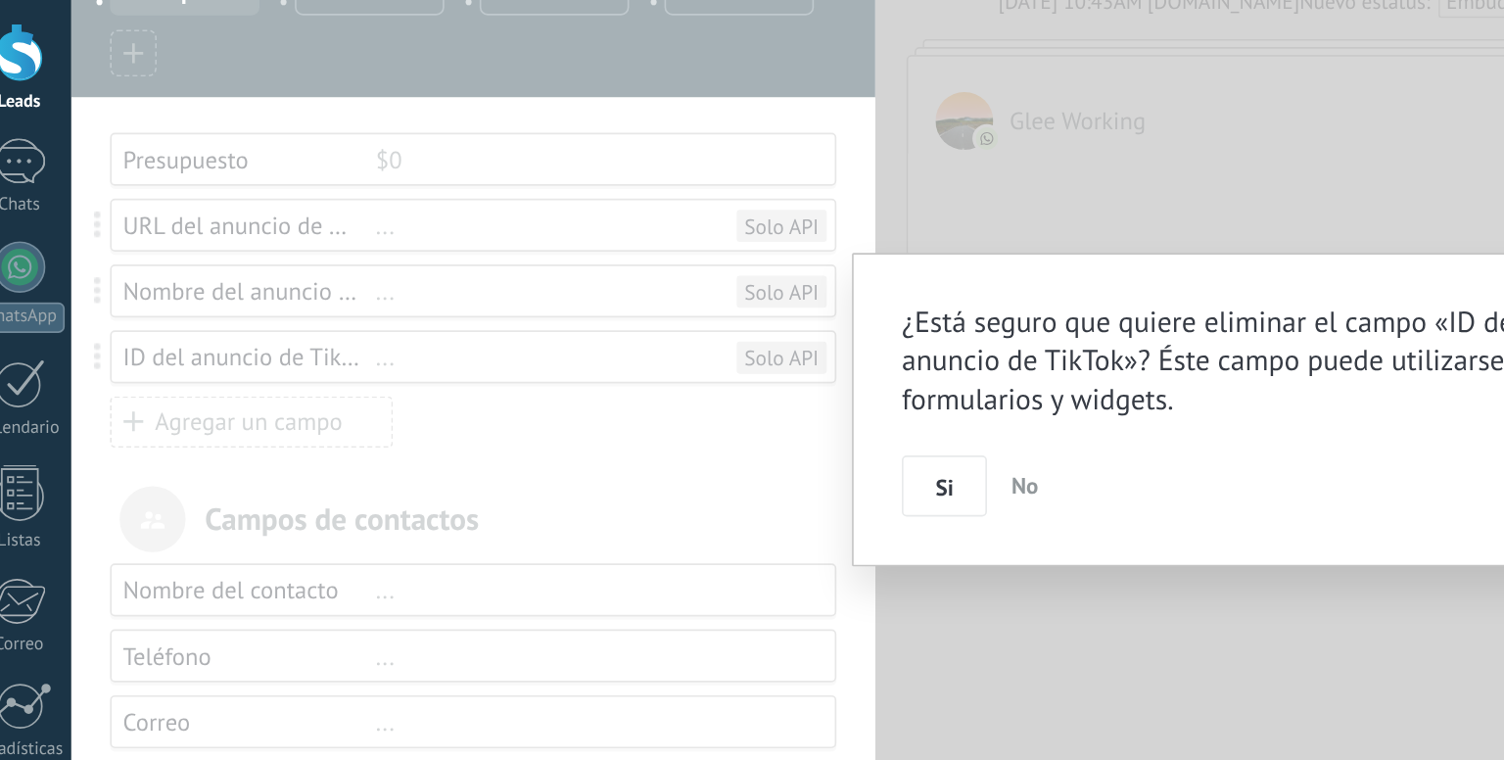
click at [591, 425] on span "Si" at bounding box center [595, 428] width 11 height 14
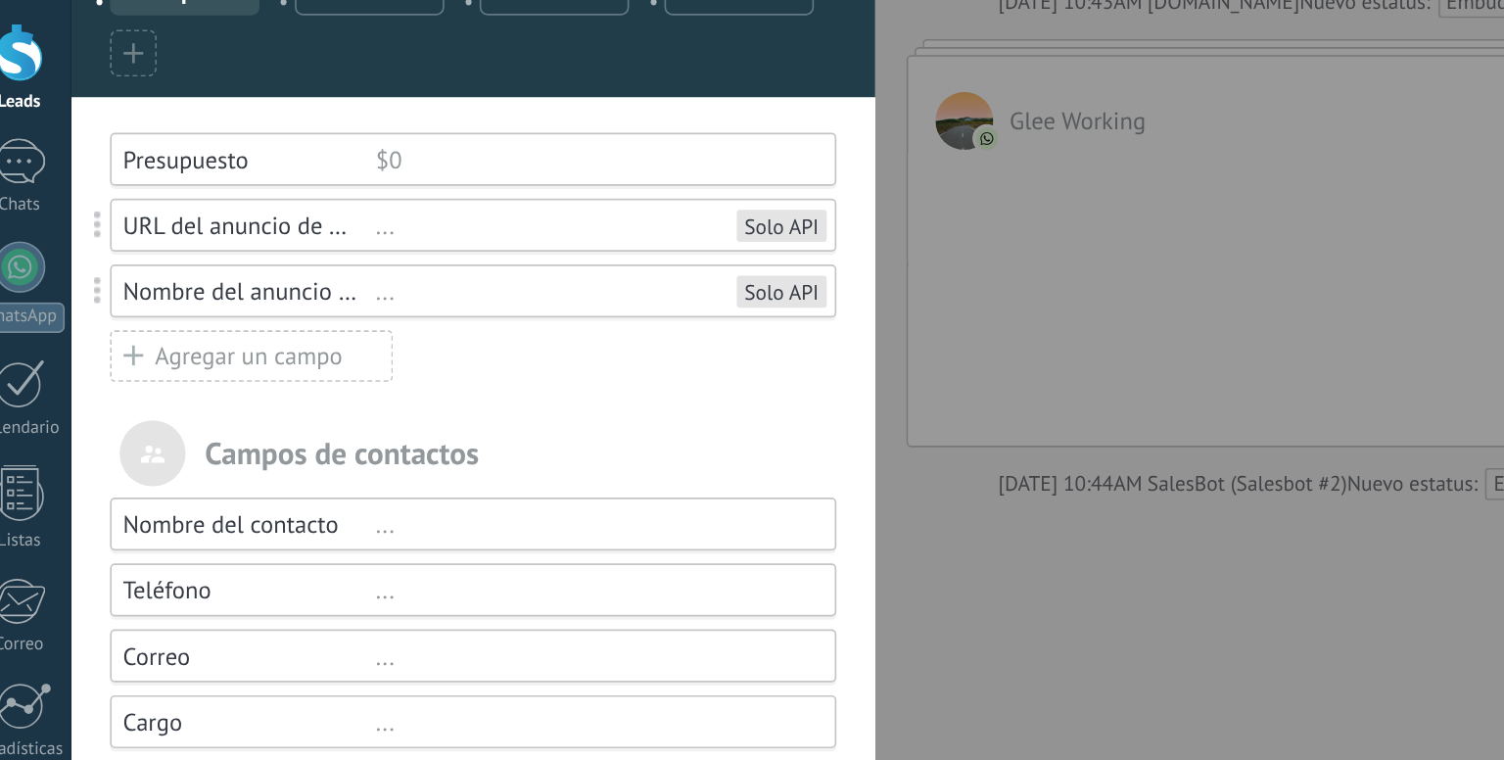
click at [249, 309] on div "..." at bounding box center [380, 309] width 263 height 19
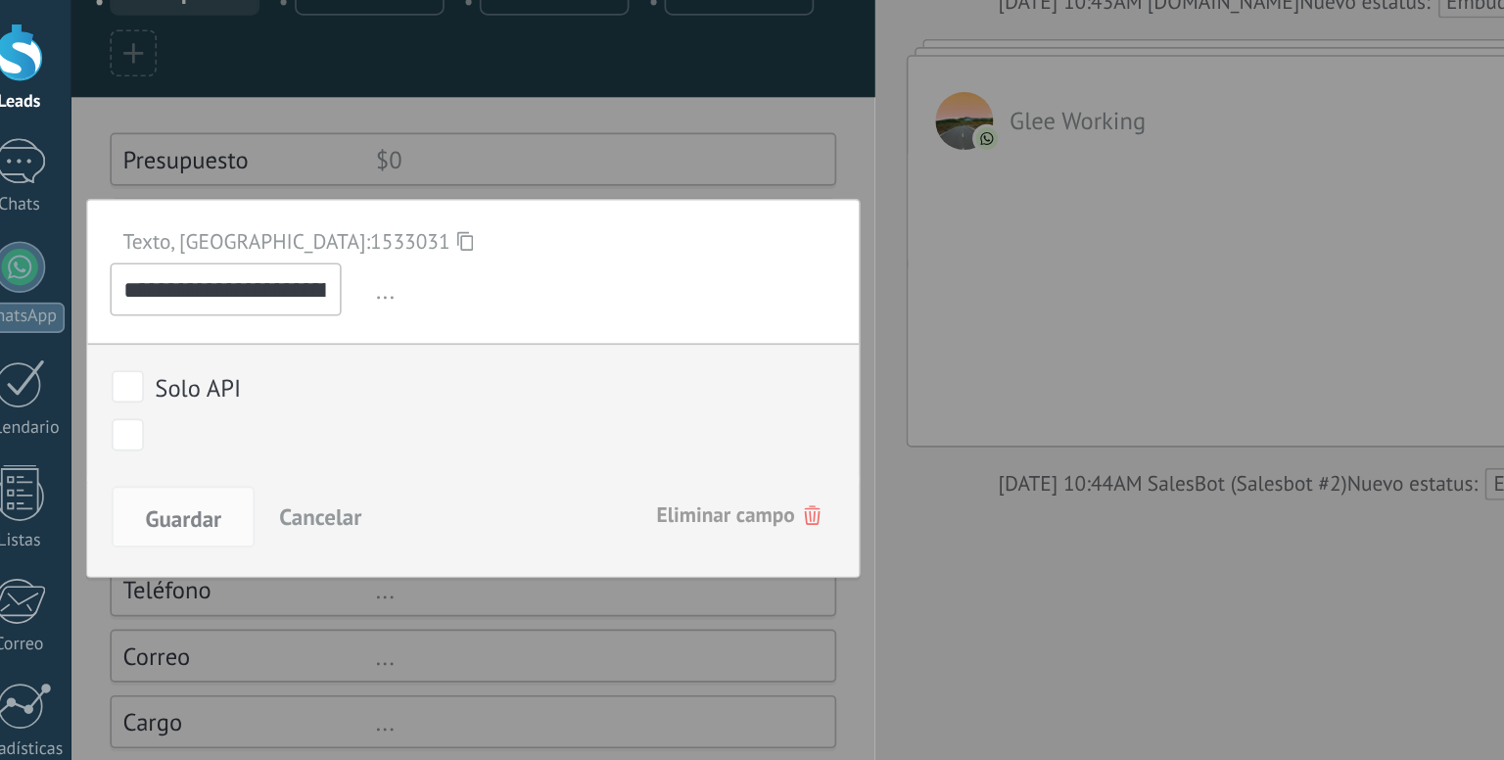
click at [223, 452] on span "Cancelar" at bounding box center [215, 446] width 50 height 18
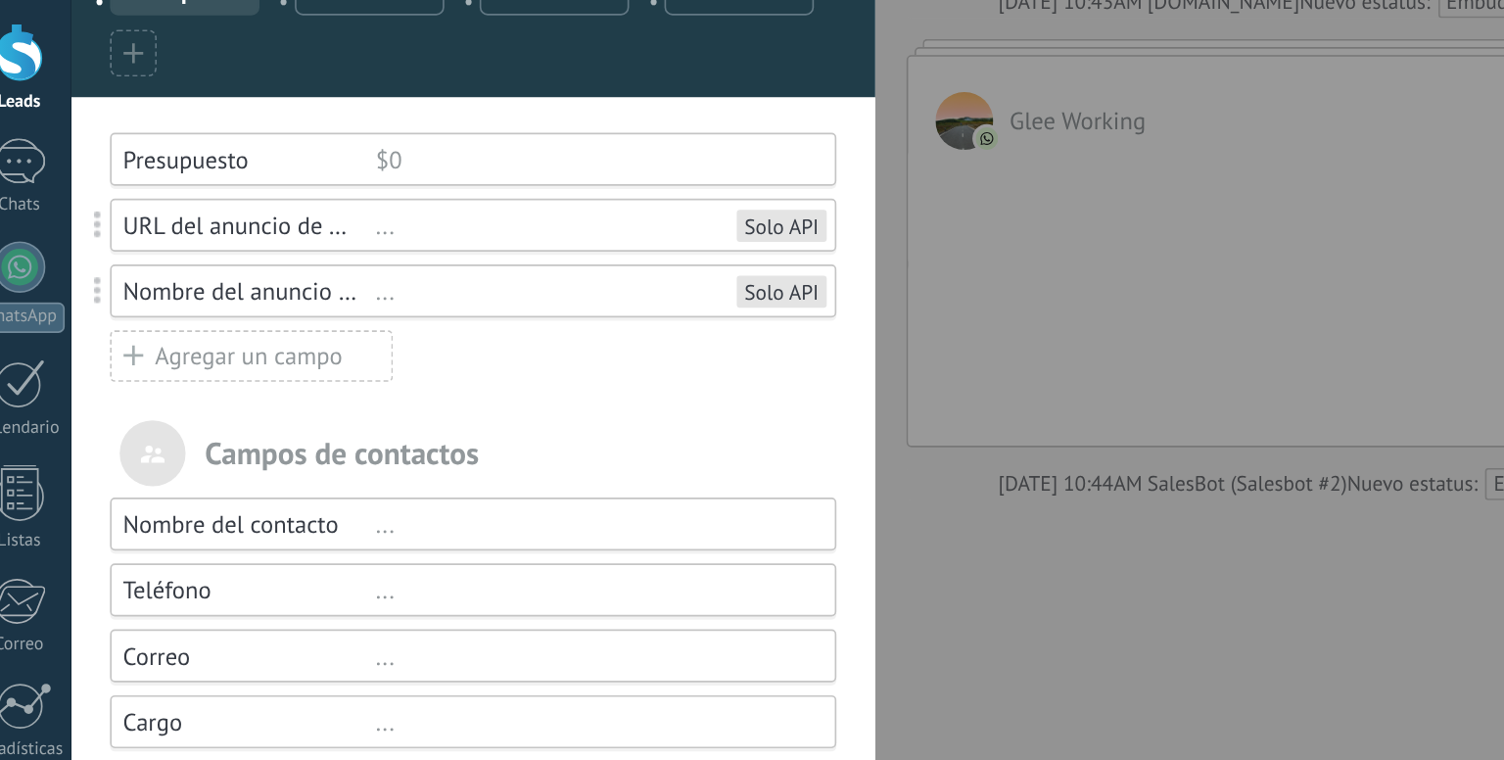
click at [336, 359] on div "Presupuesto $0 URL del anuncio de TikTok ... Solo API Nombre del anuncio de Tik…" at bounding box center [308, 287] width 442 height 153
click at [245, 311] on div "Nombre del anuncio de TikTok" at bounding box center [172, 309] width 154 height 19
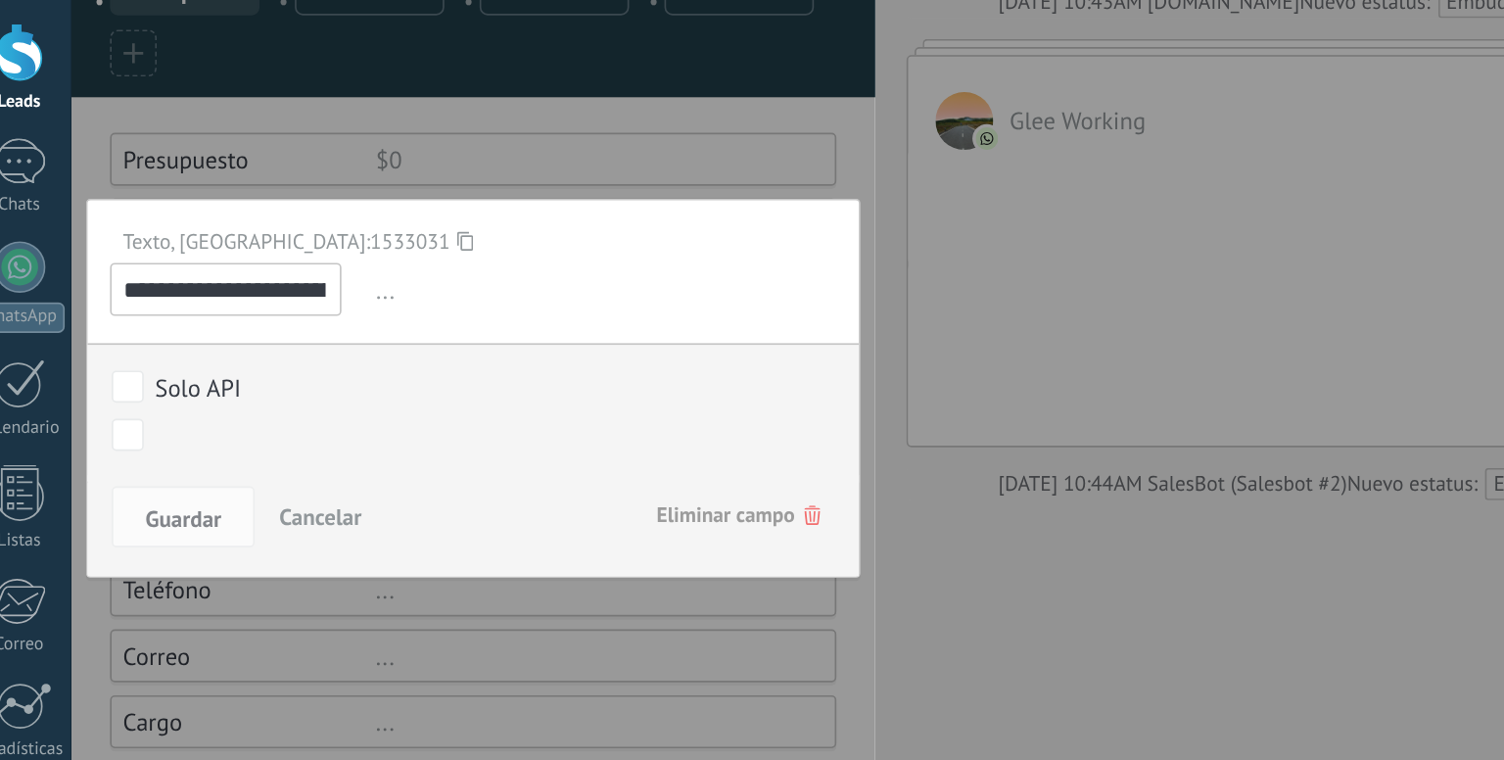
click at [443, 437] on span "Eliminar campo" at bounding box center [470, 444] width 100 height 35
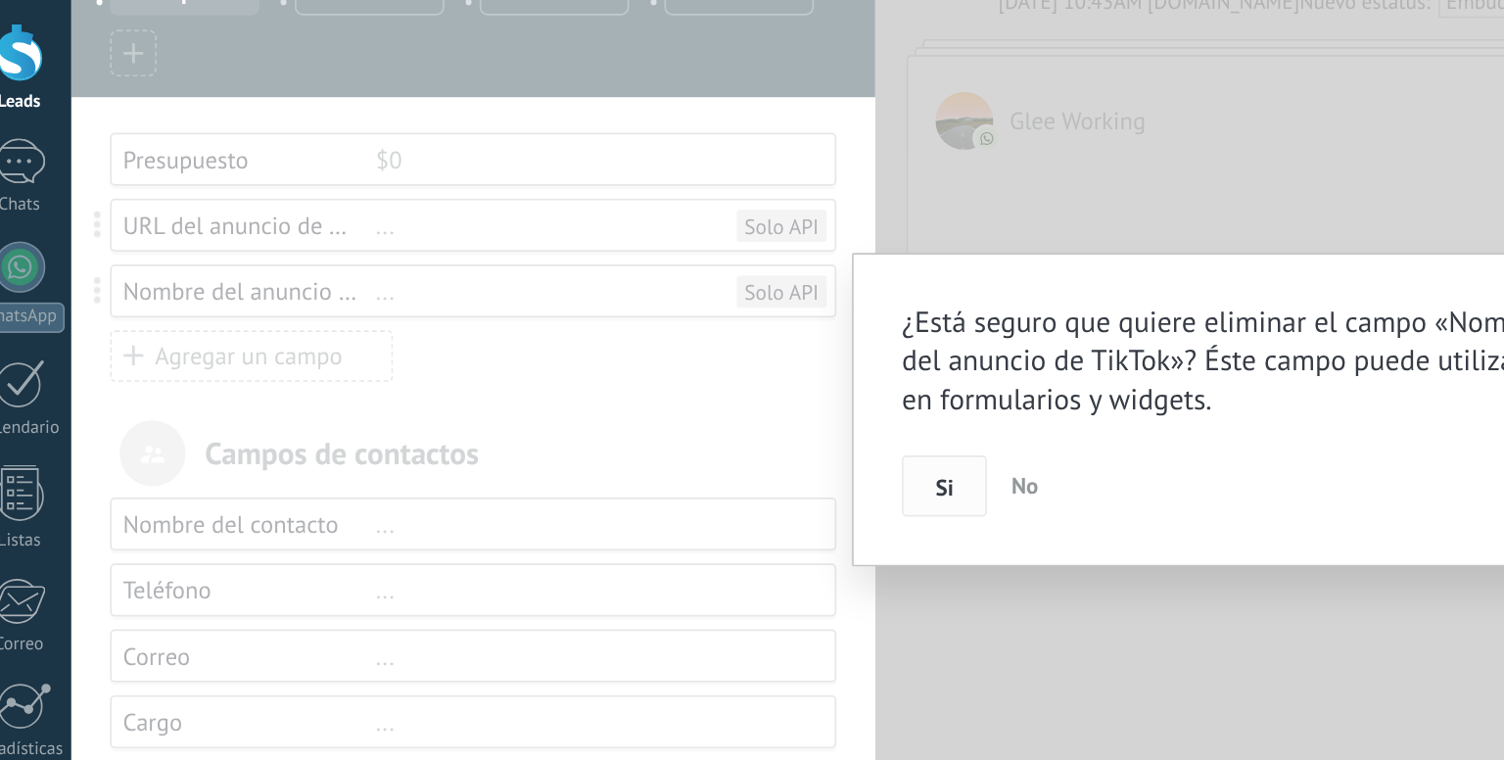
click at [600, 416] on button "Si" at bounding box center [596, 426] width 52 height 37
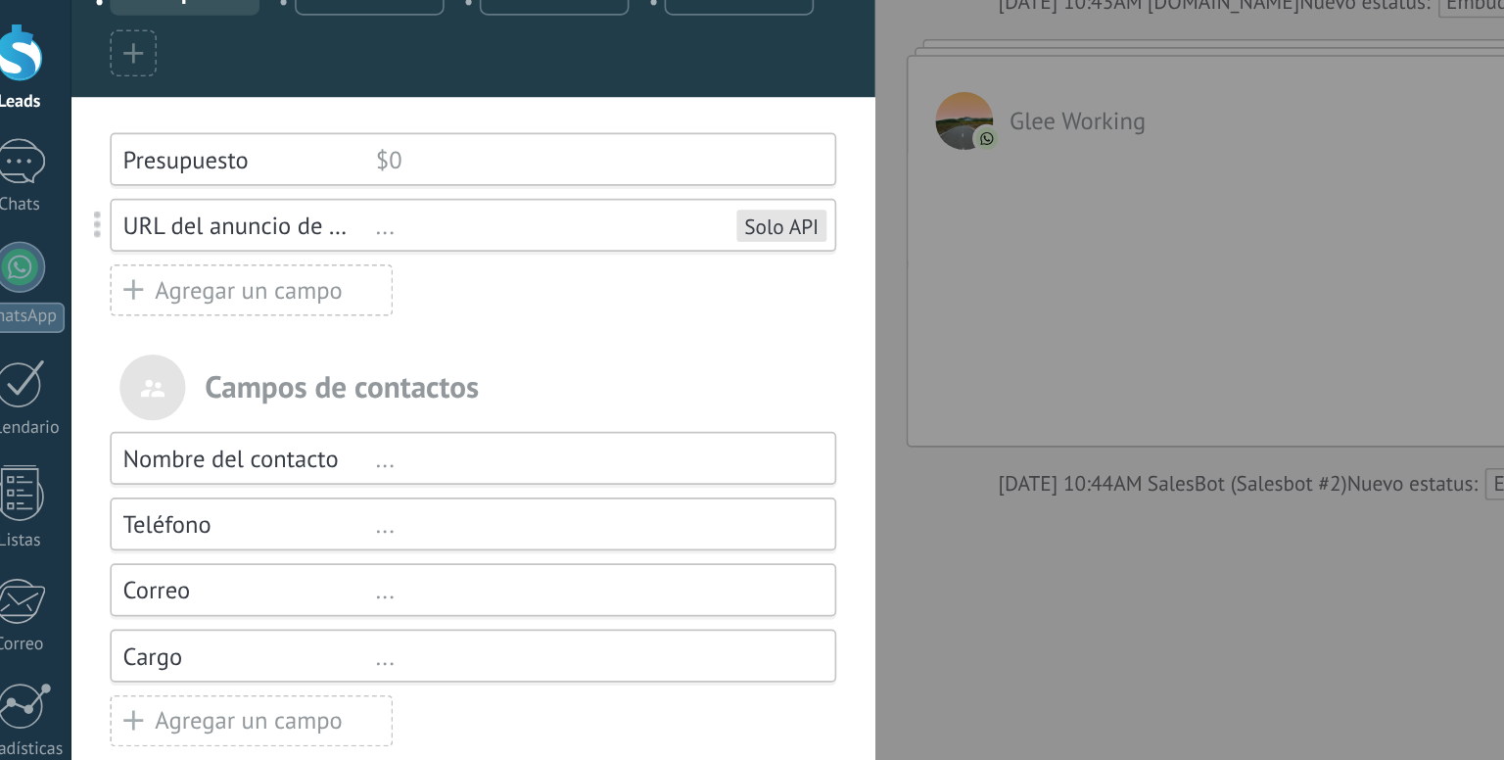
click at [256, 272] on div "..." at bounding box center [380, 268] width 263 height 19
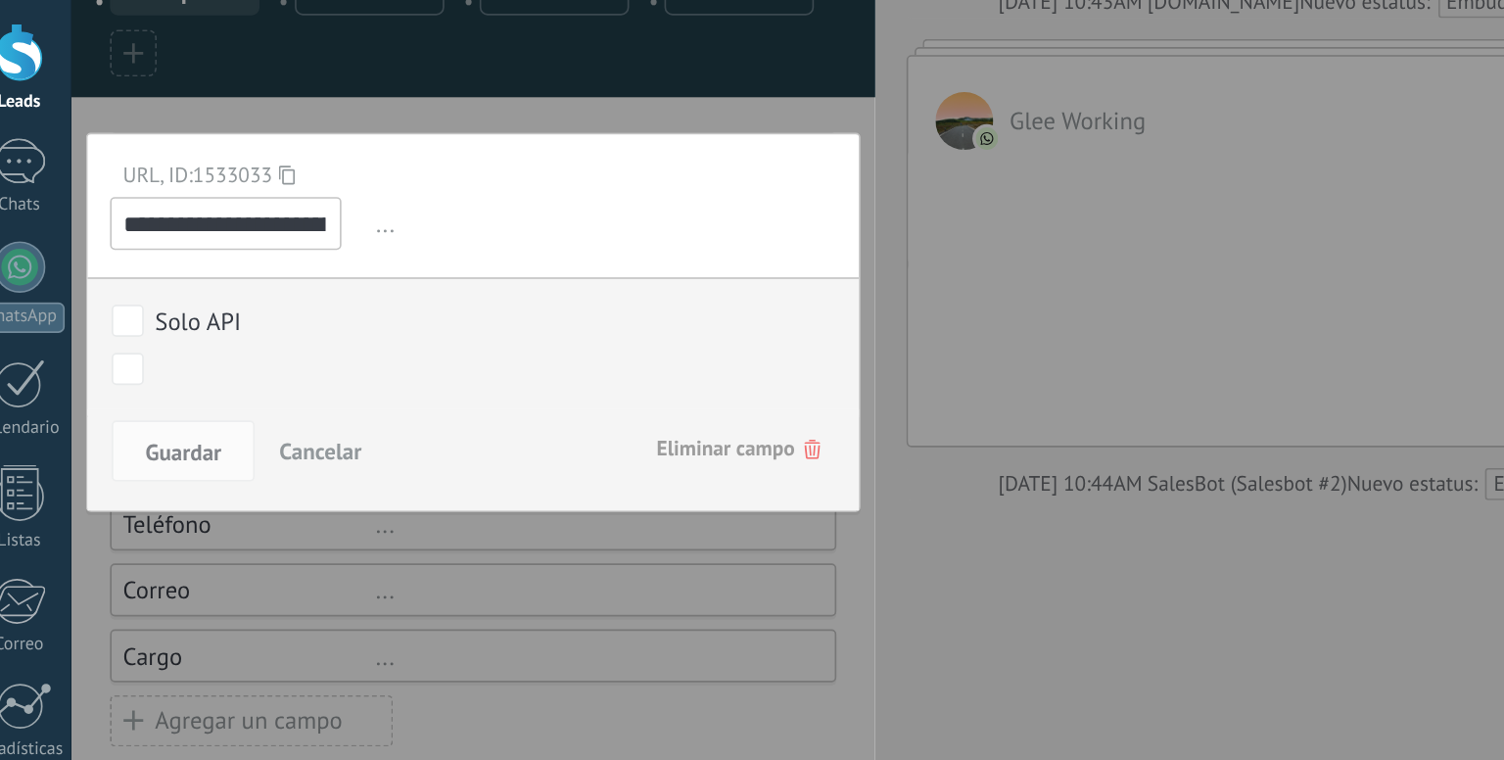
click at [441, 408] on span "Eliminar campo" at bounding box center [470, 404] width 100 height 35
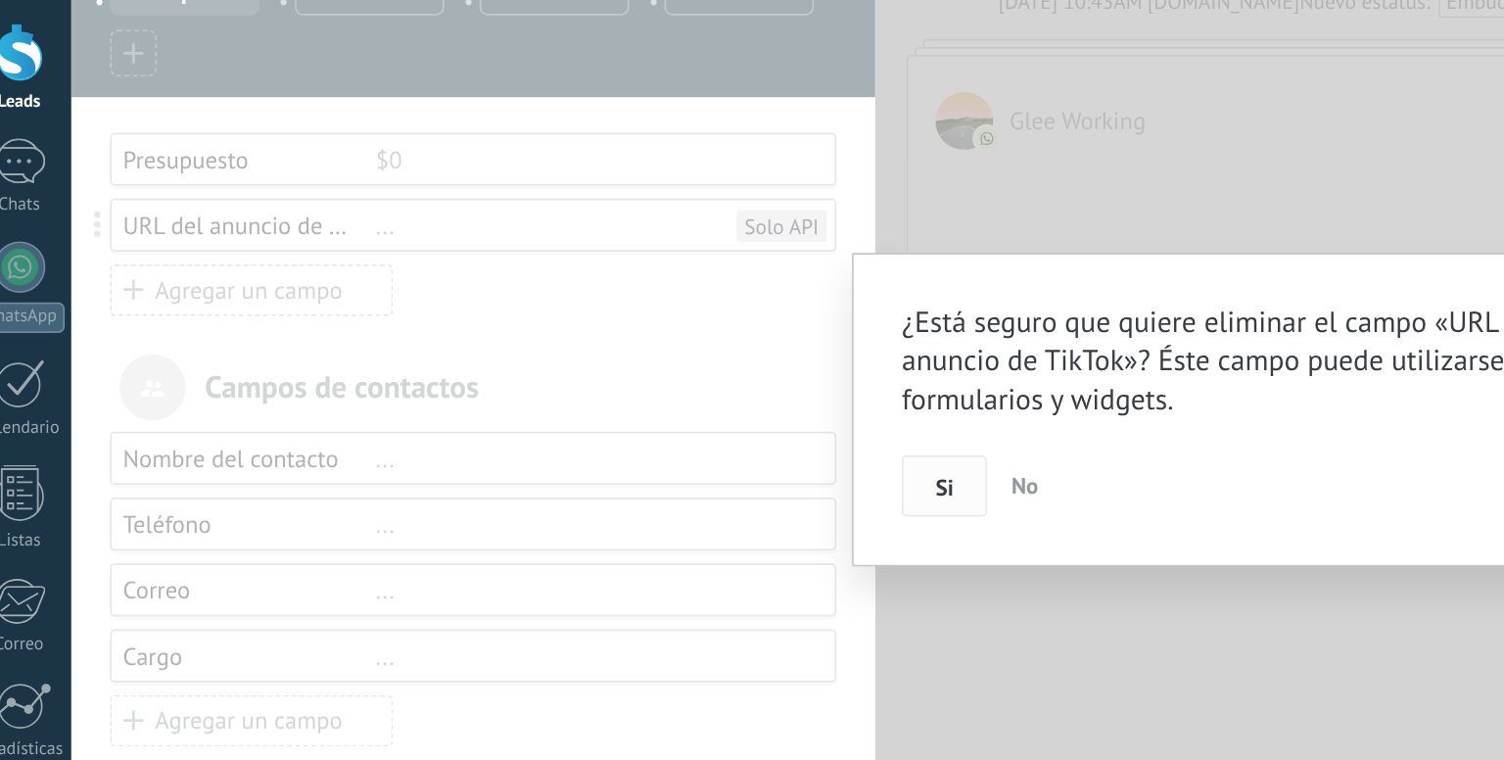
click at [604, 431] on button "Si" at bounding box center [596, 426] width 52 height 37
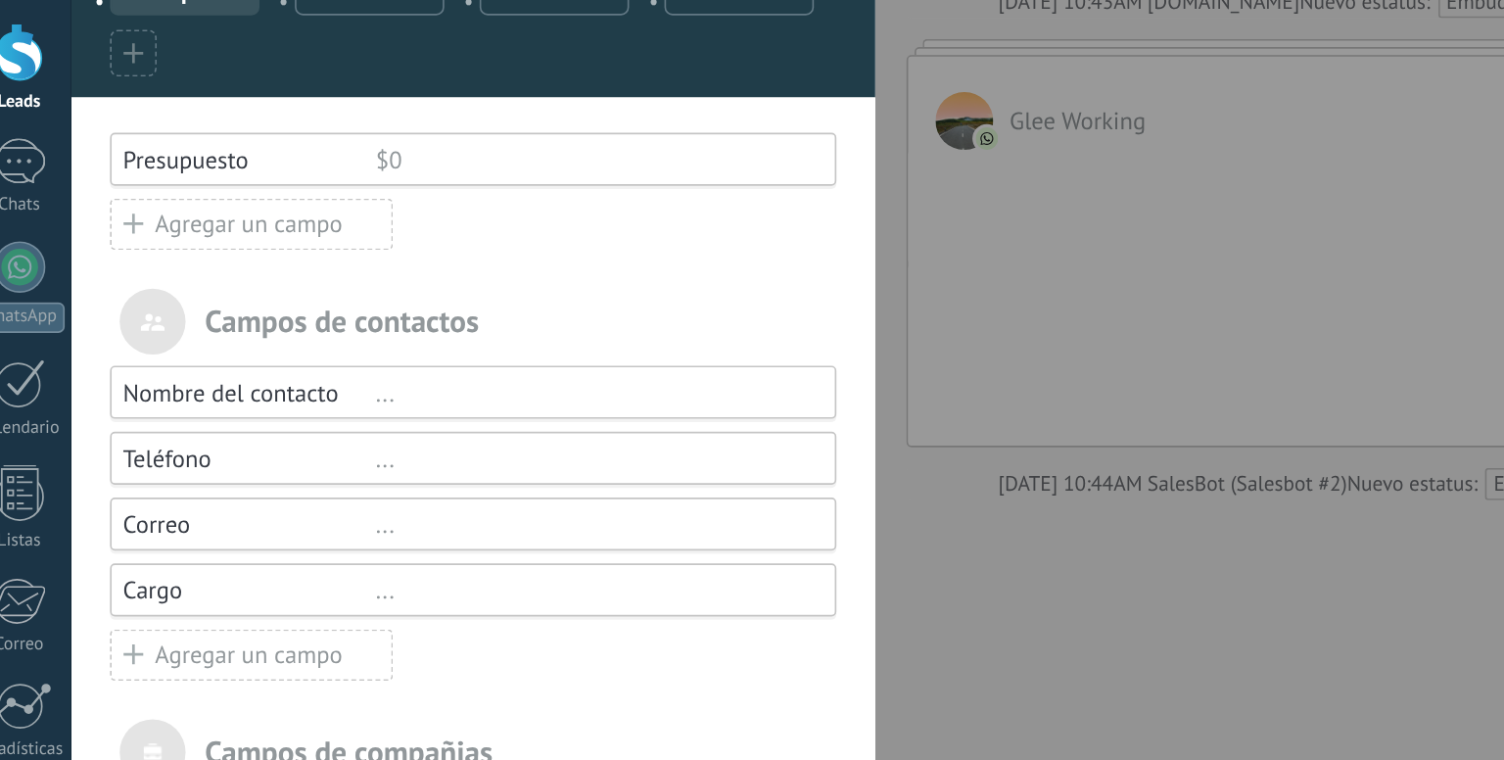
click at [214, 221] on div "Presupuesto" at bounding box center [172, 228] width 154 height 19
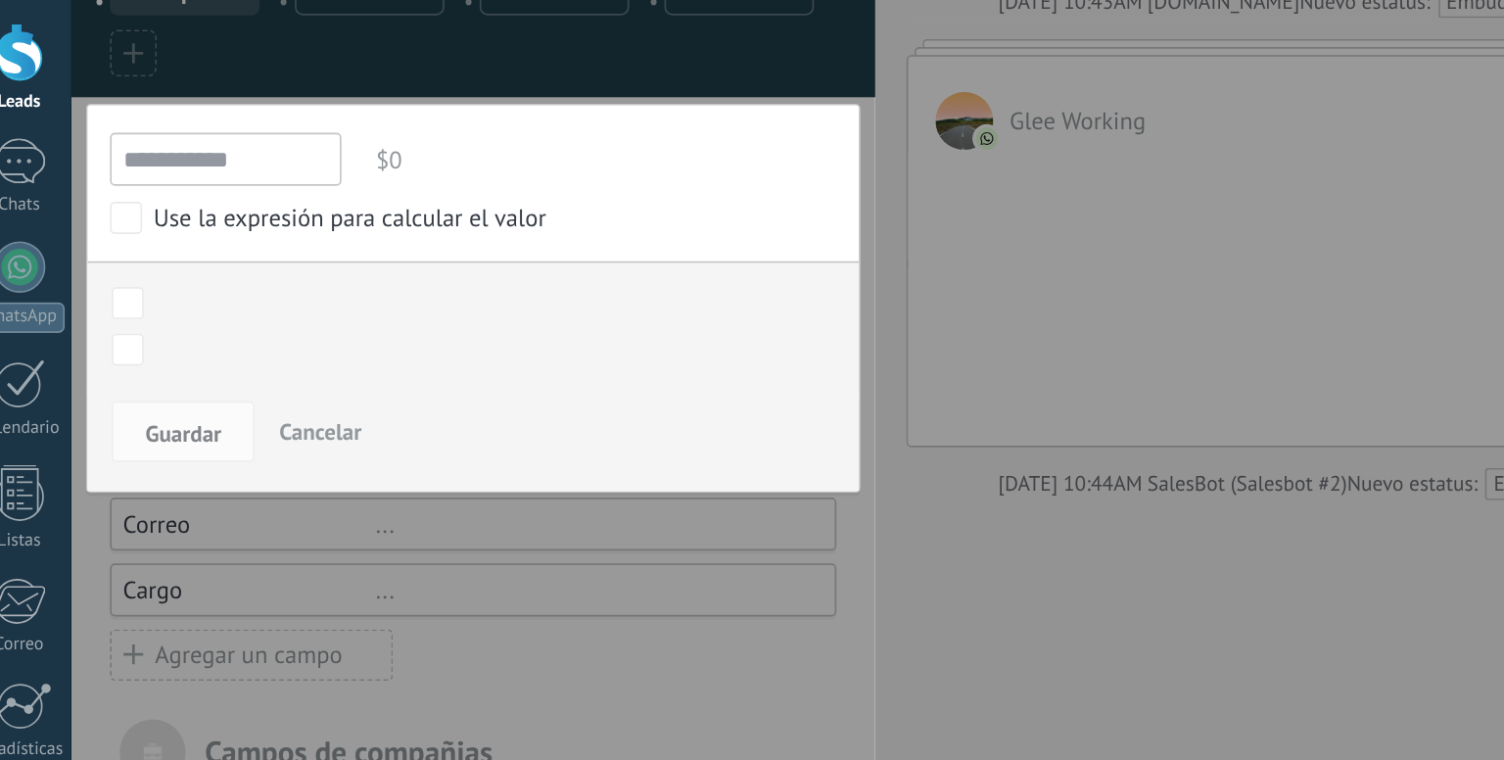
click at [232, 399] on span "Cancelar" at bounding box center [215, 394] width 50 height 18
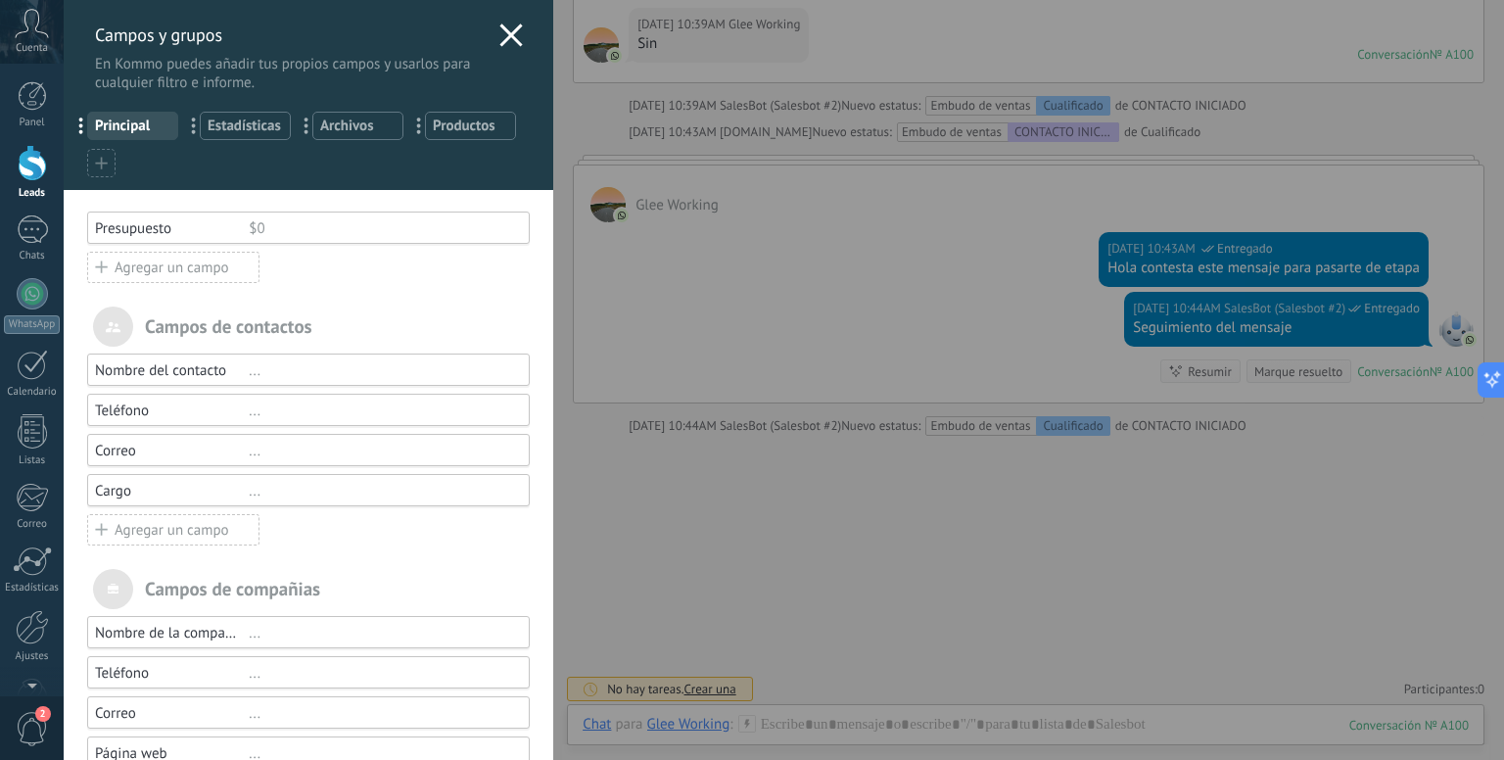
click at [132, 267] on div "Agregar un campo" at bounding box center [173, 267] width 172 height 31
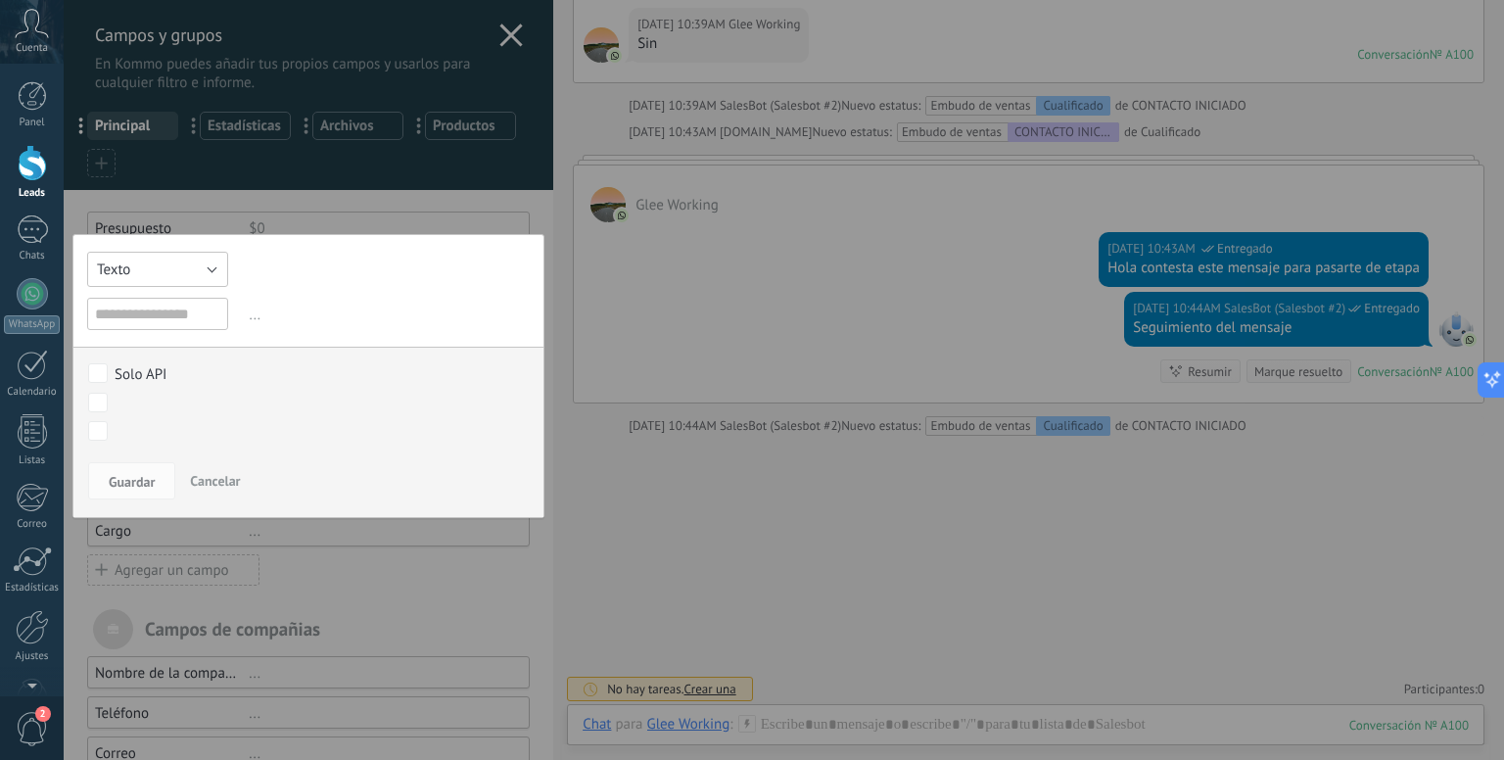
click at [187, 271] on button "Texto" at bounding box center [157, 269] width 141 height 35
click at [466, 210] on div at bounding box center [308, 462] width 489 height 924
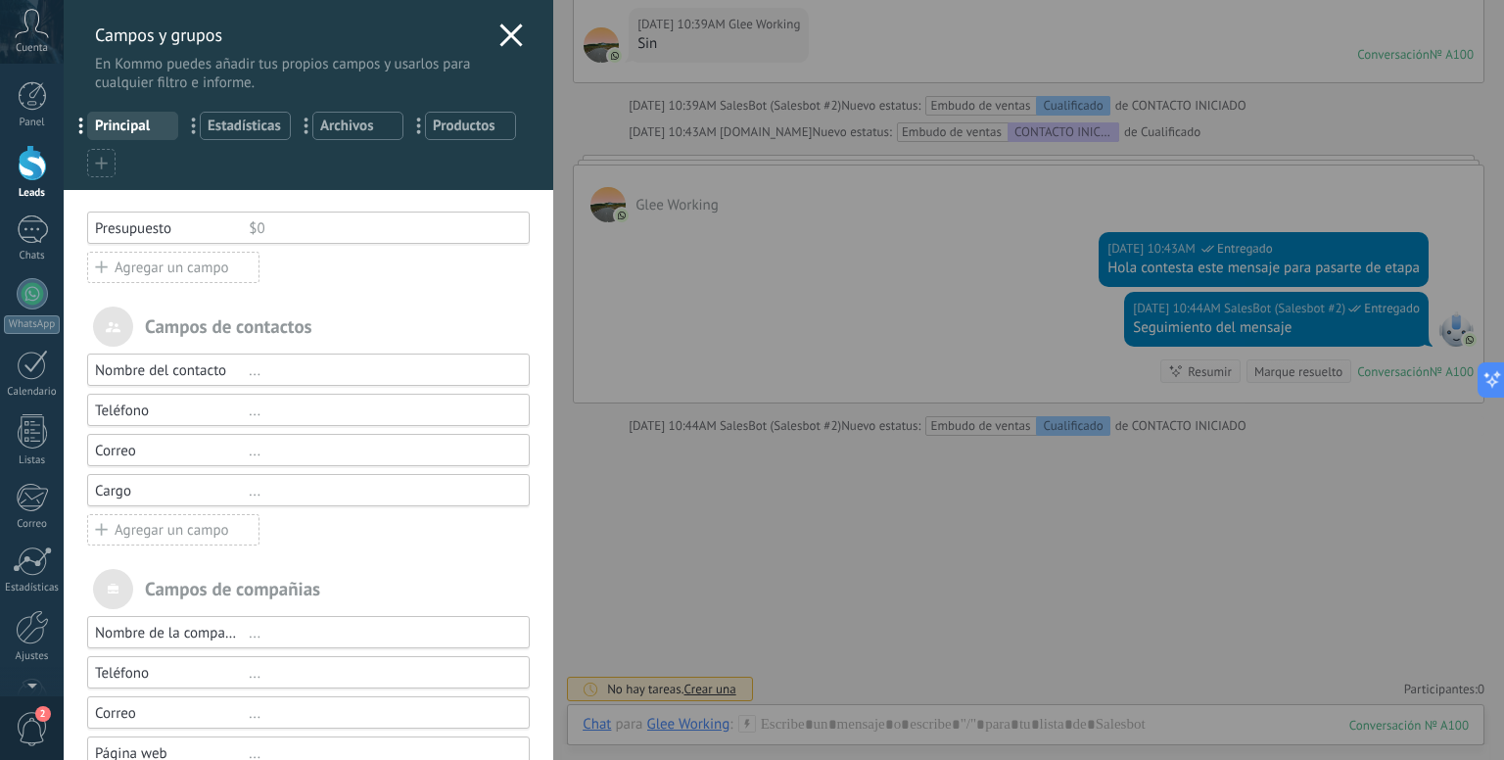
click at [165, 264] on div "Agregar un campo" at bounding box center [173, 267] width 172 height 31
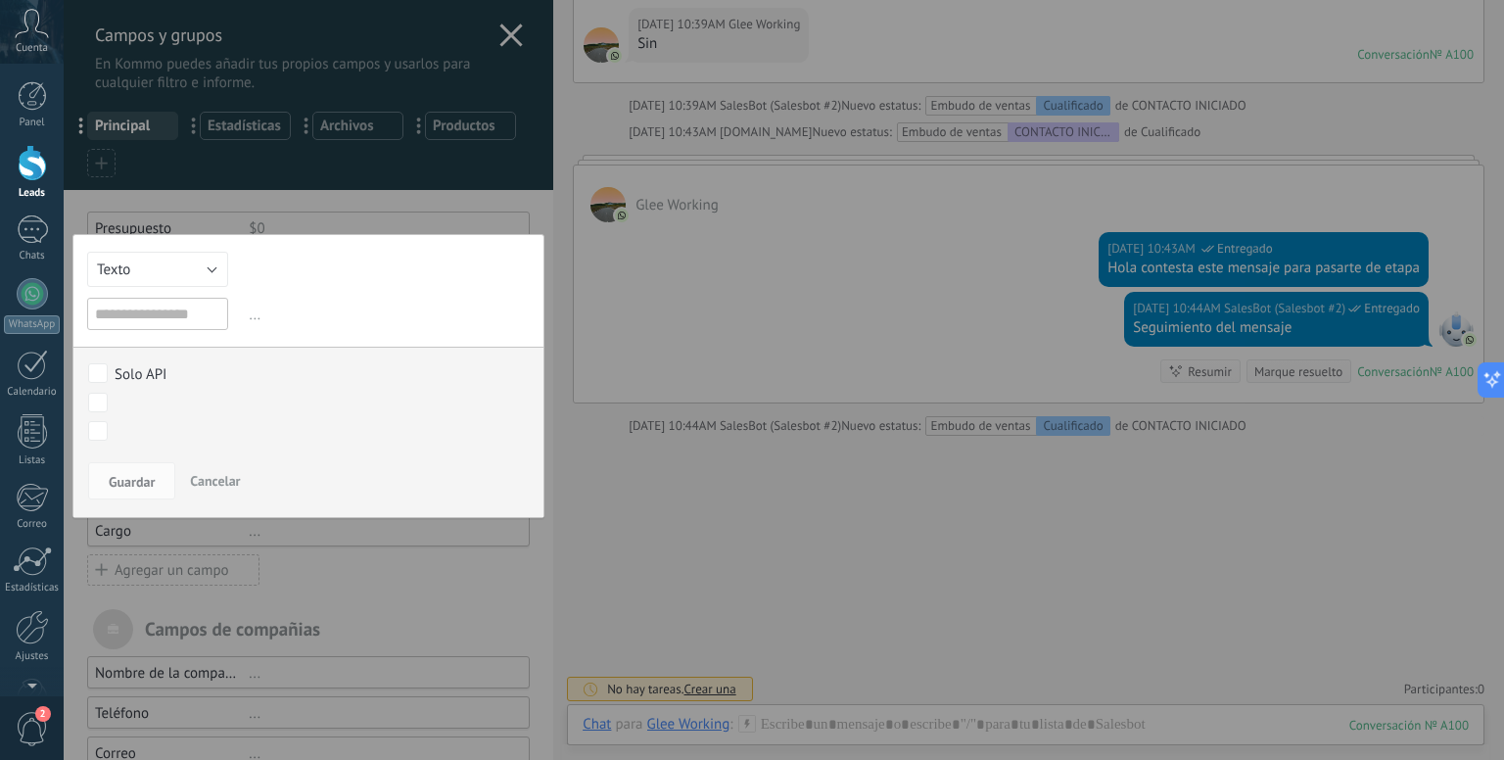
click at [137, 309] on input "text" at bounding box center [157, 314] width 141 height 32
type input "**********"
click at [136, 479] on span "Guardar" at bounding box center [132, 482] width 46 height 14
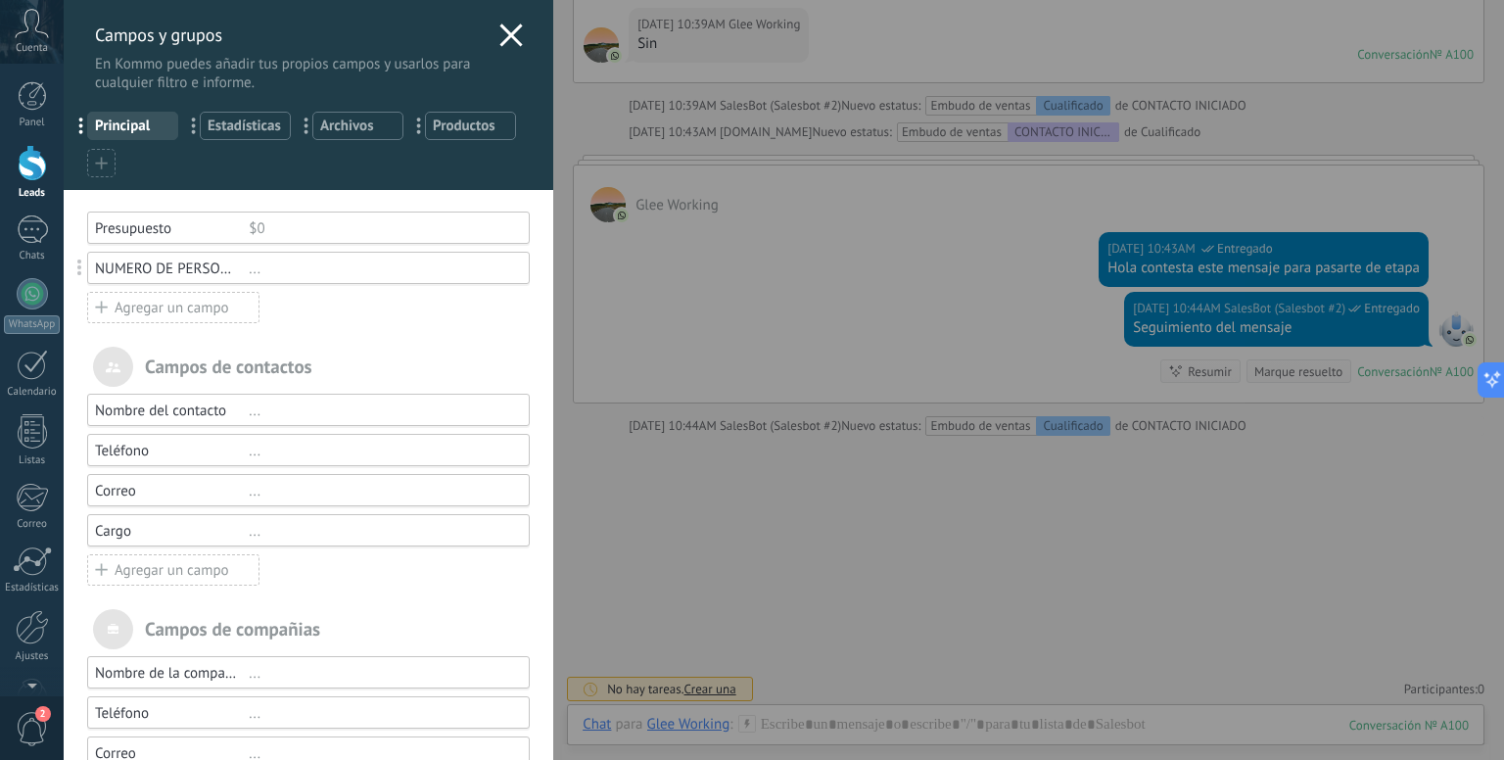
click at [256, 270] on div "..." at bounding box center [380, 268] width 263 height 19
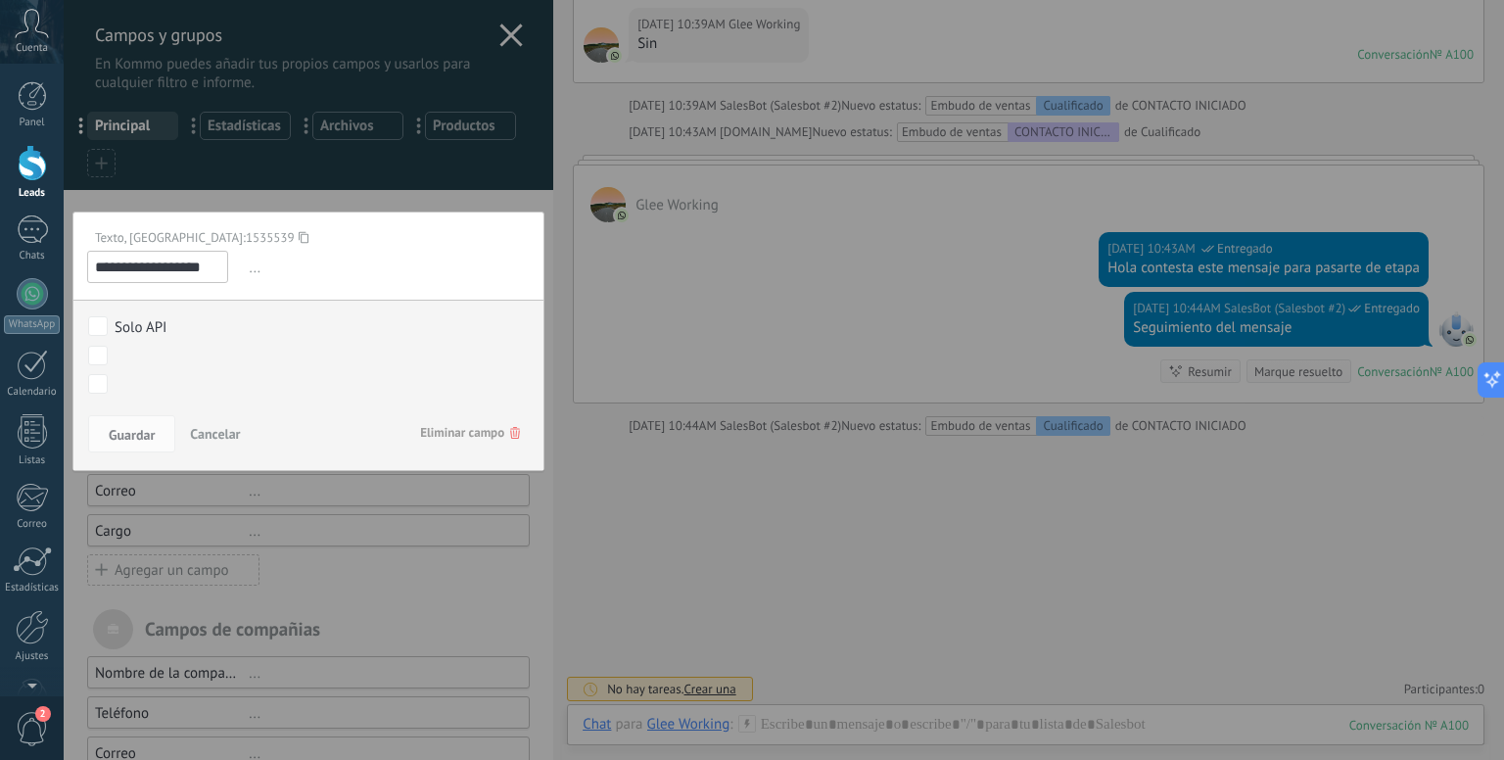
click at [243, 419] on button "Cancelar" at bounding box center [215, 433] width 66 height 37
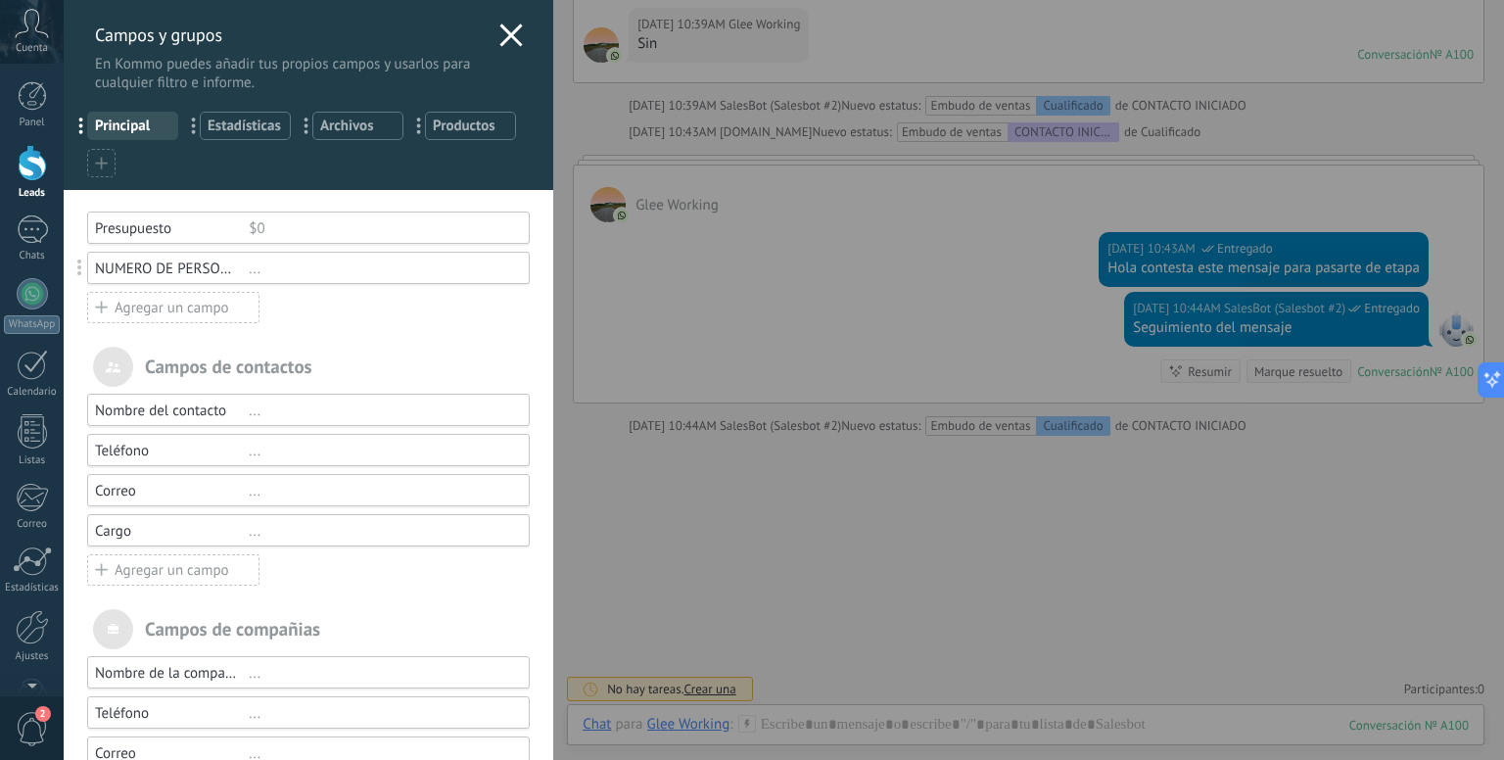
scroll to position [161, 0]
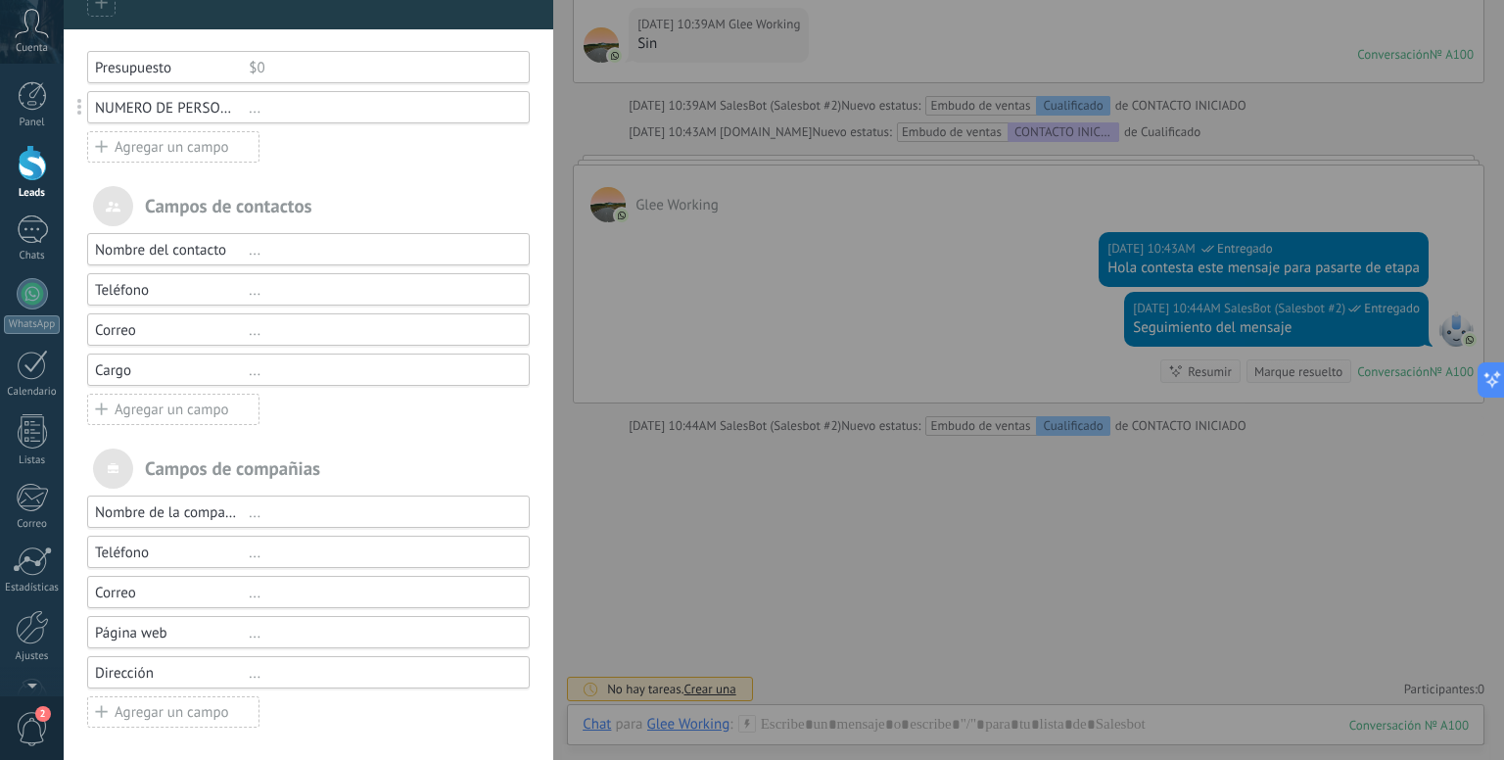
click at [840, 506] on div "Campos y grupos En Kommo puedes añadir tus propios campos y usarlos para cualqu…" at bounding box center [784, 380] width 1440 height 760
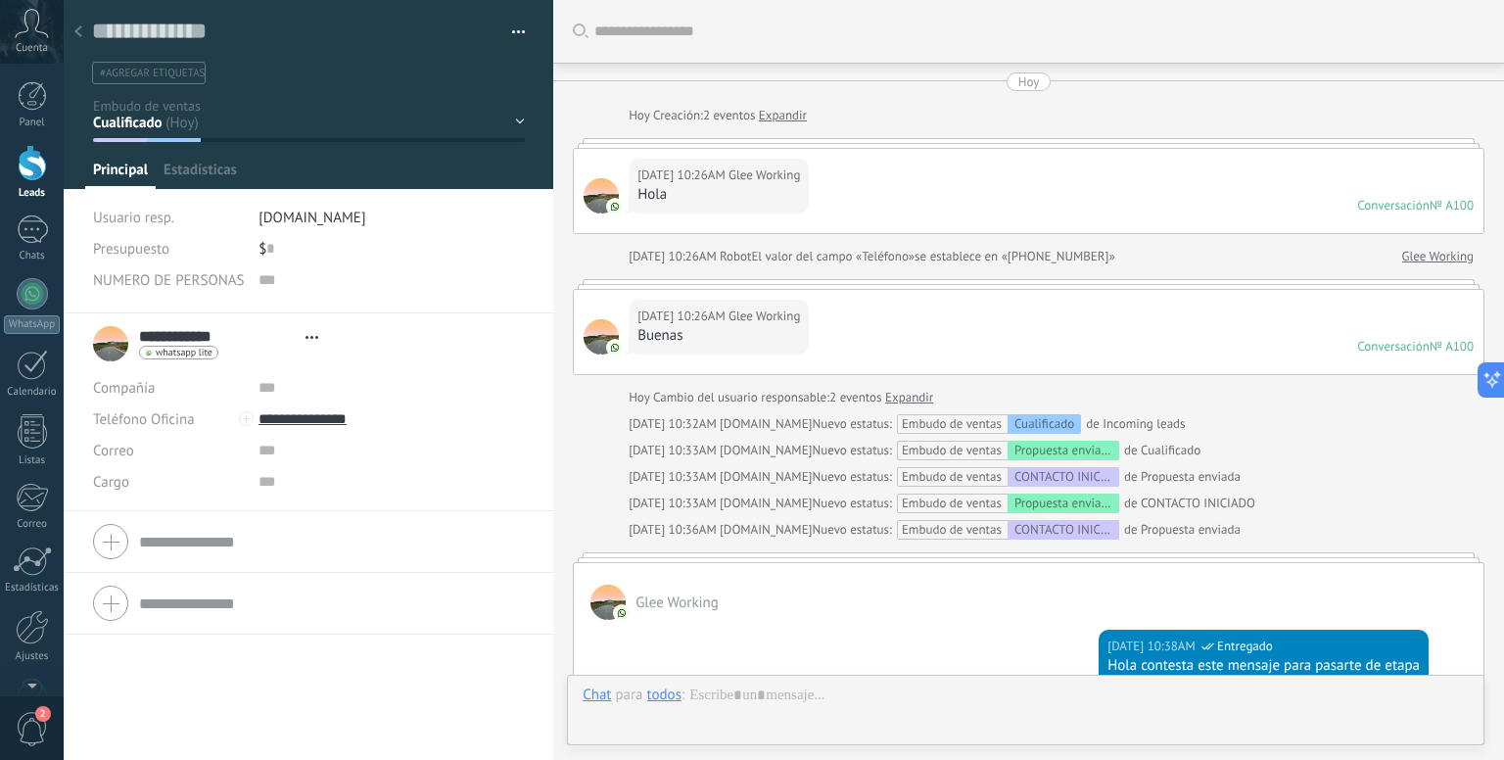
type textarea "**********"
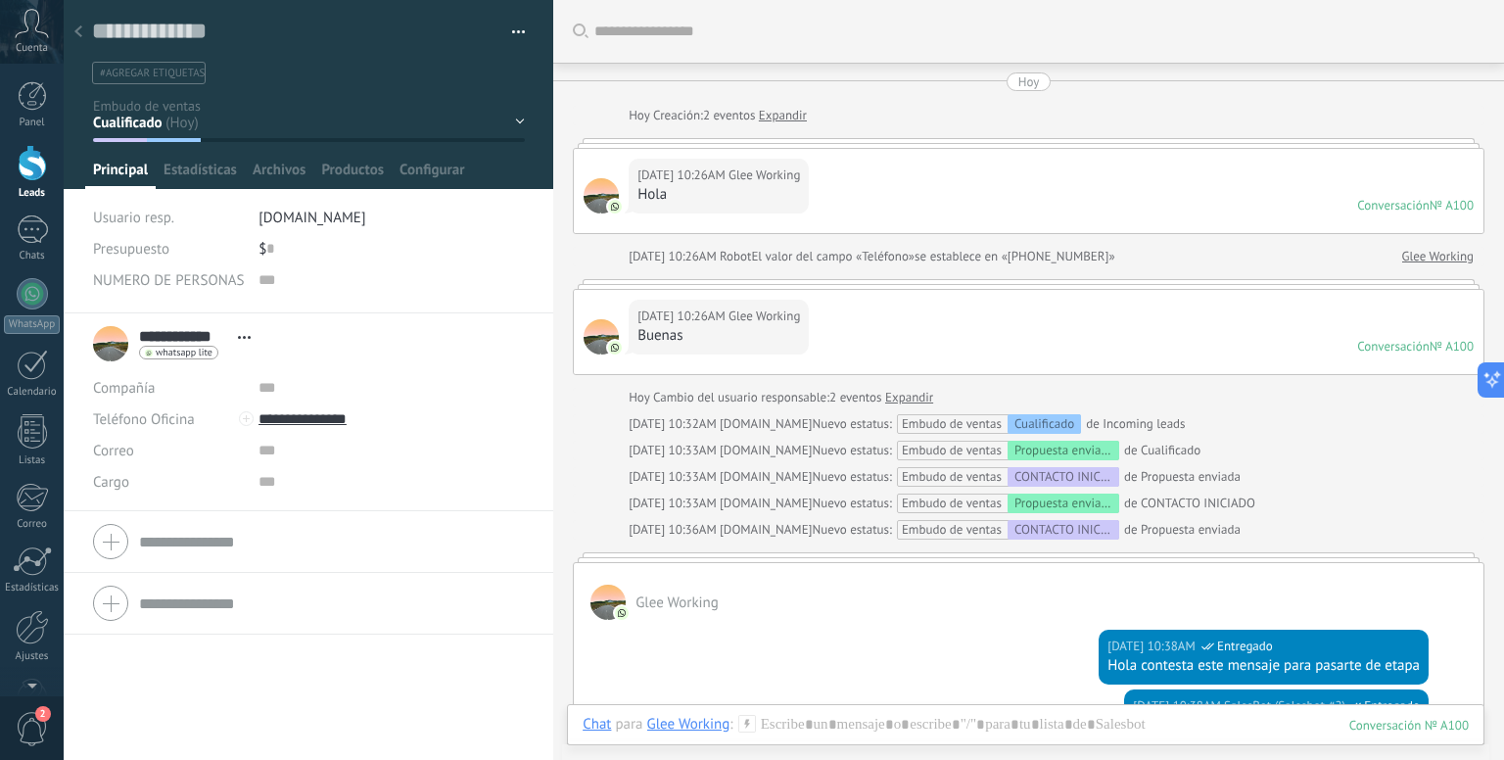
scroll to position [1054, 0]
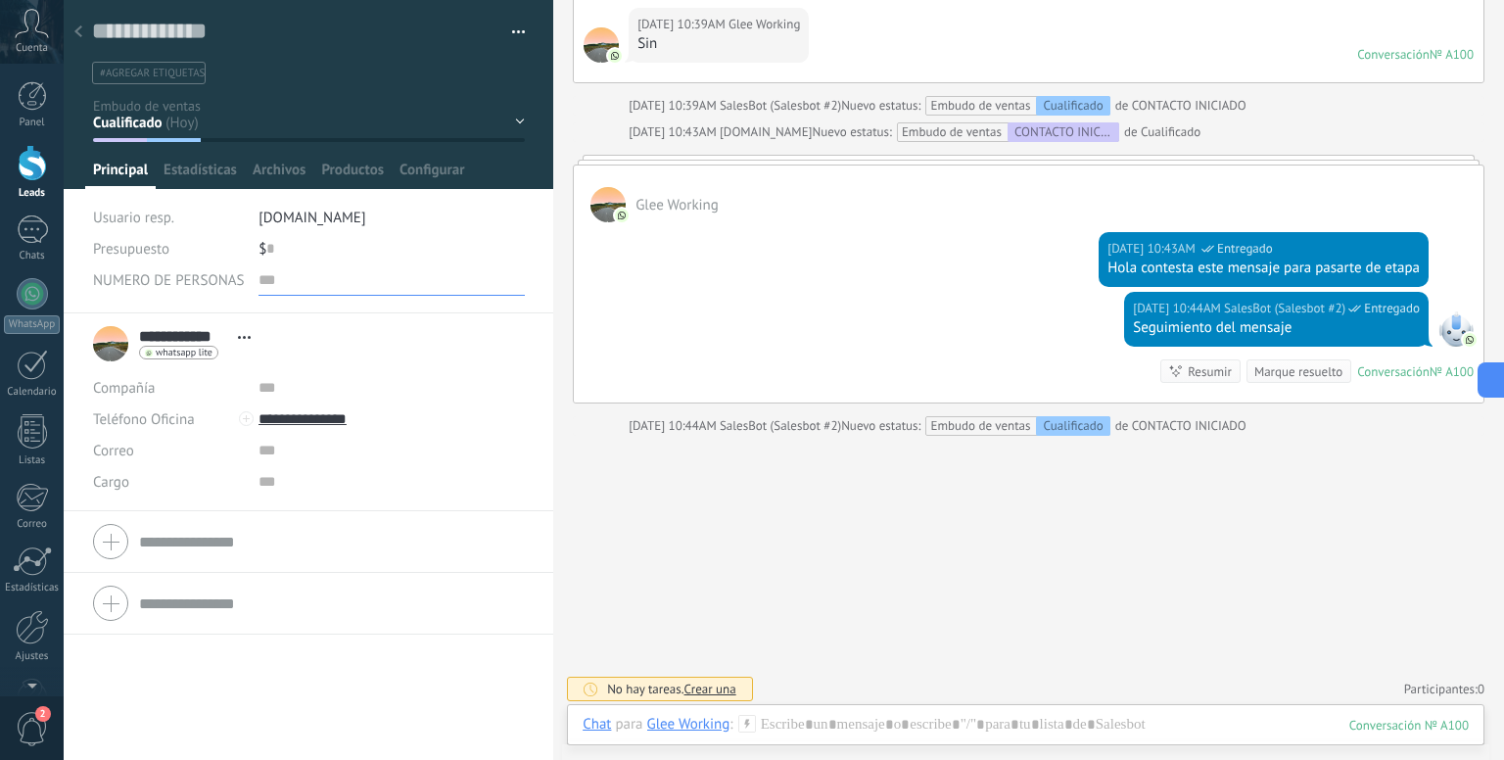
click at [262, 279] on input "text" at bounding box center [391, 279] width 266 height 31
click at [142, 273] on span "NUMERO DE PERSONAS" at bounding box center [169, 280] width 152 height 15
click at [155, 281] on span "NUMERO DE PERSONAS" at bounding box center [169, 280] width 152 height 15
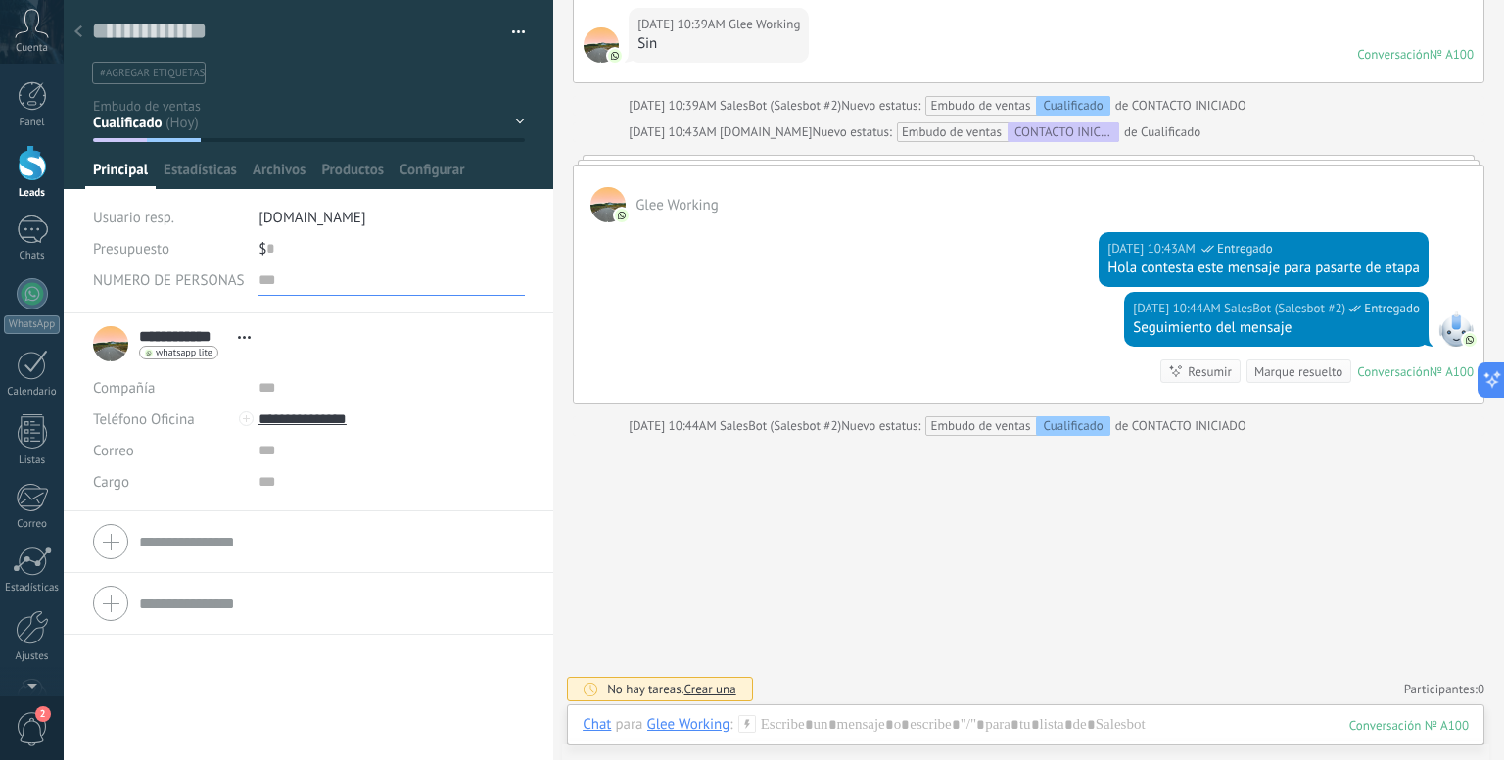
click at [272, 271] on input "text" at bounding box center [391, 279] width 266 height 31
click at [327, 287] on input "text" at bounding box center [391, 279] width 266 height 31
type input "**"
click at [383, 319] on div "**********" at bounding box center [308, 343] width 431 height 49
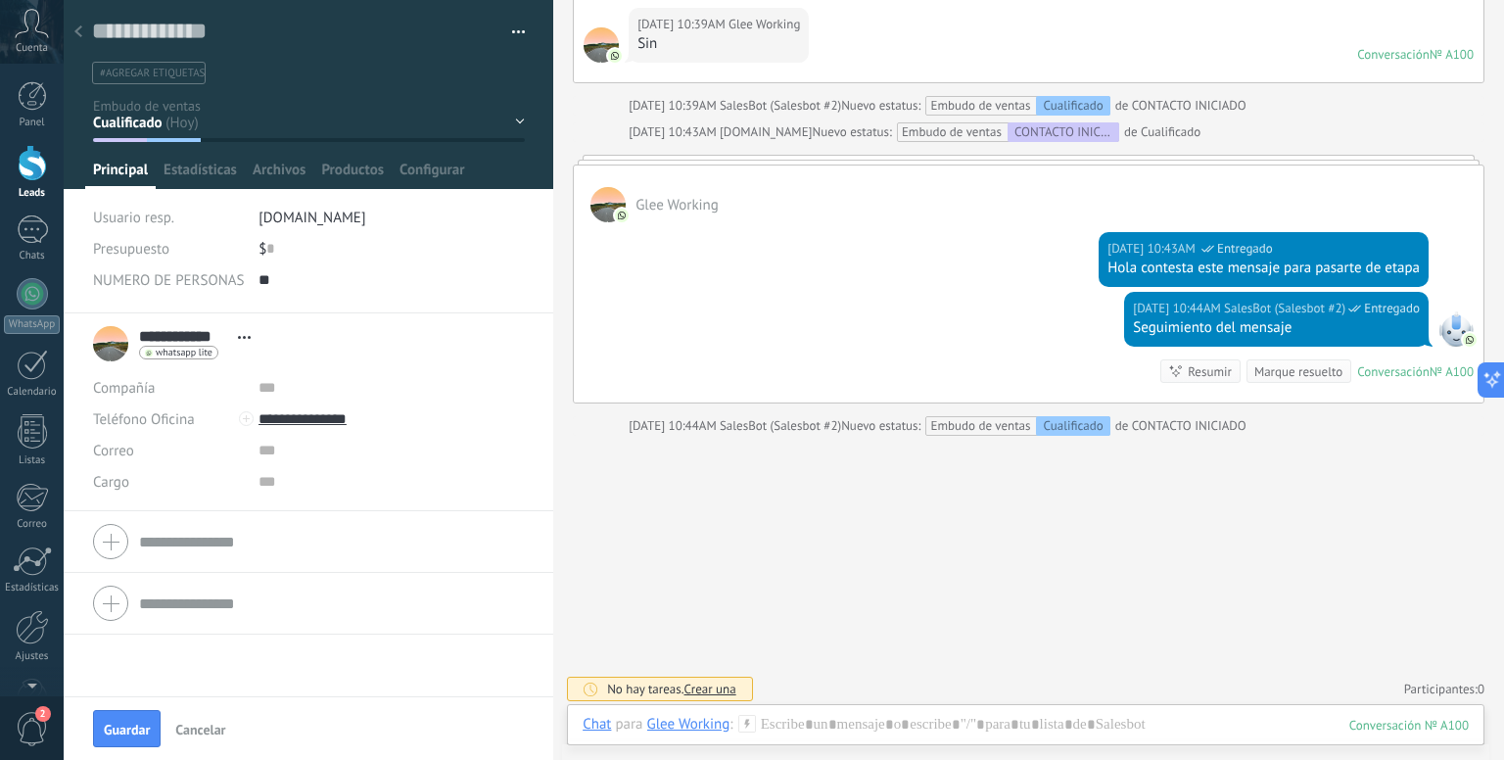
click at [115, 286] on span "NUMERO DE PERSONAS" at bounding box center [169, 280] width 152 height 15
click at [437, 172] on span "Configurar" at bounding box center [431, 175] width 65 height 28
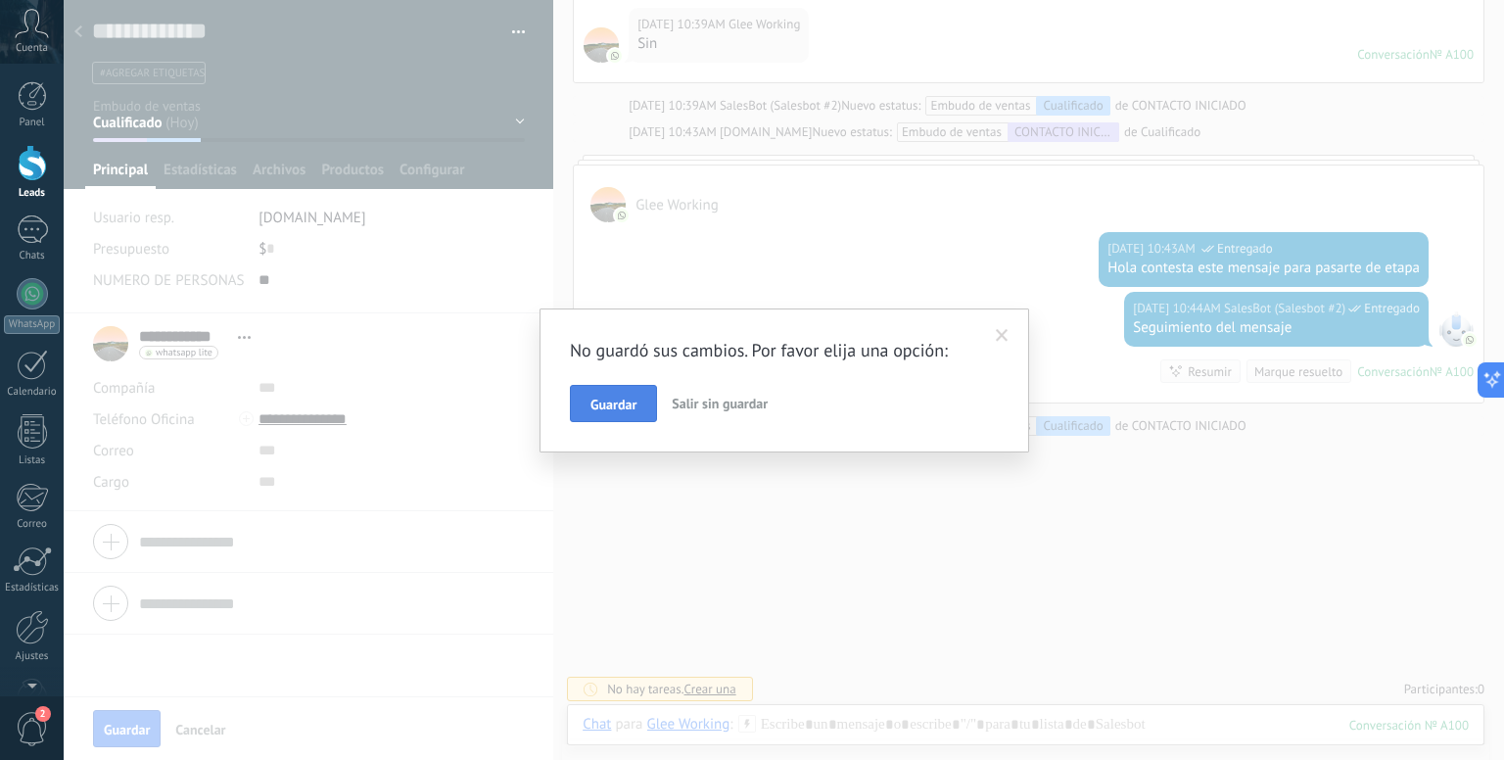
click at [619, 409] on span "Guardar" at bounding box center [613, 404] width 46 height 14
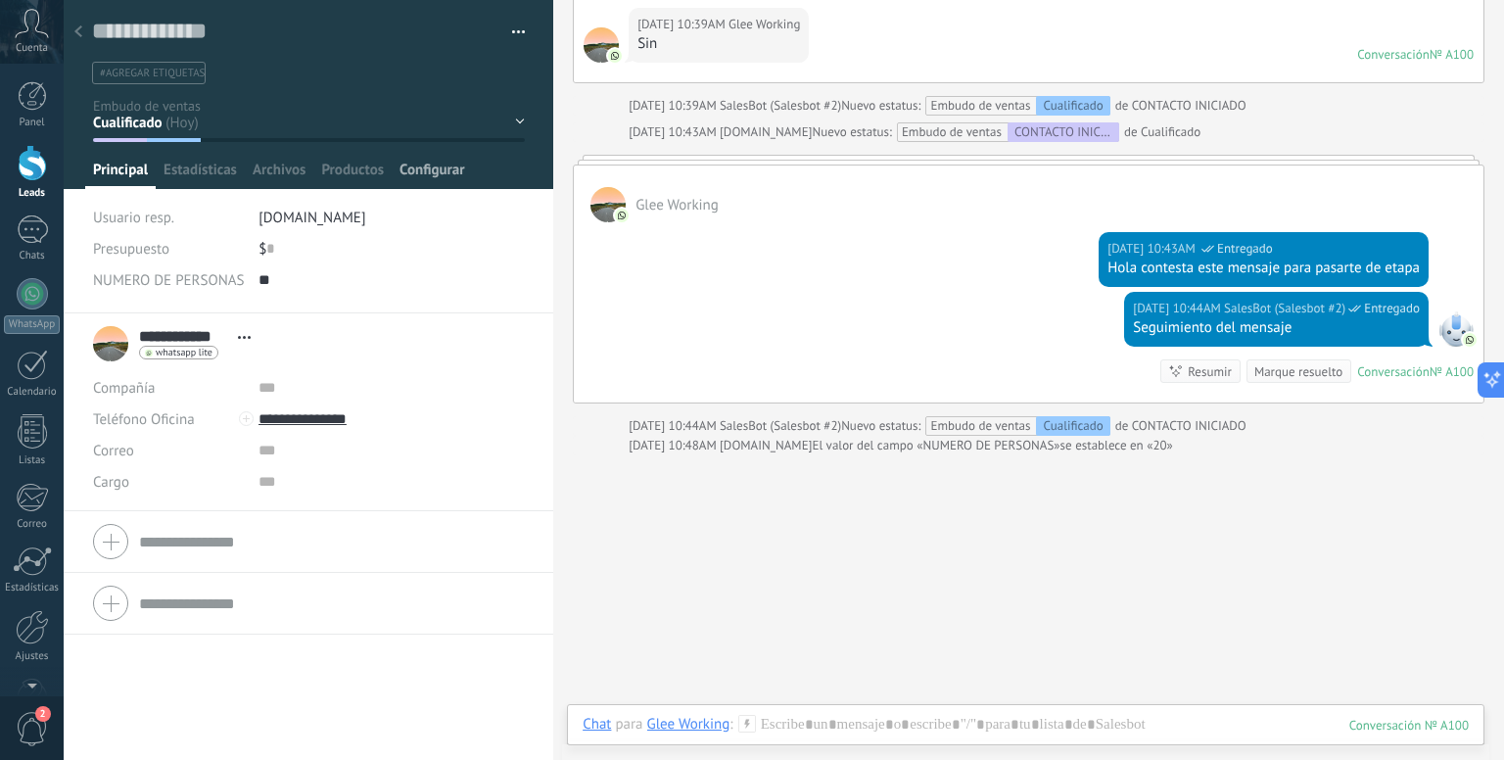
scroll to position [1088, 0]
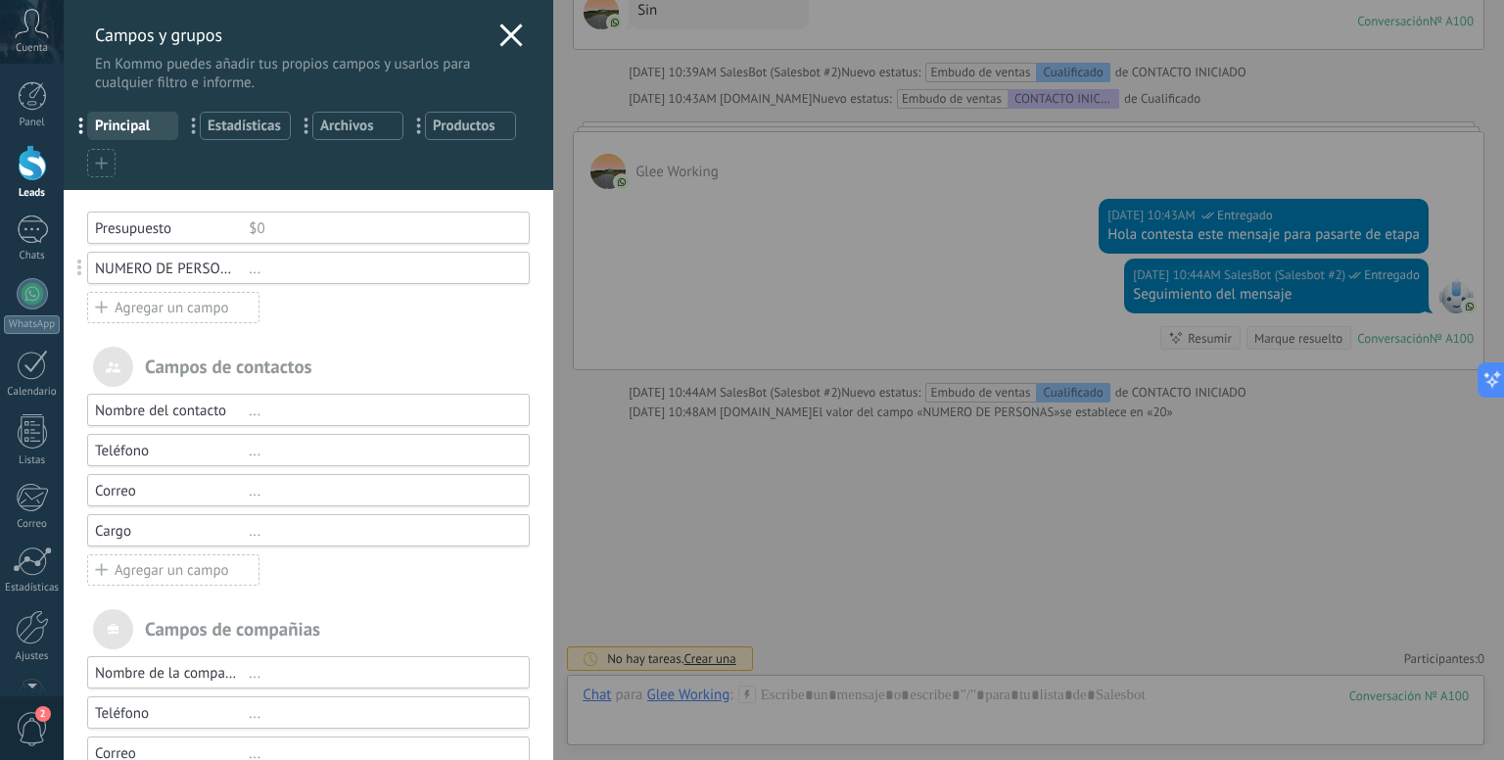
click at [125, 306] on div "Agregar un campo" at bounding box center [173, 307] width 172 height 31
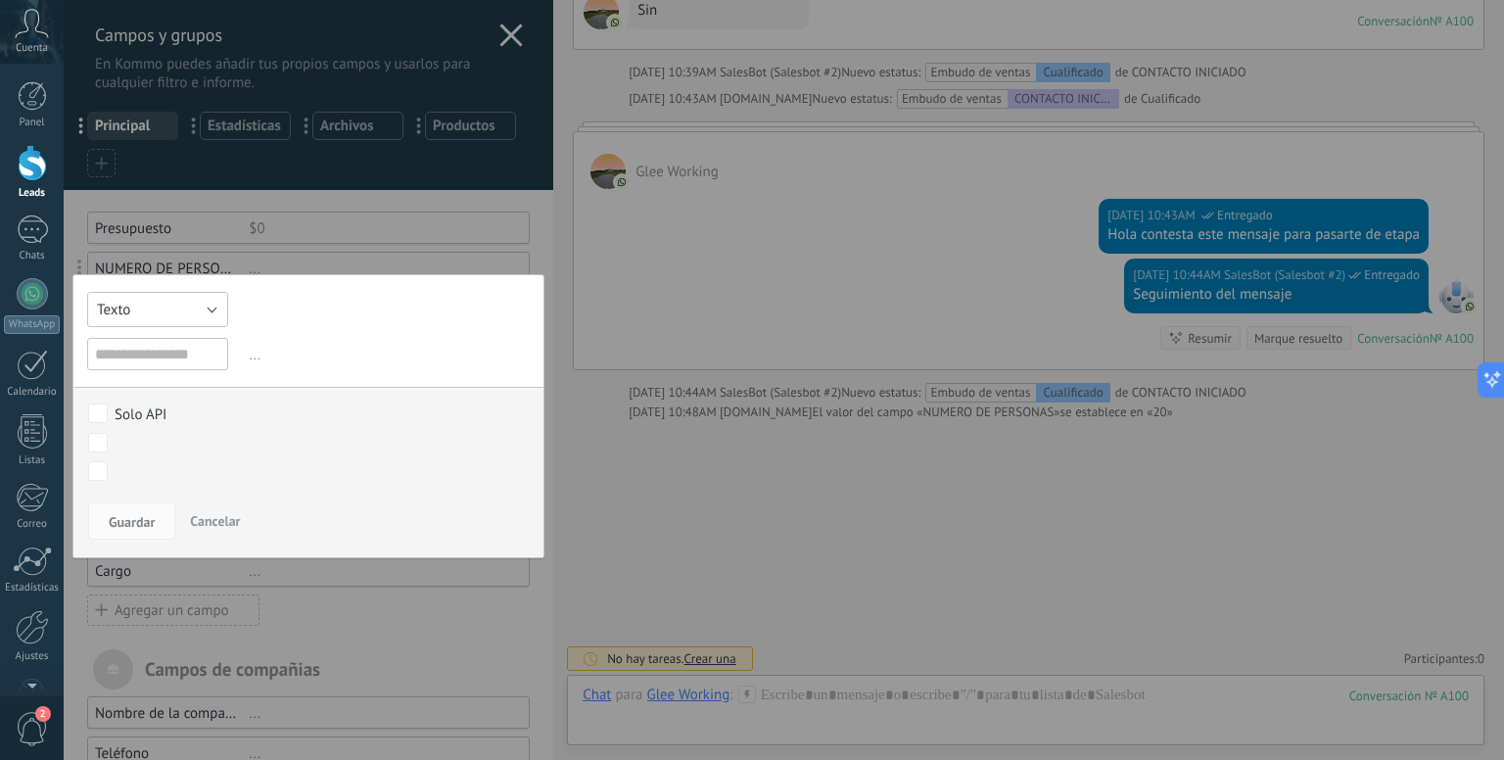
click at [164, 309] on button "Texto" at bounding box center [157, 309] width 141 height 35
click at [174, 416] on span "Selección" at bounding box center [156, 409] width 162 height 19
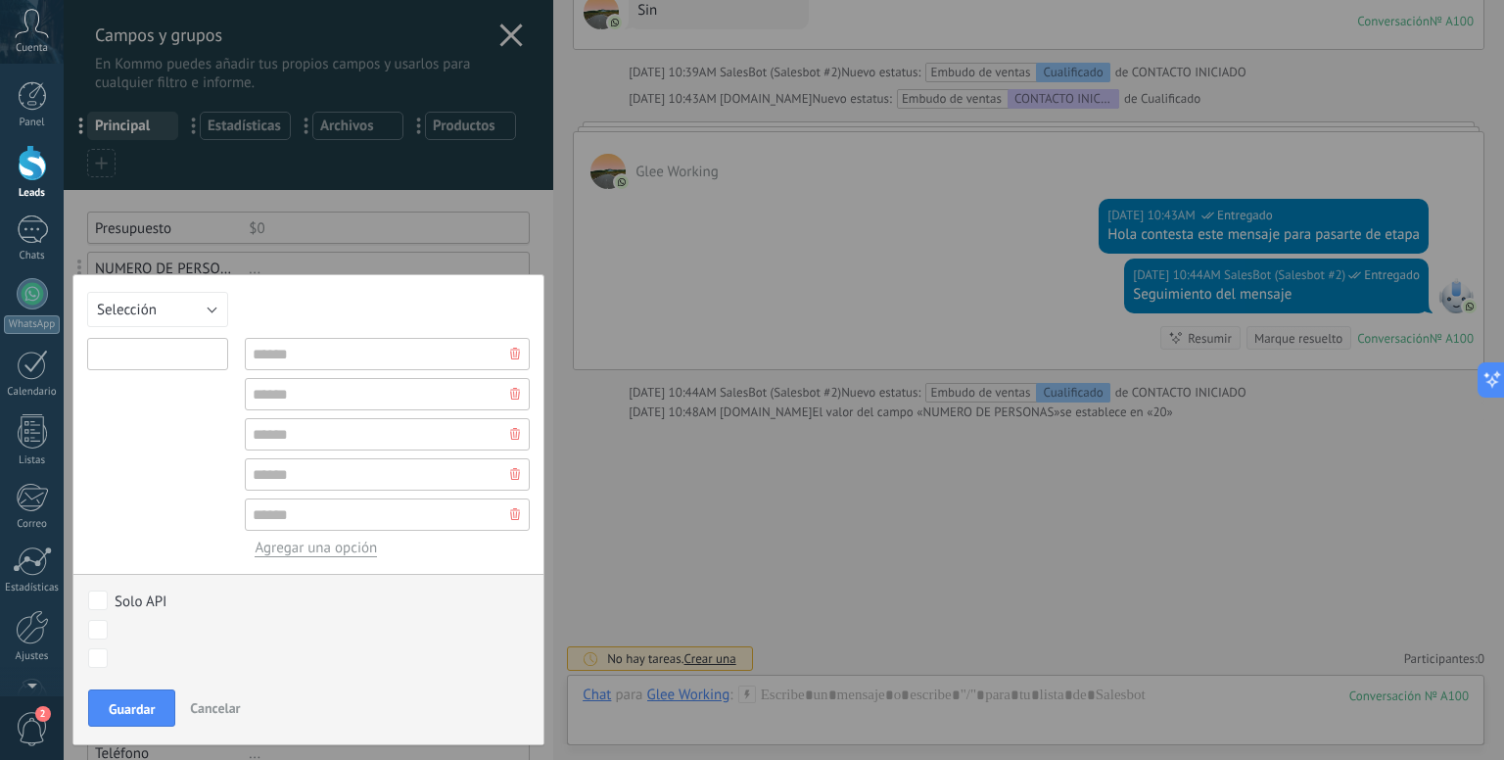
click at [197, 353] on input "text" at bounding box center [157, 354] width 141 height 32
type input "*"
type input "******"
click at [306, 350] on input "text" at bounding box center [387, 354] width 285 height 32
type input "*********"
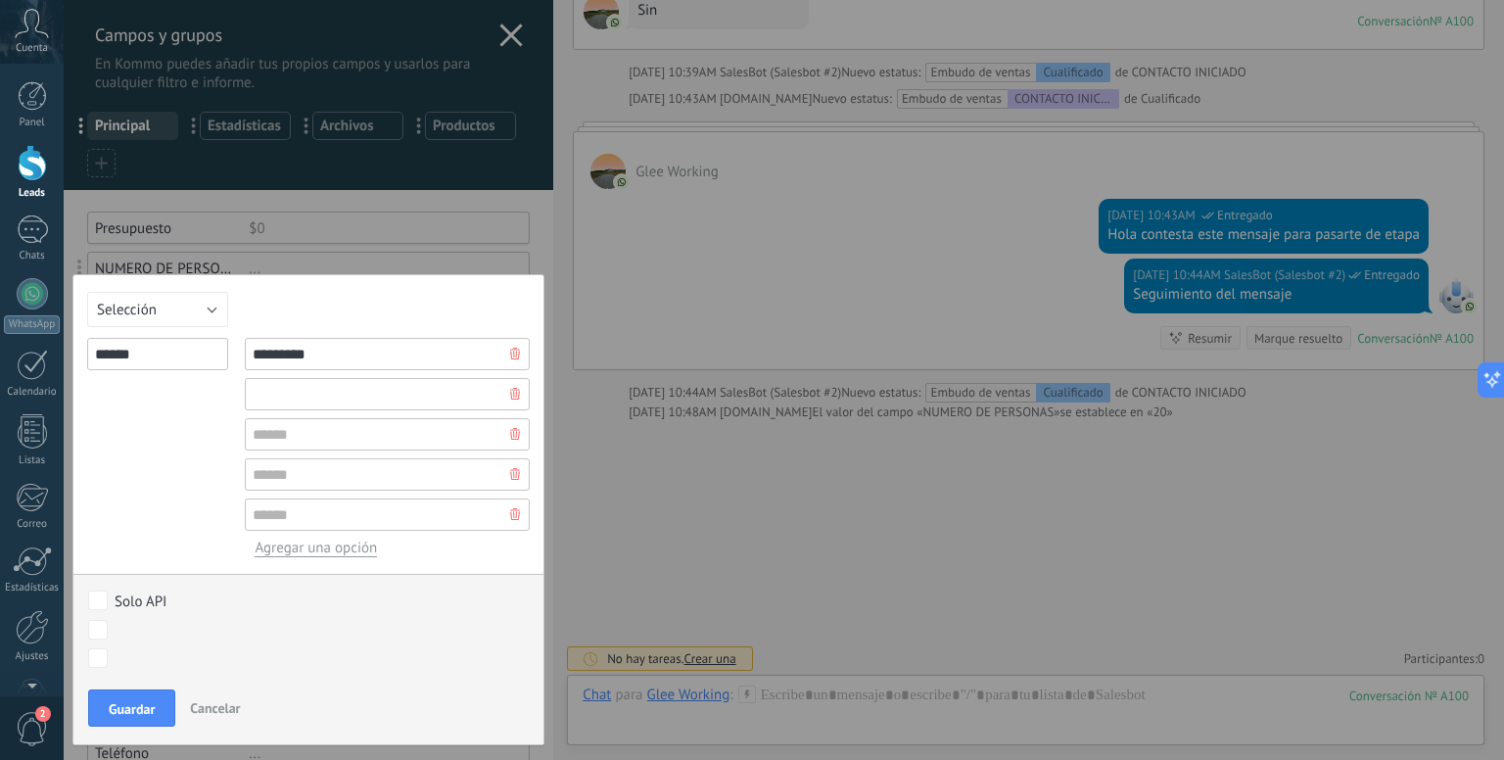
click at [315, 390] on input "text" at bounding box center [387, 394] width 285 height 32
click at [324, 391] on input "**********" at bounding box center [387, 394] width 285 height 32
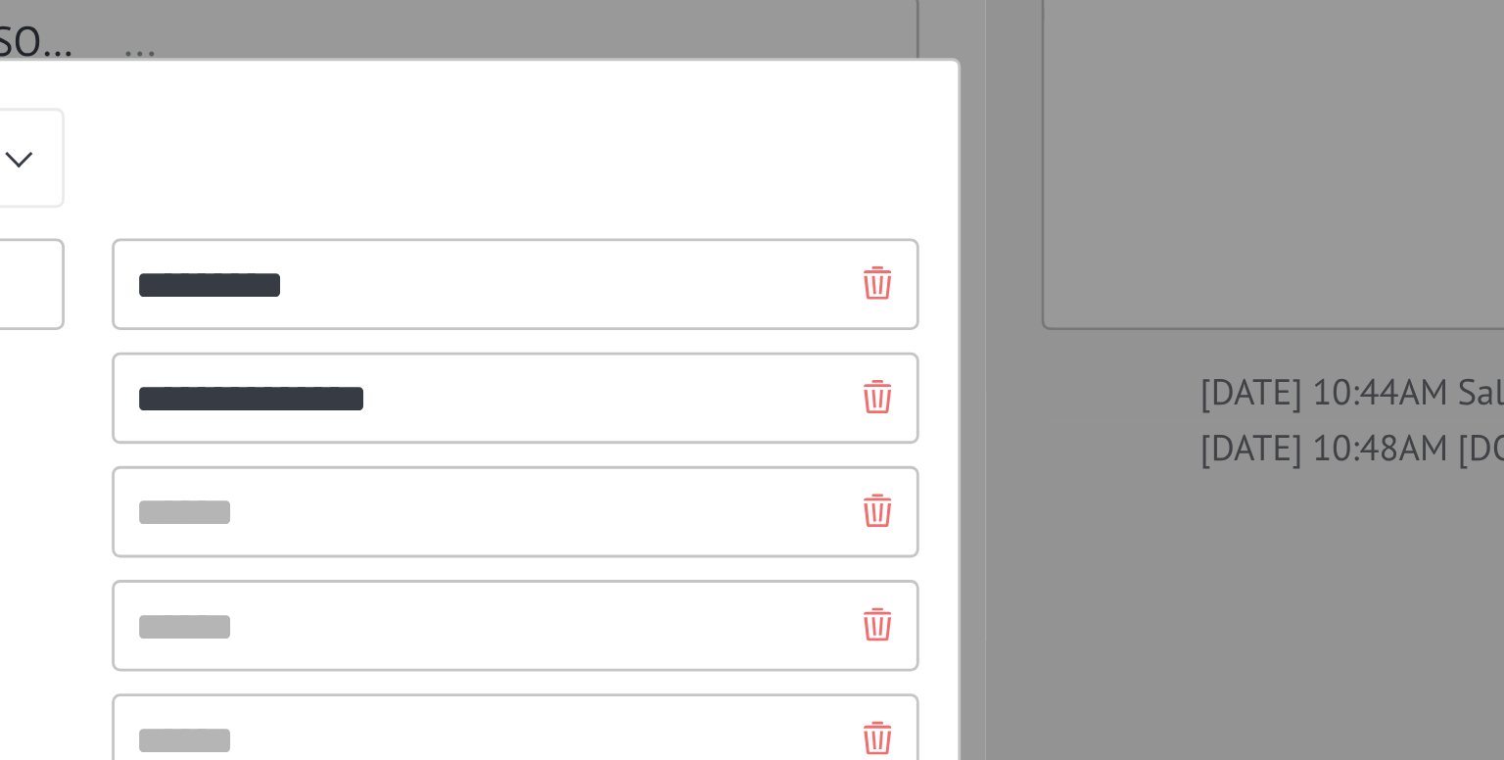
click at [324, 394] on input "**********" at bounding box center [387, 394] width 285 height 32
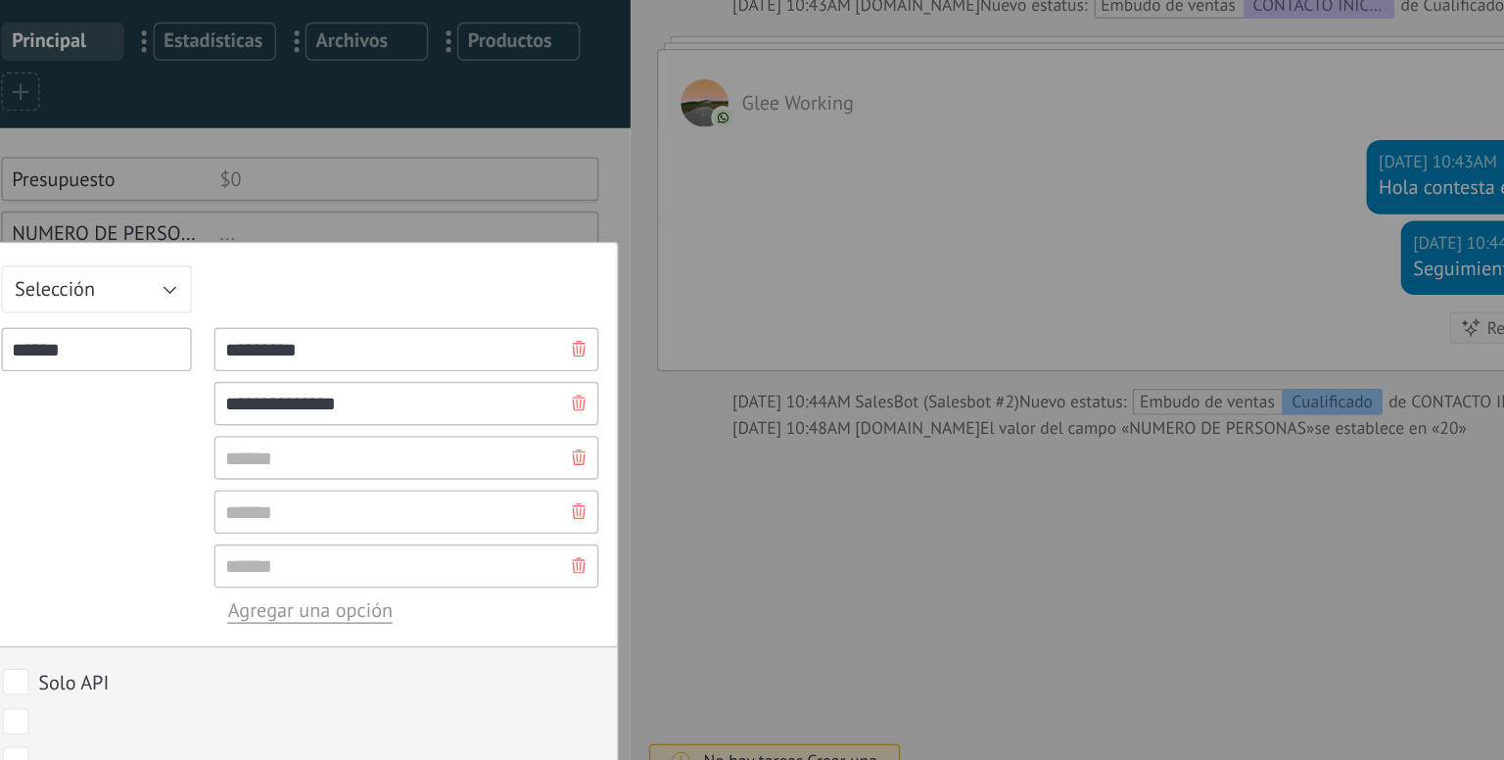
type input "**********"
click at [265, 428] on input "text" at bounding box center [387, 434] width 285 height 32
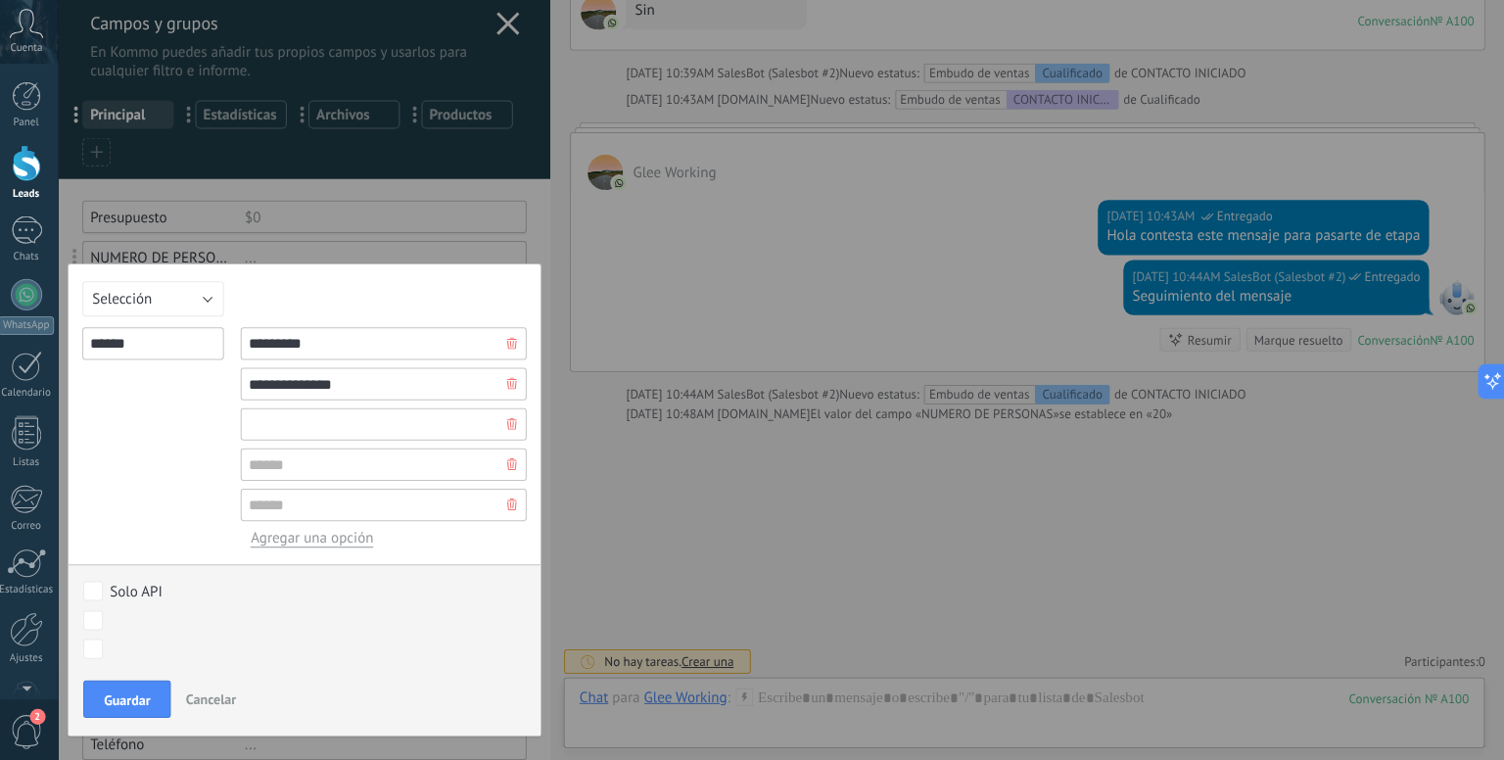
scroll to position [0, 0]
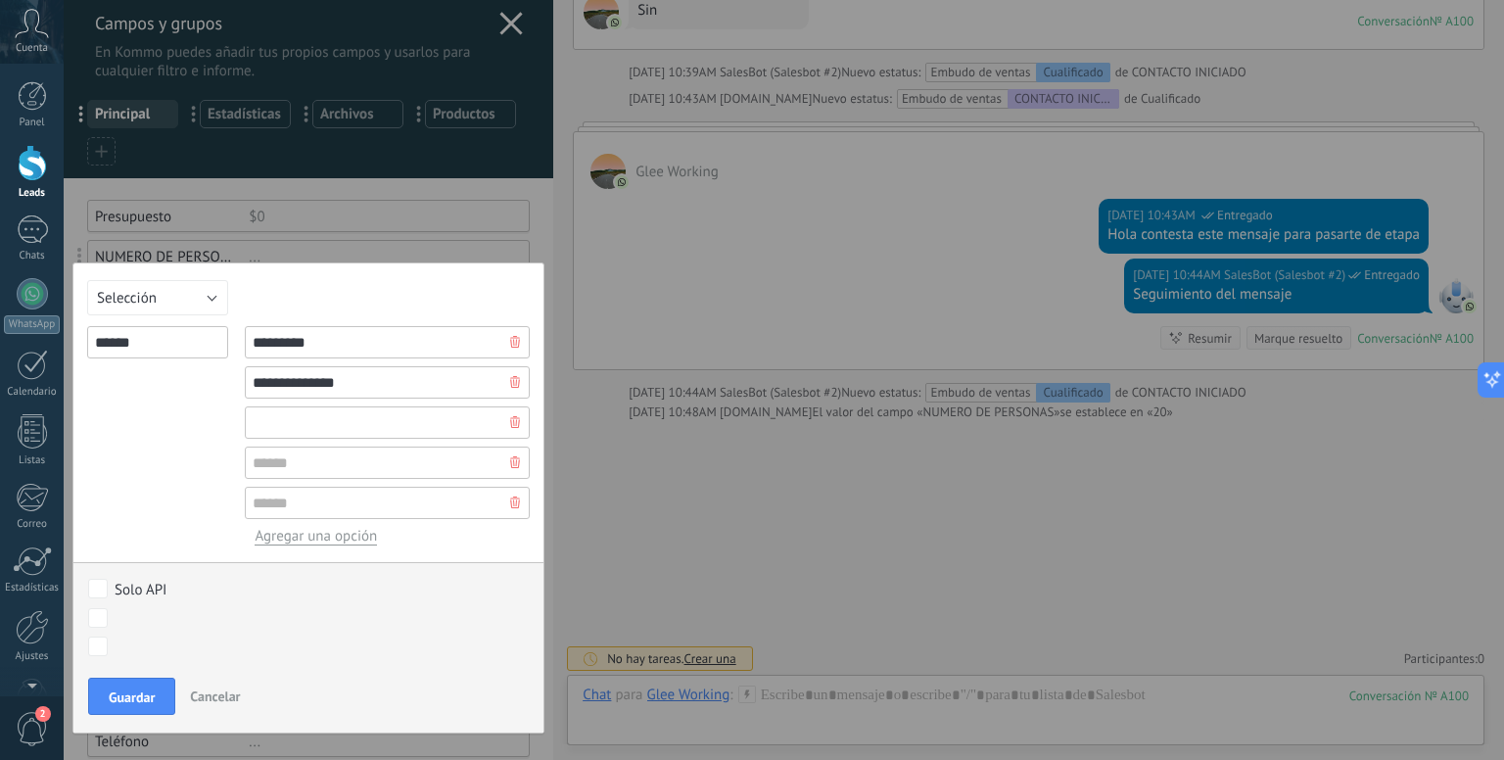
click at [294, 425] on input "text" at bounding box center [387, 422] width 285 height 32
type input "*"
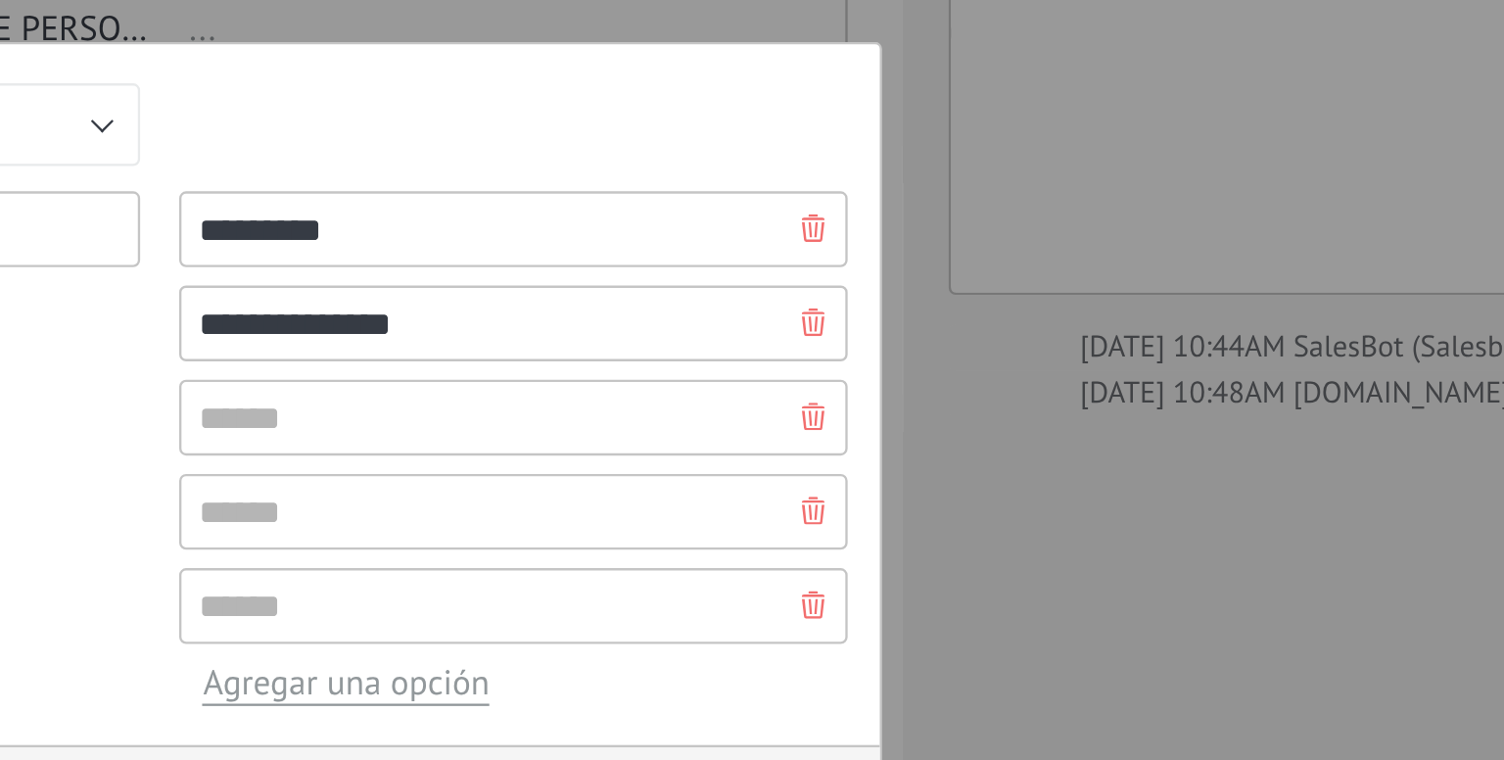
click at [333, 380] on input "**********" at bounding box center [387, 382] width 285 height 32
click at [290, 381] on input "**********" at bounding box center [387, 382] width 285 height 32
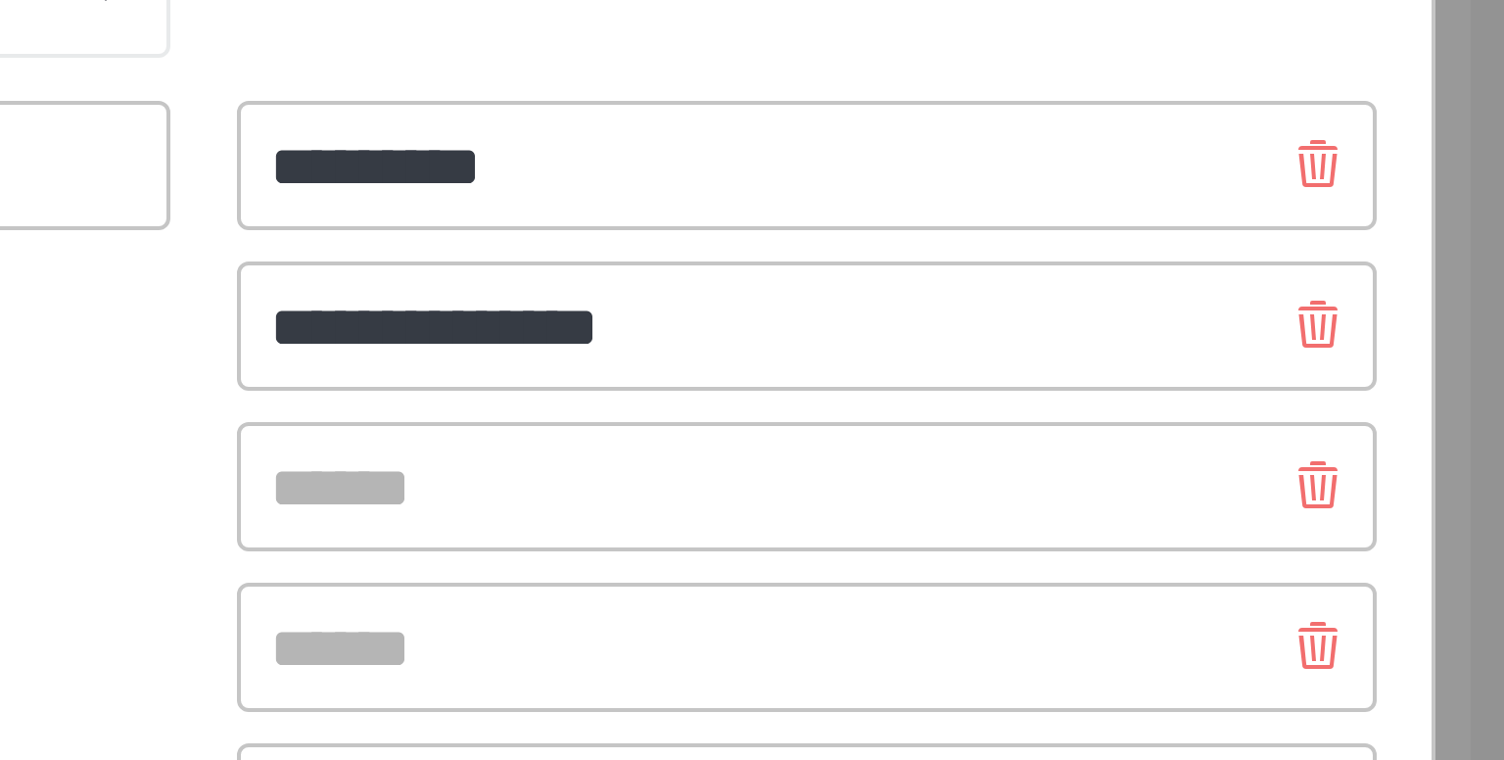
click at [334, 380] on input "**********" at bounding box center [387, 382] width 285 height 32
click at [325, 381] on input "**********" at bounding box center [387, 382] width 285 height 32
drag, startPoint x: 346, startPoint y: 382, endPoint x: 322, endPoint y: 380, distance: 23.6
click at [322, 380] on input "**********" at bounding box center [387, 382] width 285 height 32
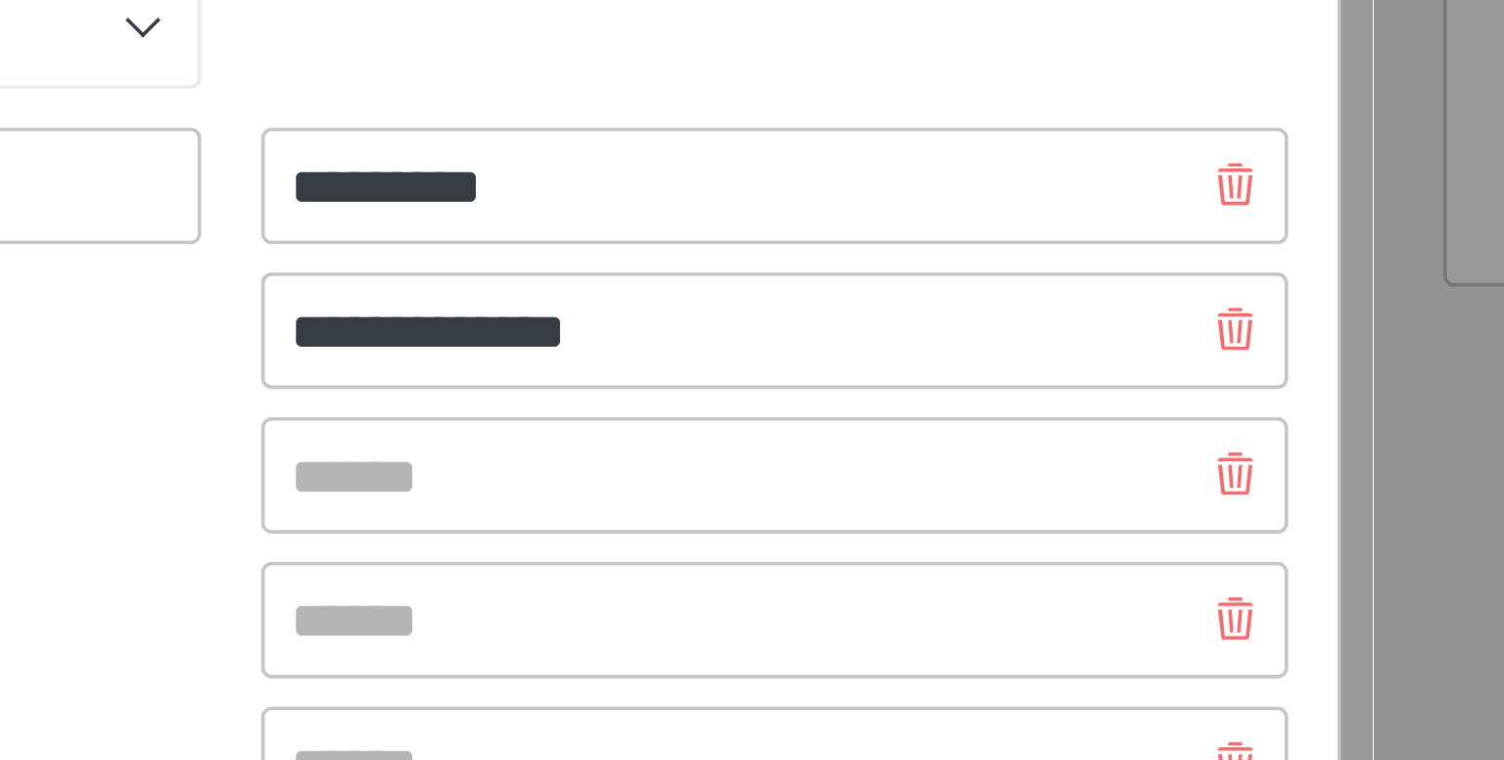
type input "**********"
click at [303, 421] on input "text" at bounding box center [387, 422] width 285 height 32
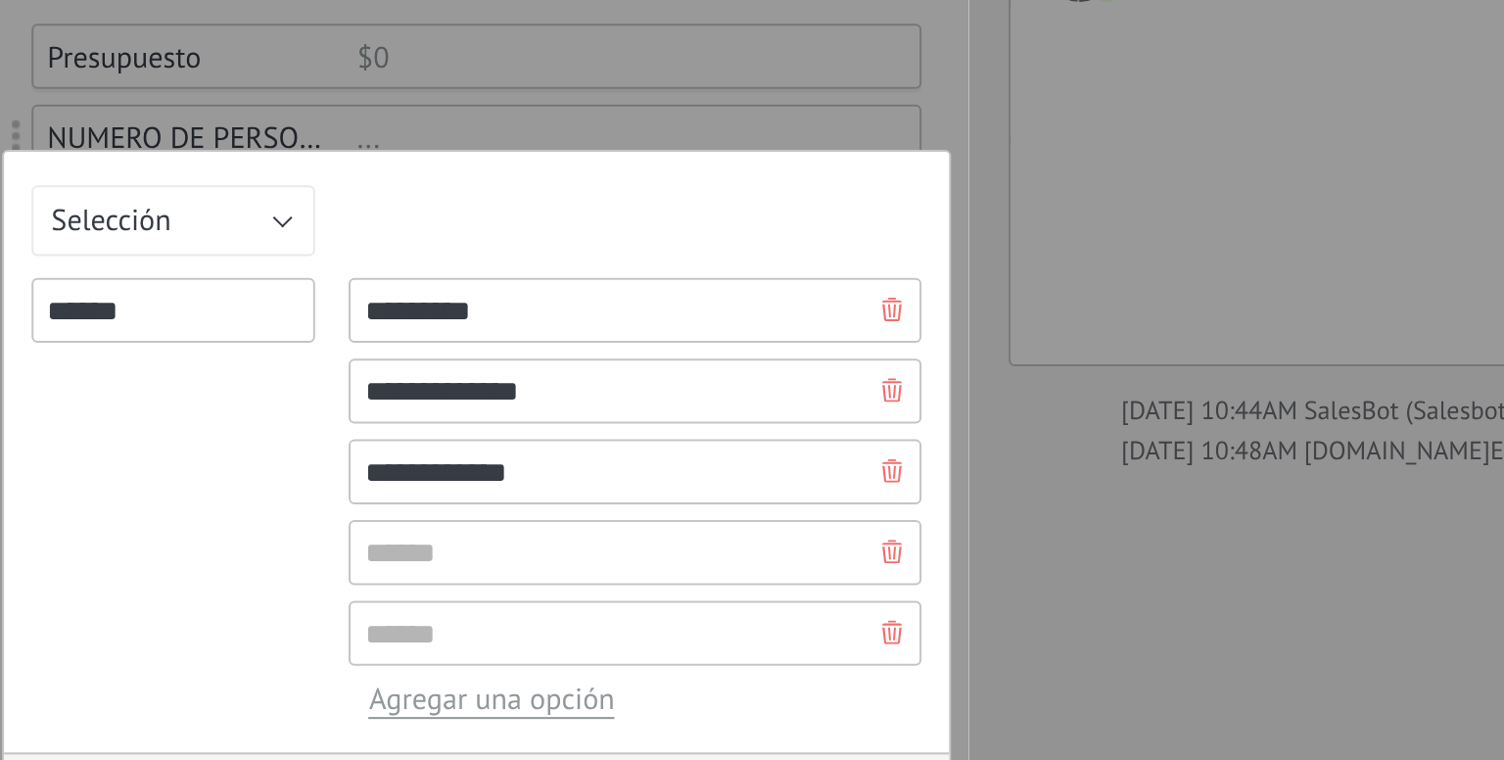
type input "**********"
click at [279, 463] on input "text" at bounding box center [387, 462] width 285 height 32
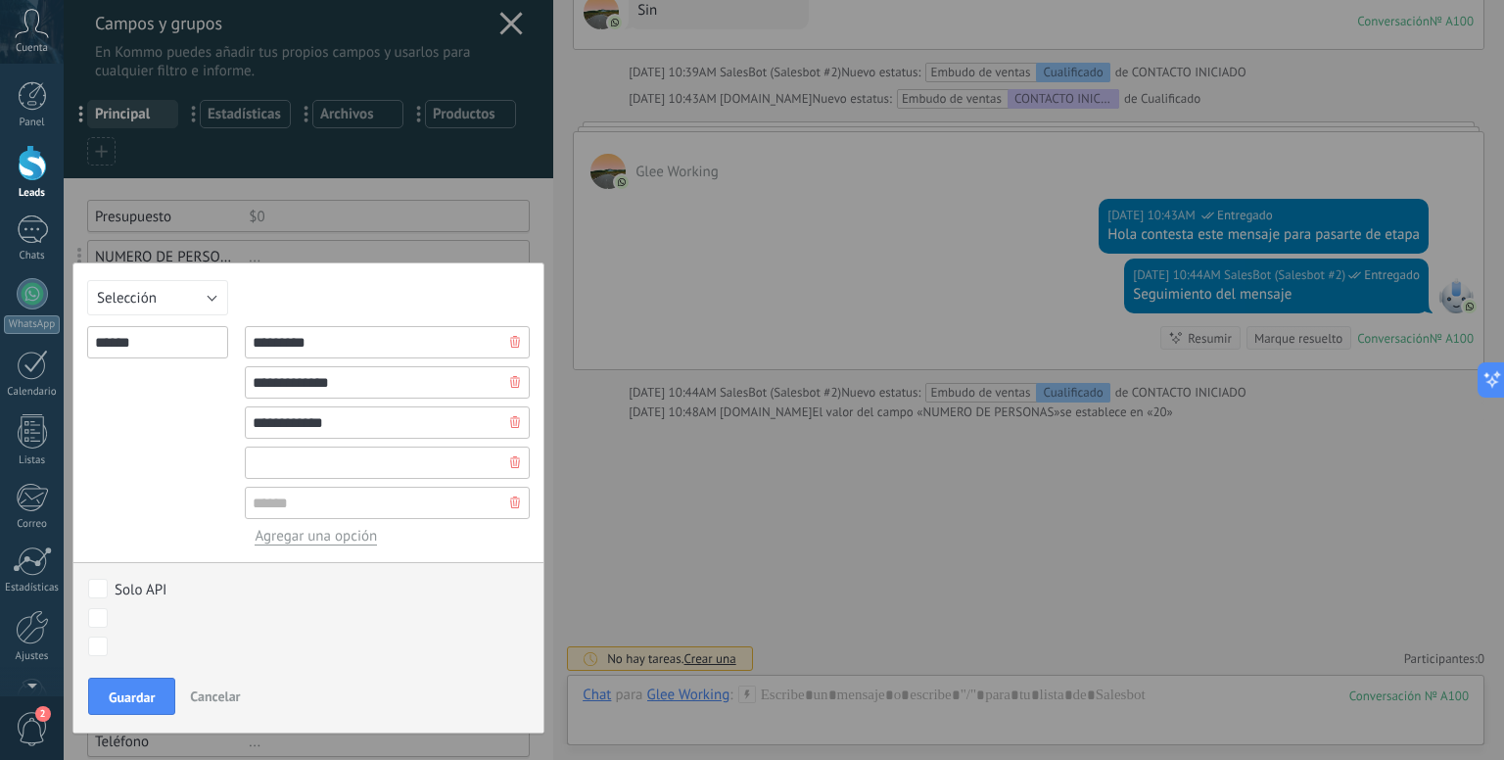
scroll to position [201, 0]
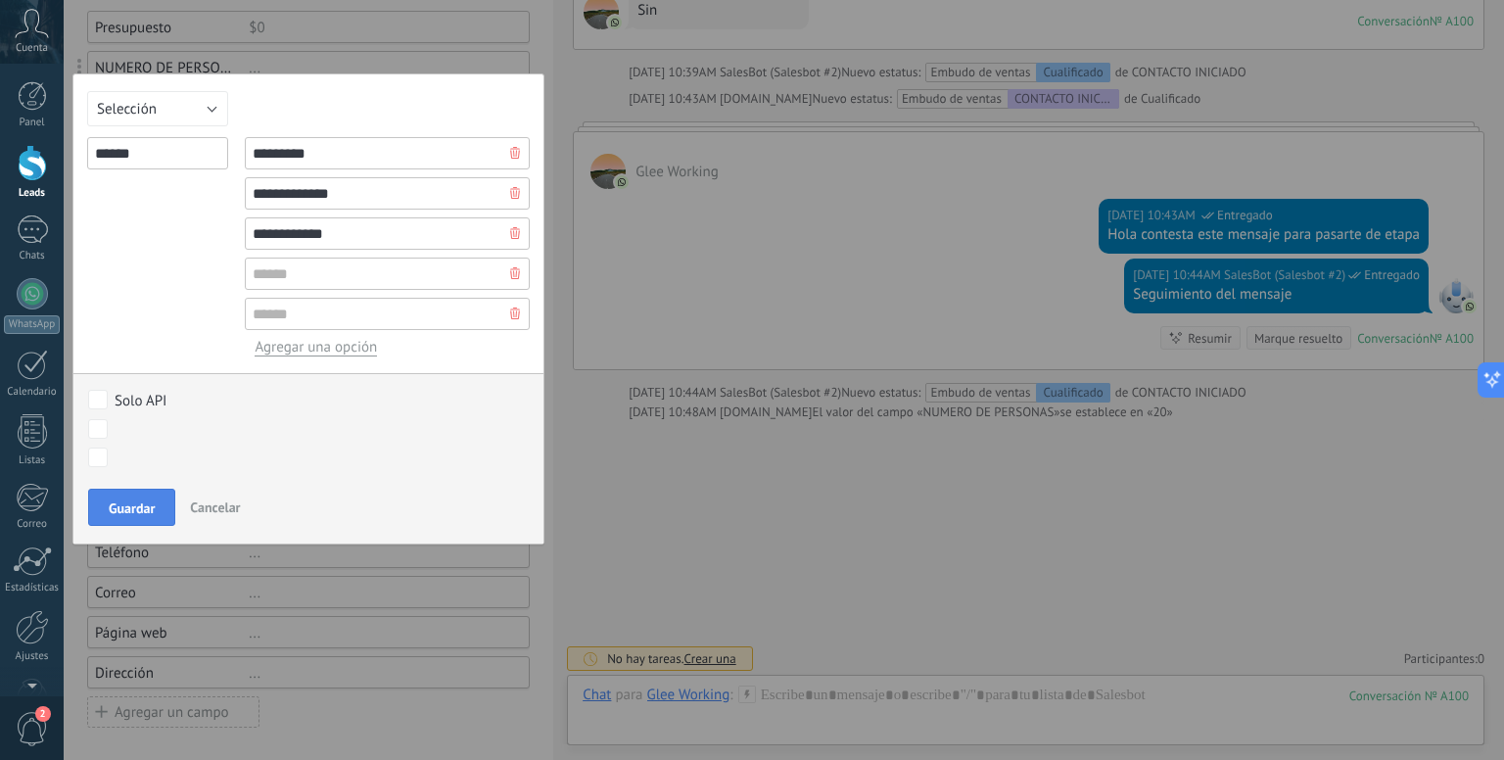
click at [116, 502] on span "Guardar" at bounding box center [132, 508] width 46 height 14
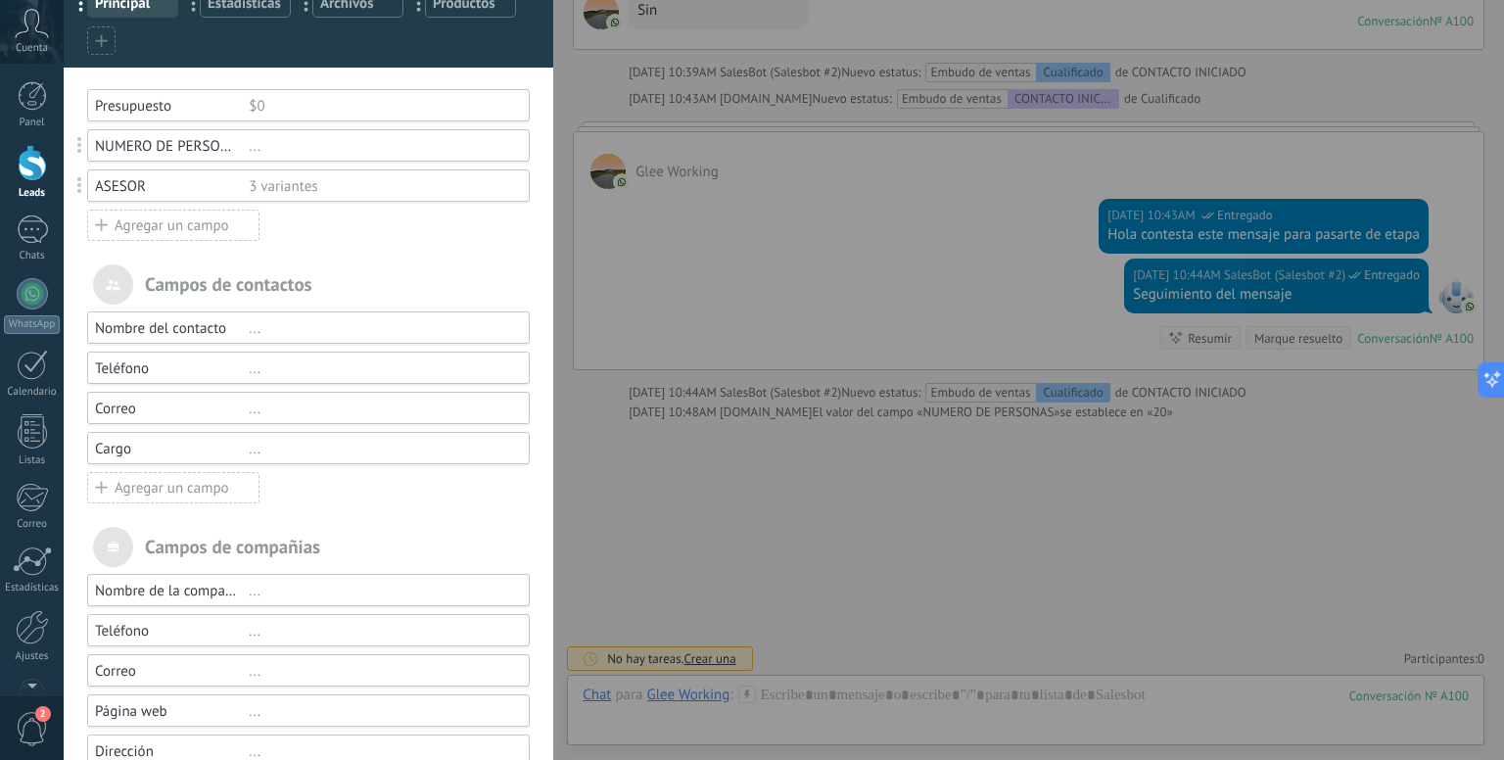
scroll to position [0, 0]
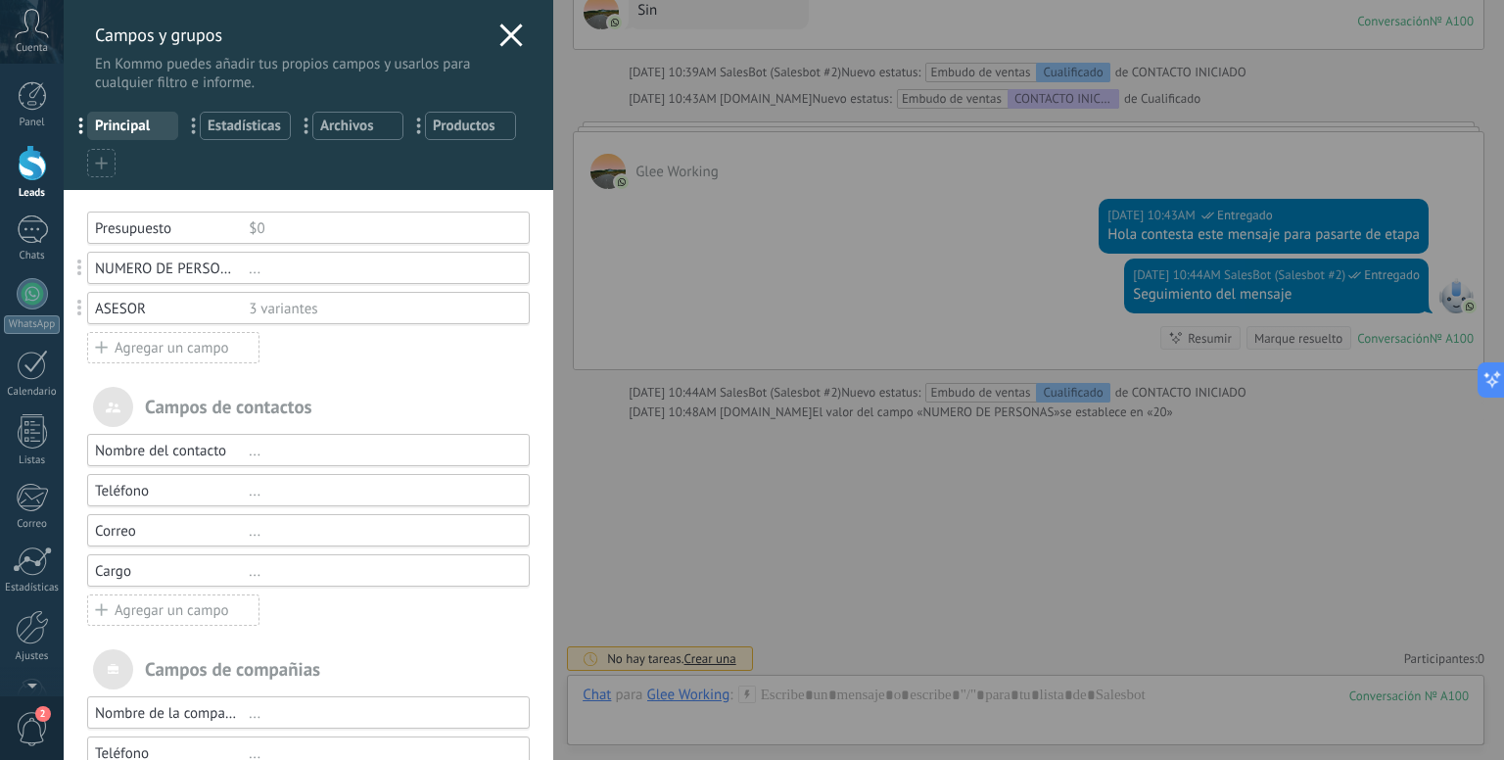
click at [505, 32] on icon at bounding box center [510, 34] width 23 height 23
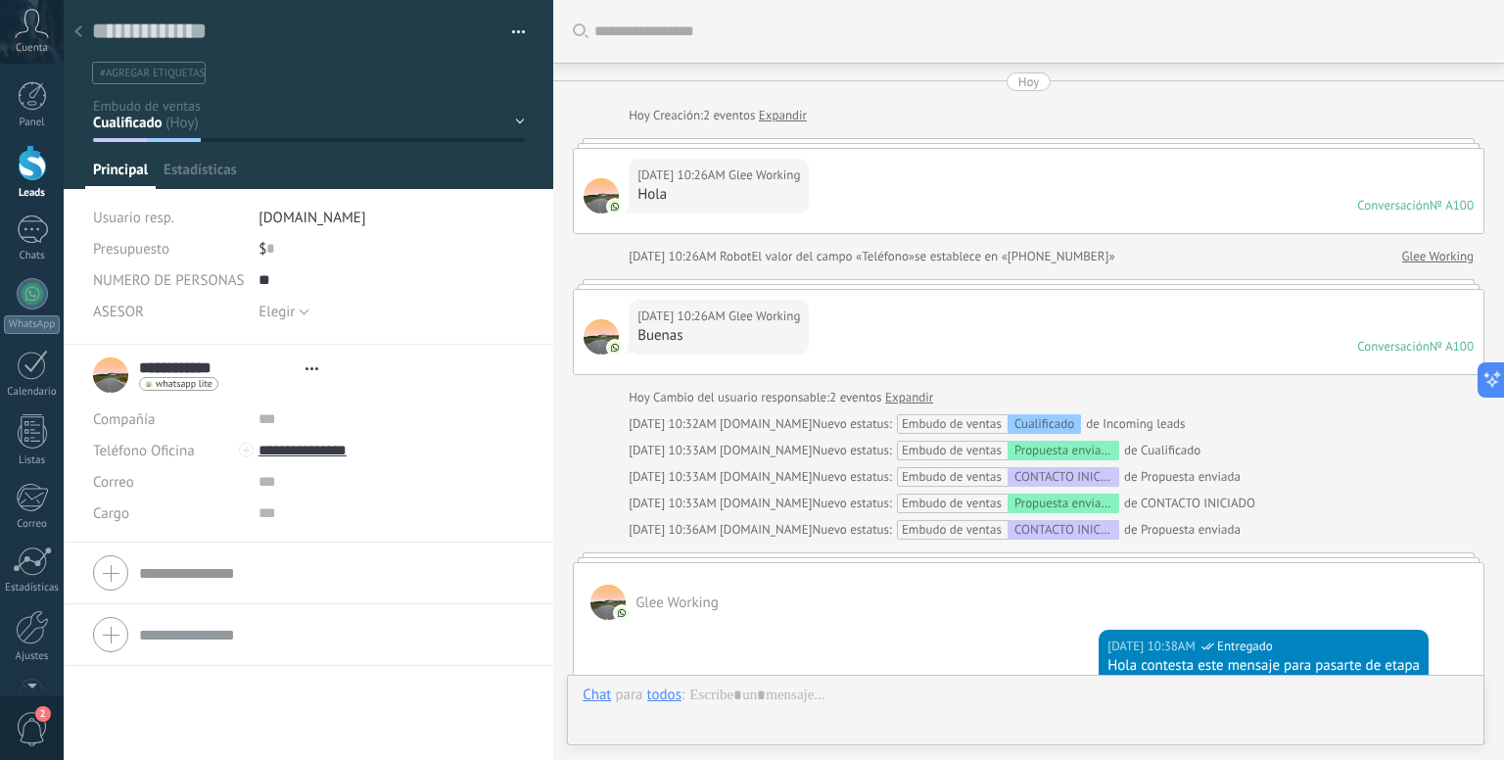
type textarea "**********"
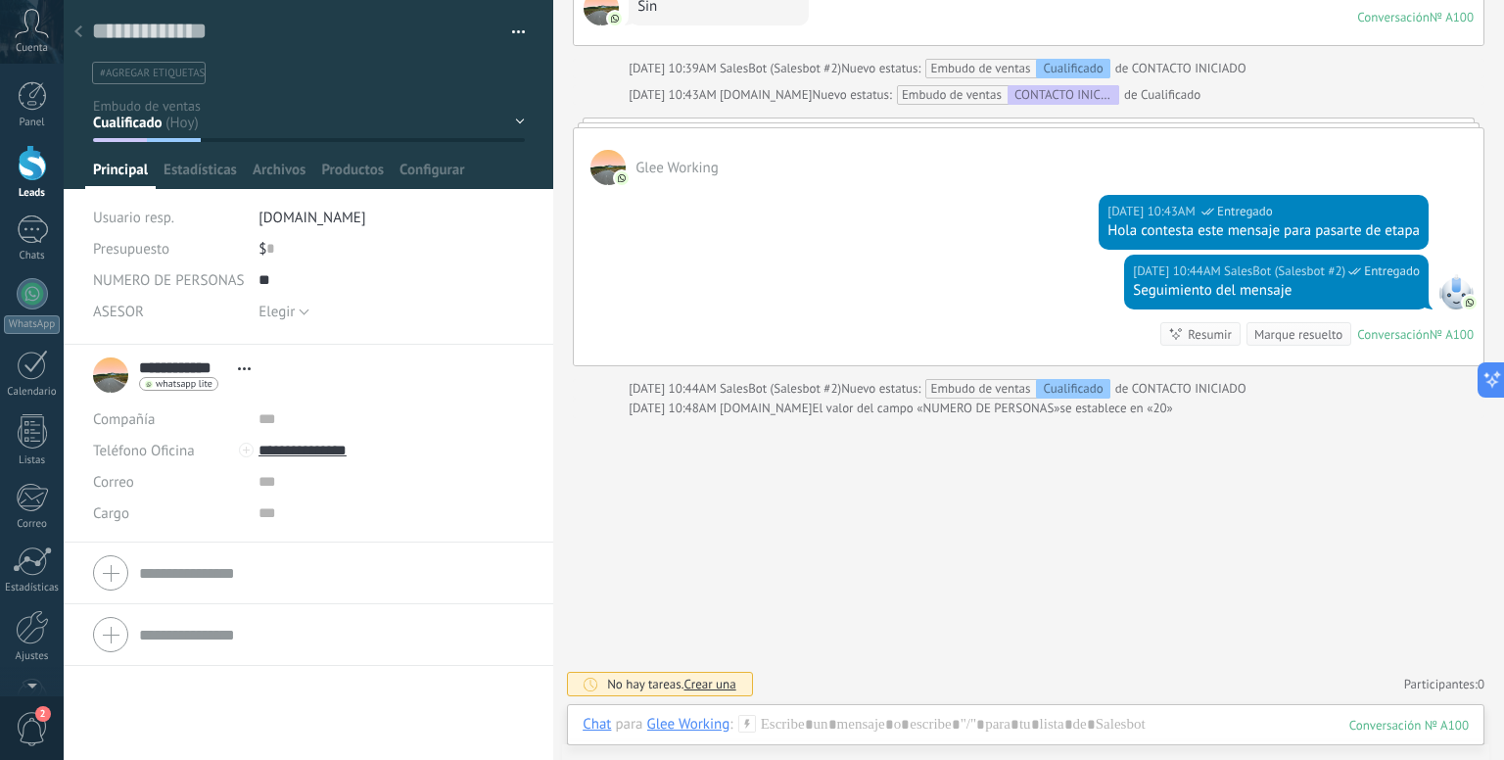
scroll to position [1088, 0]
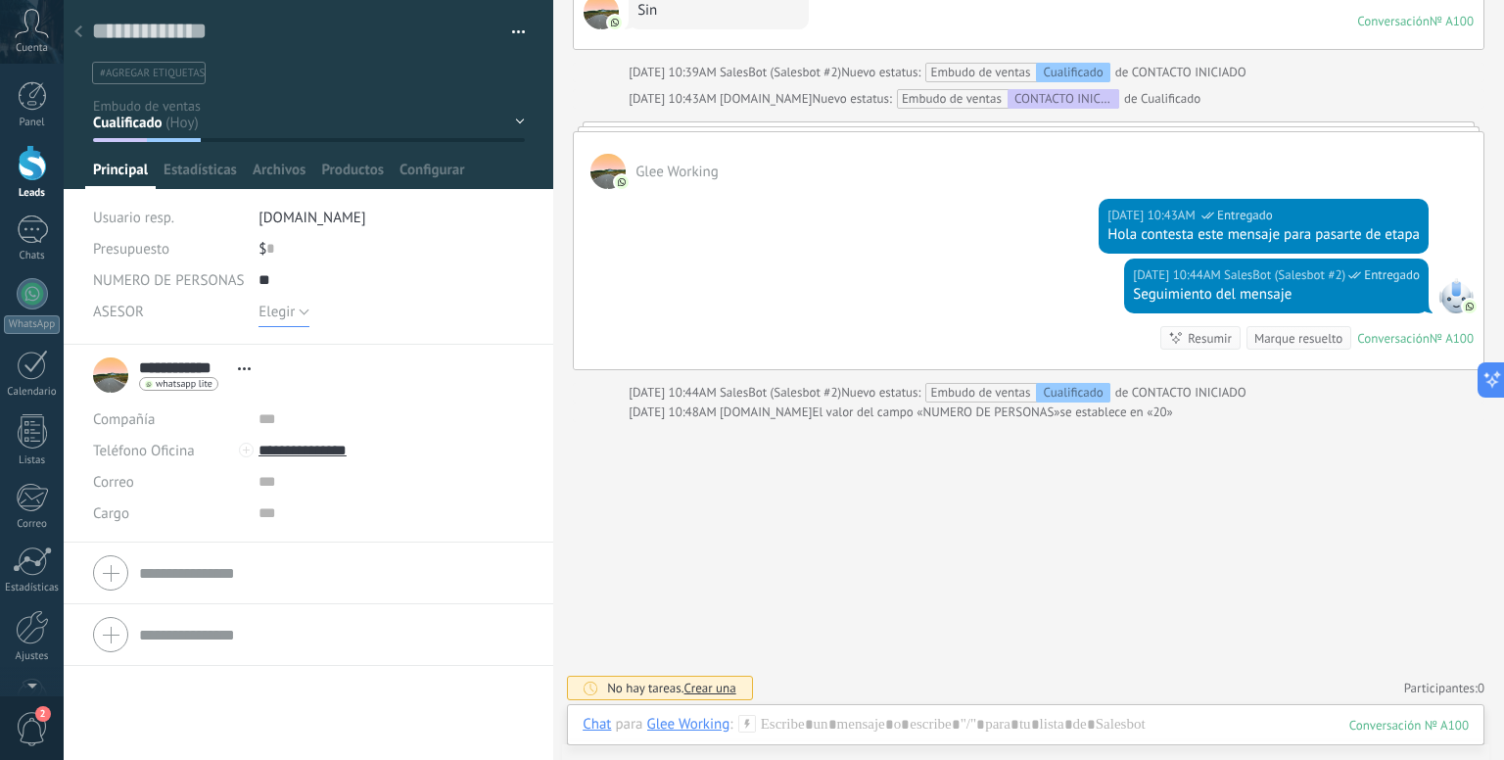
click at [280, 311] on span "Elegir" at bounding box center [276, 311] width 36 height 19
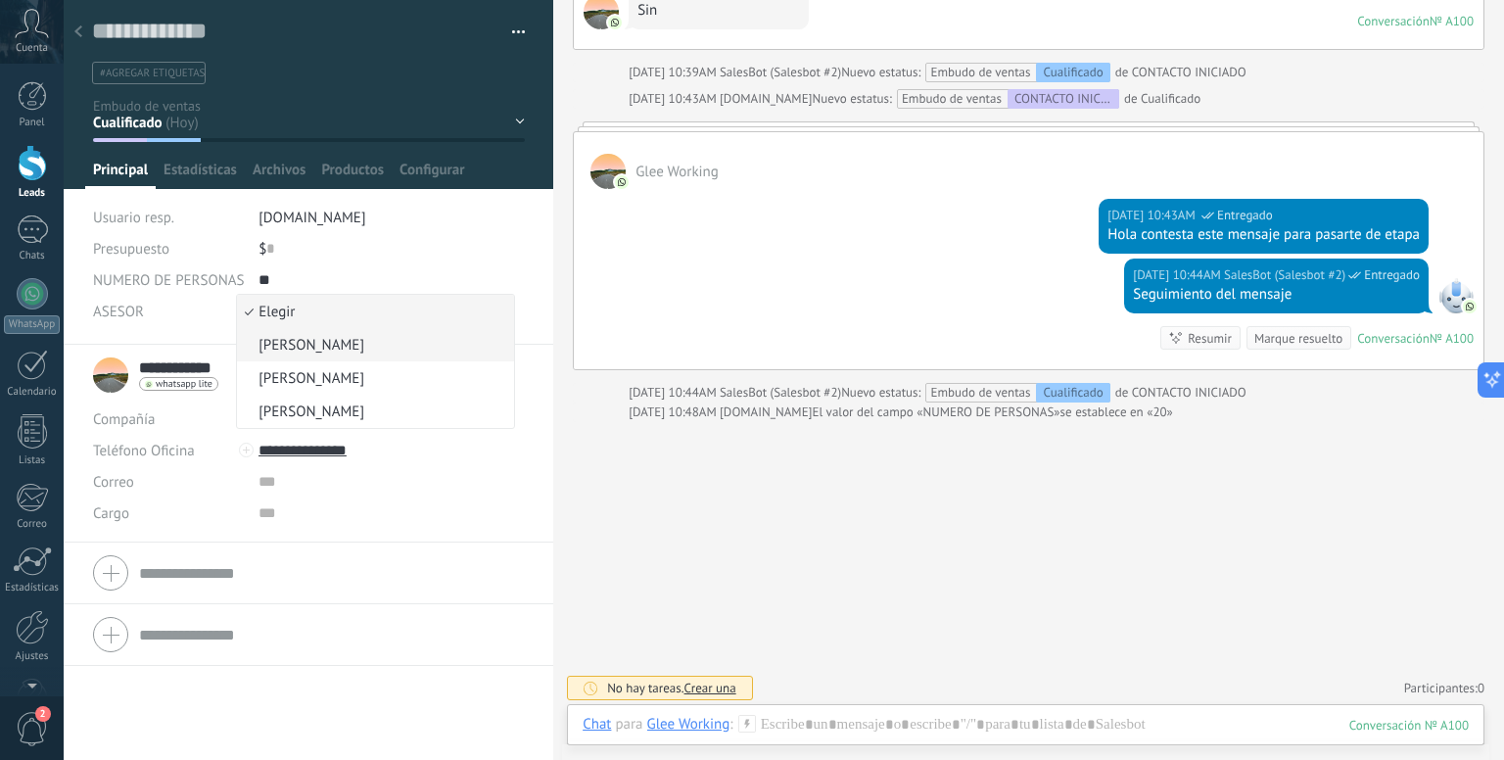
click at [341, 355] on li "[PERSON_NAME]" at bounding box center [375, 344] width 277 height 33
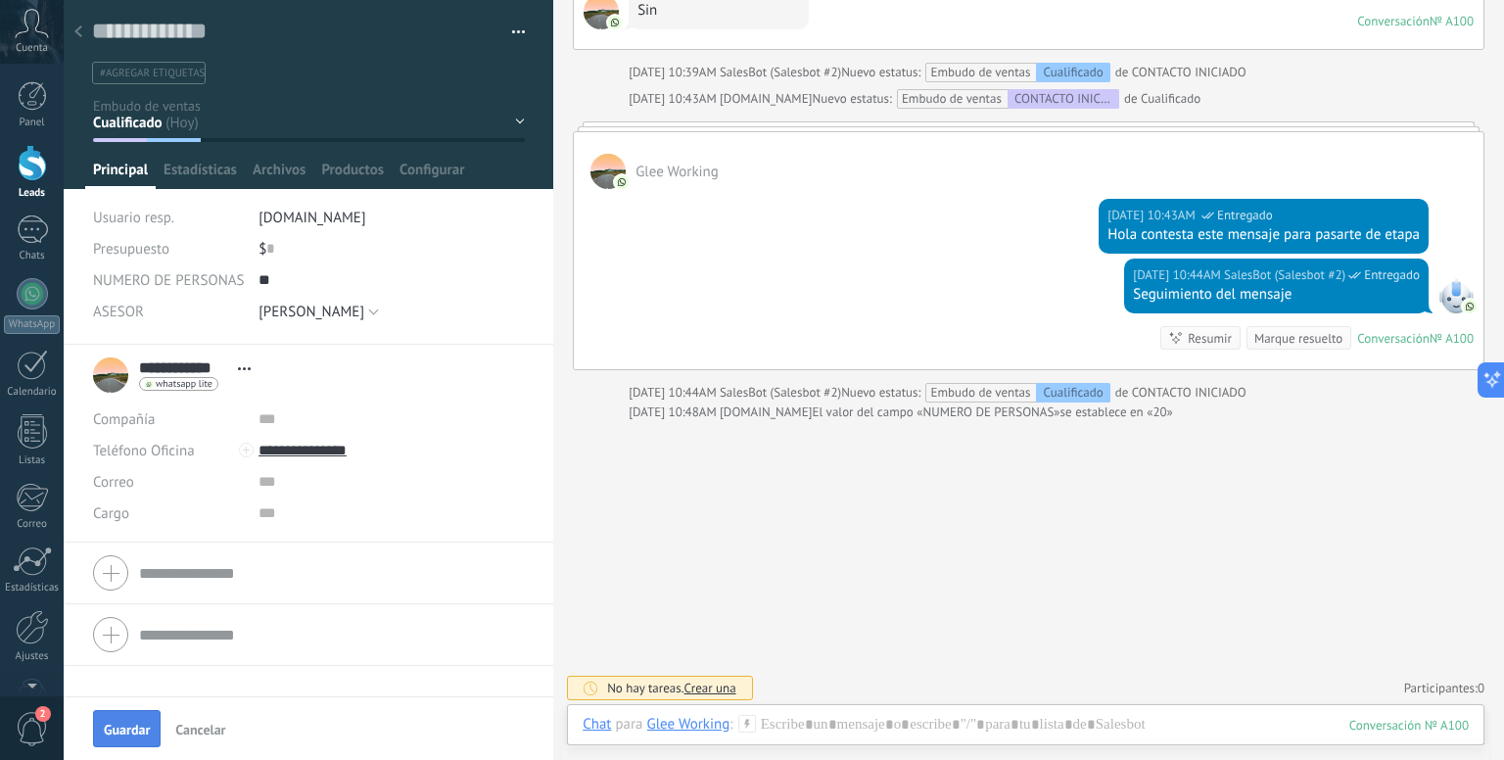
click at [142, 725] on span "Guardar" at bounding box center [127, 729] width 46 height 14
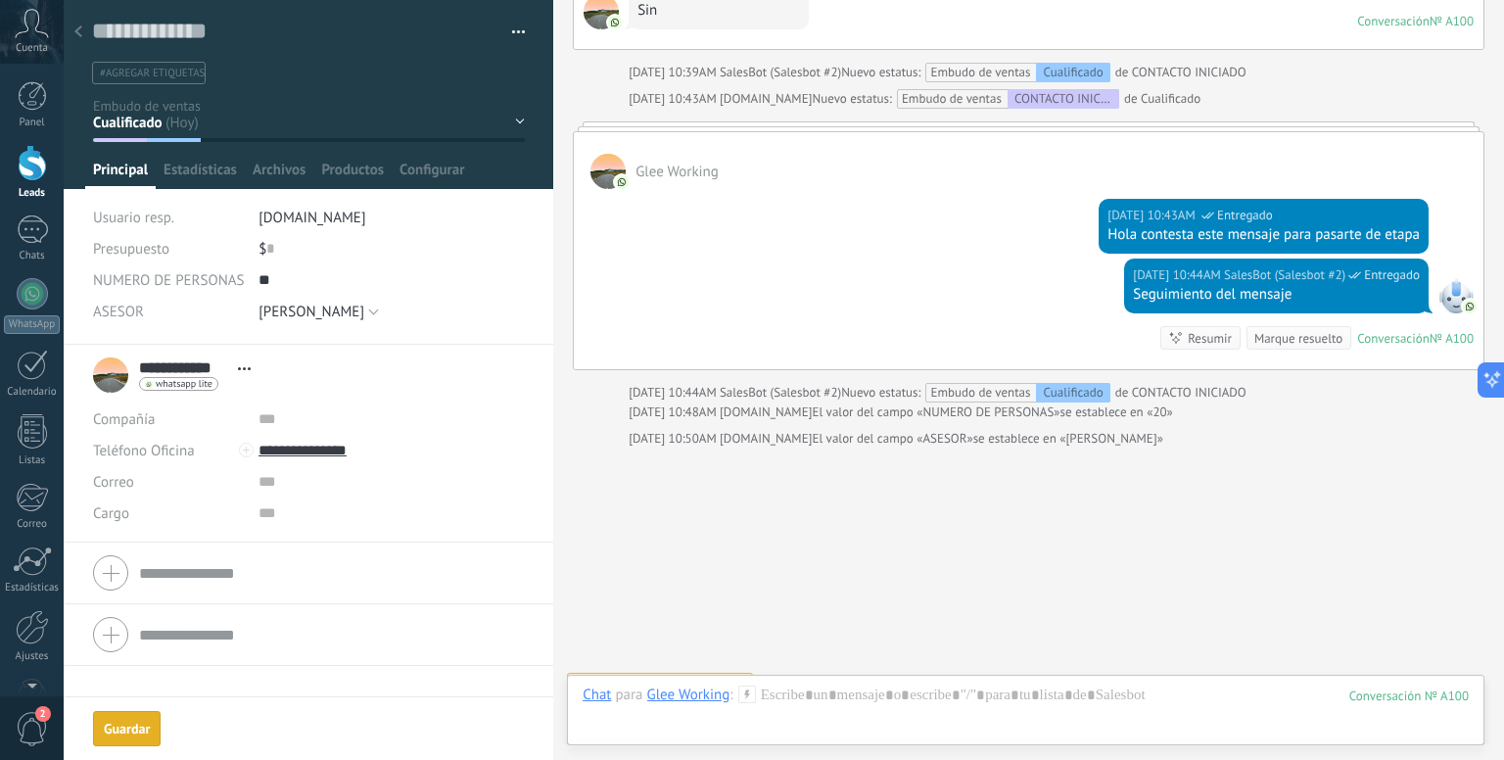
scroll to position [1113, 0]
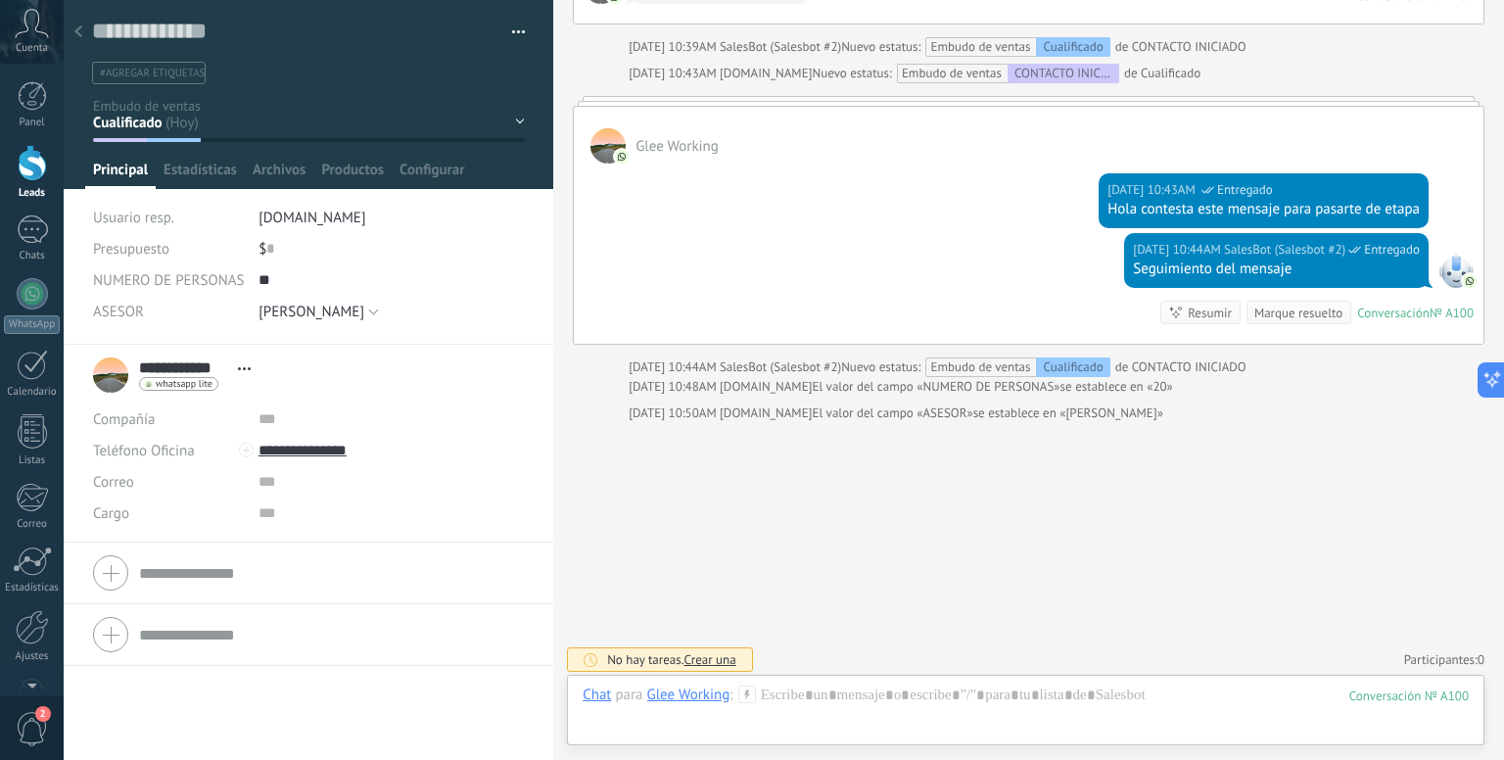
click at [453, 315] on div "Elegir [PERSON_NAME] [PERSON_NAME] [PERSON_NAME] [PERSON_NAME]" at bounding box center [391, 311] width 266 height 31
click at [318, 315] on span "[PERSON_NAME]" at bounding box center [311, 311] width 106 height 19
drag, startPoint x: 427, startPoint y: 277, endPoint x: 452, endPoint y: 283, distance: 26.1
click at [434, 277] on input "**" at bounding box center [391, 279] width 266 height 31
click at [446, 325] on div "Elegir [PERSON_NAME] [PERSON_NAME] [PERSON_NAME] [PERSON_NAME]" at bounding box center [391, 311] width 266 height 31
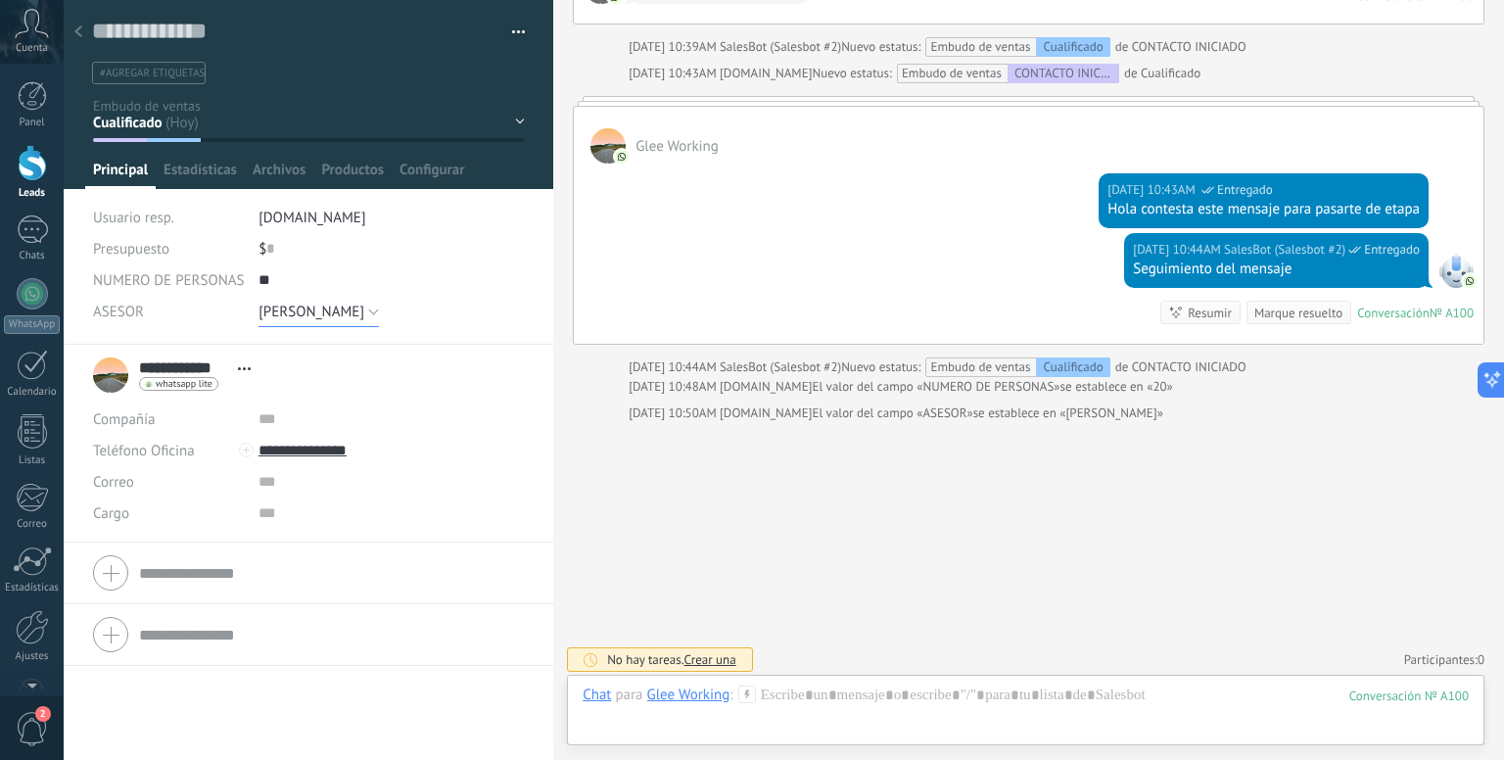
click at [315, 320] on span "[PERSON_NAME]" at bounding box center [311, 311] width 106 height 19
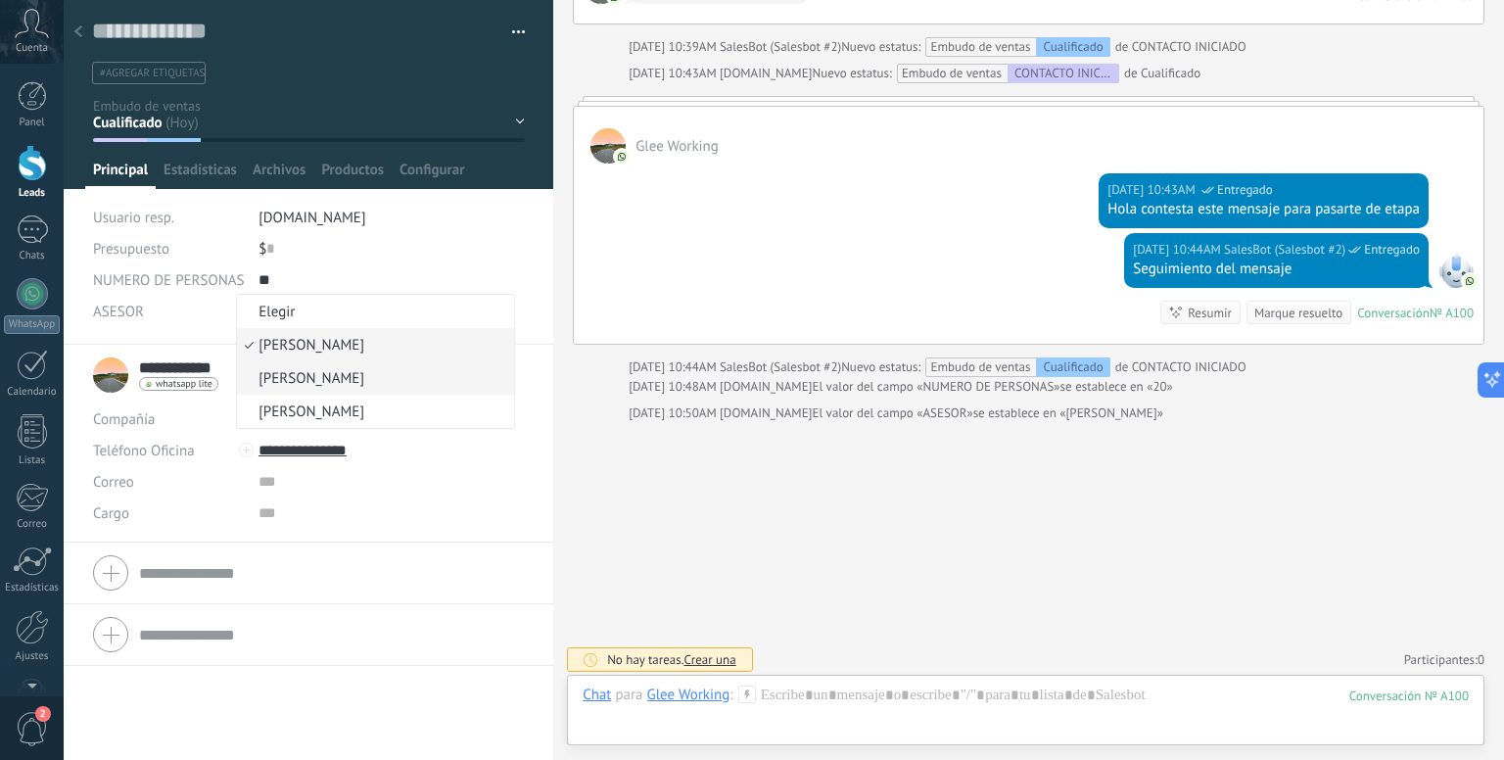
click at [319, 389] on li "[PERSON_NAME]" at bounding box center [375, 377] width 277 height 33
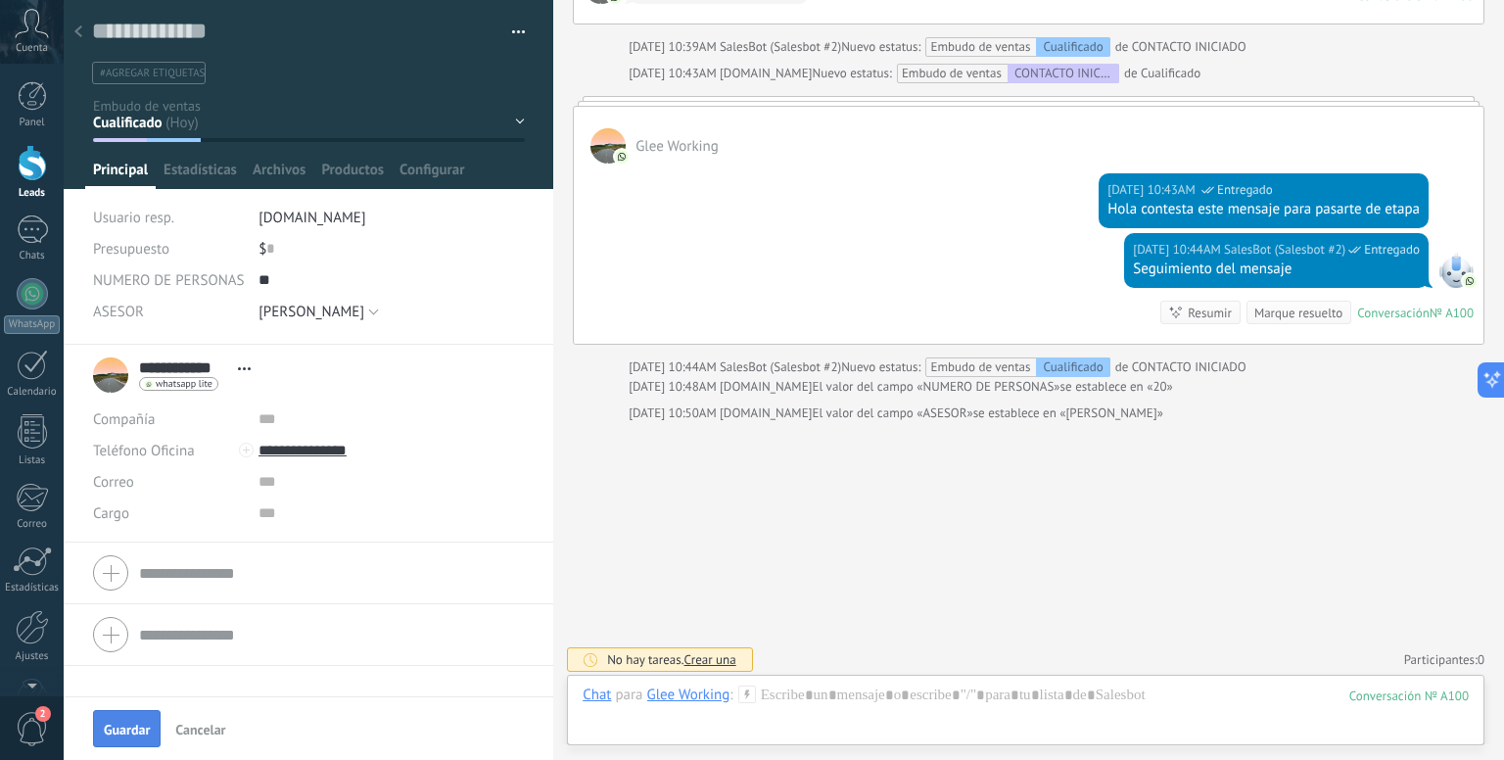
click at [121, 722] on span "Guardar" at bounding box center [127, 729] width 46 height 14
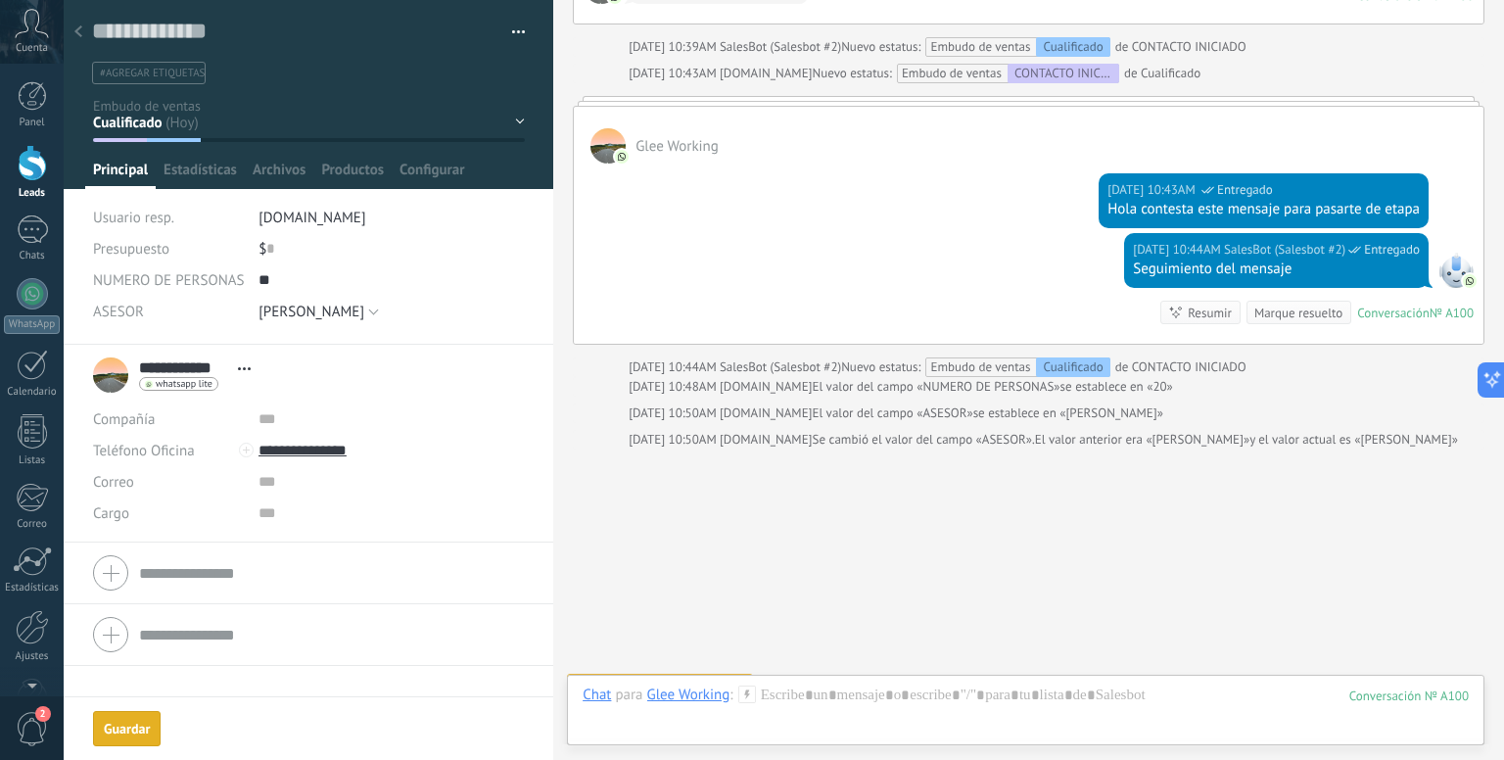
scroll to position [1139, 0]
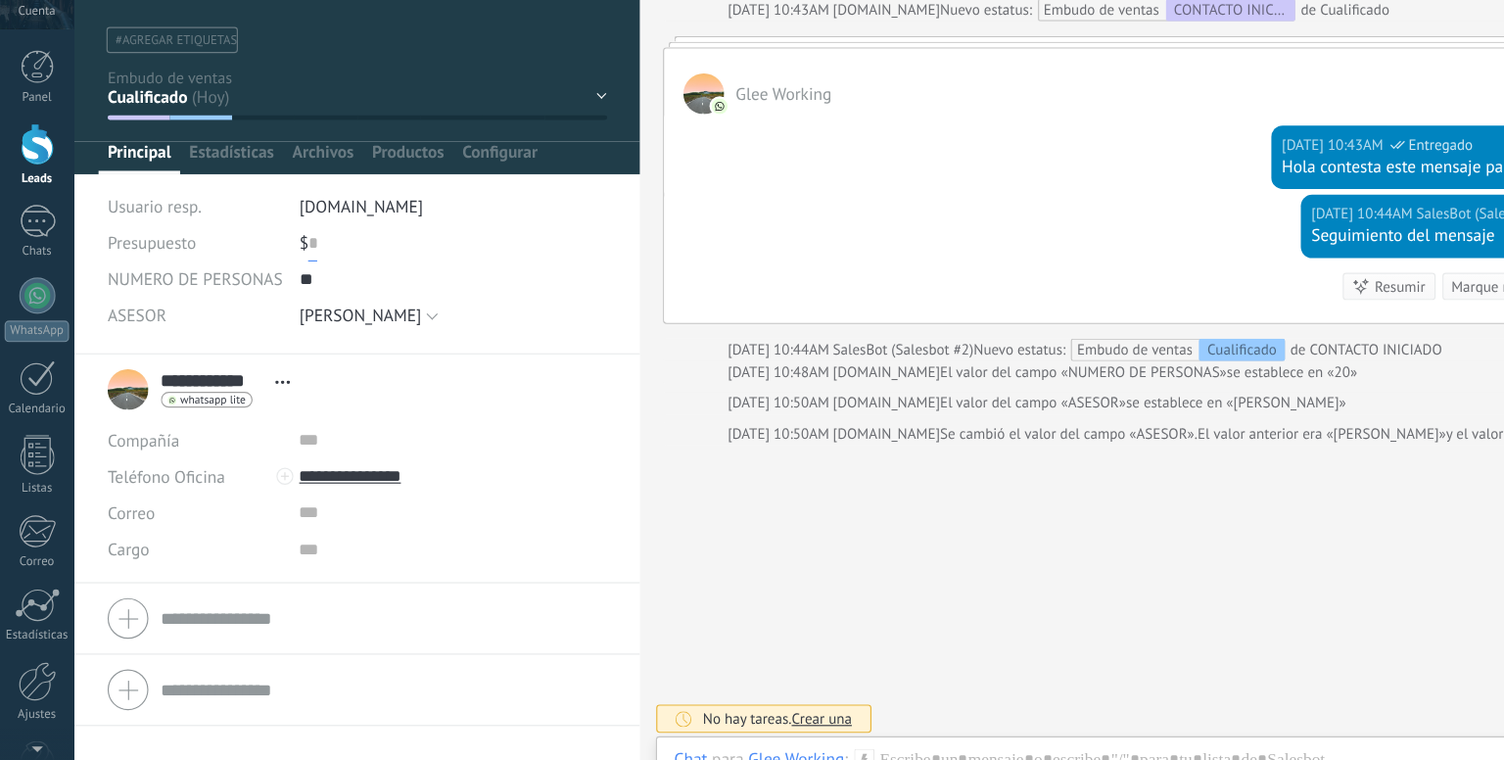
click at [268, 249] on input "text" at bounding box center [270, 248] width 8 height 31
click at [327, 248] on div "$ ***** 1.200" at bounding box center [391, 248] width 266 height 31
click at [414, 257] on div "$ ***** 1.200" at bounding box center [391, 248] width 266 height 31
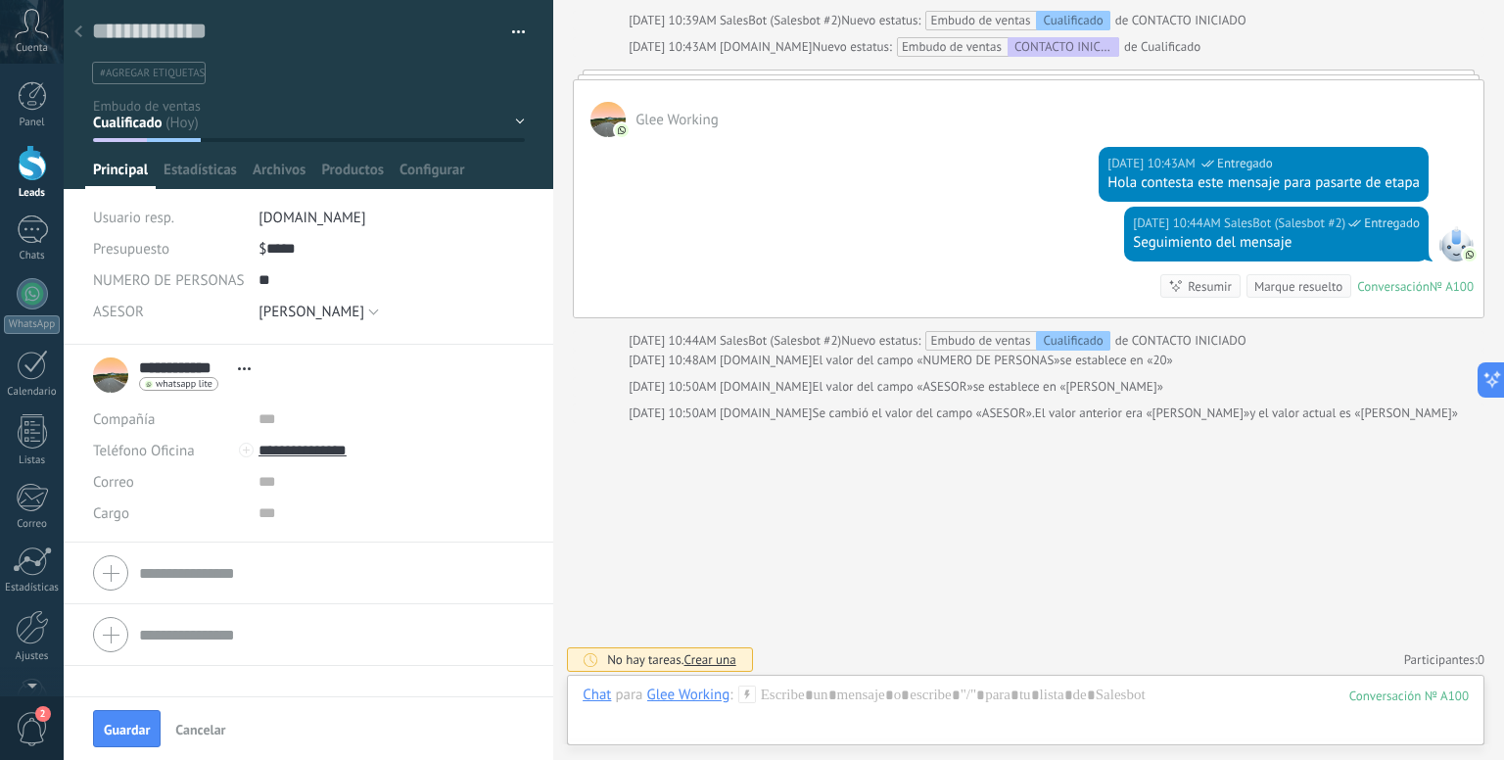
click at [479, 254] on div "$ ***** 1.200" at bounding box center [391, 248] width 266 height 31
click at [434, 159] on div at bounding box center [309, 94] width 490 height 189
click at [427, 171] on span "Configurar" at bounding box center [431, 175] width 65 height 28
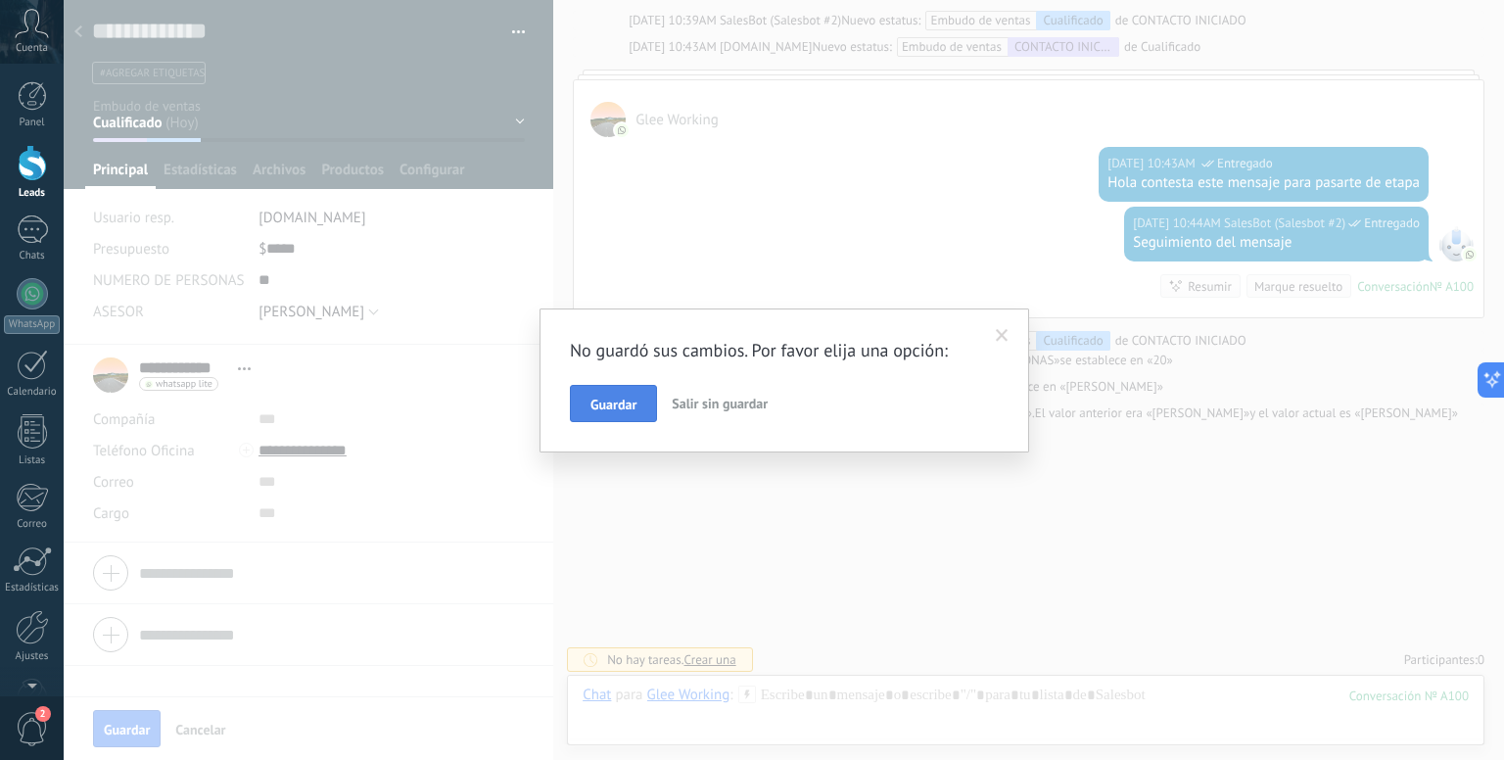
click at [615, 402] on span "Guardar" at bounding box center [613, 404] width 46 height 14
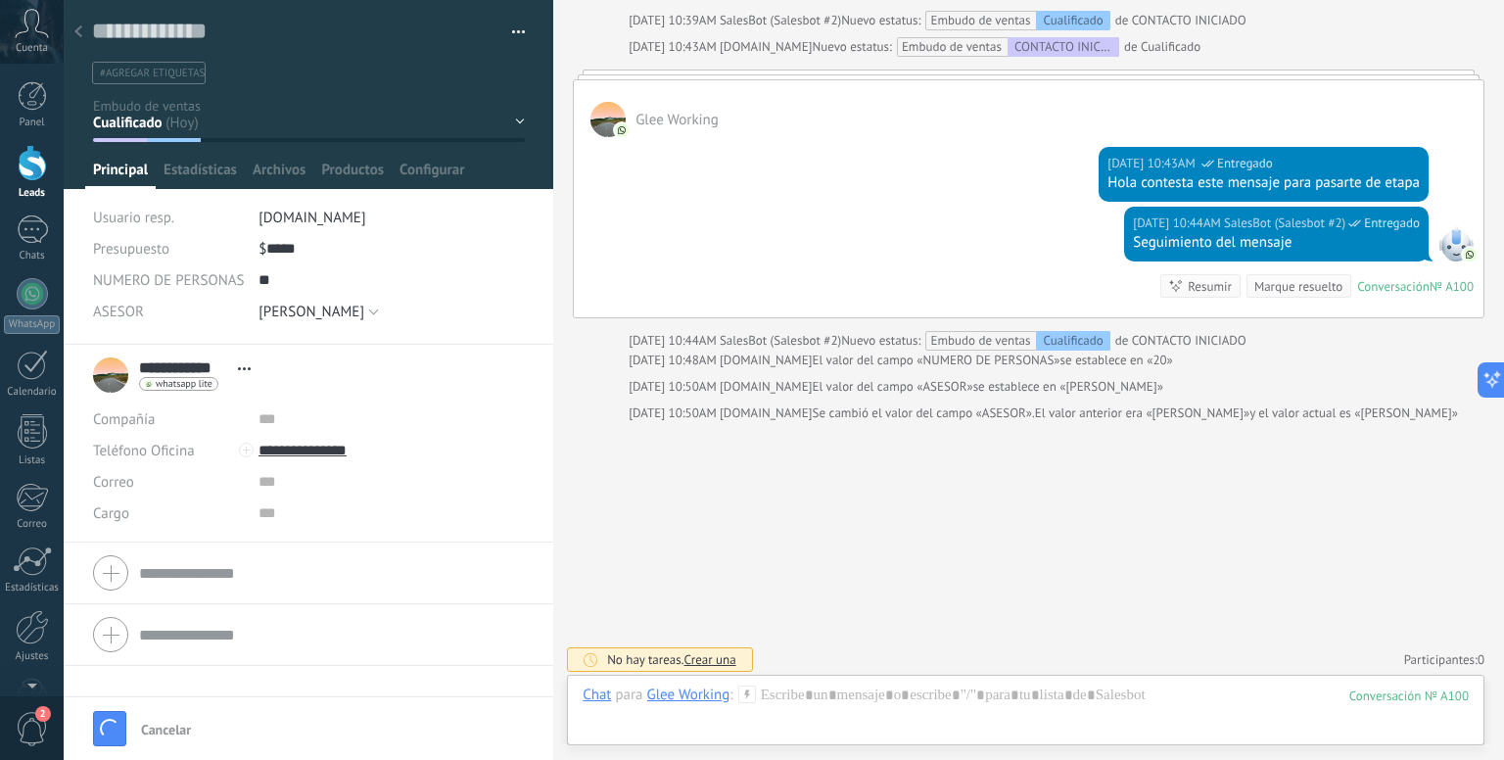
type input "*****"
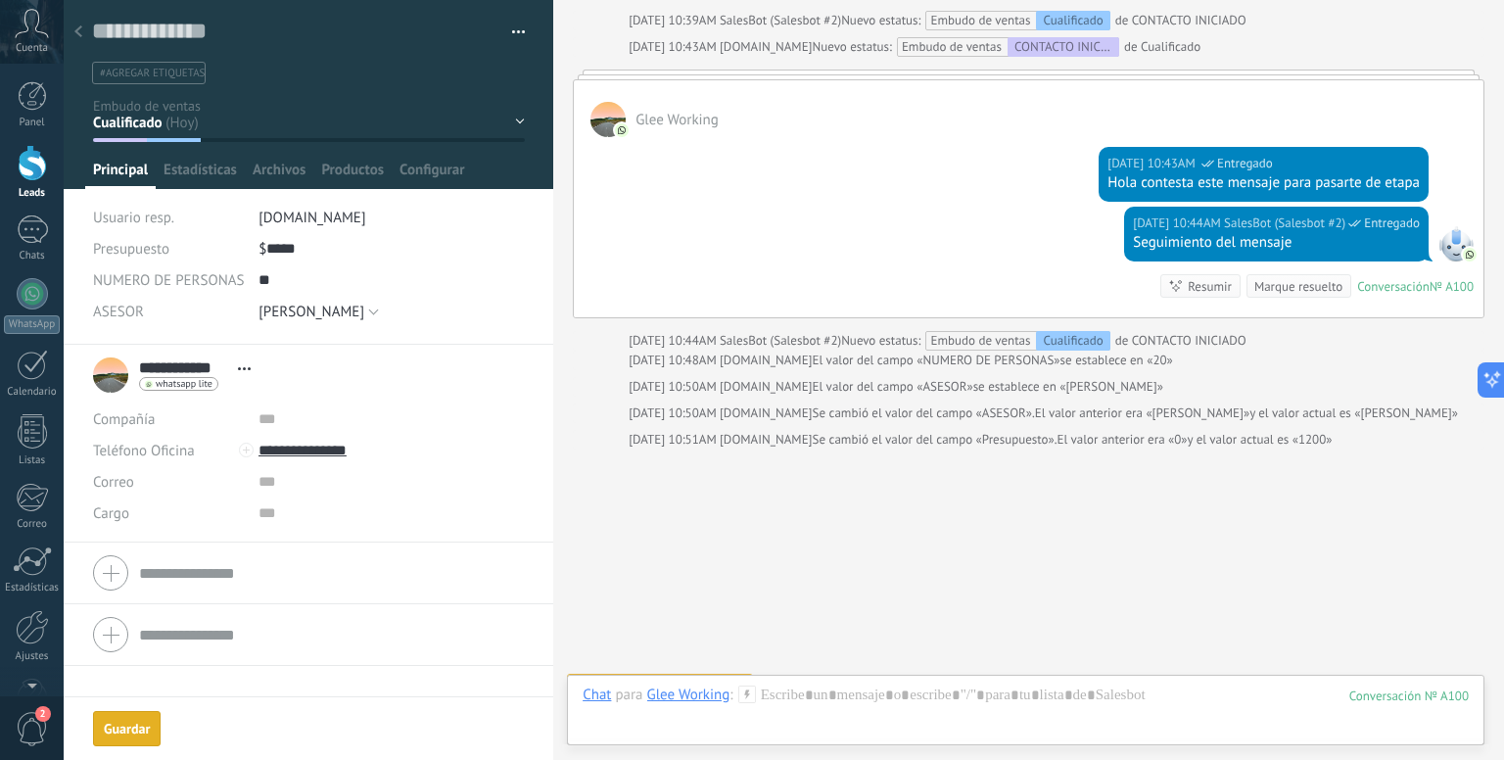
scroll to position [1167, 0]
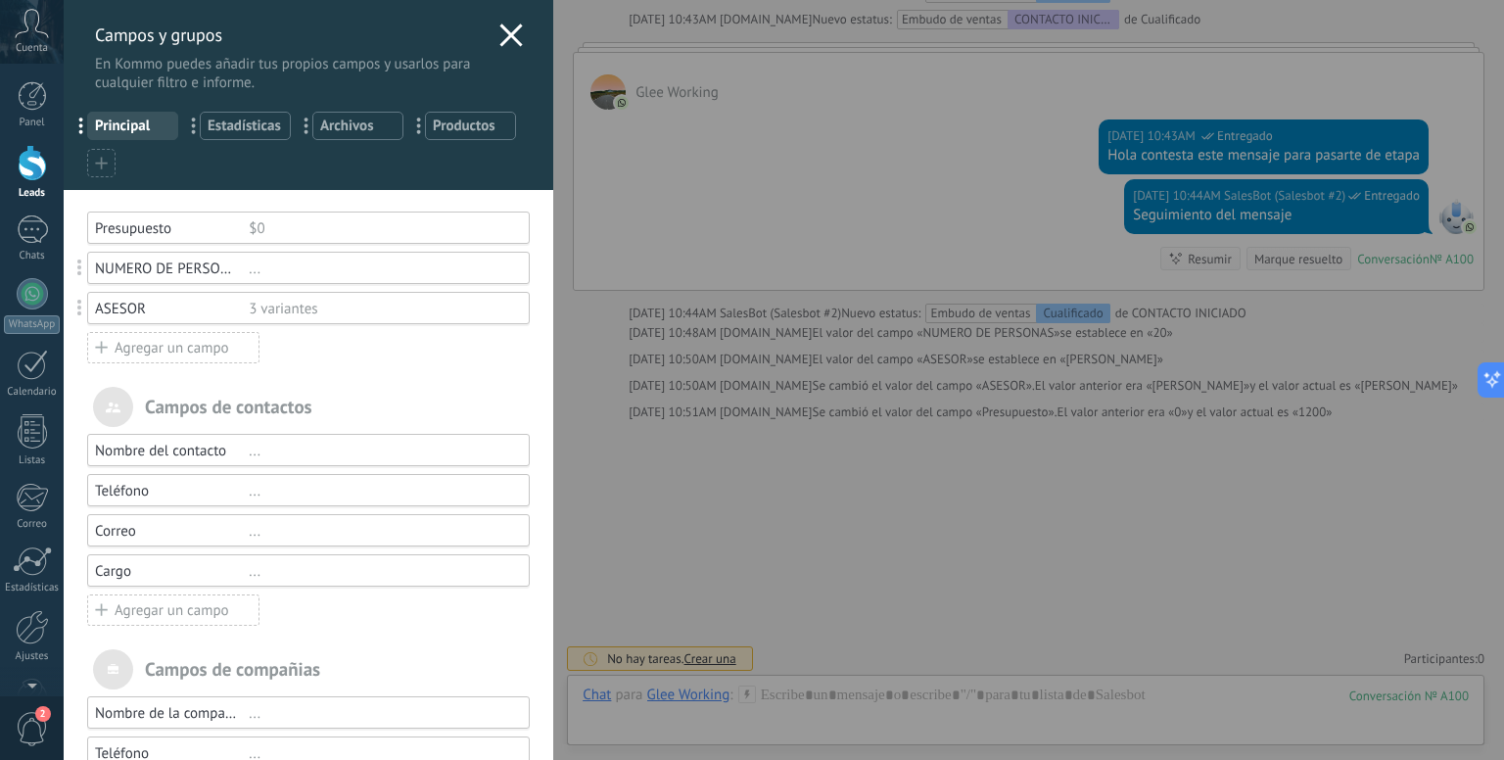
click at [128, 346] on div "Agregar un campo" at bounding box center [173, 347] width 172 height 31
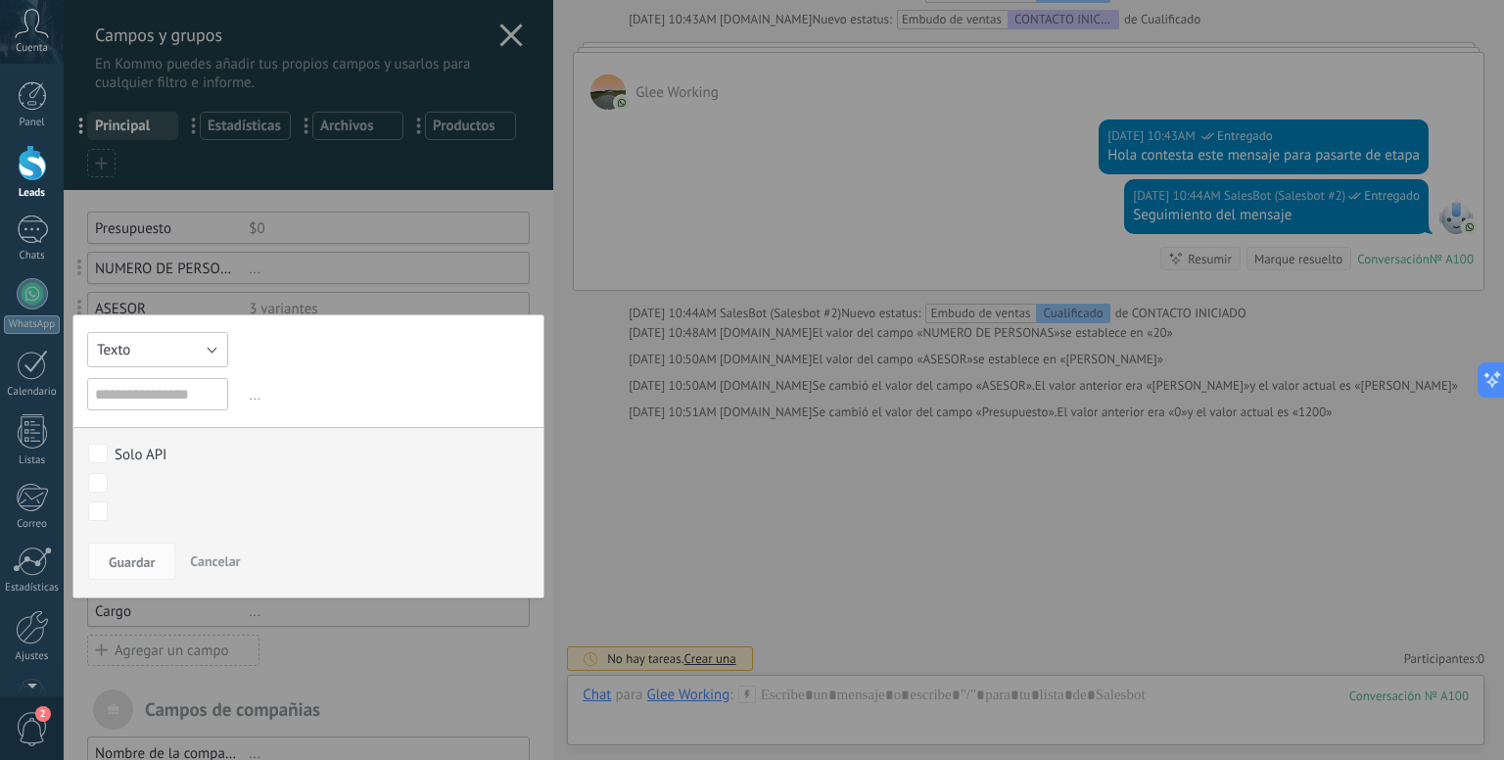
click at [169, 346] on button "Texto" at bounding box center [157, 349] width 141 height 35
click at [153, 378] on span "Día" at bounding box center [156, 387] width 162 height 19
click at [136, 550] on button "Guardar" at bounding box center [131, 560] width 87 height 37
click at [161, 391] on input "text" at bounding box center [157, 394] width 141 height 32
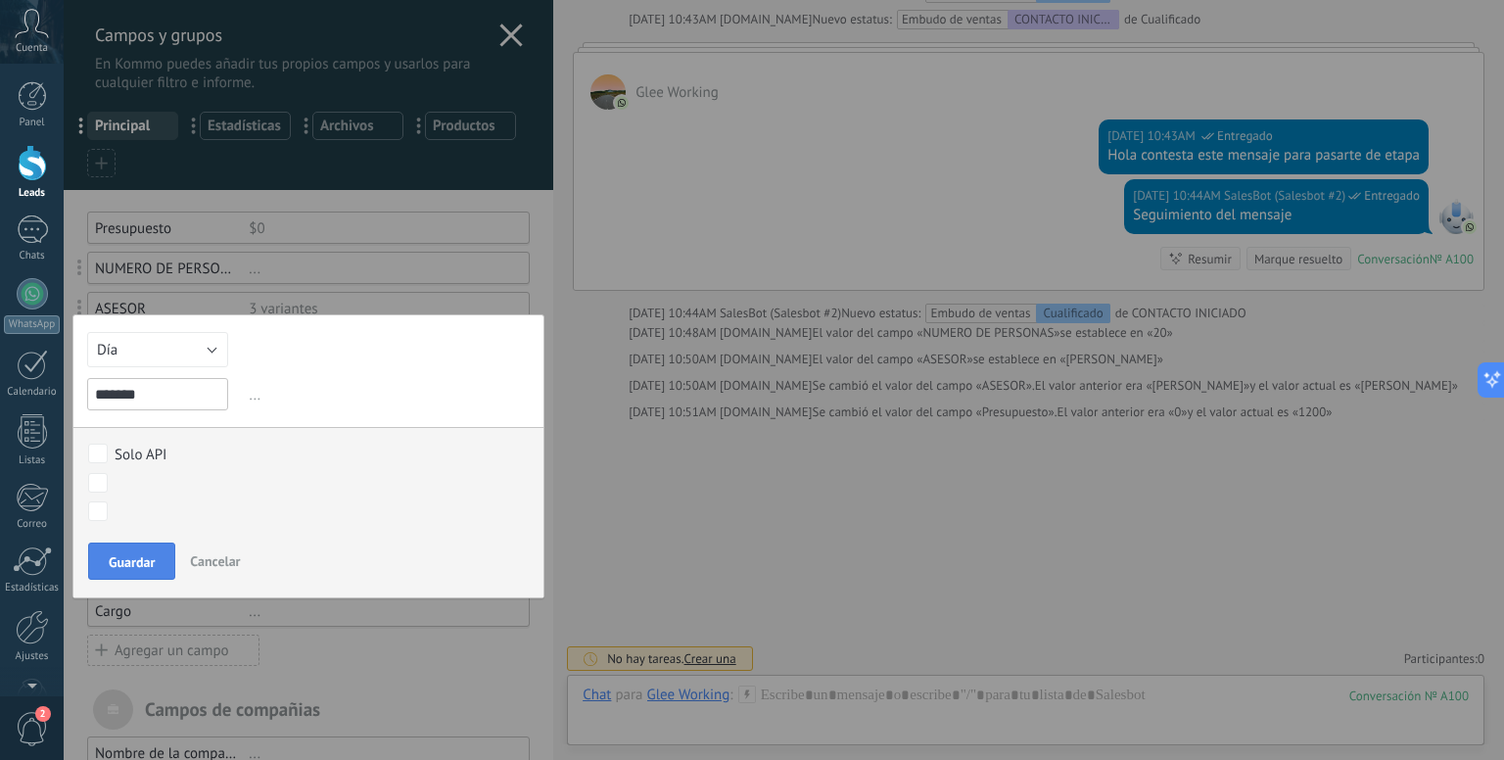
type input "*******"
click at [136, 561] on span "Guardar" at bounding box center [132, 562] width 46 height 14
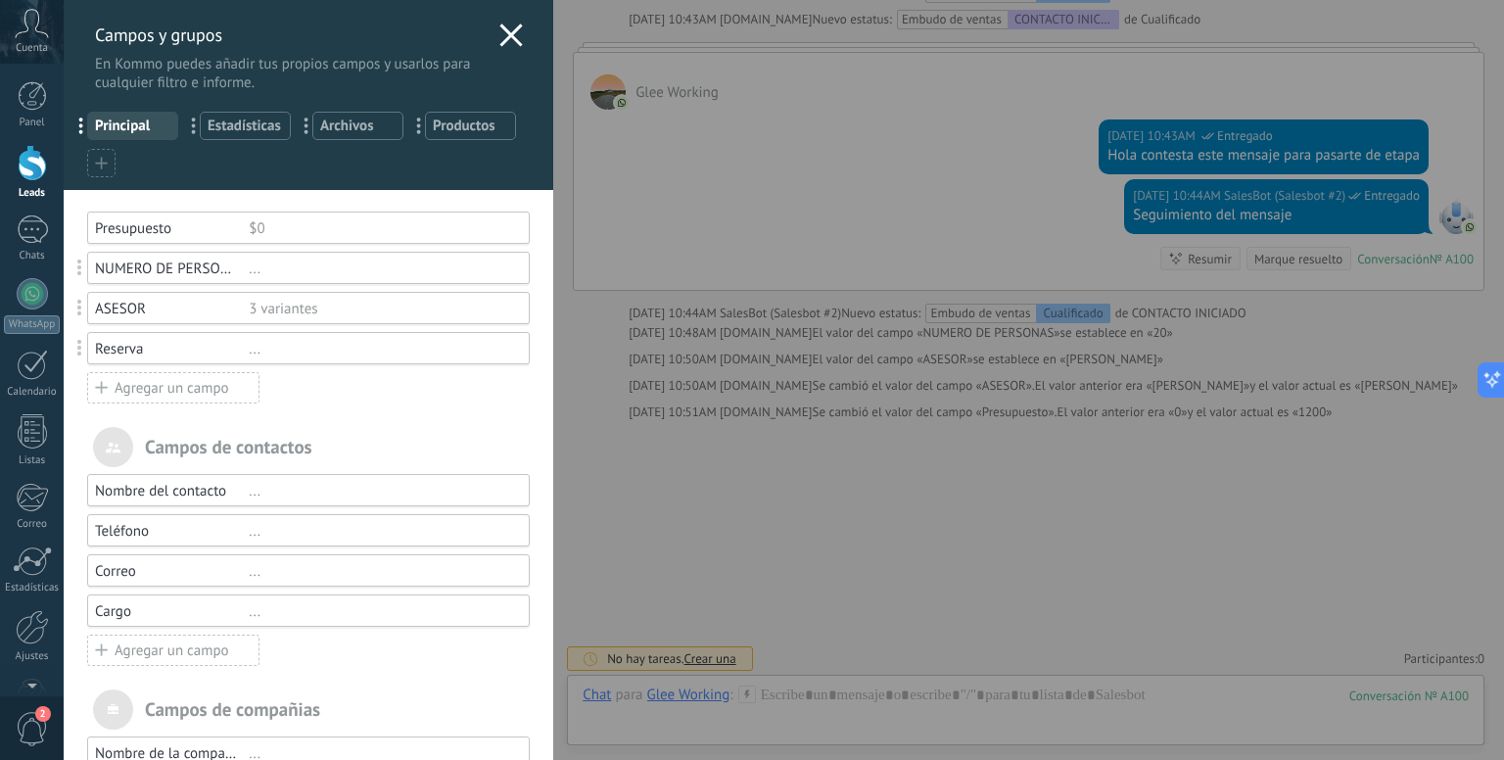
click at [499, 29] on icon at bounding box center [510, 34] width 23 height 23
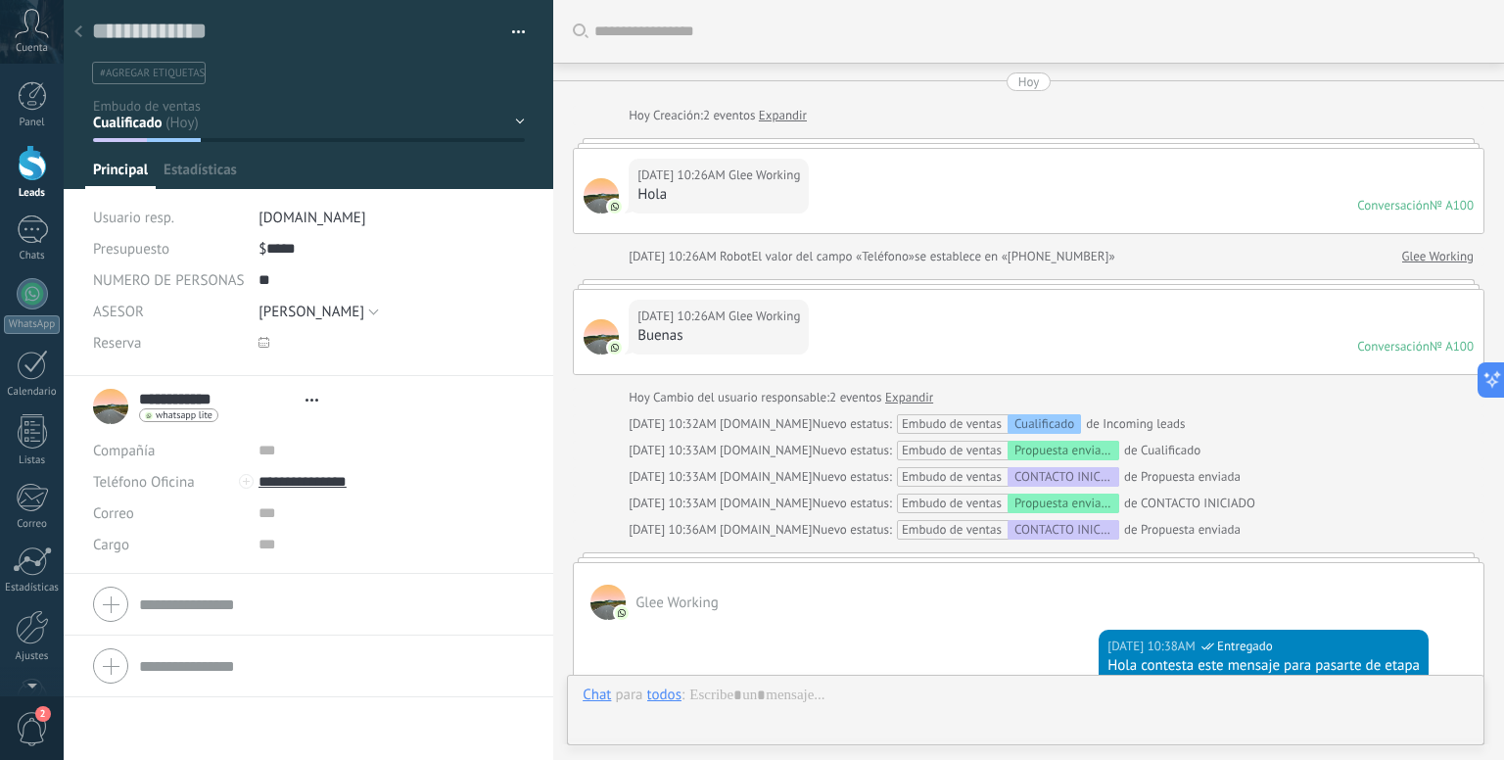
type textarea "**********"
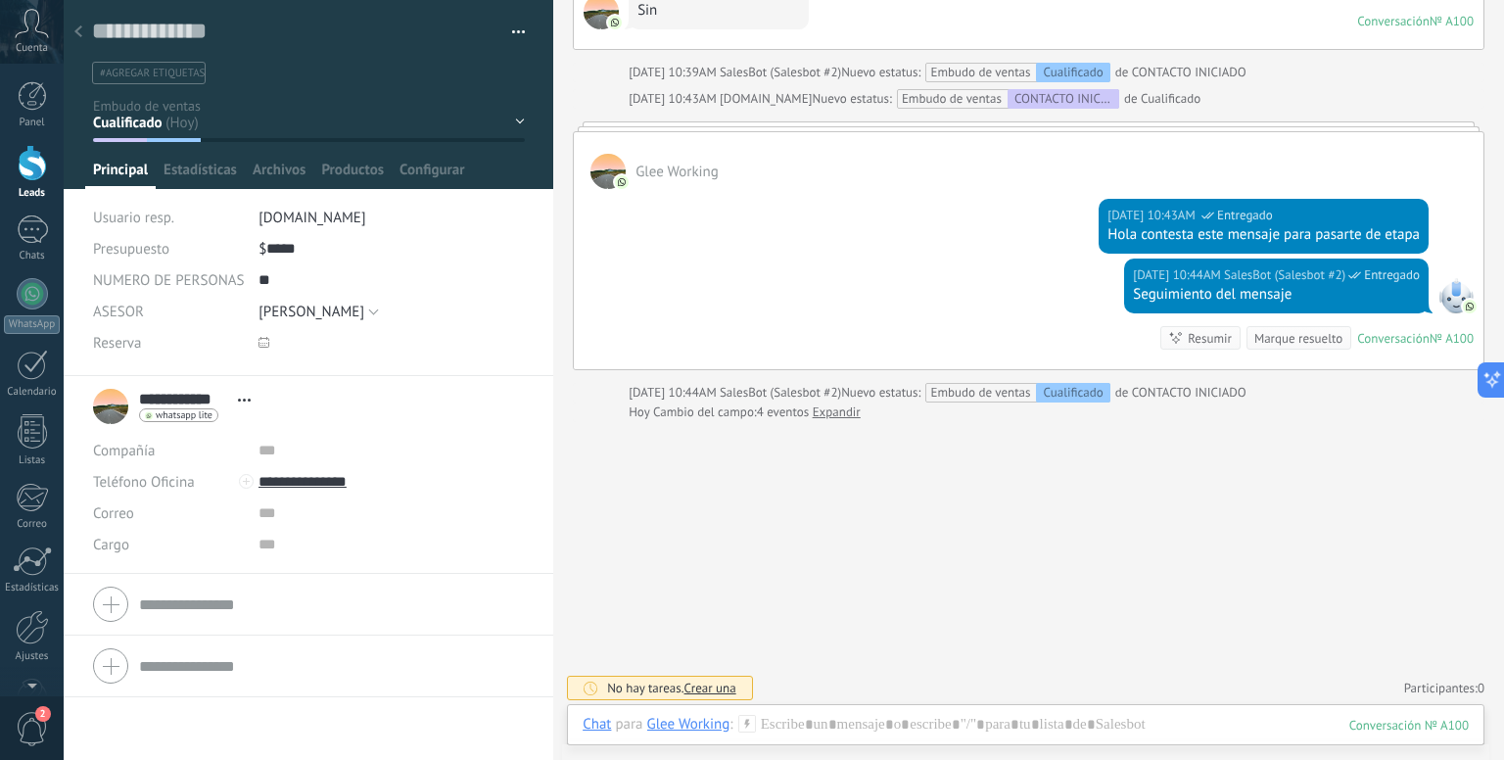
scroll to position [1088, 0]
click at [262, 340] on icon at bounding box center [263, 342] width 11 height 11
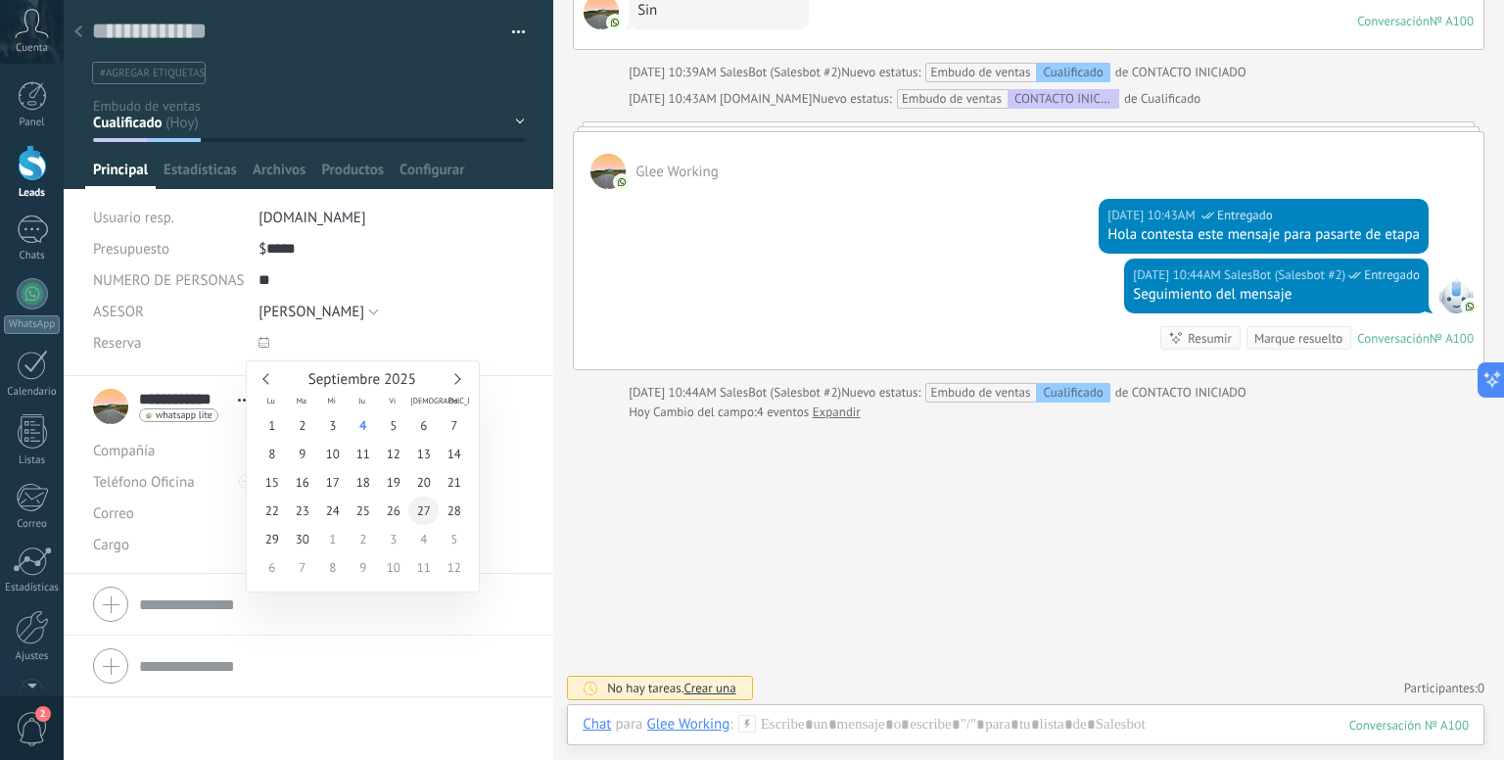
type input "**********"
click at [419, 512] on span "27" at bounding box center [423, 510] width 30 height 28
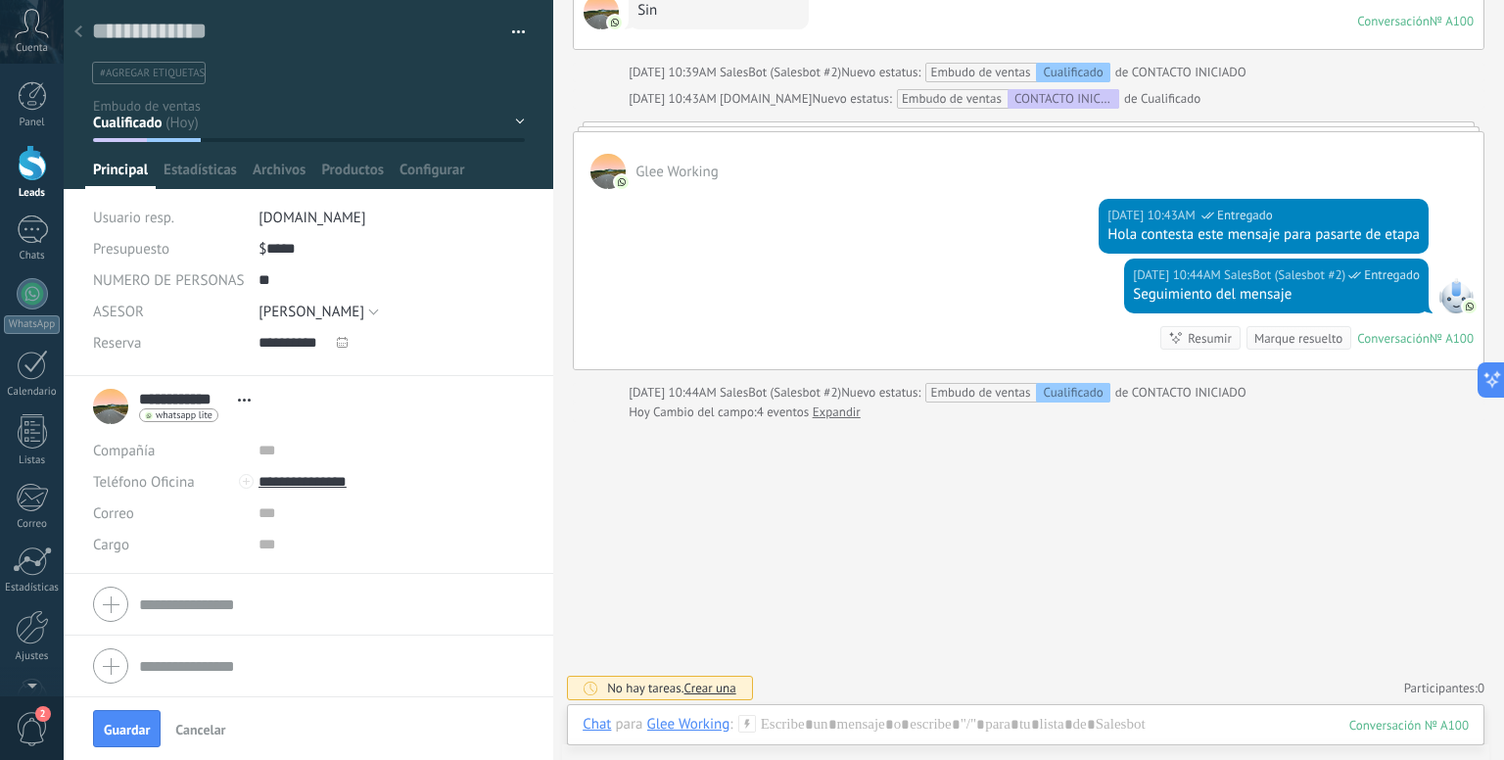
click at [412, 338] on div "**********" at bounding box center [391, 342] width 266 height 31
click at [268, 272] on input "**" at bounding box center [391, 279] width 266 height 31
click at [270, 272] on input "**" at bounding box center [391, 279] width 266 height 31
click at [310, 274] on input "**" at bounding box center [391, 279] width 266 height 31
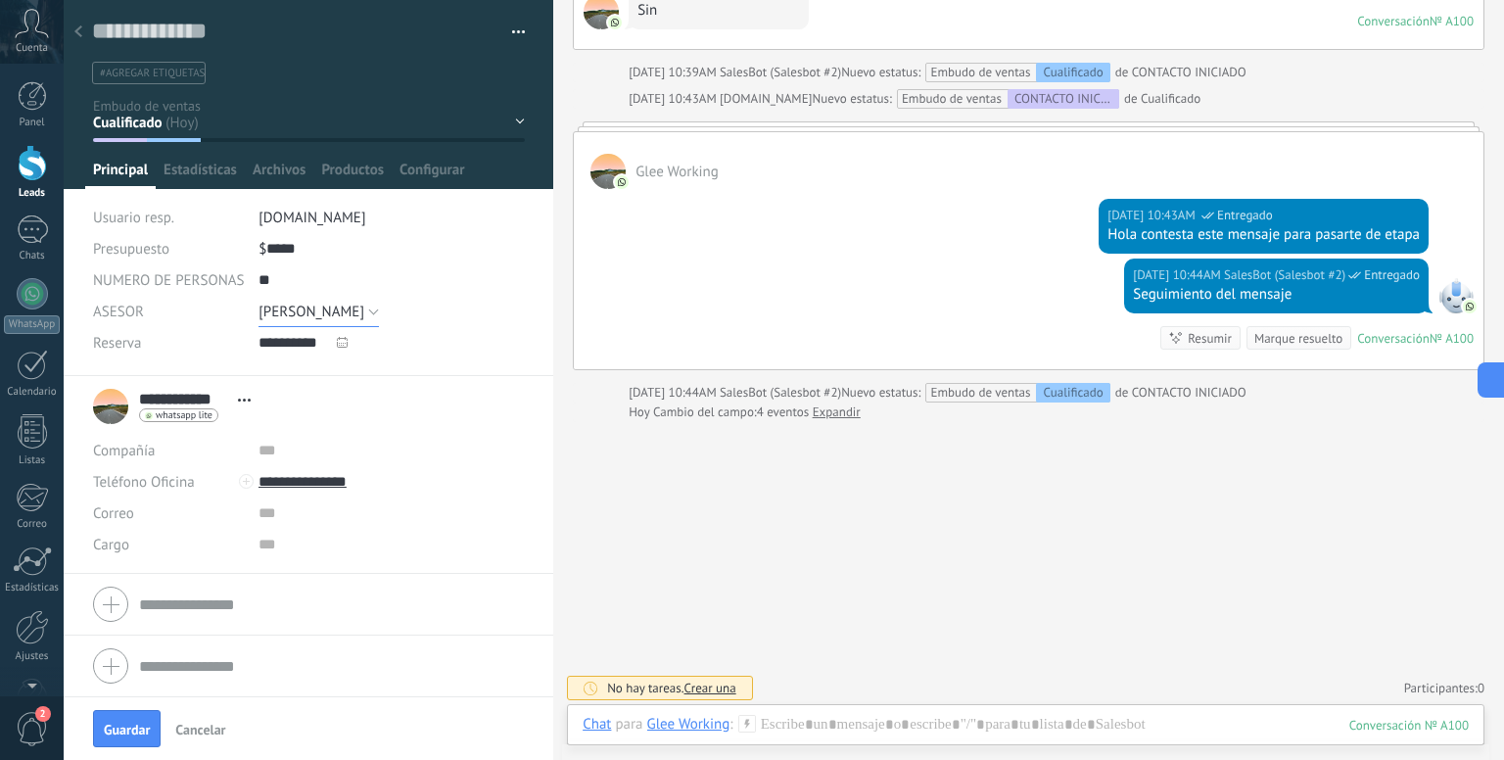
click at [340, 305] on span "[PERSON_NAME]" at bounding box center [311, 311] width 106 height 19
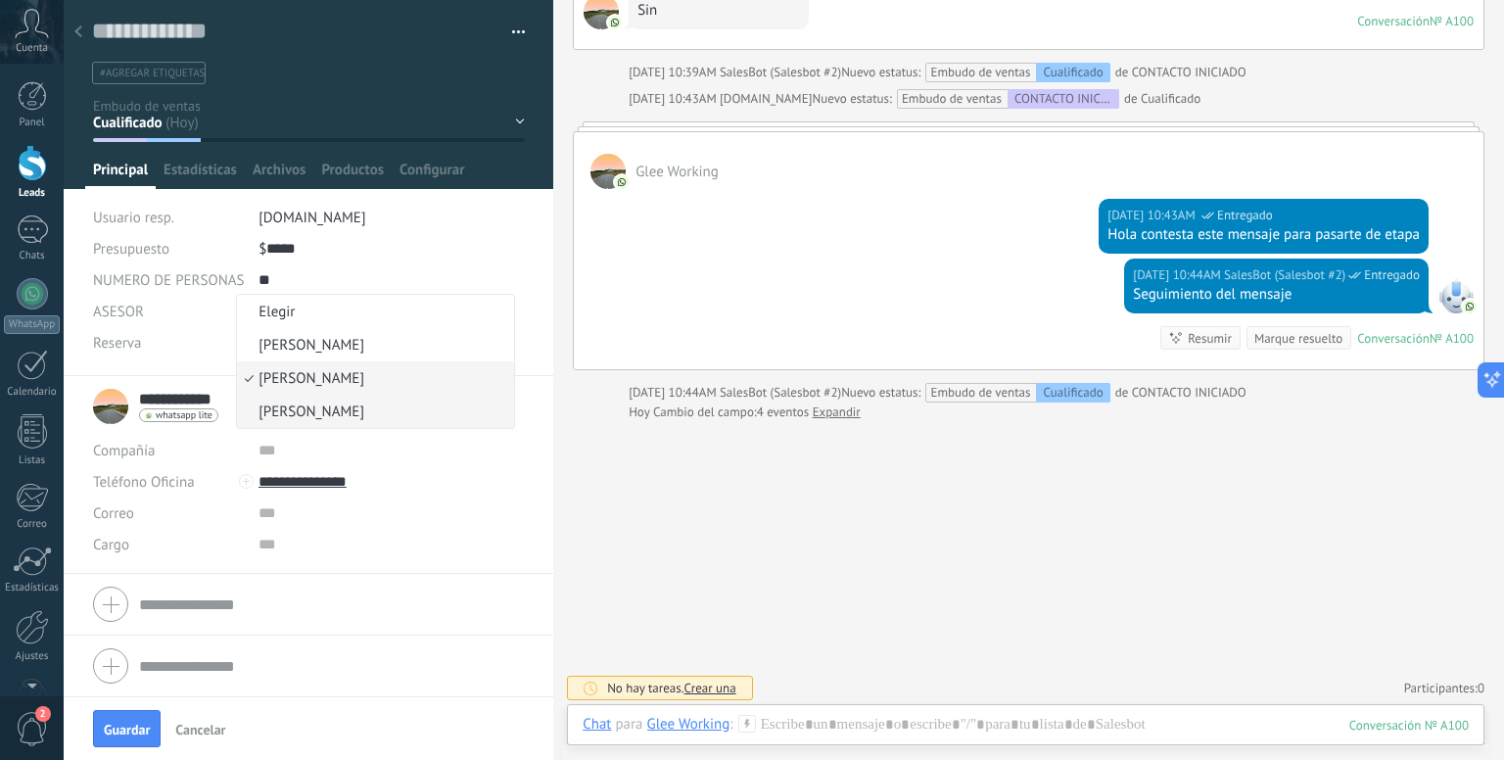
click at [333, 417] on span "[PERSON_NAME]" at bounding box center [372, 411] width 271 height 19
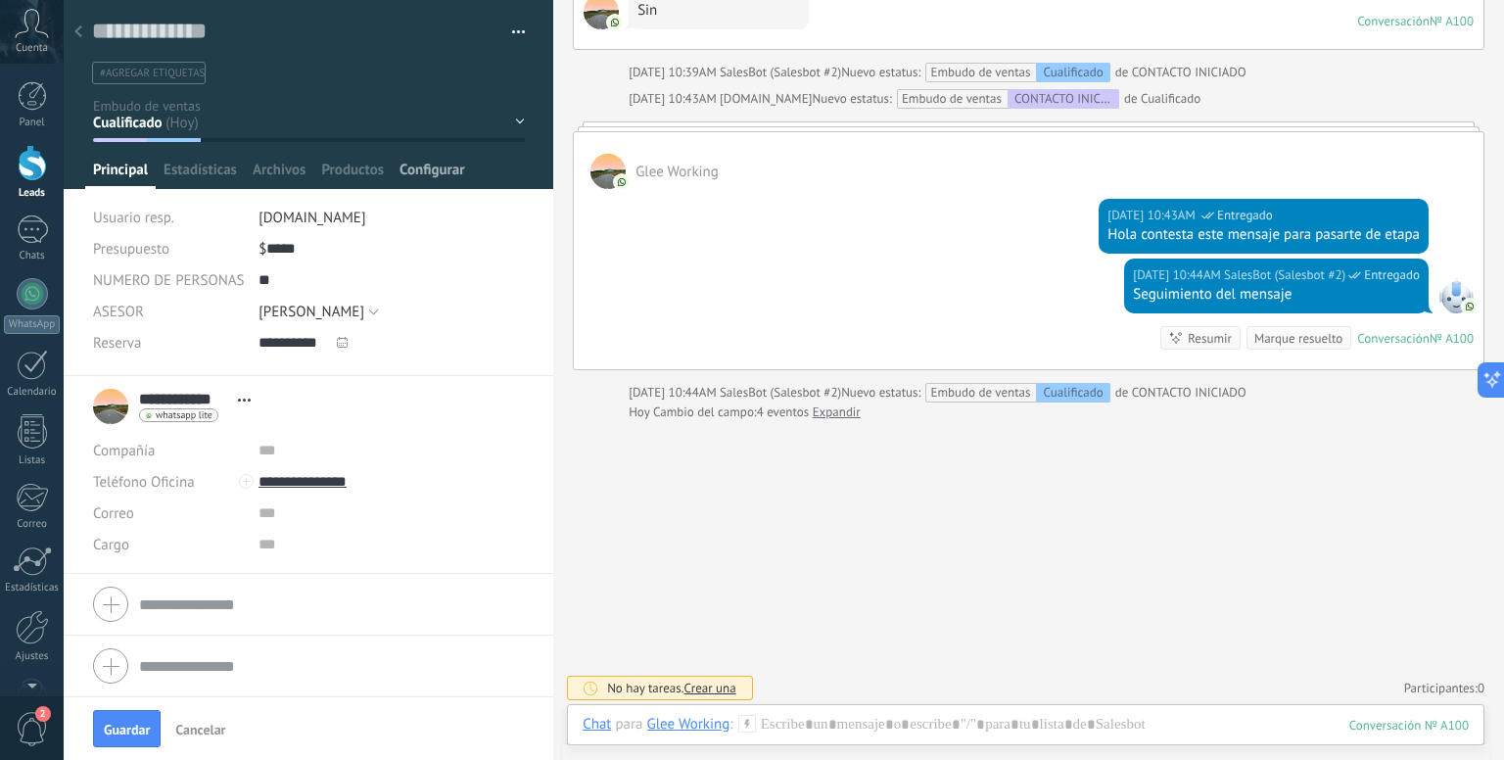
click at [433, 178] on span "Configurar" at bounding box center [431, 175] width 65 height 28
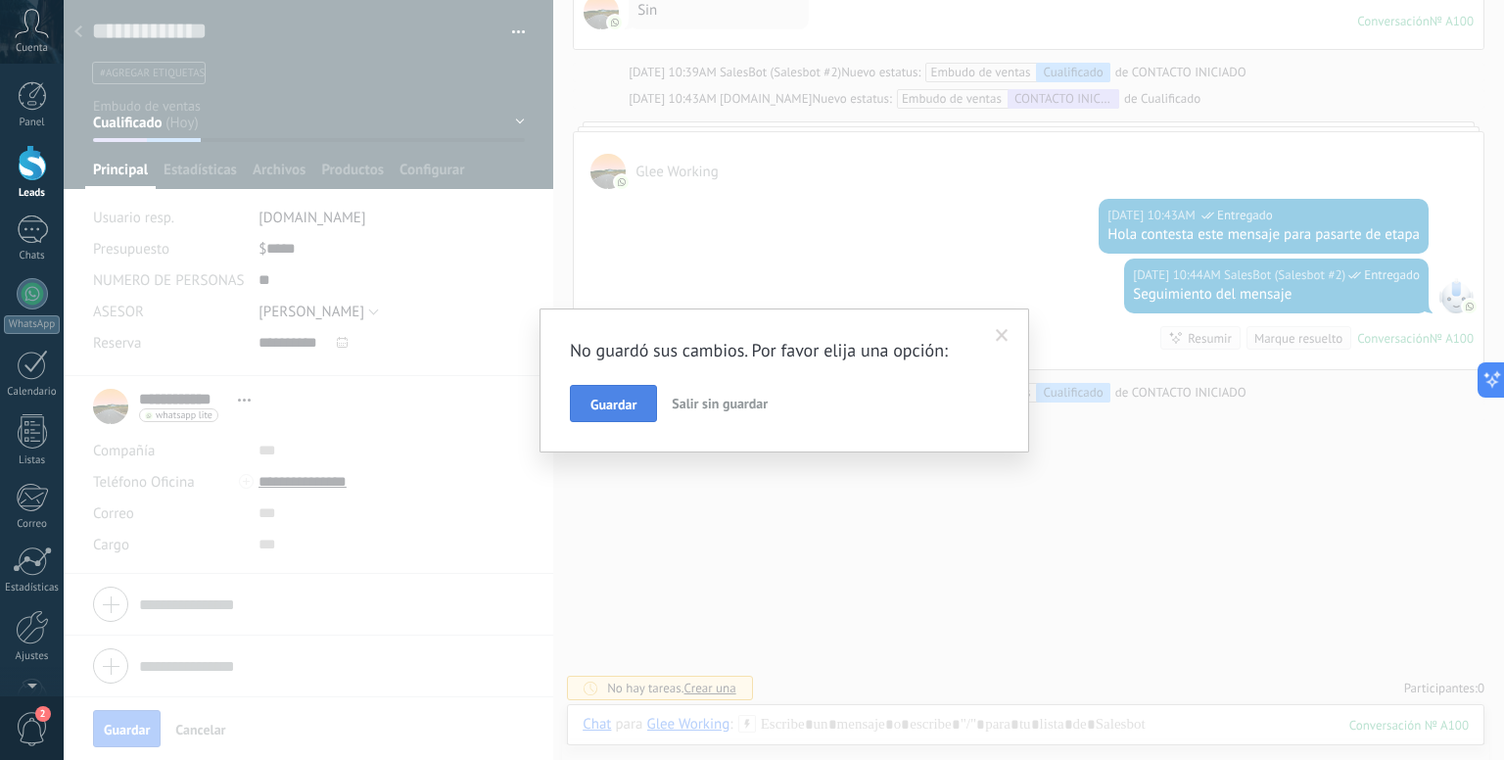
click at [595, 412] on button "Guardar" at bounding box center [613, 403] width 87 height 37
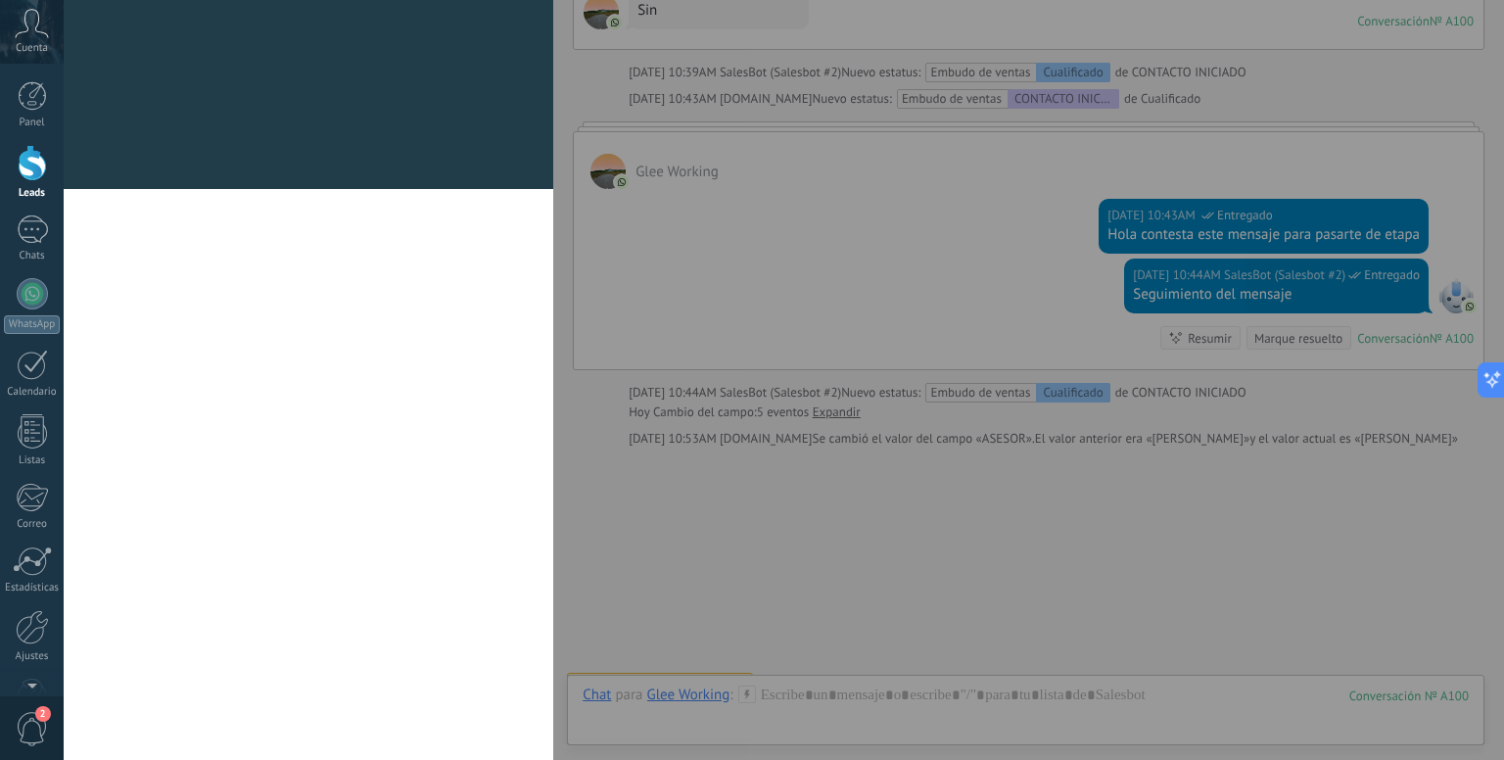
scroll to position [1113, 0]
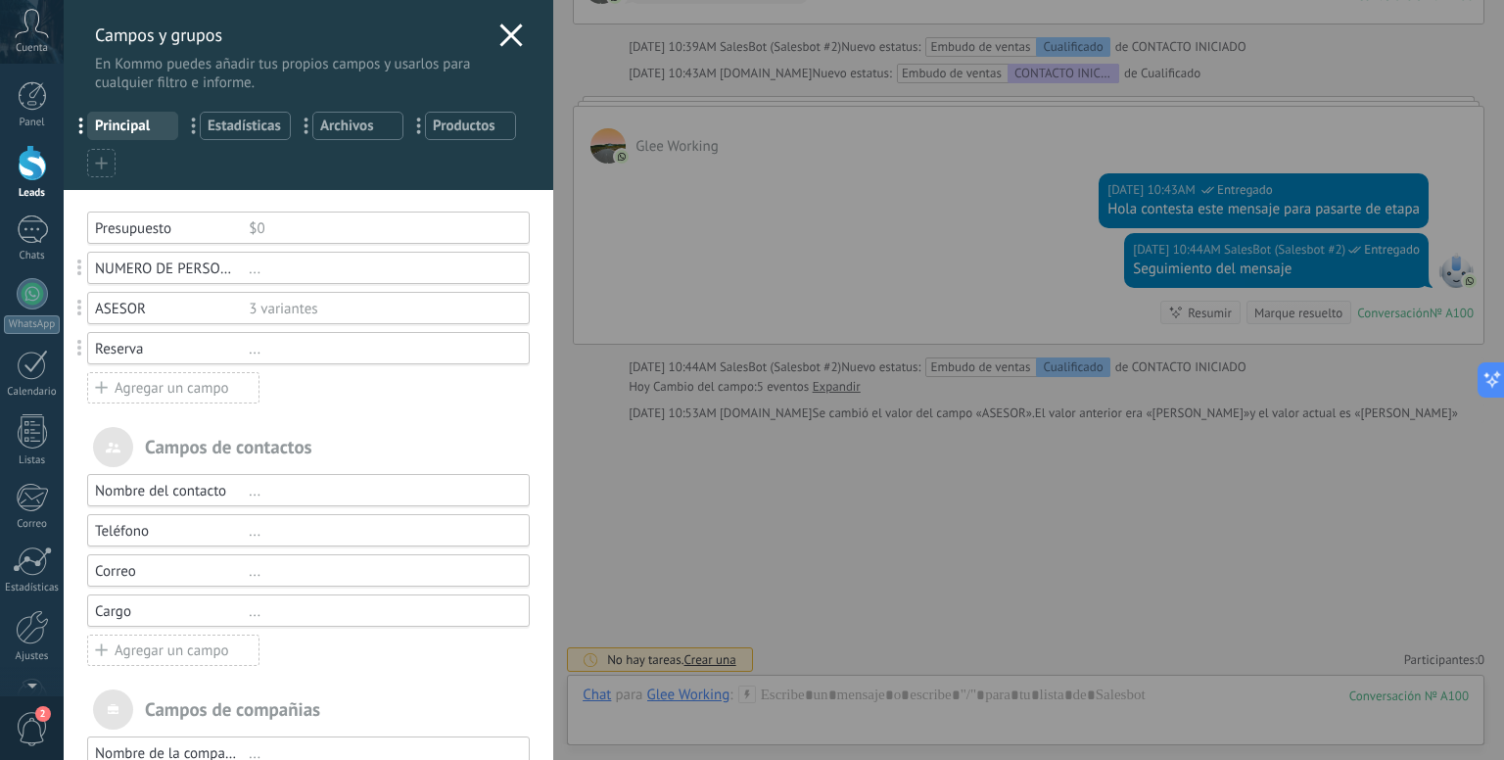
click at [156, 389] on div "Agregar un campo" at bounding box center [173, 387] width 172 height 31
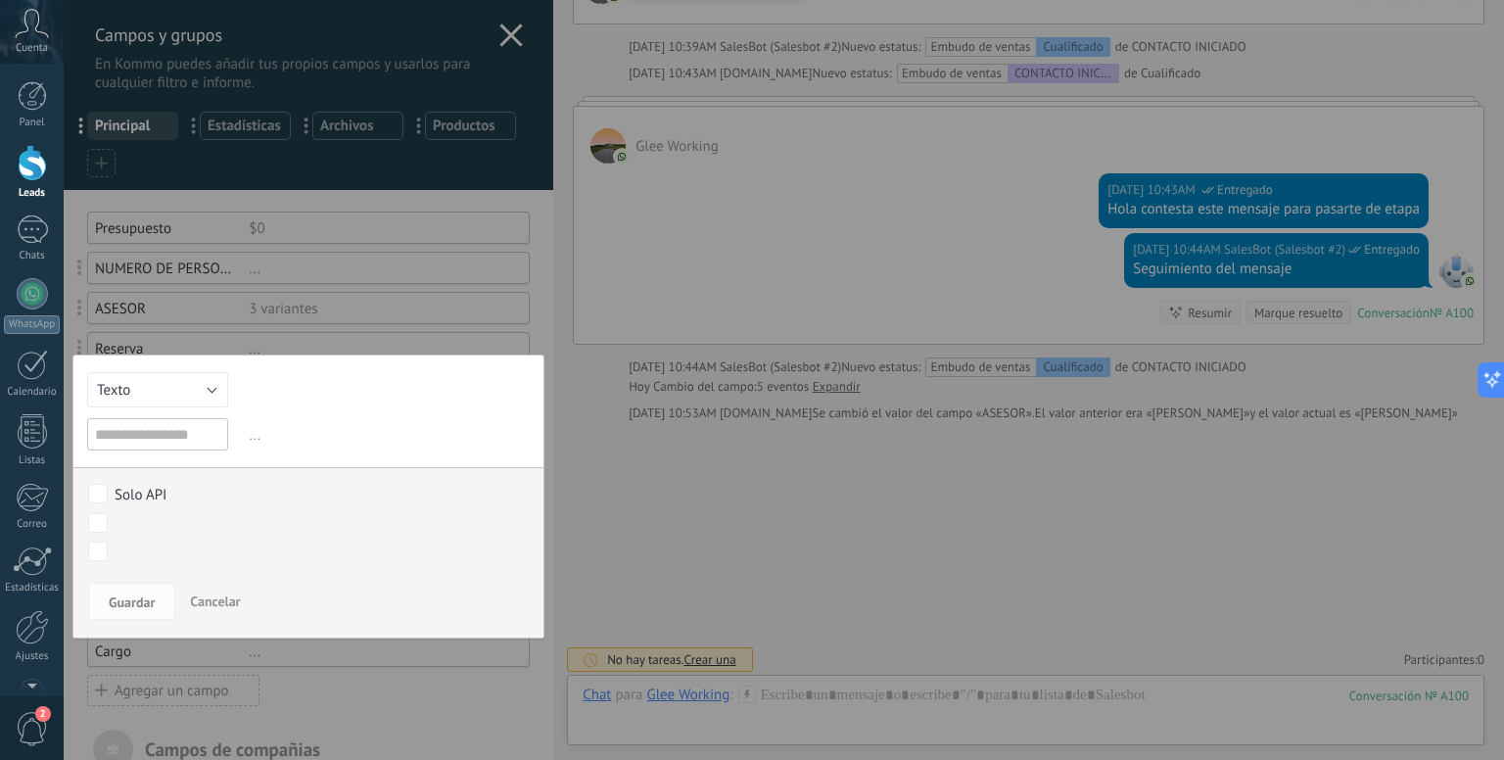
click at [145, 424] on input "text" at bounding box center [157, 434] width 141 height 32
type input "*****"
click at [185, 395] on button "Texto" at bounding box center [157, 389] width 141 height 35
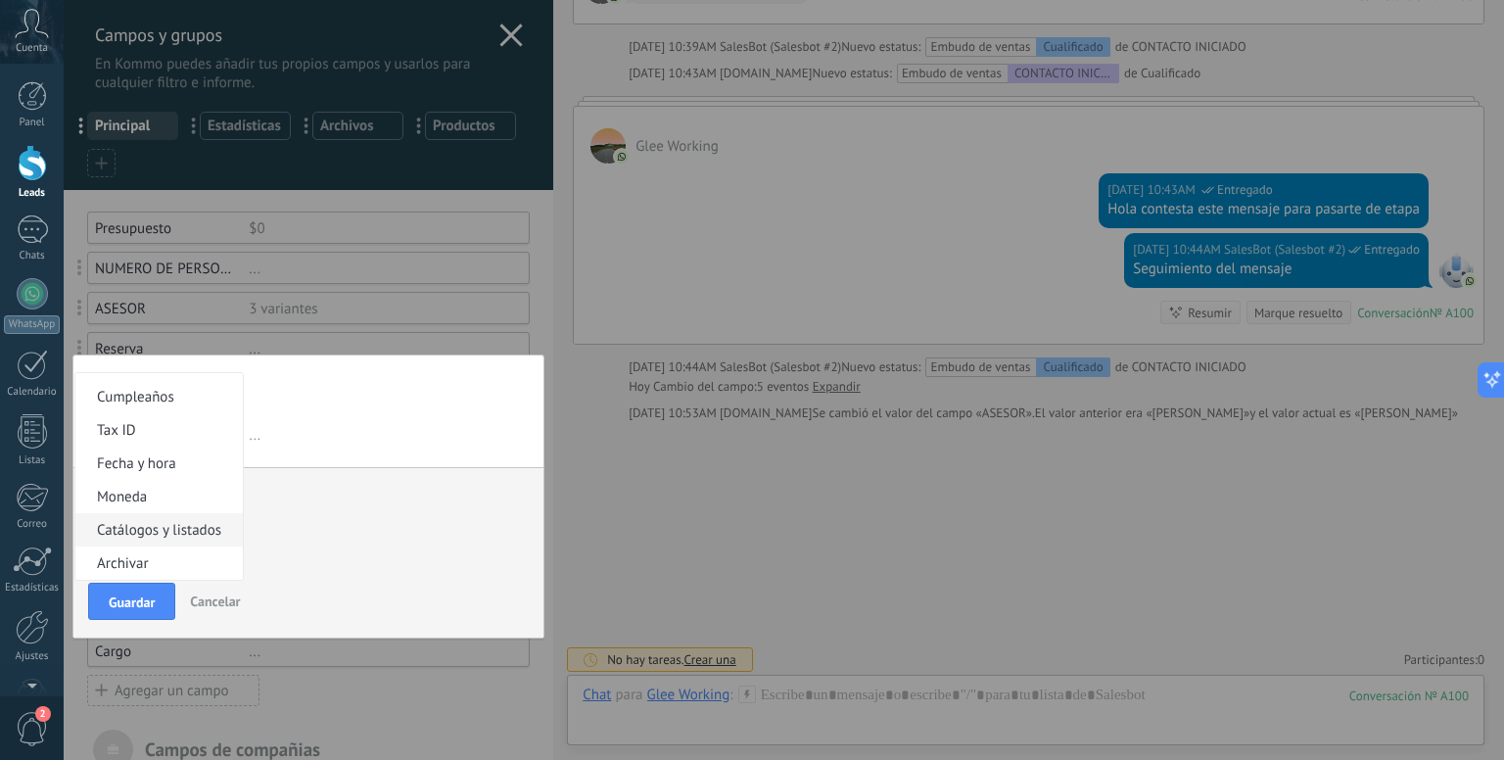
scroll to position [98, 0]
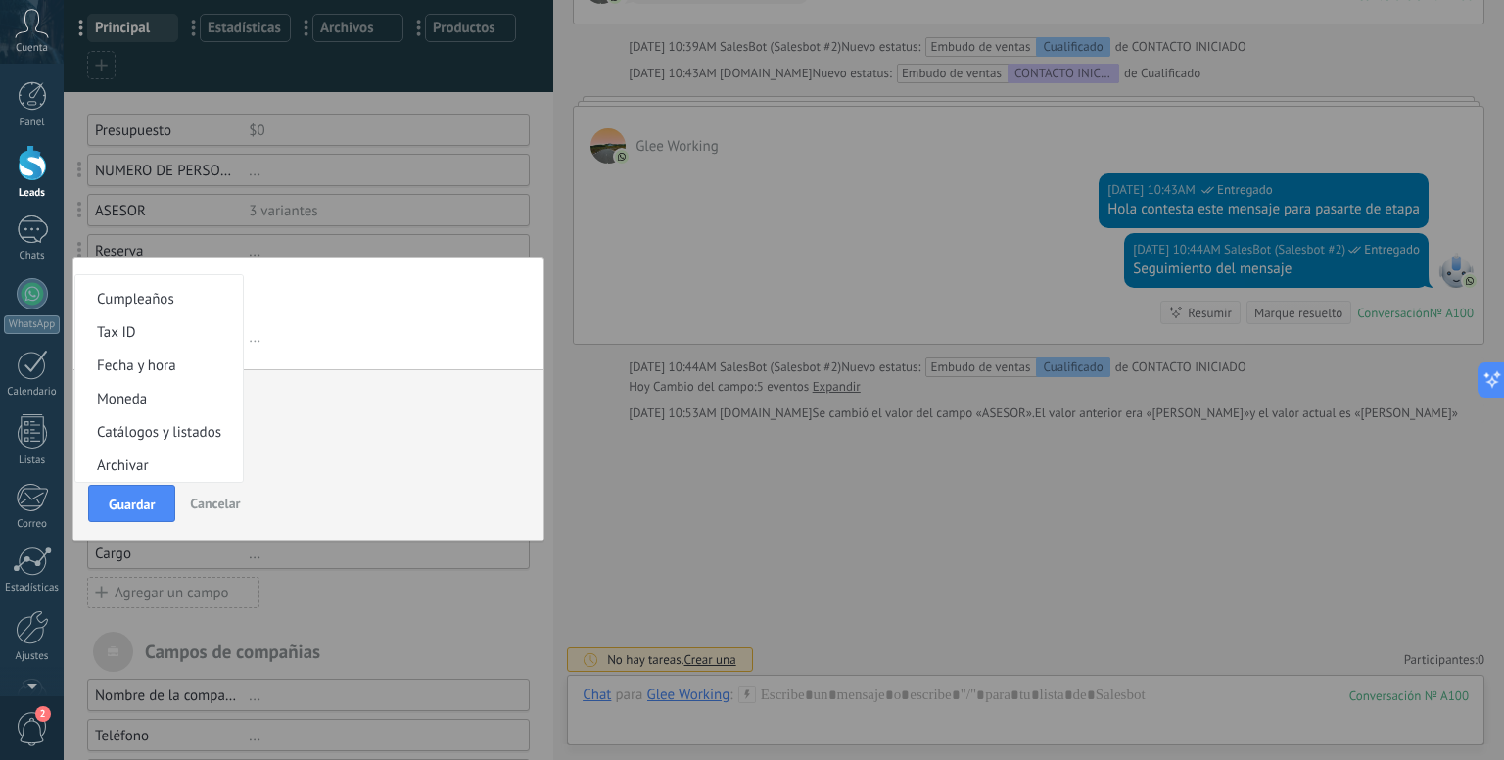
click at [206, 395] on span "Moneda" at bounding box center [156, 399] width 162 height 19
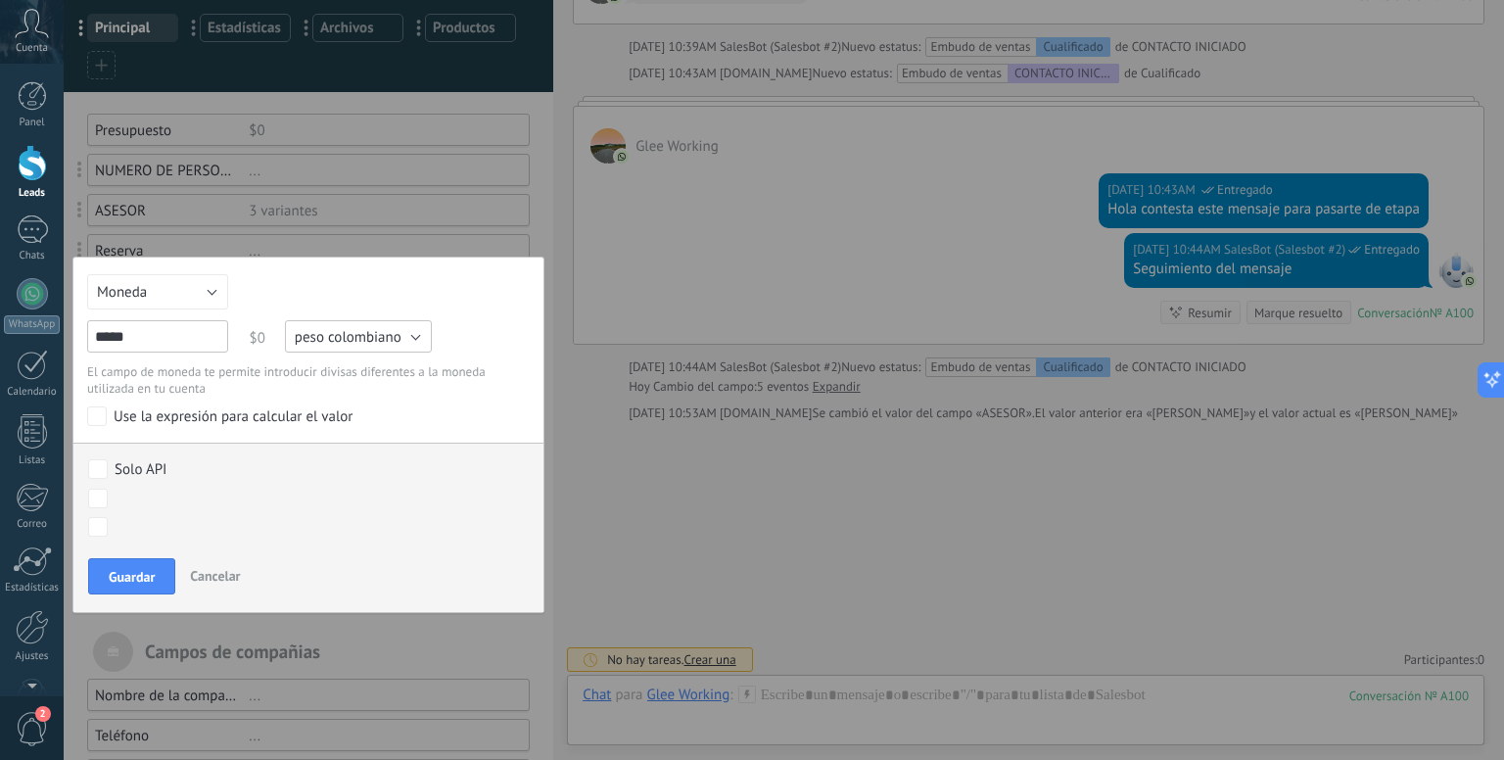
click at [384, 347] on button "peso colombiano" at bounding box center [358, 336] width 147 height 32
click at [324, 347] on li "dólar estadounidense" at bounding box center [352, 335] width 158 height 33
click at [133, 575] on span "Guardar" at bounding box center [132, 577] width 46 height 14
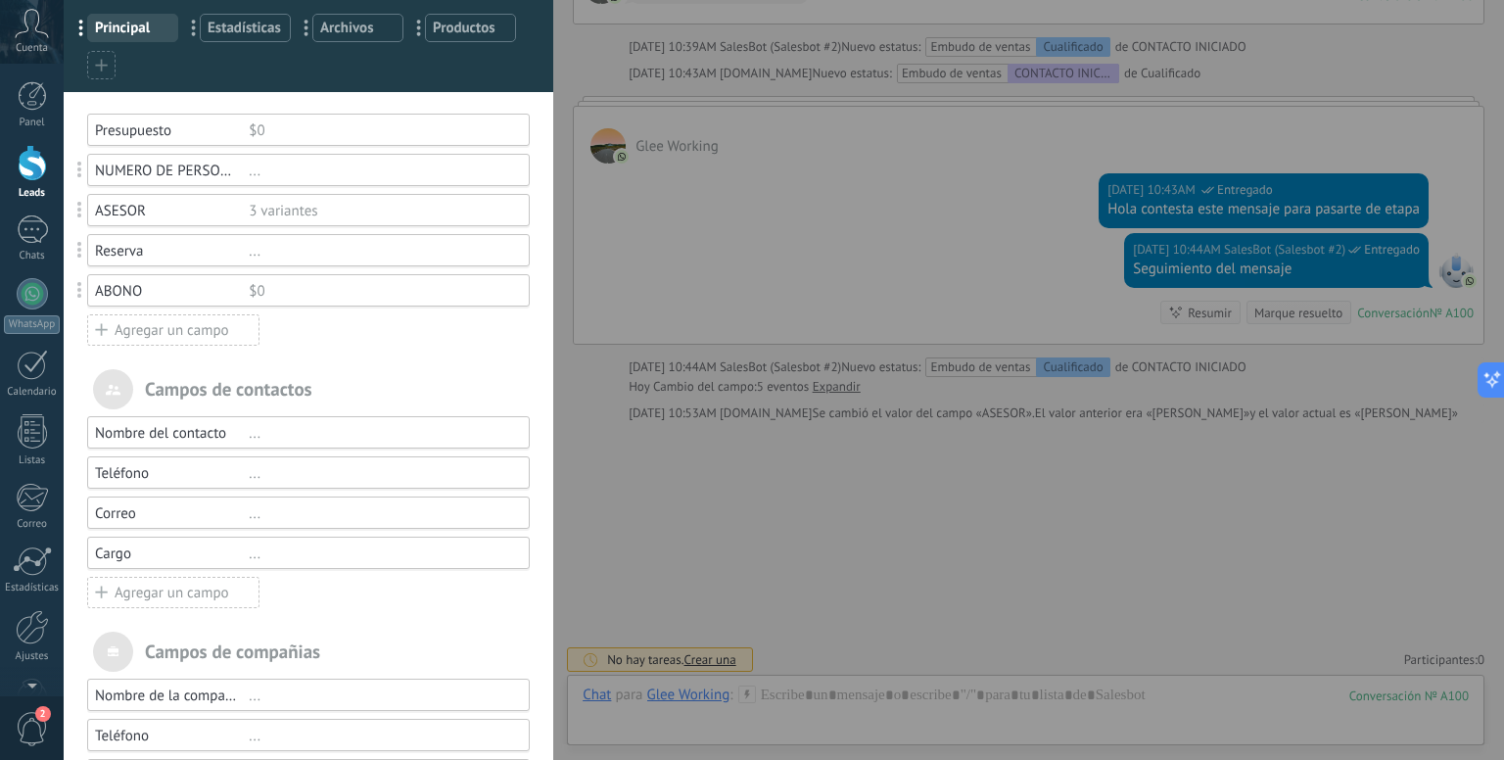
click at [256, 295] on div "$0" at bounding box center [380, 291] width 263 height 19
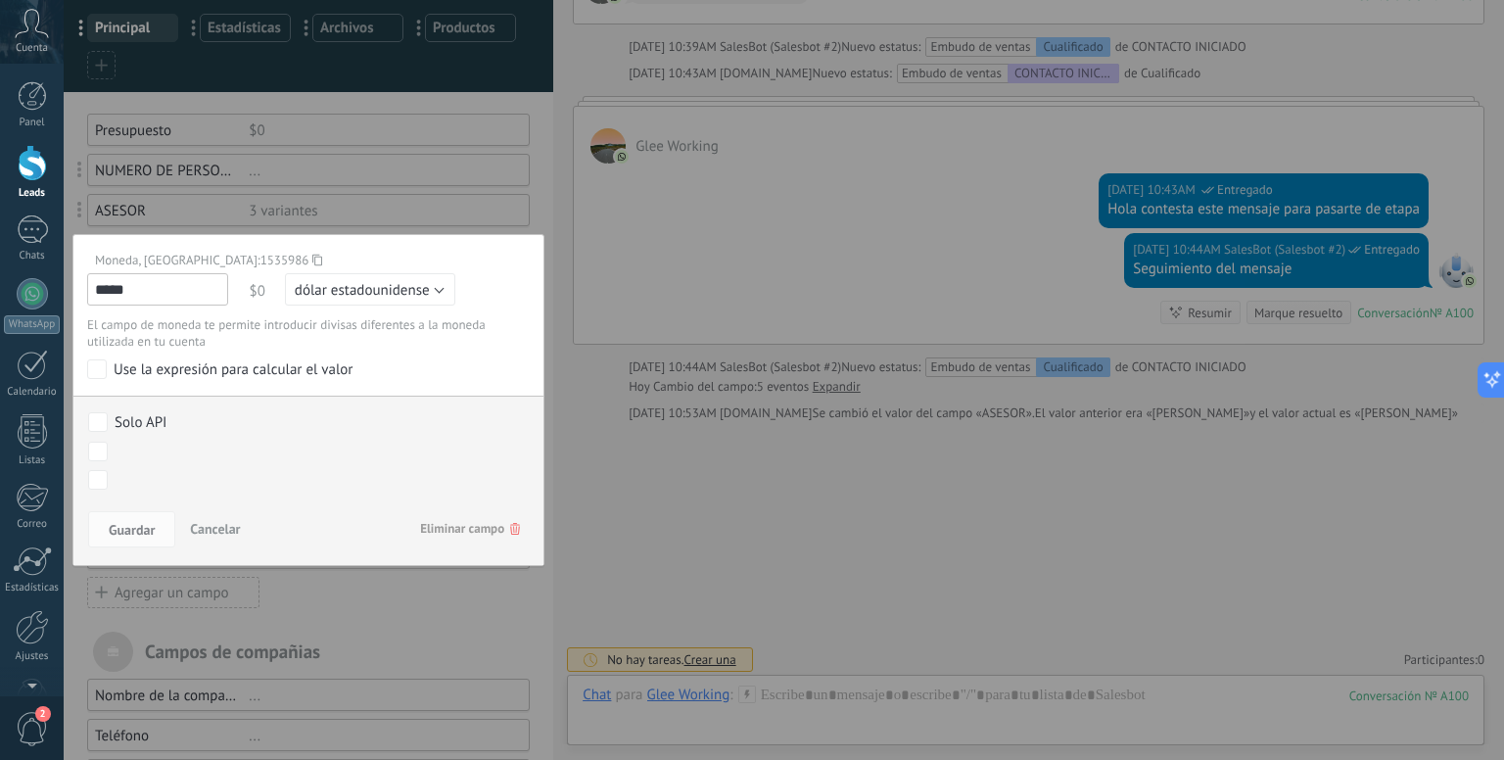
click at [219, 529] on span "Cancelar" at bounding box center [215, 529] width 50 height 18
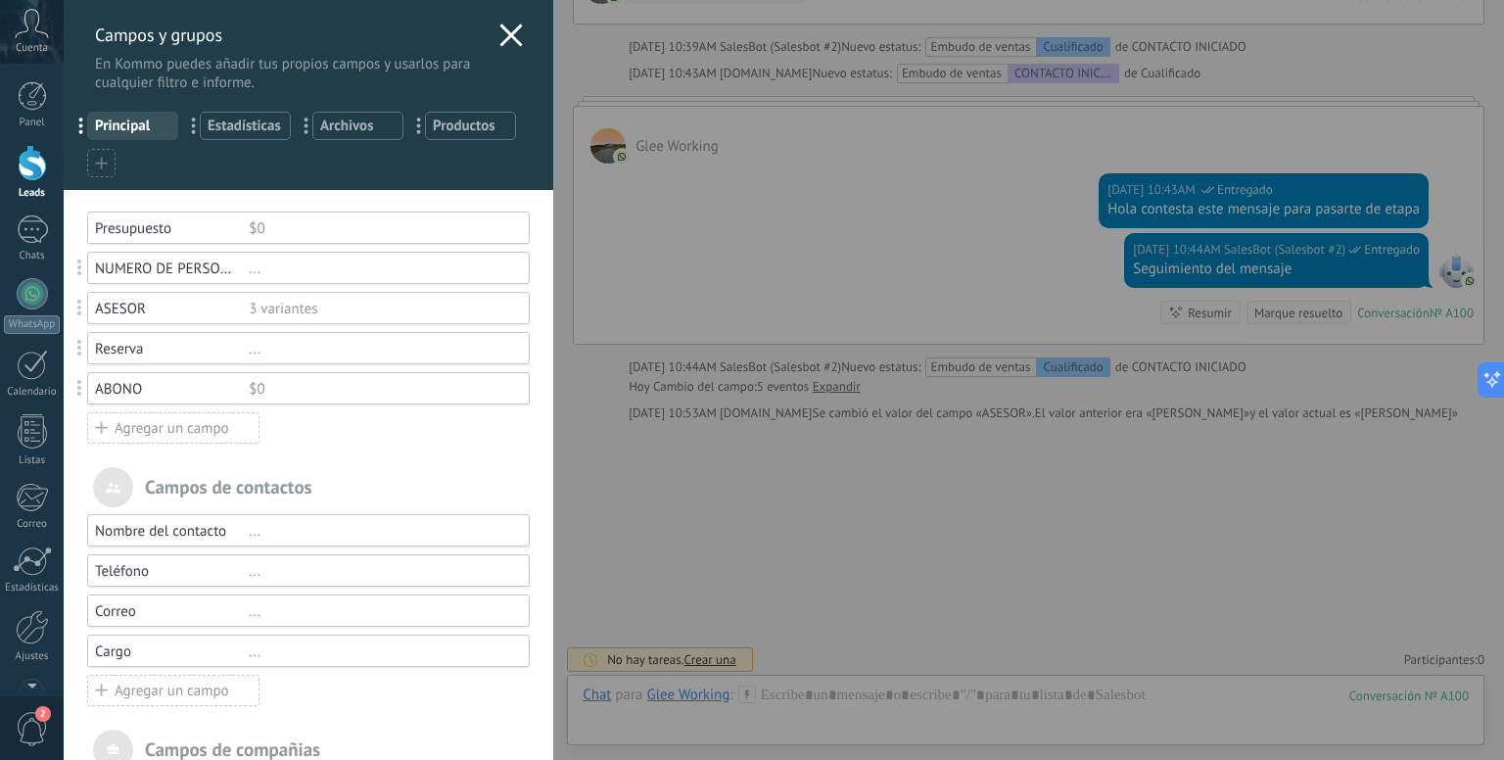
click at [508, 35] on icon at bounding box center [510, 34] width 23 height 23
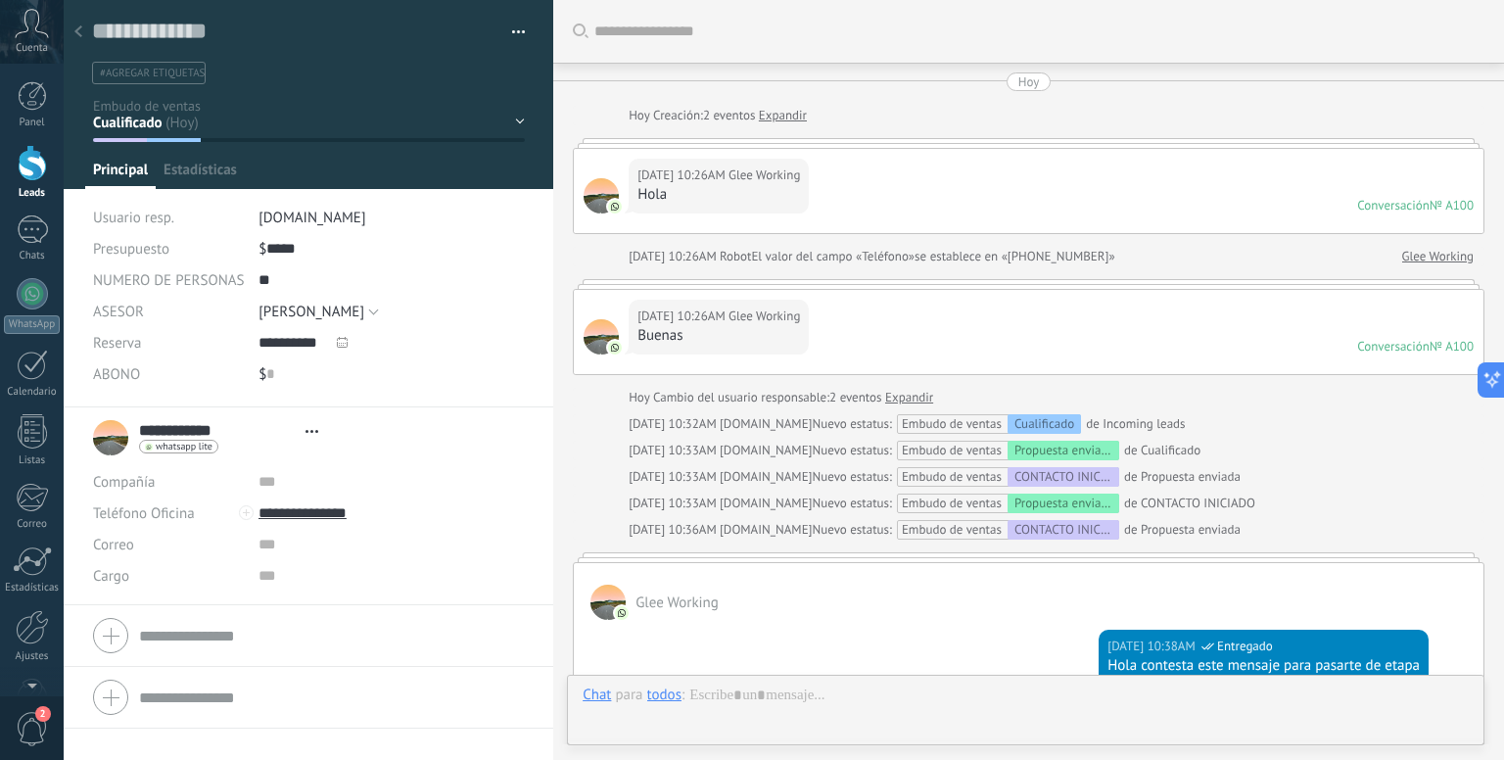
type textarea "**********"
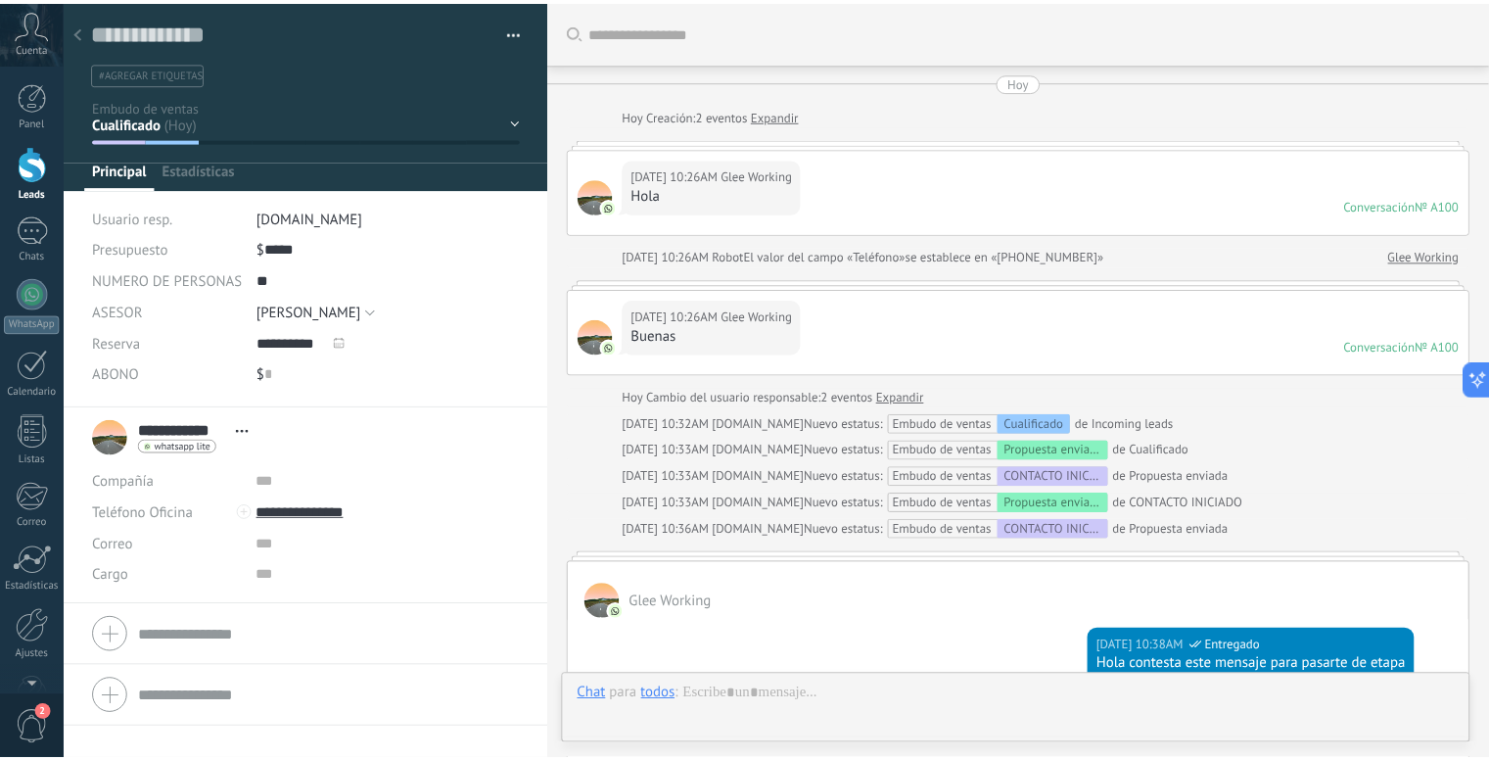
scroll to position [1088, 0]
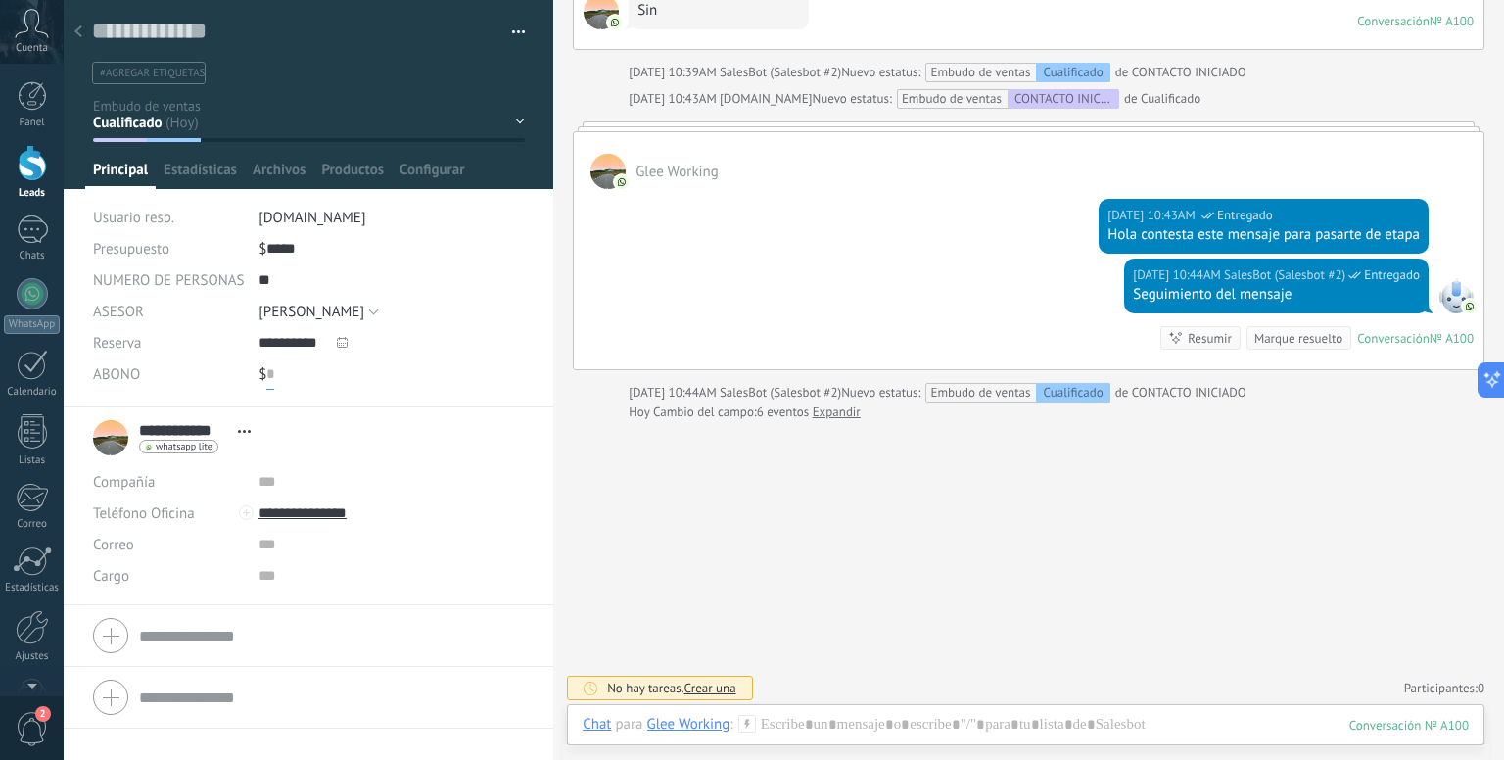
click at [266, 381] on input "text" at bounding box center [270, 373] width 8 height 31
type input "***"
click at [352, 379] on div "$ *** 500" at bounding box center [391, 373] width 266 height 31
click at [414, 381] on div "$ *** 500" at bounding box center [391, 373] width 266 height 31
click at [128, 729] on span "Guardar" at bounding box center [127, 729] width 46 height 14
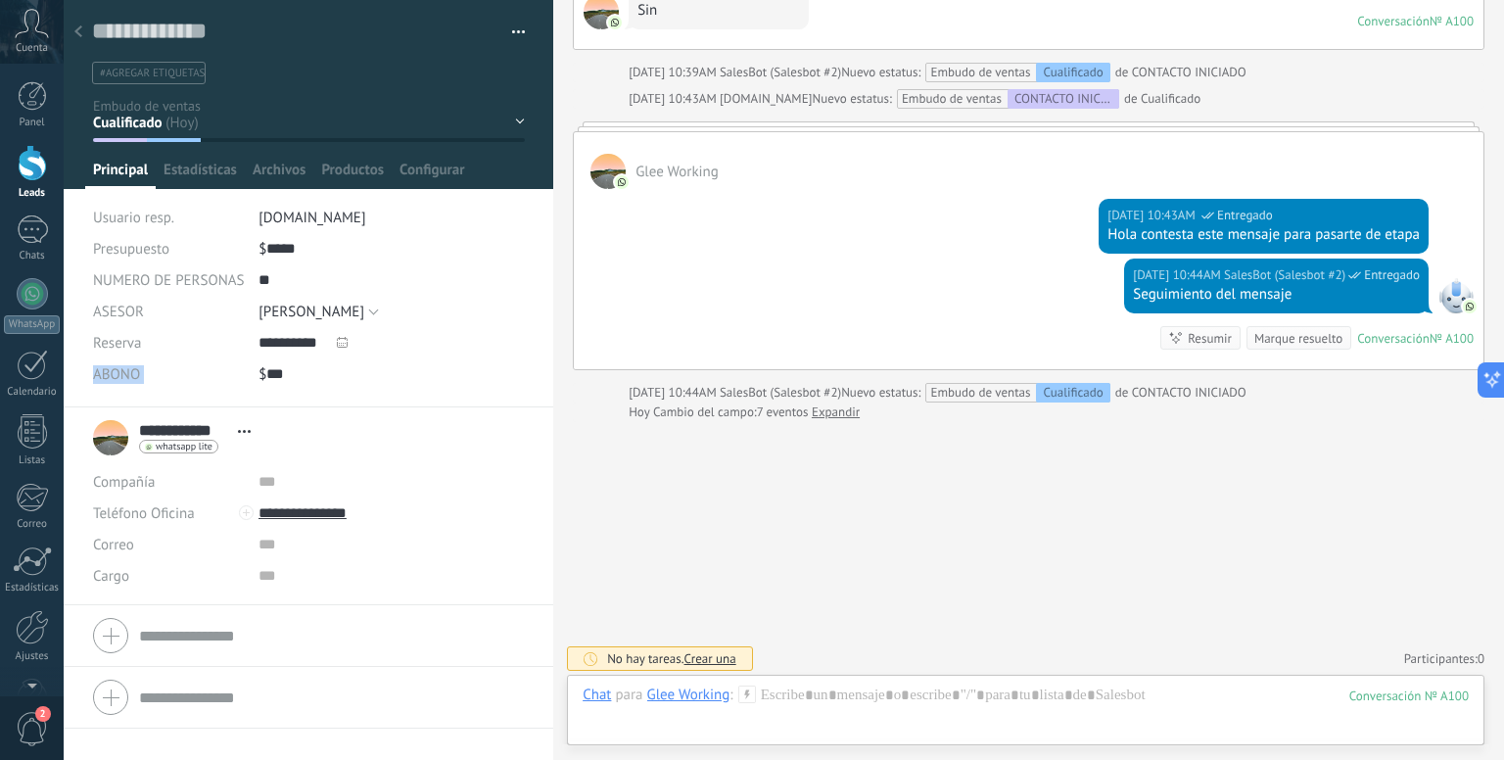
drag, startPoint x: 89, startPoint y: 373, endPoint x: 258, endPoint y: 377, distance: 169.4
click at [258, 377] on div "Guardar y crear Imprimir Administrar etiquetas Exportar a excel" at bounding box center [309, 203] width 490 height 407
drag, startPoint x: 78, startPoint y: 34, endPoint x: 63, endPoint y: 22, distance: 20.2
click at [74, 31] on icon at bounding box center [78, 31] width 8 height 12
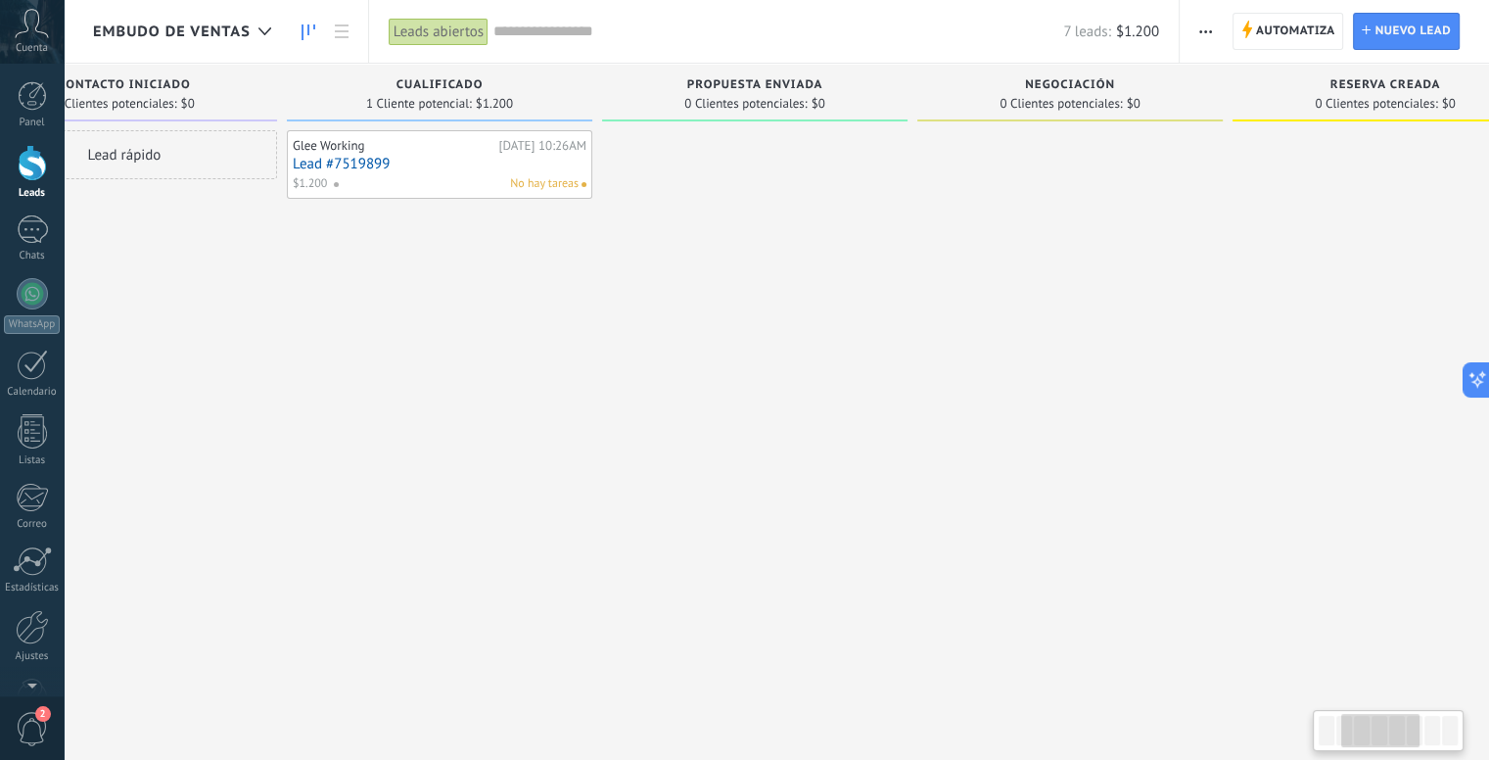
scroll to position [0, 446]
click at [858, 149] on div at bounding box center [754, 382] width 305 height 504
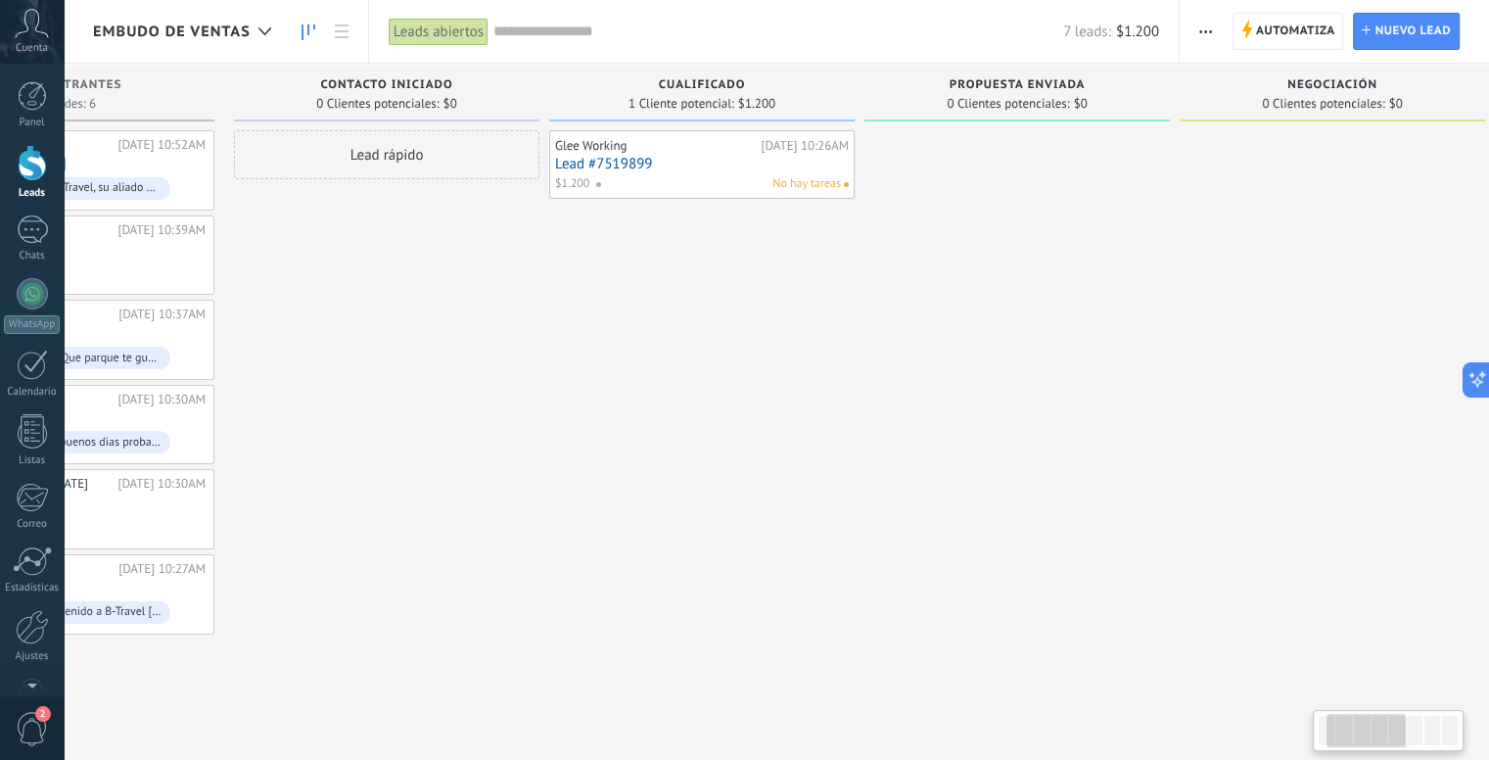
scroll to position [0, 171]
click at [1202, 36] on span "button" at bounding box center [1205, 31] width 13 height 37
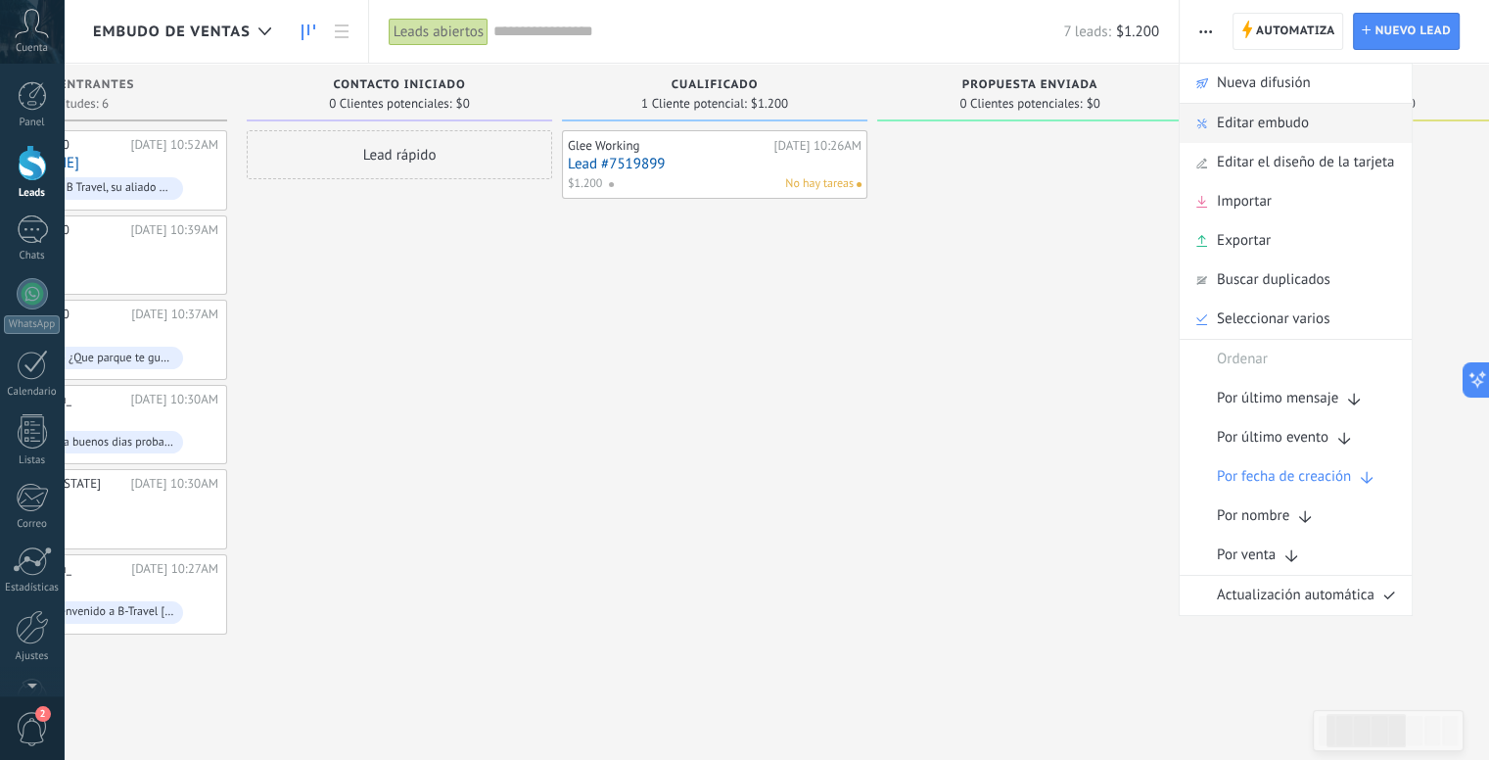
click at [1237, 124] on span "Editar embudo" at bounding box center [1263, 123] width 92 height 39
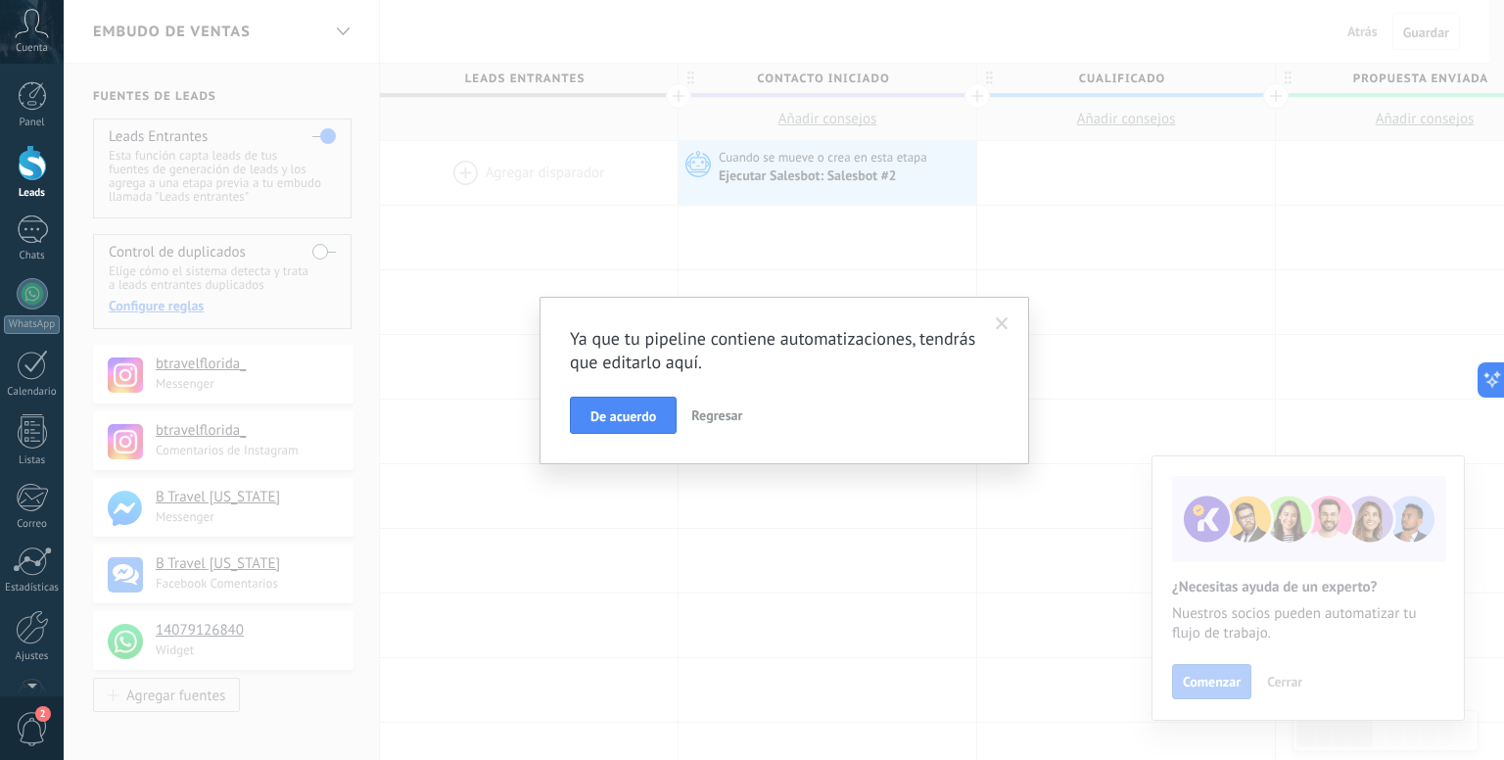
click at [1007, 315] on span at bounding box center [1002, 323] width 32 height 33
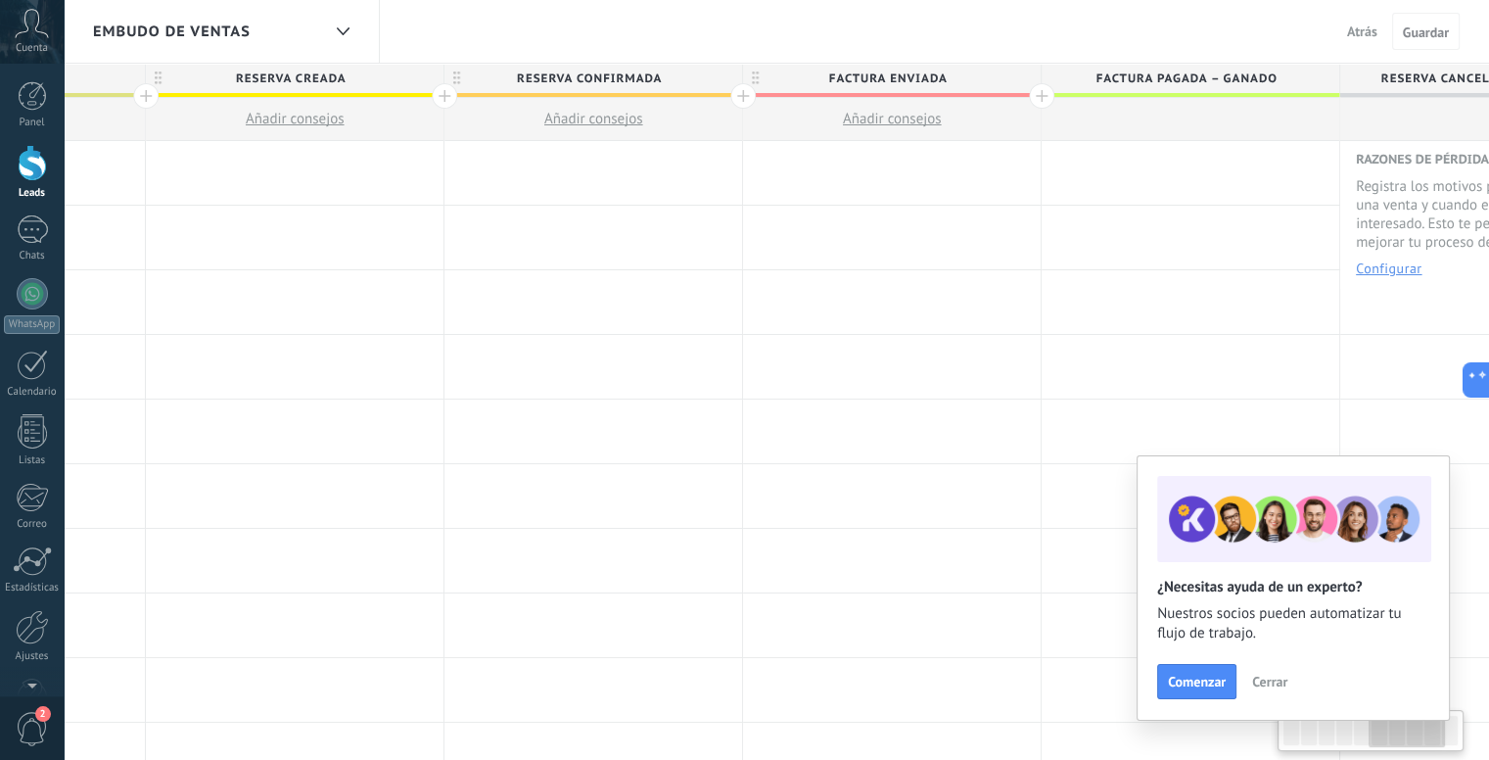
scroll to position [0, 1875]
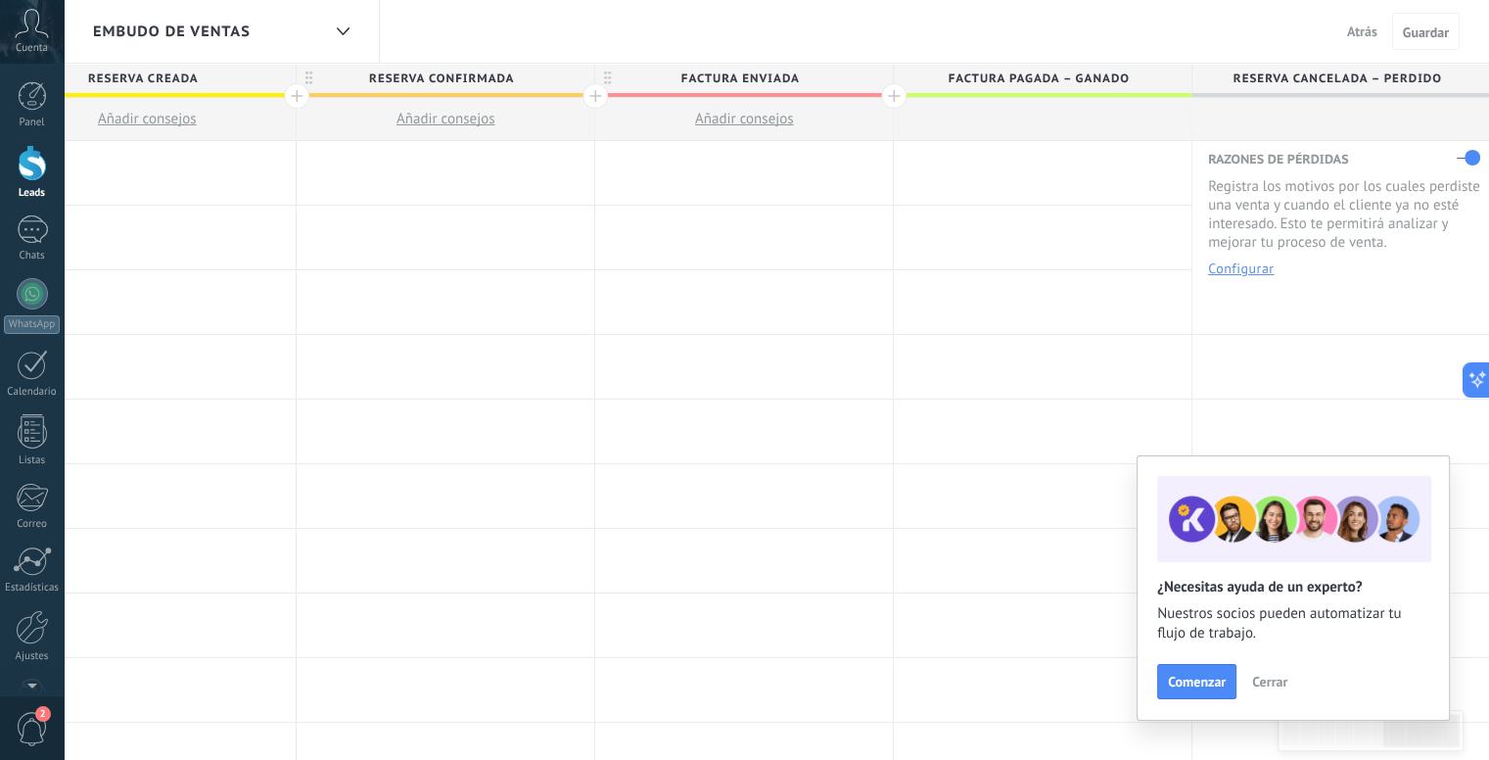
click at [1366, 39] on span "Atrás" at bounding box center [1362, 32] width 30 height 18
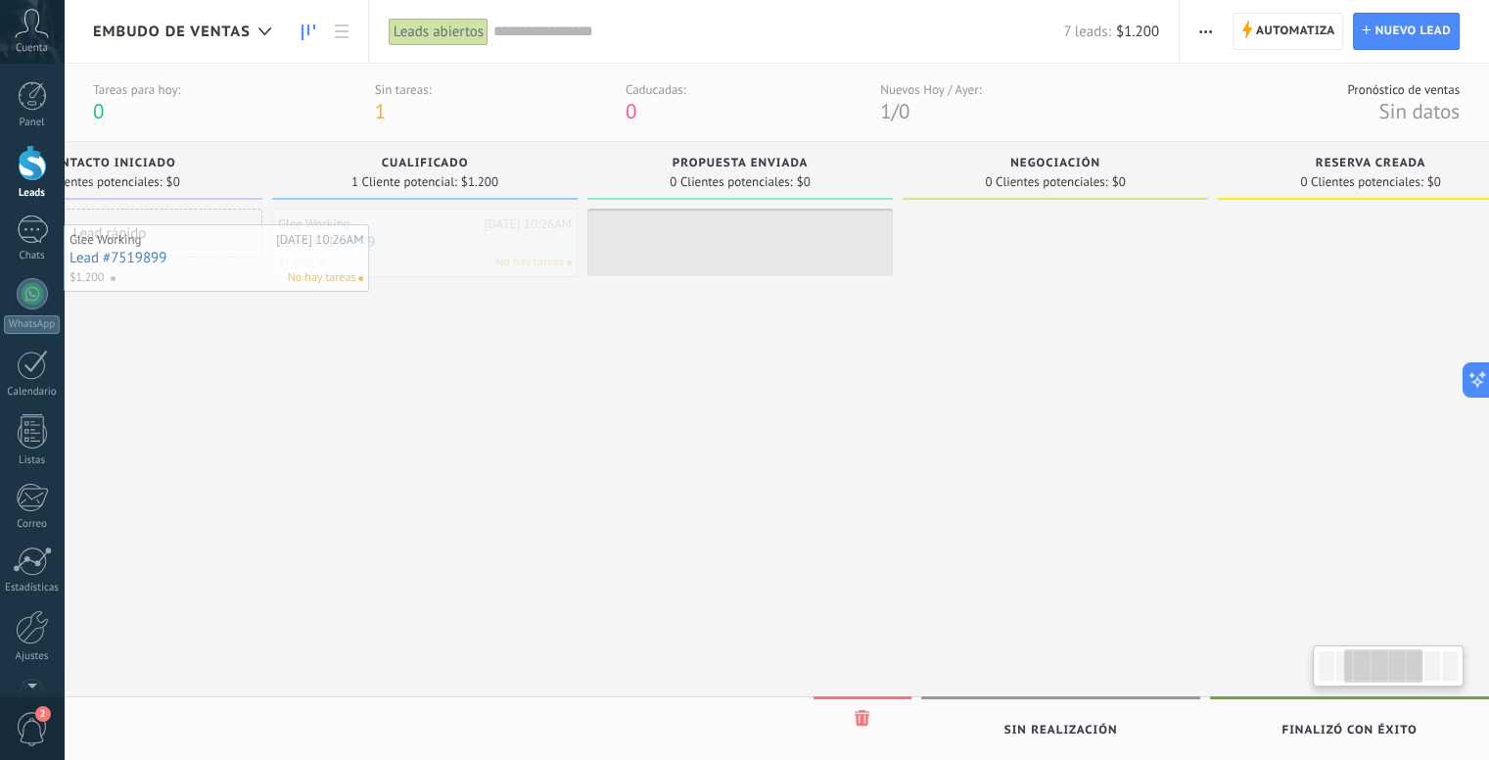
scroll to position [0, 443]
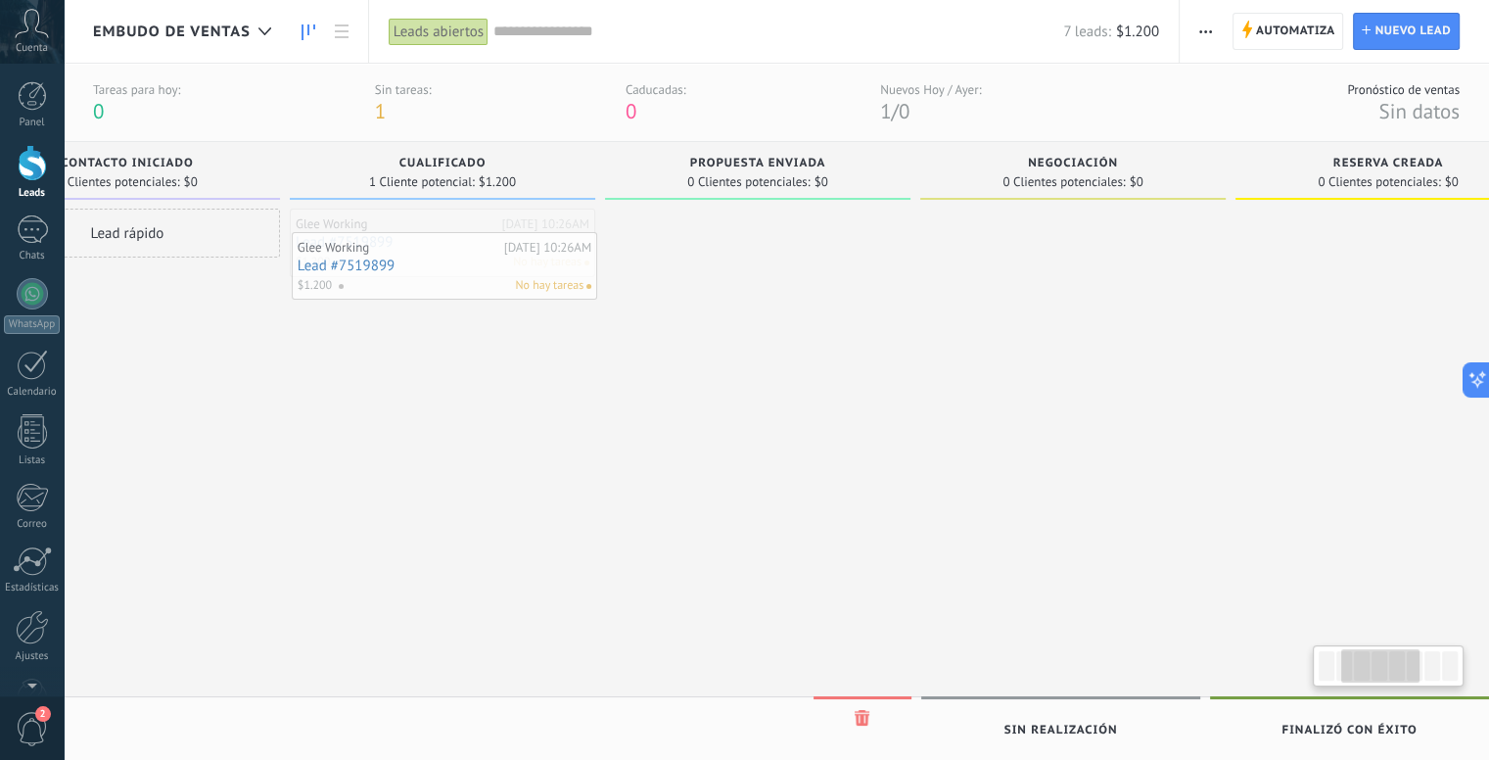
drag, startPoint x: 258, startPoint y: 240, endPoint x: 419, endPoint y: 263, distance: 162.2
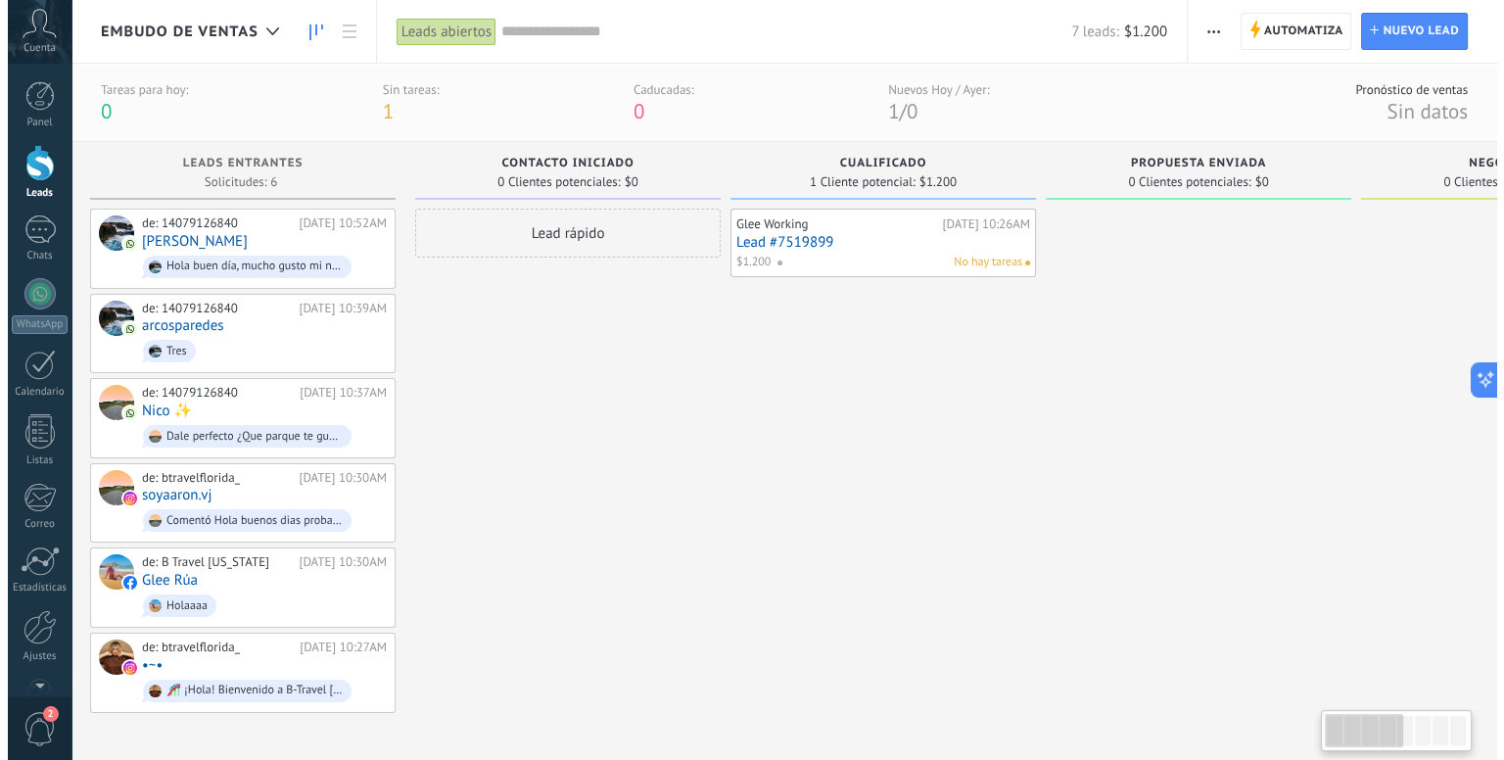
scroll to position [0, 0]
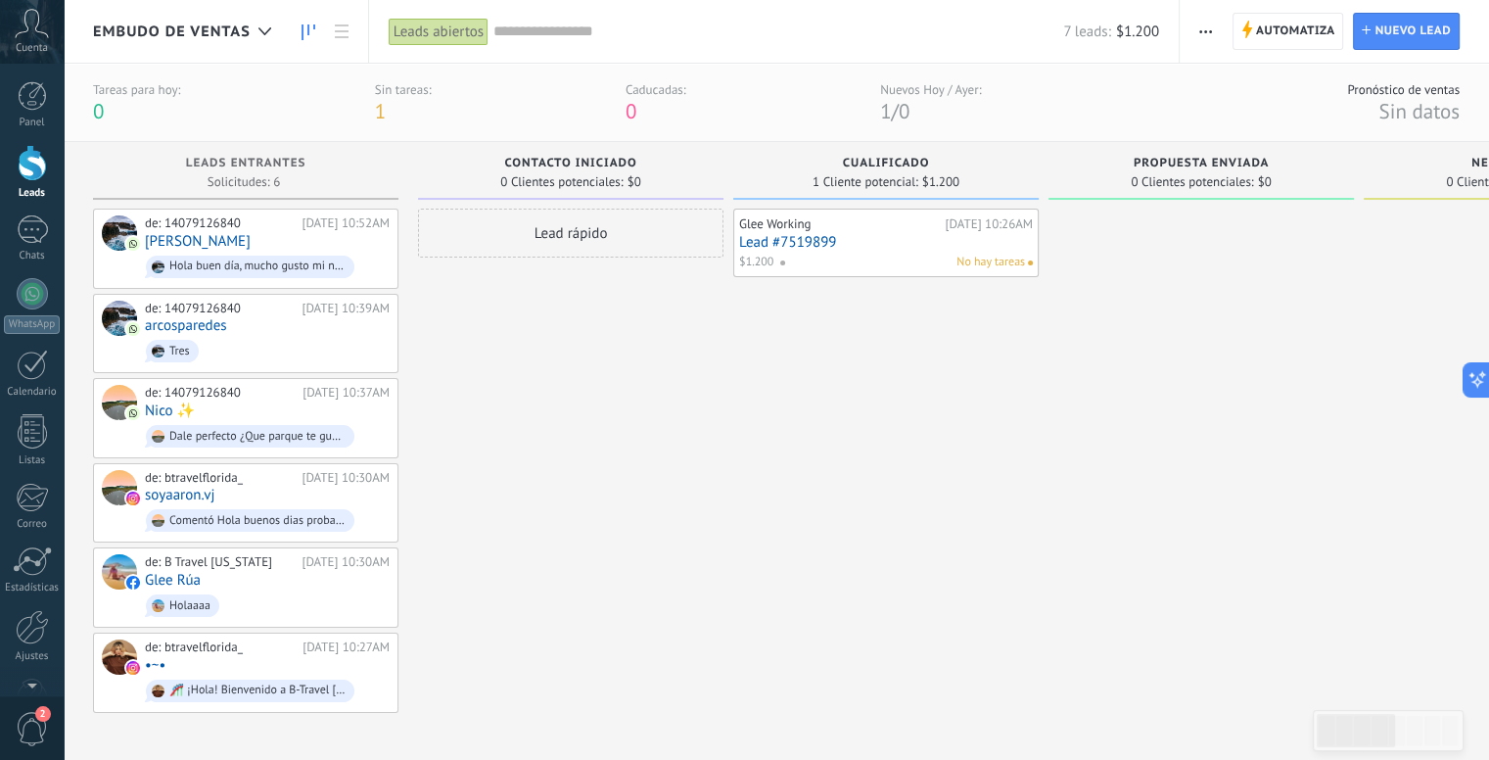
click at [878, 161] on span "Cualificado" at bounding box center [886, 164] width 87 height 14
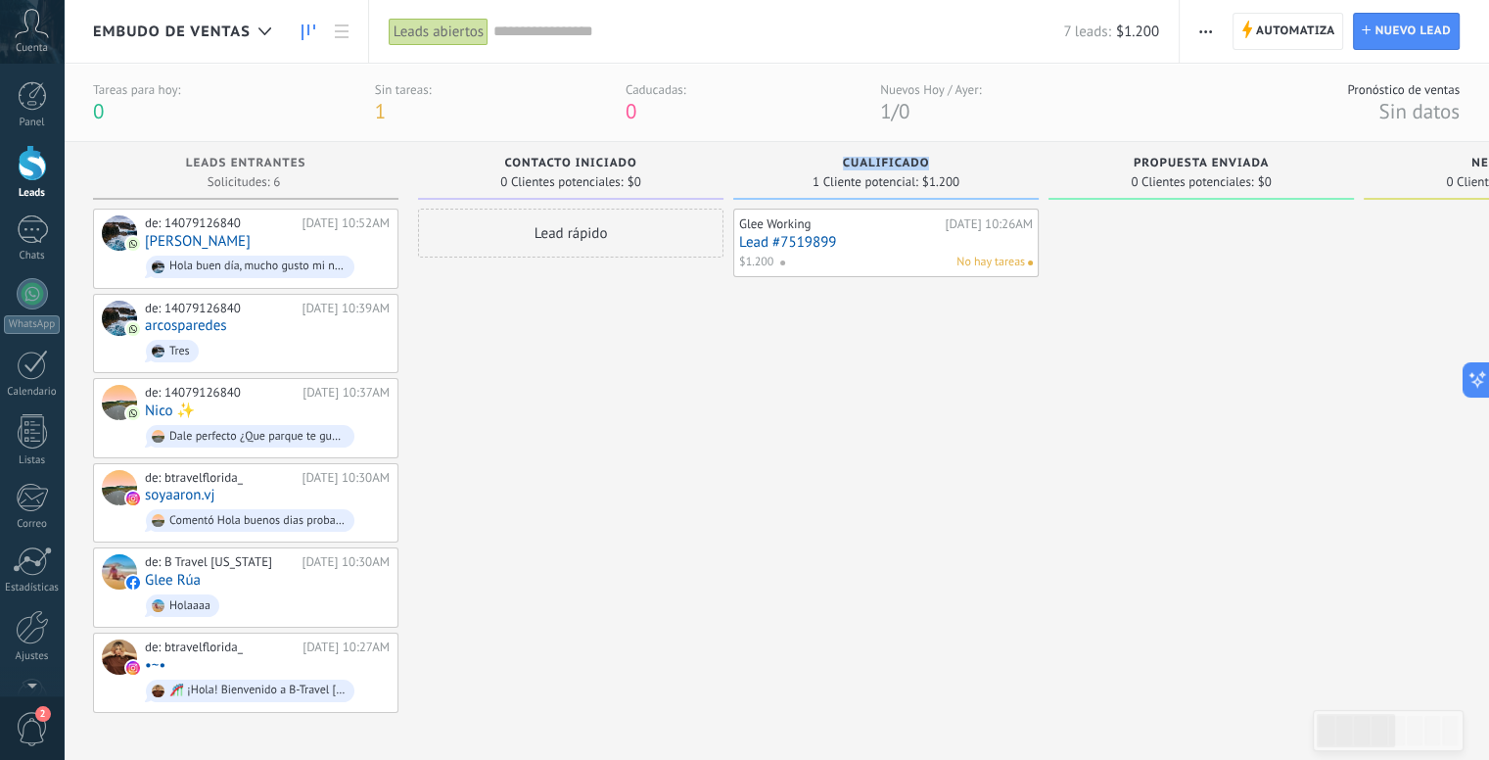
click at [853, 232] on div "Glee Working [DATE] 10:26AM Lead #7519899 $1.200 No hay tareas" at bounding box center [886, 242] width 294 height 57
click at [809, 244] on link "Lead #7519899" at bounding box center [886, 242] width 294 height 17
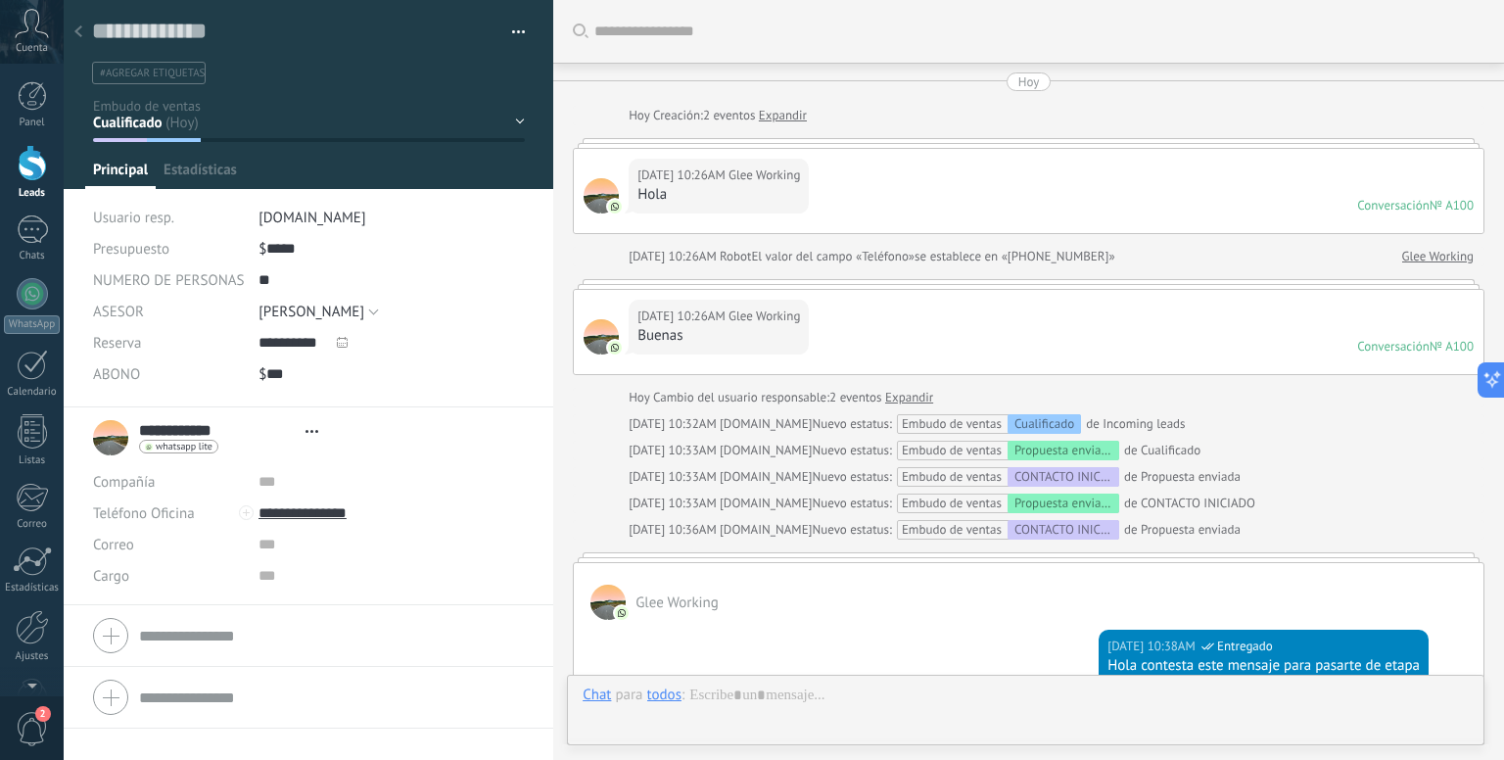
type textarea "**********"
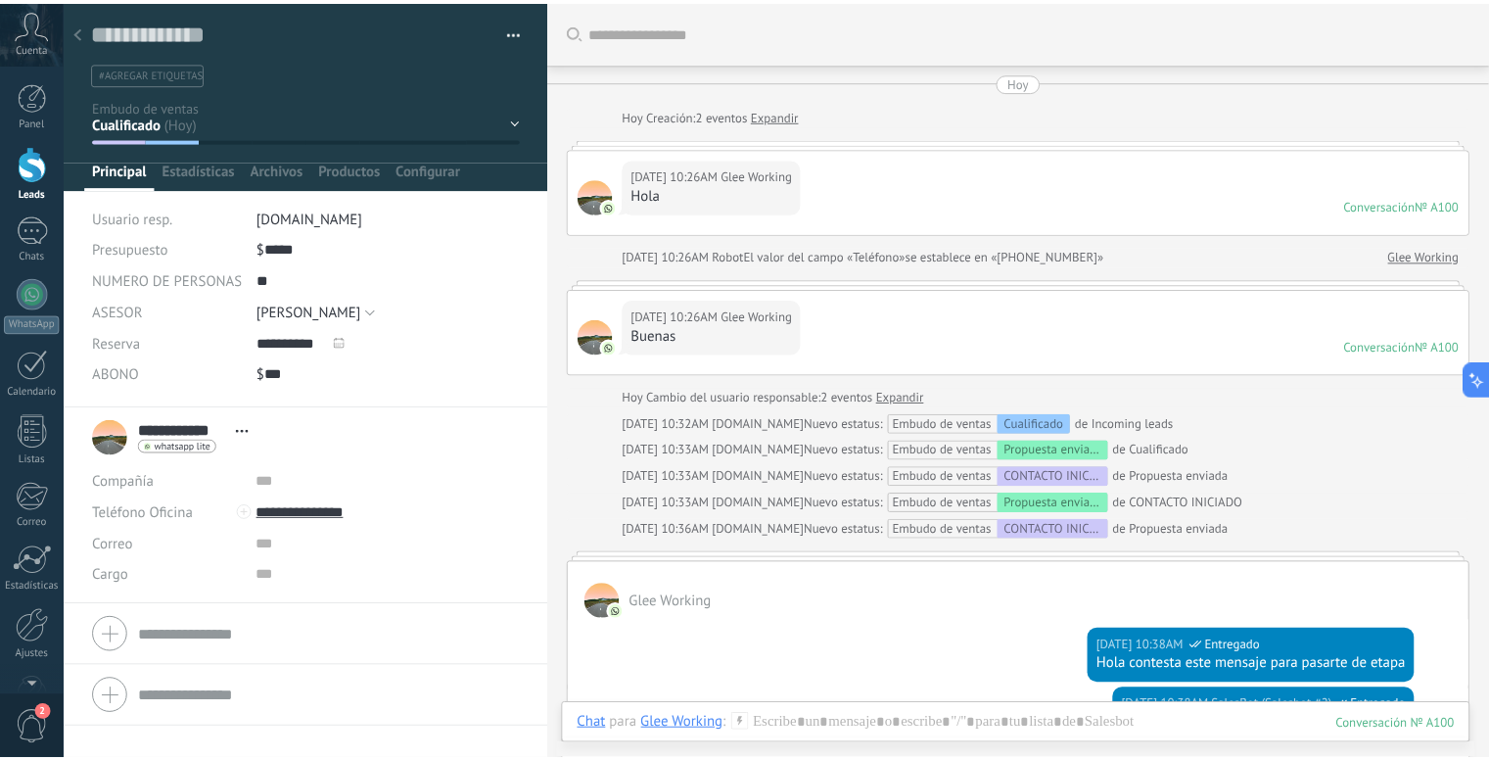
scroll to position [1088, 0]
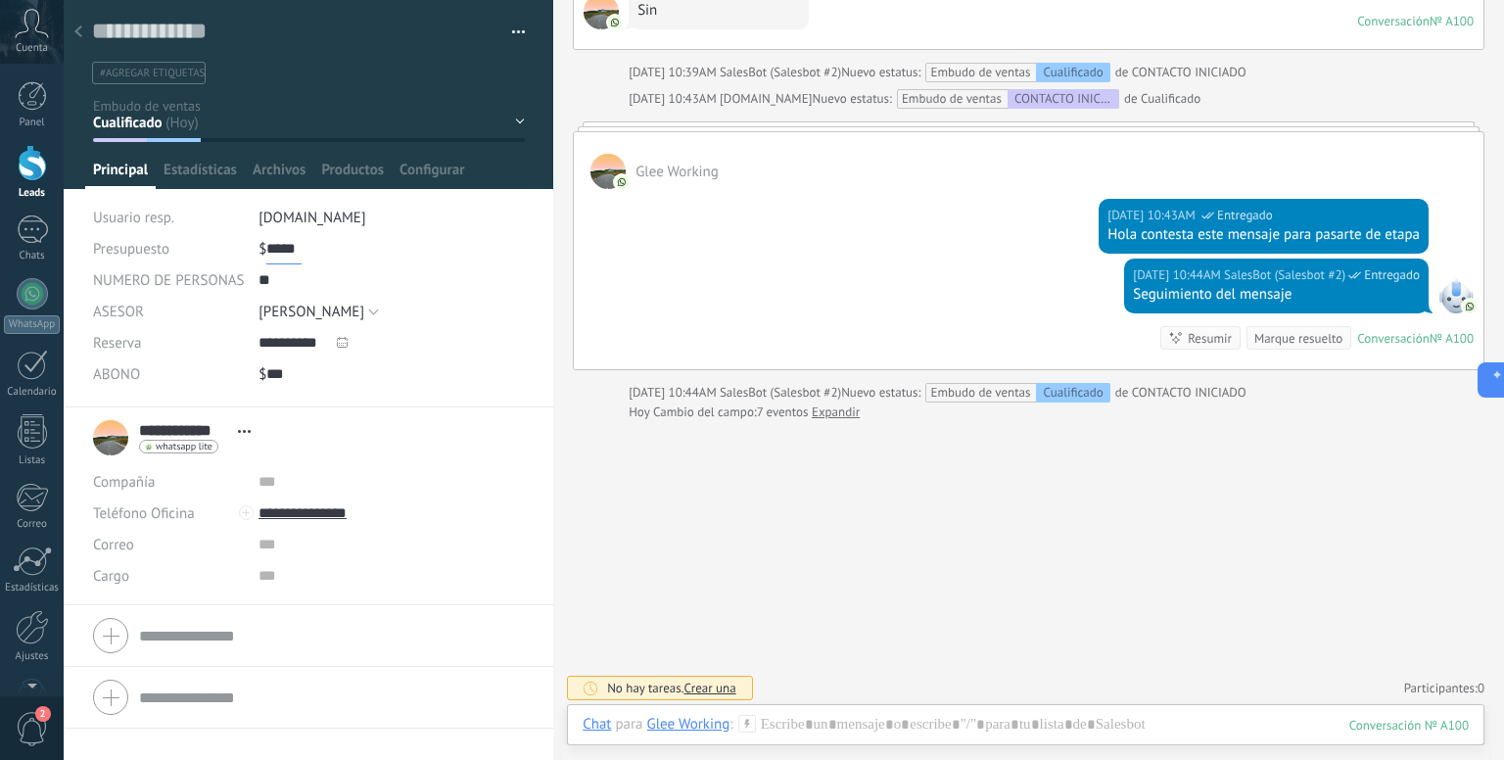
click at [277, 246] on input "*****" at bounding box center [283, 248] width 35 height 31
click at [326, 244] on div "$ ***** 1.200" at bounding box center [391, 248] width 266 height 31
click at [286, 246] on input "*****" at bounding box center [283, 248] width 35 height 31
click at [81, 34] on icon at bounding box center [78, 31] width 8 height 12
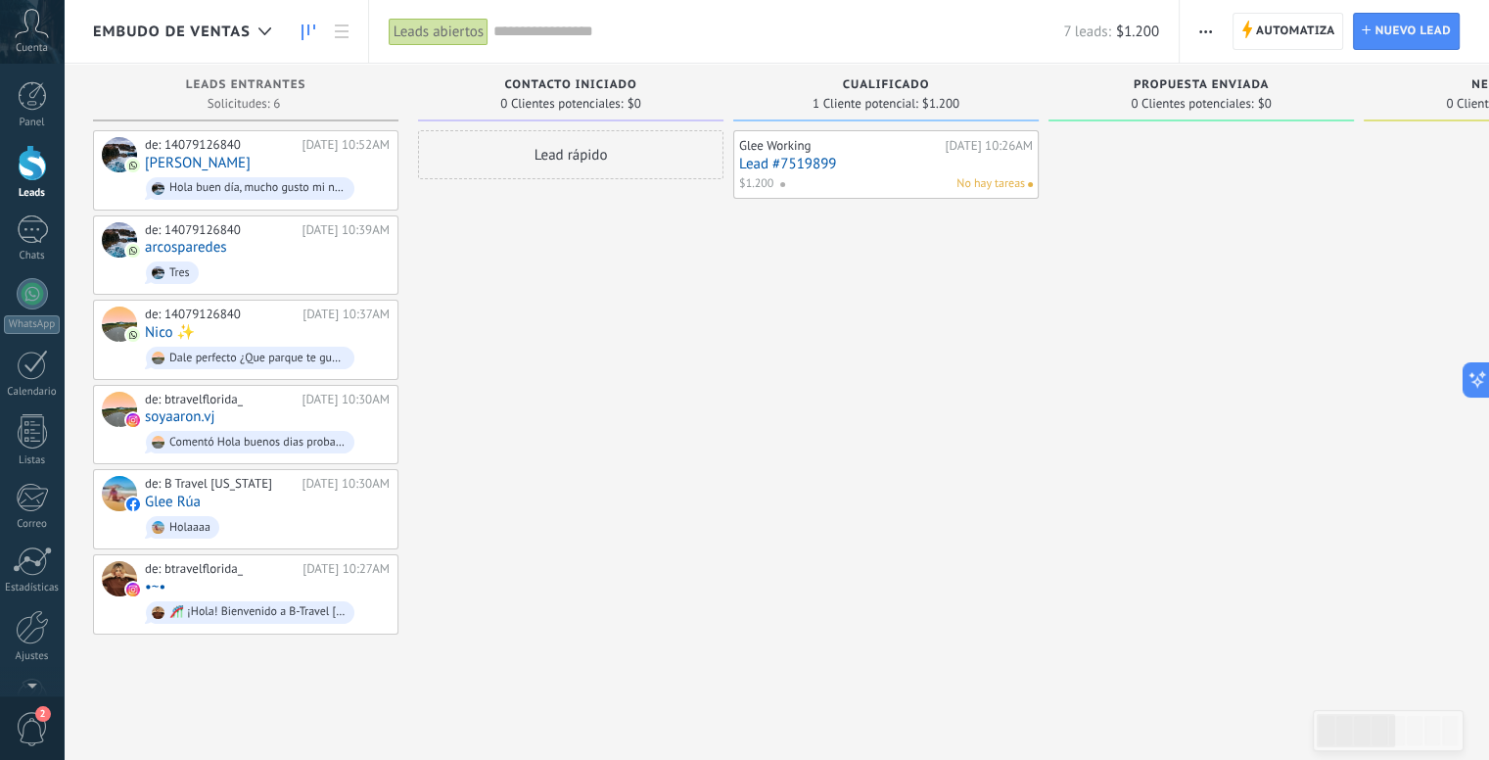
drag, startPoint x: 885, startPoint y: 102, endPoint x: 897, endPoint y: 102, distance: 11.7
click at [897, 102] on div "1 Cliente potencial: $1.200" at bounding box center [886, 103] width 286 height 17
drag, startPoint x: 926, startPoint y: 103, endPoint x: 964, endPoint y: 102, distance: 38.2
click at [964, 102] on div "1 Cliente potencial: $1.200" at bounding box center [886, 103] width 286 height 17
click at [920, 255] on div "Glee Working [DATE] 10:26AM Lead #7519899 $1.200 No hay tareas" at bounding box center [885, 382] width 305 height 504
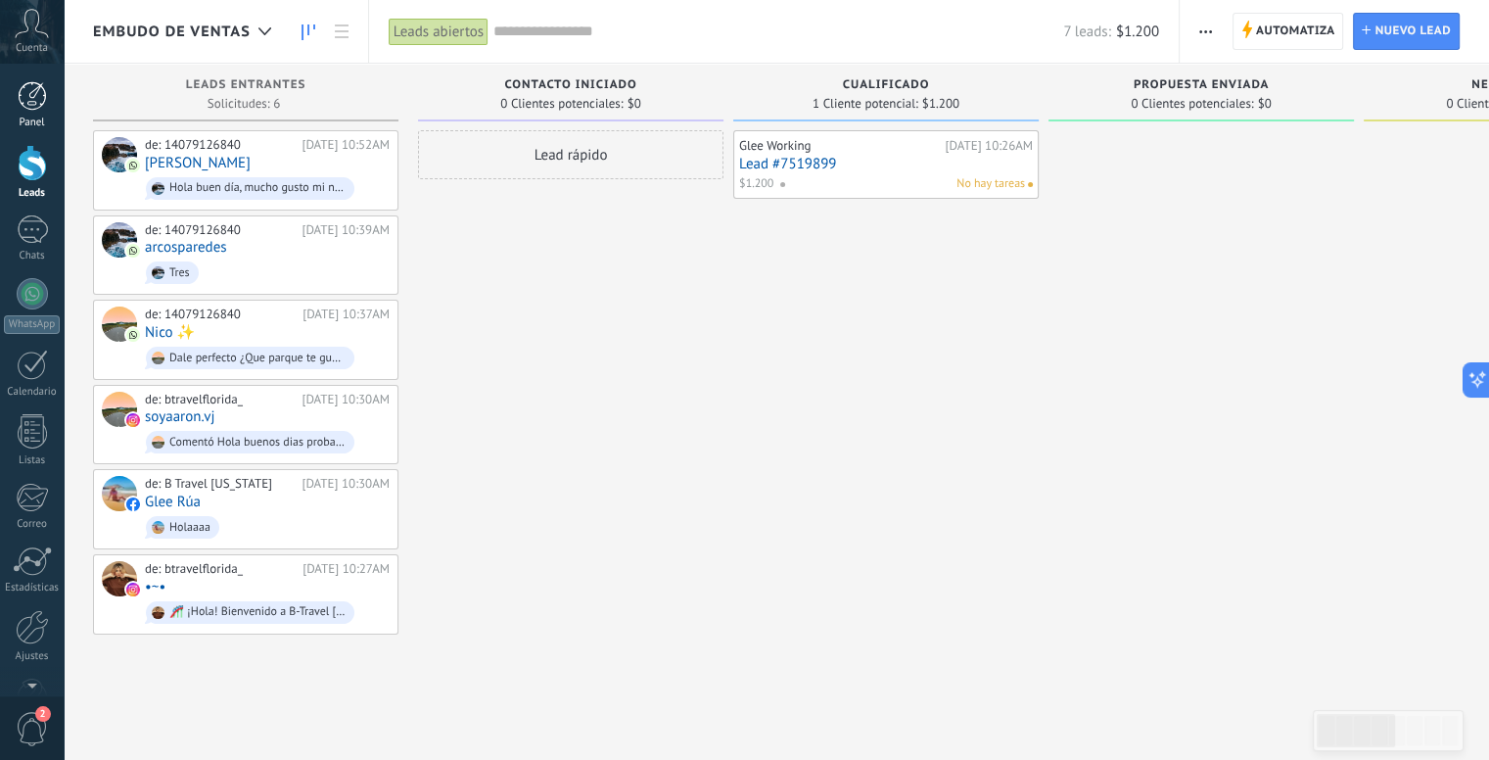
click at [23, 106] on div at bounding box center [32, 95] width 29 height 29
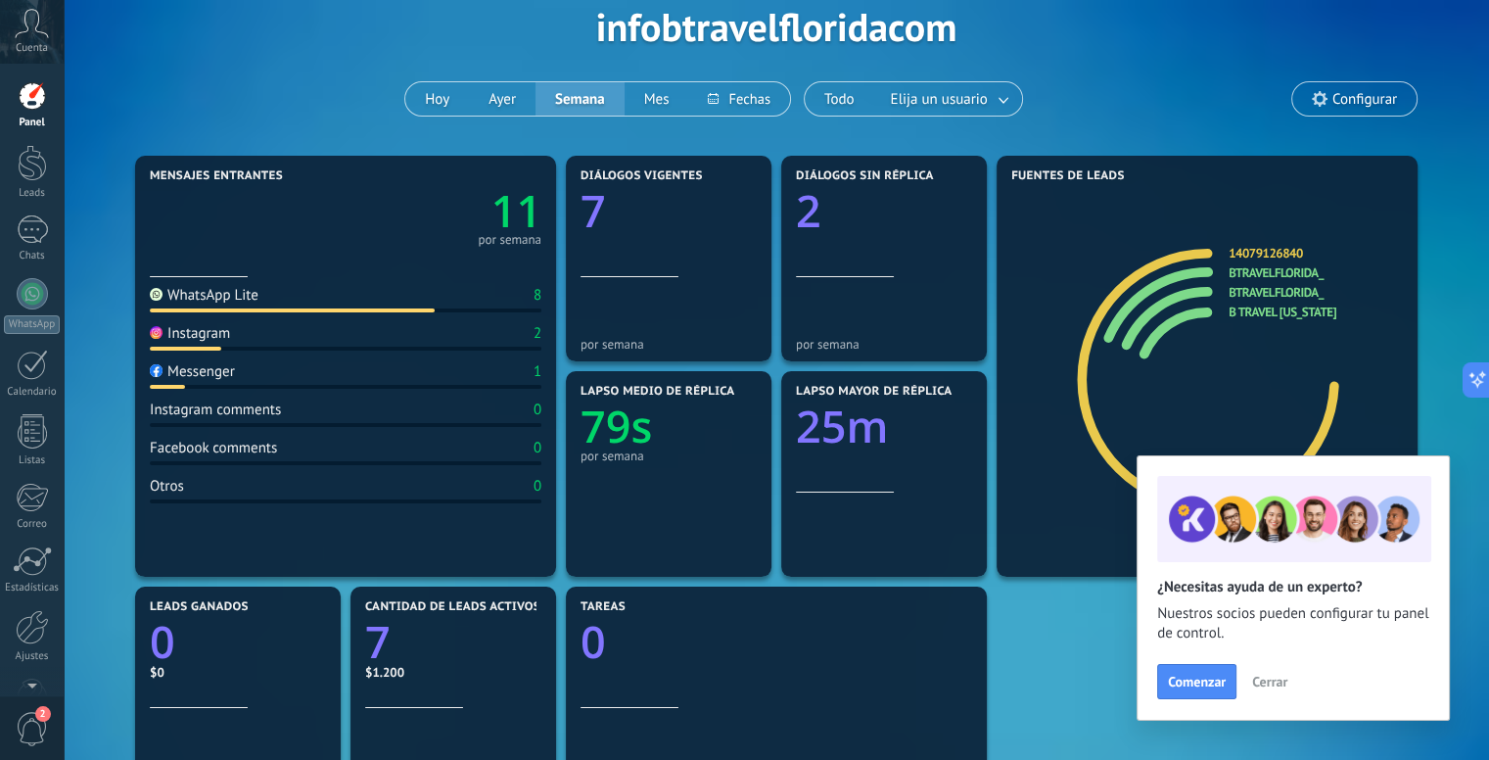
scroll to position [196, 0]
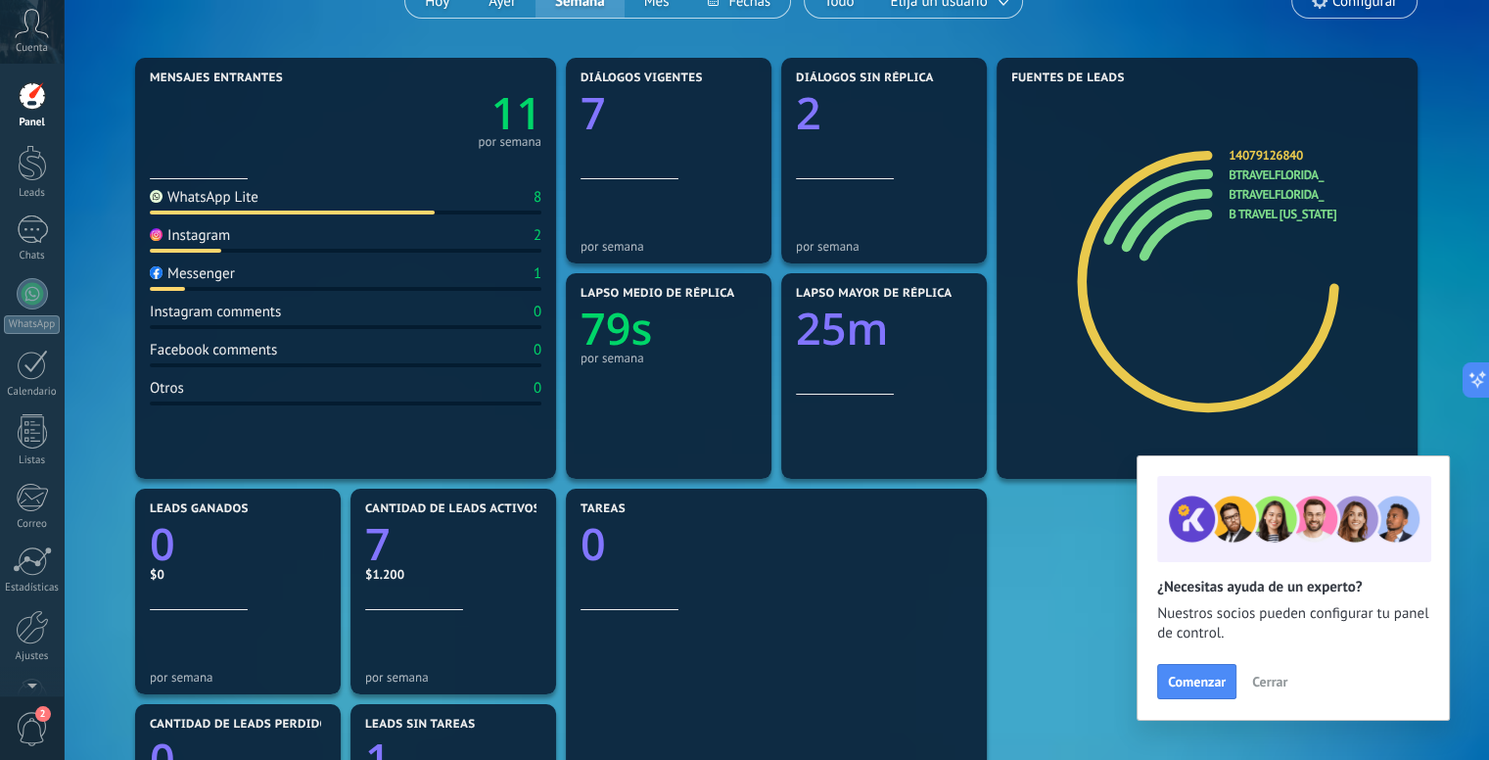
click at [1275, 688] on span "Cerrar" at bounding box center [1269, 681] width 35 height 14
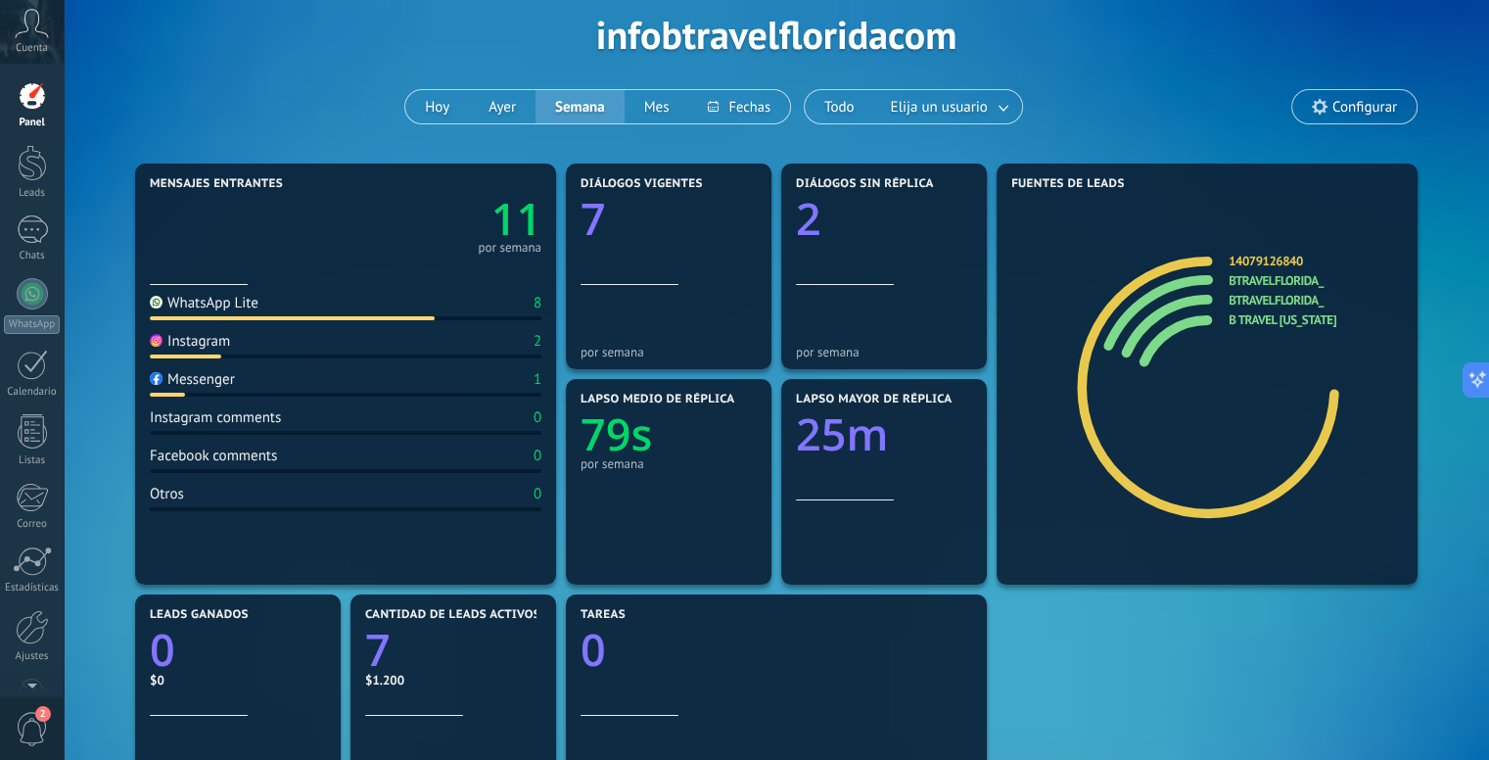
scroll to position [98, 0]
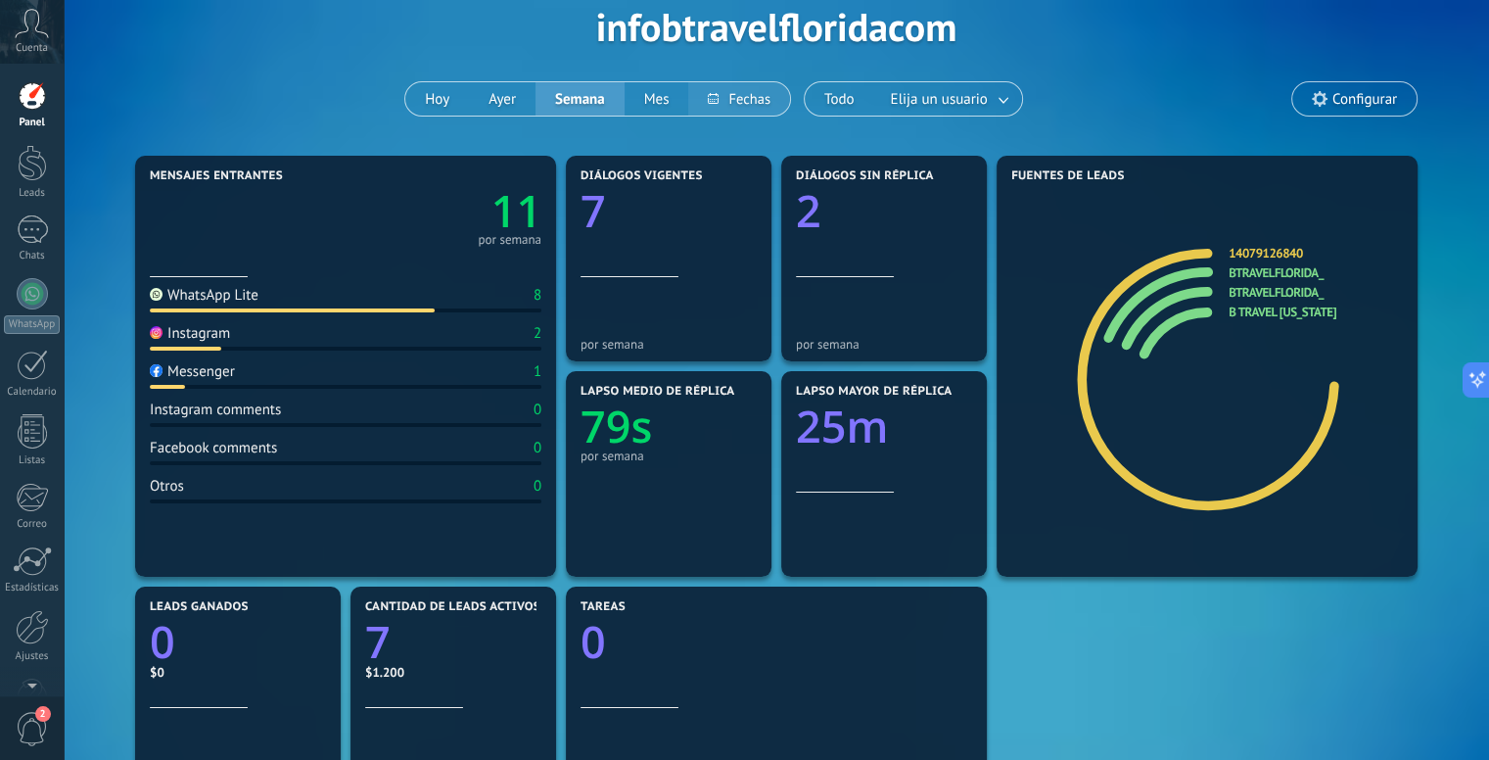
click at [744, 103] on button at bounding box center [738, 98] width 101 height 33
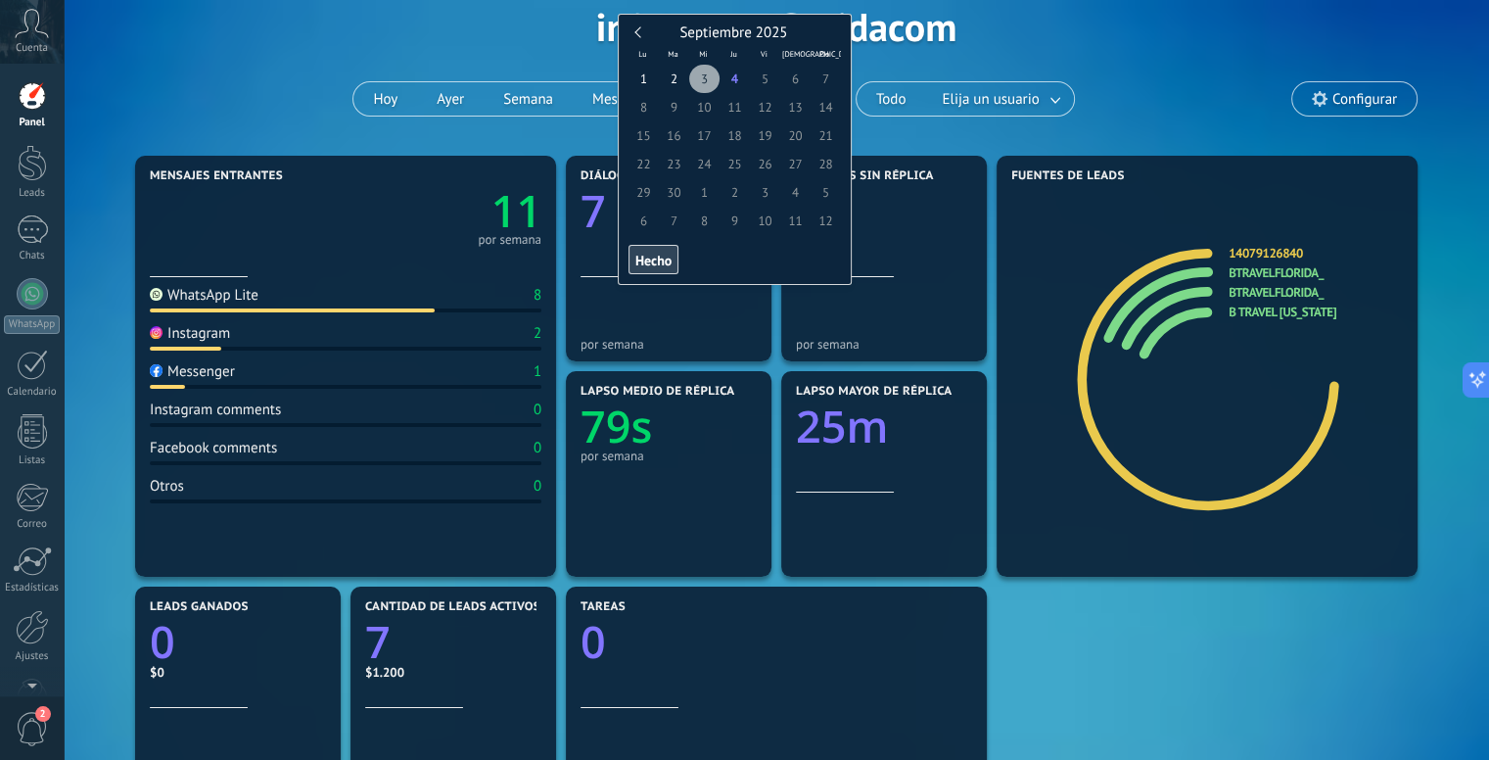
click at [705, 81] on span "3" at bounding box center [704, 79] width 30 height 28
click at [736, 85] on span "4" at bounding box center [734, 79] width 30 height 28
click at [630, 32] on div "Septiembre 2025" at bounding box center [734, 33] width 212 height 18
click at [650, 260] on span "Hecho" at bounding box center [653, 261] width 36 height 14
type input "**********"
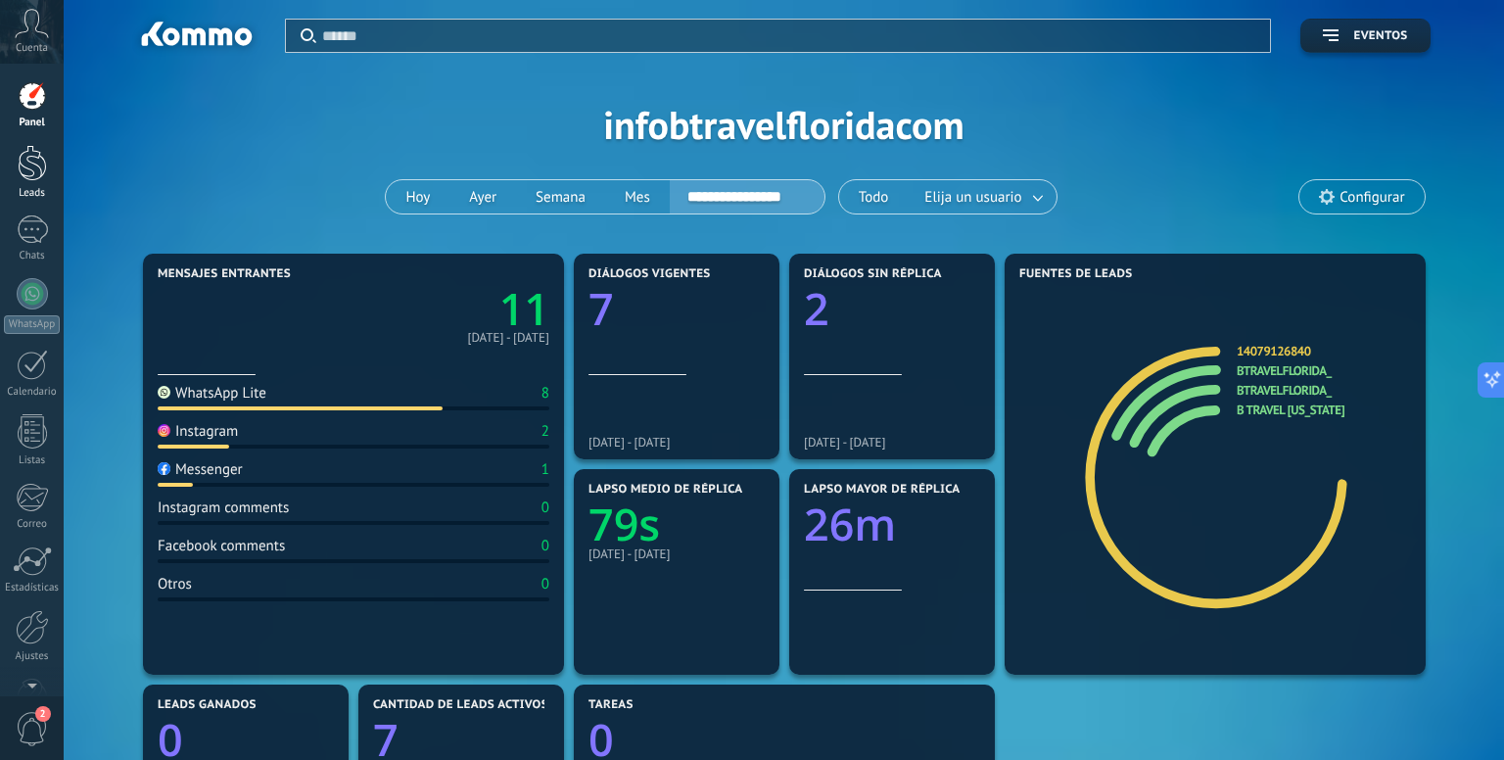
click at [27, 165] on div at bounding box center [32, 163] width 29 height 36
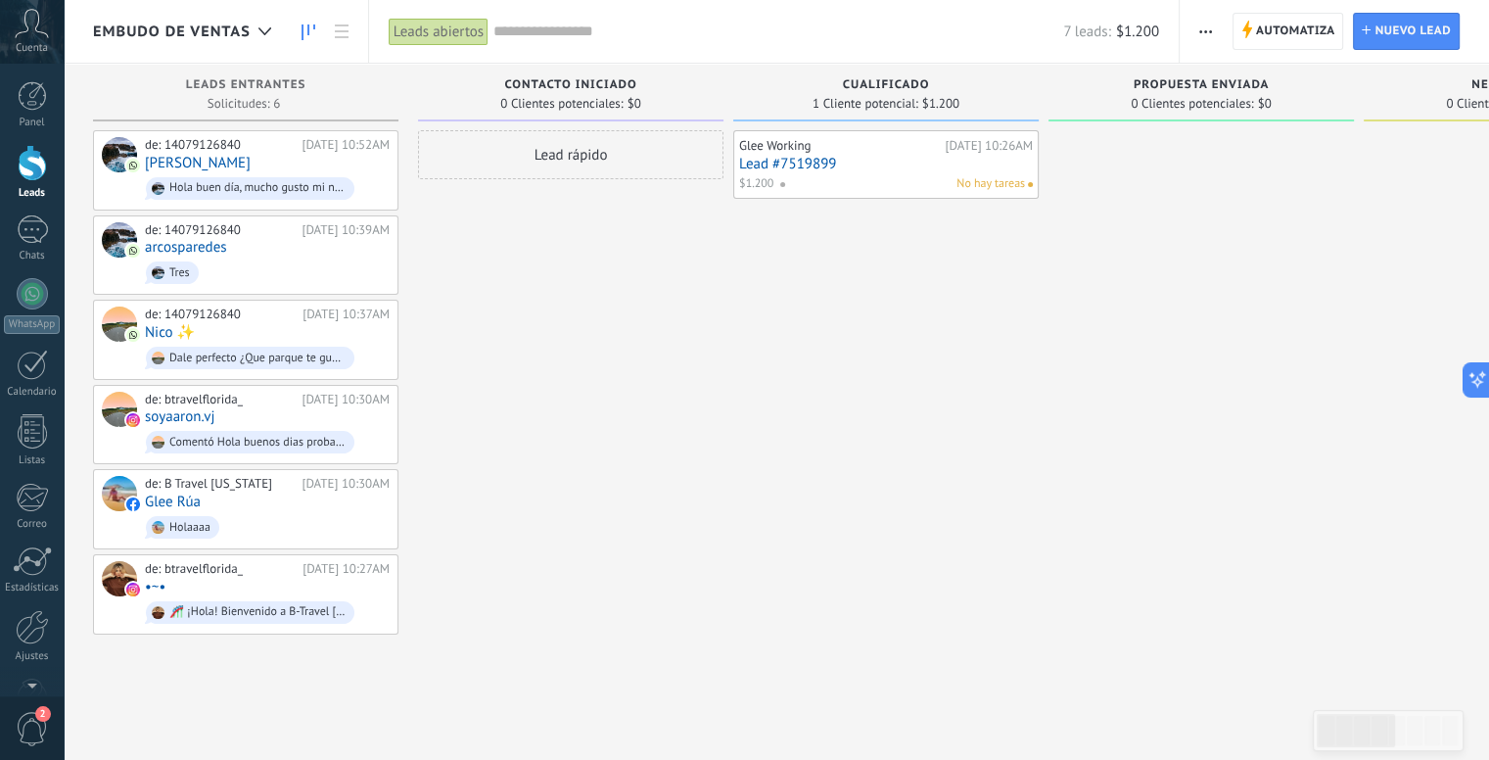
click at [906, 161] on link "Lead #7519899" at bounding box center [886, 164] width 294 height 17
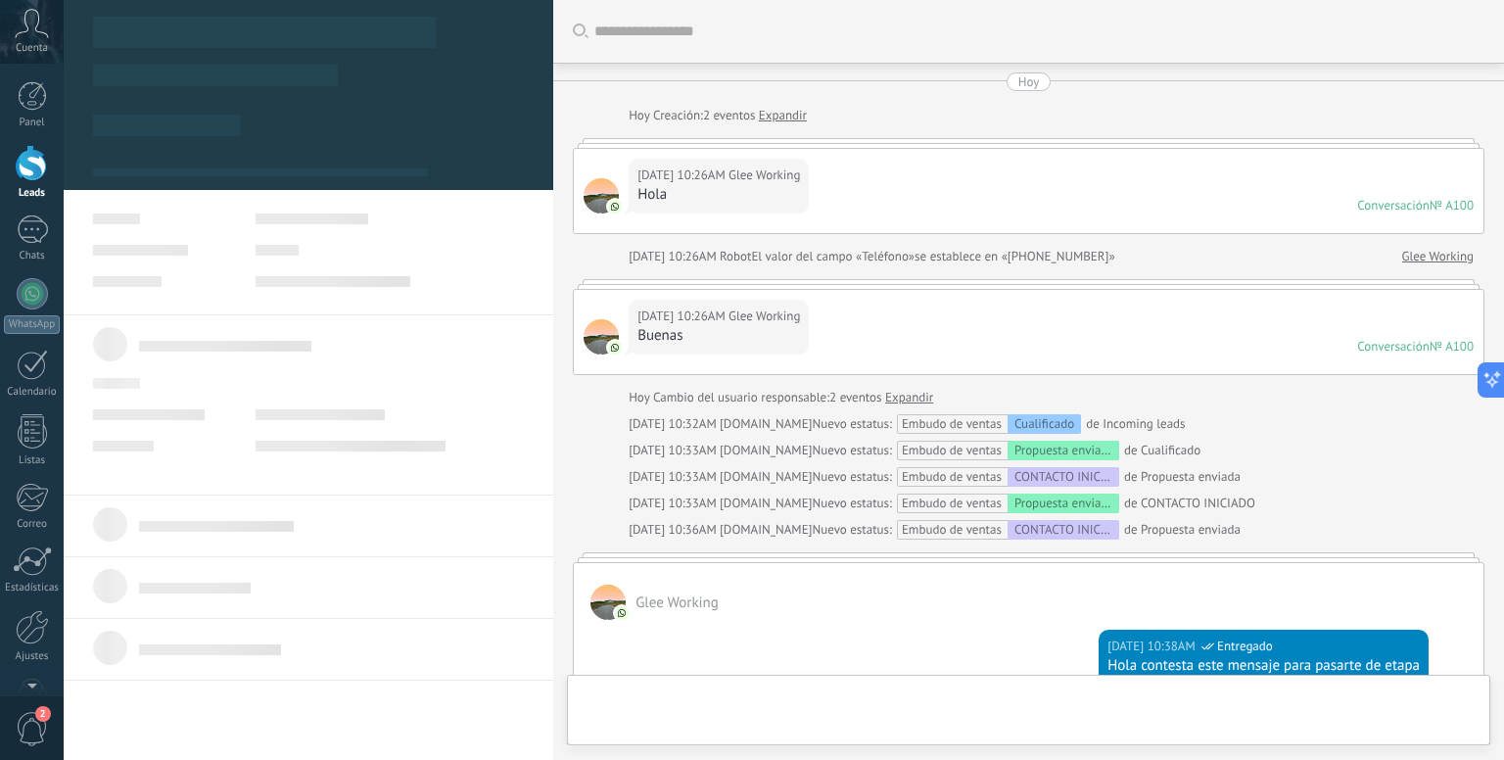
scroll to position [1093, 0]
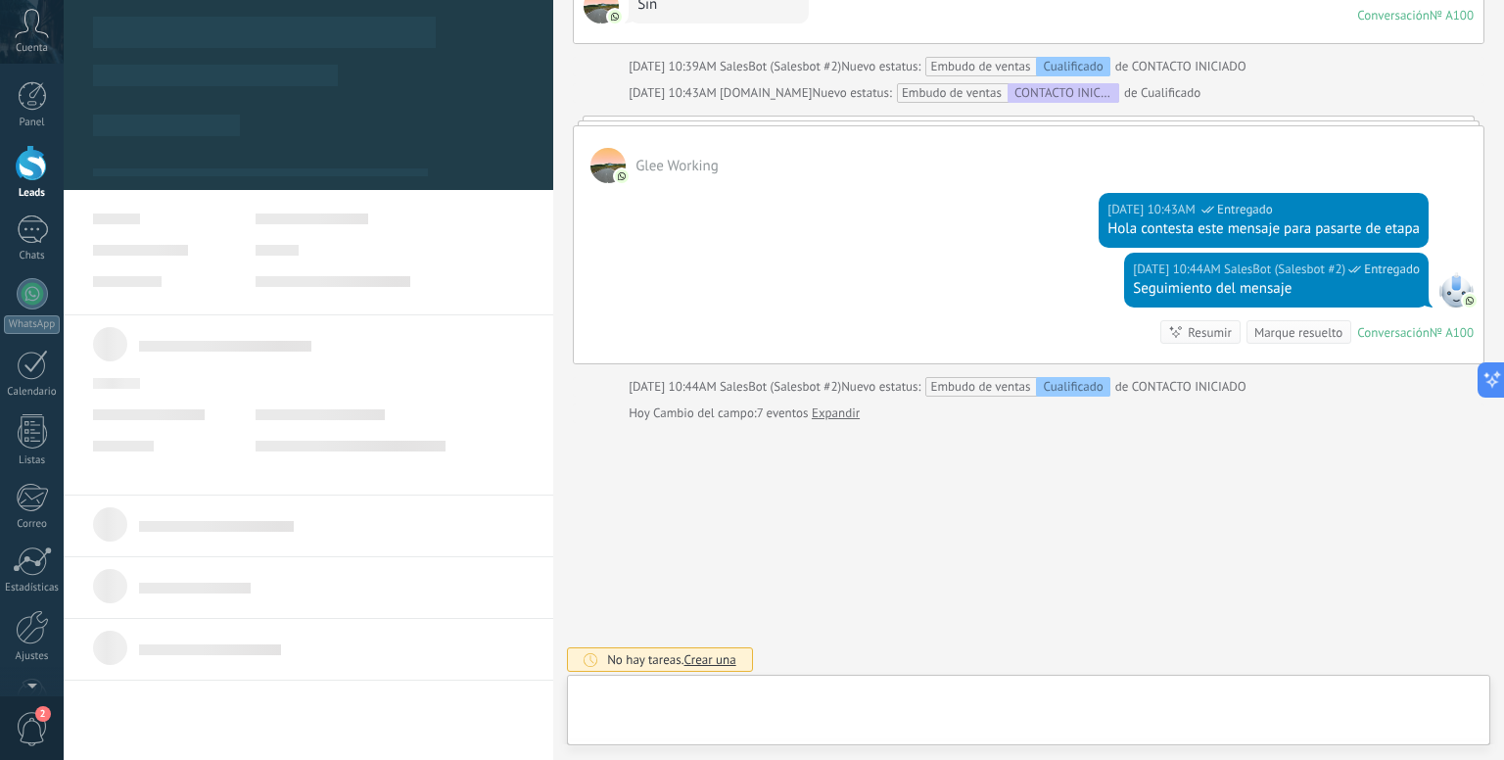
type textarea "**********"
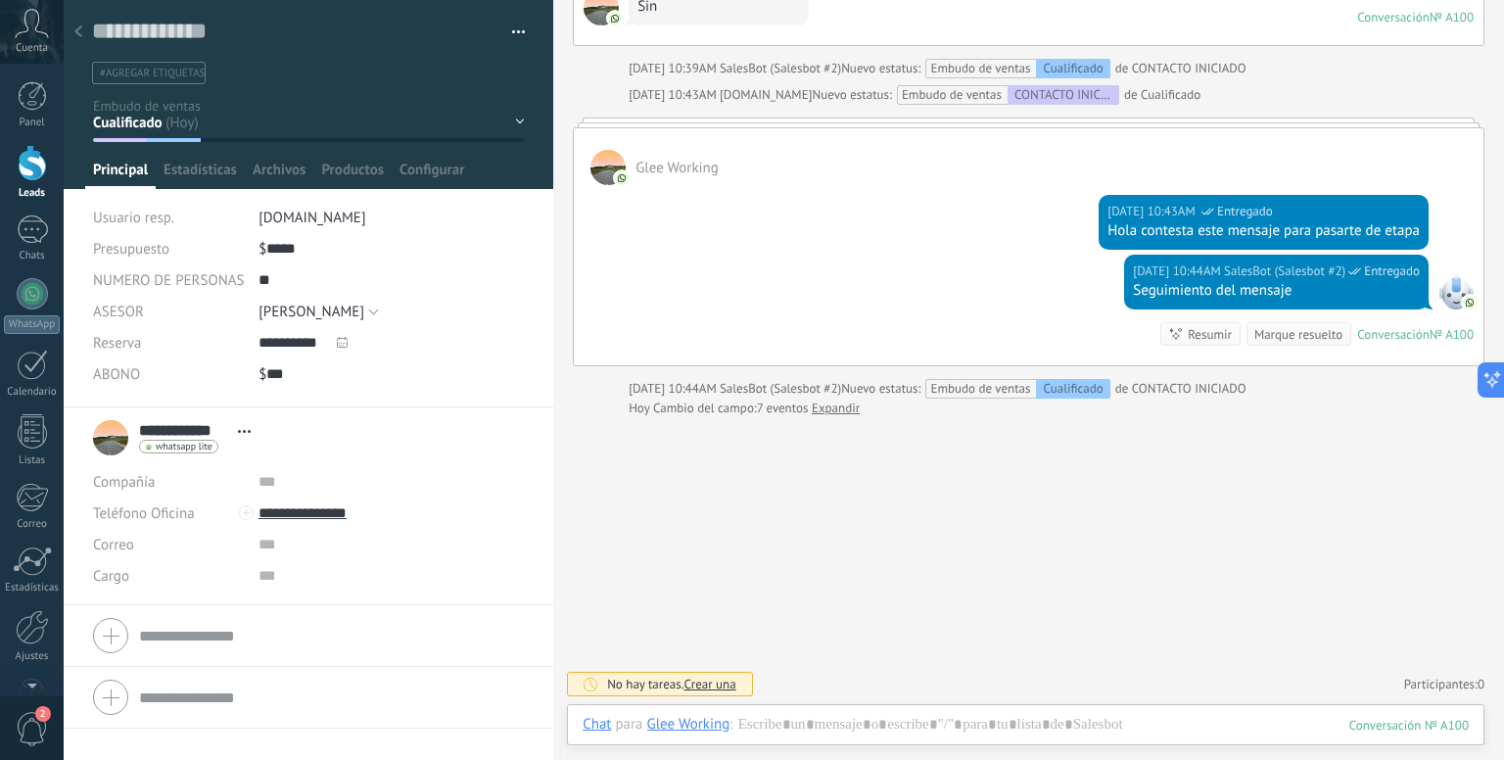
scroll to position [1088, 0]
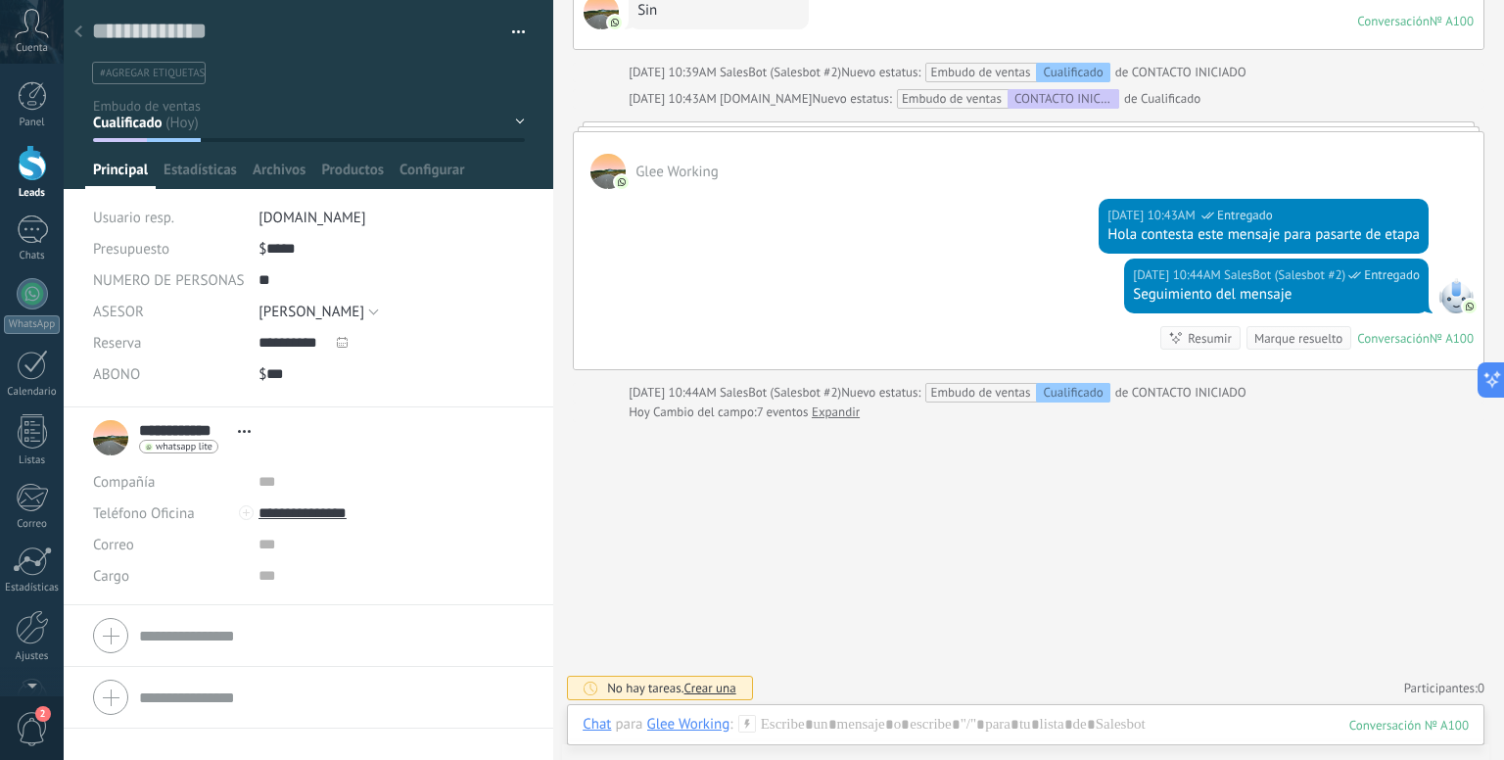
click at [858, 672] on div "No hay tareas. Crear una Participantes: 0 Agregar usuario Bots: 0" at bounding box center [1028, 688] width 911 height 32
click at [734, 688] on span "Crear una" at bounding box center [710, 687] width 52 height 17
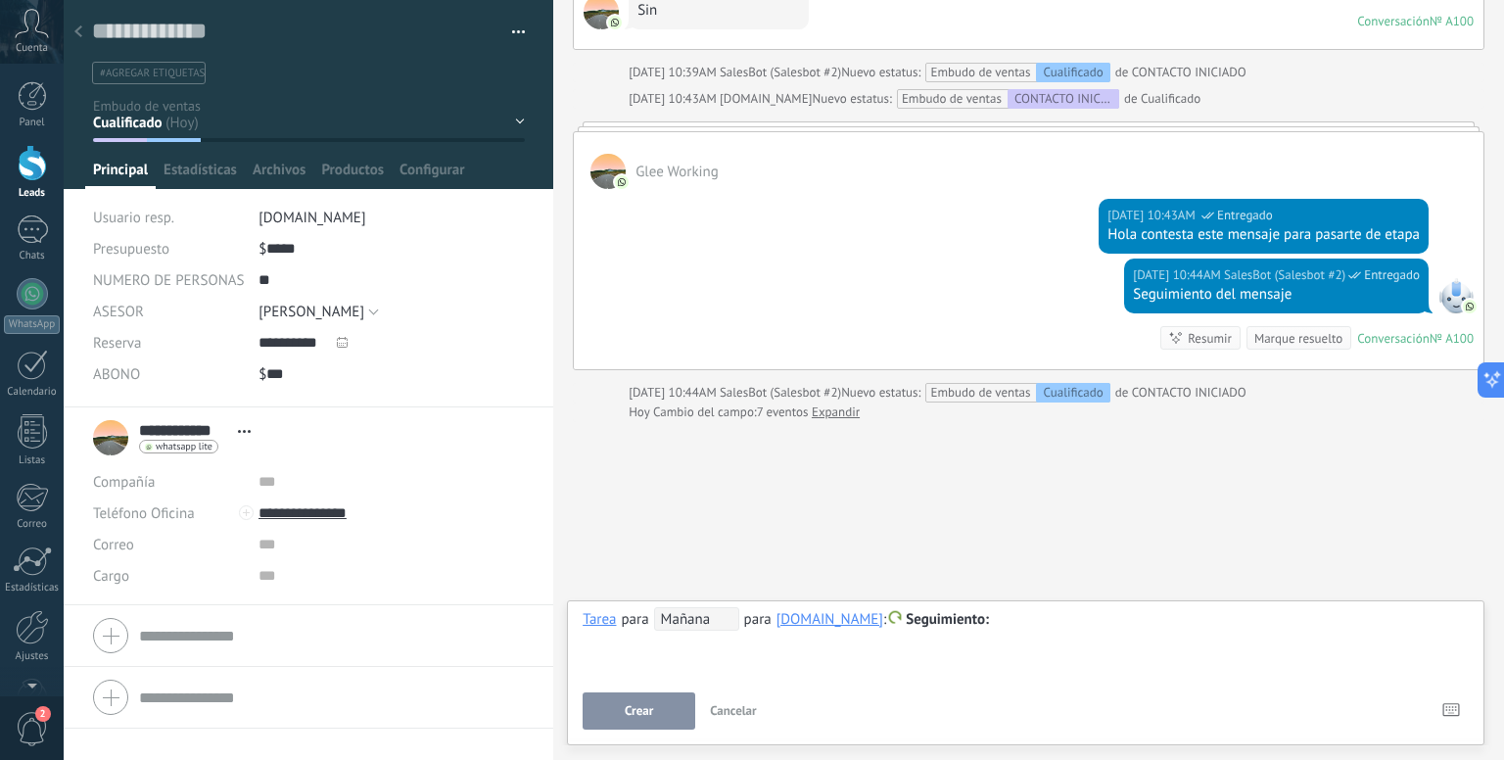
click at [912, 622] on span "Seguimiento" at bounding box center [946, 619] width 83 height 19
click at [666, 614] on span "Mañana" at bounding box center [696, 618] width 85 height 23
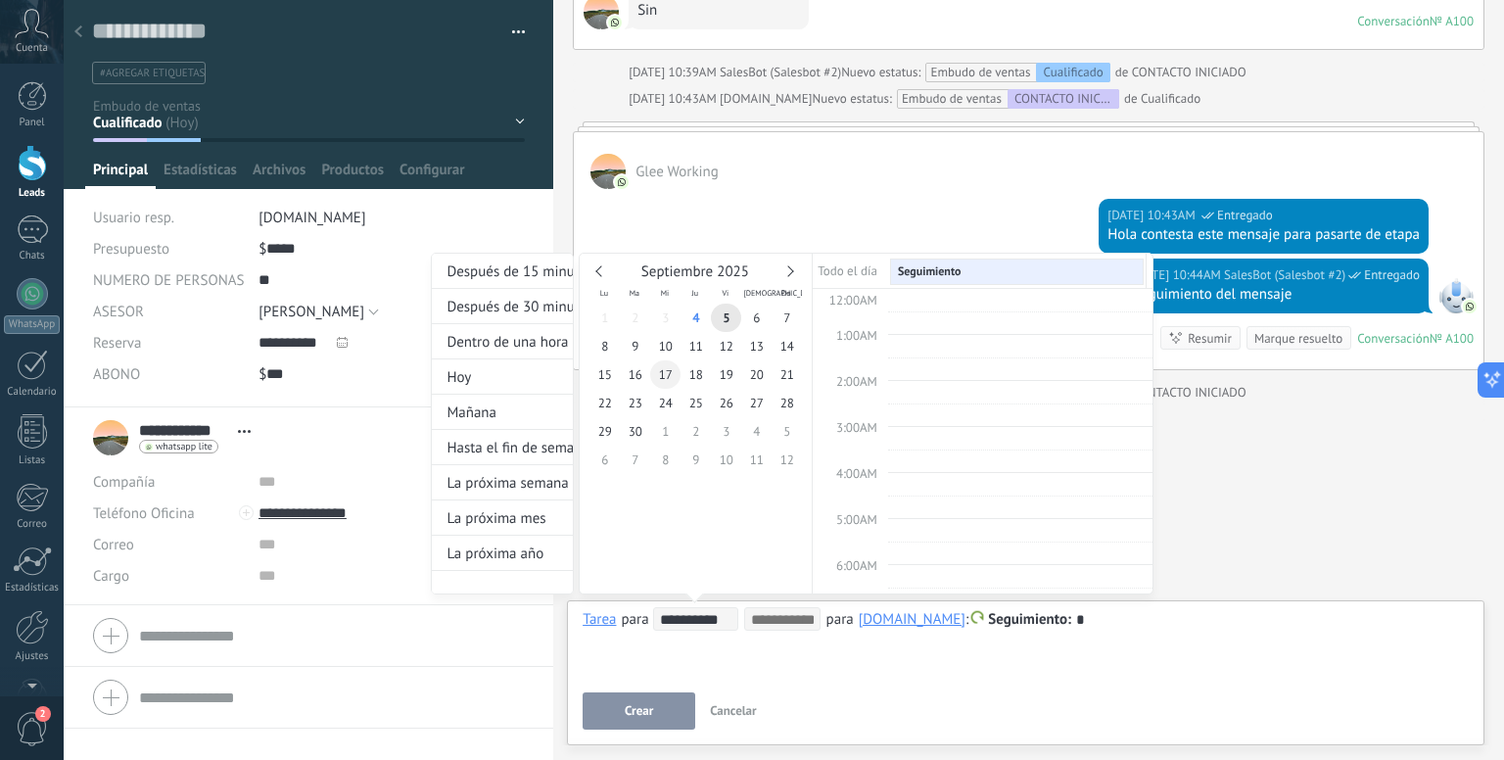
scroll to position [366, 0]
click at [662, 398] on span "24" at bounding box center [665, 403] width 30 height 28
type input "**********"
click at [1056, 626] on div "**********" at bounding box center [792, 442] width 722 height 378
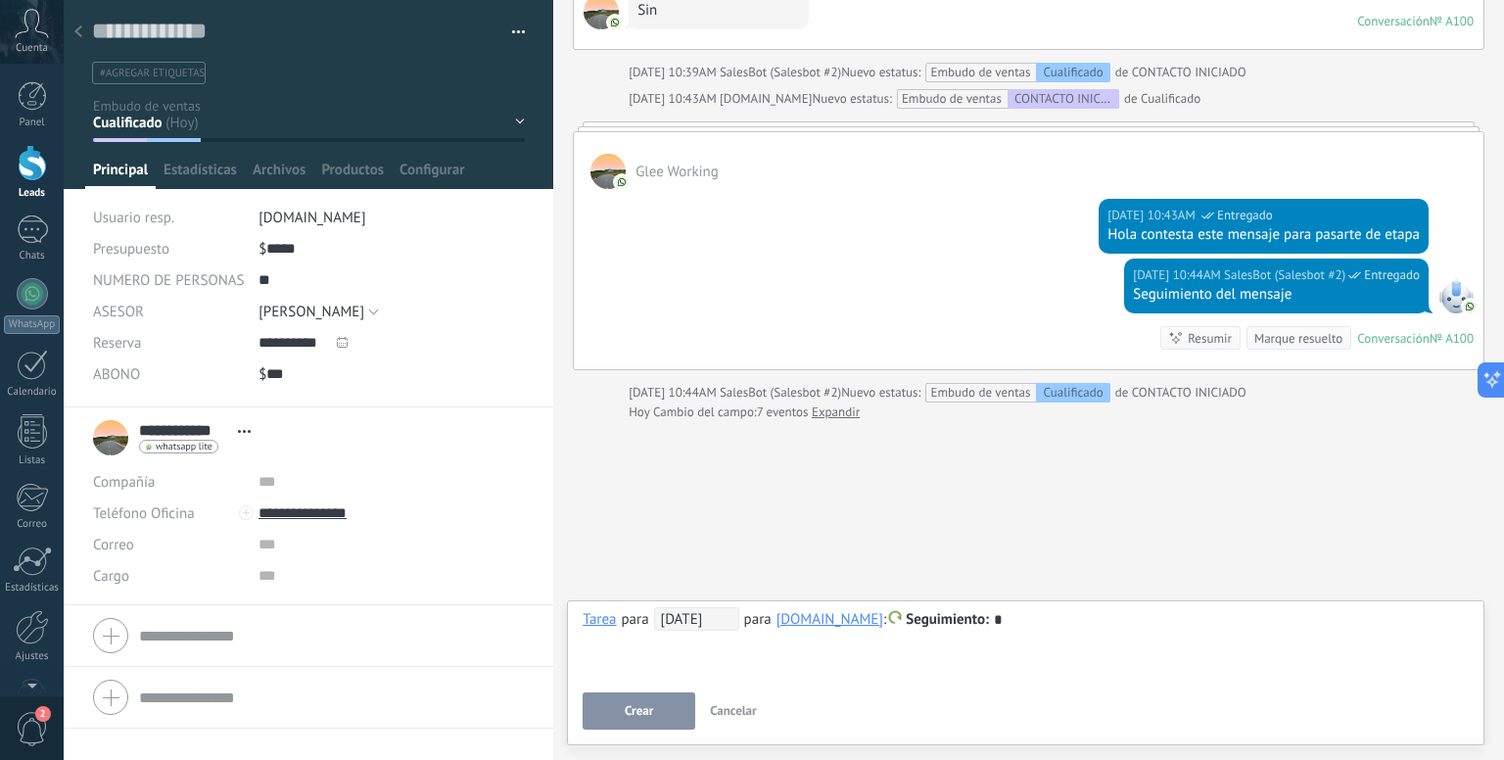
click at [1056, 626] on div at bounding box center [1025, 619] width 886 height 23
click at [640, 713] on span "Crear" at bounding box center [639, 711] width 28 height 14
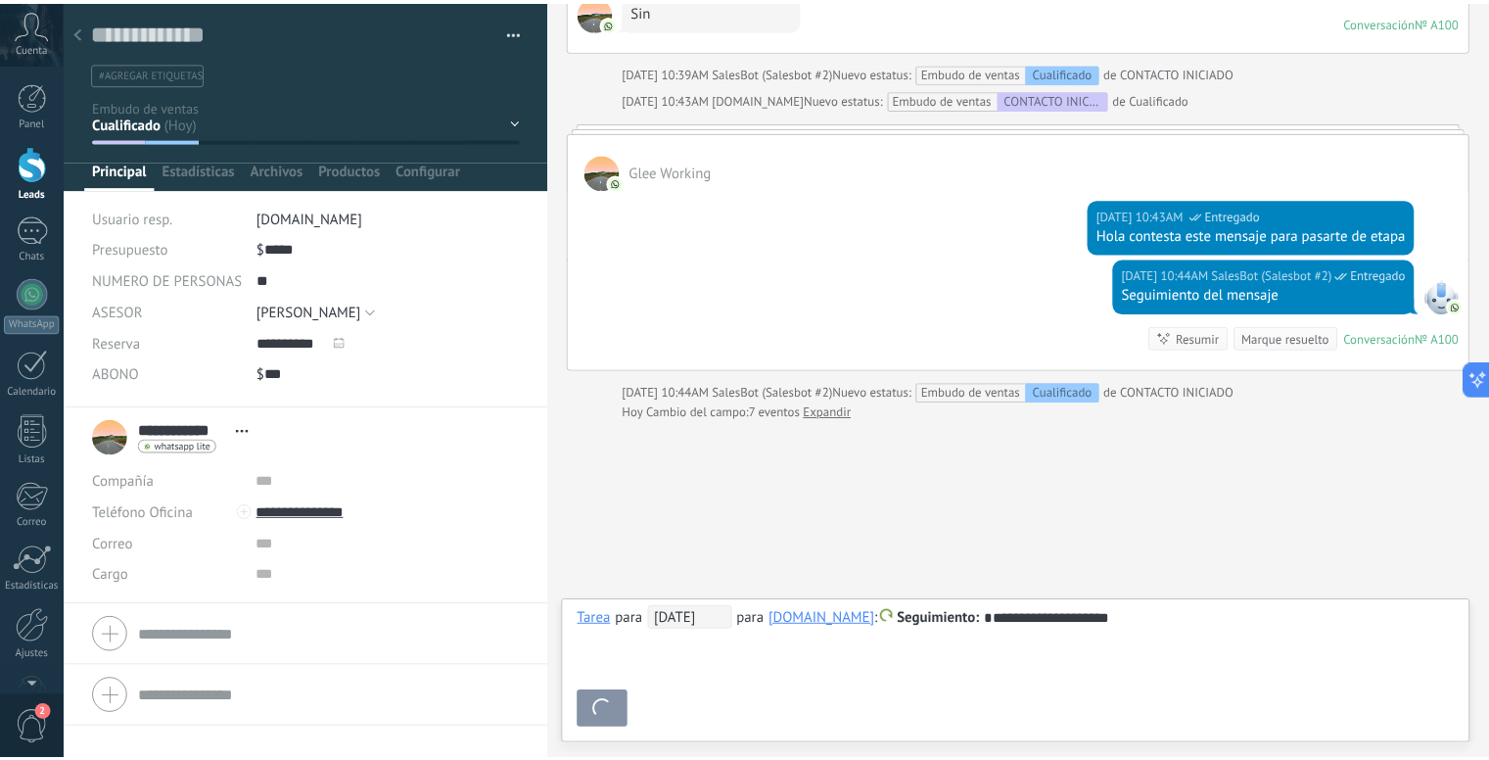
scroll to position [1155, 0]
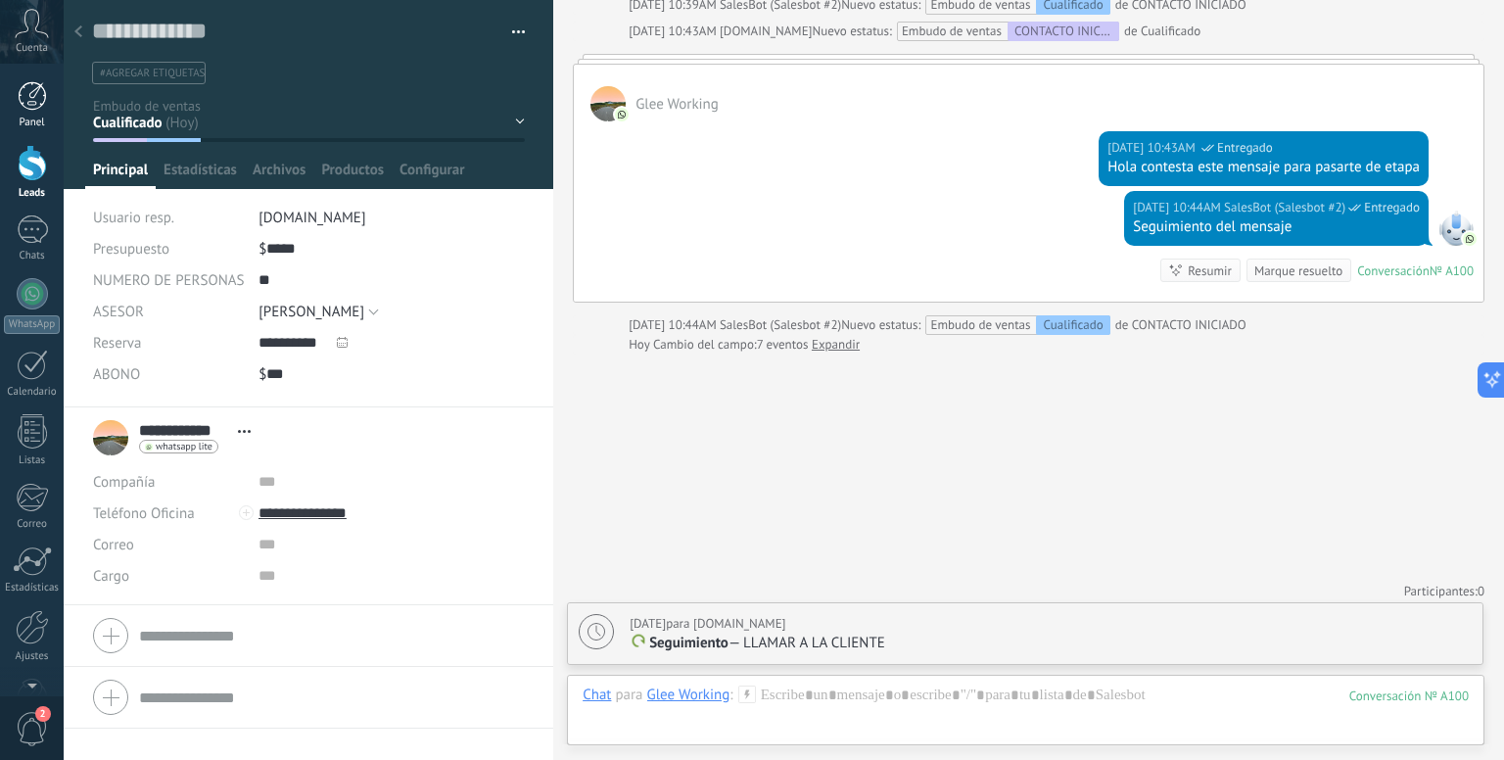
click at [40, 102] on div at bounding box center [32, 95] width 29 height 29
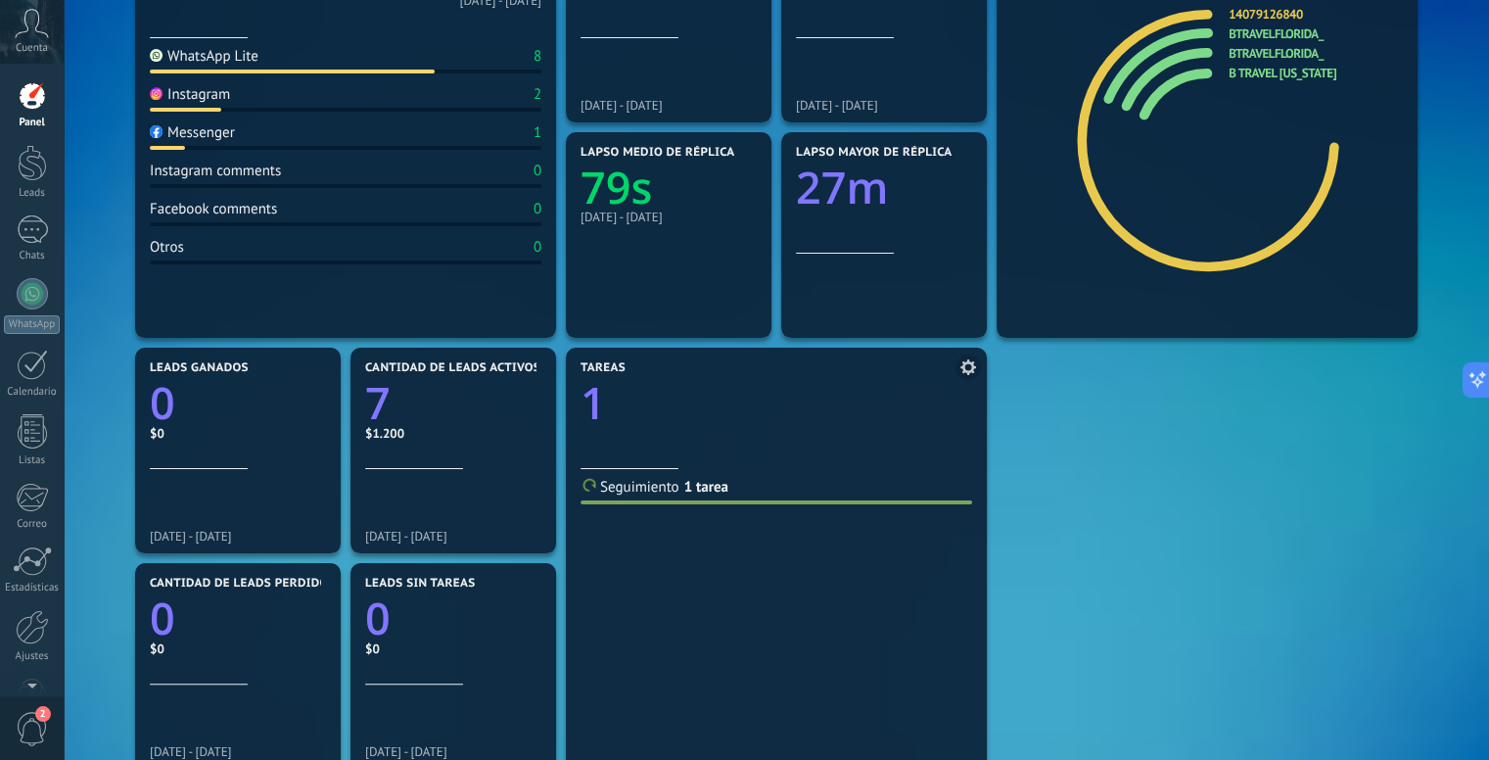
scroll to position [294, 0]
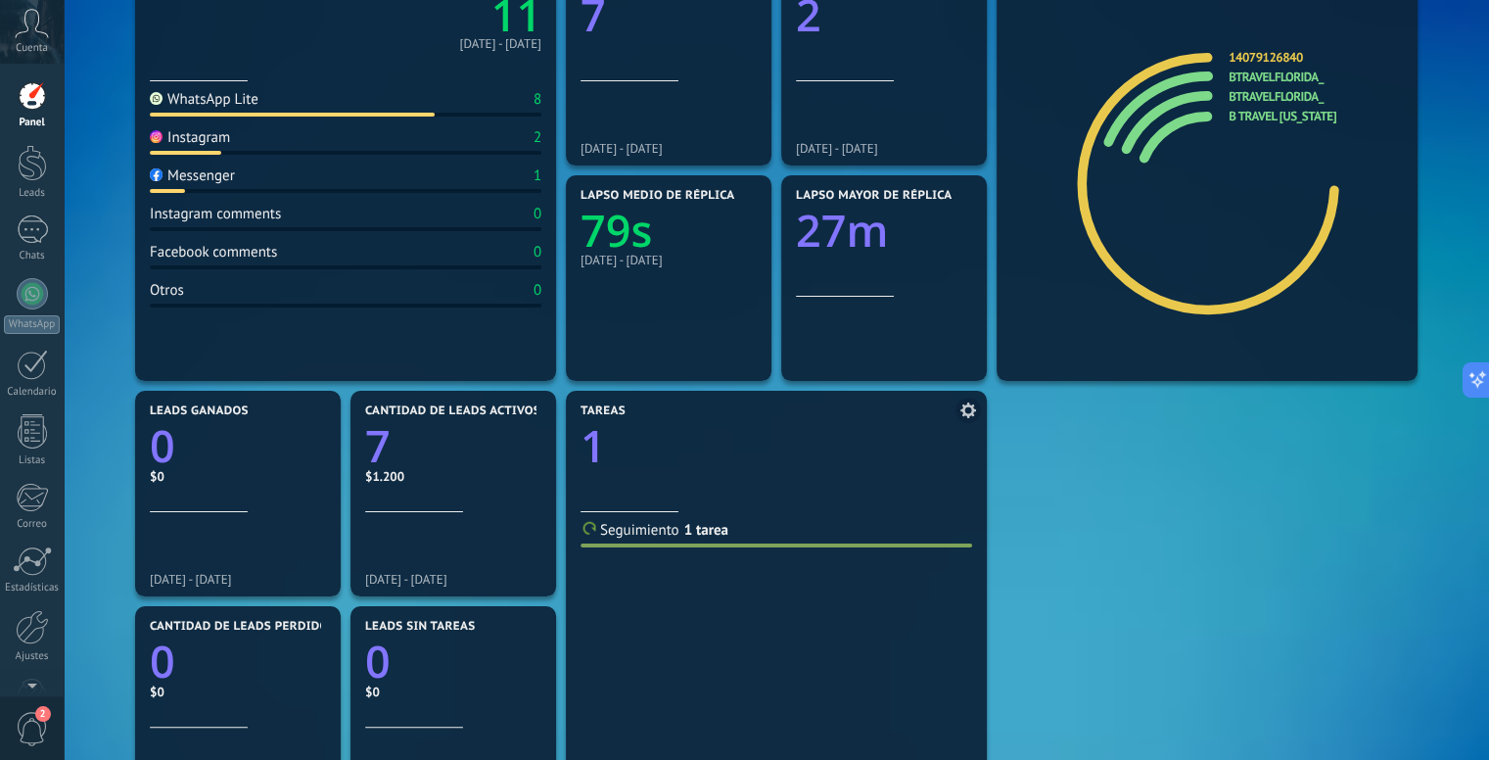
click at [651, 531] on span "Seguimiento" at bounding box center [639, 530] width 79 height 19
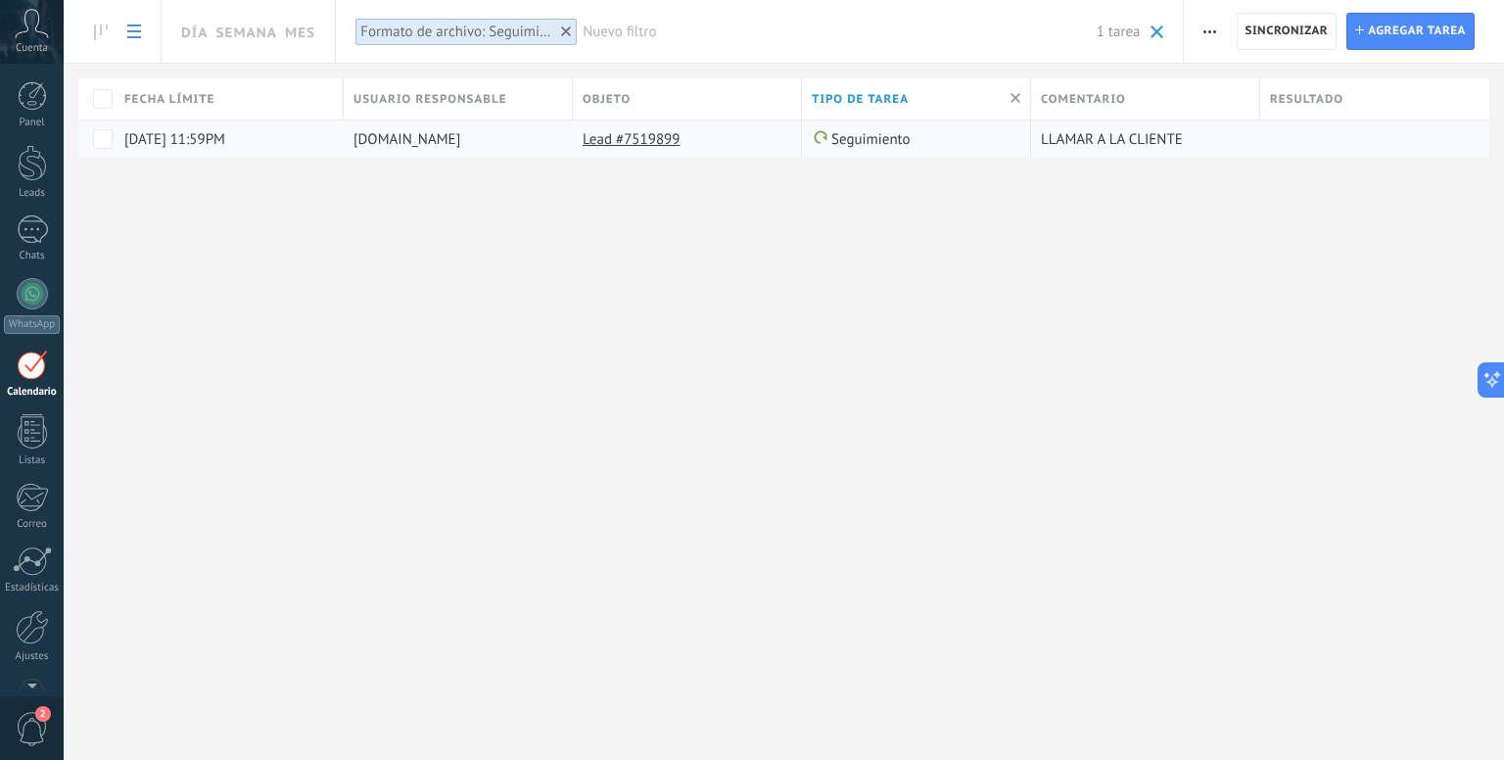
click at [598, 144] on link "Lead #7519899" at bounding box center [630, 139] width 97 height 19
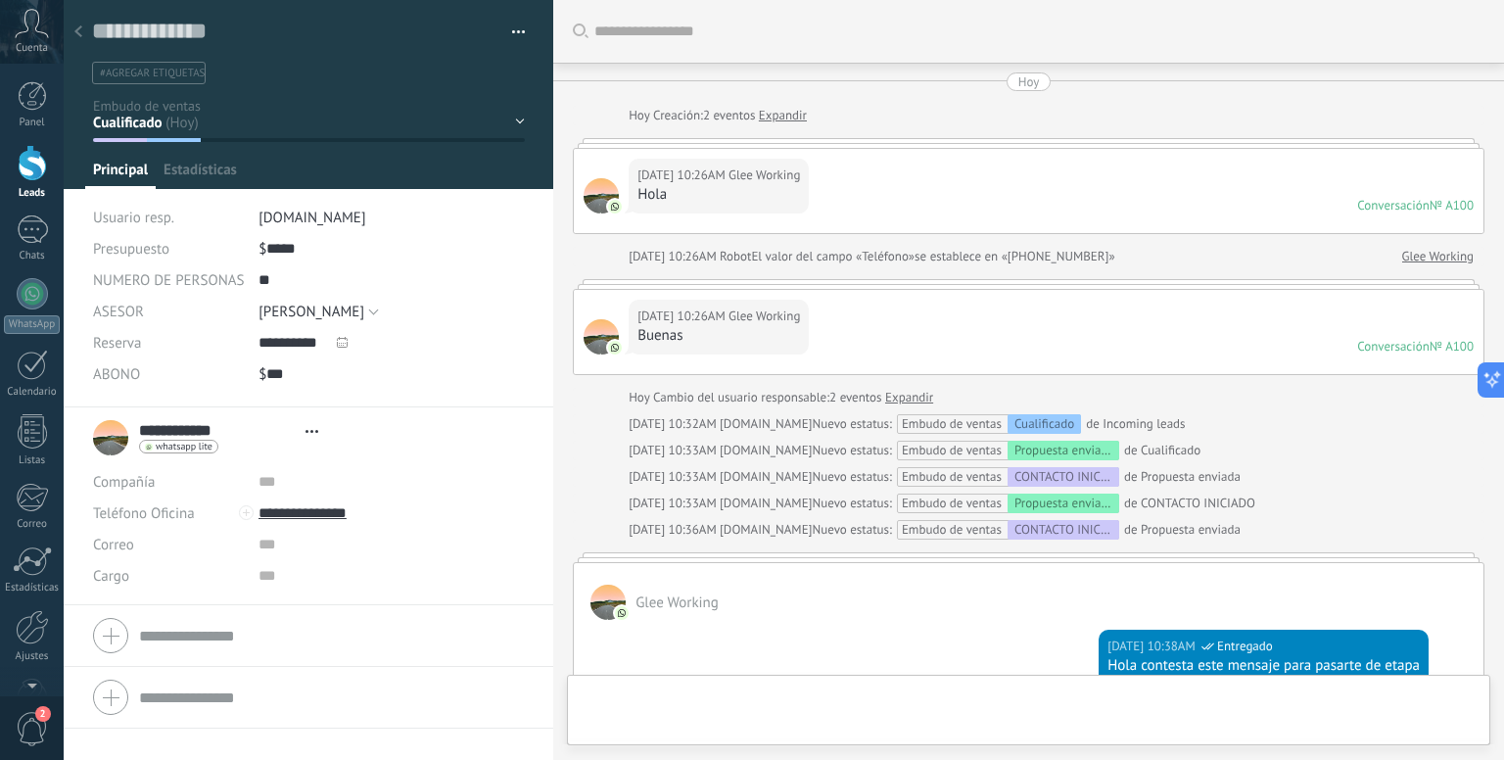
type textarea "**********"
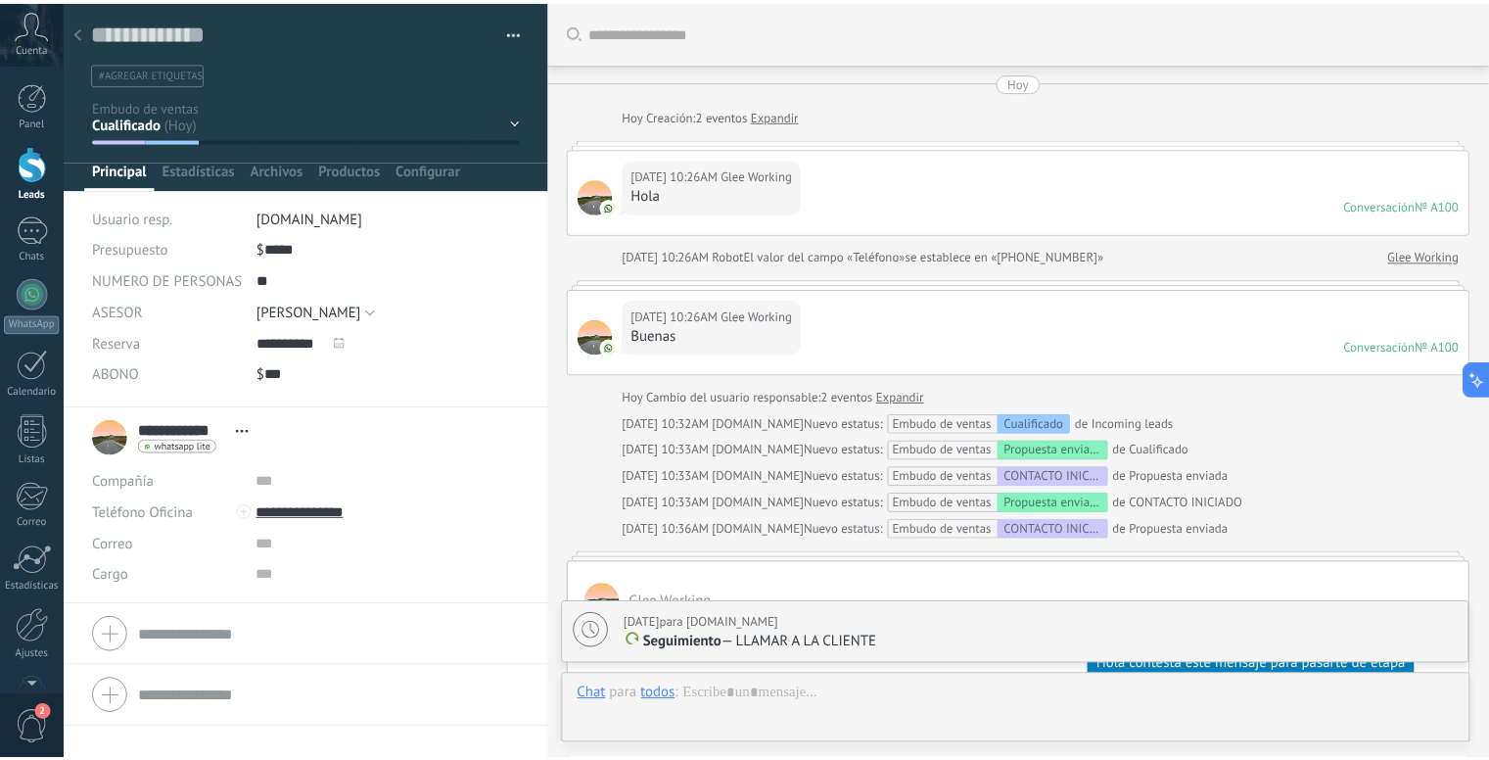
scroll to position [1155, 0]
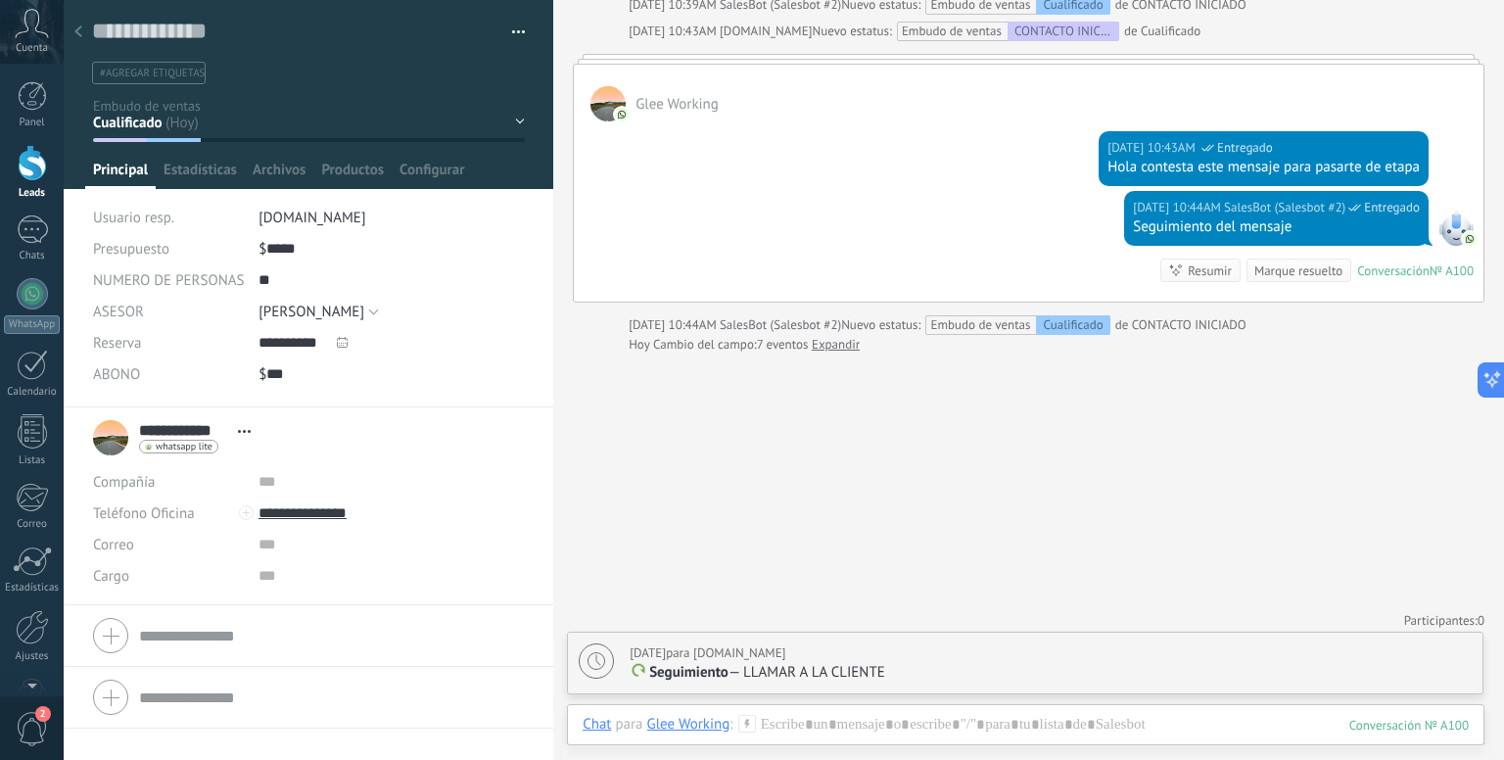
click at [71, 29] on div at bounding box center [78, 33] width 27 height 38
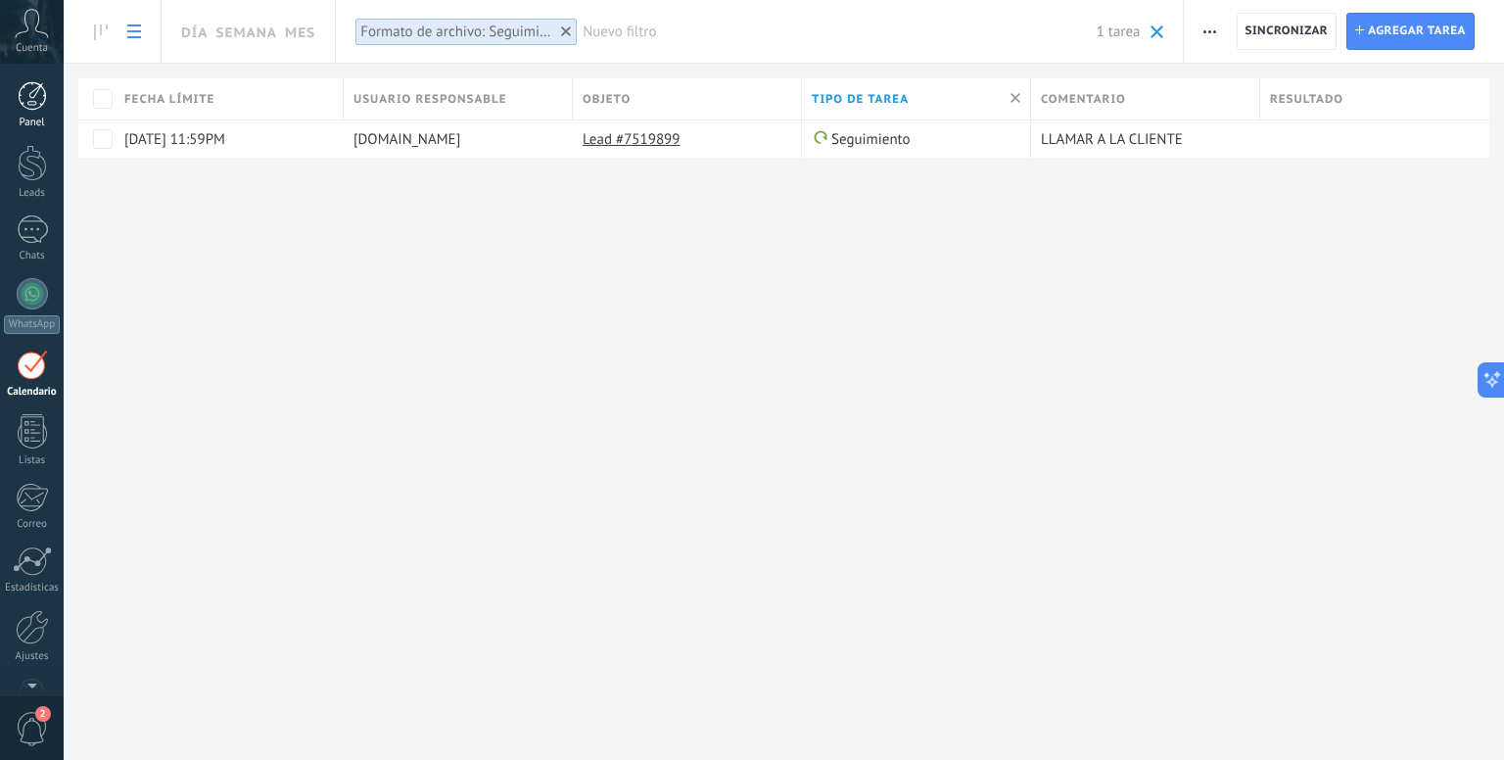
click at [39, 125] on div "Panel" at bounding box center [32, 122] width 57 height 13
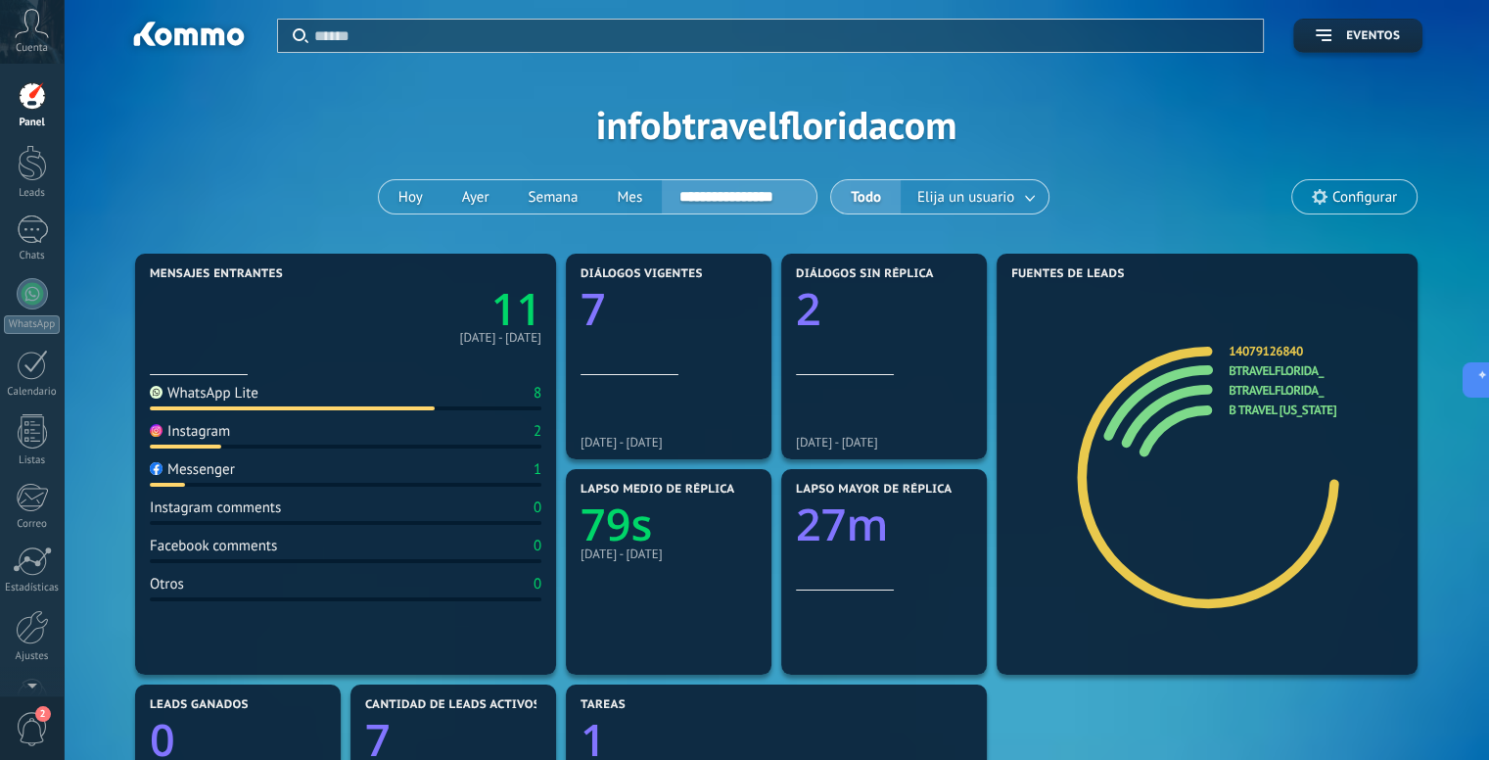
click at [1167, 162] on div "**********" at bounding box center [776, 124] width 1367 height 249
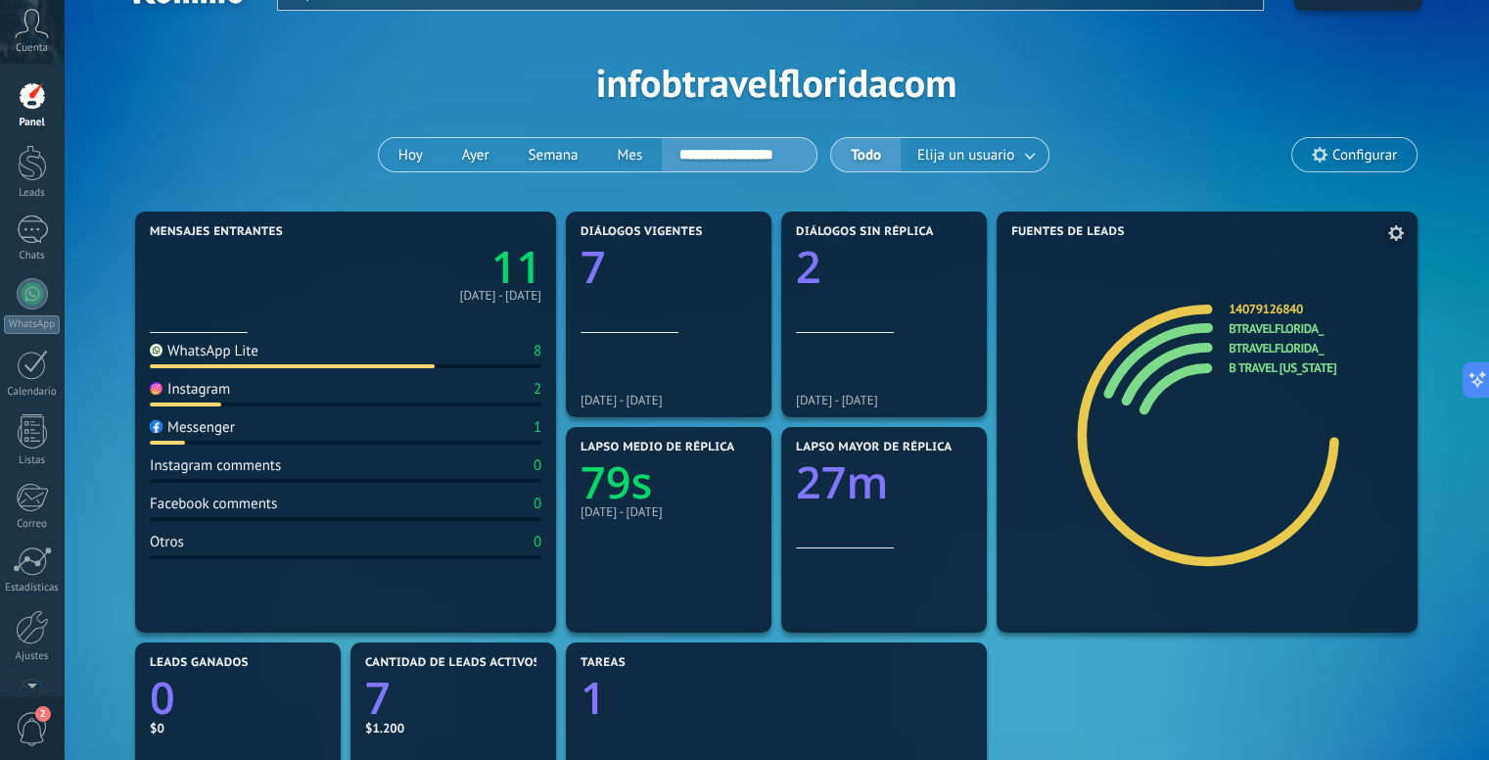
scroll to position [98, 0]
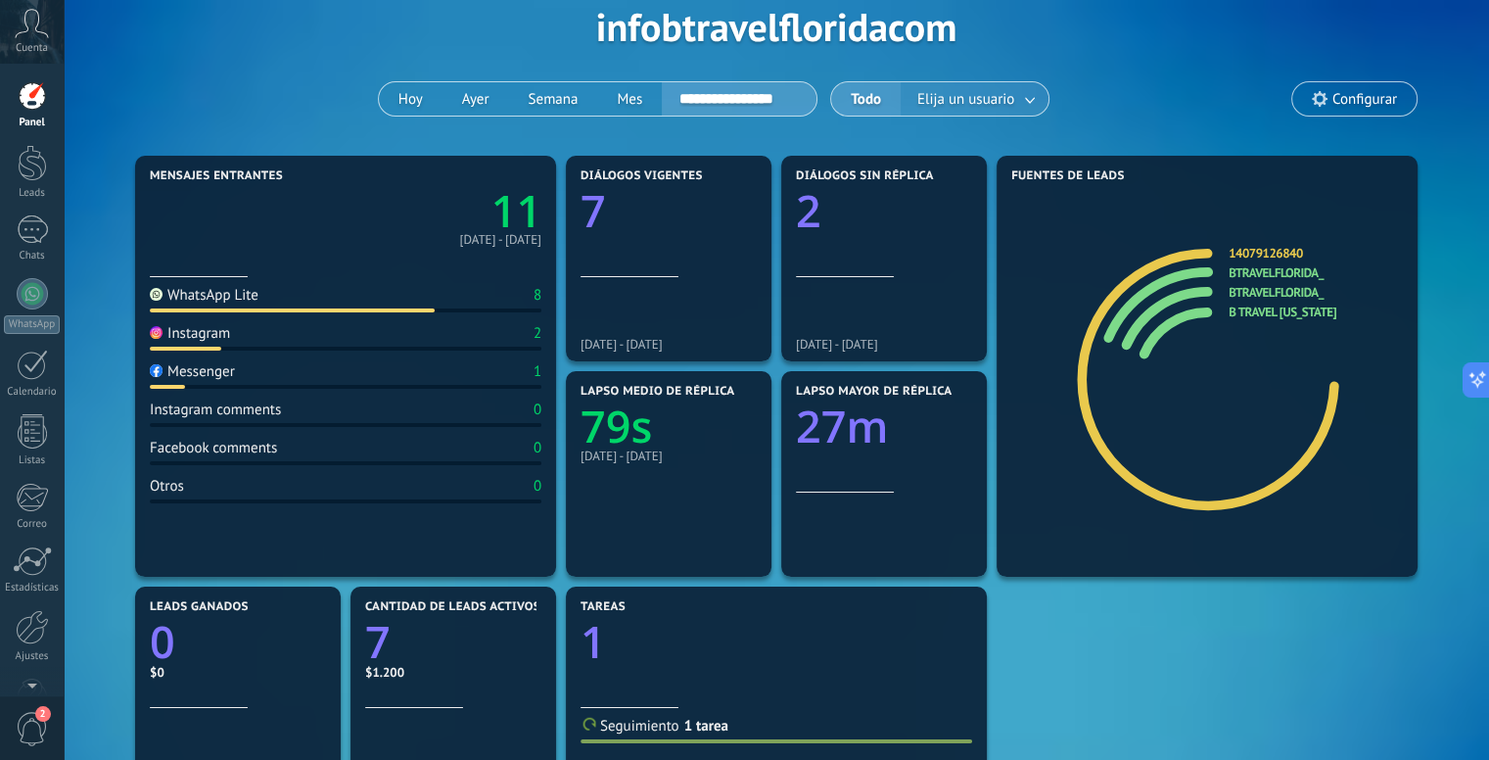
click at [1006, 95] on span "Elija un usuario" at bounding box center [965, 99] width 105 height 26
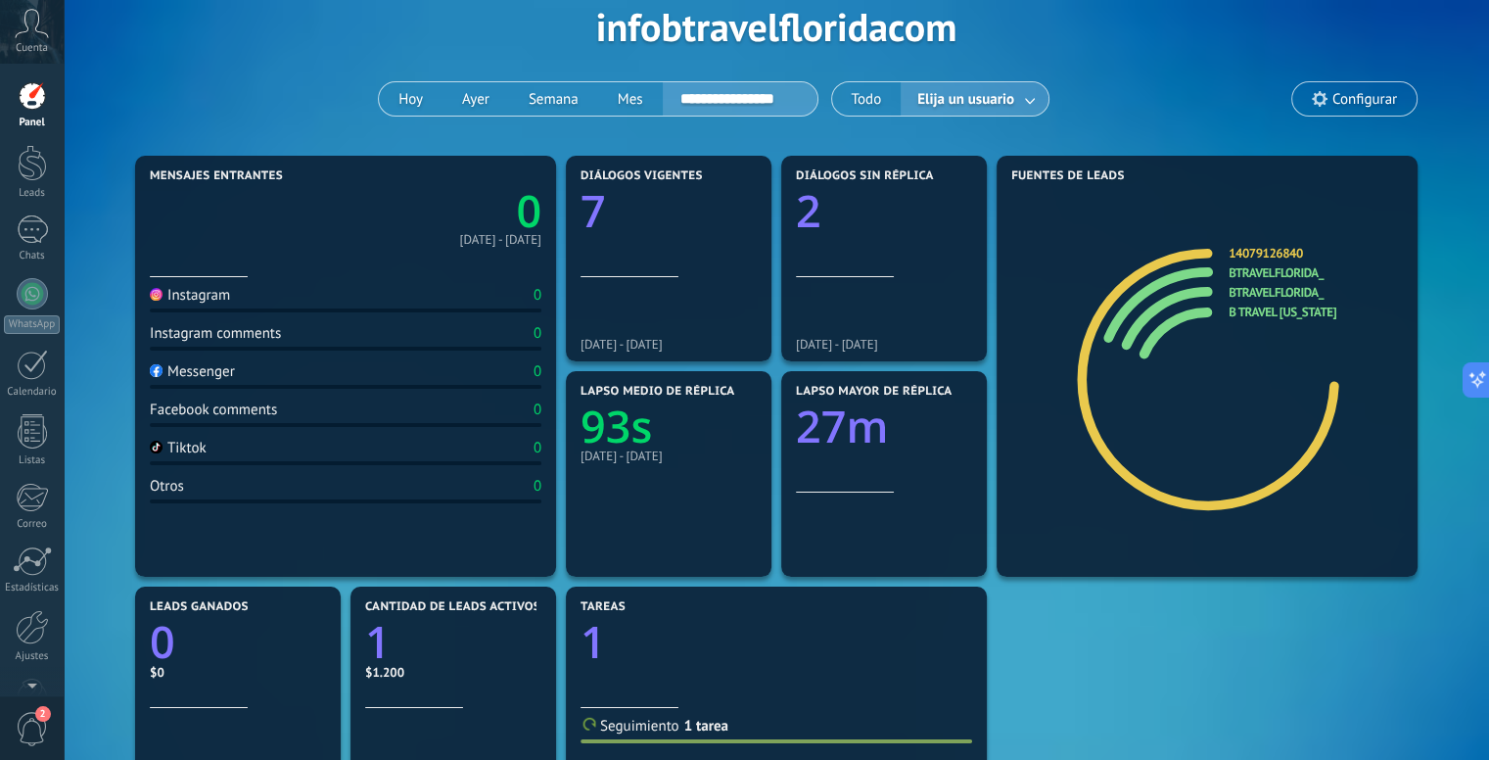
click at [1020, 96] on button "Elija un usuario" at bounding box center [975, 98] width 148 height 33
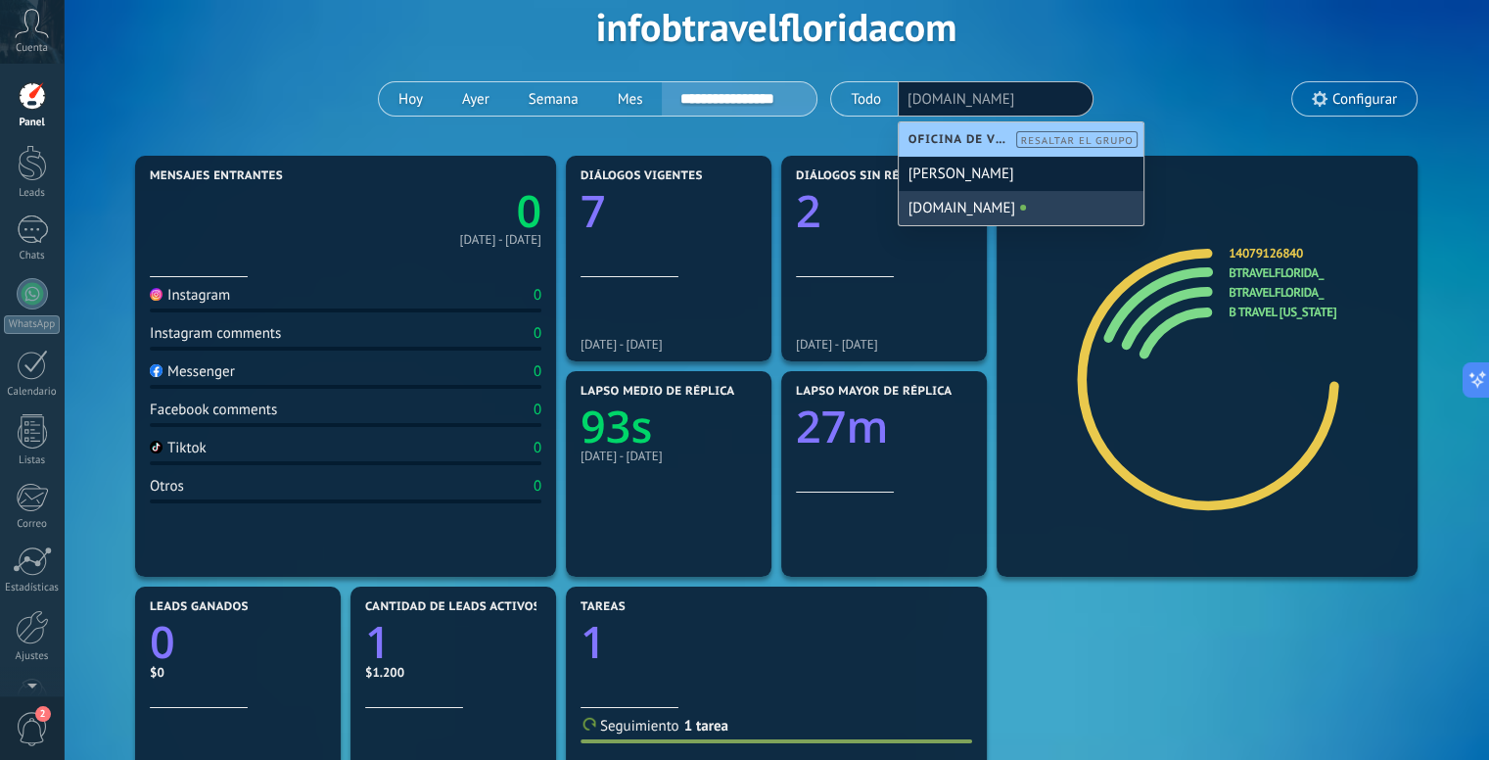
click at [960, 212] on div "[DOMAIN_NAME]" at bounding box center [1021, 208] width 245 height 34
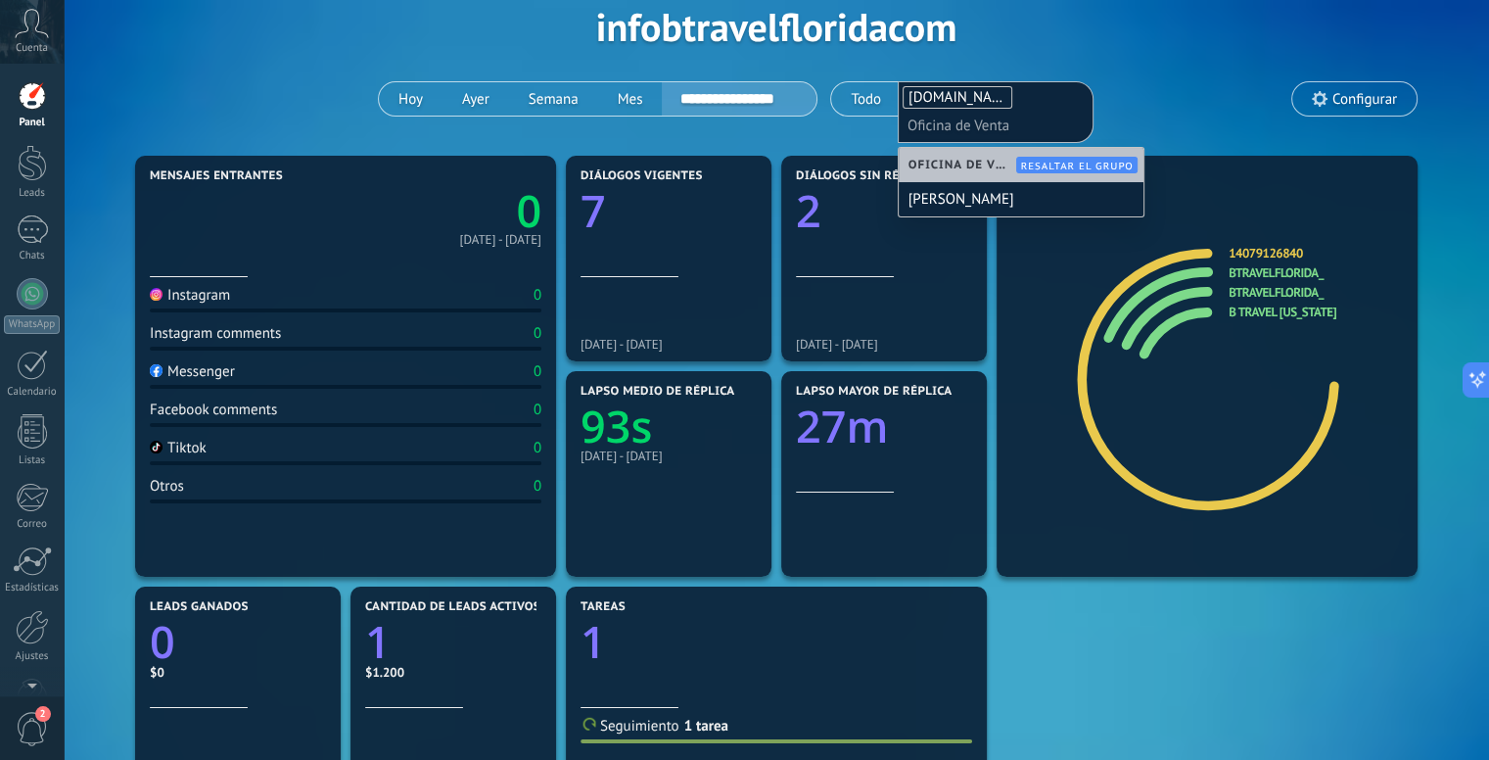
click at [1155, 100] on div "**********" at bounding box center [776, 26] width 1367 height 249
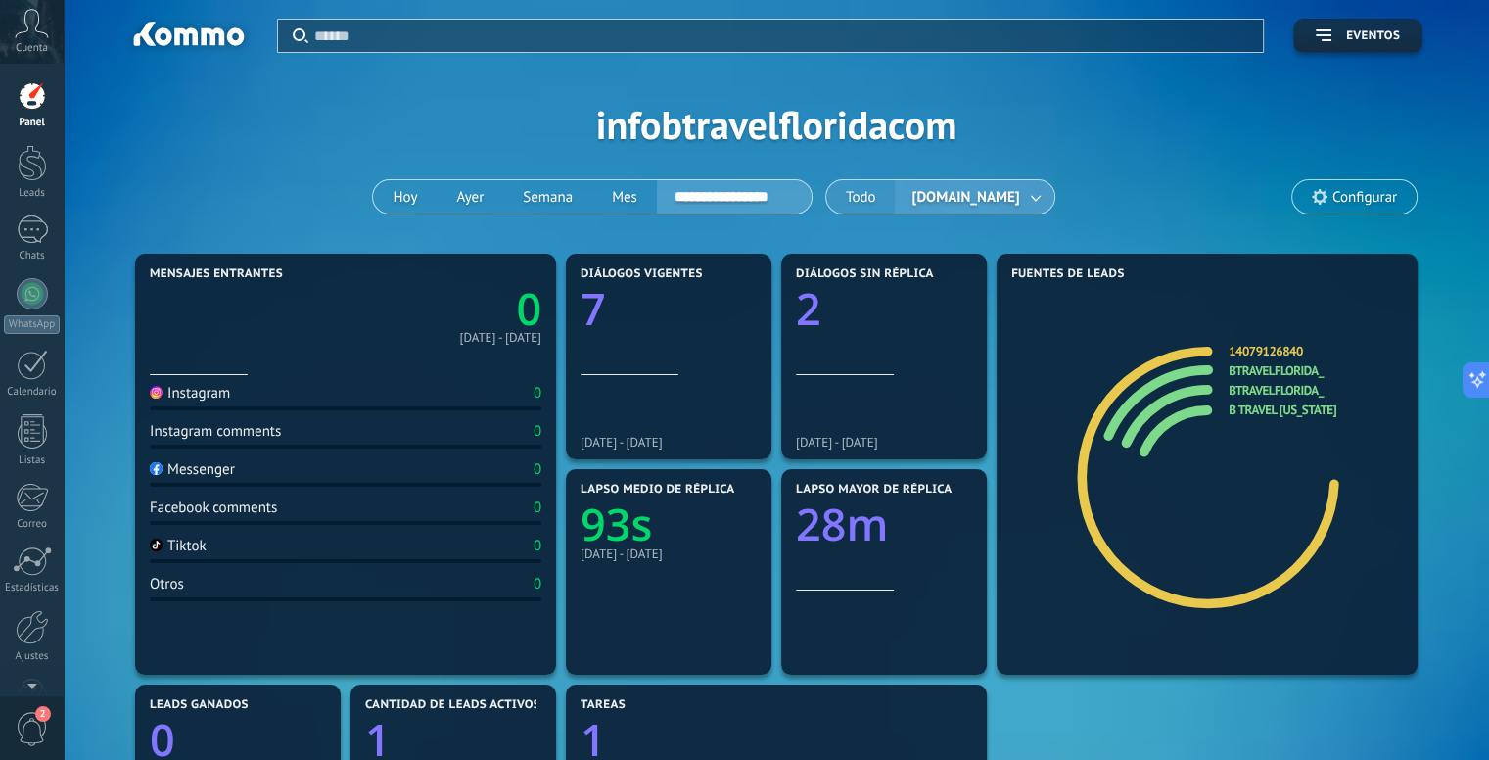
click at [894, 195] on button "Todo" at bounding box center [861, 196] width 70 height 33
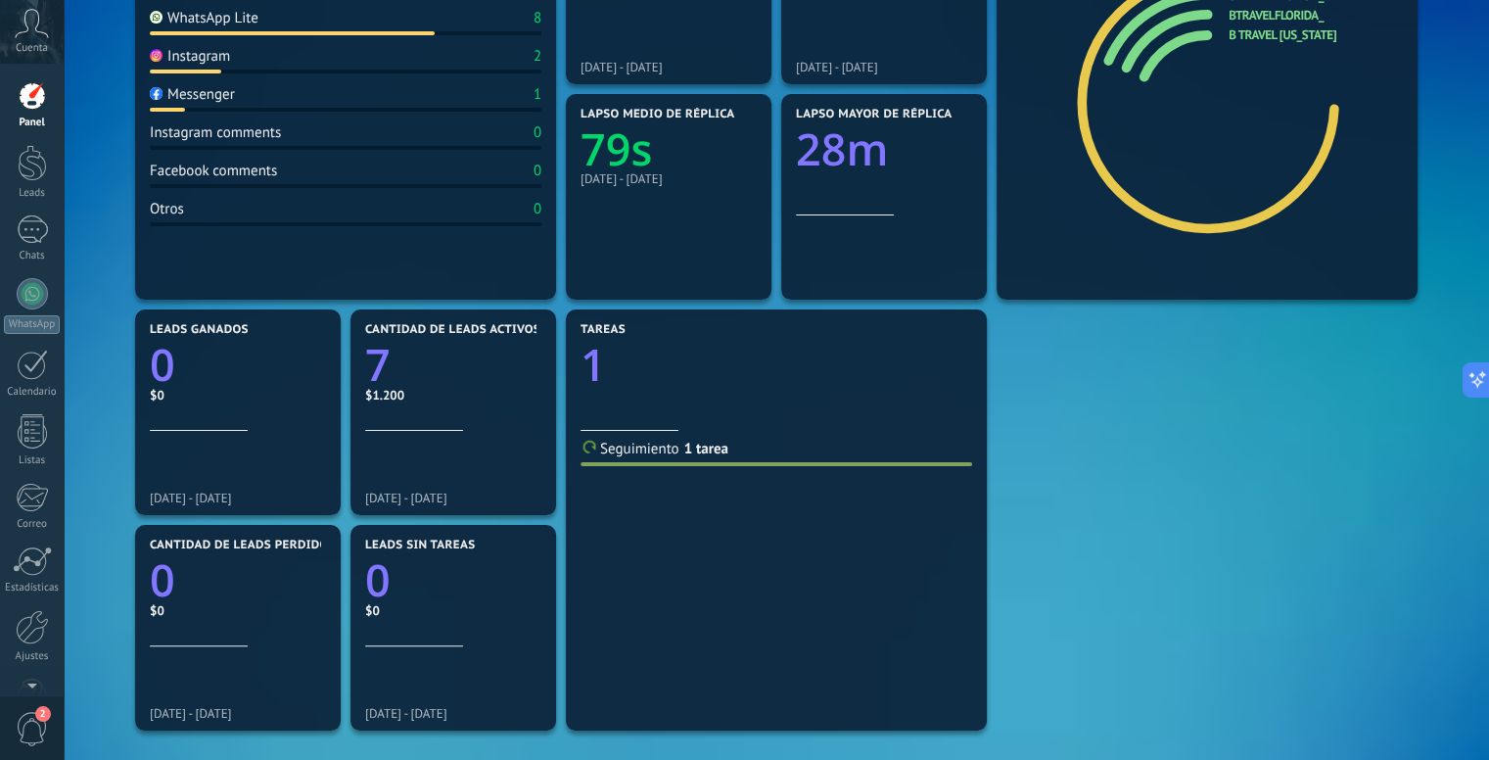
scroll to position [489, 0]
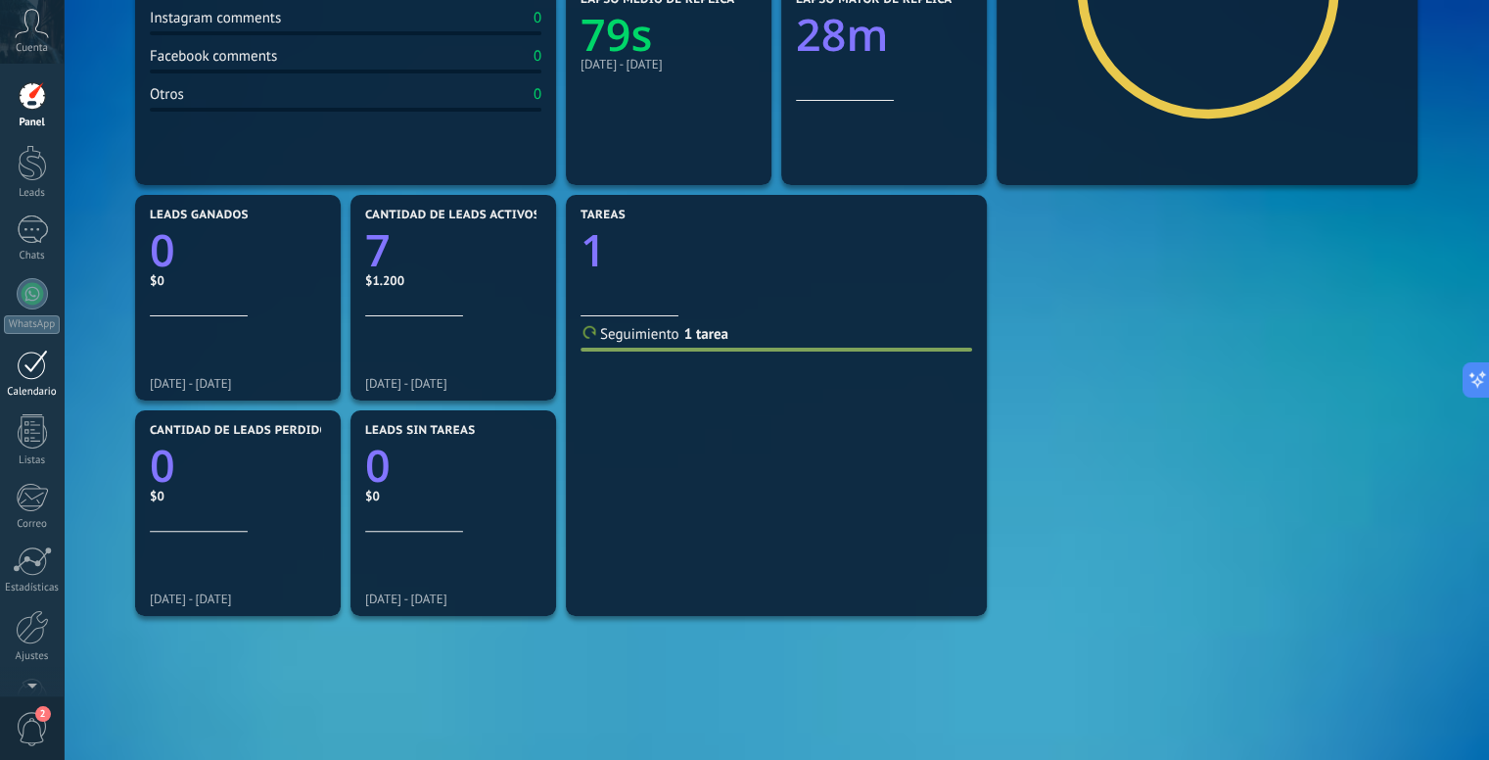
click at [30, 381] on link "Calendario" at bounding box center [32, 373] width 64 height 49
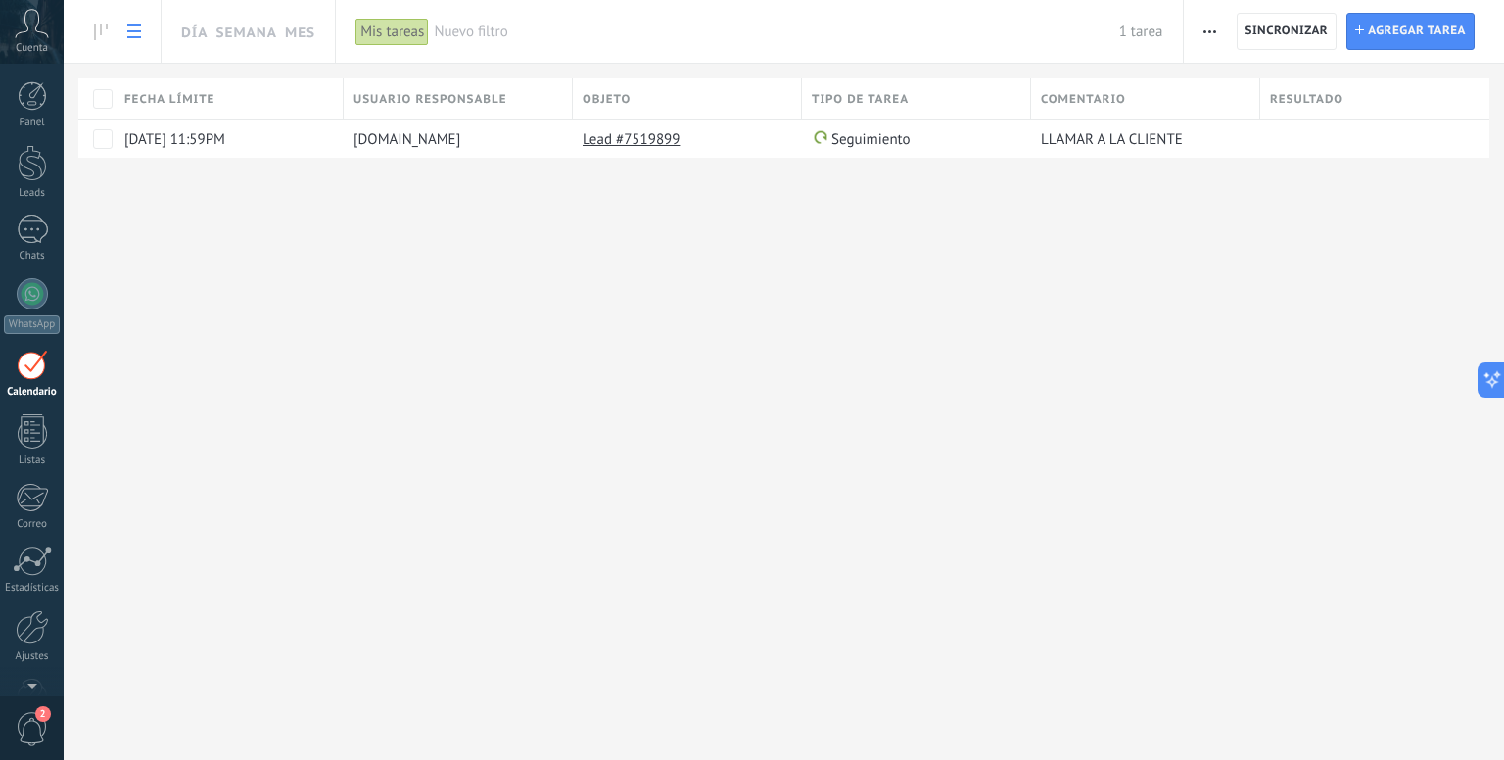
click at [32, 369] on div at bounding box center [32, 364] width 31 height 30
click at [107, 37] on icon at bounding box center [101, 32] width 14 height 16
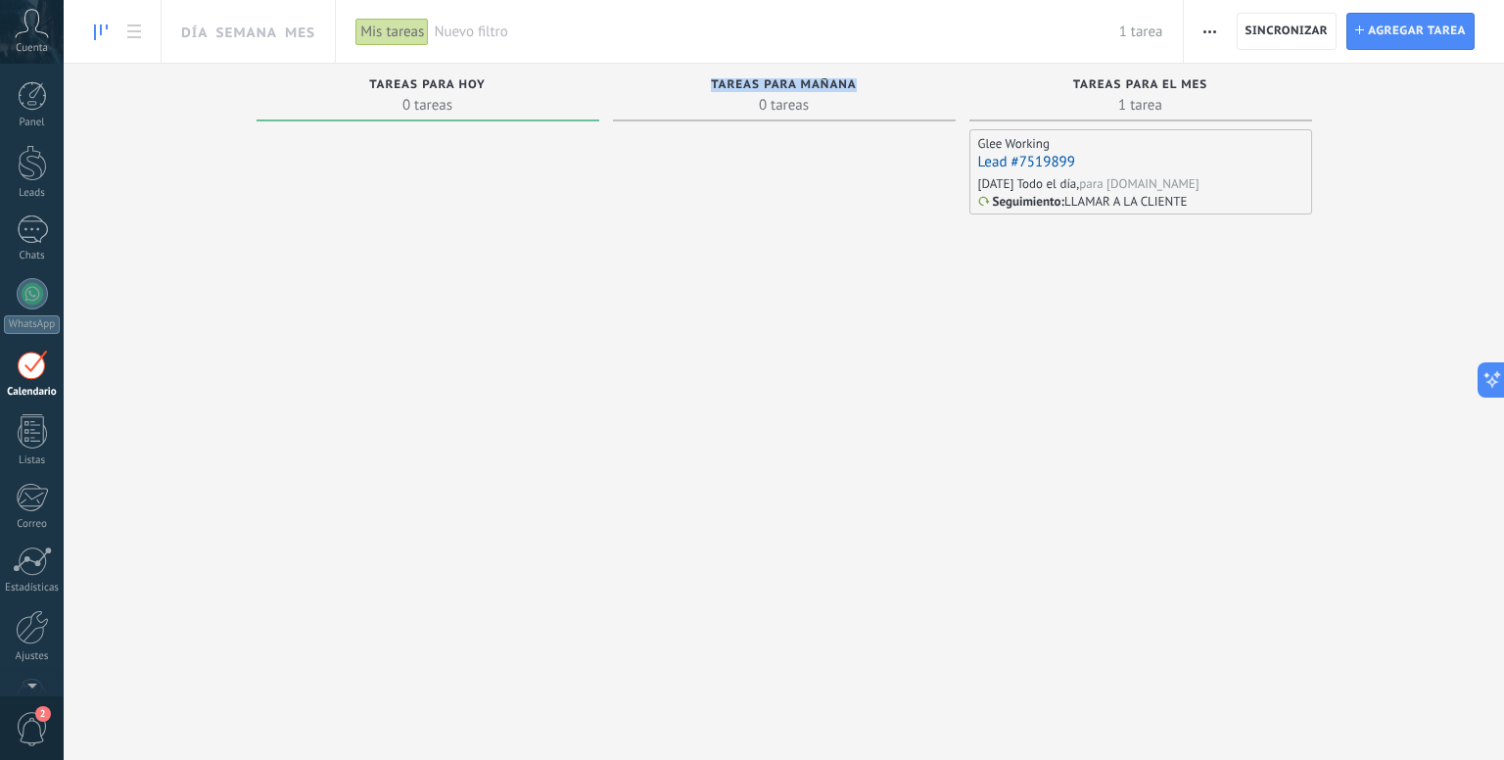
drag, startPoint x: 712, startPoint y: 86, endPoint x: 872, endPoint y: 83, distance: 160.6
click at [872, 83] on div "Tareas para mañana" at bounding box center [784, 86] width 323 height 17
drag, startPoint x: 410, startPoint y: 86, endPoint x: 487, endPoint y: 85, distance: 76.4
click at [487, 85] on div "Tareas para hoy" at bounding box center [427, 86] width 323 height 17
click at [495, 83] on div "Tareas para hoy" at bounding box center [427, 86] width 323 height 17
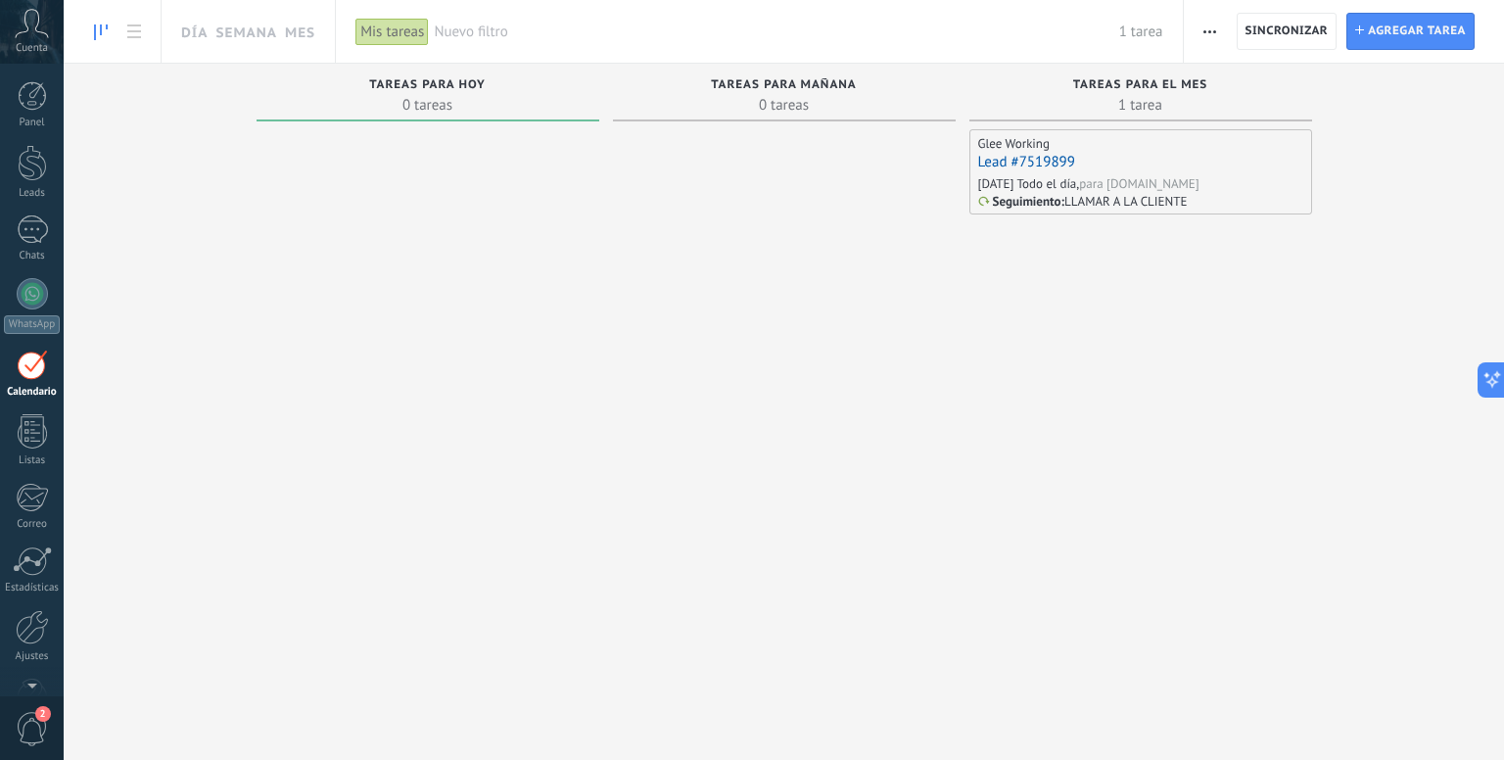
drag, startPoint x: 702, startPoint y: 89, endPoint x: 926, endPoint y: 77, distance: 224.5
click at [926, 78] on div "Tareas para mañana" at bounding box center [784, 86] width 323 height 17
drag, startPoint x: 858, startPoint y: 77, endPoint x: 731, endPoint y: 83, distance: 126.4
click at [731, 83] on div "Tareas para mañana" at bounding box center [784, 86] width 323 height 17
drag, startPoint x: 687, startPoint y: 82, endPoint x: 871, endPoint y: 87, distance: 184.1
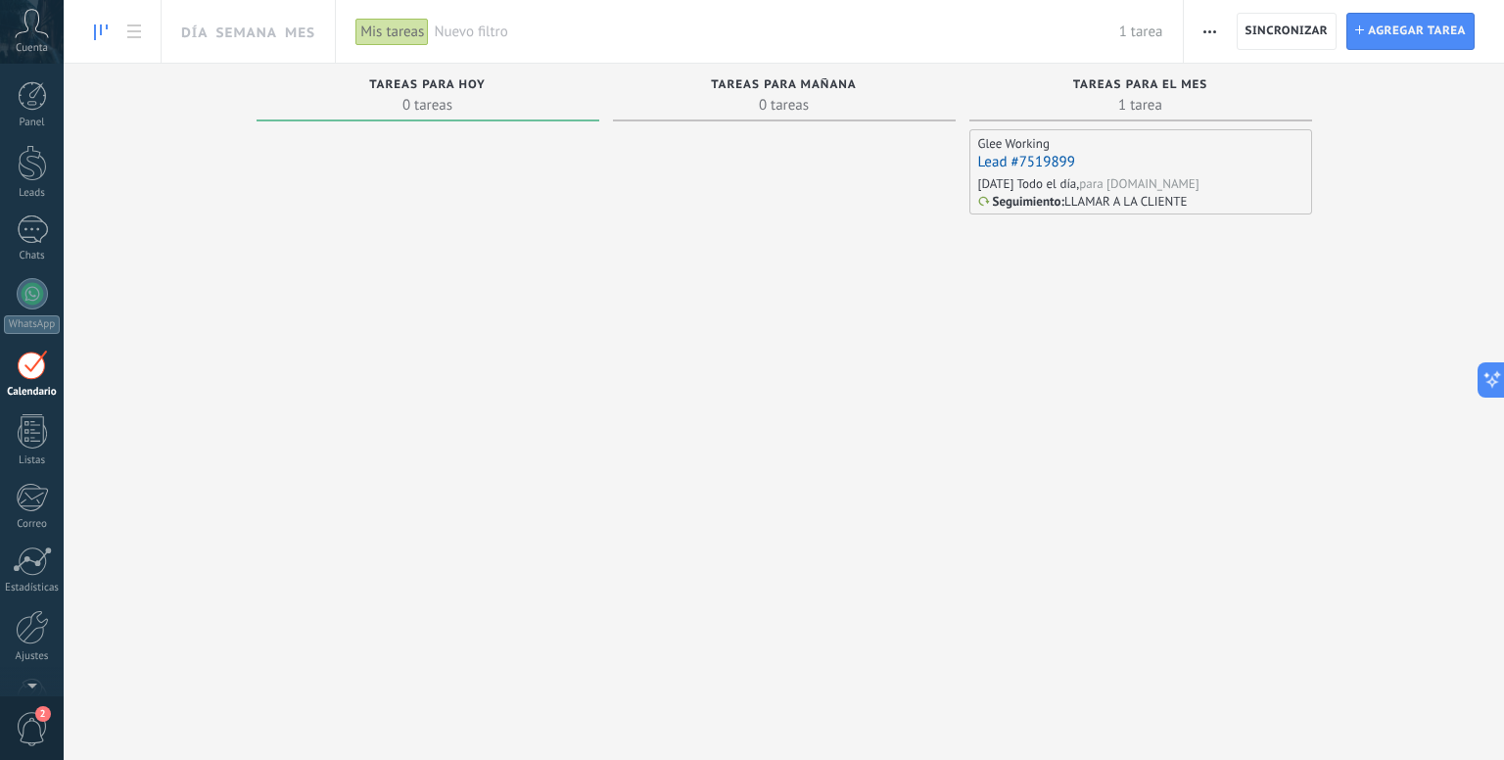
click at [871, 87] on div "Tareas para mañana" at bounding box center [784, 86] width 323 height 17
click at [738, 87] on span "Tareas para mañana" at bounding box center [784, 85] width 146 height 14
click at [737, 87] on span "Tareas para mañana" at bounding box center [784, 85] width 146 height 14
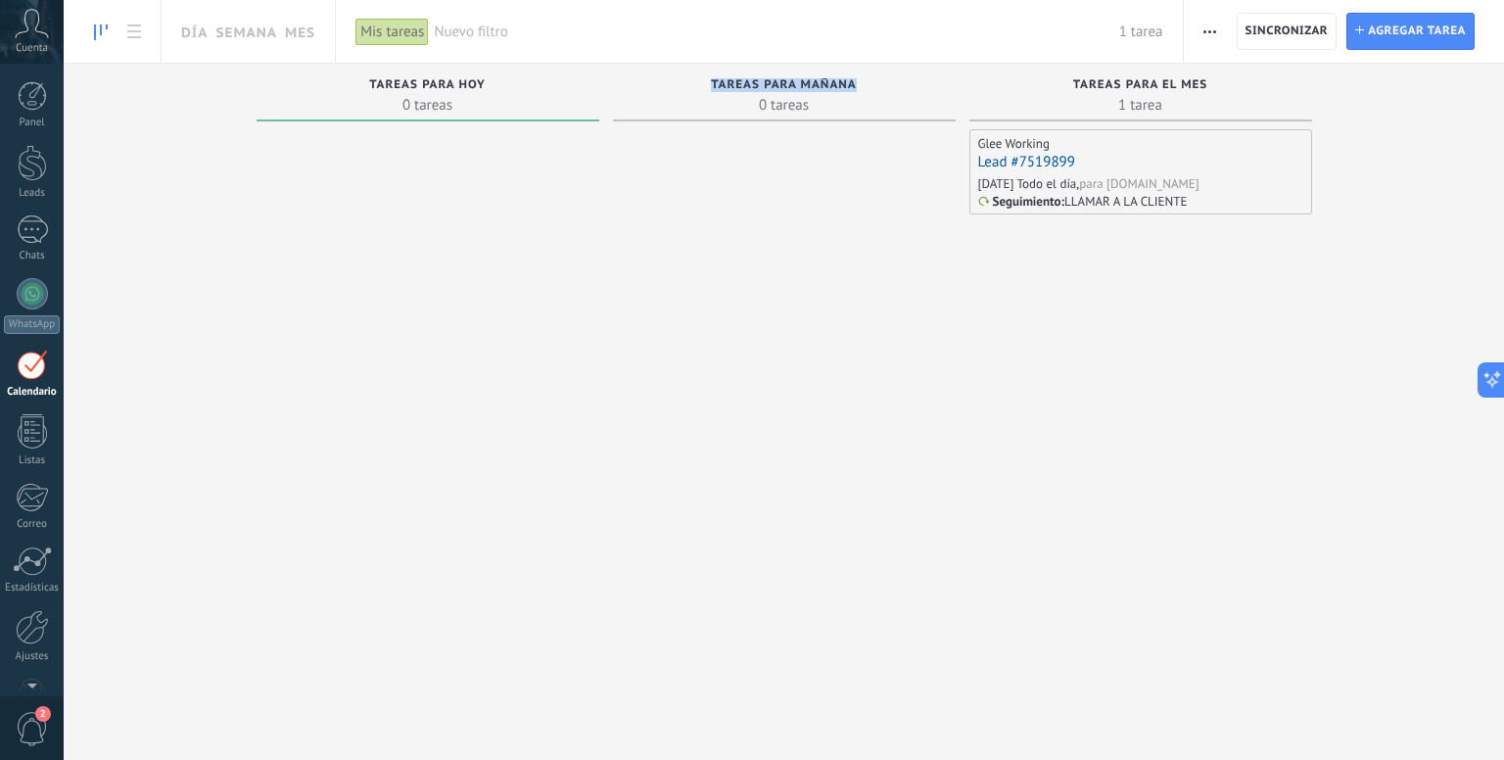
click at [778, 173] on div at bounding box center [784, 419] width 343 height 581
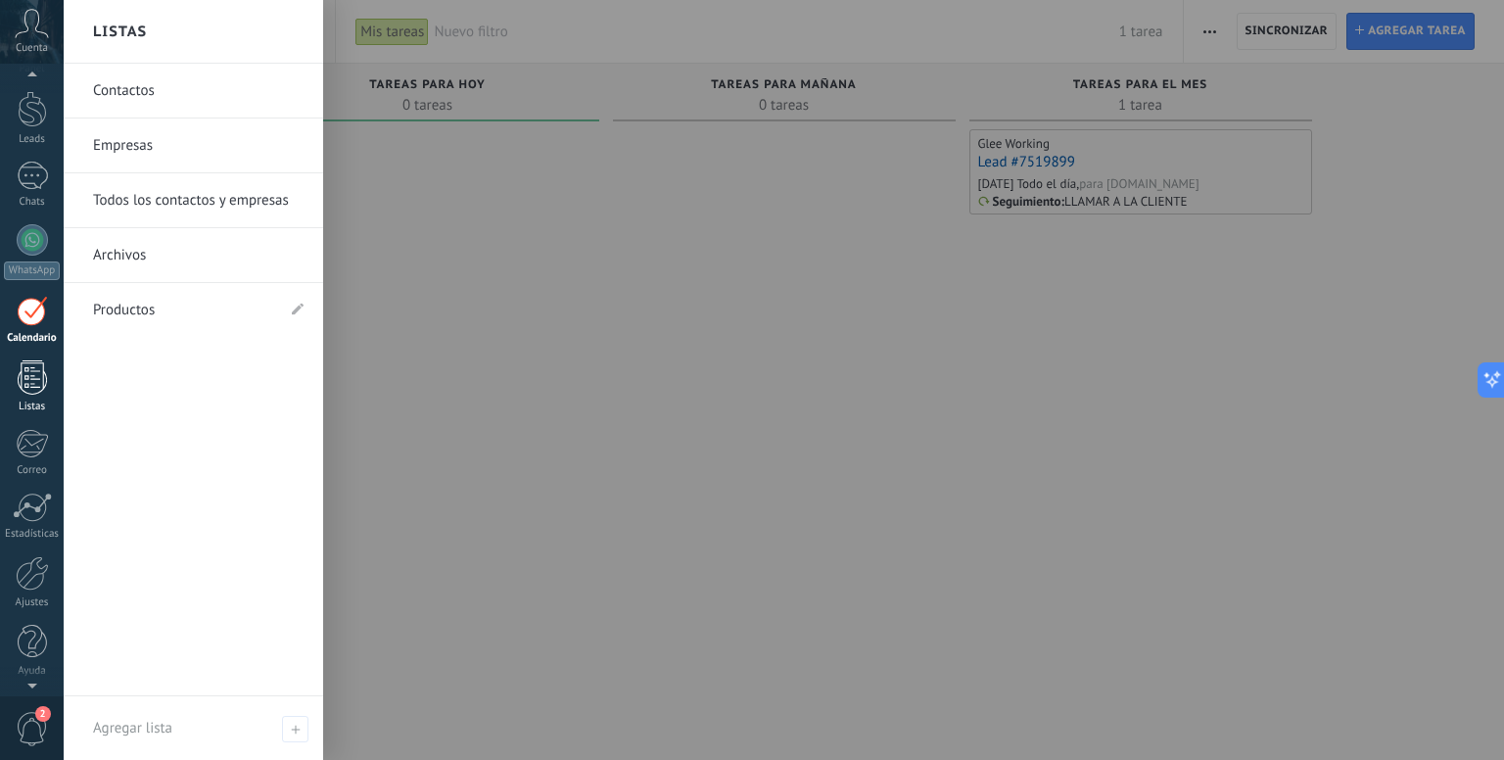
click at [29, 378] on div at bounding box center [32, 377] width 29 height 34
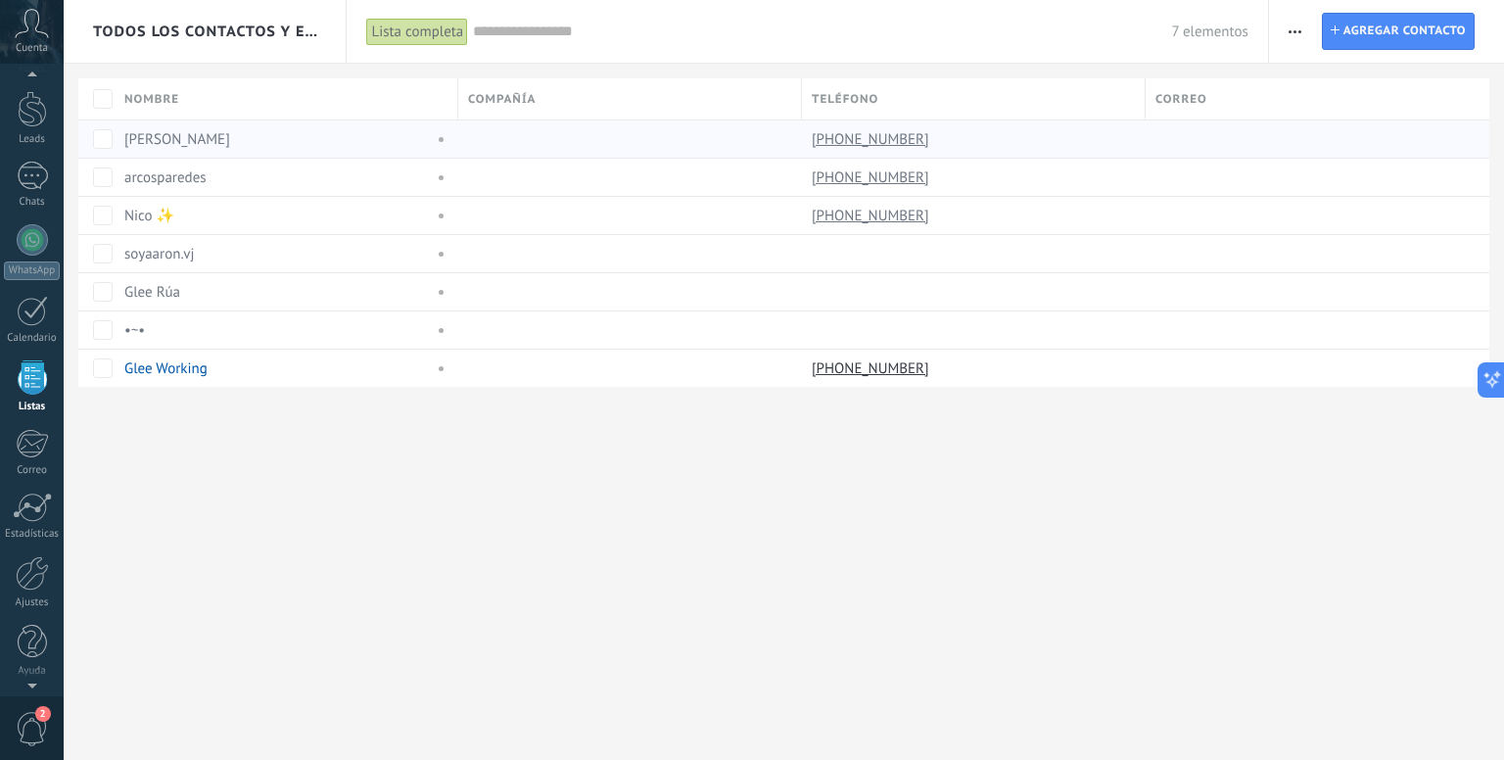
scroll to position [50, 0]
click at [707, 435] on div "Todos los contactos y empresas Lista completa Aplicar 7 elementos Lista complet…" at bounding box center [784, 225] width 1440 height 450
click at [234, 42] on div "Todos los contactos y empresas" at bounding box center [205, 31] width 225 height 63
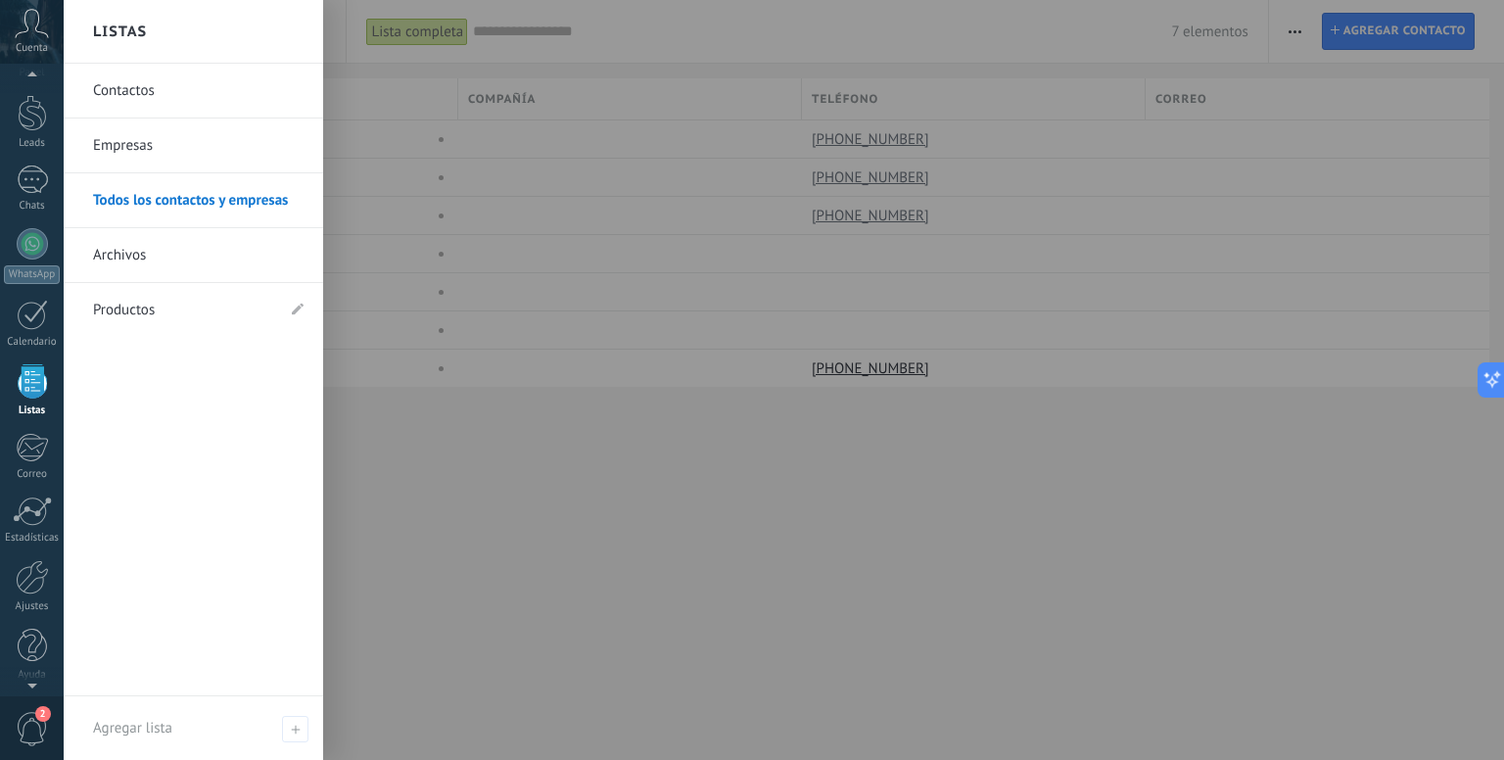
click at [564, 472] on div at bounding box center [816, 380] width 1504 height 760
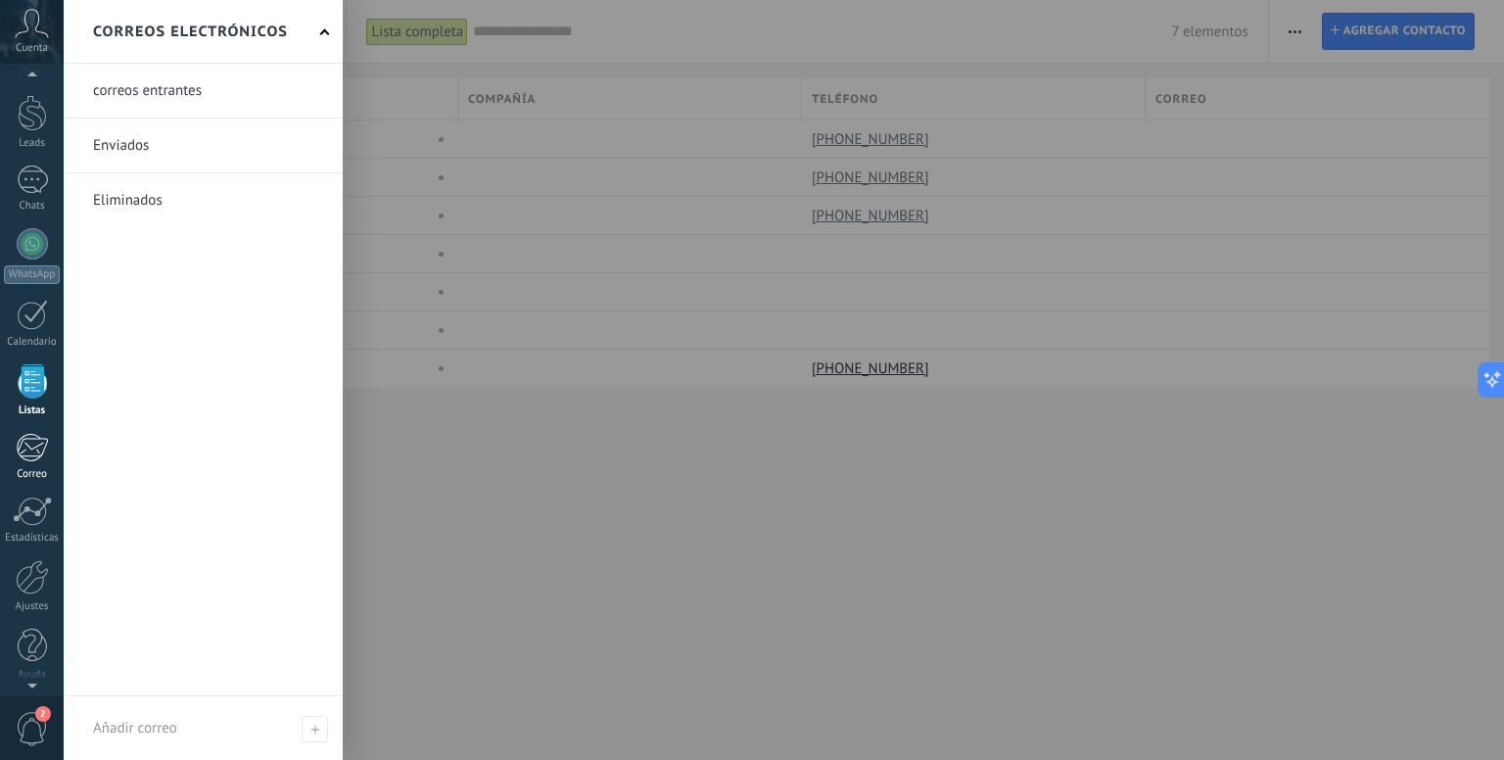
click at [25, 440] on div at bounding box center [32, 447] width 32 height 29
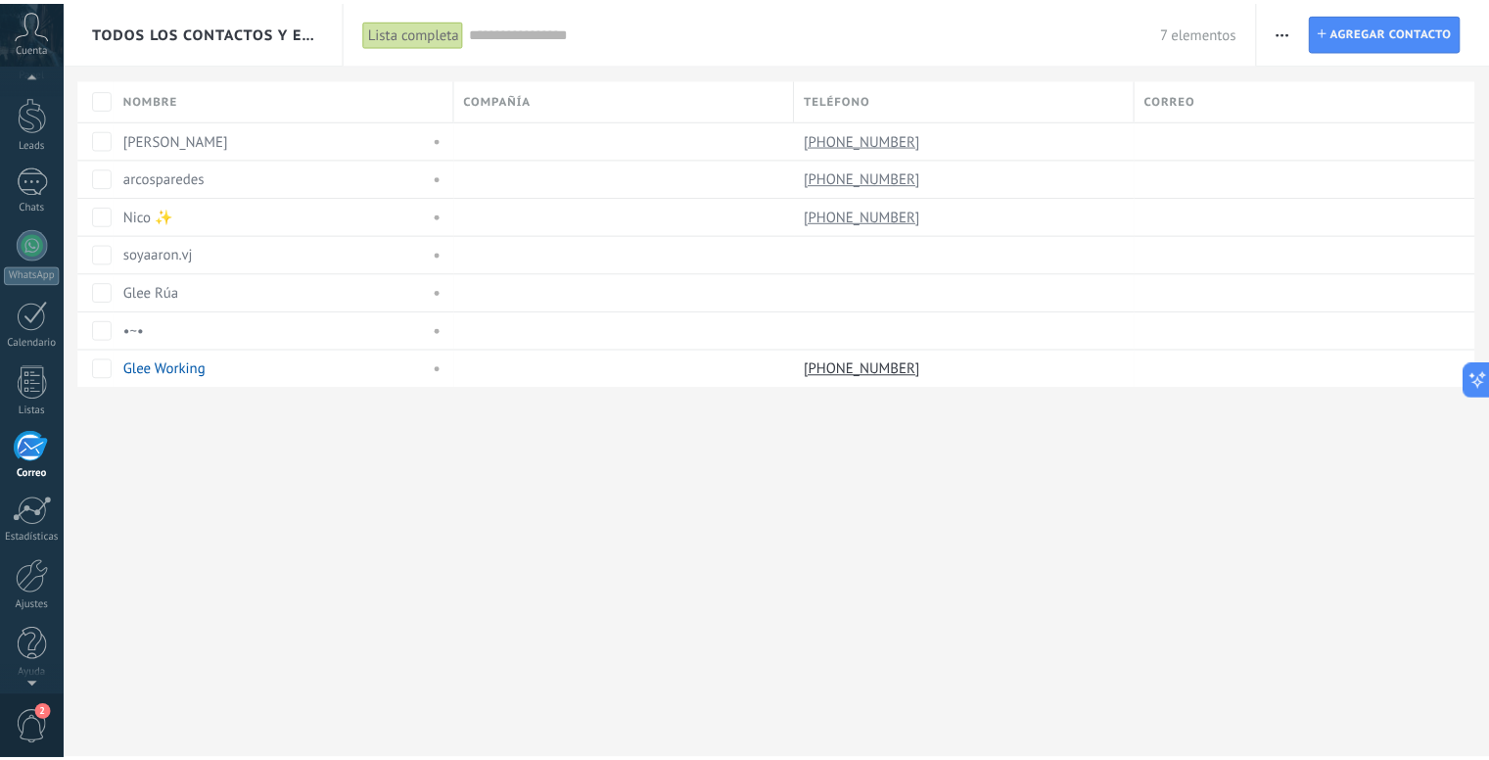
scroll to position [54, 0]
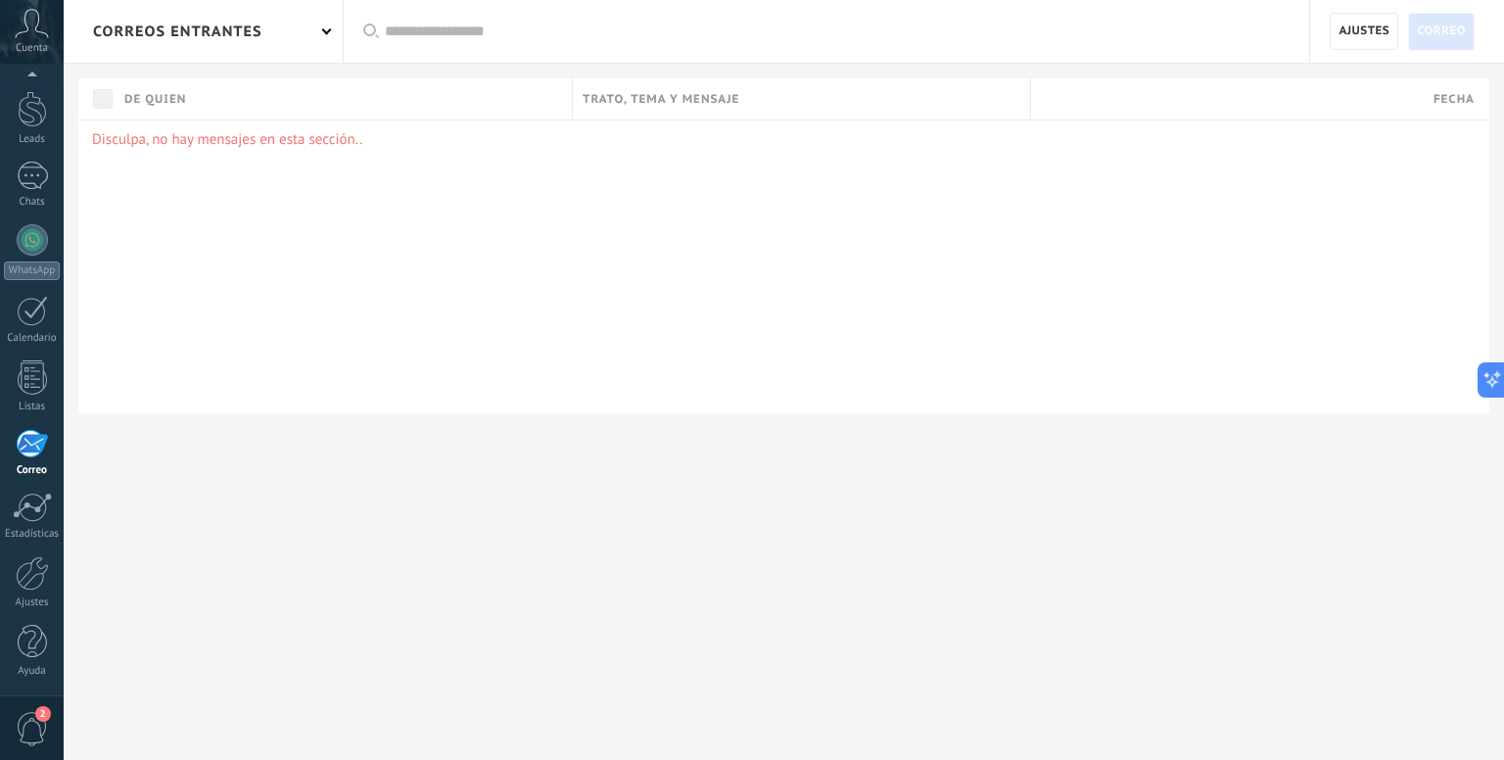
click at [291, 30] on div "correos entrantes" at bounding box center [203, 31] width 279 height 63
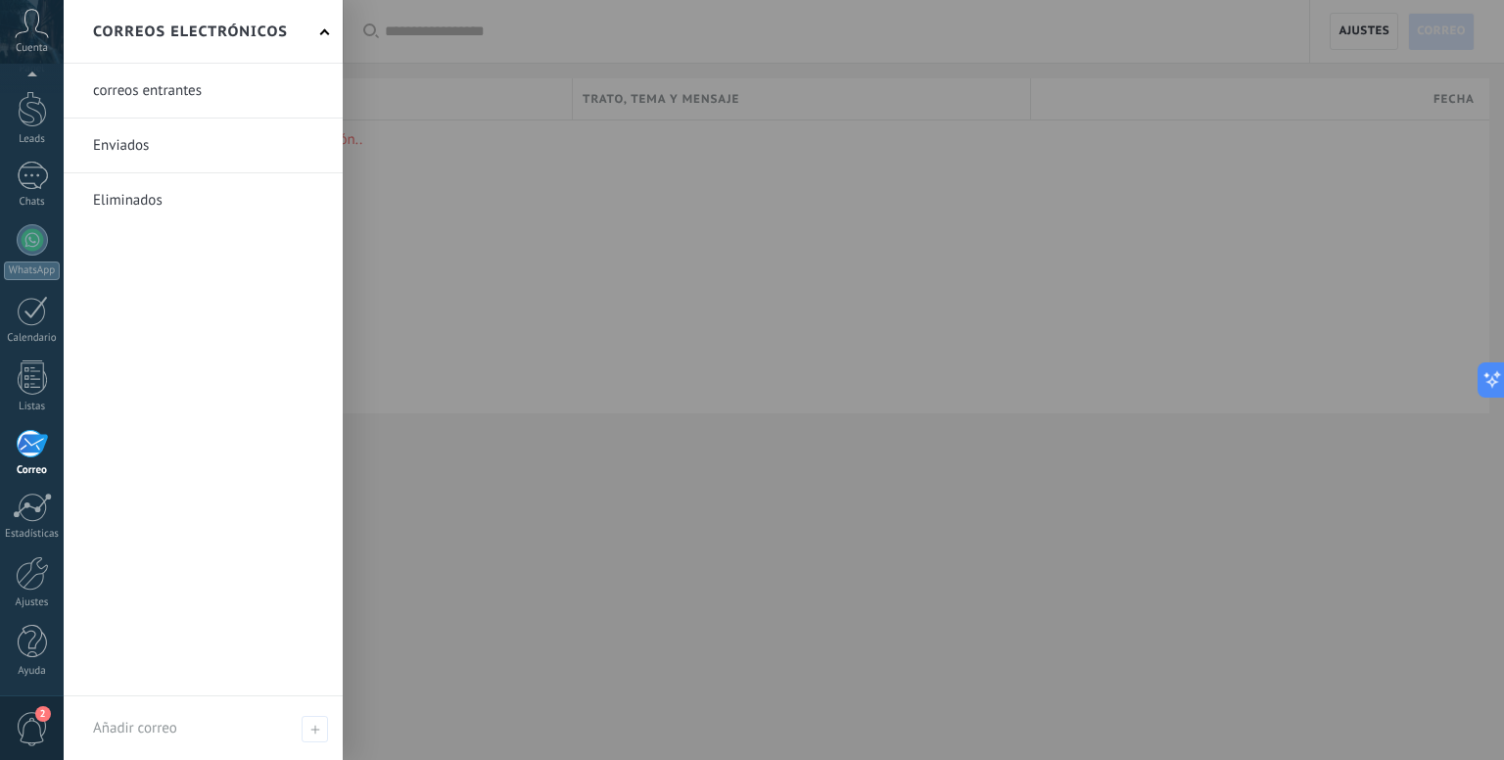
click at [99, 141] on link at bounding box center [203, 145] width 279 height 54
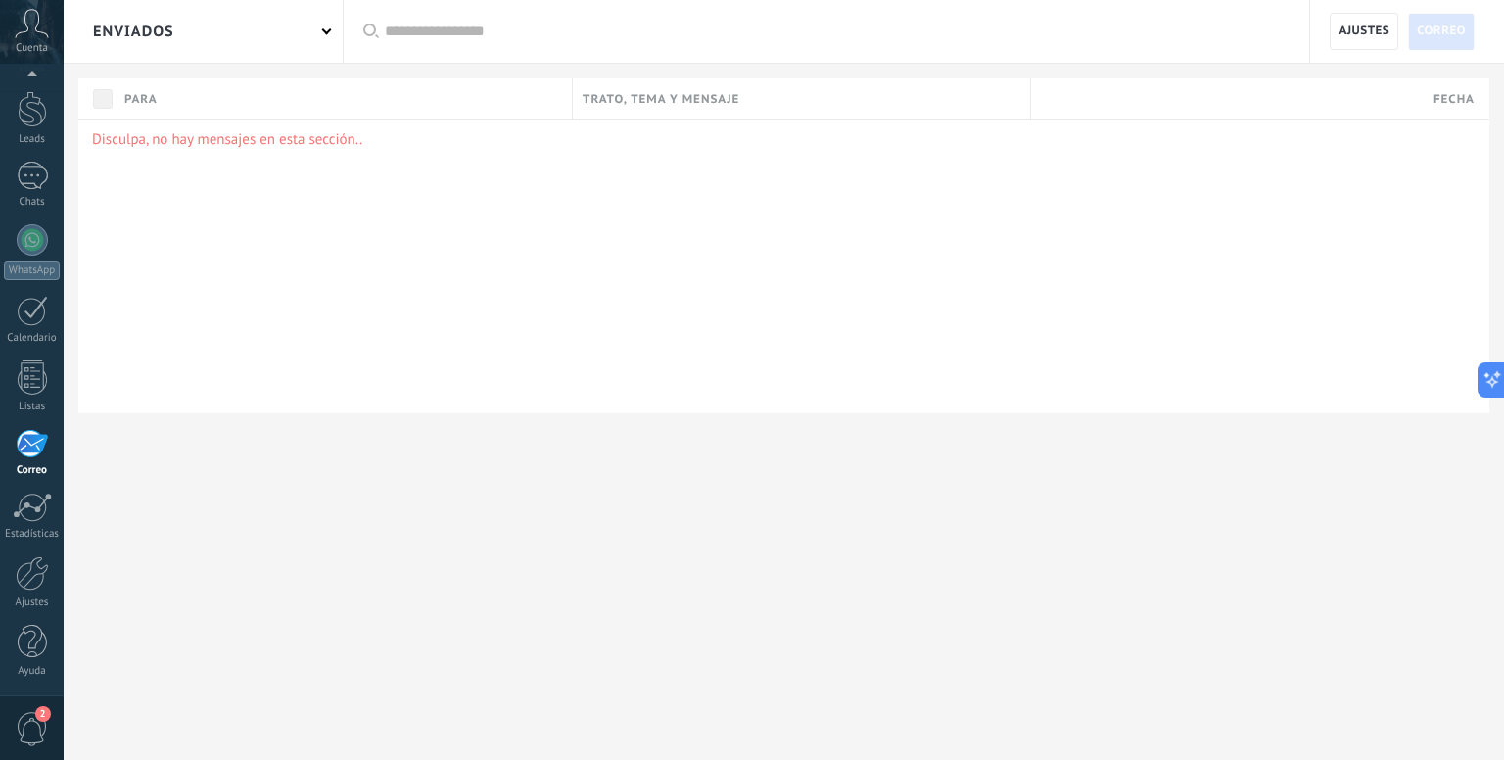
click at [257, 24] on div "Enviados" at bounding box center [203, 31] width 279 height 63
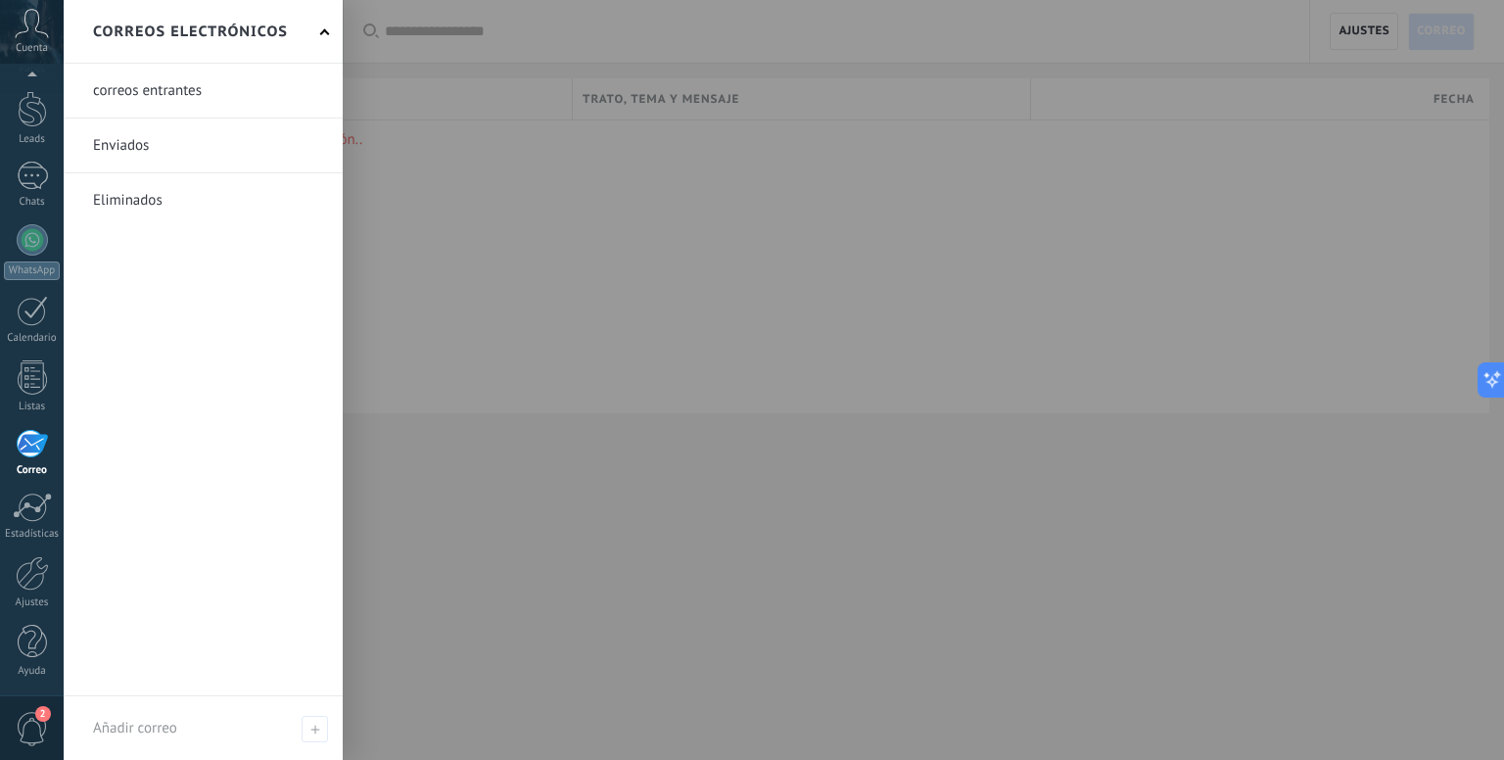
click at [168, 89] on link at bounding box center [203, 91] width 279 height 54
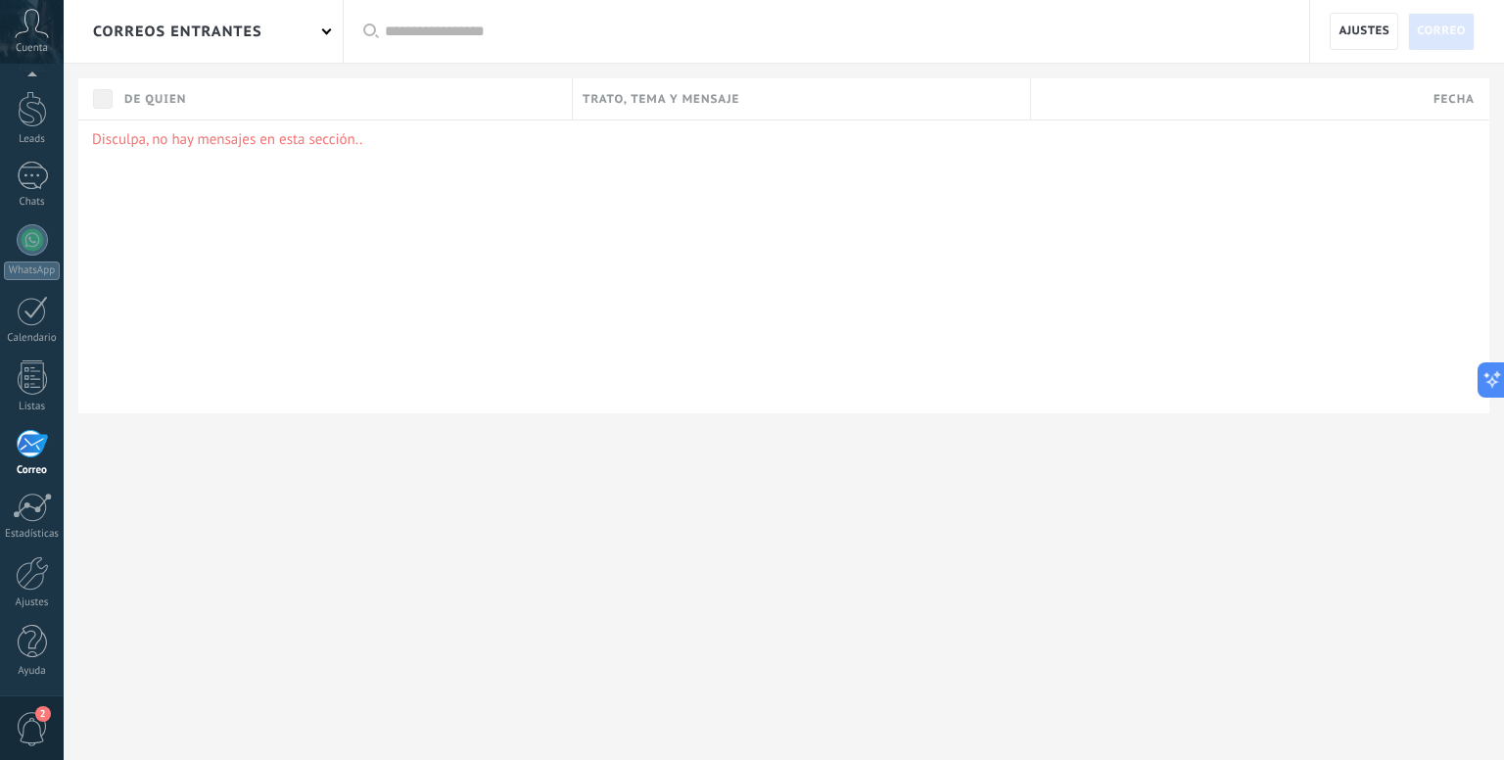
click at [486, 432] on div at bounding box center [784, 445] width 1440 height 64
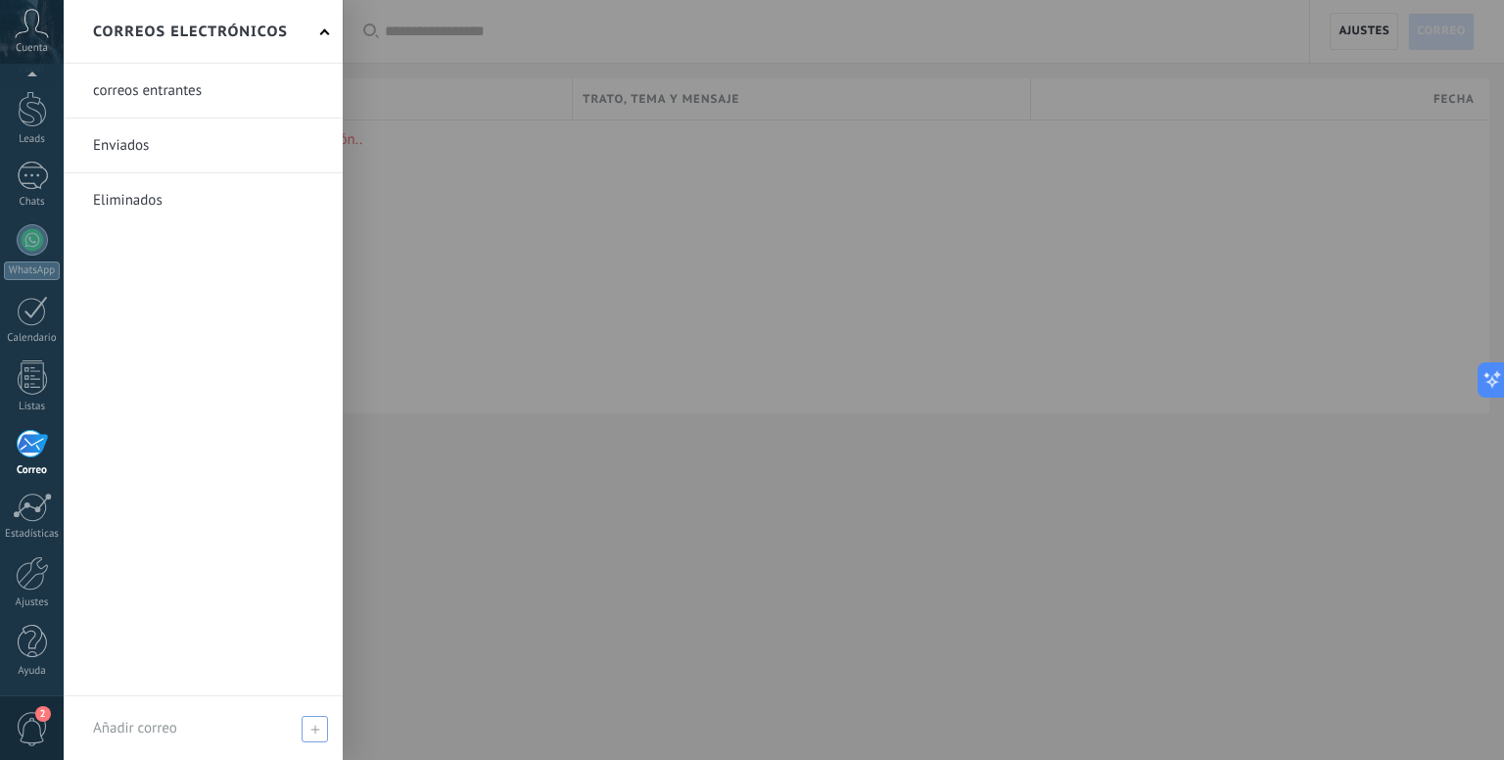
click at [310, 729] on icon at bounding box center [314, 728] width 9 height 9
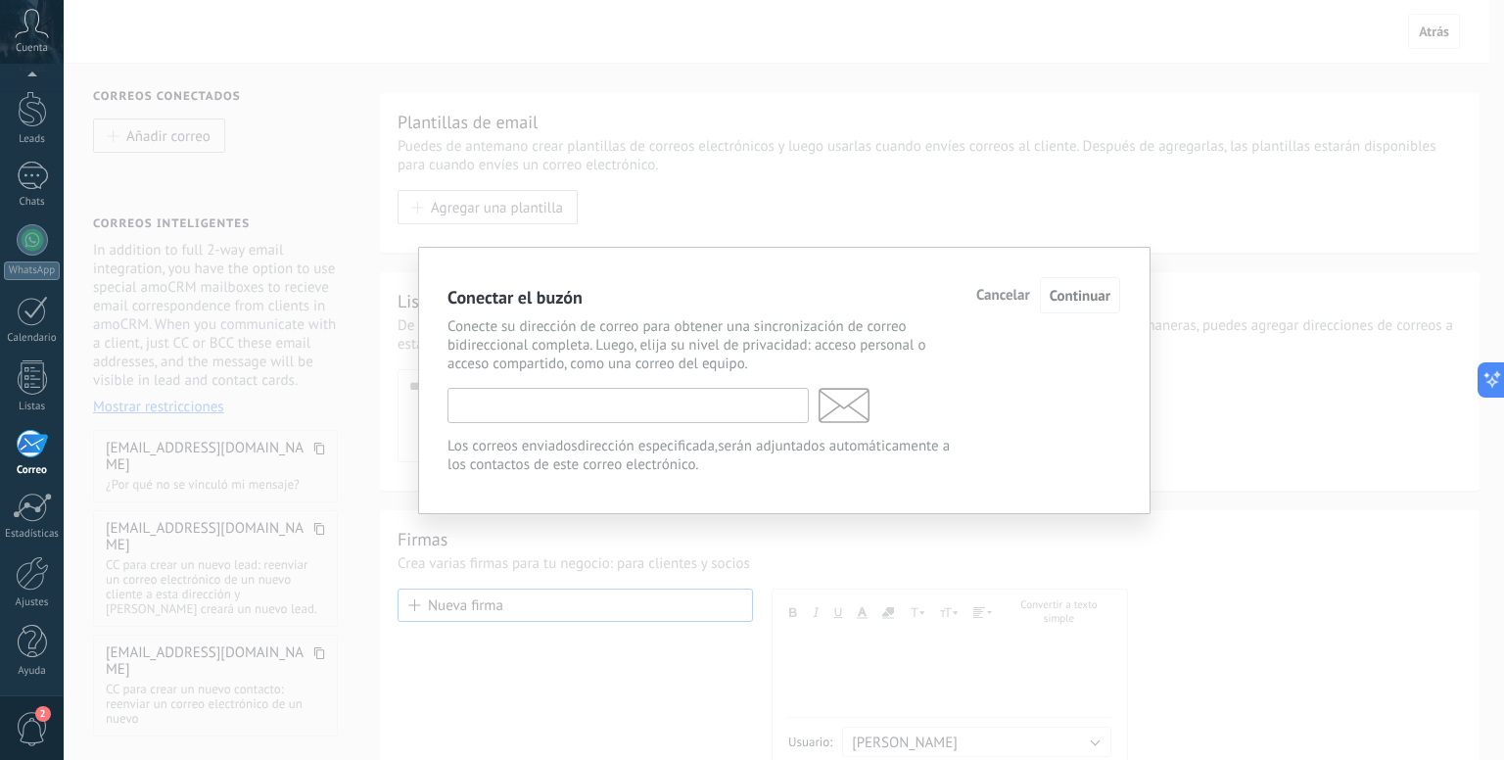
click at [617, 412] on input "text" at bounding box center [627, 405] width 361 height 35
click at [1014, 295] on span "Cancelar" at bounding box center [1003, 296] width 54 height 14
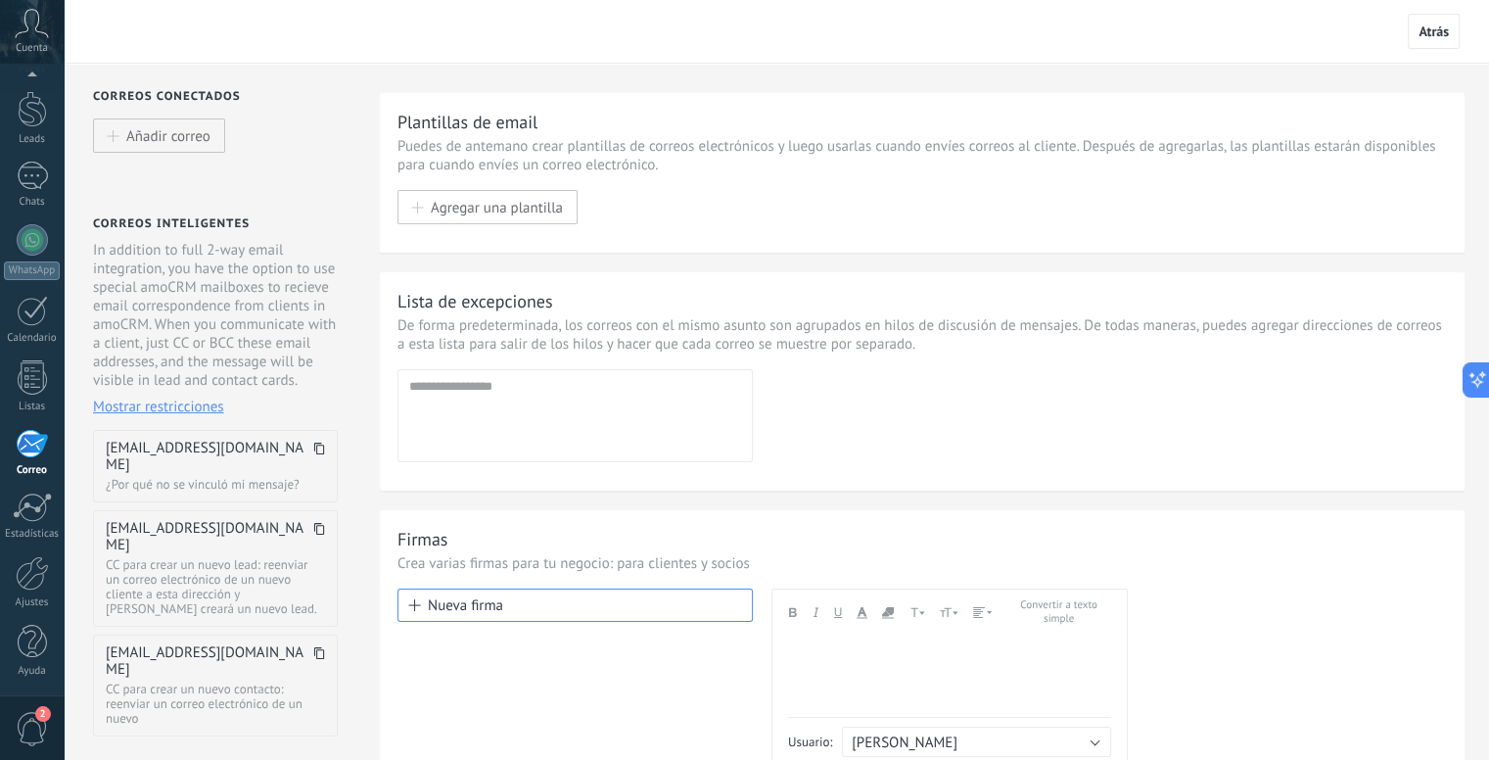
click at [443, 83] on div "Plantillas de email Puedes de antemano crear plantillas de correos electrónicos…" at bounding box center [934, 482] width 1109 height 836
click at [146, 137] on span "Añadir correo" at bounding box center [168, 135] width 84 height 17
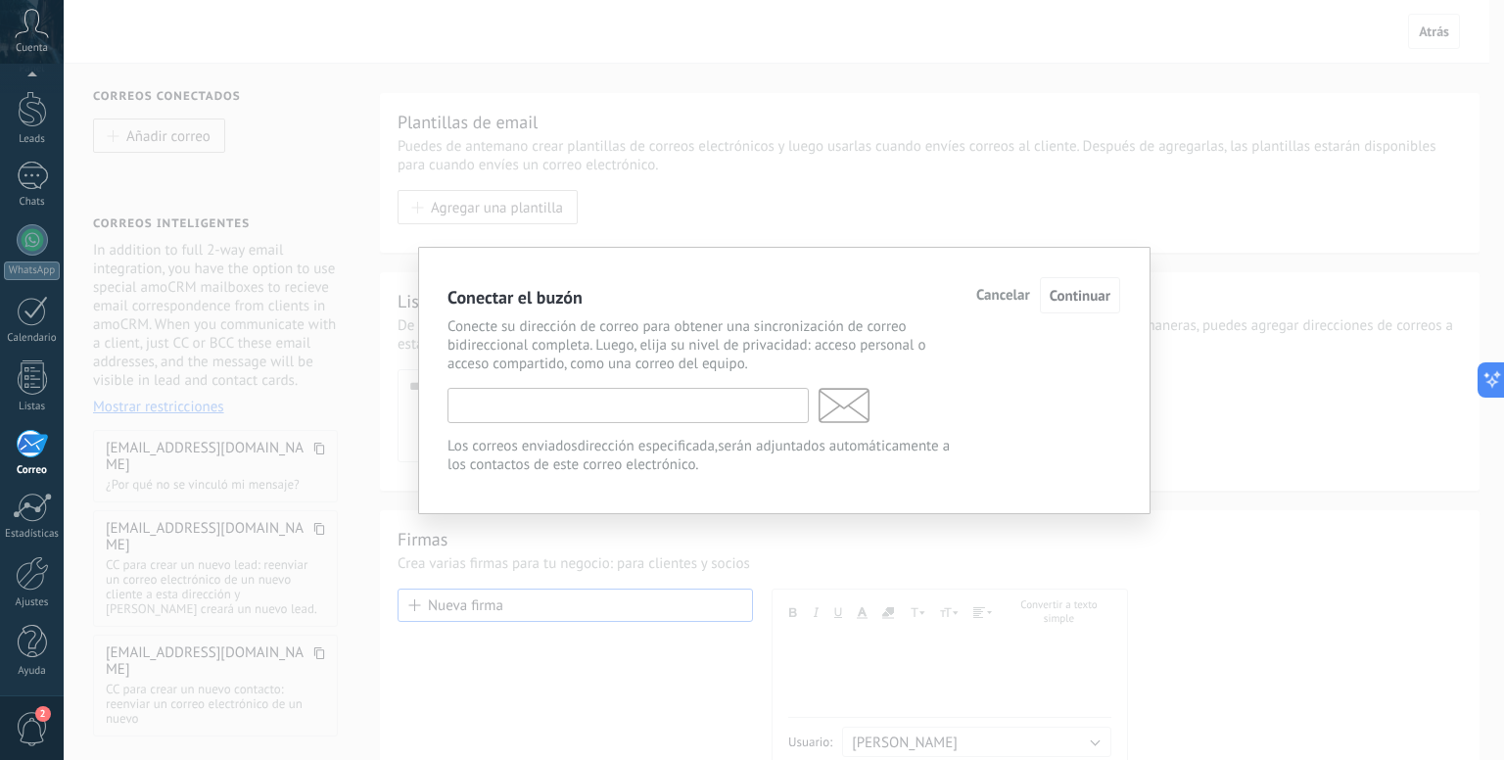
click at [552, 406] on input "text" at bounding box center [627, 405] width 361 height 35
click at [1011, 297] on span "Cancelar" at bounding box center [1003, 296] width 54 height 14
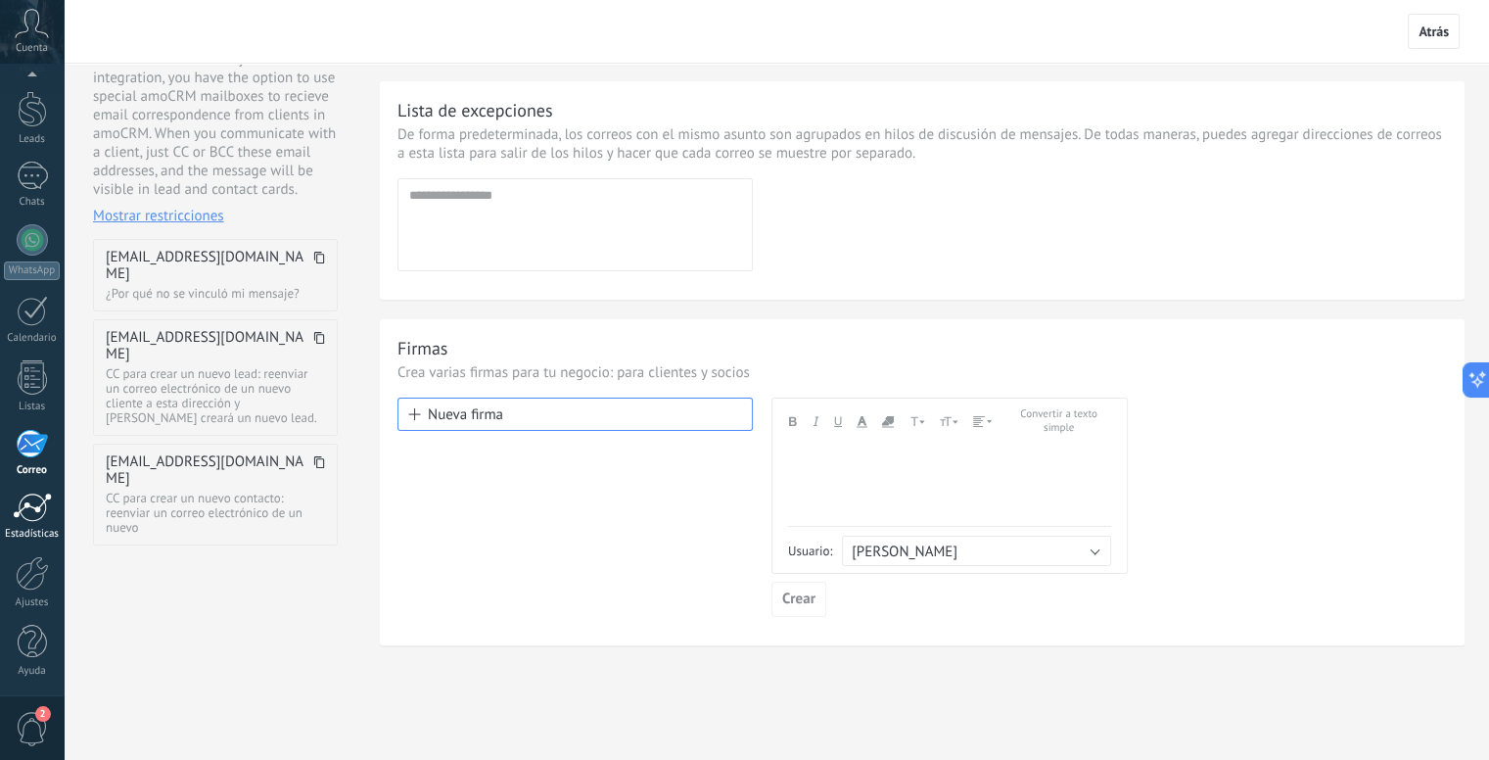
scroll to position [196, 0]
click at [23, 514] on div at bounding box center [32, 506] width 39 height 29
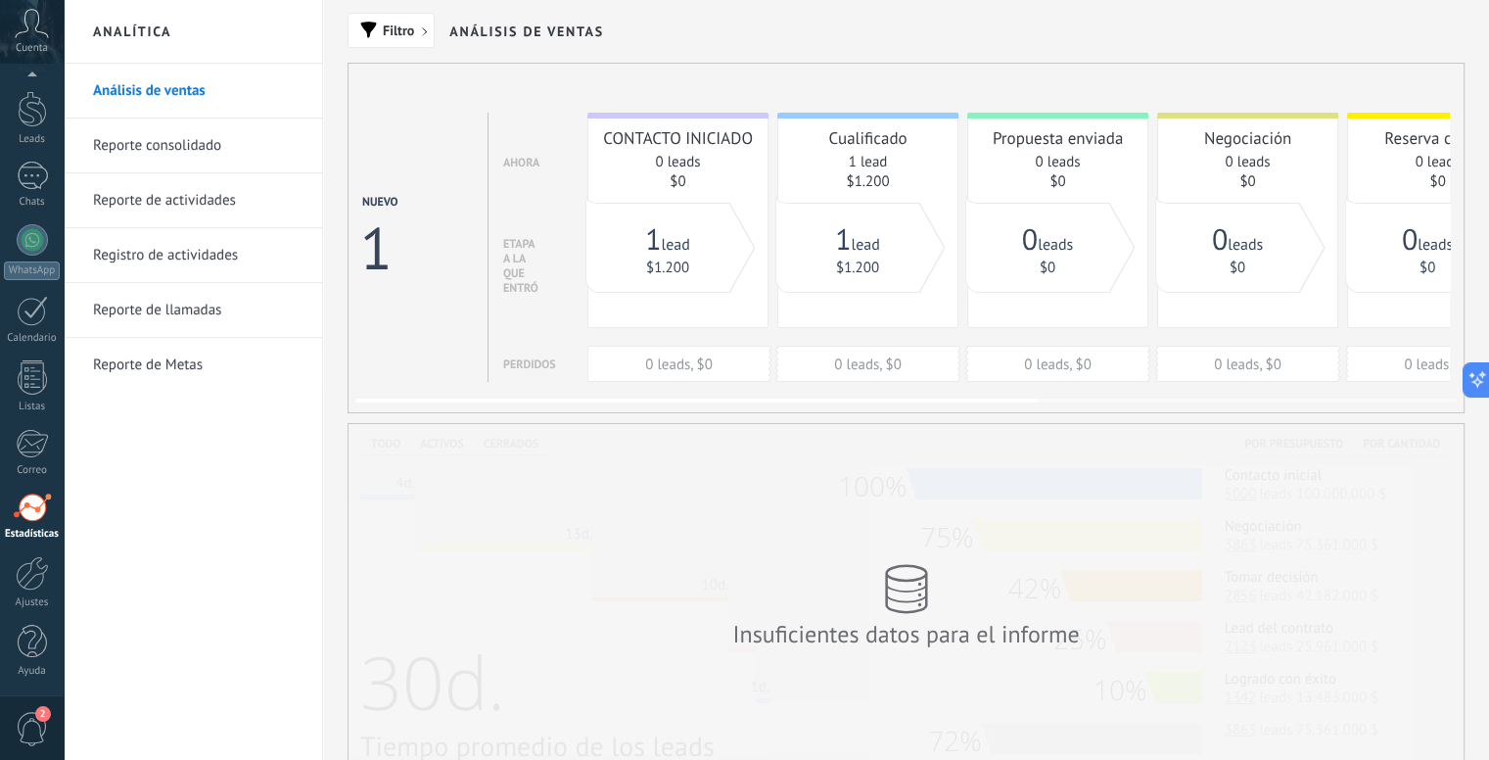
click at [889, 230] on div "1 lead" at bounding box center [857, 239] width 125 height 38
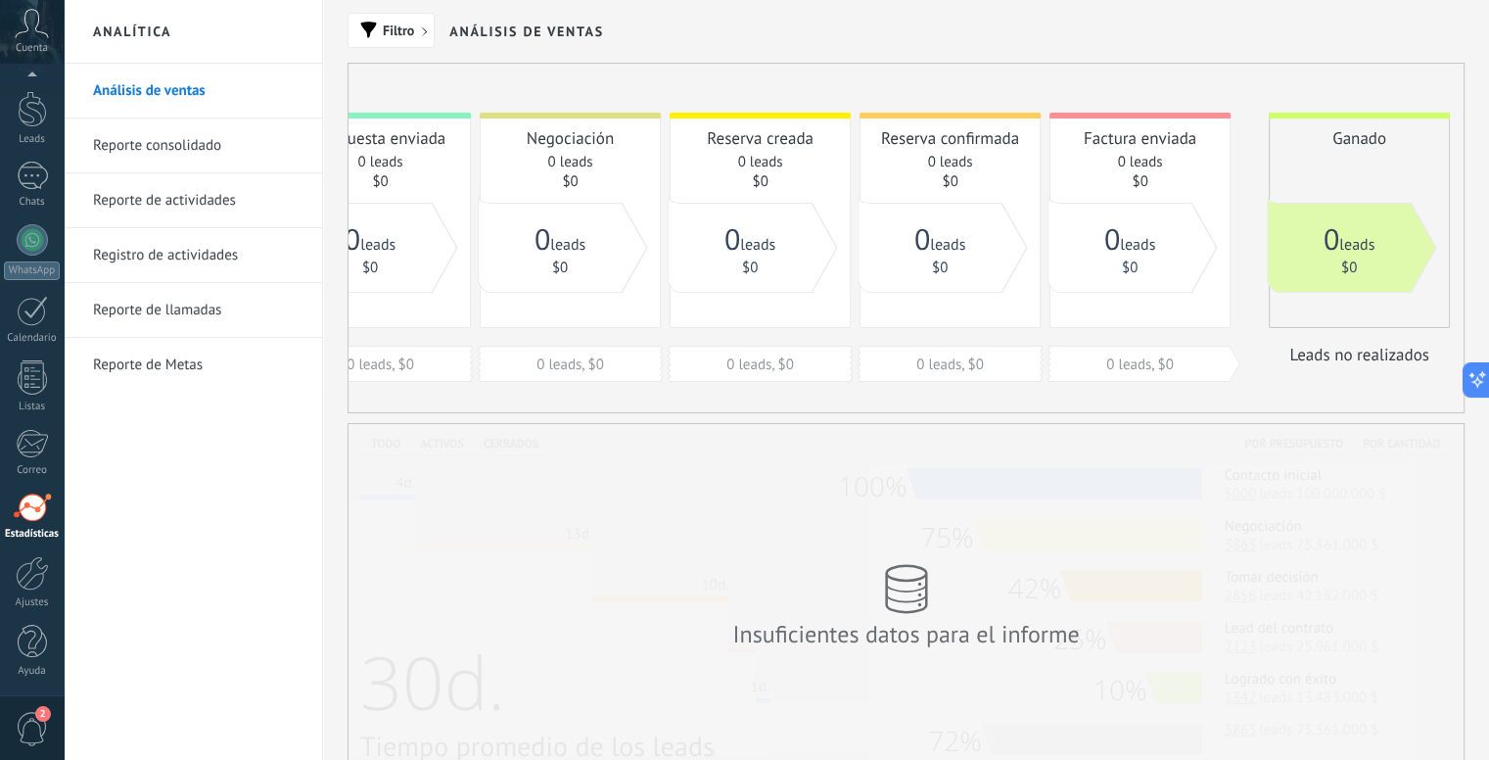
click at [136, 151] on link "Reporte consolidado" at bounding box center [197, 145] width 209 height 55
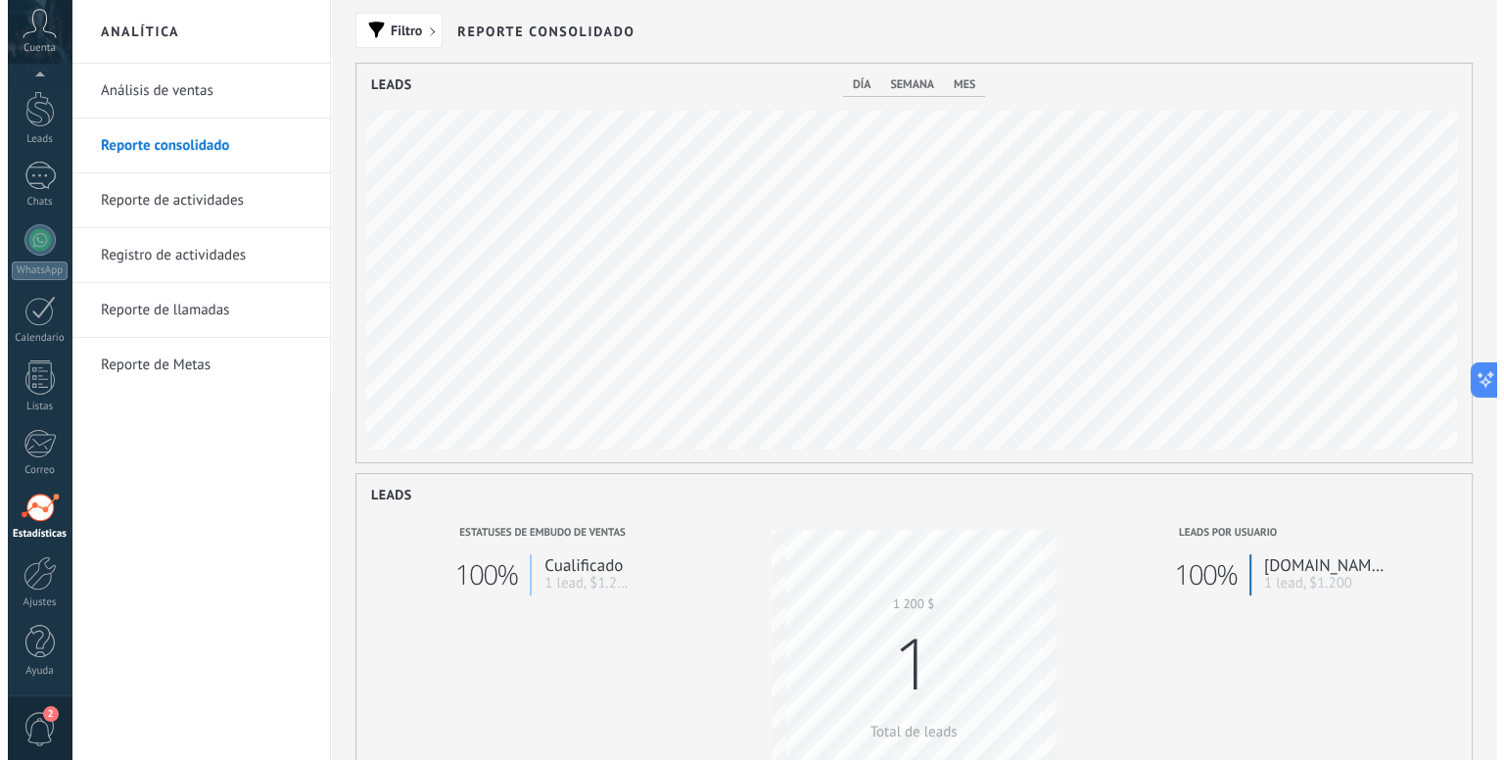
scroll to position [398, 1115]
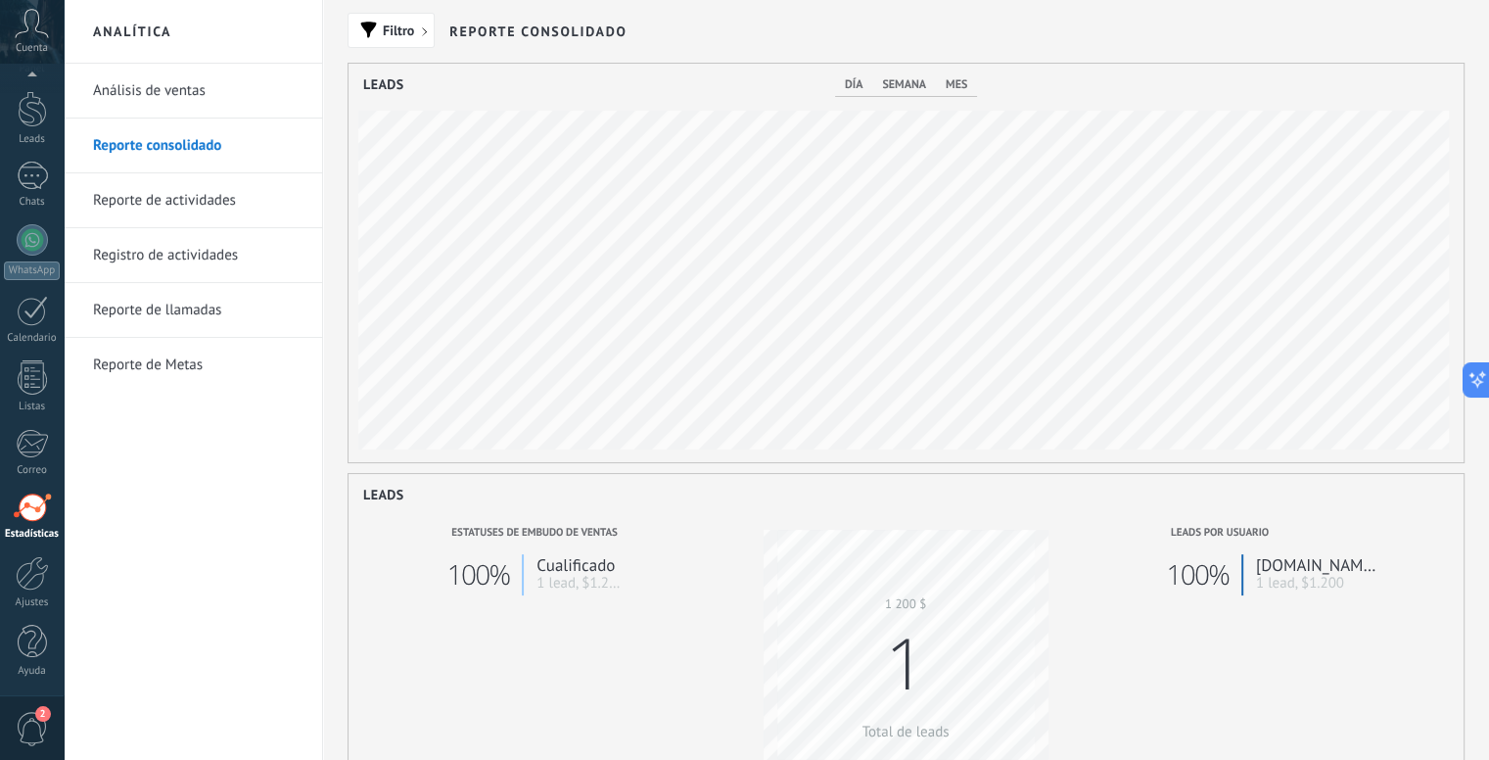
click at [144, 201] on link "Reporte de actividades" at bounding box center [197, 200] width 209 height 55
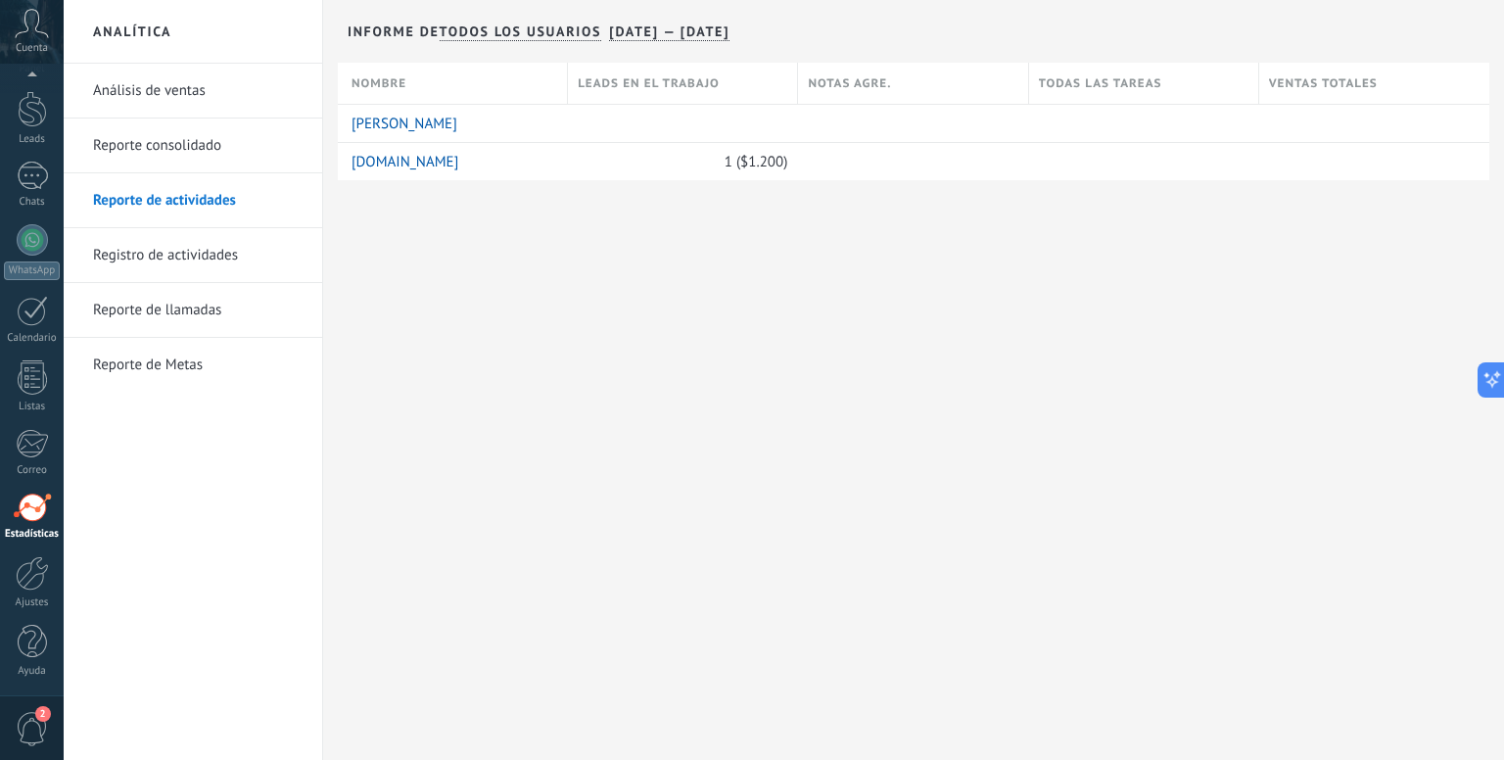
click at [141, 303] on link "Reporte de llamadas" at bounding box center [197, 310] width 209 height 55
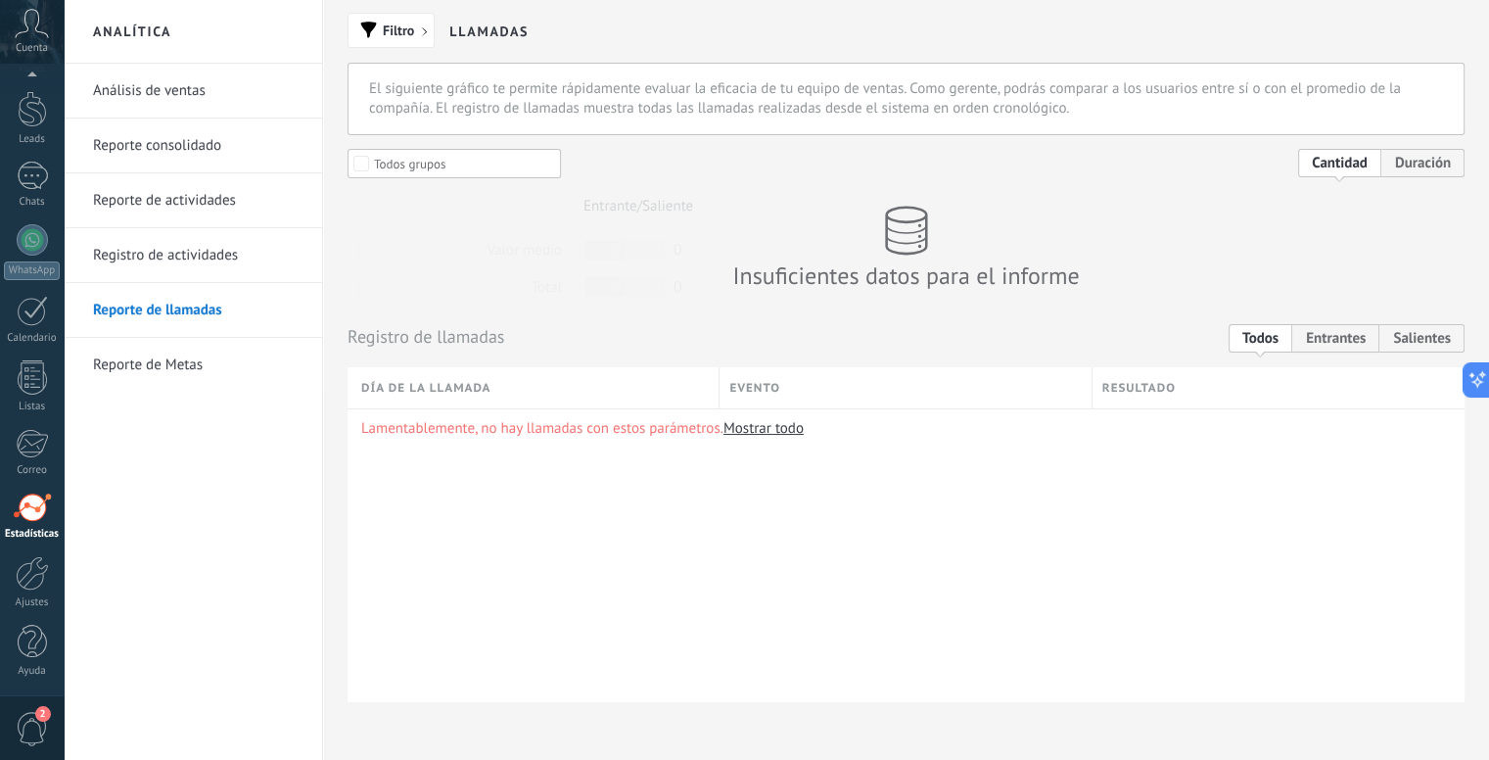
click at [141, 352] on link "Reporte de Metas" at bounding box center [197, 365] width 209 height 55
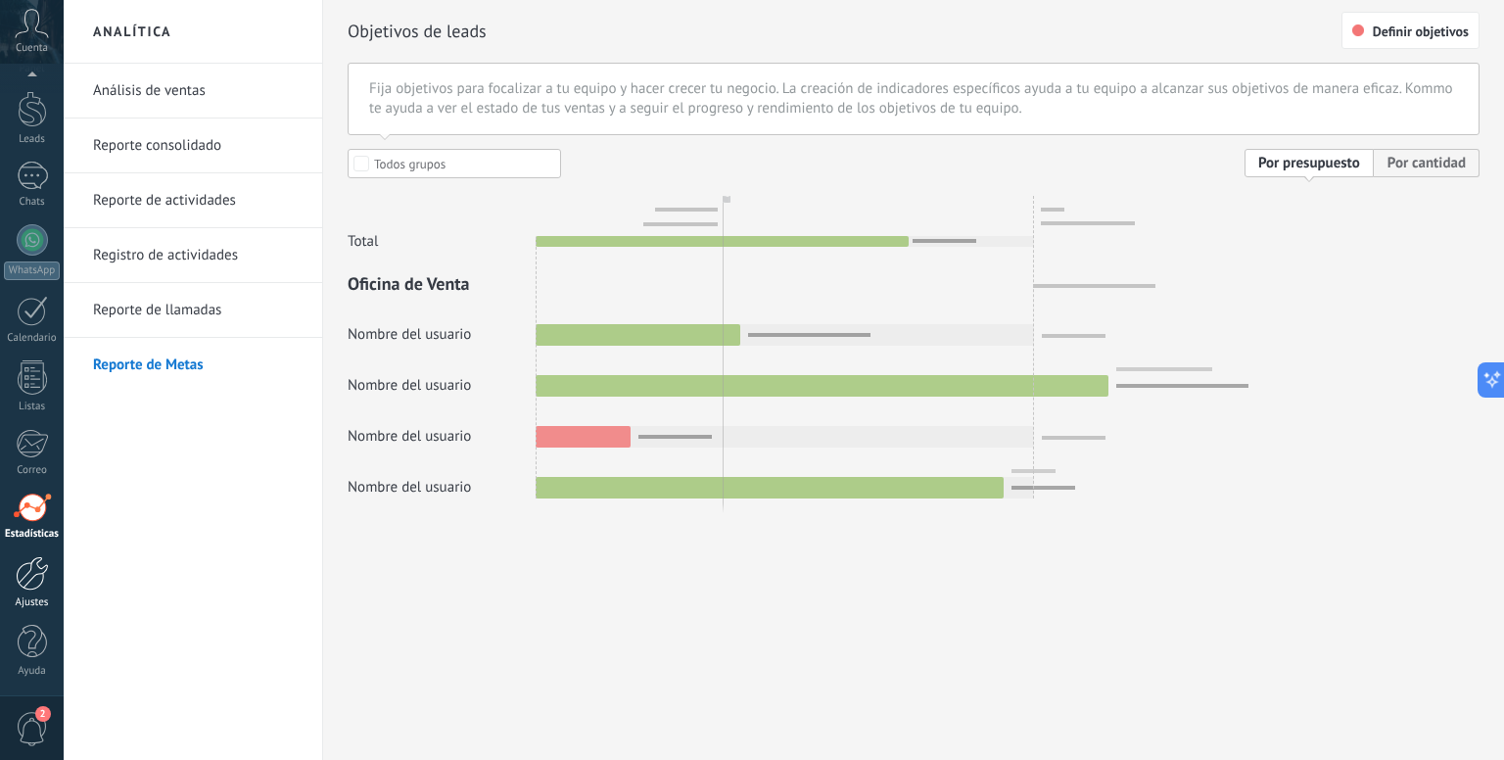
click at [29, 583] on div at bounding box center [32, 573] width 33 height 34
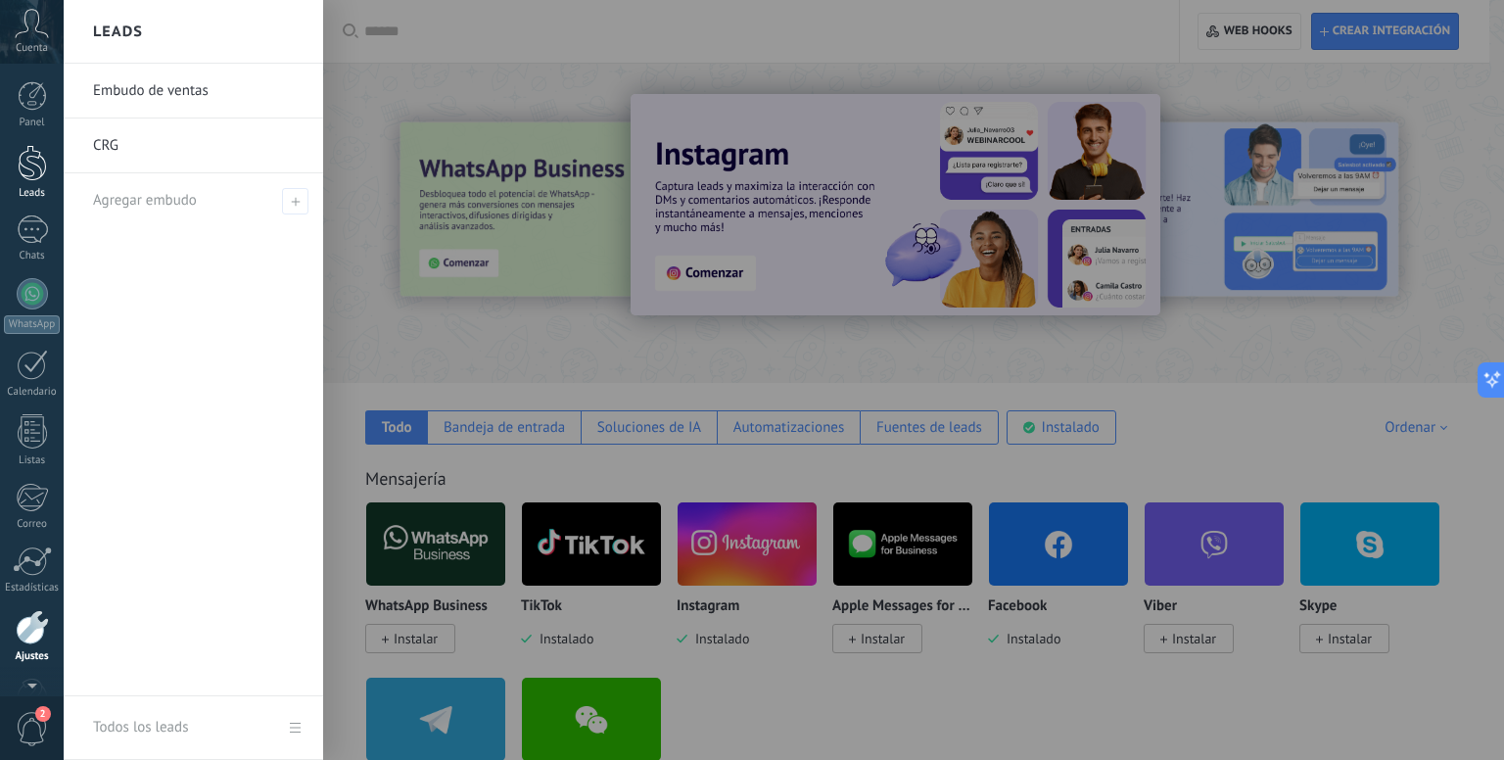
click at [27, 152] on div at bounding box center [32, 163] width 29 height 36
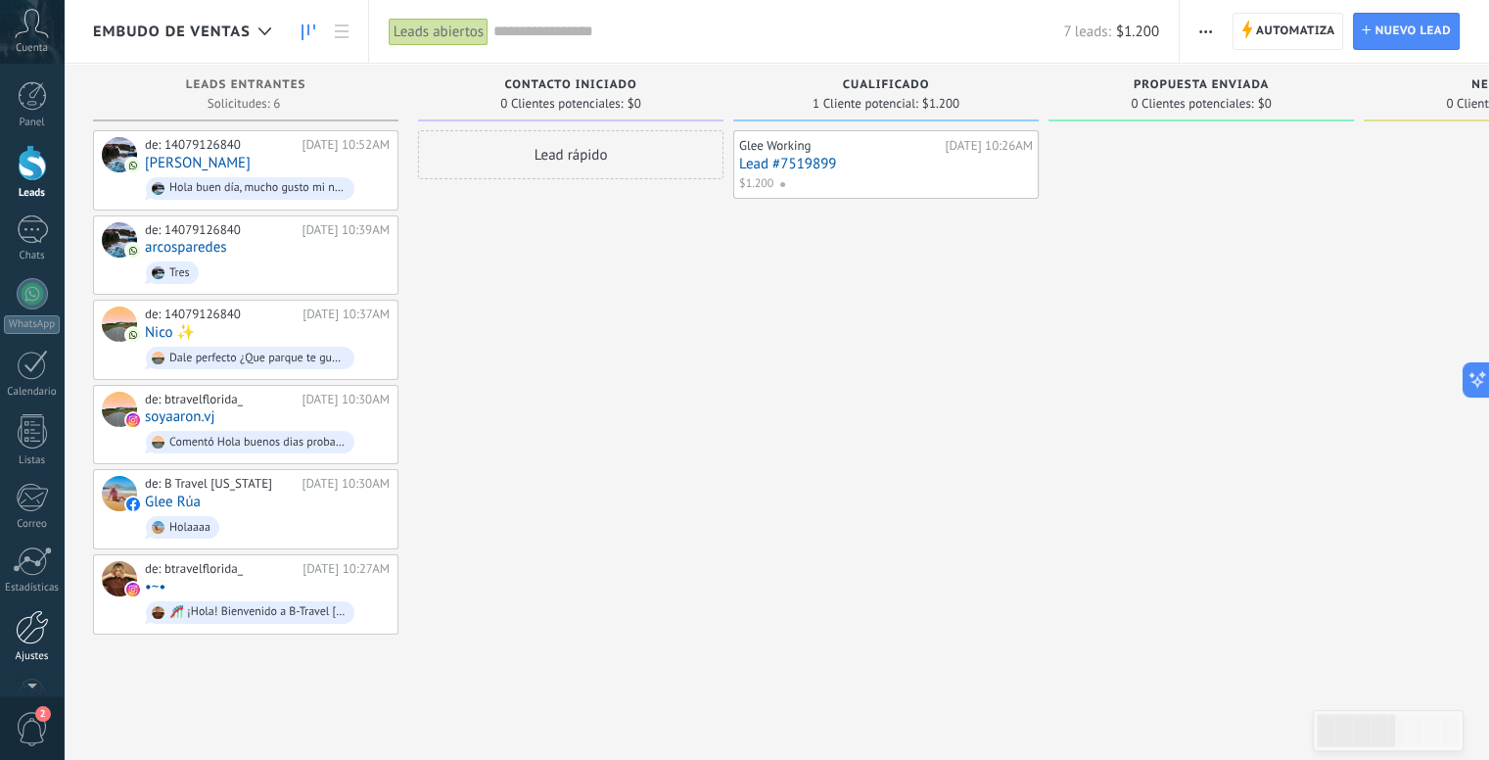
click at [31, 624] on div at bounding box center [32, 627] width 33 height 34
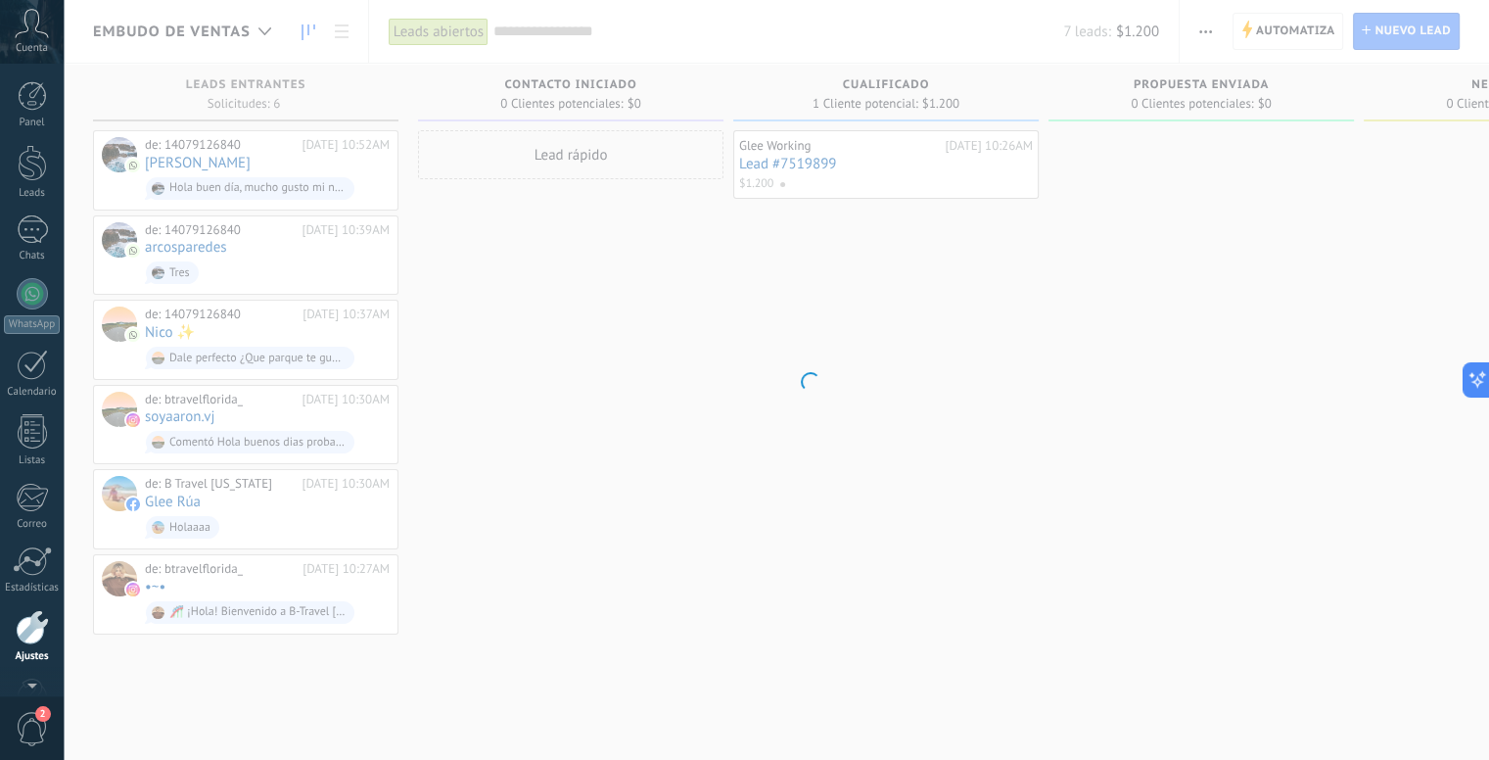
scroll to position [54, 0]
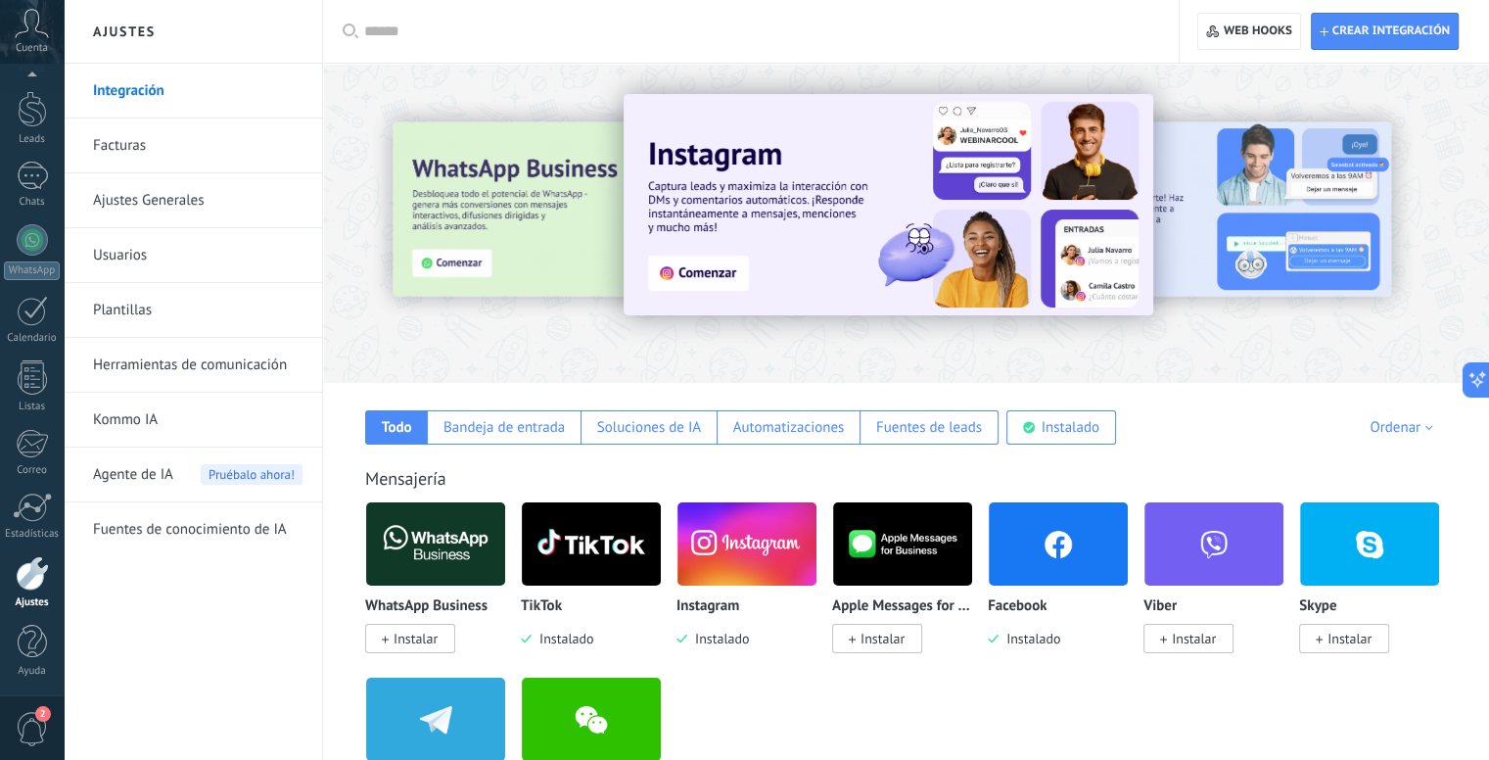
click at [180, 355] on link "Herramientas de comunicación" at bounding box center [197, 365] width 209 height 55
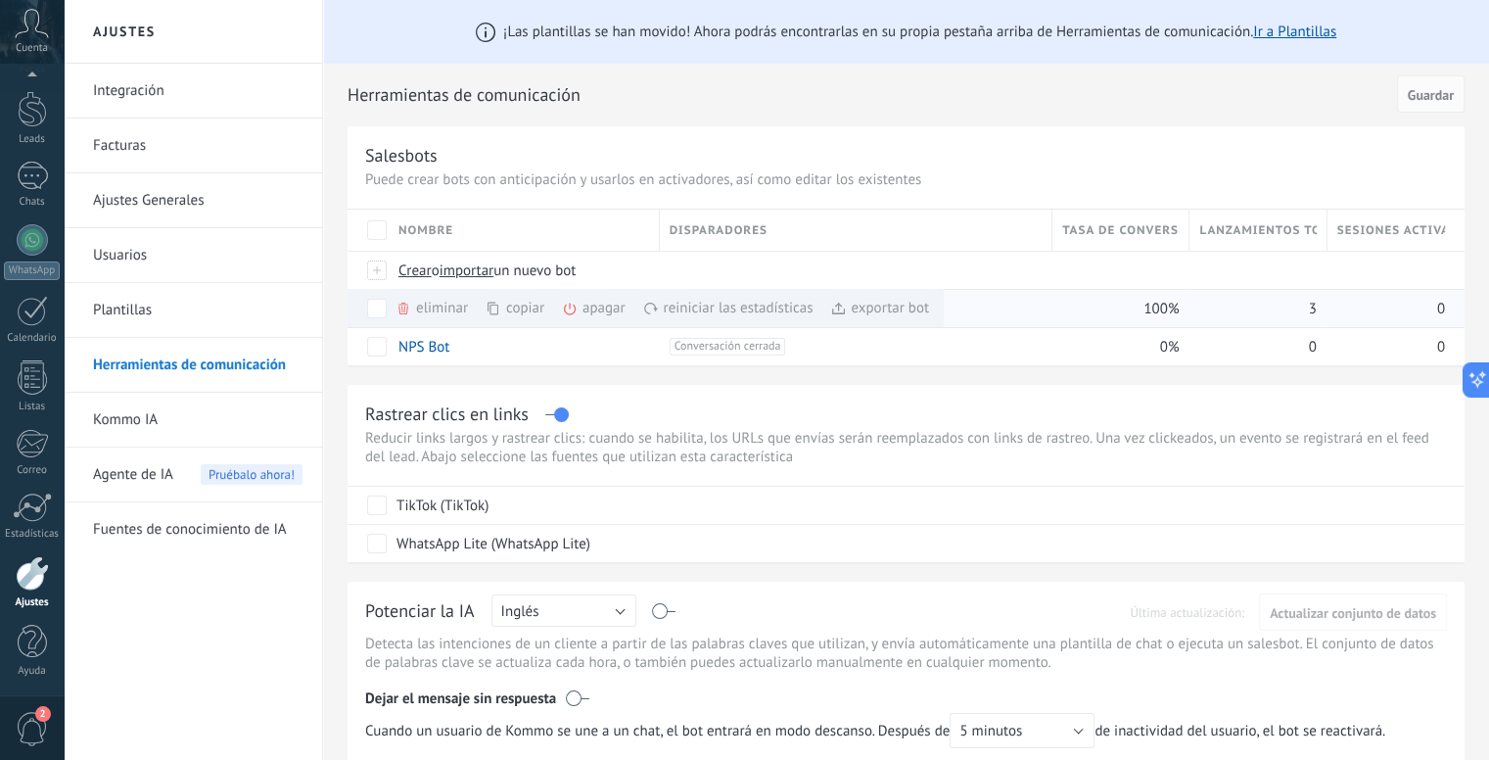
click at [427, 308] on div "eliminar màs" at bounding box center [464, 308] width 139 height 38
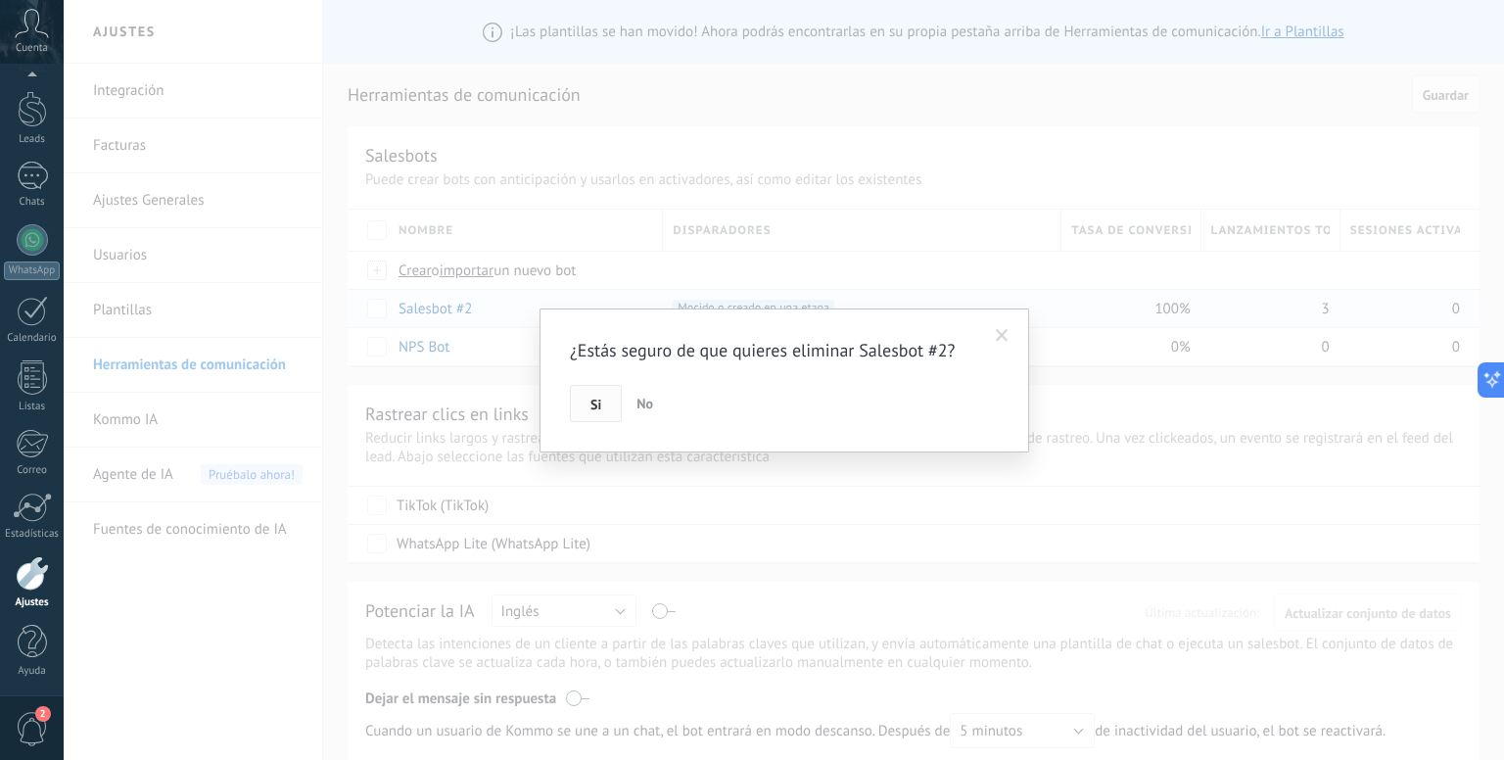
click at [602, 405] on button "Si" at bounding box center [596, 403] width 52 height 37
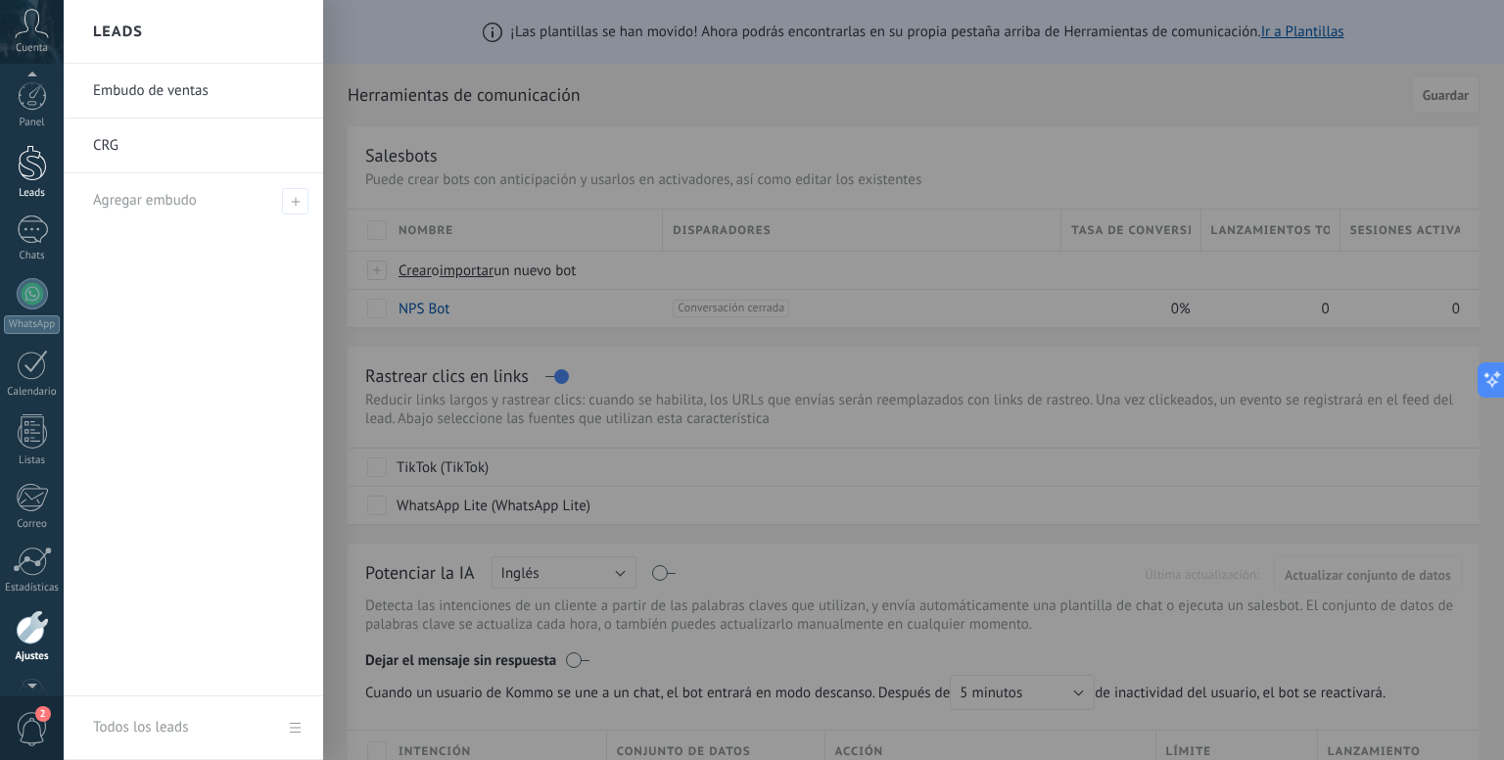
click at [23, 153] on div at bounding box center [32, 163] width 29 height 36
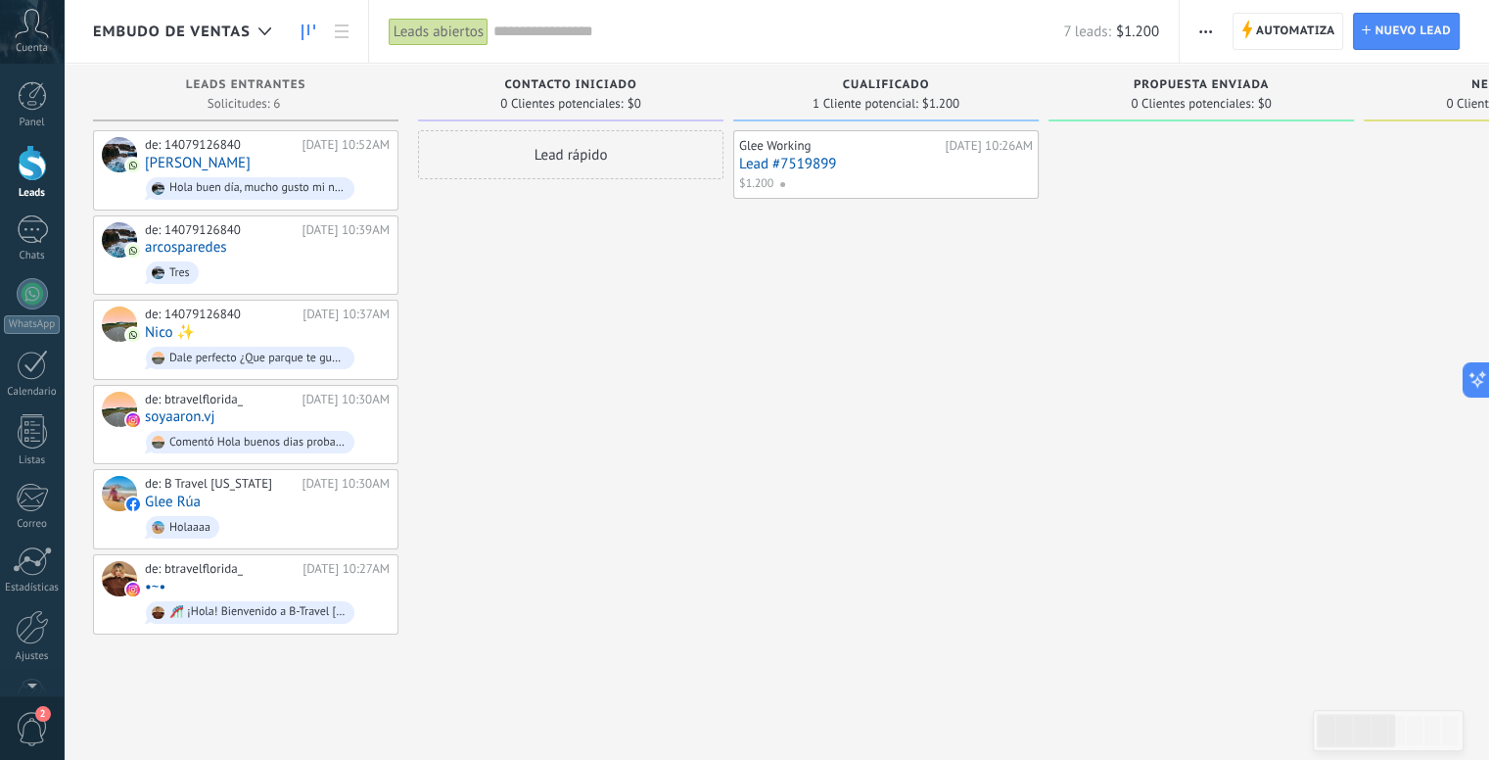
click at [521, 291] on div "Lead rápido" at bounding box center [570, 382] width 305 height 504
